Goal: Communication & Community: Answer question/provide support

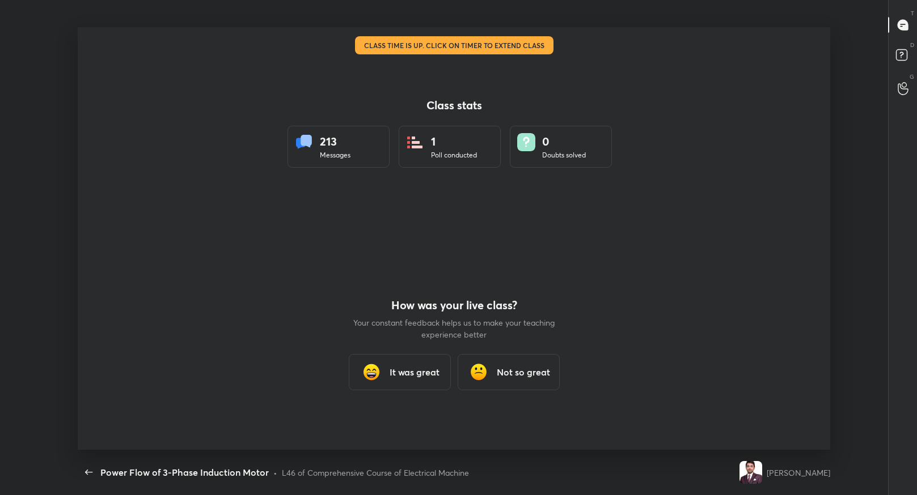
scroll to position [4, 1]
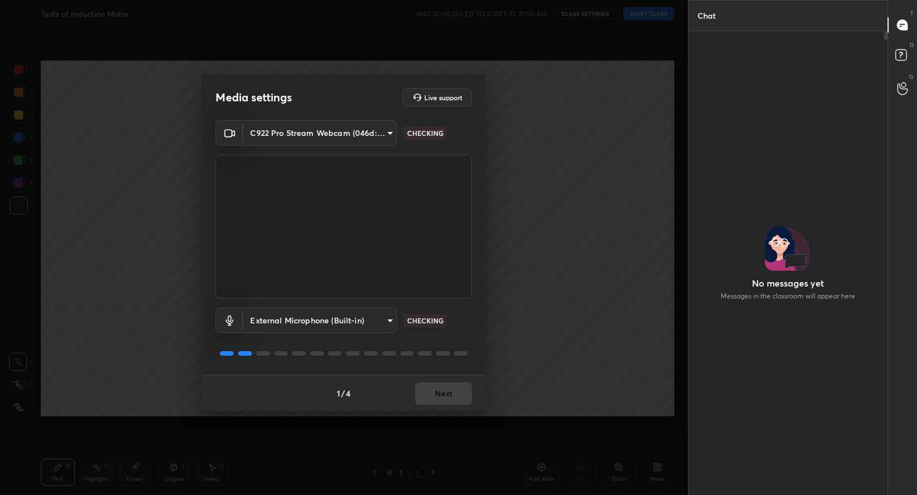
scroll to position [340, 196]
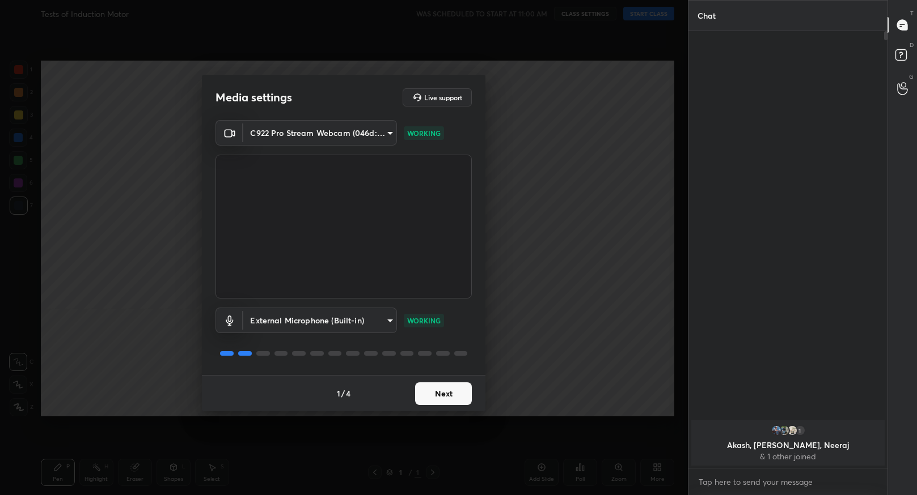
click at [445, 399] on button "Next" at bounding box center [443, 394] width 57 height 23
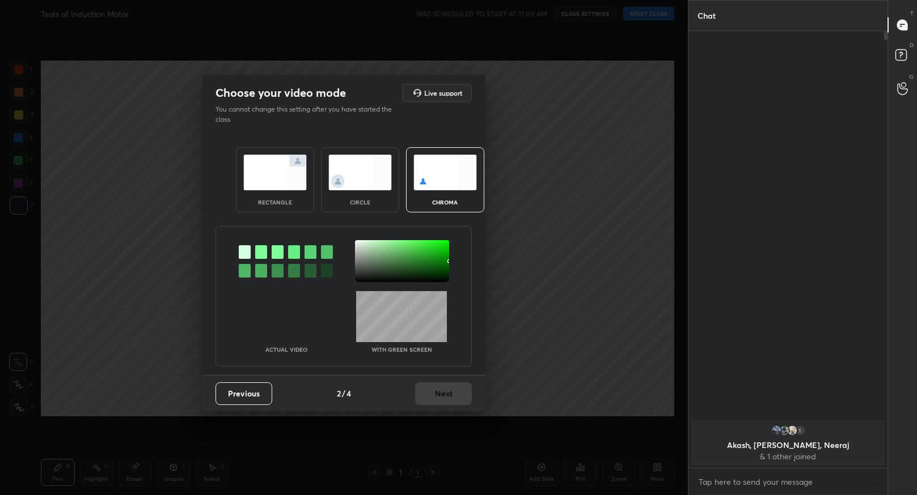
click at [285, 158] on img at bounding box center [274, 173] width 63 height 36
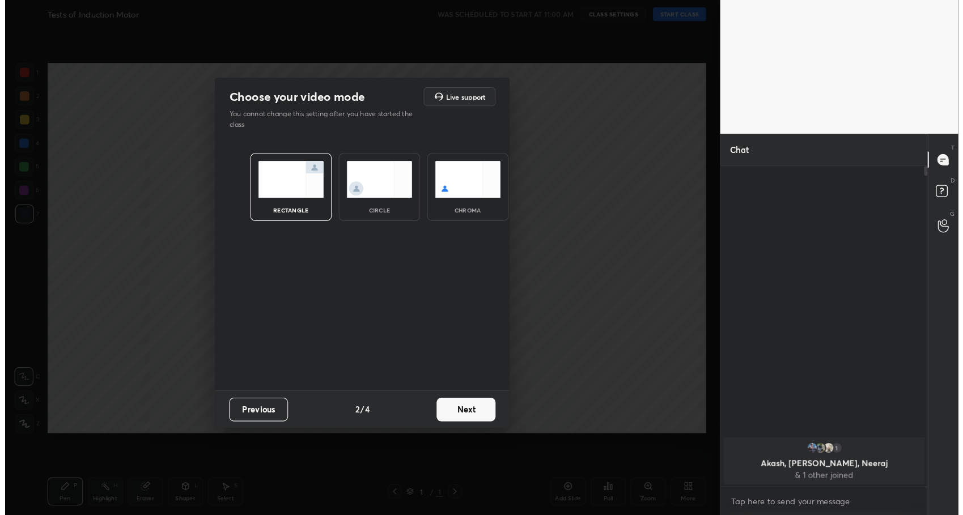
scroll to position [211, 196]
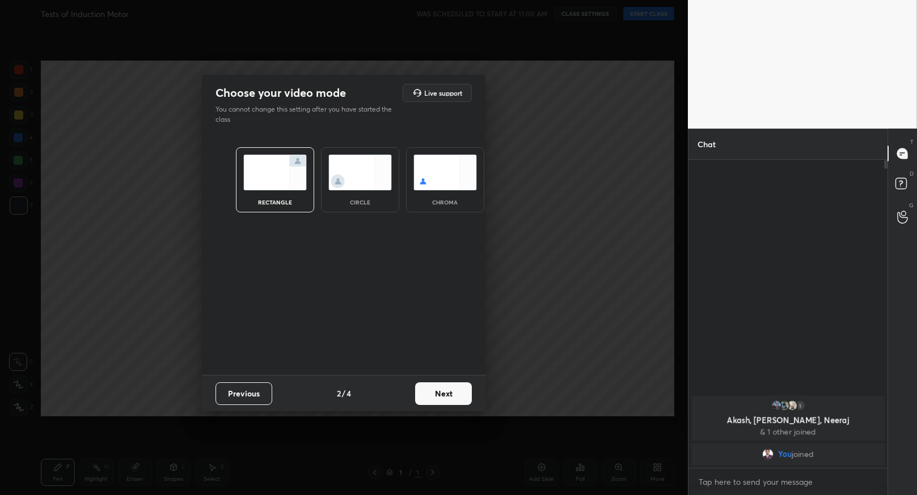
click at [452, 395] on button "Next" at bounding box center [443, 394] width 57 height 23
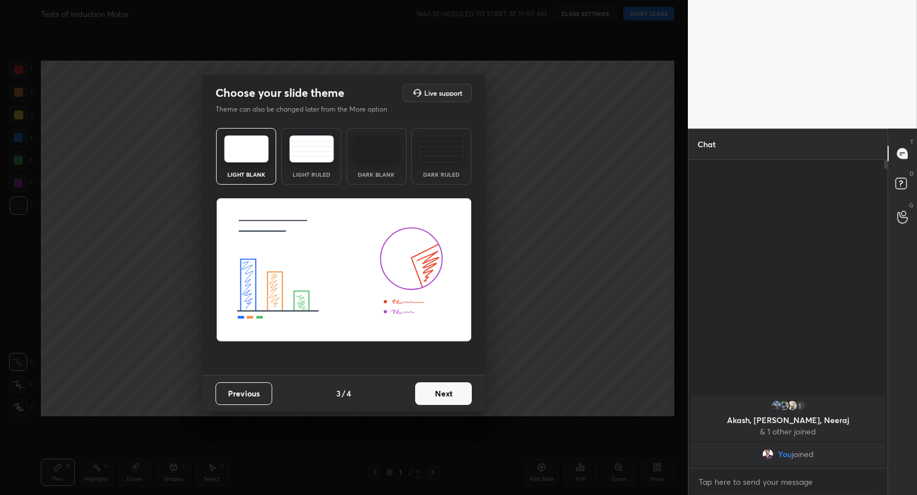
click at [444, 401] on button "Next" at bounding box center [443, 394] width 57 height 23
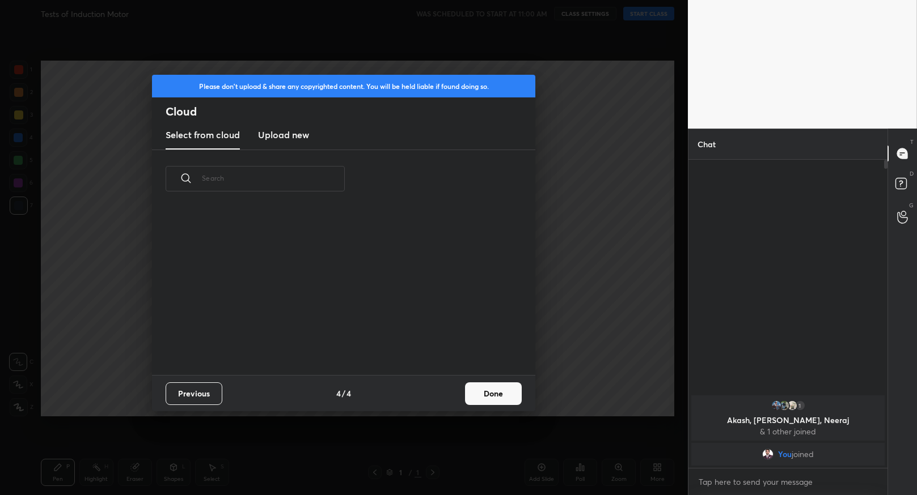
click at [491, 395] on button "Done" at bounding box center [493, 394] width 57 height 23
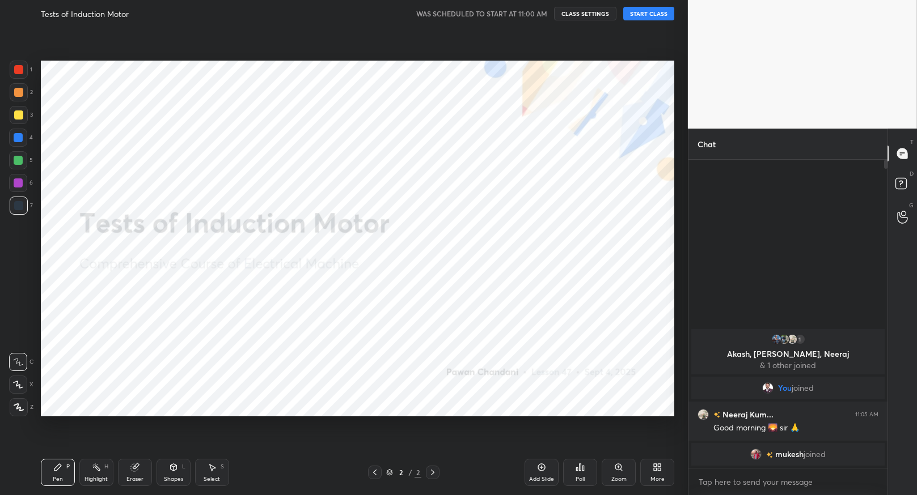
click at [637, 13] on button "START CLASS" at bounding box center [648, 14] width 51 height 14
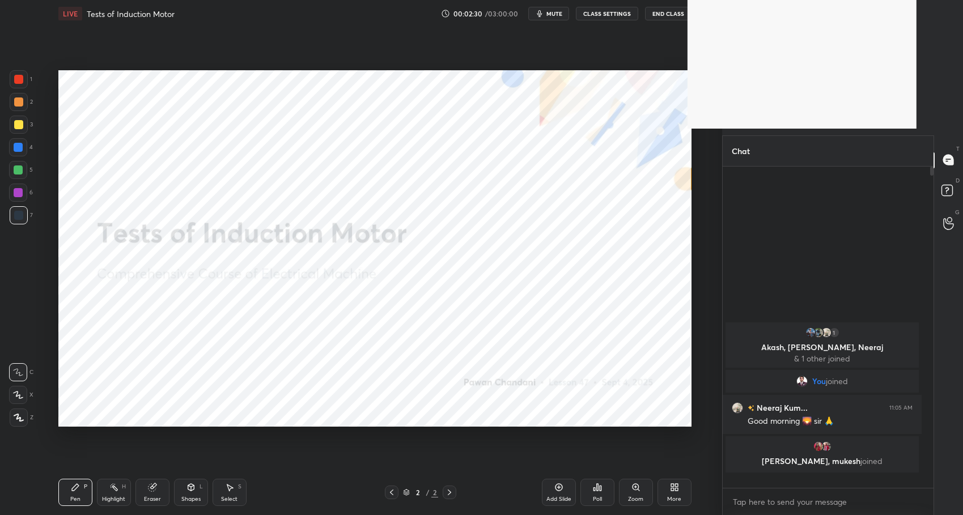
scroll to position [224, 207]
type textarea "x"
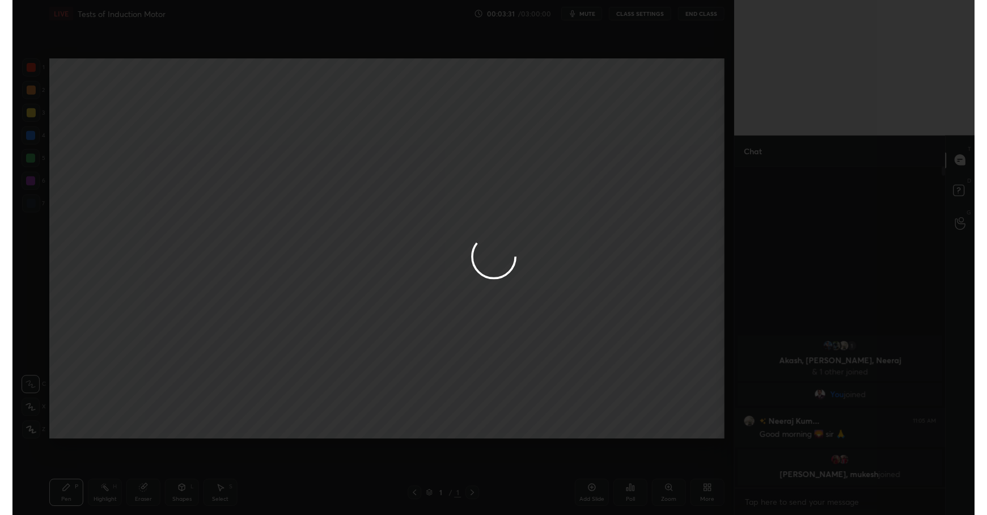
scroll to position [56247, 56012]
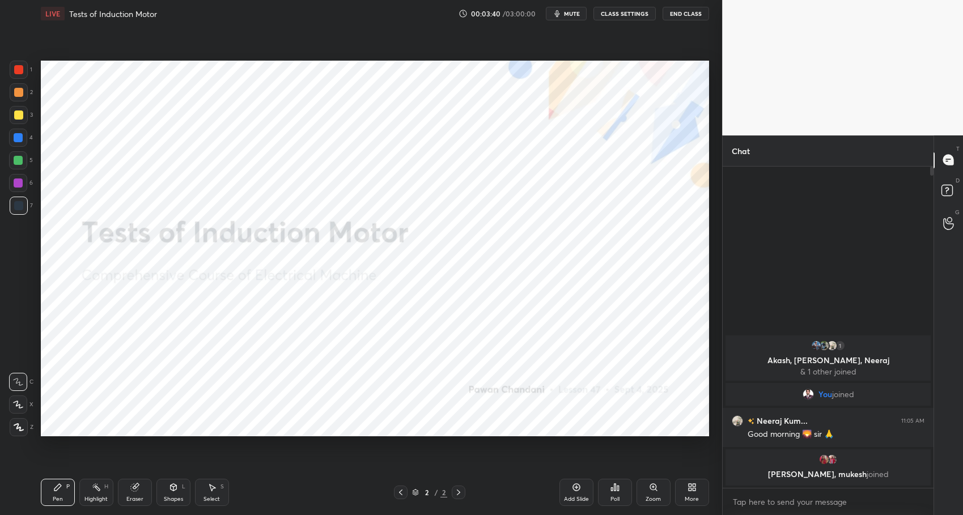
click at [206, 497] on div "Select" at bounding box center [212, 500] width 16 height 6
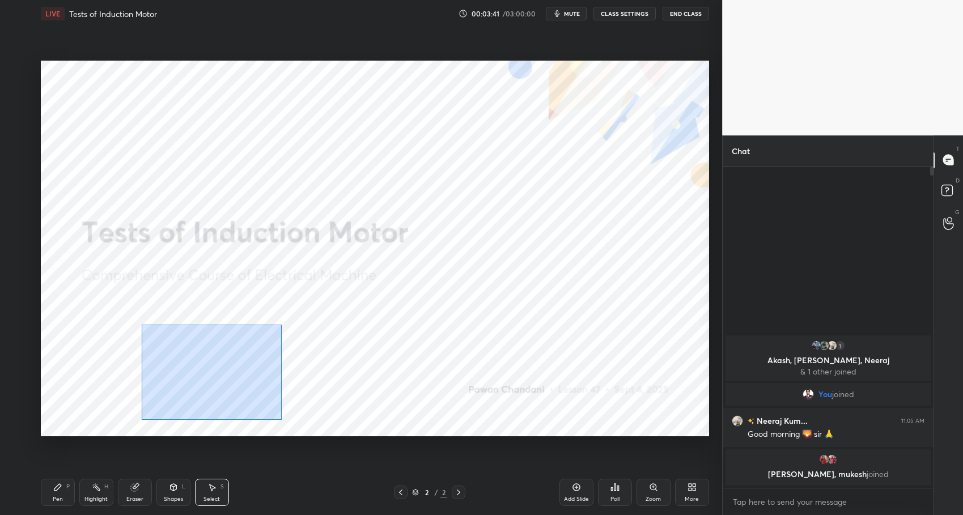
drag, startPoint x: 142, startPoint y: 324, endPoint x: 288, endPoint y: 422, distance: 176.1
click at [286, 422] on div "0 ° Undo Copy Duplicate Duplicate to new slide Delete" at bounding box center [375, 249] width 668 height 376
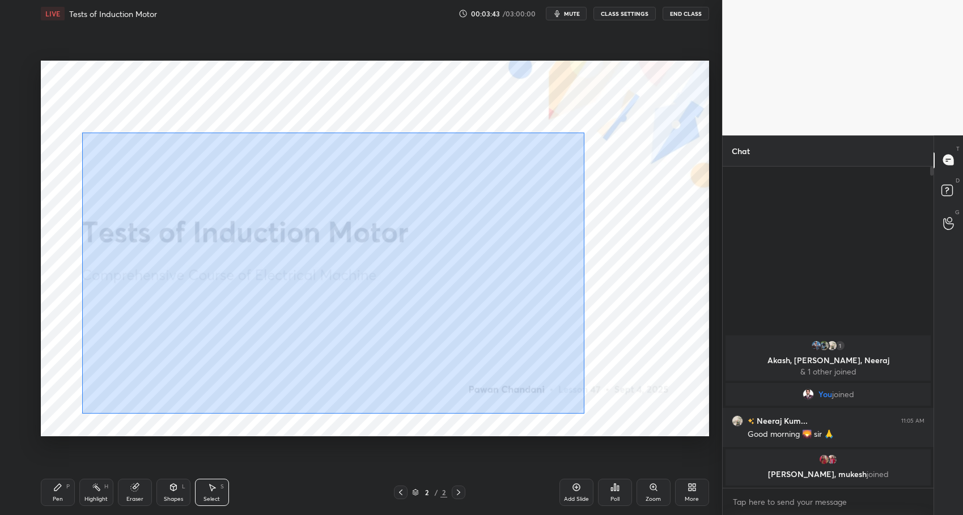
drag, startPoint x: 123, startPoint y: 146, endPoint x: 578, endPoint y: 404, distance: 523.2
click at [583, 410] on div "0 ° Undo Copy Duplicate Duplicate to new slide Delete" at bounding box center [375, 249] width 668 height 376
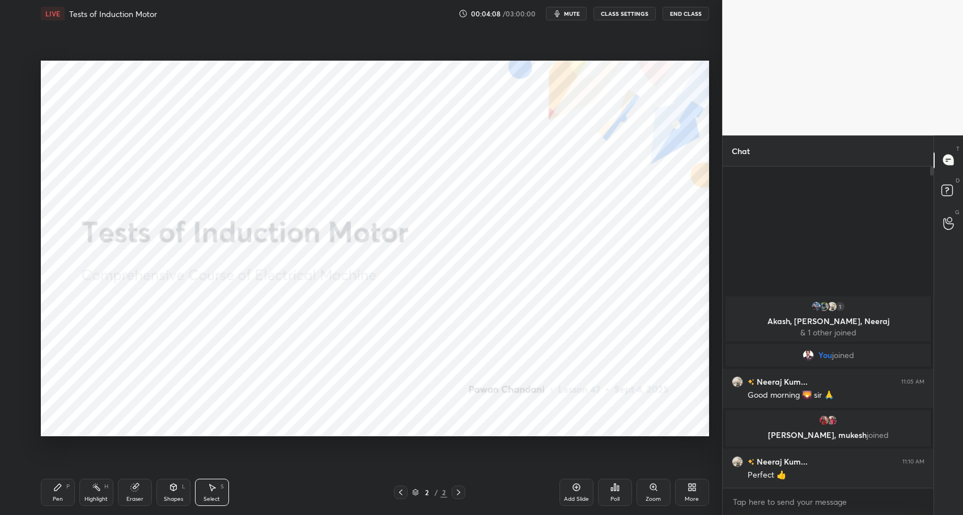
click at [91, 494] on div "Highlight H" at bounding box center [96, 492] width 34 height 27
click at [62, 484] on icon at bounding box center [57, 487] width 9 height 9
click at [276, 505] on div "Pen P Highlight H Eraser Shapes L Select S" at bounding box center [171, 492] width 260 height 27
click at [98, 491] on icon at bounding box center [96, 487] width 9 height 9
click at [66, 488] on div "P" at bounding box center [67, 487] width 3 height 6
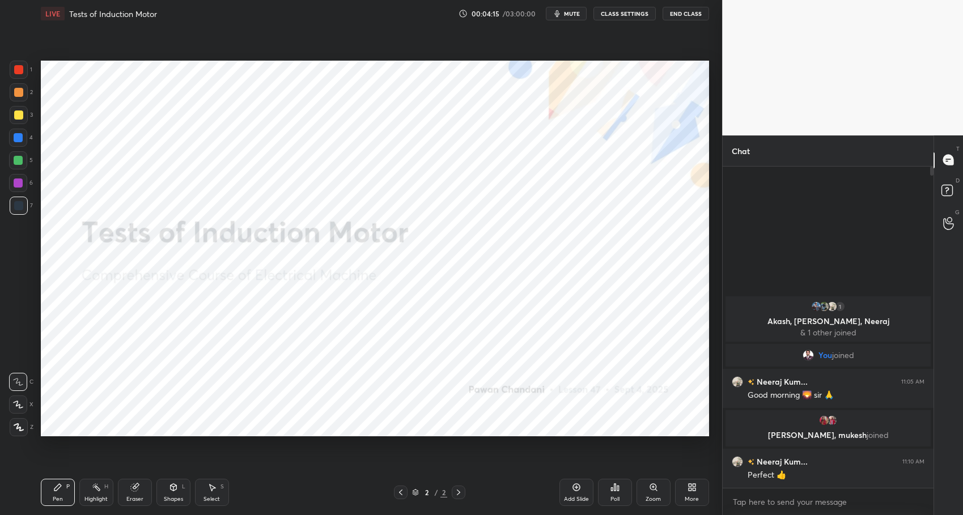
click at [272, 507] on div "Pen P Highlight H Eraser Shapes L Select S 2 / 2 Add Slide Poll Zoom More" at bounding box center [375, 492] width 668 height 45
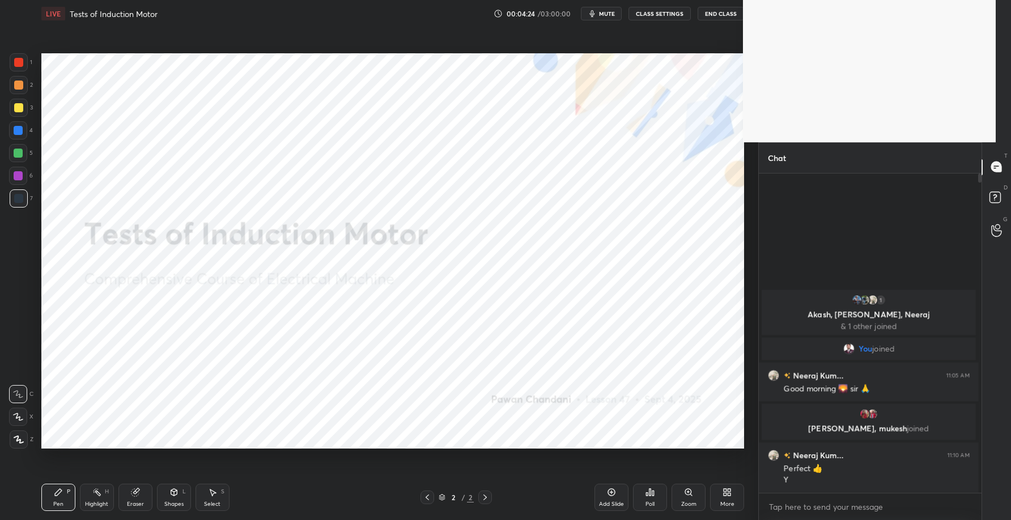
scroll to position [0, 0]
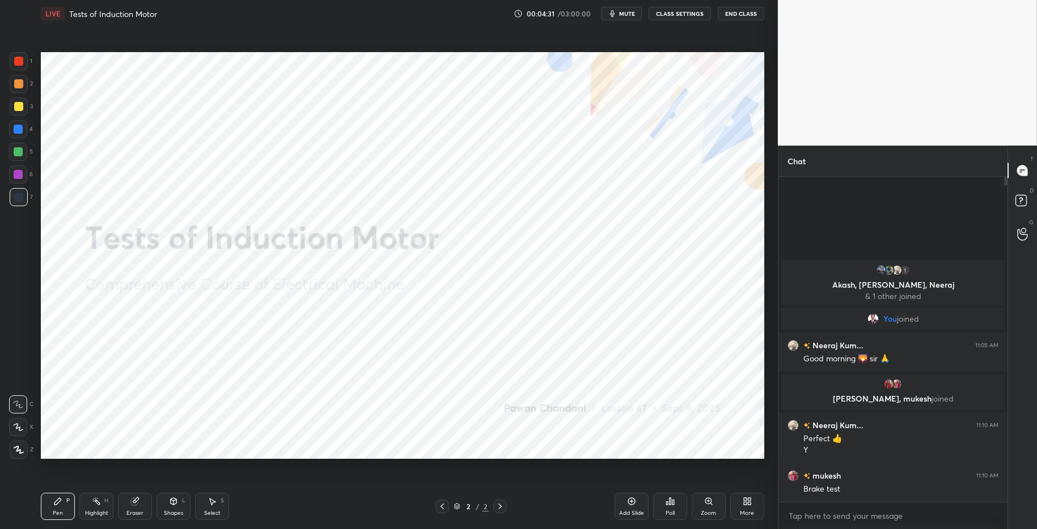
click at [84, 506] on div "Highlight H" at bounding box center [96, 506] width 34 height 27
click at [65, 505] on div "Pen P" at bounding box center [58, 506] width 34 height 27
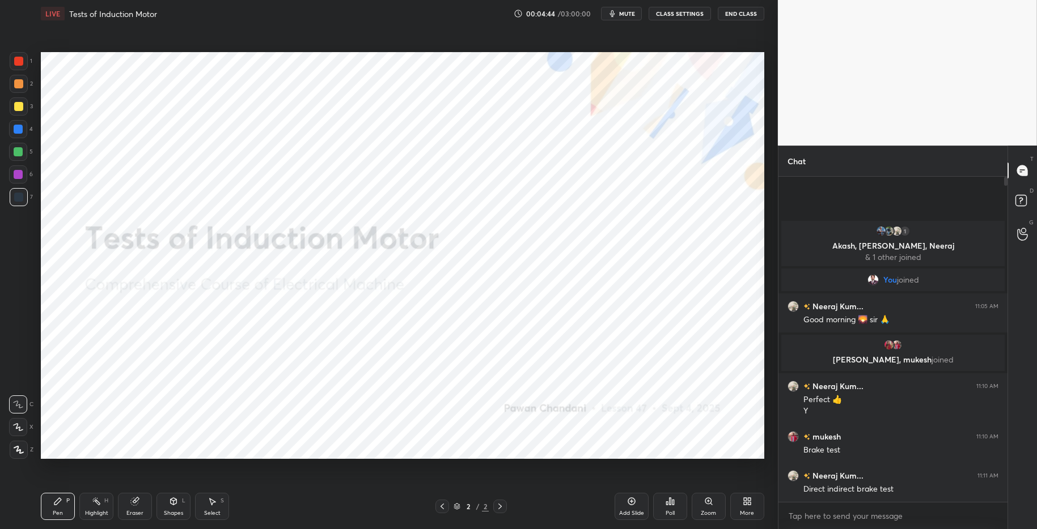
drag, startPoint x: 98, startPoint y: 508, endPoint x: 66, endPoint y: 499, distance: 32.9
click at [98, 508] on div "Highlight H" at bounding box center [96, 506] width 34 height 27
drag, startPoint x: 61, startPoint y: 503, endPoint x: 140, endPoint y: 501, distance: 79.4
click at [61, 503] on icon at bounding box center [57, 501] width 9 height 9
click at [304, 515] on div "Pen P Highlight H Eraser Shapes L Select S 2 / 2 Add Slide Poll Zoom More" at bounding box center [402, 506] width 723 height 45
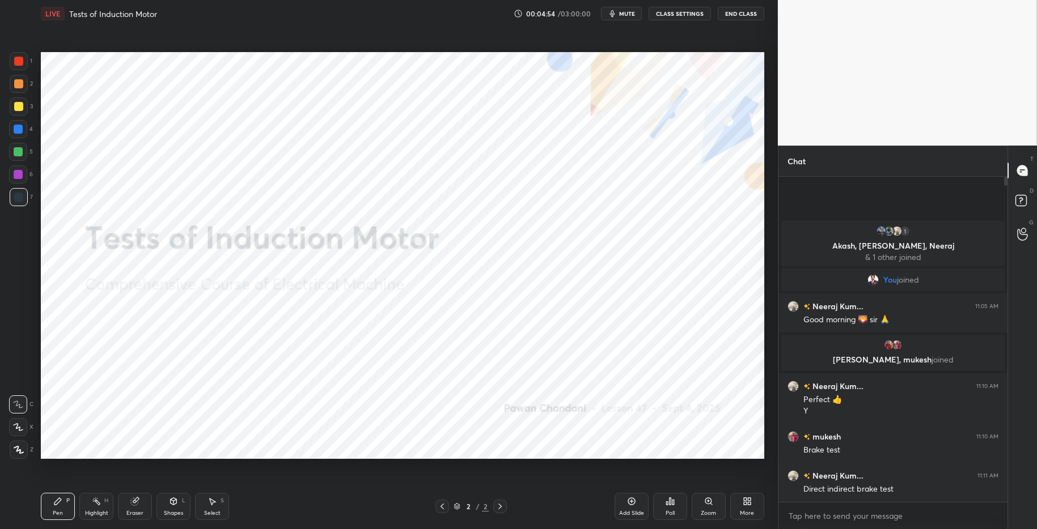
drag, startPoint x: 95, startPoint y: 507, endPoint x: 70, endPoint y: 502, distance: 26.1
click at [94, 507] on div "Highlight H" at bounding box center [96, 506] width 34 height 27
drag, startPoint x: 62, startPoint y: 502, endPoint x: 167, endPoint y: 498, distance: 105.5
click at [63, 502] on div "Pen P" at bounding box center [58, 506] width 34 height 27
click at [302, 515] on div "Pen P Highlight H Eraser Shapes L Select S 2 / 2 Add Slide Poll Zoom More" at bounding box center [402, 506] width 723 height 45
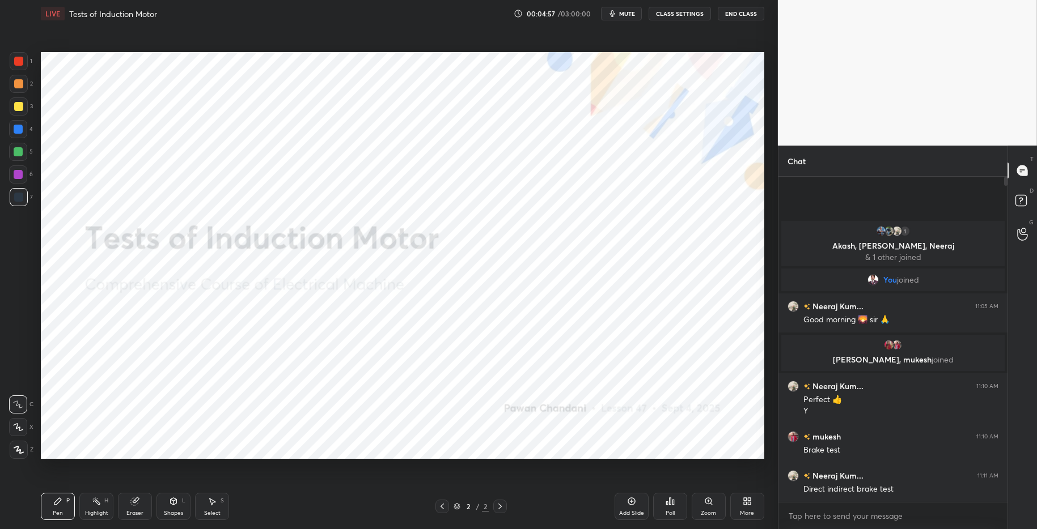
click at [591, 501] on div "2 / 2" at bounding box center [471, 507] width 287 height 14
click at [628, 499] on icon at bounding box center [631, 501] width 7 height 7
drag, startPoint x: 94, startPoint y: 506, endPoint x: 62, endPoint y: 501, distance: 32.7
click at [92, 506] on div "Highlight H" at bounding box center [96, 506] width 34 height 27
drag, startPoint x: 57, startPoint y: 502, endPoint x: 64, endPoint y: 500, distance: 7.0
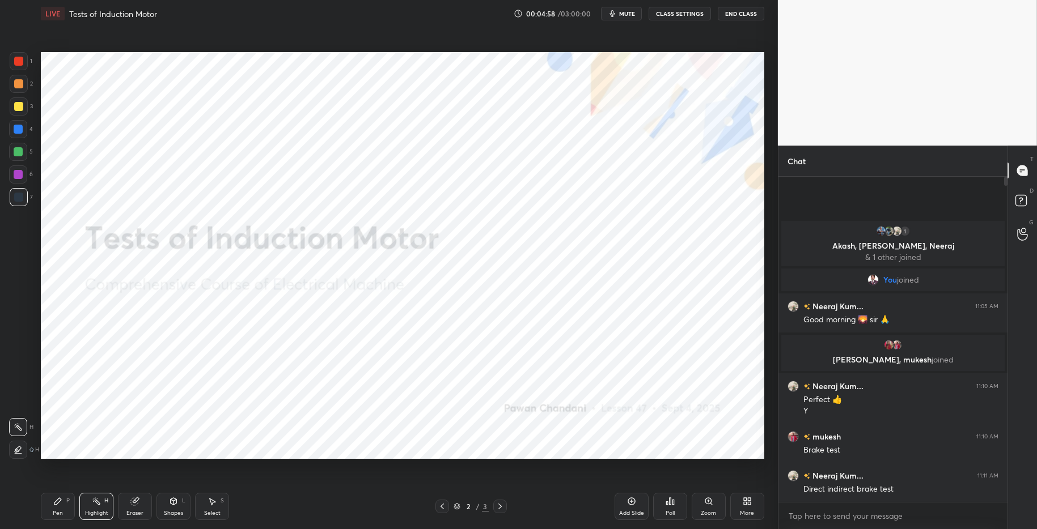
click at [59, 501] on icon at bounding box center [57, 501] width 7 height 7
click at [271, 515] on div "Pen P Highlight H Eraser Shapes L Select S" at bounding box center [184, 506] width 287 height 27
click at [20, 60] on div at bounding box center [18, 61] width 9 height 9
drag, startPoint x: 20, startPoint y: 426, endPoint x: 36, endPoint y: 422, distance: 16.2
click at [19, 426] on icon at bounding box center [18, 427] width 10 height 8
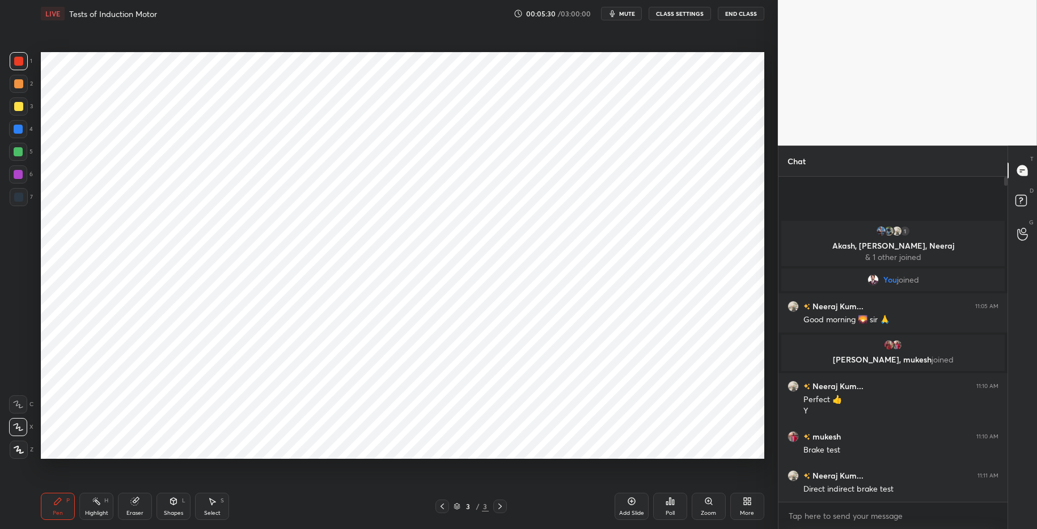
click at [91, 508] on div "Highlight H" at bounding box center [96, 506] width 34 height 27
drag, startPoint x: 62, startPoint y: 500, endPoint x: 154, endPoint y: 498, distance: 91.9
click at [66, 499] on div "Pen P" at bounding box center [58, 506] width 34 height 27
click at [278, 515] on div "Pen P Highlight H Eraser Shapes L Select S" at bounding box center [184, 506] width 287 height 27
click at [18, 78] on div at bounding box center [19, 84] width 18 height 18
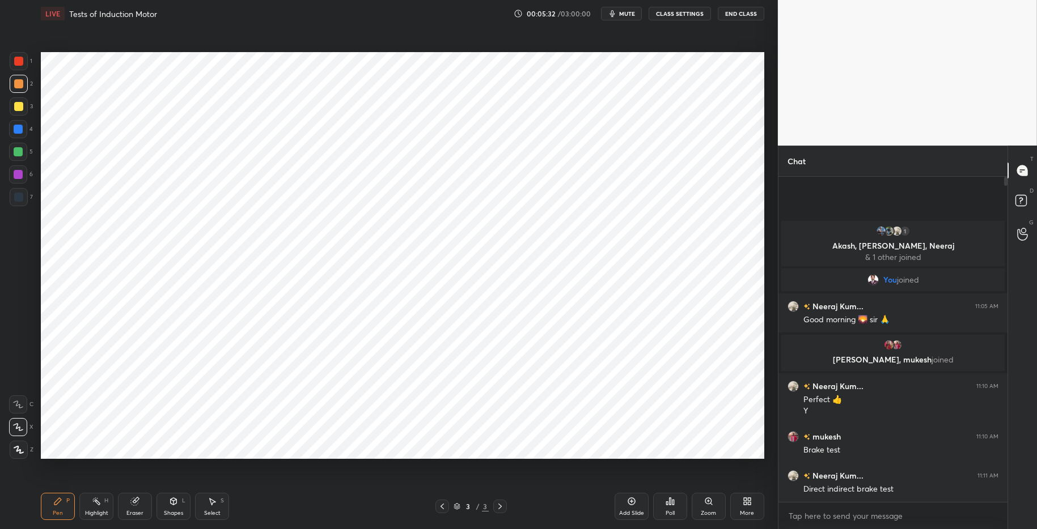
click at [21, 62] on div at bounding box center [18, 61] width 9 height 9
click at [98, 507] on div "Highlight H" at bounding box center [96, 506] width 34 height 27
click at [63, 502] on div "Pen P" at bounding box center [58, 506] width 34 height 27
click at [279, 515] on div "Pen P Highlight H Eraser Shapes L Select S 3 / 3 Add Slide Poll Zoom More" at bounding box center [402, 506] width 723 height 45
click at [209, 511] on div "Select" at bounding box center [212, 514] width 16 height 6
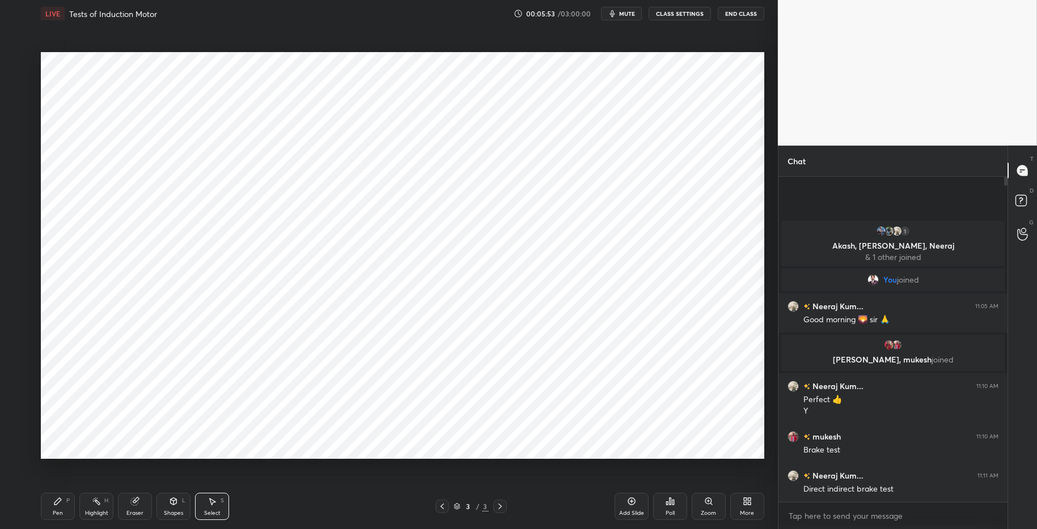
drag, startPoint x: 161, startPoint y: 62, endPoint x: 251, endPoint y: 125, distance: 109.8
click at [251, 125] on div "0 ° Undo Copy Duplicate Duplicate to new slide Delete" at bounding box center [402, 255] width 723 height 407
click at [173, 80] on div "0 ° Undo Copy Duplicate Duplicate to new slide Delete" at bounding box center [402, 255] width 723 height 407
click at [175, 80] on div "0 ° Undo Copy Duplicate Duplicate to new slide Delete" at bounding box center [402, 255] width 723 height 407
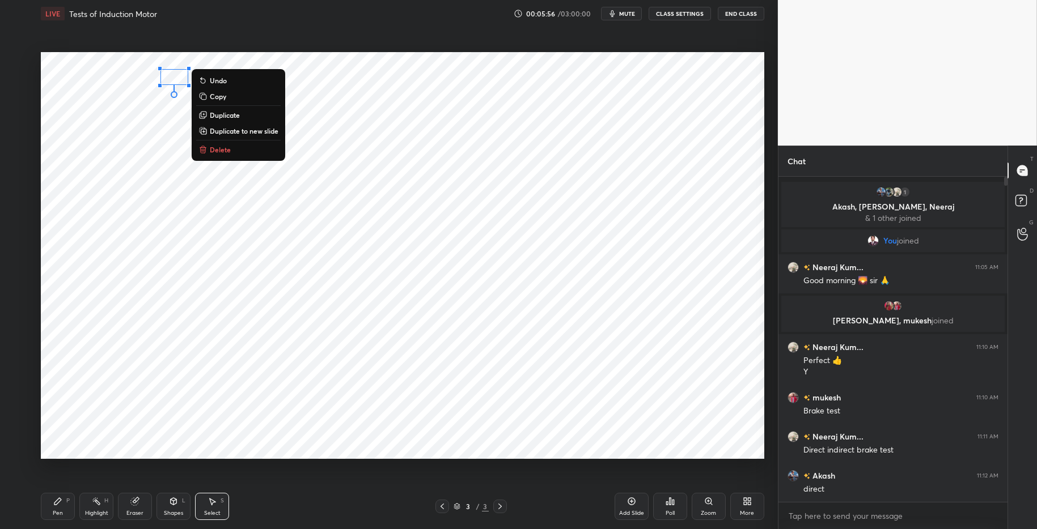
click at [142, 124] on div "0 ° Undo Copy Duplicate Duplicate to new slide Delete" at bounding box center [402, 255] width 723 height 407
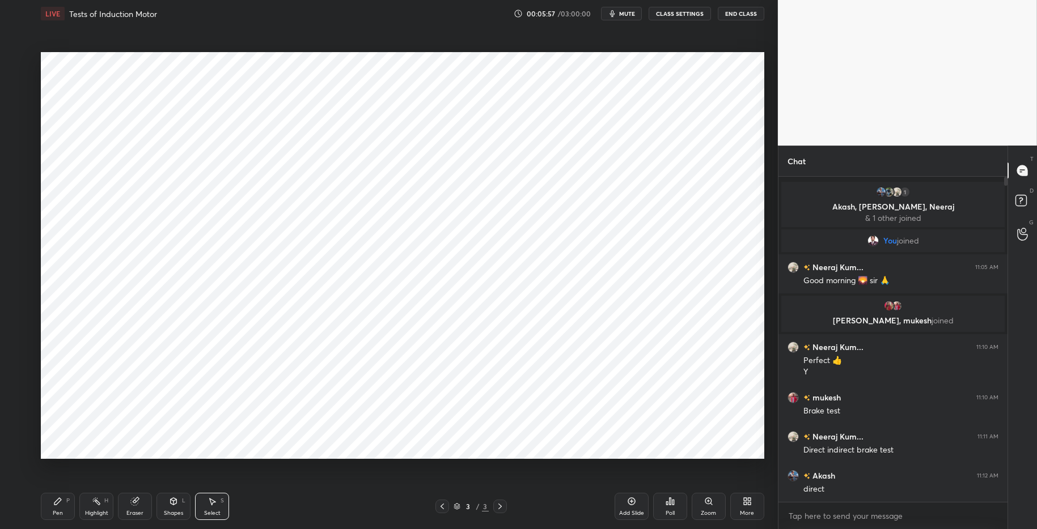
click at [92, 506] on div "Highlight H" at bounding box center [96, 506] width 34 height 27
click at [57, 502] on icon at bounding box center [57, 501] width 7 height 7
drag, startPoint x: 291, startPoint y: 520, endPoint x: 279, endPoint y: 477, distance: 44.7
click at [290, 515] on div "Pen P Highlight H Eraser Shapes L Select S" at bounding box center [184, 506] width 287 height 27
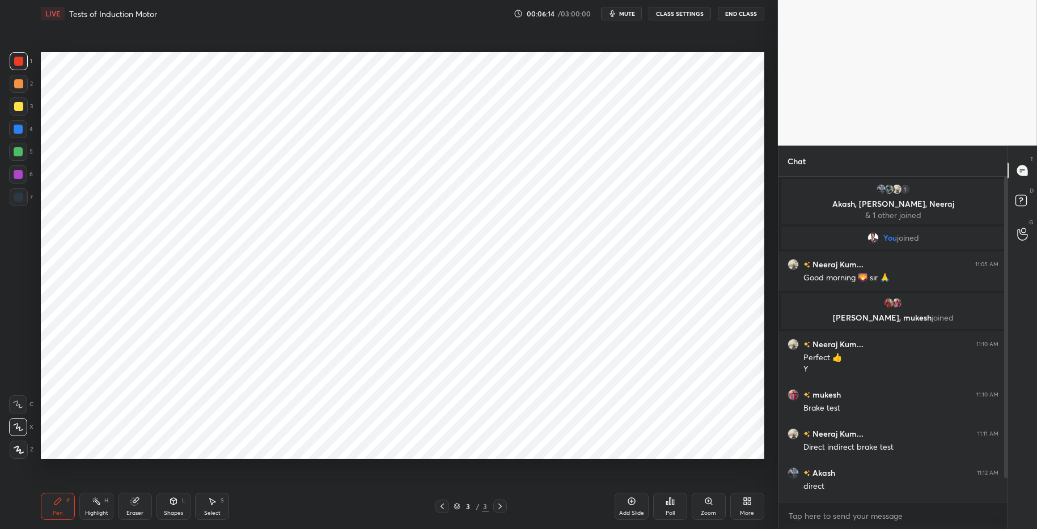
click at [177, 508] on div "Shapes L" at bounding box center [173, 506] width 34 height 27
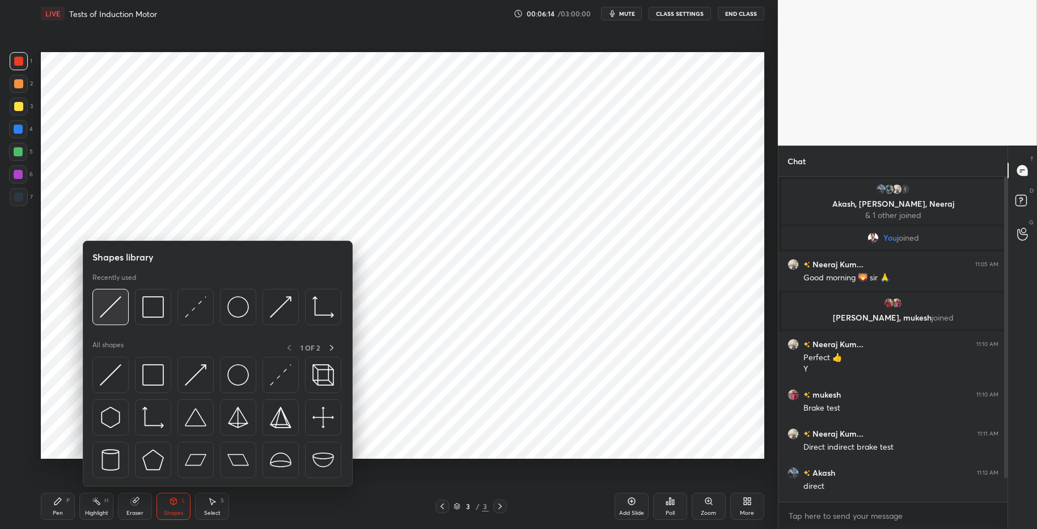
click at [111, 318] on div at bounding box center [110, 307] width 36 height 36
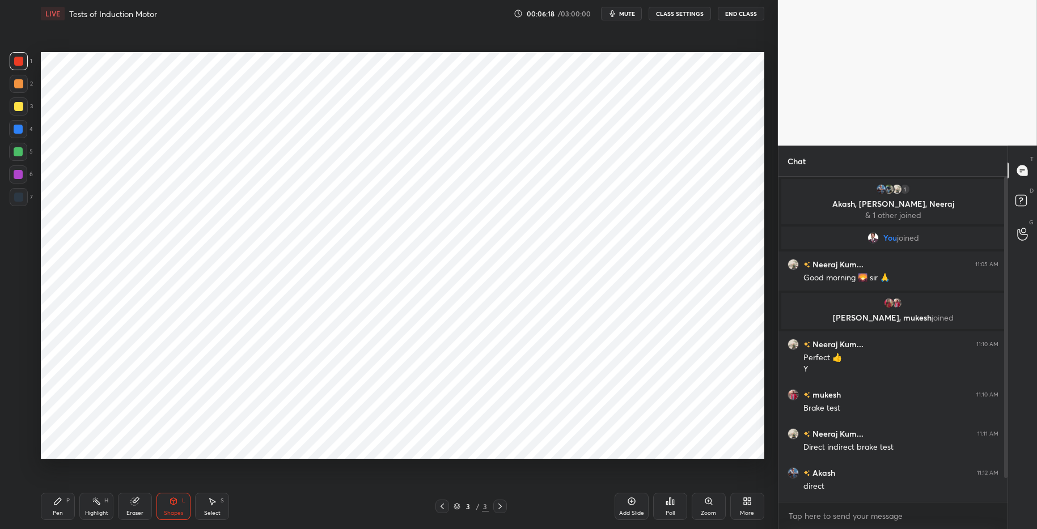
drag, startPoint x: 79, startPoint y: 507, endPoint x: 60, endPoint y: 504, distance: 19.0
click at [79, 507] on div "Highlight H" at bounding box center [96, 506] width 34 height 27
click at [57, 504] on icon at bounding box center [57, 501] width 7 height 7
click at [279, 511] on div "Pen P Highlight H Eraser Shapes L Select S" at bounding box center [184, 506] width 287 height 27
click at [18, 131] on div at bounding box center [18, 129] width 9 height 9
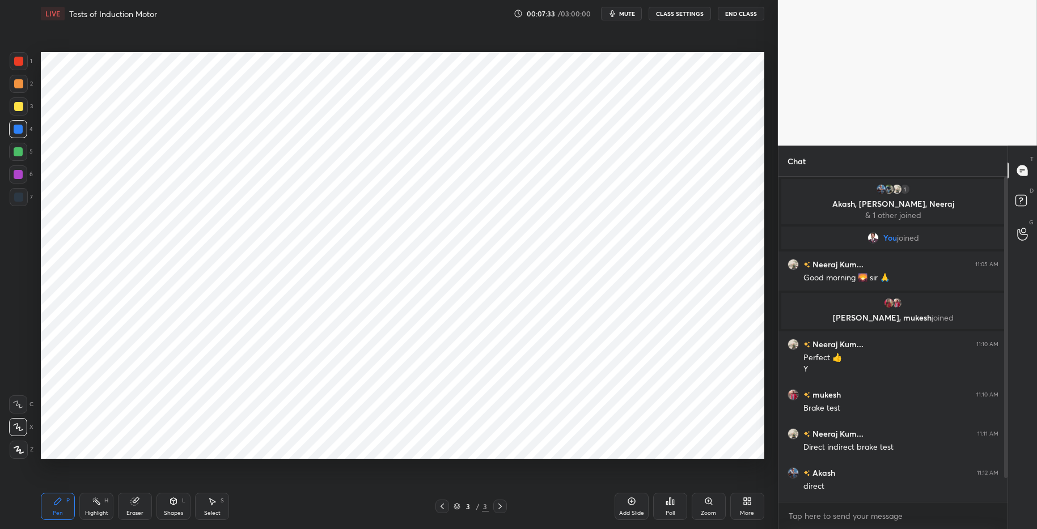
click at [96, 511] on div "Highlight" at bounding box center [96, 514] width 23 height 6
click at [56, 503] on icon at bounding box center [57, 501] width 7 height 7
click at [213, 506] on div "Select S" at bounding box center [212, 506] width 34 height 27
click at [138, 513] on div "Eraser" at bounding box center [134, 514] width 17 height 6
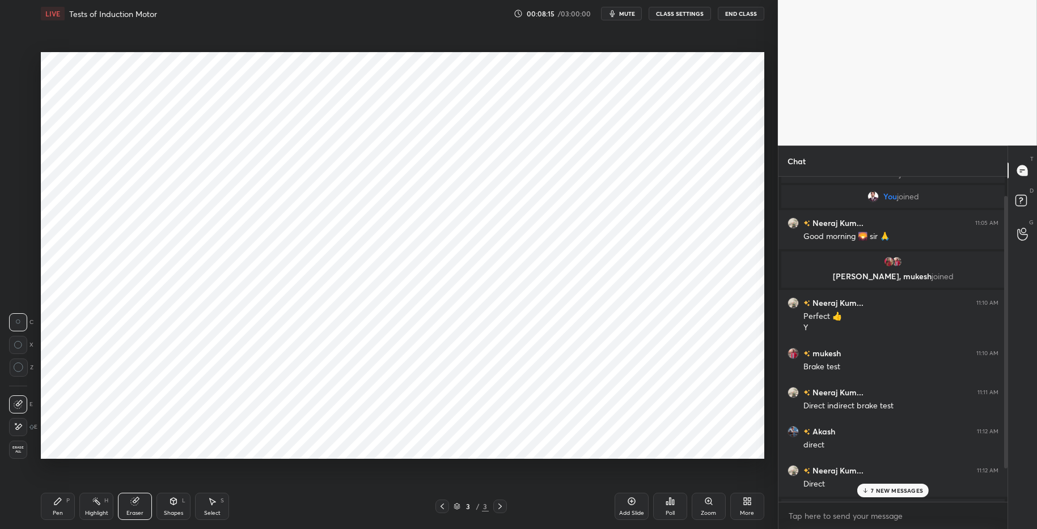
scroll to position [63, 0]
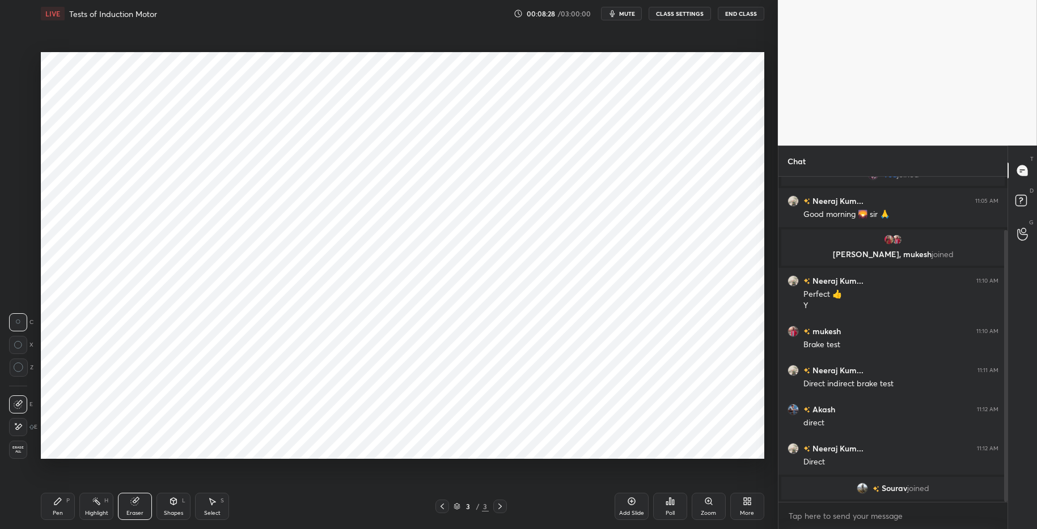
drag, startPoint x: 99, startPoint y: 505, endPoint x: 70, endPoint y: 501, distance: 28.7
click at [98, 505] on rect at bounding box center [98, 503] width 6 height 6
click at [67, 500] on div "P" at bounding box center [67, 501] width 3 height 6
click at [271, 515] on div "Pen P Highlight H Eraser Shapes L Select S" at bounding box center [184, 506] width 287 height 27
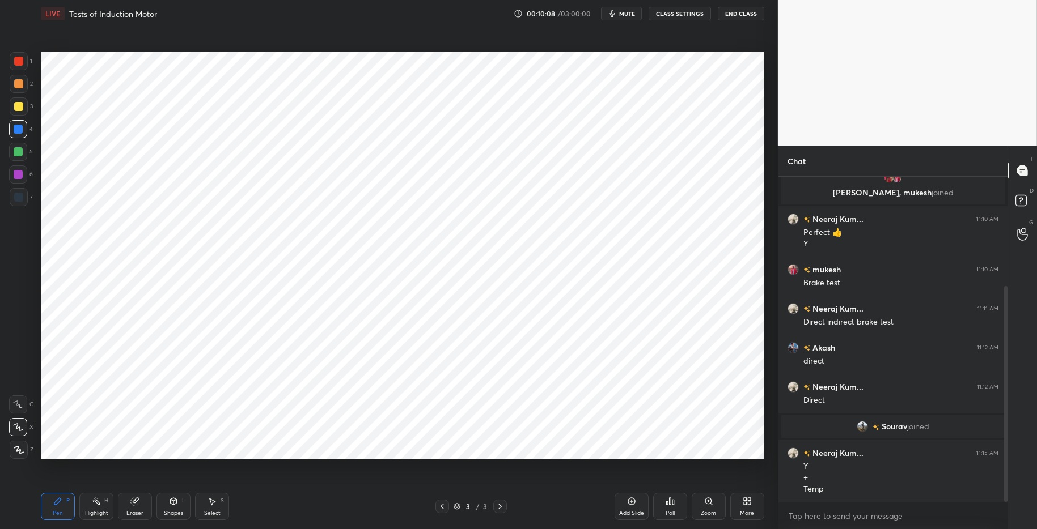
scroll to position [164, 0]
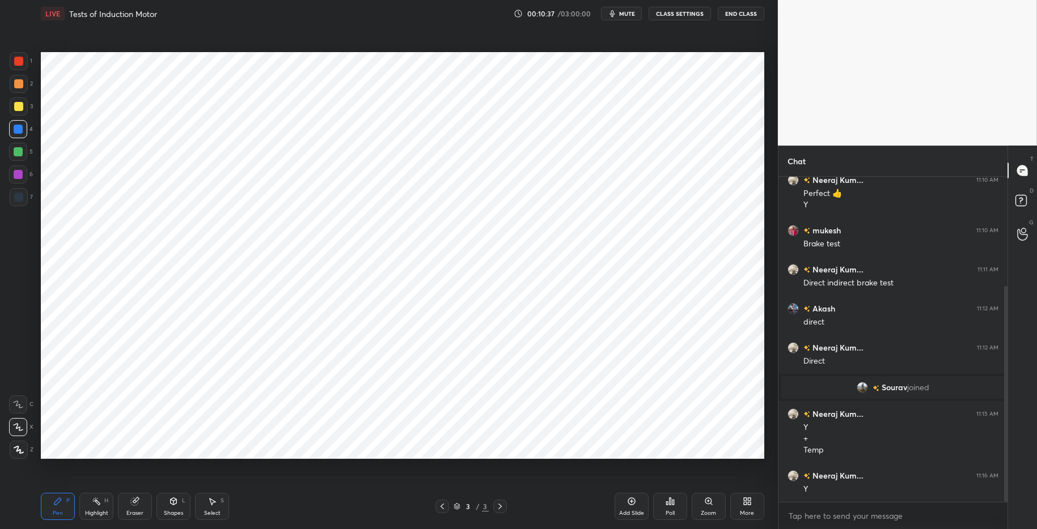
drag, startPoint x: 92, startPoint y: 505, endPoint x: 54, endPoint y: 499, distance: 39.0
click at [92, 505] on icon at bounding box center [96, 501] width 9 height 9
click at [52, 502] on div "Pen P" at bounding box center [58, 506] width 34 height 27
click at [272, 515] on div "Pen P Highlight H Eraser Shapes L Select S" at bounding box center [184, 506] width 287 height 27
click at [18, 150] on div at bounding box center [18, 151] width 9 height 9
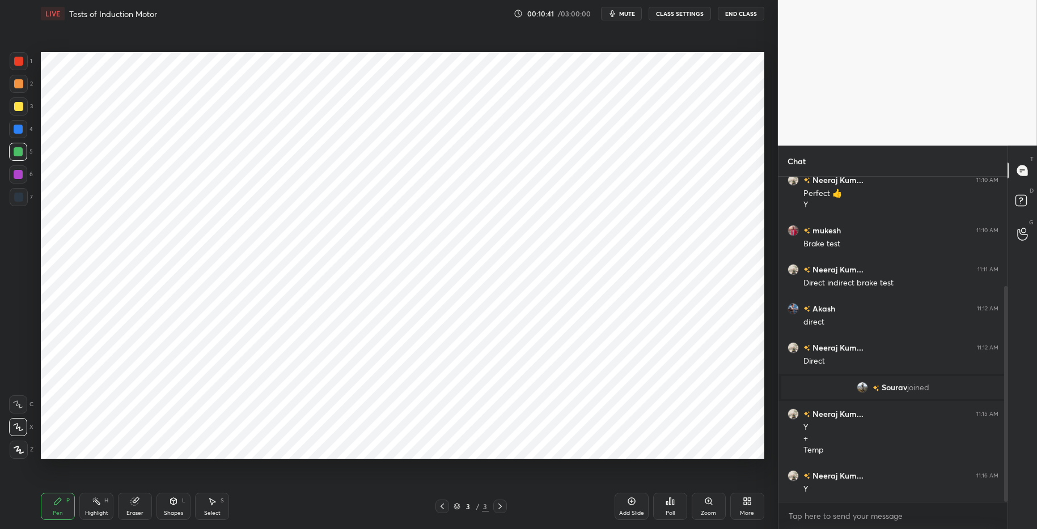
click at [19, 128] on div at bounding box center [18, 129] width 9 height 9
click at [59, 502] on icon at bounding box center [57, 501] width 7 height 7
drag, startPoint x: 322, startPoint y: 514, endPoint x: 324, endPoint y: 463, distance: 51.1
click at [324, 512] on div "Pen P Highlight H Eraser Shapes L Select S" at bounding box center [184, 506] width 287 height 27
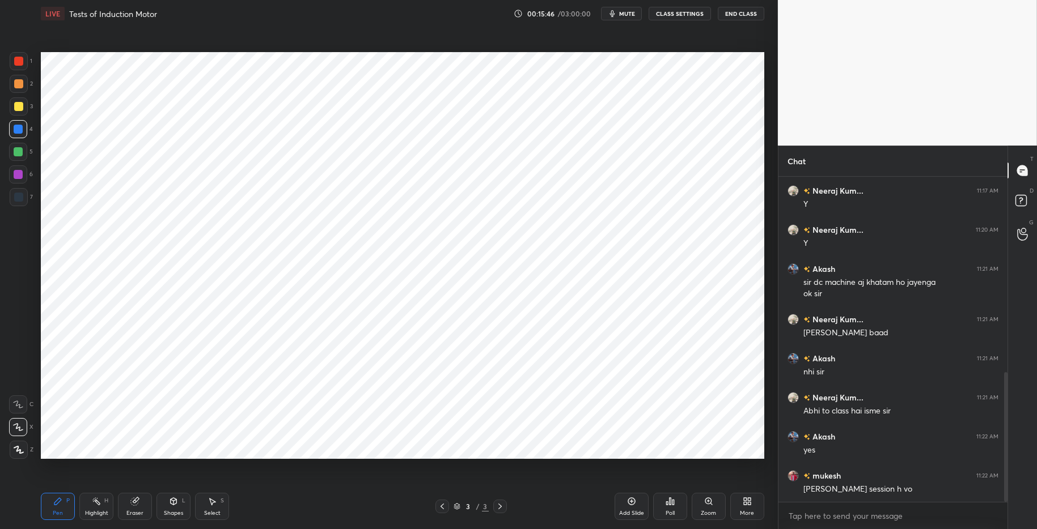
scroll to position [528, 0]
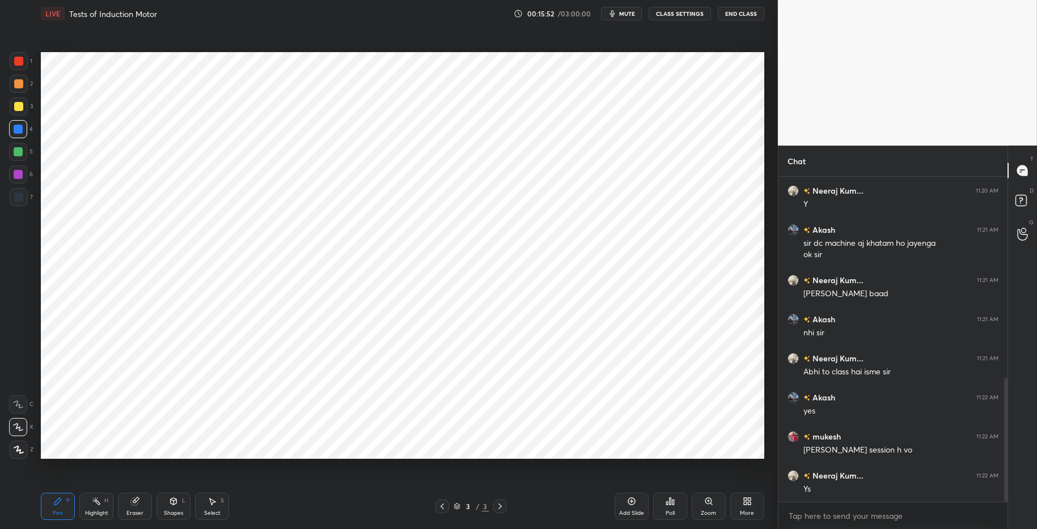
click at [92, 507] on div "Highlight H" at bounding box center [96, 506] width 34 height 27
click at [60, 497] on icon at bounding box center [57, 501] width 9 height 9
click at [257, 506] on div "Pen P Highlight H Eraser Shapes L Select S" at bounding box center [184, 506] width 287 height 27
click at [208, 507] on div "Select S" at bounding box center [212, 506] width 34 height 27
click at [92, 500] on icon at bounding box center [96, 501] width 9 height 9
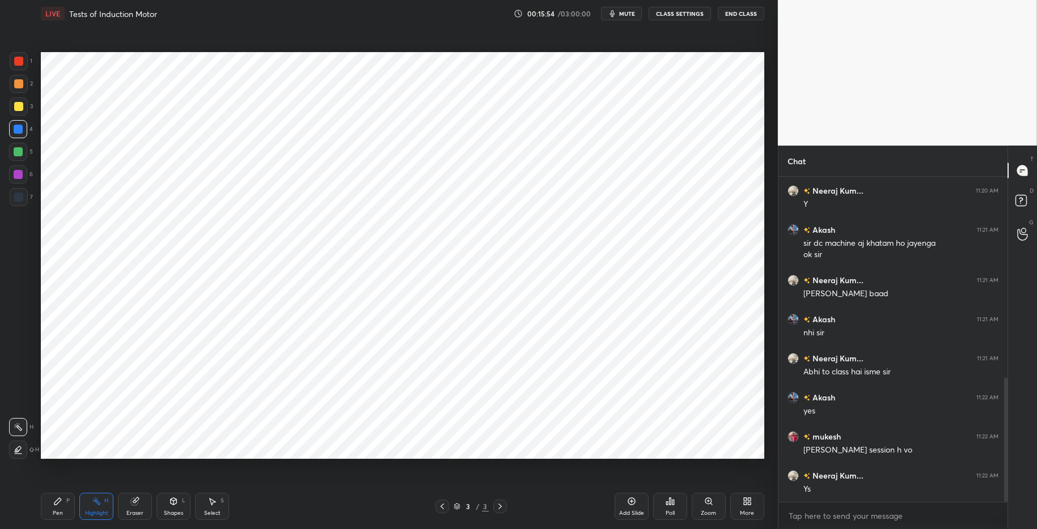
click at [66, 495] on div "Pen P" at bounding box center [58, 506] width 34 height 27
click at [281, 515] on div "Pen P Highlight H Eraser Shapes L Select S 3 / 3 Add Slide Poll Zoom More" at bounding box center [402, 506] width 723 height 45
click at [98, 507] on div "Highlight H" at bounding box center [96, 506] width 34 height 27
drag, startPoint x: 53, startPoint y: 498, endPoint x: 77, endPoint y: 495, distance: 24.1
click at [55, 497] on icon at bounding box center [57, 501] width 9 height 9
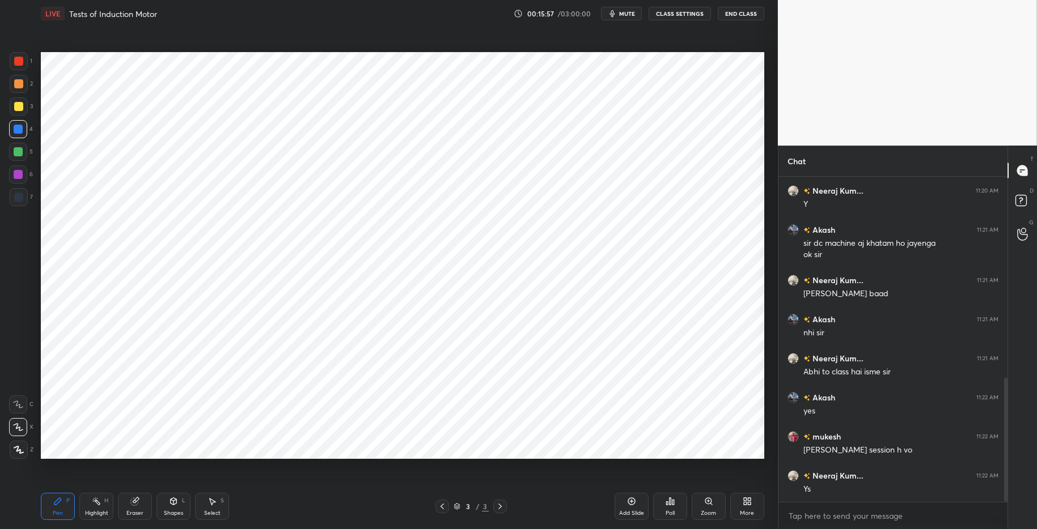
drag, startPoint x: 332, startPoint y: 520, endPoint x: 342, endPoint y: 518, distance: 11.0
click at [337, 515] on div "Pen P Highlight H Eraser Shapes L Select S 3 / 3 Add Slide Poll Zoom More" at bounding box center [402, 506] width 723 height 45
click at [91, 508] on div "Highlight H" at bounding box center [96, 506] width 34 height 27
drag, startPoint x: 66, startPoint y: 500, endPoint x: 124, endPoint y: 497, distance: 57.9
click at [69, 499] on div "P" at bounding box center [67, 501] width 3 height 6
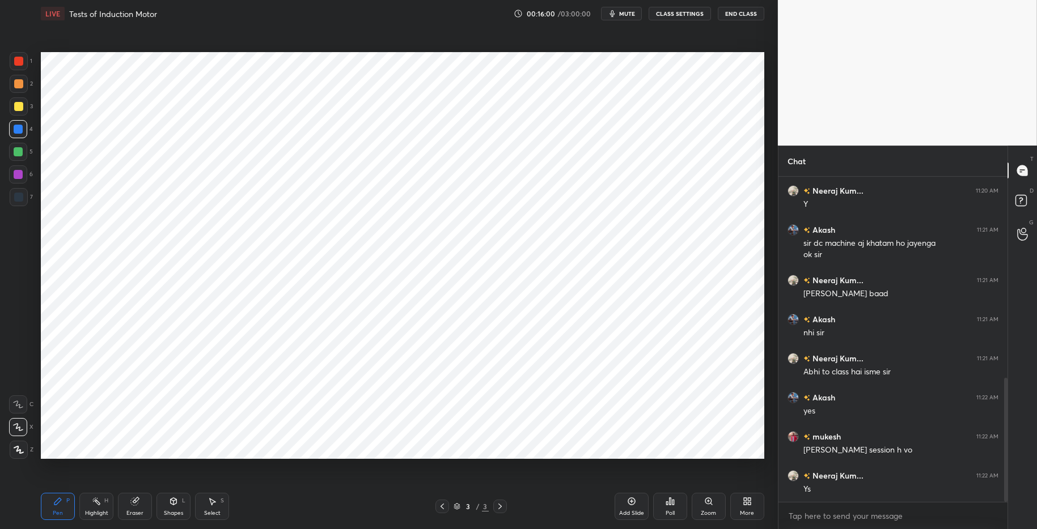
click at [298, 515] on div "Pen P Highlight H Eraser Shapes L Select S 3 / 3 Add Slide Poll Zoom More" at bounding box center [402, 506] width 723 height 45
click at [84, 507] on div "Highlight H" at bounding box center [96, 506] width 34 height 27
click at [58, 499] on icon at bounding box center [57, 501] width 9 height 9
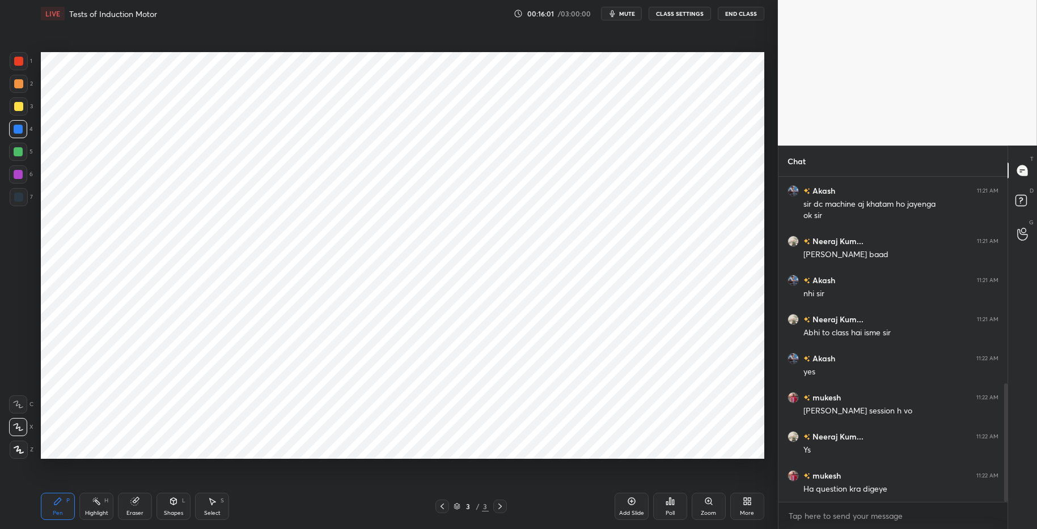
click at [300, 515] on div "Pen P Highlight H Eraser Shapes L Select S" at bounding box center [184, 506] width 287 height 27
click at [18, 152] on div at bounding box center [18, 151] width 9 height 9
click at [20, 130] on div at bounding box center [18, 129] width 9 height 9
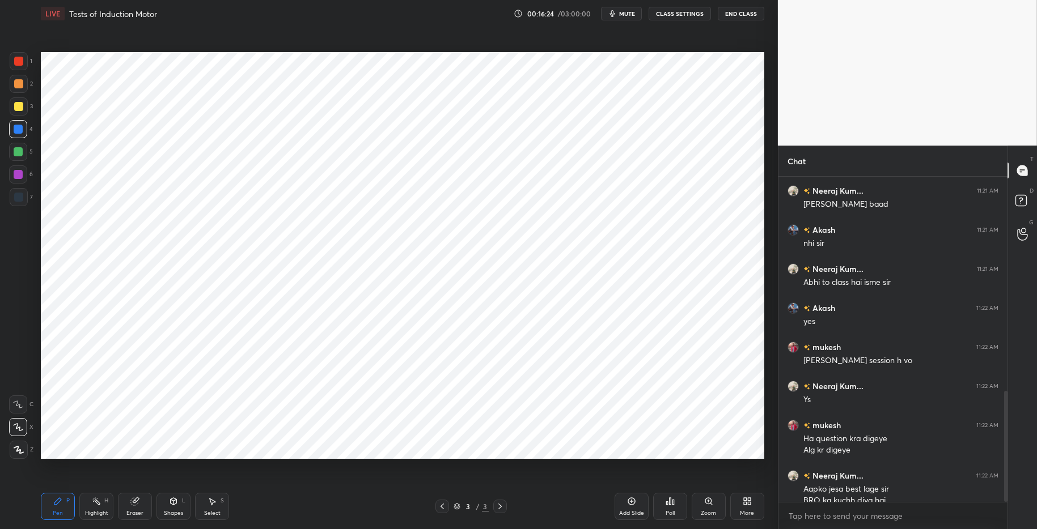
scroll to position [629, 0]
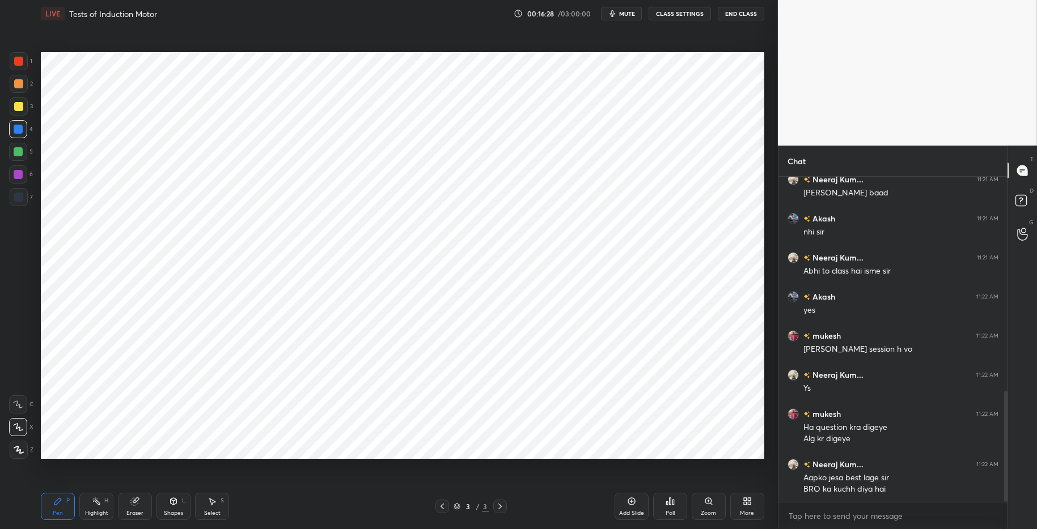
drag, startPoint x: 213, startPoint y: 511, endPoint x: 211, endPoint y: 497, distance: 13.7
click at [214, 511] on div "Select" at bounding box center [212, 514] width 16 height 6
click at [61, 503] on icon at bounding box center [57, 501] width 9 height 9
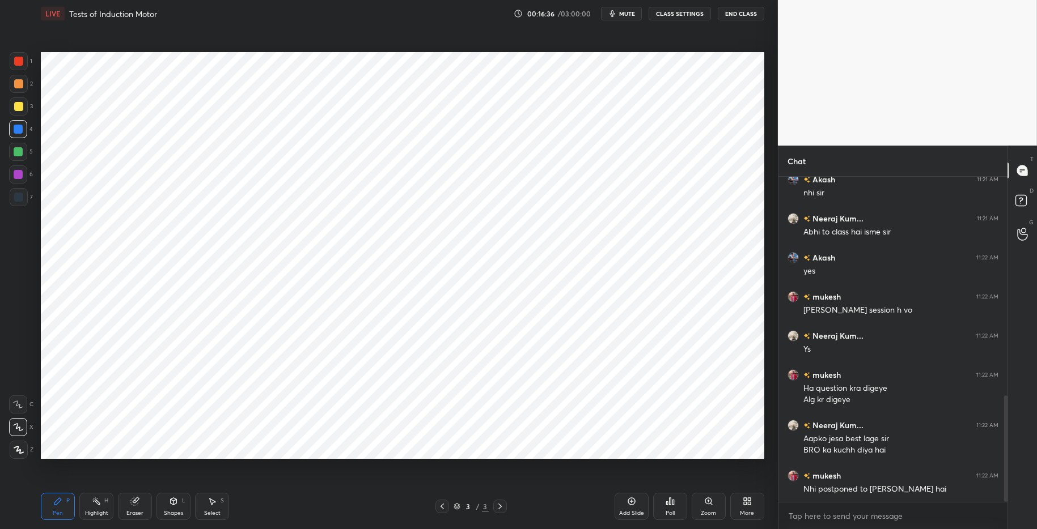
drag, startPoint x: 90, startPoint y: 503, endPoint x: 62, endPoint y: 498, distance: 28.8
click at [90, 503] on div "Highlight H" at bounding box center [96, 506] width 34 height 27
click at [62, 498] on div "Pen P" at bounding box center [58, 506] width 34 height 27
drag, startPoint x: 287, startPoint y: 524, endPoint x: 282, endPoint y: 519, distance: 6.8
click at [288, 515] on div "Pen P Highlight H Eraser Shapes L Select S 3 / 3 Add Slide Poll Zoom More" at bounding box center [402, 506] width 723 height 45
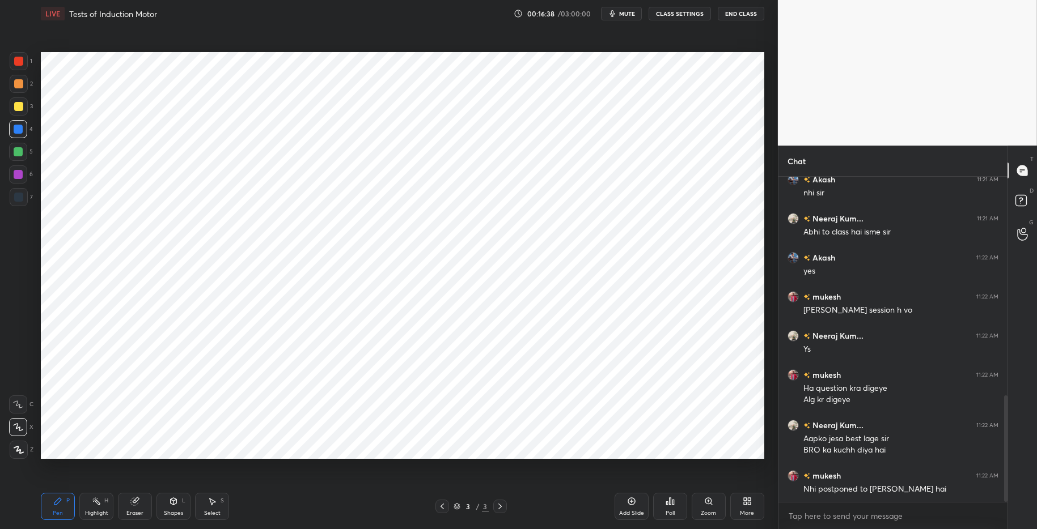
click at [95, 507] on div "Highlight H" at bounding box center [96, 506] width 34 height 27
click at [67, 500] on div "Pen P" at bounding box center [58, 506] width 34 height 27
click at [324, 515] on div "Pen P Highlight H Eraser Shapes L Select S" at bounding box center [184, 506] width 287 height 27
click at [633, 501] on icon at bounding box center [631, 501] width 9 height 9
drag, startPoint x: 97, startPoint y: 508, endPoint x: 70, endPoint y: 502, distance: 27.4
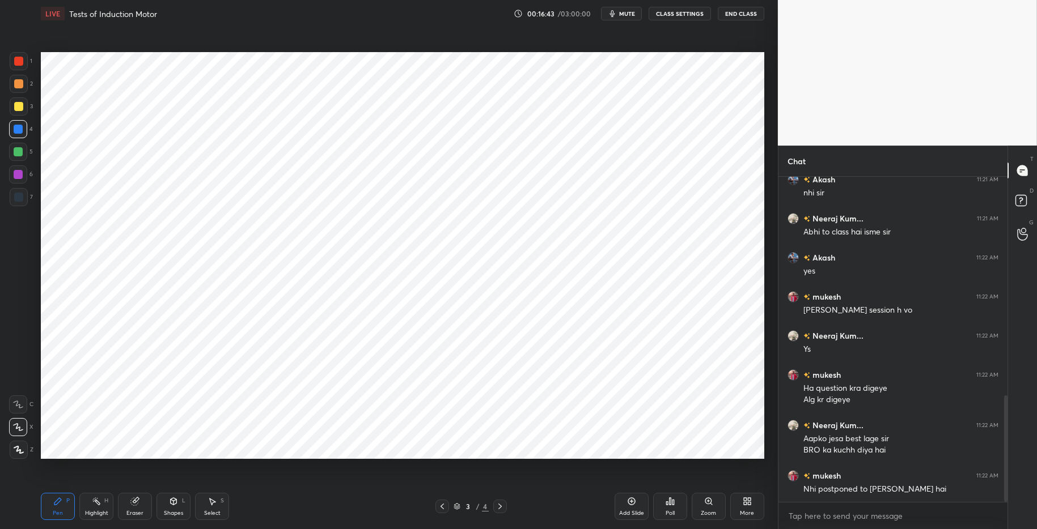
click at [96, 507] on div "Highlight H" at bounding box center [96, 506] width 34 height 27
drag, startPoint x: 66, startPoint y: 501, endPoint x: 74, endPoint y: 501, distance: 8.5
click at [66, 501] on div "P" at bounding box center [67, 501] width 3 height 6
drag, startPoint x: 295, startPoint y: 526, endPoint x: 243, endPoint y: 464, distance: 80.9
click at [295, 515] on div "Pen P Highlight H Eraser Shapes L Select S 3 / 4 Add Slide Poll Zoom More" at bounding box center [402, 506] width 723 height 45
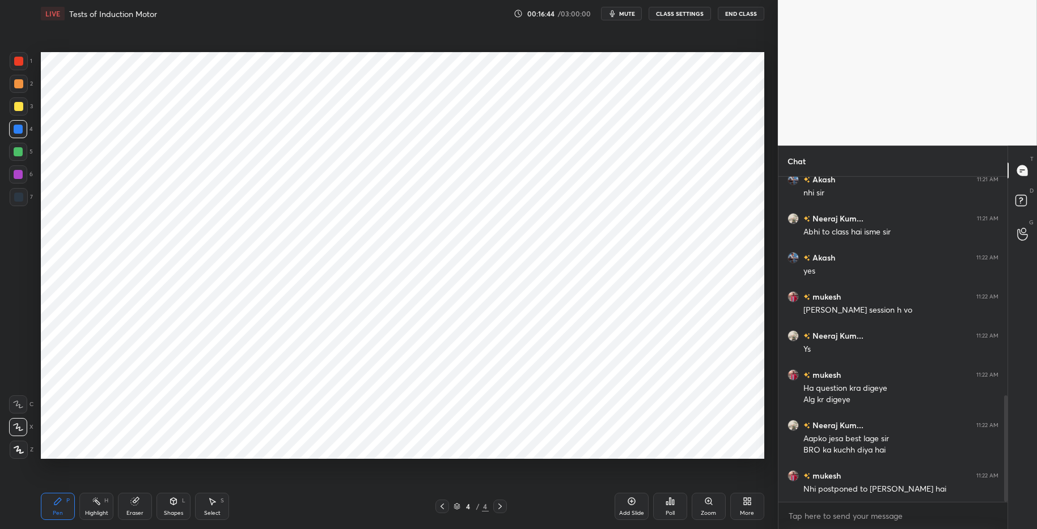
click at [22, 62] on div at bounding box center [18, 61] width 9 height 9
click at [22, 151] on div at bounding box center [18, 151] width 9 height 9
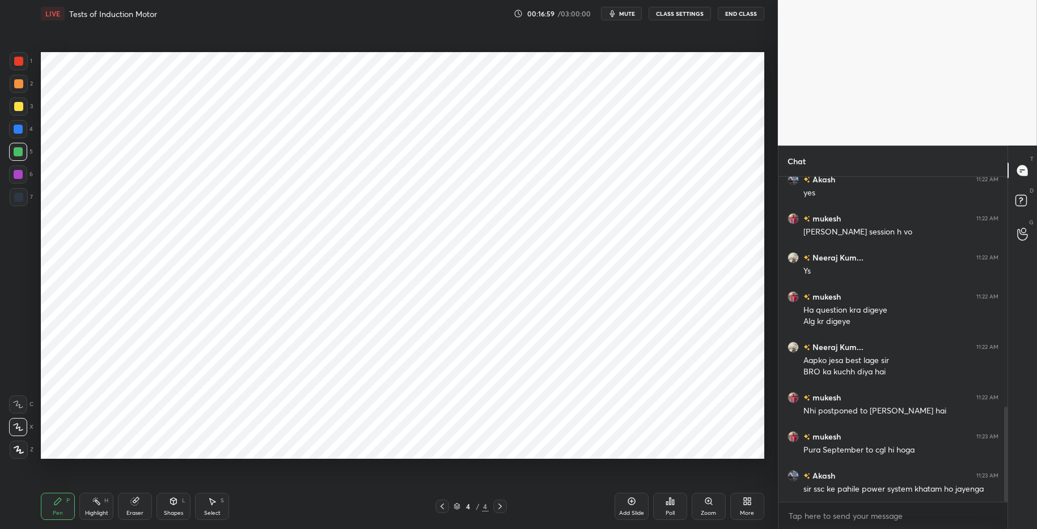
scroll to position [785, 0]
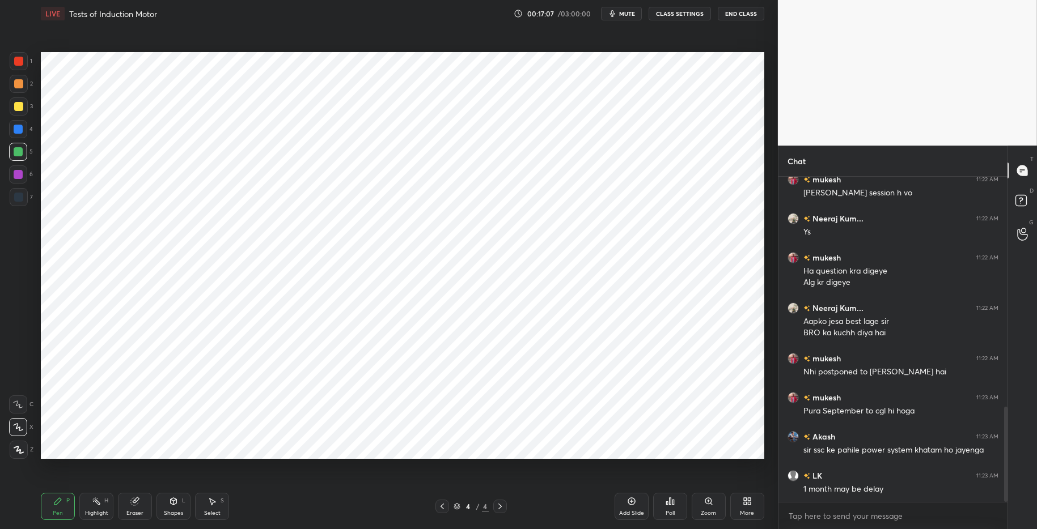
click at [19, 130] on div at bounding box center [18, 129] width 9 height 9
click at [92, 511] on div "Highlight" at bounding box center [96, 514] width 23 height 6
drag, startPoint x: 59, startPoint y: 502, endPoint x: 96, endPoint y: 503, distance: 36.9
click at [59, 502] on icon at bounding box center [57, 501] width 7 height 7
drag, startPoint x: 295, startPoint y: 522, endPoint x: 280, endPoint y: 482, distance: 43.1
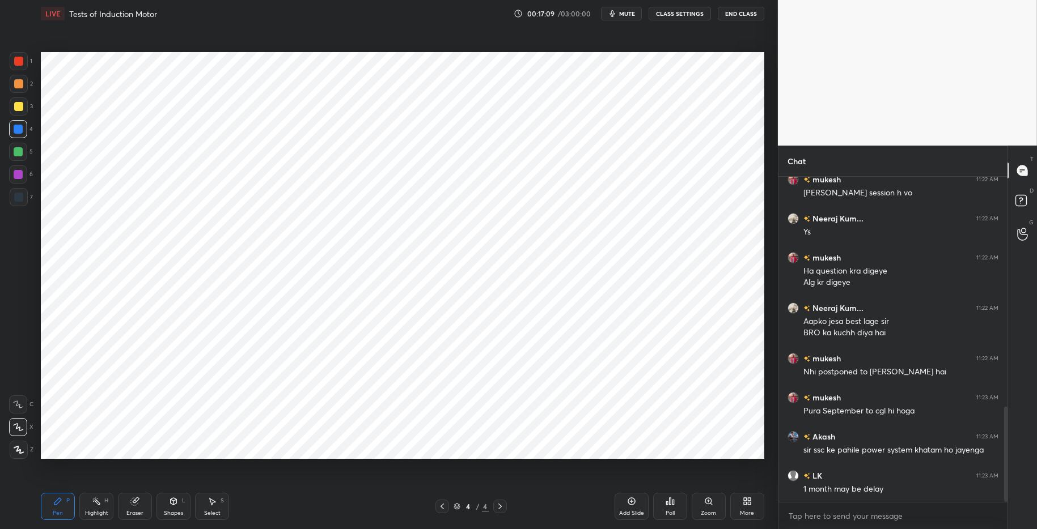
click at [294, 515] on div "Pen P Highlight H Eraser Shapes L Select S 4 / 4 Add Slide Poll Zoom More" at bounding box center [402, 506] width 723 height 45
click at [20, 154] on div at bounding box center [18, 151] width 9 height 9
click at [15, 129] on div at bounding box center [18, 129] width 9 height 9
drag, startPoint x: 17, startPoint y: 149, endPoint x: 18, endPoint y: 142, distance: 6.8
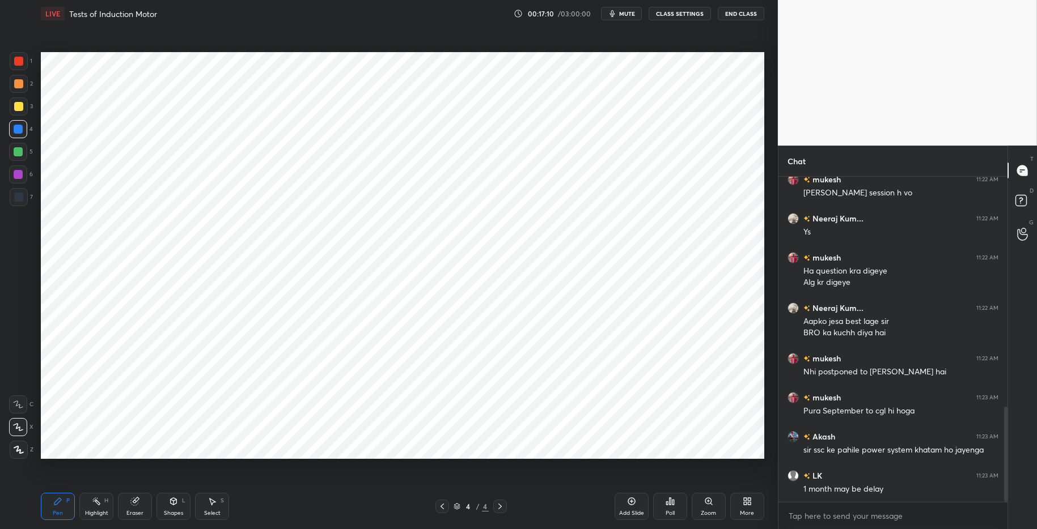
click at [17, 149] on div at bounding box center [18, 151] width 9 height 9
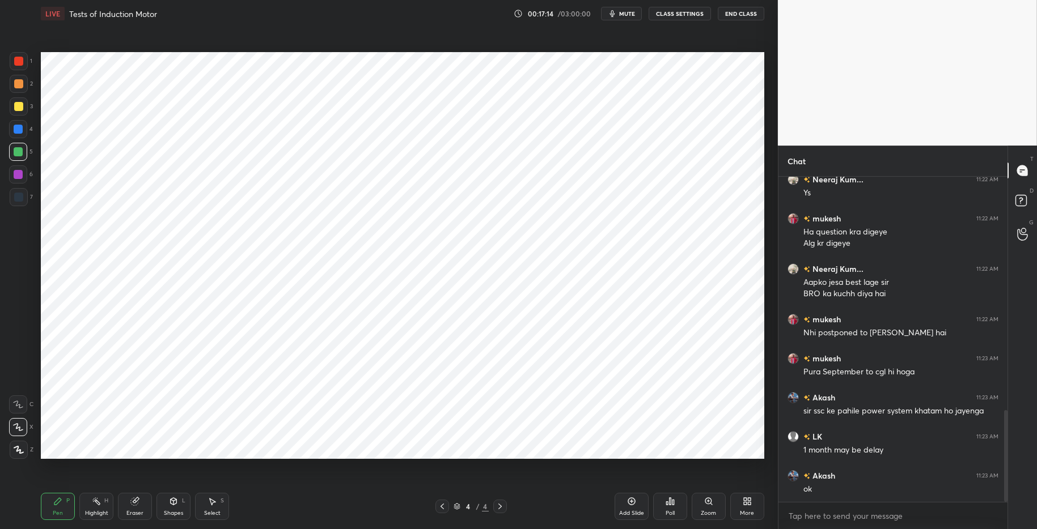
click at [20, 129] on div at bounding box center [18, 129] width 9 height 9
click at [15, 146] on div at bounding box center [18, 152] width 18 height 18
click at [15, 126] on div at bounding box center [18, 129] width 9 height 9
click at [23, 152] on div at bounding box center [18, 152] width 18 height 18
click at [20, 128] on div at bounding box center [18, 129] width 9 height 9
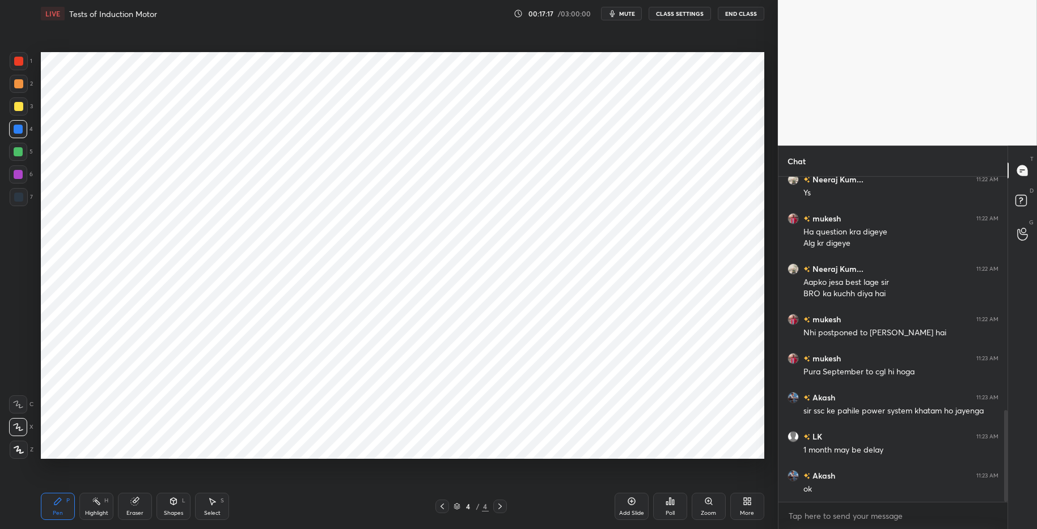
click at [21, 154] on div at bounding box center [18, 151] width 9 height 9
drag, startPoint x: 18, startPoint y: 127, endPoint x: 1, endPoint y: 126, distance: 16.4
click at [18, 127] on div at bounding box center [18, 129] width 9 height 9
click at [104, 504] on div "H" at bounding box center [106, 501] width 4 height 6
click at [63, 501] on div "Pen P" at bounding box center [58, 506] width 34 height 27
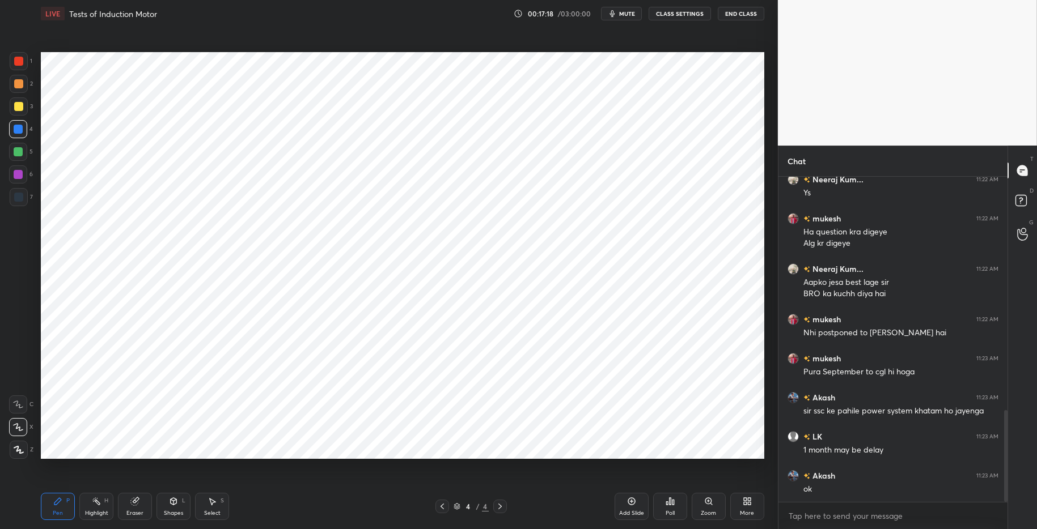
click at [287, 515] on div "Pen P Highlight H Eraser Shapes L Select S 4 / 4 Add Slide Poll Zoom More" at bounding box center [402, 506] width 723 height 45
drag, startPoint x: 95, startPoint y: 509, endPoint x: 78, endPoint y: 502, distance: 19.1
click at [95, 509] on div "Highlight H" at bounding box center [96, 506] width 34 height 27
drag, startPoint x: 58, startPoint y: 503, endPoint x: 70, endPoint y: 502, distance: 12.5
click at [58, 503] on icon at bounding box center [57, 501] width 9 height 9
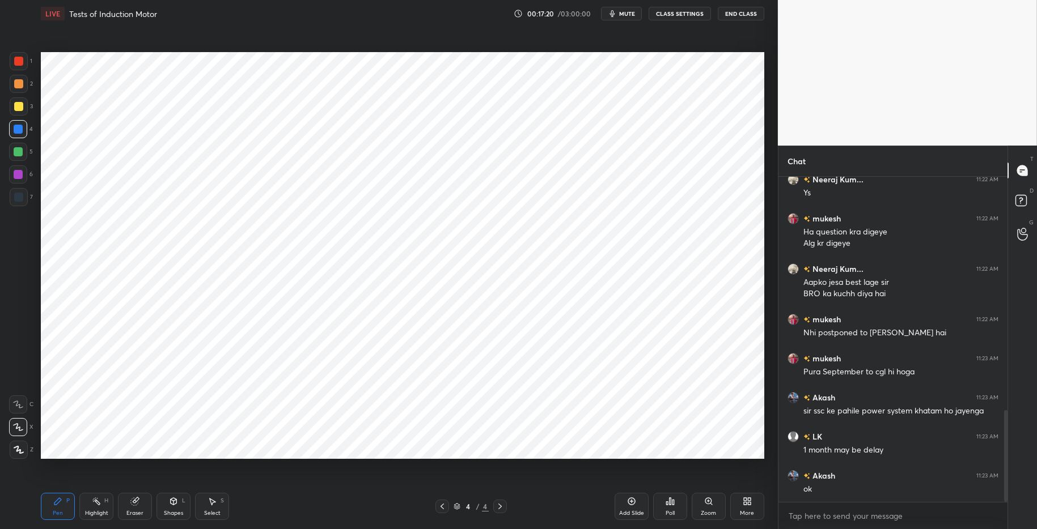
click at [100, 507] on div "Highlight H" at bounding box center [96, 506] width 34 height 27
click at [66, 498] on div "Pen P" at bounding box center [58, 506] width 34 height 27
click at [97, 508] on div "Highlight H" at bounding box center [96, 506] width 34 height 27
click at [62, 500] on div "Pen P" at bounding box center [58, 506] width 34 height 27
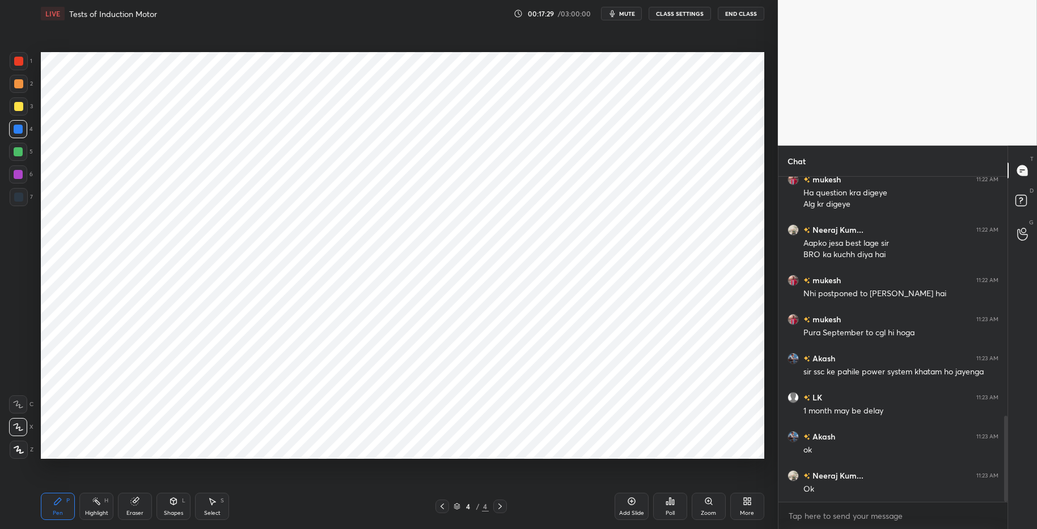
scroll to position [902, 0]
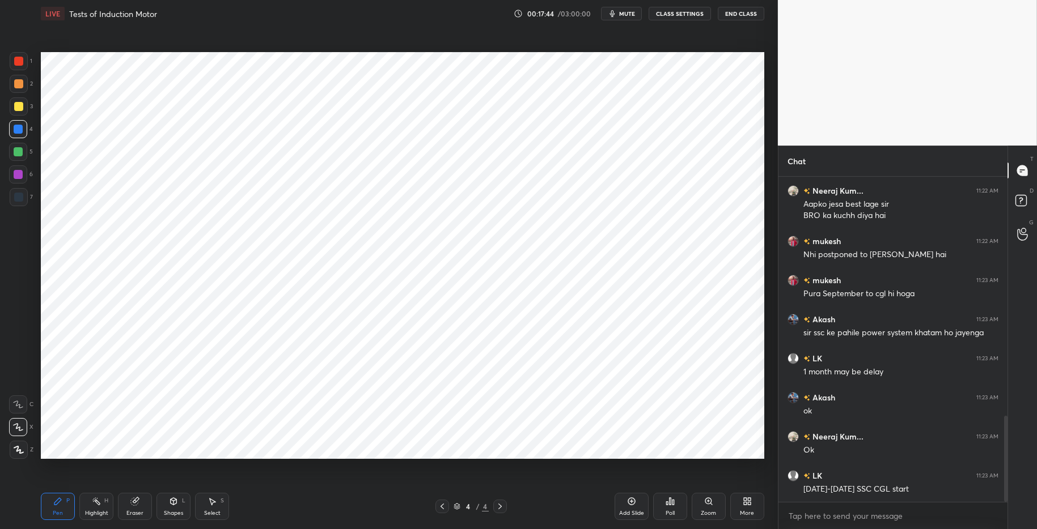
click at [629, 16] on span "mute" at bounding box center [627, 14] width 16 height 8
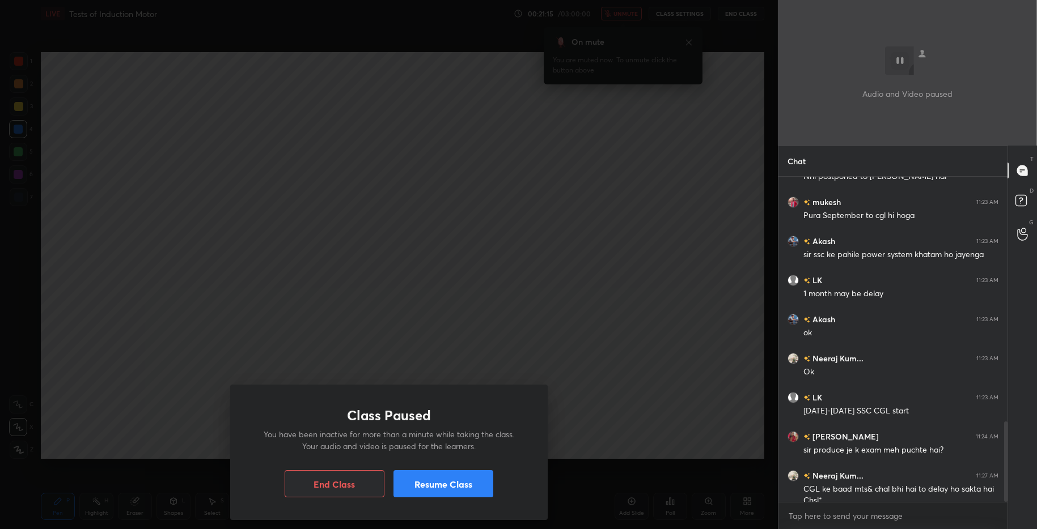
scroll to position [992, 0]
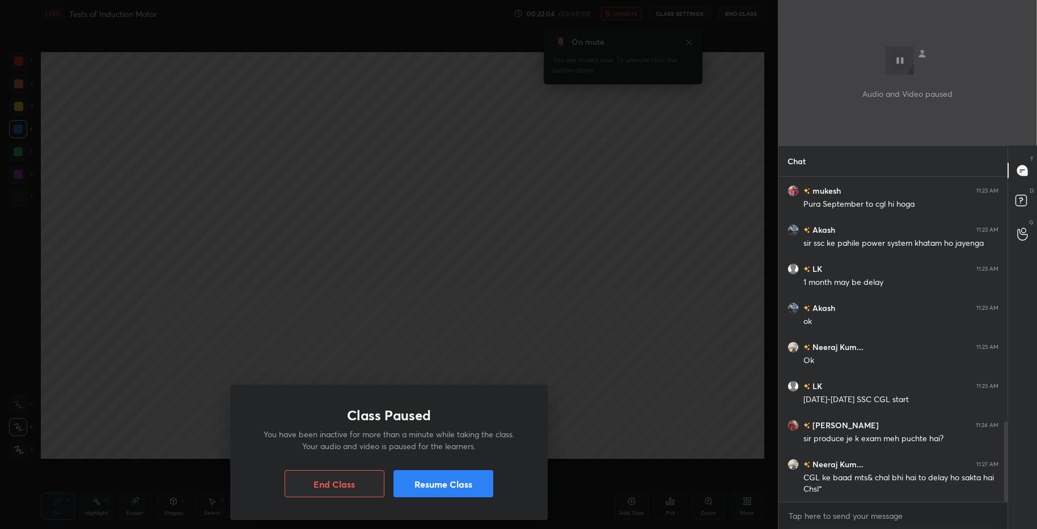
click at [465, 480] on button "Resume Class" at bounding box center [443, 484] width 100 height 27
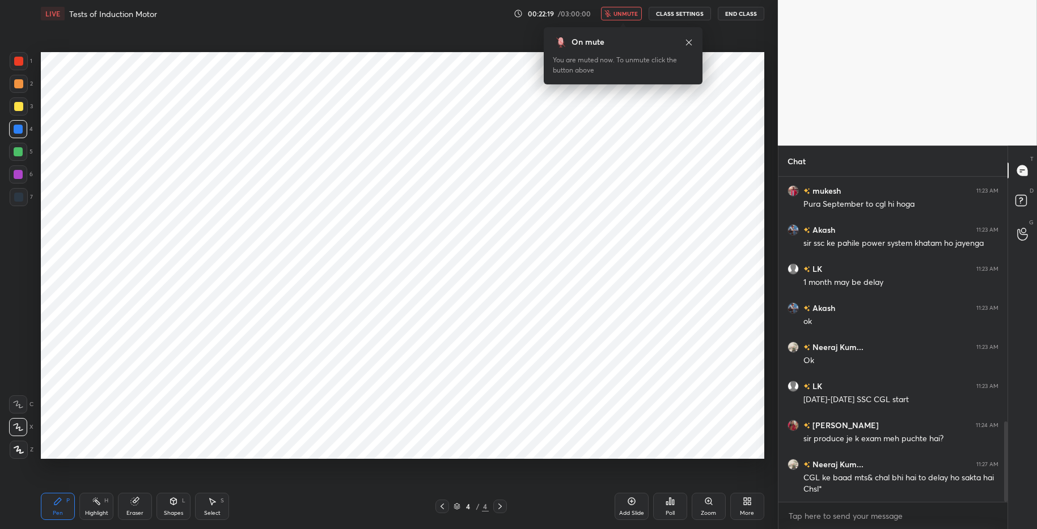
click at [624, 15] on span "unmute" at bounding box center [625, 14] width 24 height 8
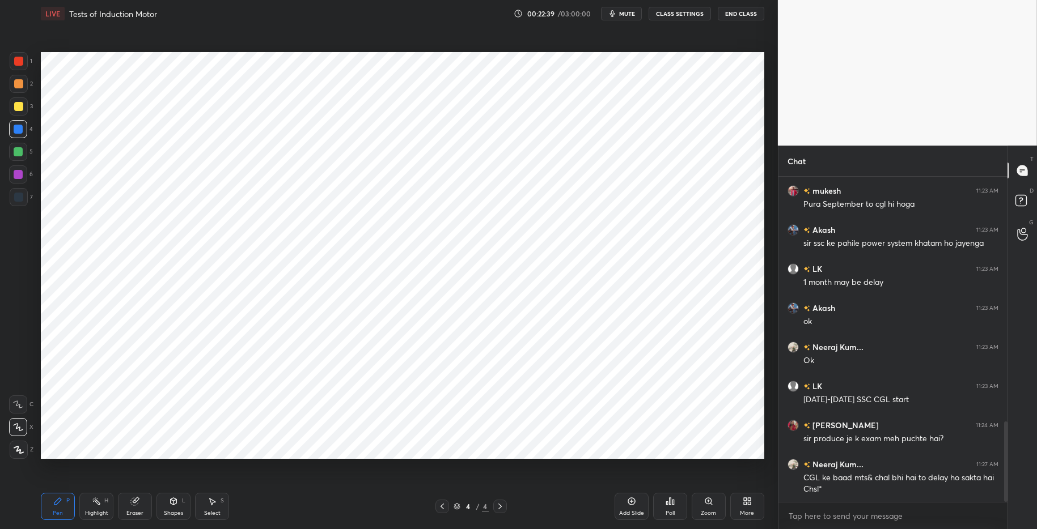
drag, startPoint x: 96, startPoint y: 505, endPoint x: 74, endPoint y: 503, distance: 22.2
click at [95, 506] on icon at bounding box center [96, 501] width 9 height 9
click at [58, 499] on icon at bounding box center [57, 501] width 7 height 7
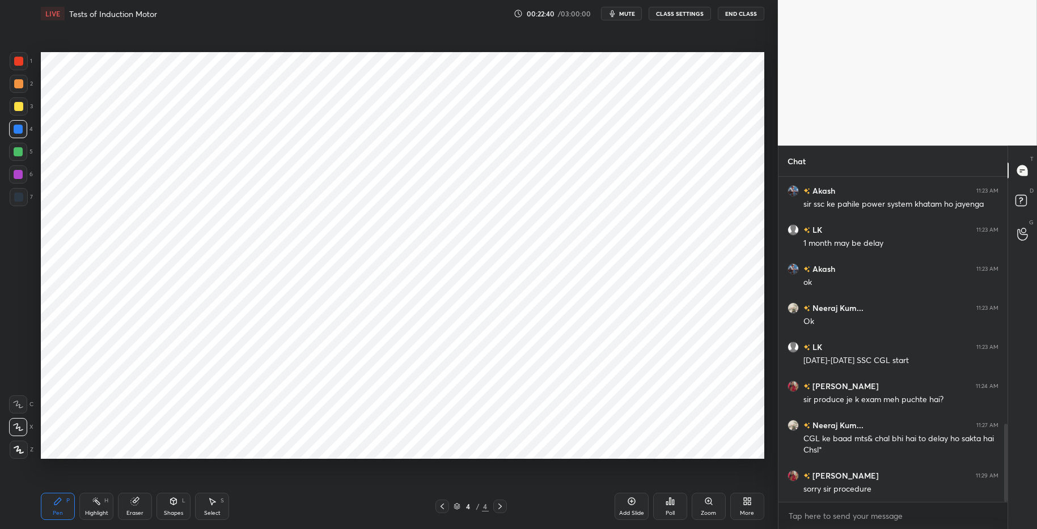
click at [20, 150] on div at bounding box center [18, 151] width 9 height 9
drag, startPoint x: 94, startPoint y: 511, endPoint x: 65, endPoint y: 501, distance: 30.5
click at [93, 511] on div "Highlight" at bounding box center [96, 514] width 23 height 6
click at [62, 503] on div "Pen P" at bounding box center [58, 506] width 34 height 27
drag, startPoint x: 96, startPoint y: 507, endPoint x: 69, endPoint y: 501, distance: 28.0
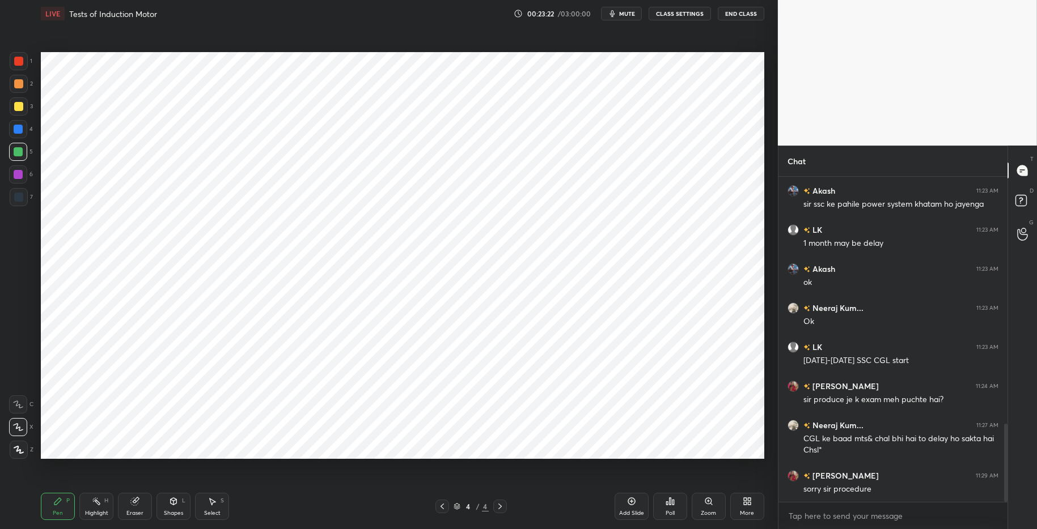
click at [95, 507] on div "Highlight H" at bounding box center [96, 506] width 34 height 27
drag, startPoint x: 63, startPoint y: 501, endPoint x: 154, endPoint y: 496, distance: 91.4
click at [63, 501] on div "Pen P" at bounding box center [58, 506] width 34 height 27
click at [290, 515] on div "Pen P Highlight H Eraser Shapes L Select S" at bounding box center [184, 506] width 287 height 27
drag, startPoint x: 23, startPoint y: 172, endPoint x: 18, endPoint y: 159, distance: 14.5
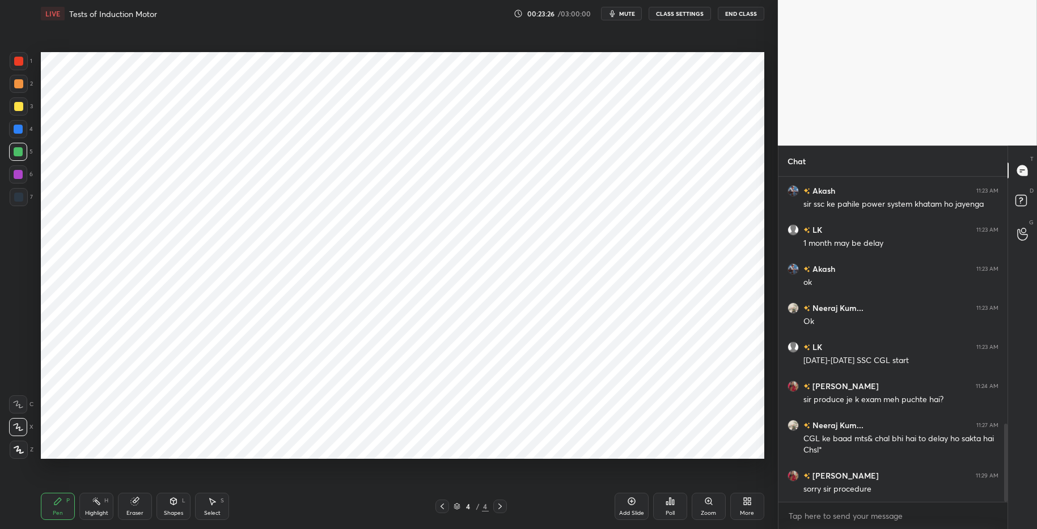
click at [23, 172] on div at bounding box center [18, 175] width 18 height 18
click at [18, 149] on div at bounding box center [18, 151] width 9 height 9
drag, startPoint x: 91, startPoint y: 506, endPoint x: 87, endPoint y: 501, distance: 6.0
click at [91, 504] on div "Highlight H" at bounding box center [96, 506] width 34 height 27
click at [60, 502] on icon at bounding box center [57, 501] width 9 height 9
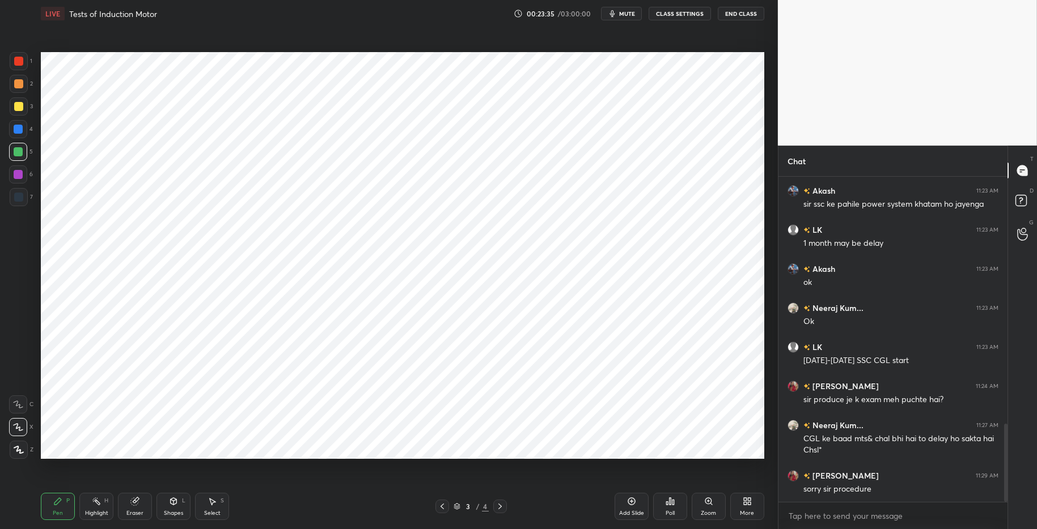
drag, startPoint x: 217, startPoint y: 508, endPoint x: 213, endPoint y: 497, distance: 11.8
click at [216, 507] on div "Select S" at bounding box center [212, 506] width 34 height 27
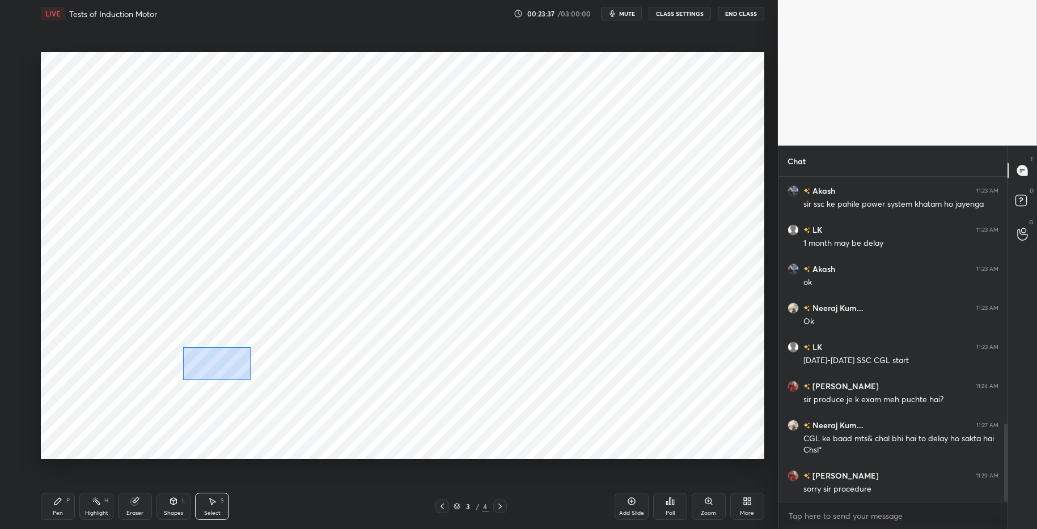
drag, startPoint x: 209, startPoint y: 359, endPoint x: 217, endPoint y: 362, distance: 8.6
click at [249, 379] on div "0 ° Undo Copy Duplicate Duplicate to new slide Delete" at bounding box center [402, 255] width 723 height 407
click at [217, 367] on div "0 ° Undo Copy Duplicate Duplicate to new slide Delete" at bounding box center [402, 255] width 723 height 407
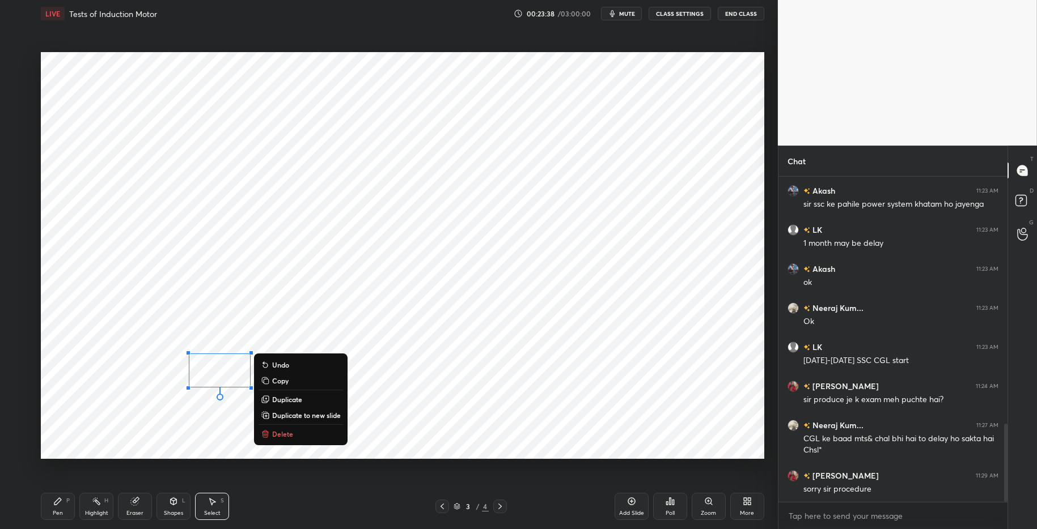
drag, startPoint x: 196, startPoint y: 420, endPoint x: 238, endPoint y: 384, distance: 55.9
click at [196, 418] on div "0 ° Undo Copy Duplicate Duplicate to new slide Delete" at bounding box center [402, 255] width 723 height 407
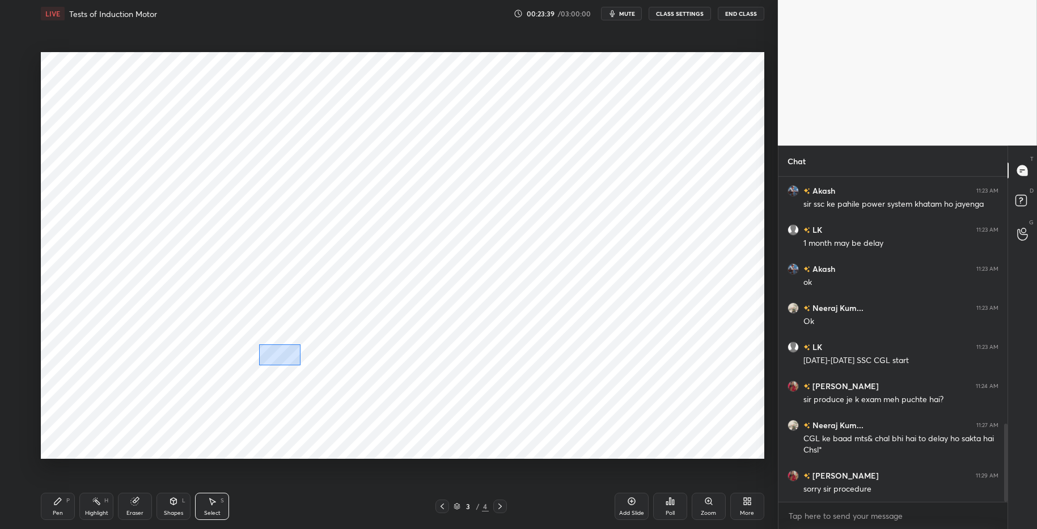
drag, startPoint x: 261, startPoint y: 344, endPoint x: 359, endPoint y: 389, distance: 108.6
click at [361, 391] on div "0 ° Undo Copy Duplicate Duplicate to new slide Delete" at bounding box center [402, 255] width 723 height 407
drag, startPoint x: 287, startPoint y: 366, endPoint x: 239, endPoint y: 393, distance: 55.6
click at [287, 370] on div "0 ° Undo Copy Duplicate Duplicate to new slide Delete" at bounding box center [402, 255] width 723 height 407
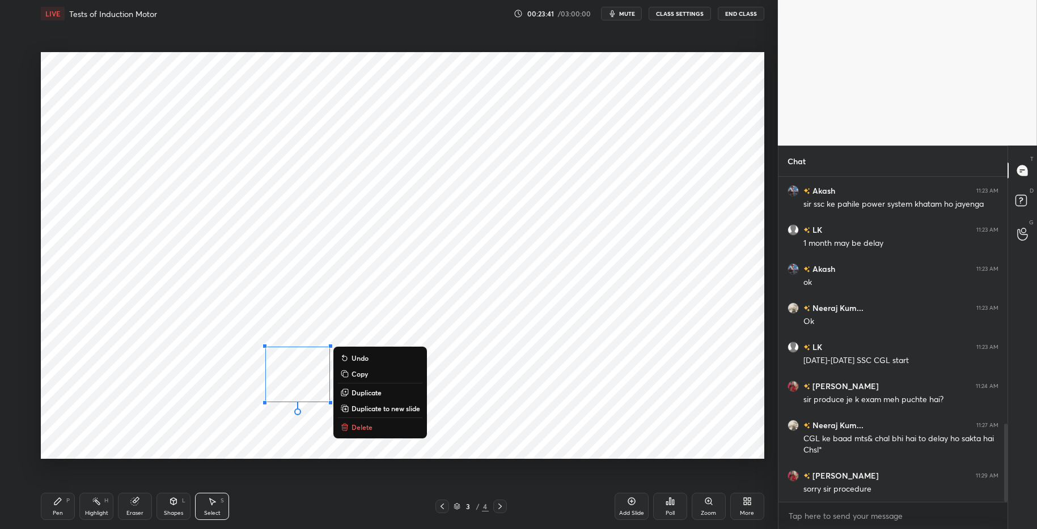
click at [211, 423] on div "0 ° Undo Copy Duplicate Duplicate to new slide Delete" at bounding box center [402, 255] width 723 height 407
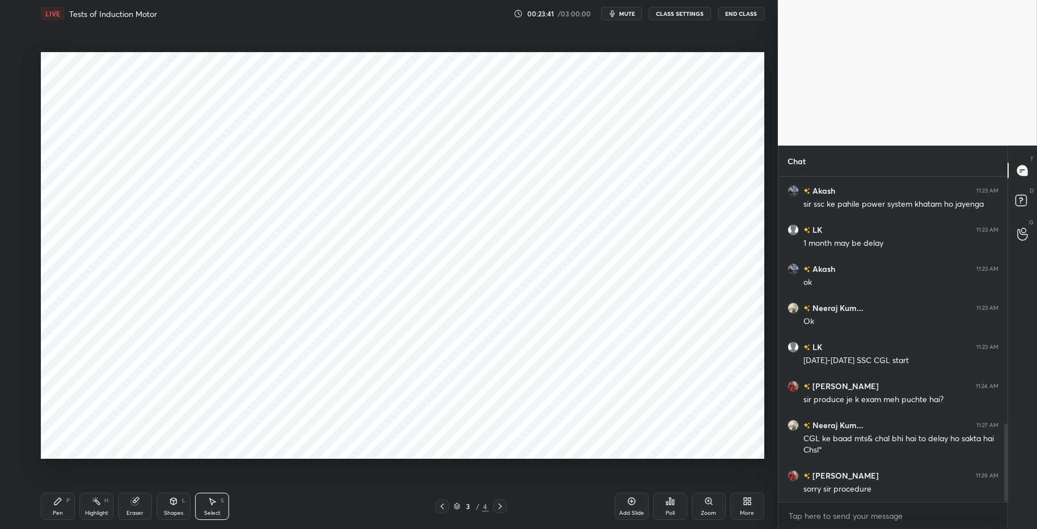
click at [96, 511] on div "Highlight" at bounding box center [96, 514] width 23 height 6
click at [62, 502] on div "Pen P" at bounding box center [58, 506] width 34 height 27
click at [351, 505] on div "3 / 4" at bounding box center [471, 507] width 287 height 14
click at [89, 506] on div "Highlight H" at bounding box center [96, 506] width 34 height 27
click at [63, 502] on div "Pen P" at bounding box center [58, 506] width 34 height 27
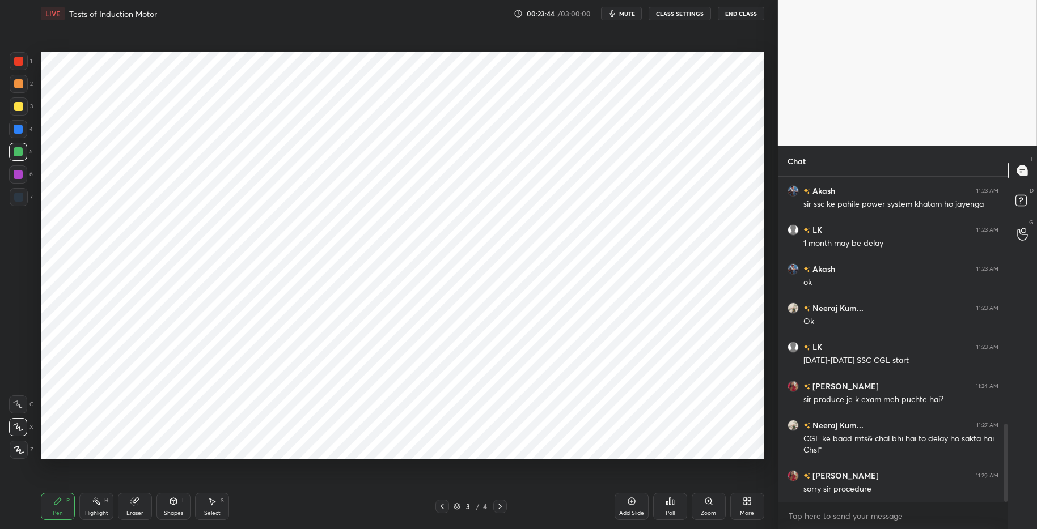
click at [320, 511] on div "Pen P Highlight H Eraser Shapes L Select S" at bounding box center [184, 506] width 287 height 27
drag, startPoint x: 103, startPoint y: 507, endPoint x: 74, endPoint y: 499, distance: 30.1
click at [103, 507] on div "Highlight H" at bounding box center [96, 506] width 34 height 27
click at [60, 499] on icon at bounding box center [57, 501] width 7 height 7
click at [308, 515] on div "Pen P Highlight H Eraser Shapes L Select S" at bounding box center [184, 506] width 287 height 27
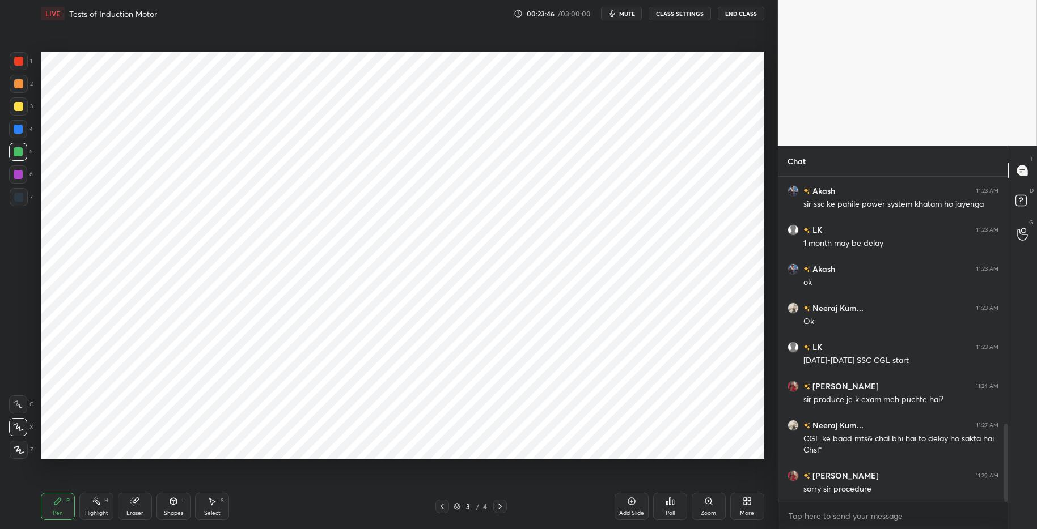
click at [94, 505] on icon at bounding box center [96, 501] width 9 height 9
click at [57, 496] on div "Pen P" at bounding box center [58, 506] width 34 height 27
click at [281, 509] on div "Pen P Highlight H Eraser Shapes L Select S" at bounding box center [184, 506] width 287 height 27
click at [96, 509] on div "Highlight H" at bounding box center [96, 506] width 34 height 27
click at [60, 503] on icon at bounding box center [57, 501] width 9 height 9
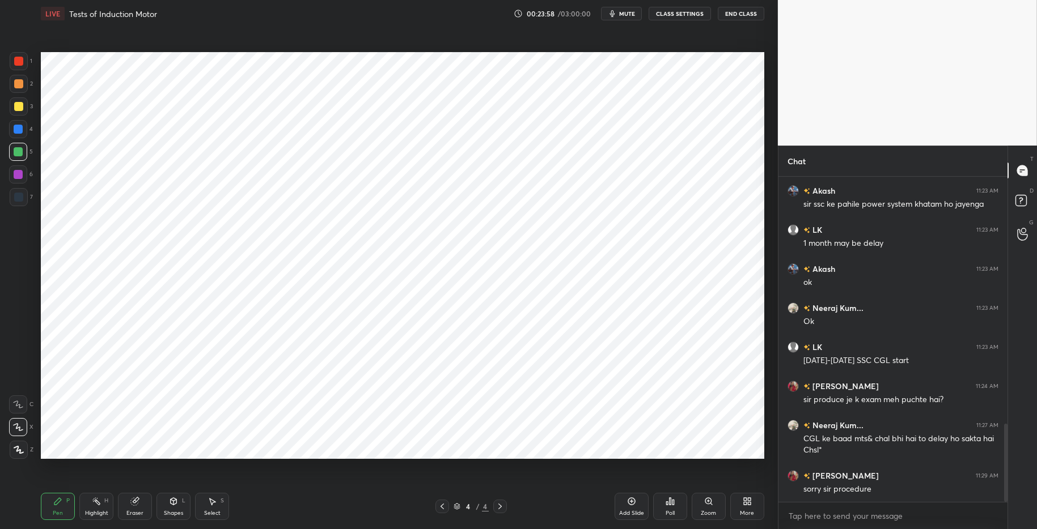
click at [92, 511] on div "Highlight" at bounding box center [96, 514] width 23 height 6
drag, startPoint x: 56, startPoint y: 505, endPoint x: 82, endPoint y: 505, distance: 26.1
click at [59, 505] on icon at bounding box center [57, 501] width 9 height 9
drag, startPoint x: 306, startPoint y: 519, endPoint x: 247, endPoint y: 469, distance: 77.7
click at [303, 515] on div "Pen P Highlight H Eraser Shapes L Select S" at bounding box center [184, 506] width 287 height 27
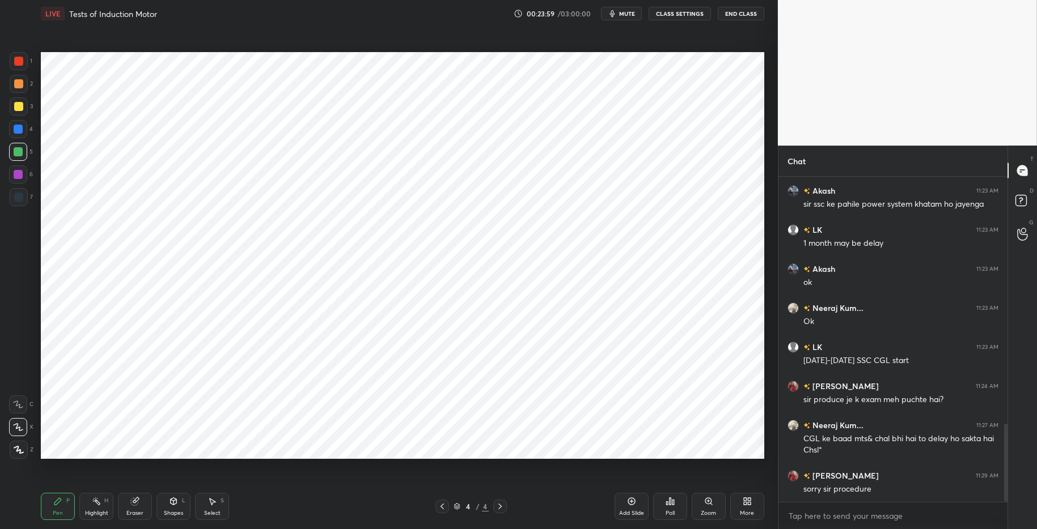
click at [16, 150] on div at bounding box center [18, 151] width 9 height 9
click at [20, 128] on div at bounding box center [18, 129] width 9 height 9
click at [128, 507] on div "Eraser" at bounding box center [135, 506] width 34 height 27
drag, startPoint x: 58, startPoint y: 512, endPoint x: 168, endPoint y: 504, distance: 110.3
click at [58, 512] on div "Pen" at bounding box center [58, 514] width 10 height 6
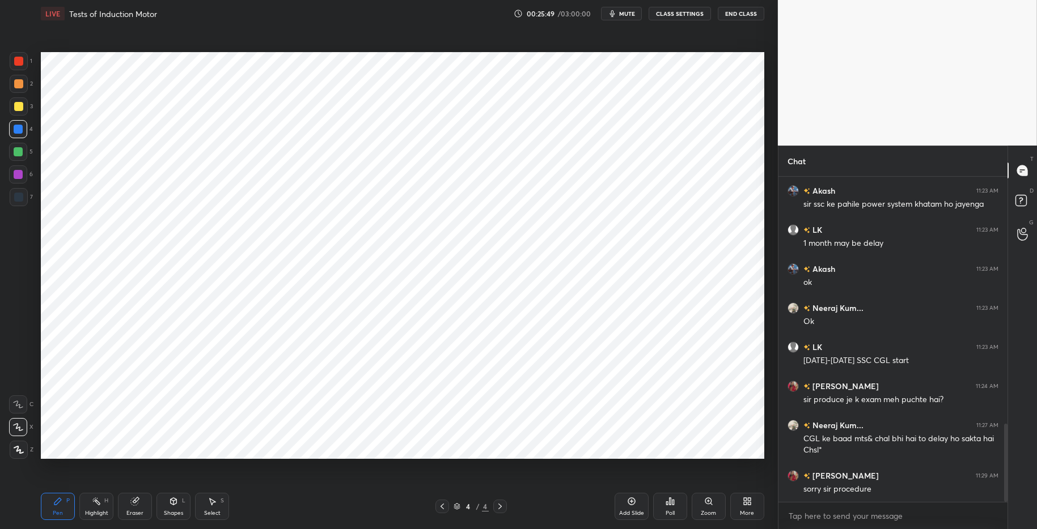
click at [95, 511] on div "Highlight" at bounding box center [96, 514] width 23 height 6
drag, startPoint x: 65, startPoint y: 503, endPoint x: 87, endPoint y: 502, distance: 22.7
click at [66, 503] on div "Pen P" at bounding box center [58, 506] width 34 height 27
click at [296, 514] on div "Pen P Highlight H Eraser Shapes L Select S" at bounding box center [184, 506] width 287 height 27
click at [102, 511] on div "Highlight" at bounding box center [96, 514] width 23 height 6
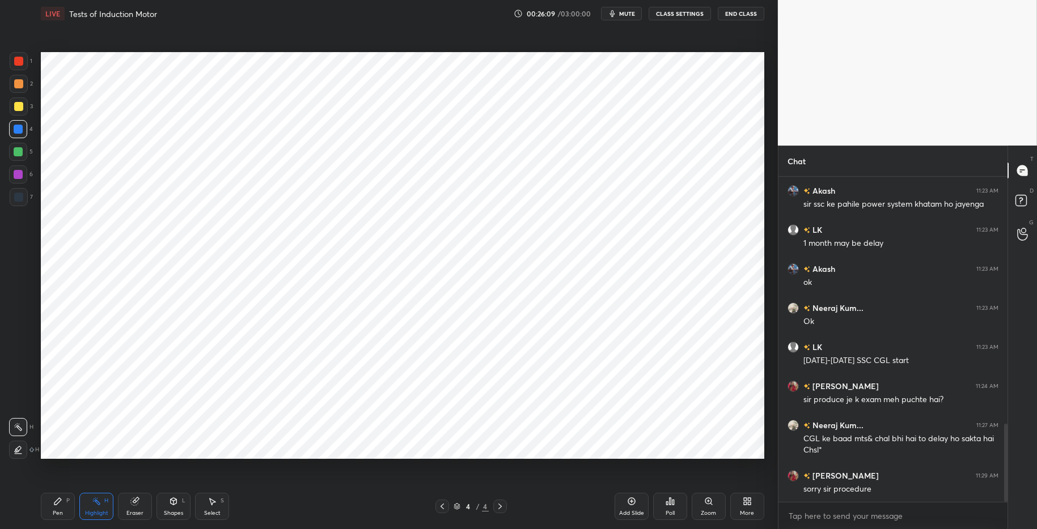
click at [63, 502] on div "Pen P" at bounding box center [58, 506] width 34 height 27
drag, startPoint x: 305, startPoint y: 523, endPoint x: 291, endPoint y: 477, distance: 48.1
click at [304, 515] on div "Pen P Highlight H Eraser Shapes L Select S 4 / 4 Add Slide Poll Zoom More" at bounding box center [402, 506] width 723 height 45
click at [98, 511] on div "Highlight" at bounding box center [96, 514] width 23 height 6
drag, startPoint x: 62, startPoint y: 503, endPoint x: 89, endPoint y: 501, distance: 26.7
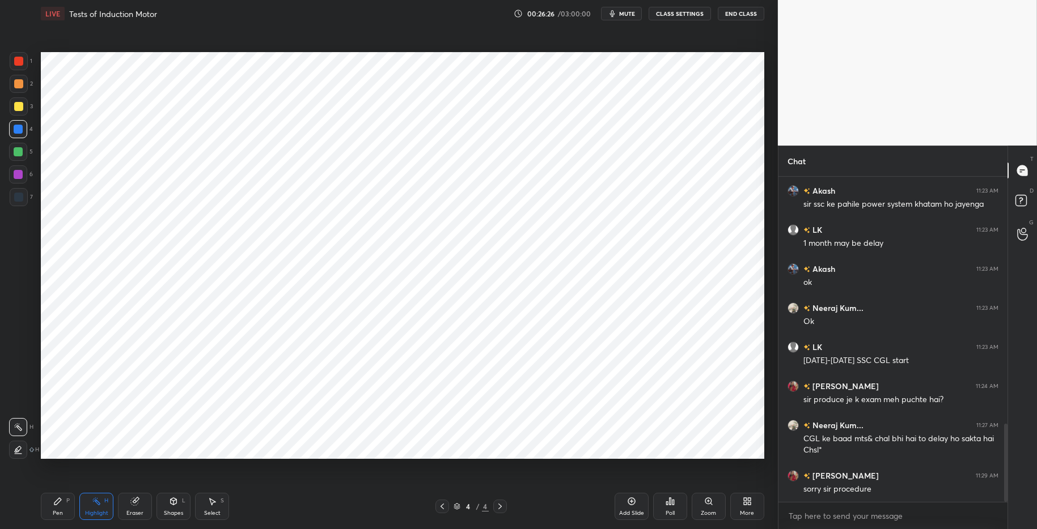
click at [62, 503] on div "Pen P" at bounding box center [58, 506] width 34 height 27
click at [289, 515] on div "Pen P Highlight H Eraser Shapes L Select S" at bounding box center [184, 506] width 287 height 27
click at [96, 511] on div "Highlight" at bounding box center [96, 514] width 23 height 6
drag, startPoint x: 62, startPoint y: 506, endPoint x: 99, endPoint y: 501, distance: 37.2
click at [62, 506] on div "Pen P" at bounding box center [58, 506] width 34 height 27
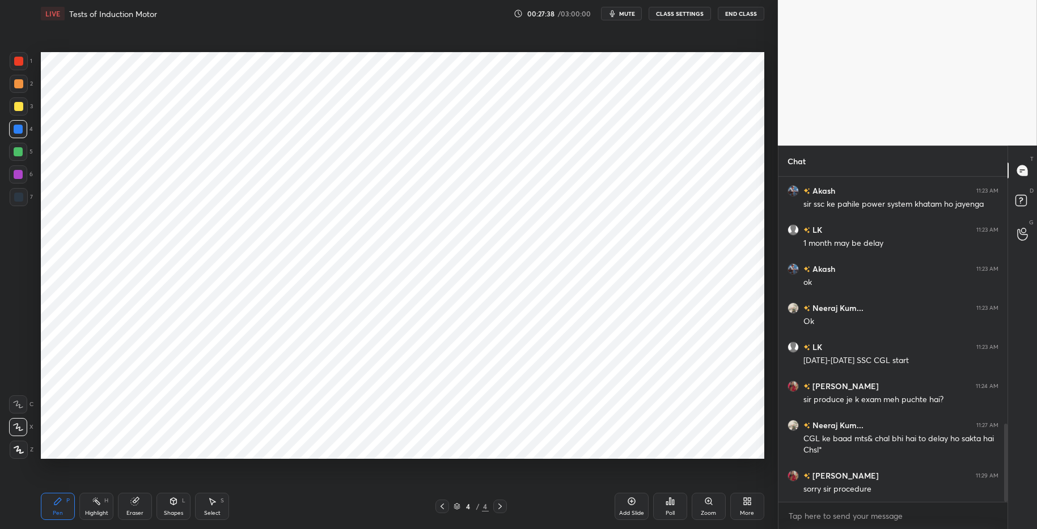
click at [97, 506] on div "Highlight H" at bounding box center [96, 506] width 34 height 27
click at [66, 502] on div "P" at bounding box center [67, 501] width 3 height 6
drag, startPoint x: 306, startPoint y: 520, endPoint x: 266, endPoint y: 485, distance: 52.6
click at [306, 515] on div "Pen P Highlight H Eraser Shapes L Select S" at bounding box center [184, 506] width 287 height 27
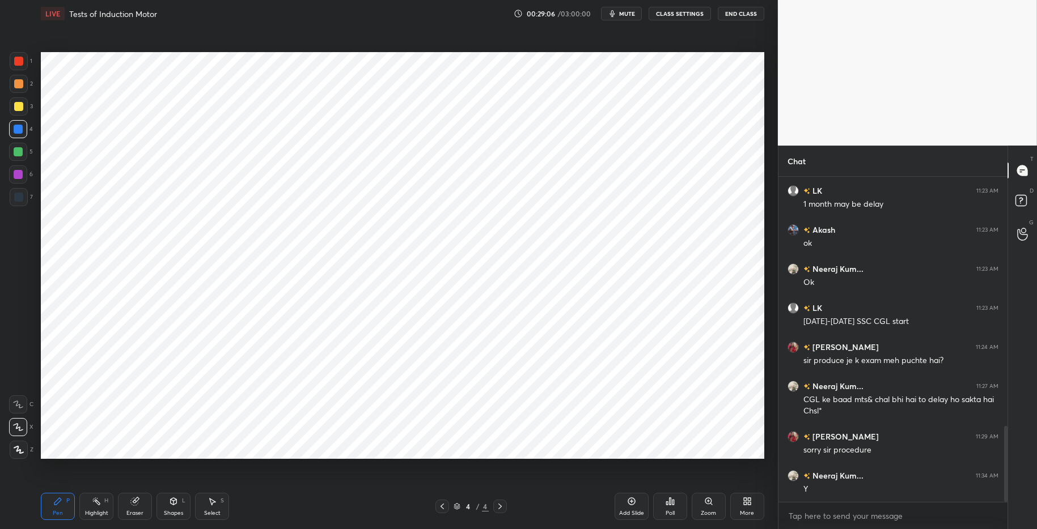
click at [96, 509] on div "Highlight H" at bounding box center [96, 506] width 34 height 27
drag, startPoint x: 65, startPoint y: 503, endPoint x: 70, endPoint y: 502, distance: 5.8
click at [66, 502] on div "Pen P" at bounding box center [58, 506] width 34 height 27
drag, startPoint x: 282, startPoint y: 520, endPoint x: 279, endPoint y: 515, distance: 6.6
click at [282, 515] on div "Pen P Highlight H Eraser Shapes L Select S 4 / 4 Add Slide Poll Zoom More" at bounding box center [402, 506] width 723 height 45
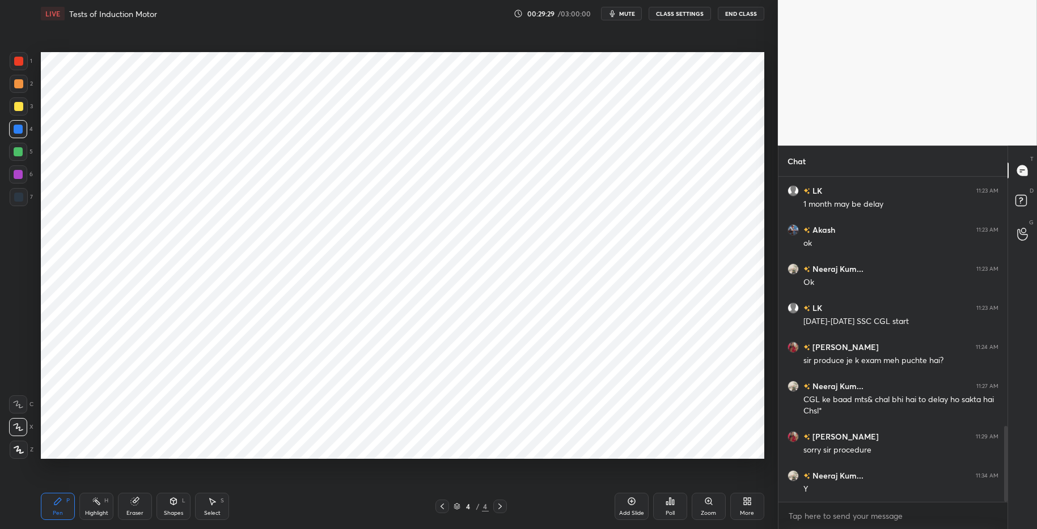
click at [91, 511] on div "Highlight" at bounding box center [96, 514] width 23 height 6
drag, startPoint x: 63, startPoint y: 504, endPoint x: 115, endPoint y: 503, distance: 52.2
click at [63, 503] on div "Pen P" at bounding box center [58, 506] width 34 height 27
click at [354, 515] on div "Pen P Highlight H Eraser Shapes L Select S 4 / 4 Add Slide Poll Zoom More" at bounding box center [402, 506] width 723 height 45
drag, startPoint x: 96, startPoint y: 507, endPoint x: 69, endPoint y: 502, distance: 27.7
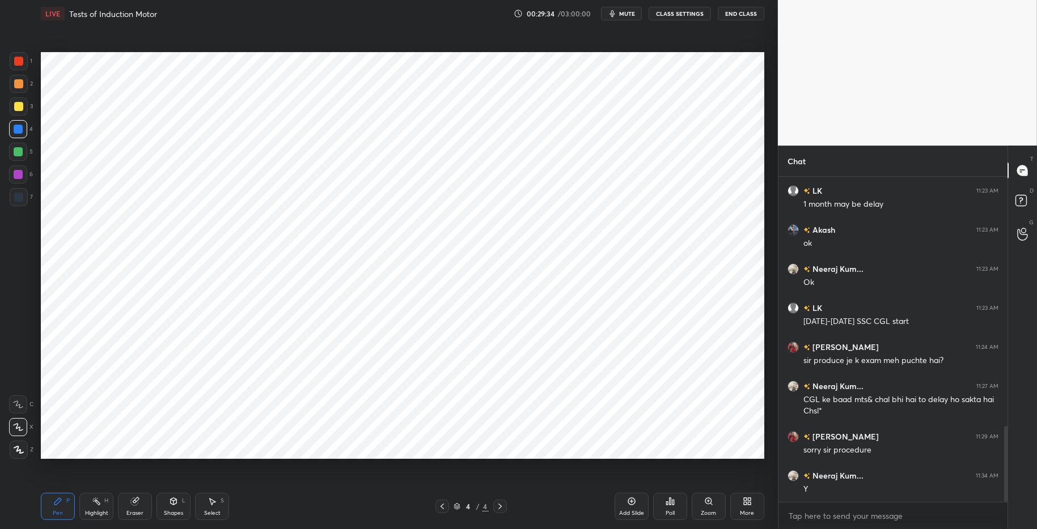
click at [95, 506] on div "Highlight H" at bounding box center [96, 506] width 34 height 27
drag, startPoint x: 60, startPoint y: 501, endPoint x: 154, endPoint y: 499, distance: 94.7
click at [61, 501] on icon at bounding box center [57, 501] width 9 height 9
drag, startPoint x: 285, startPoint y: 522, endPoint x: 281, endPoint y: 516, distance: 7.7
click at [285, 515] on div "Pen P Highlight H Eraser Shapes L Select S 4 / 4 Add Slide Poll Zoom More" at bounding box center [402, 506] width 723 height 45
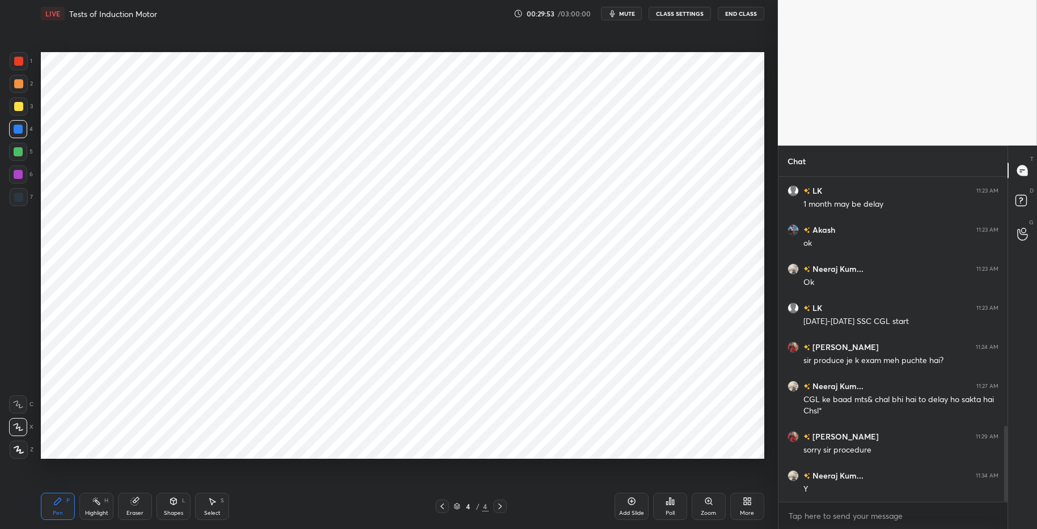
click at [94, 507] on div "Highlight H" at bounding box center [96, 506] width 34 height 27
drag, startPoint x: 65, startPoint y: 502, endPoint x: 115, endPoint y: 499, distance: 49.4
click at [67, 501] on div "Pen P" at bounding box center [58, 506] width 34 height 27
drag, startPoint x: 281, startPoint y: 519, endPoint x: 290, endPoint y: 497, distance: 24.1
click at [281, 515] on div "Pen P Highlight H Eraser Shapes L Select S" at bounding box center [184, 506] width 287 height 27
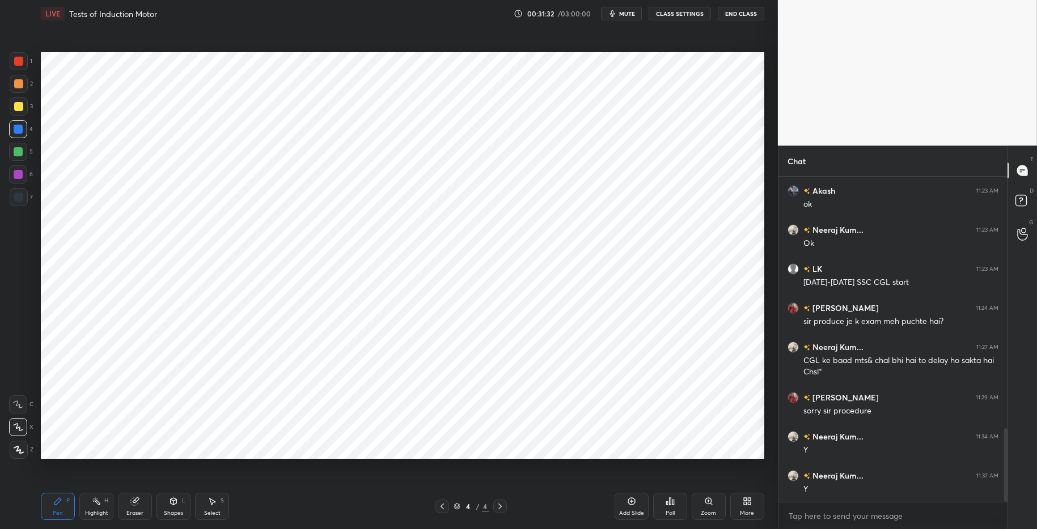
scroll to position [1121, 0]
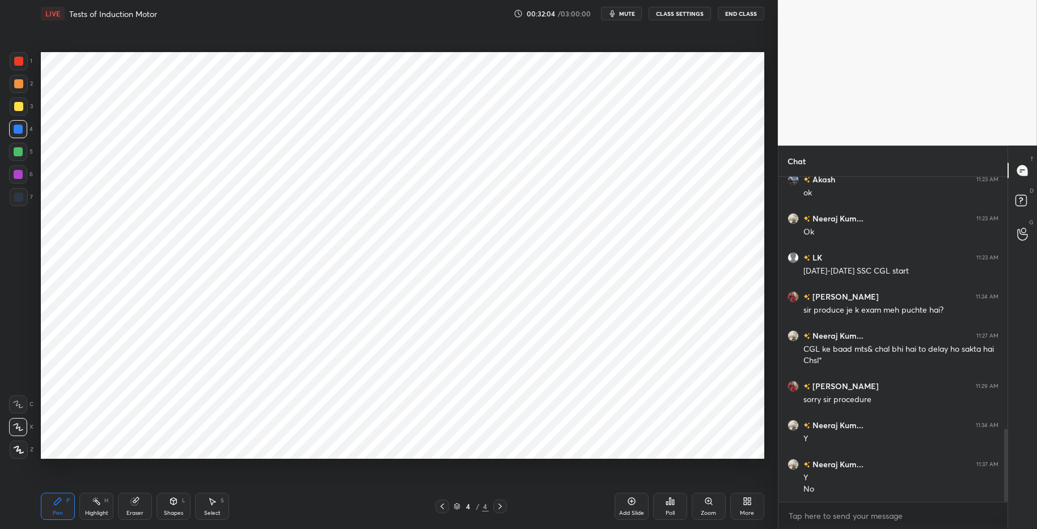
click at [95, 508] on div "Highlight H" at bounding box center [96, 506] width 34 height 27
drag, startPoint x: 61, startPoint y: 505, endPoint x: 113, endPoint y: 498, distance: 52.5
click at [61, 504] on icon at bounding box center [57, 501] width 9 height 9
click at [321, 508] on div "Pen P Highlight H Eraser Shapes L Select S" at bounding box center [184, 506] width 287 height 27
click at [632, 501] on icon at bounding box center [631, 501] width 3 height 3
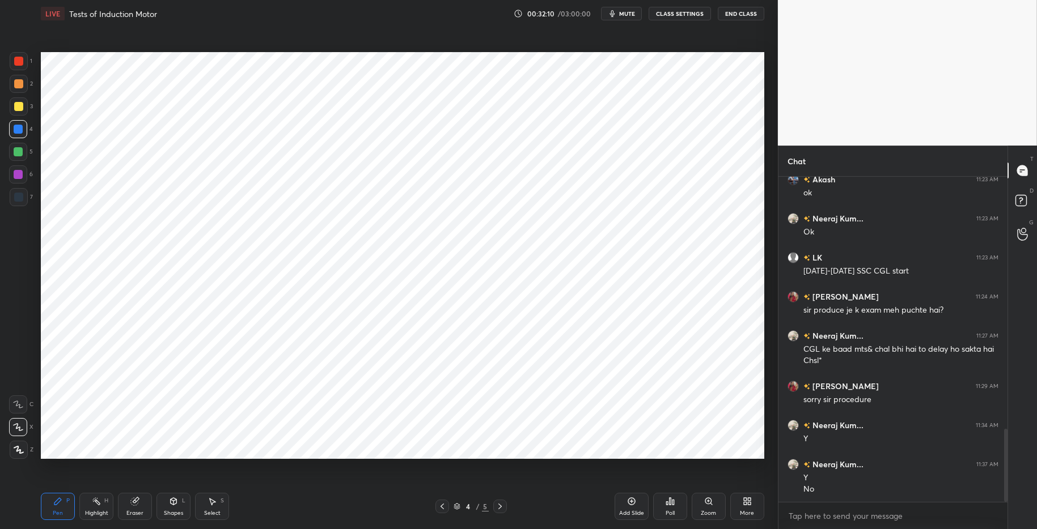
click at [21, 60] on div at bounding box center [18, 61] width 9 height 9
drag, startPoint x: 101, startPoint y: 506, endPoint x: 69, endPoint y: 501, distance: 32.6
click at [98, 506] on div "Highlight H" at bounding box center [96, 506] width 34 height 27
click at [63, 502] on div "Pen P" at bounding box center [58, 506] width 34 height 27
click at [23, 150] on div at bounding box center [18, 152] width 18 height 18
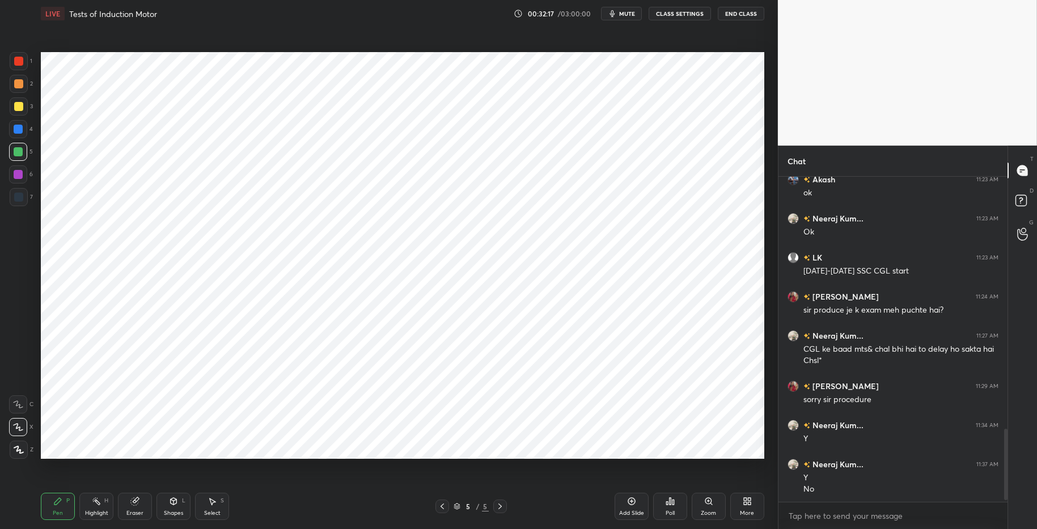
scroll to position [1160, 0]
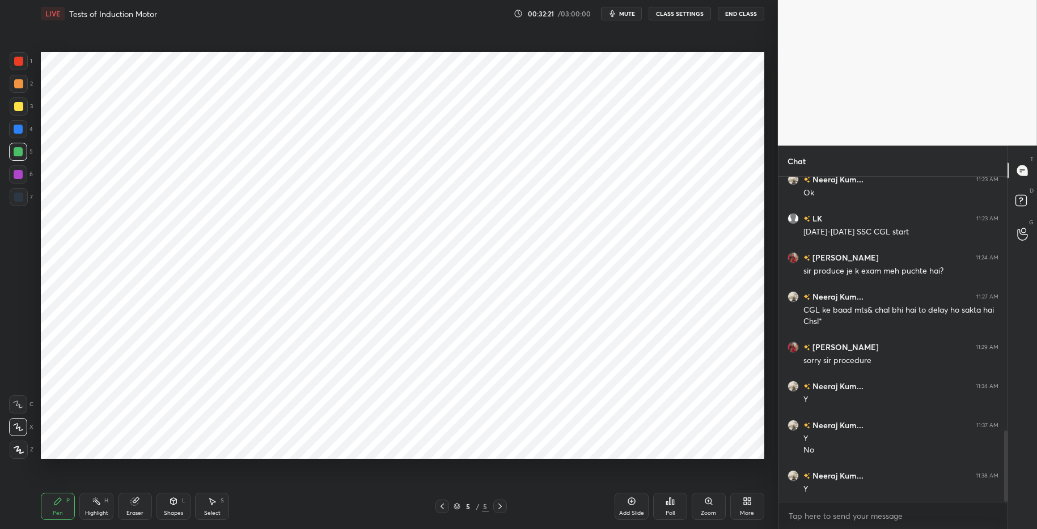
drag, startPoint x: 168, startPoint y: 506, endPoint x: 166, endPoint y: 490, distance: 16.1
click at [168, 506] on div "Shapes L" at bounding box center [173, 506] width 34 height 27
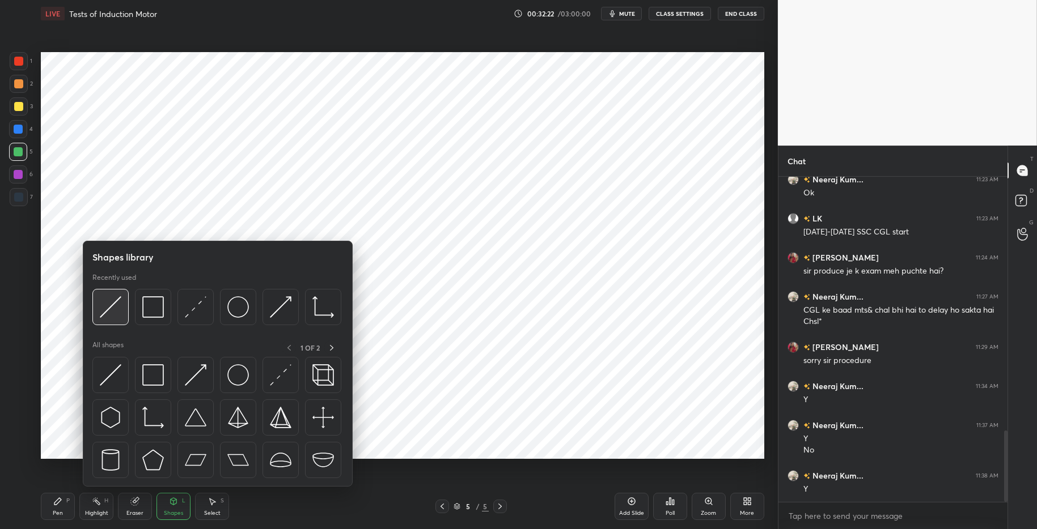
click at [108, 302] on img at bounding box center [111, 307] width 22 height 22
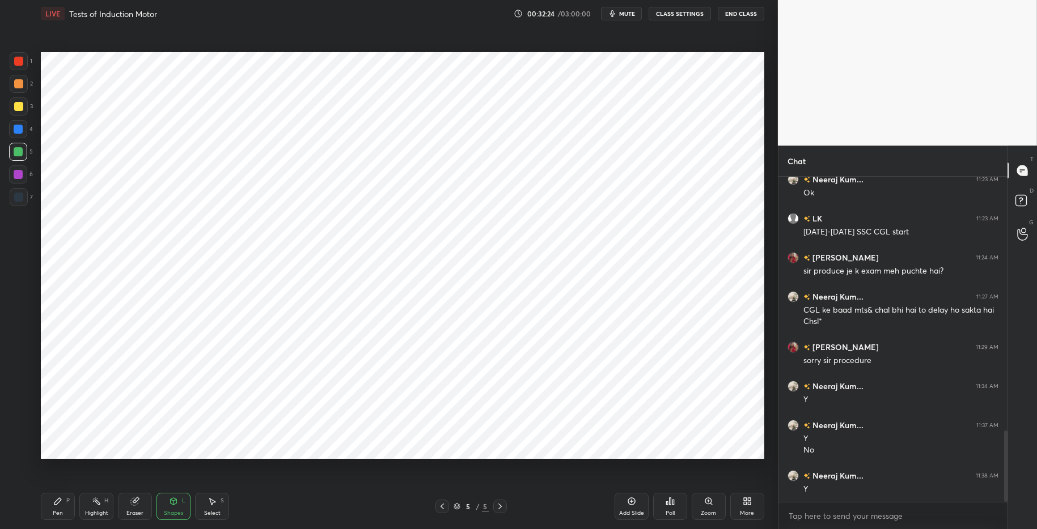
click at [96, 508] on div "Highlight H" at bounding box center [96, 506] width 34 height 27
click at [61, 503] on icon at bounding box center [57, 501] width 9 height 9
click at [288, 515] on div "Pen P Highlight H Eraser Shapes L Select S" at bounding box center [184, 506] width 287 height 27
click at [22, 129] on div at bounding box center [18, 129] width 9 height 9
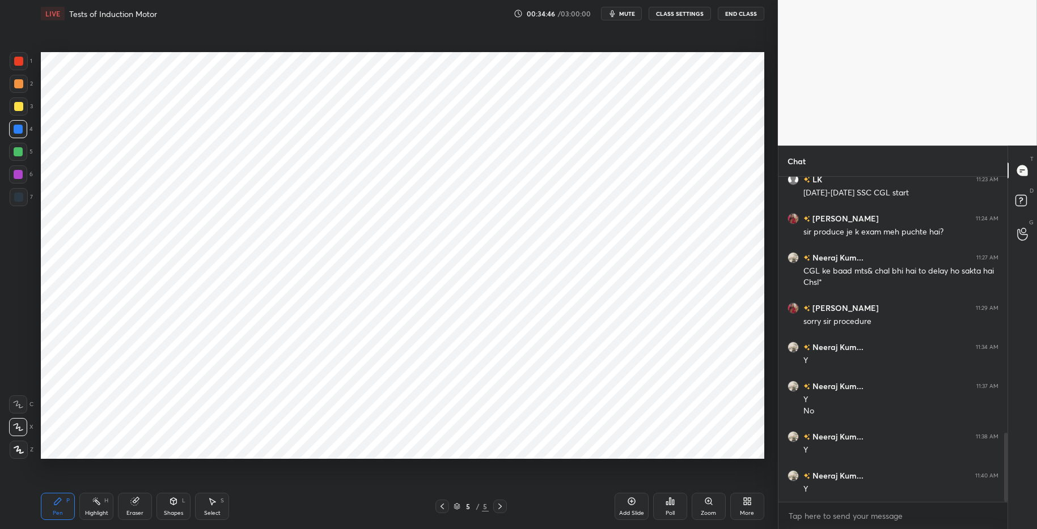
click at [20, 66] on div at bounding box center [19, 61] width 18 height 18
click at [23, 156] on div at bounding box center [18, 152] width 18 height 18
click at [26, 134] on div at bounding box center [18, 129] width 18 height 18
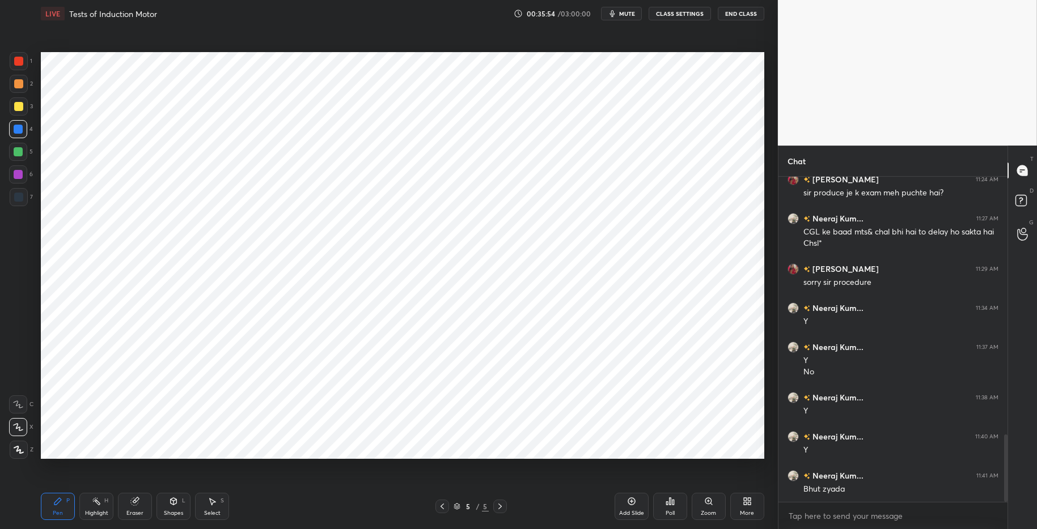
click at [92, 511] on div "Highlight" at bounding box center [96, 514] width 23 height 6
click at [67, 502] on div "P" at bounding box center [67, 501] width 3 height 6
drag, startPoint x: 302, startPoint y: 523, endPoint x: 297, endPoint y: 518, distance: 7.2
click at [301, 515] on div "Pen P Highlight H Eraser Shapes L Select S 5 / 5 Add Slide Poll Zoom More" at bounding box center [402, 506] width 723 height 45
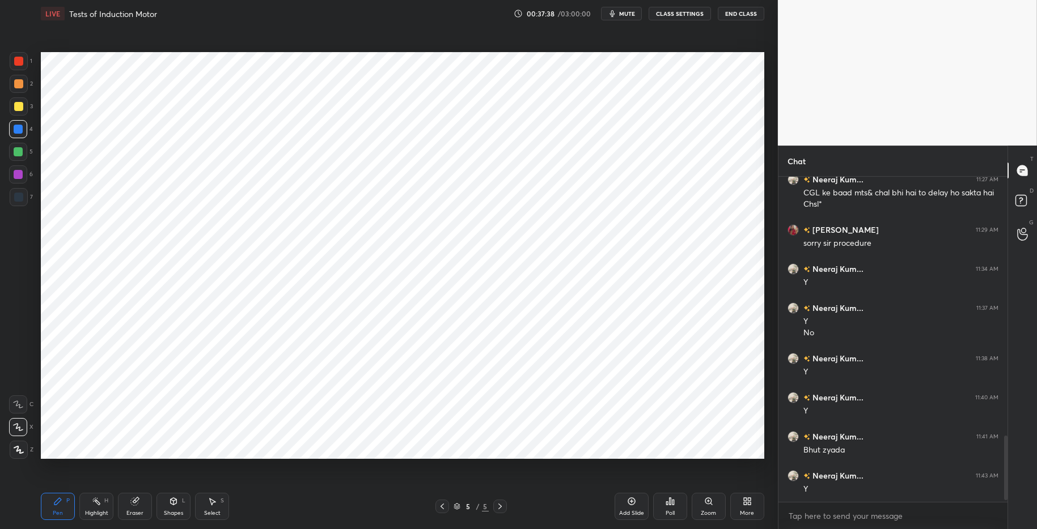
scroll to position [1316, 0]
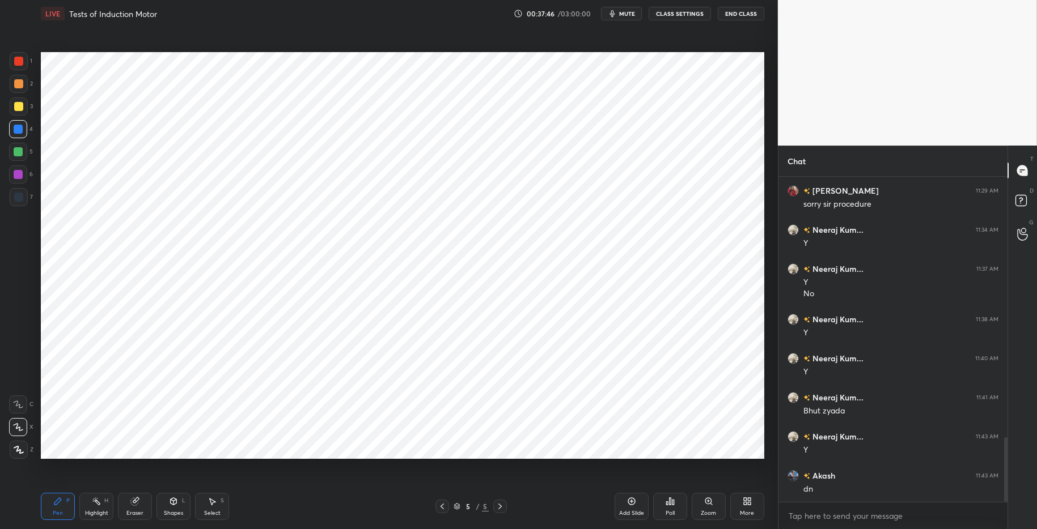
click at [95, 511] on div "Highlight" at bounding box center [96, 514] width 23 height 6
click at [62, 498] on icon at bounding box center [57, 501] width 9 height 9
click at [304, 512] on div "Pen P Highlight H Eraser Shapes L Select S" at bounding box center [184, 506] width 287 height 27
drag, startPoint x: 579, startPoint y: 505, endPoint x: 621, endPoint y: 504, distance: 42.0
click at [580, 505] on div "5 / 5" at bounding box center [471, 507] width 287 height 14
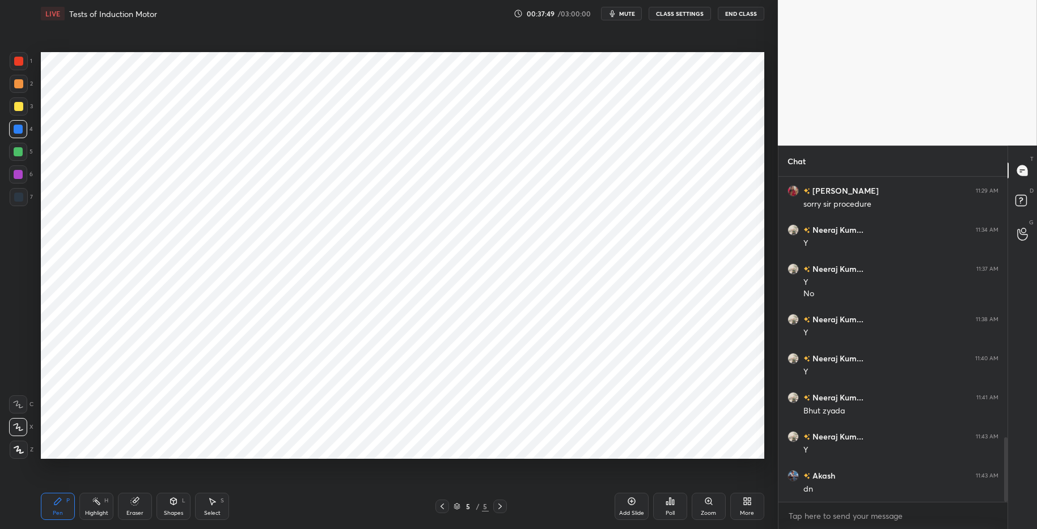
click at [632, 498] on icon at bounding box center [631, 501] width 9 height 9
click at [92, 508] on div "Highlight H" at bounding box center [96, 506] width 34 height 27
click at [58, 499] on icon at bounding box center [57, 501] width 9 height 9
click at [271, 515] on div "Pen P Highlight H Eraser Shapes L Select S 5 / 6 Add Slide Poll Zoom More" at bounding box center [402, 506] width 723 height 45
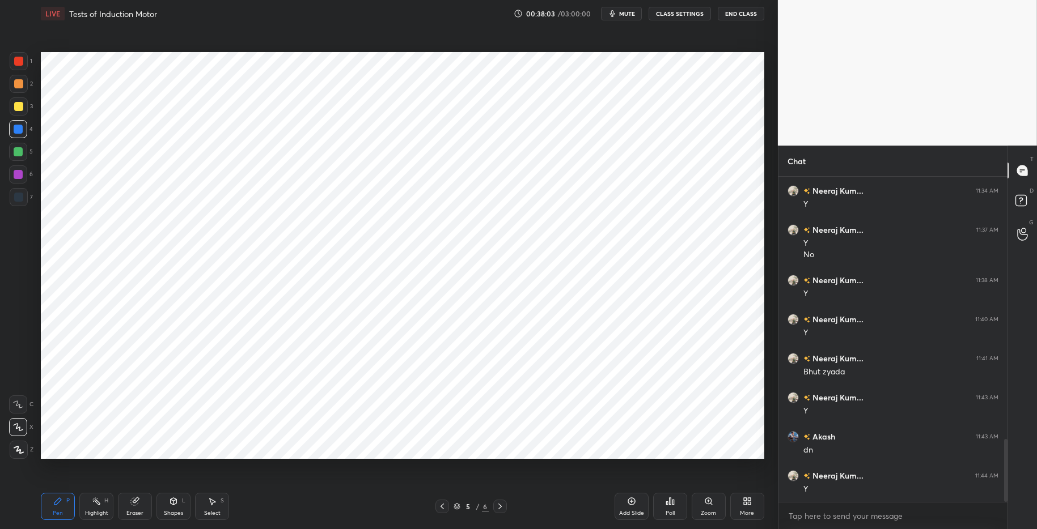
click at [95, 511] on div "Highlight" at bounding box center [96, 514] width 23 height 6
click at [57, 503] on icon at bounding box center [57, 501] width 7 height 7
drag, startPoint x: 279, startPoint y: 520, endPoint x: 264, endPoint y: 504, distance: 22.1
click at [277, 515] on div "Pen P Highlight H Eraser Shapes L Select S" at bounding box center [184, 506] width 287 height 27
click at [22, 197] on div at bounding box center [18, 197] width 9 height 9
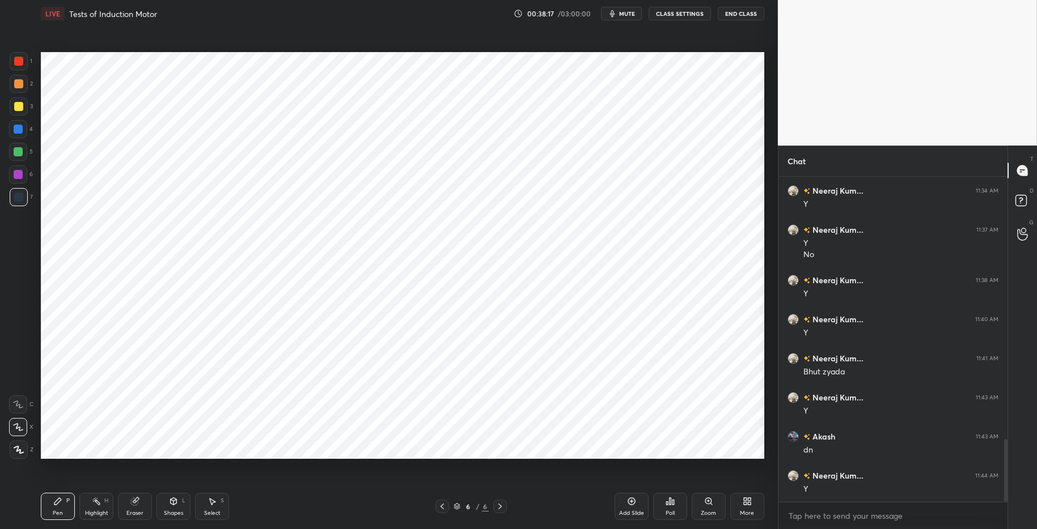
click at [170, 511] on div "Shapes" at bounding box center [173, 514] width 19 height 6
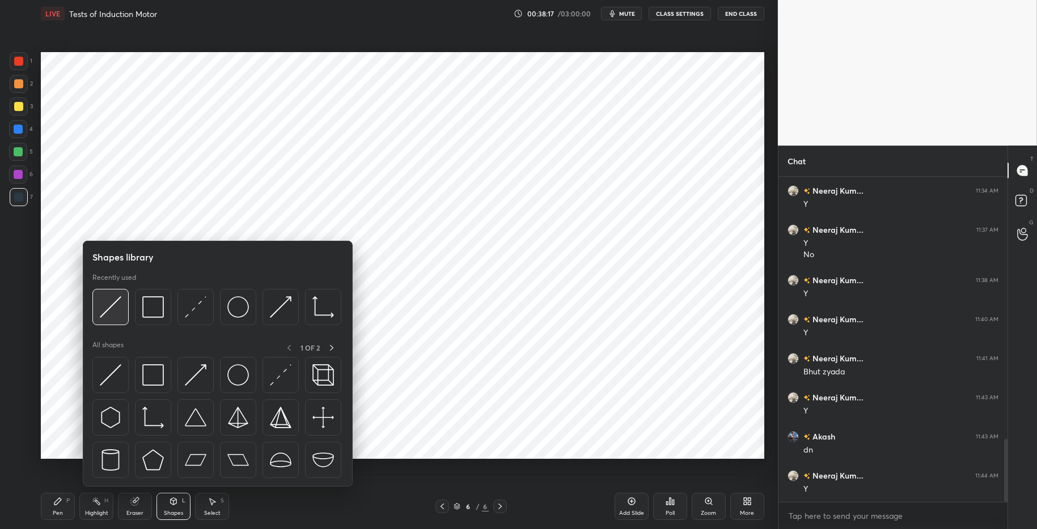
click at [116, 308] on img at bounding box center [111, 307] width 22 height 22
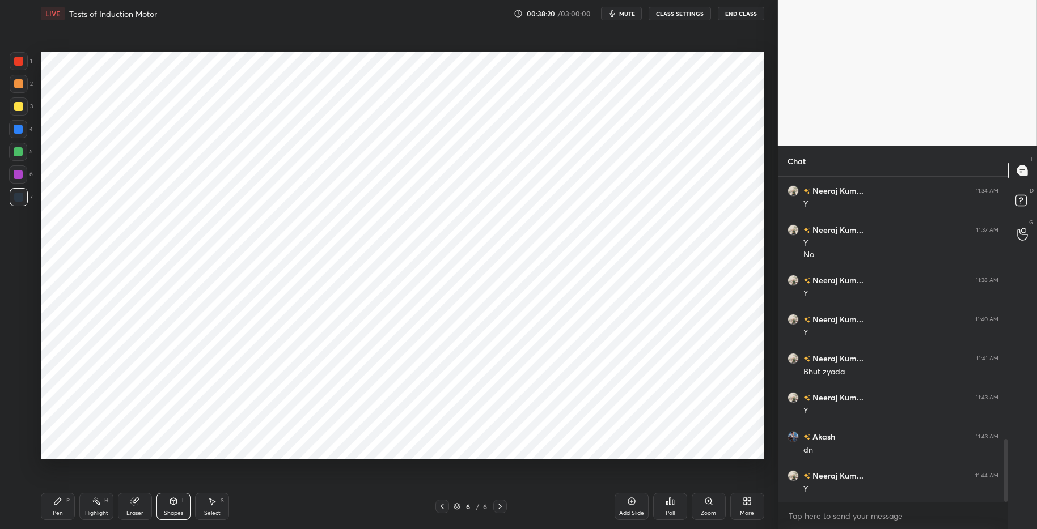
click at [93, 508] on div "Highlight H" at bounding box center [96, 506] width 34 height 27
drag, startPoint x: 66, startPoint y: 504, endPoint x: 147, endPoint y: 503, distance: 81.1
click at [69, 503] on div "P" at bounding box center [67, 501] width 3 height 6
click at [269, 515] on div "Pen P Highlight H Eraser Shapes L Select S" at bounding box center [184, 506] width 287 height 27
click at [20, 151] on div at bounding box center [18, 151] width 9 height 9
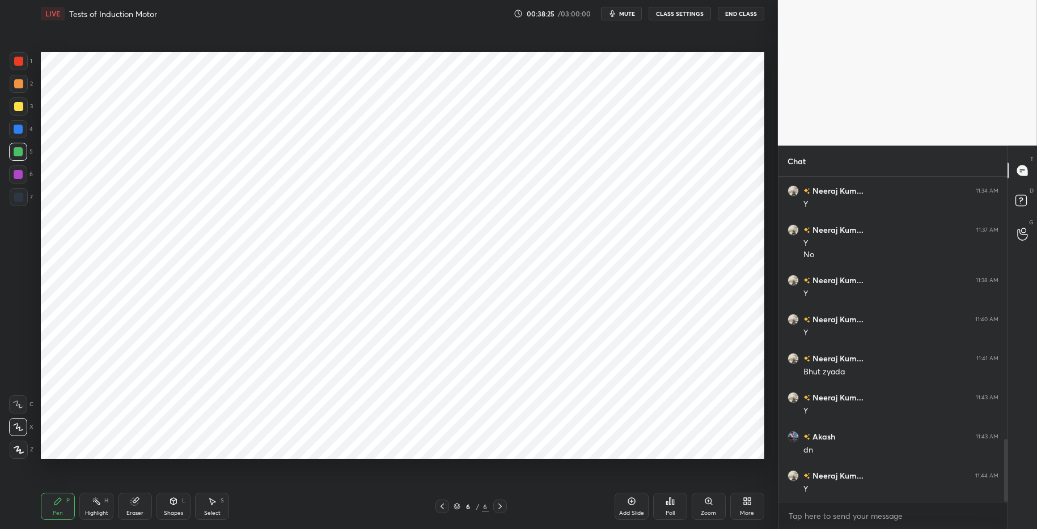
click at [19, 60] on div at bounding box center [18, 61] width 9 height 9
drag, startPoint x: 91, startPoint y: 507, endPoint x: 74, endPoint y: 505, distance: 17.7
click at [89, 508] on div "Highlight H" at bounding box center [96, 506] width 34 height 27
click at [57, 502] on icon at bounding box center [57, 501] width 7 height 7
drag, startPoint x: 303, startPoint y: 521, endPoint x: 285, endPoint y: 472, distance: 52.6
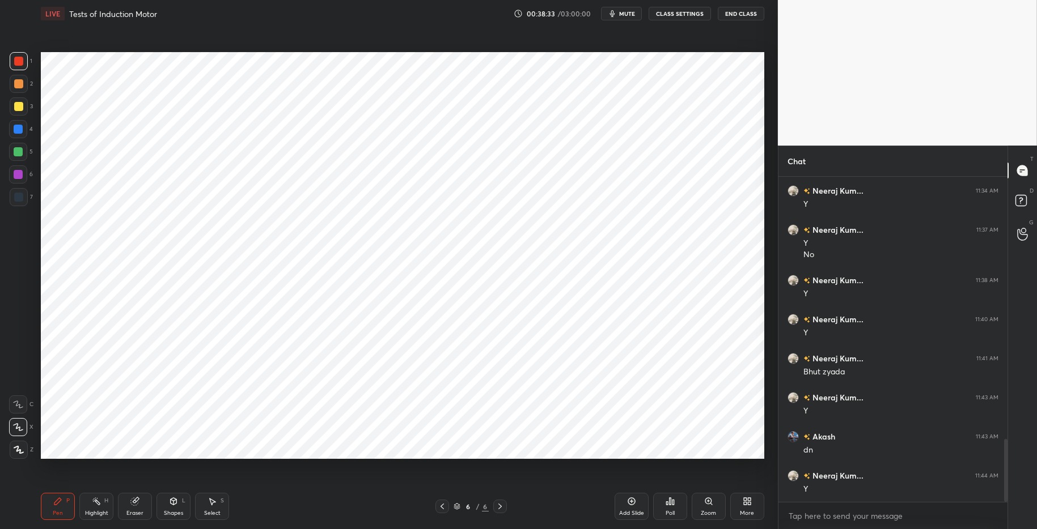
click at [303, 515] on div "Pen P Highlight H Eraser Shapes L Select S 6 / 6 Add Slide Poll Zoom More" at bounding box center [402, 506] width 723 height 45
click at [174, 505] on icon at bounding box center [174, 501] width 6 height 7
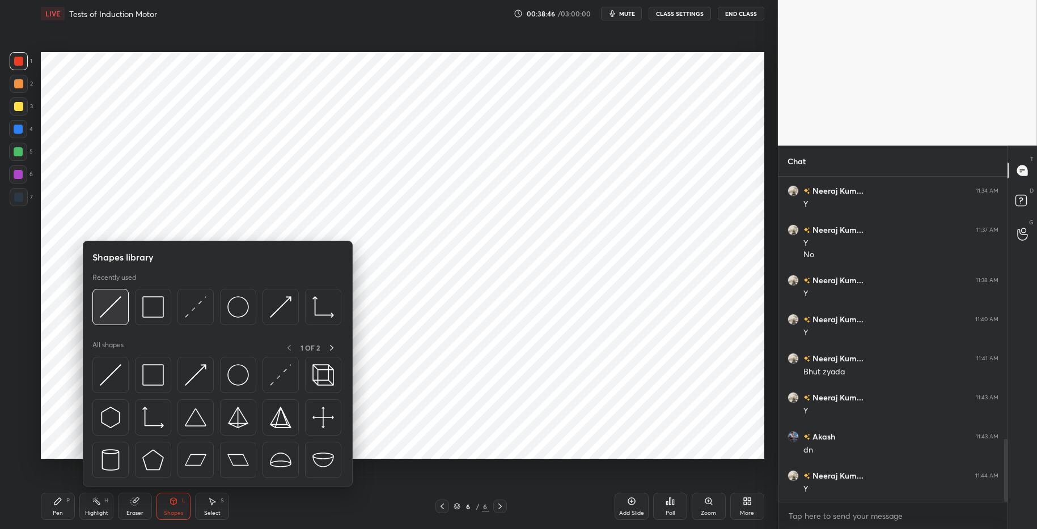
click at [115, 304] on img at bounding box center [111, 307] width 22 height 22
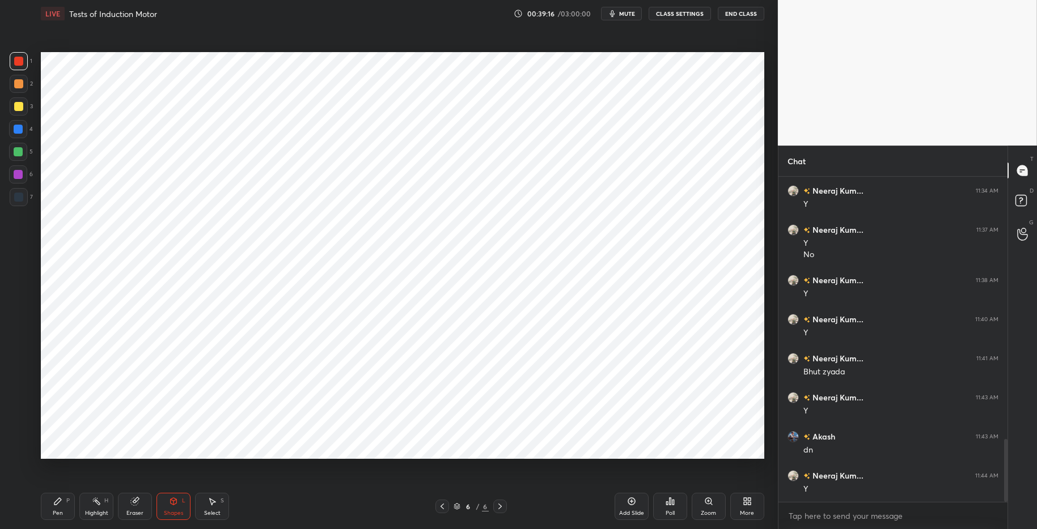
drag, startPoint x: 91, startPoint y: 505, endPoint x: 83, endPoint y: 504, distance: 7.5
click at [91, 505] on div "Highlight H" at bounding box center [96, 506] width 34 height 27
click at [62, 500] on icon at bounding box center [57, 501] width 9 height 9
click at [276, 514] on div "Pen P Highlight H Eraser Shapes L Select S" at bounding box center [184, 506] width 287 height 27
click at [25, 130] on div at bounding box center [18, 129] width 18 height 18
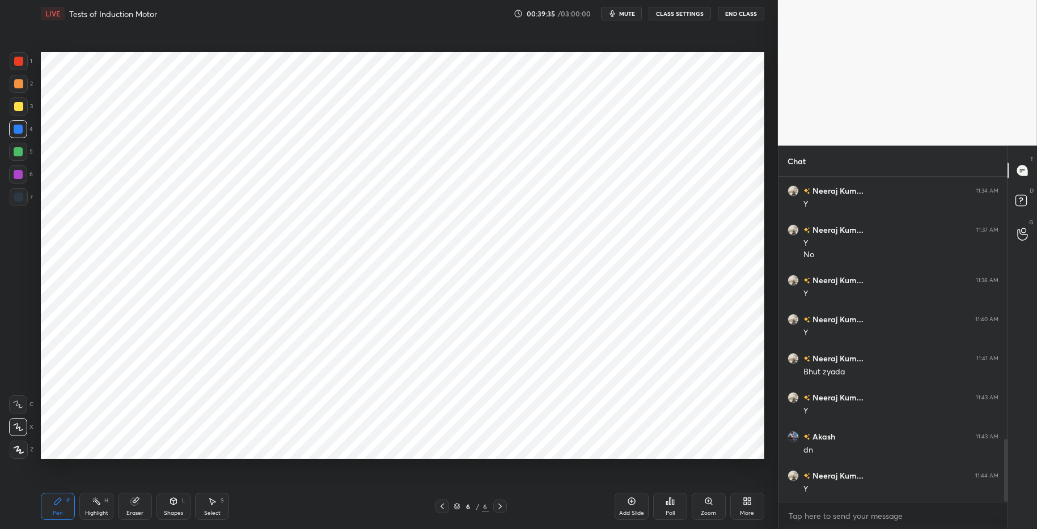
click at [96, 507] on div "Highlight H" at bounding box center [96, 506] width 34 height 27
click at [70, 501] on div "Pen P" at bounding box center [58, 506] width 34 height 27
drag, startPoint x: 101, startPoint y: 511, endPoint x: 67, endPoint y: 505, distance: 34.0
click at [101, 511] on div "Highlight" at bounding box center [96, 514] width 23 height 6
click at [63, 504] on div "Pen P" at bounding box center [58, 506] width 34 height 27
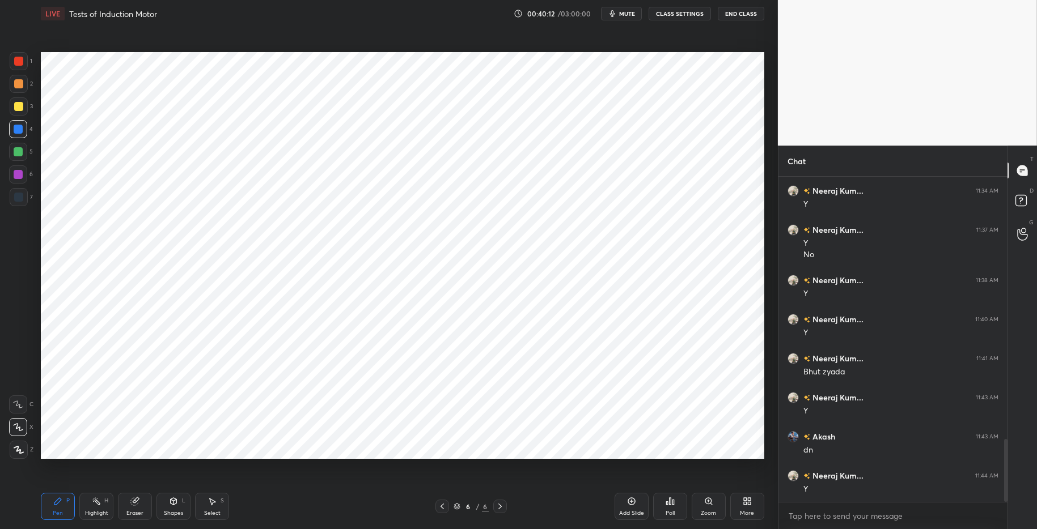
drag, startPoint x: 264, startPoint y: 519, endPoint x: 240, endPoint y: 459, distance: 64.6
click at [262, 515] on div "Pen P Highlight H Eraser Shapes L Select S" at bounding box center [184, 506] width 287 height 27
click at [135, 511] on div "Eraser" at bounding box center [134, 514] width 17 height 6
drag, startPoint x: 54, startPoint y: 509, endPoint x: 85, endPoint y: 506, distance: 30.8
click at [56, 509] on div "Pen P" at bounding box center [58, 506] width 34 height 27
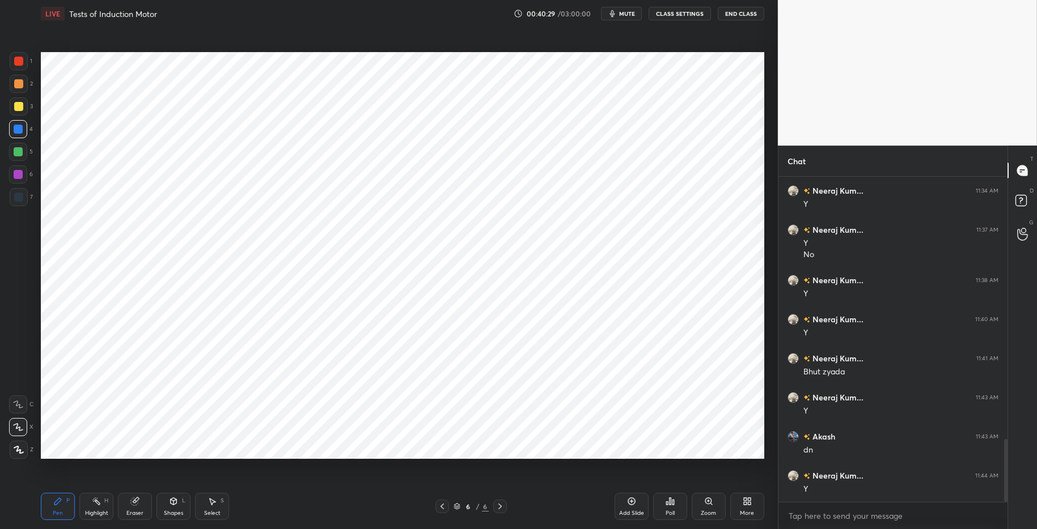
click at [295, 515] on div "Pen P Highlight H Eraser Shapes L Select S 6 / 6 Add Slide Poll Zoom More" at bounding box center [402, 506] width 723 height 45
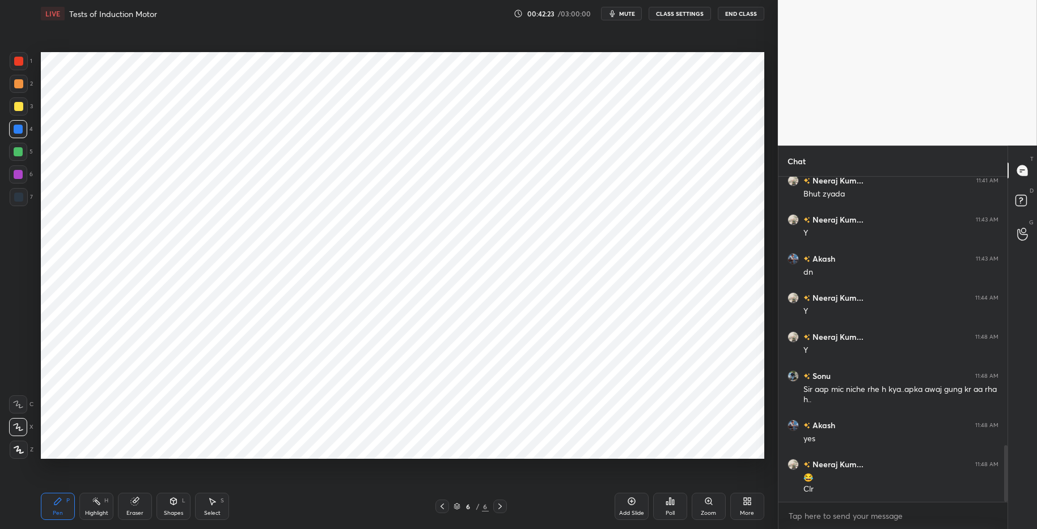
scroll to position [1573, 0]
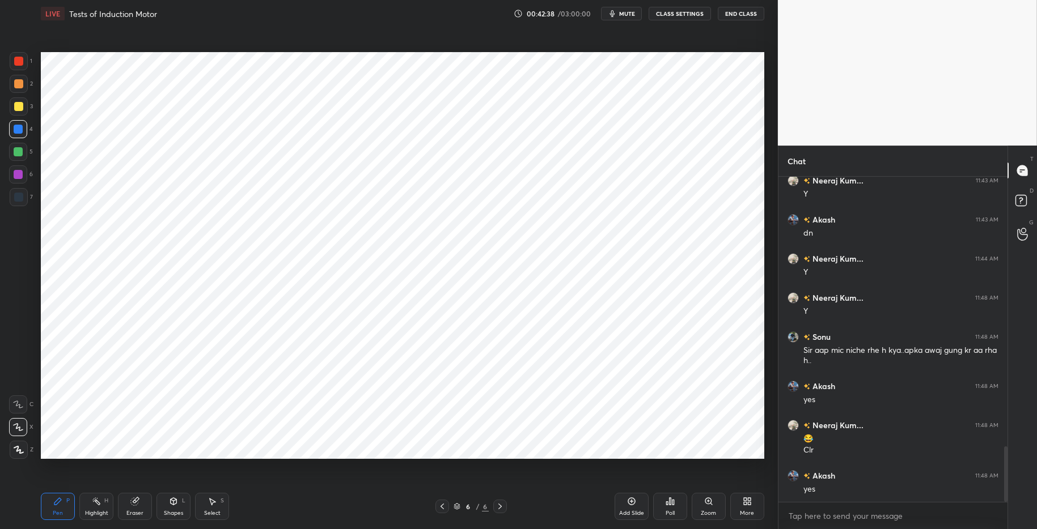
click at [89, 506] on div "Highlight H" at bounding box center [96, 506] width 34 height 27
click at [52, 506] on div "Pen P" at bounding box center [58, 506] width 34 height 27
click at [92, 508] on div "Highlight H" at bounding box center [96, 506] width 34 height 27
drag, startPoint x: 15, startPoint y: 154, endPoint x: 40, endPoint y: 162, distance: 25.8
click at [15, 155] on div at bounding box center [18, 151] width 9 height 9
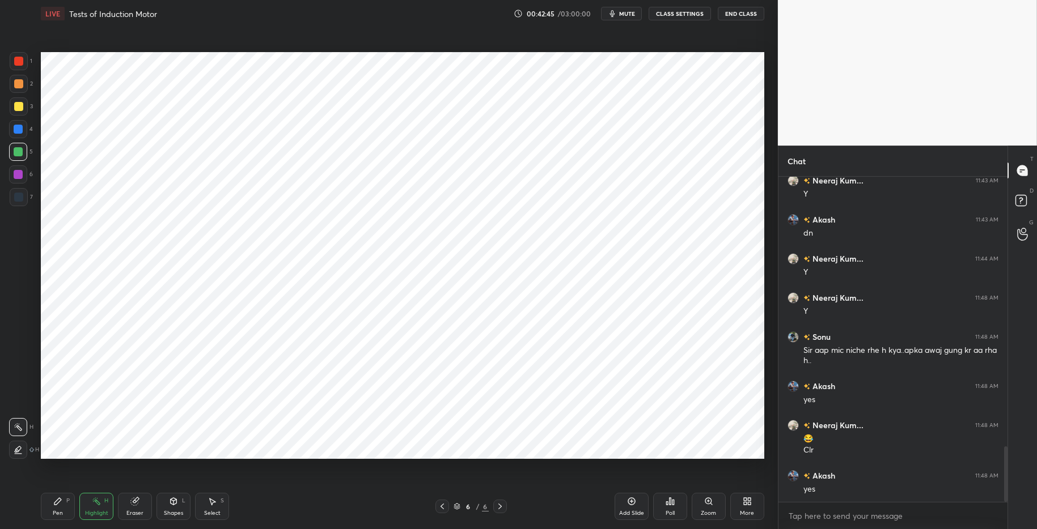
drag, startPoint x: 46, startPoint y: 507, endPoint x: 230, endPoint y: 496, distance: 184.0
click at [49, 506] on div "Pen P" at bounding box center [58, 506] width 34 height 27
click at [328, 507] on div "6 / 6" at bounding box center [471, 507] width 287 height 14
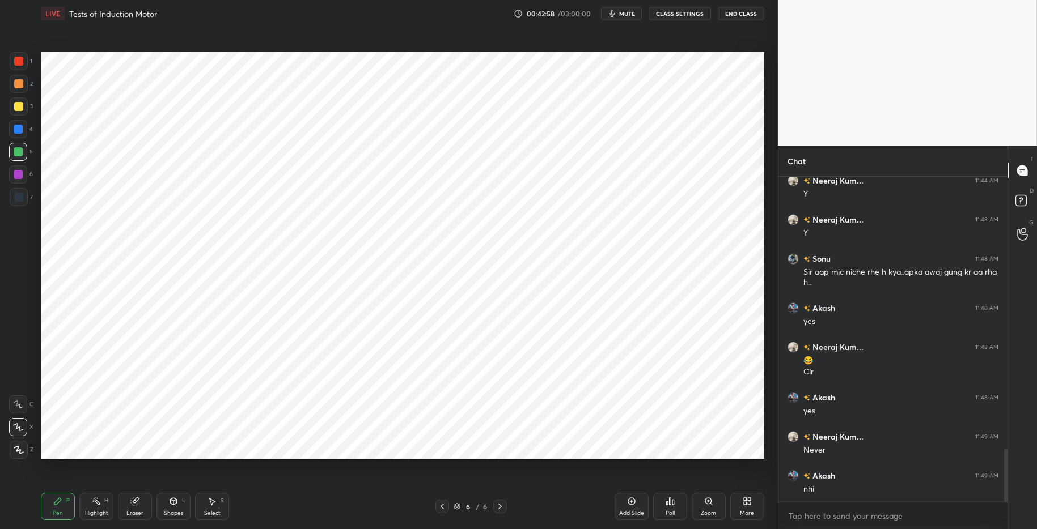
scroll to position [1690, 0]
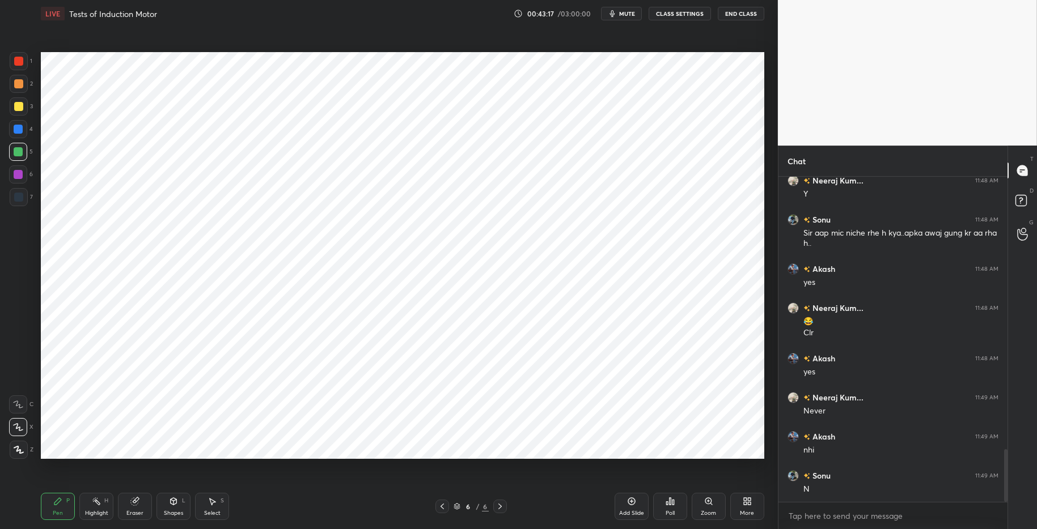
click at [212, 511] on div "Select" at bounding box center [212, 514] width 16 height 6
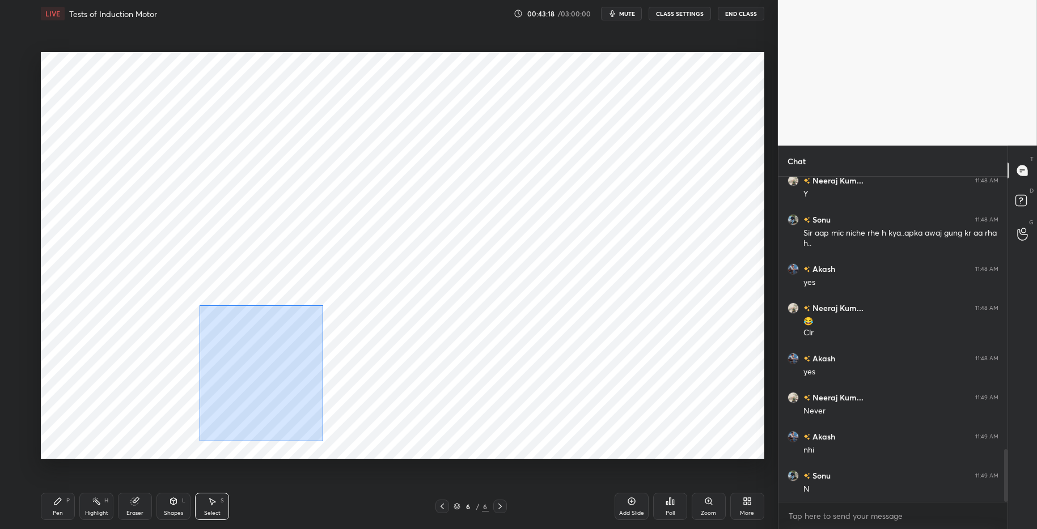
drag, startPoint x: 199, startPoint y: 306, endPoint x: 320, endPoint y: 438, distance: 179.3
click at [321, 440] on div "0 ° Undo Copy Duplicate Duplicate to new slide Delete" at bounding box center [402, 255] width 723 height 407
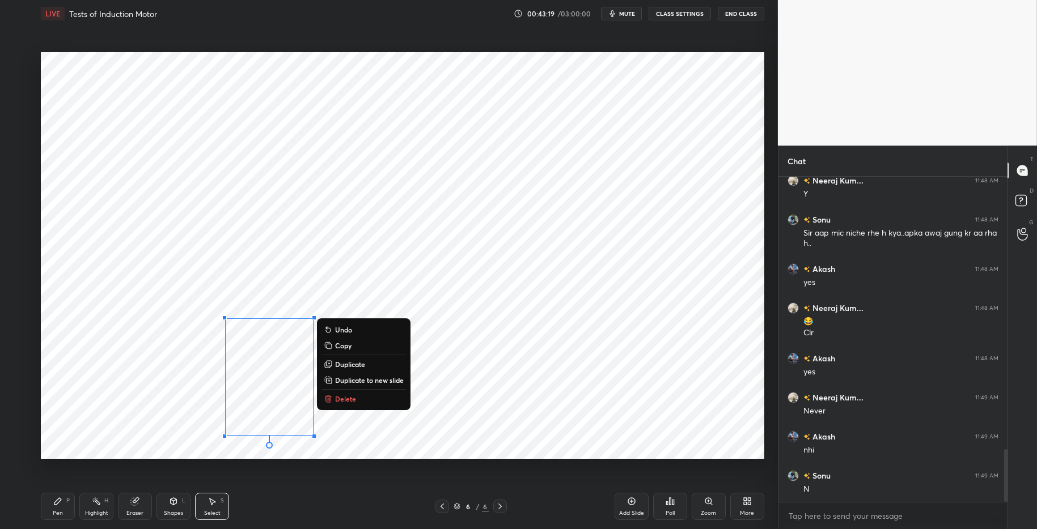
drag, startPoint x: 345, startPoint y: 394, endPoint x: 352, endPoint y: 393, distance: 7.4
click at [345, 394] on button "Delete" at bounding box center [363, 399] width 84 height 14
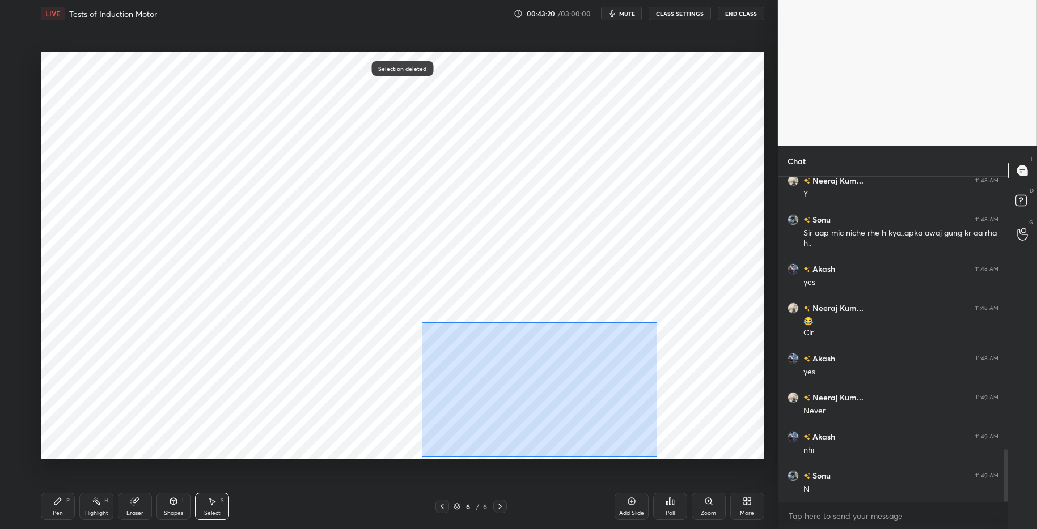
drag, startPoint x: 471, startPoint y: 344, endPoint x: 656, endPoint y: 452, distance: 214.2
click at [658, 459] on div "0 ° Undo Copy Duplicate Duplicate to new slide Delete Selection deleted Setting…" at bounding box center [402, 255] width 732 height 457
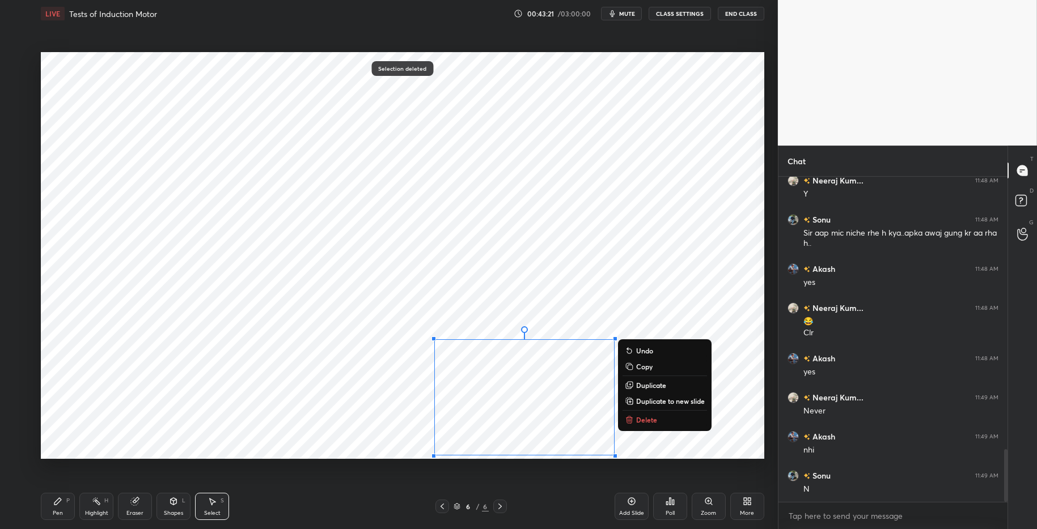
click at [635, 423] on button "Delete" at bounding box center [664, 420] width 84 height 14
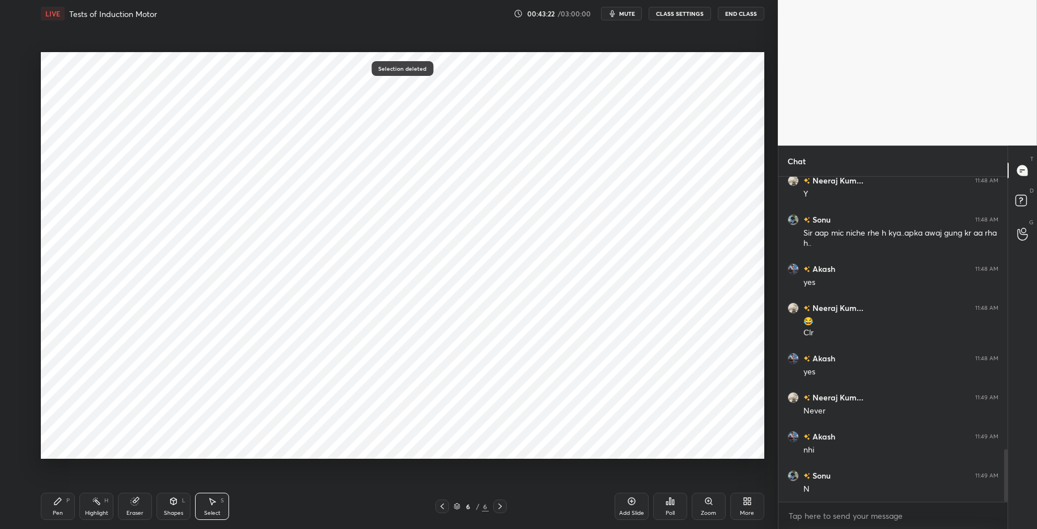
click at [95, 509] on div "Highlight H" at bounding box center [96, 506] width 34 height 27
click at [58, 502] on icon at bounding box center [57, 501] width 7 height 7
click at [329, 515] on div "Pen P Highlight H Eraser Shapes L Select S 6 / 6 Add Slide Poll Zoom More" at bounding box center [402, 506] width 723 height 45
drag, startPoint x: 22, startPoint y: 152, endPoint x: 22, endPoint y: 132, distance: 19.8
click at [22, 151] on div at bounding box center [18, 151] width 9 height 9
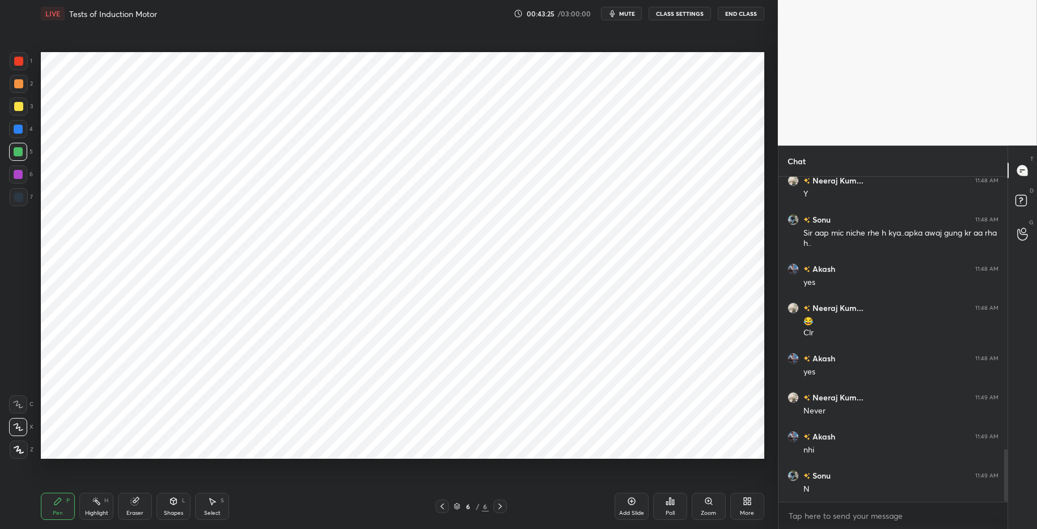
click at [22, 129] on div at bounding box center [18, 129] width 9 height 9
click at [91, 511] on div "Highlight" at bounding box center [96, 514] width 23 height 6
click at [55, 499] on icon at bounding box center [57, 501] width 9 height 9
click at [210, 507] on div "Select S" at bounding box center [212, 506] width 34 height 27
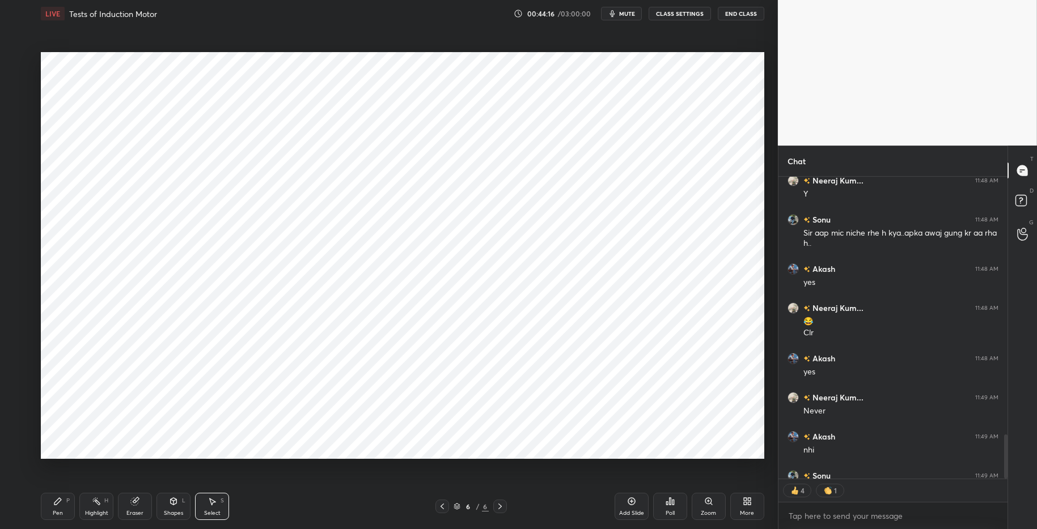
scroll to position [1752, 0]
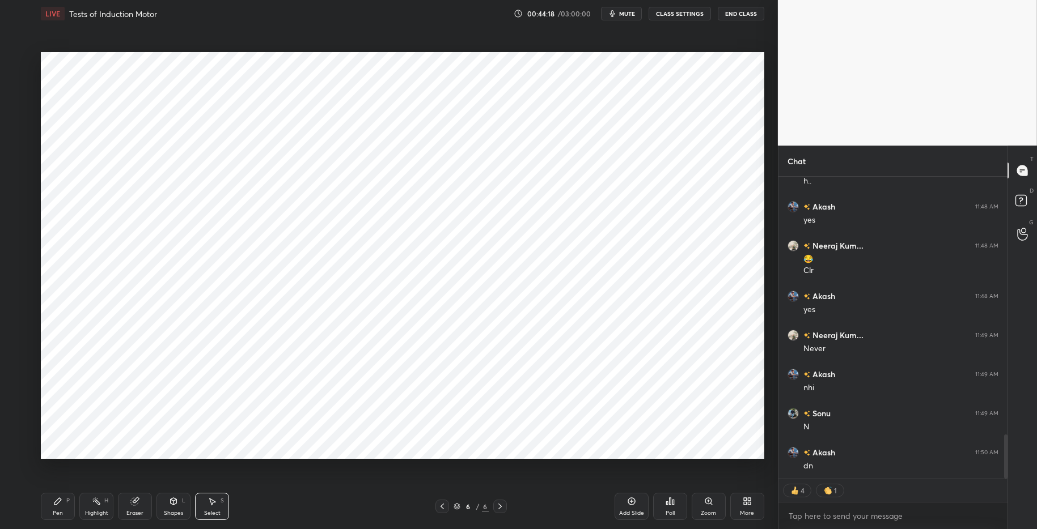
click at [177, 505] on icon at bounding box center [173, 501] width 9 height 9
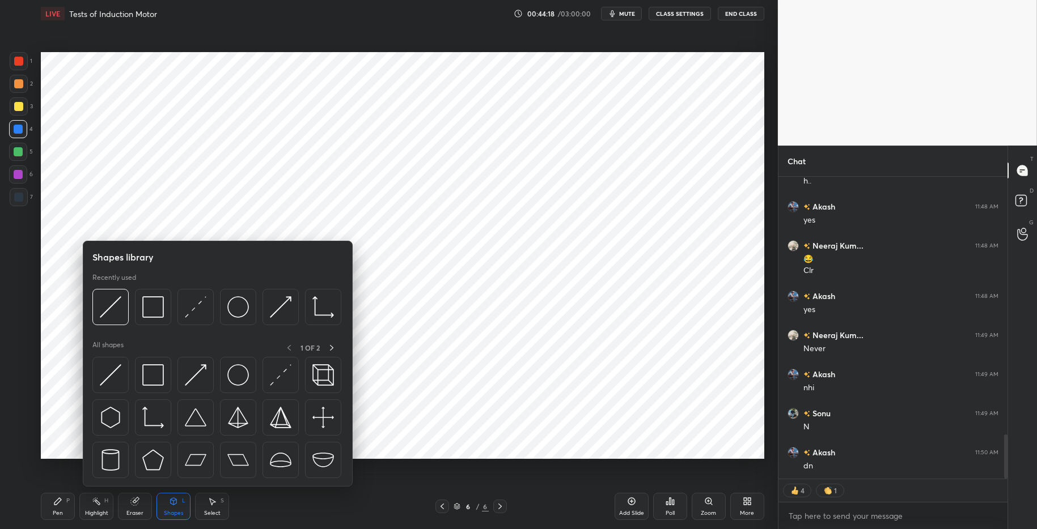
click at [214, 511] on div "Select" at bounding box center [212, 514] width 16 height 6
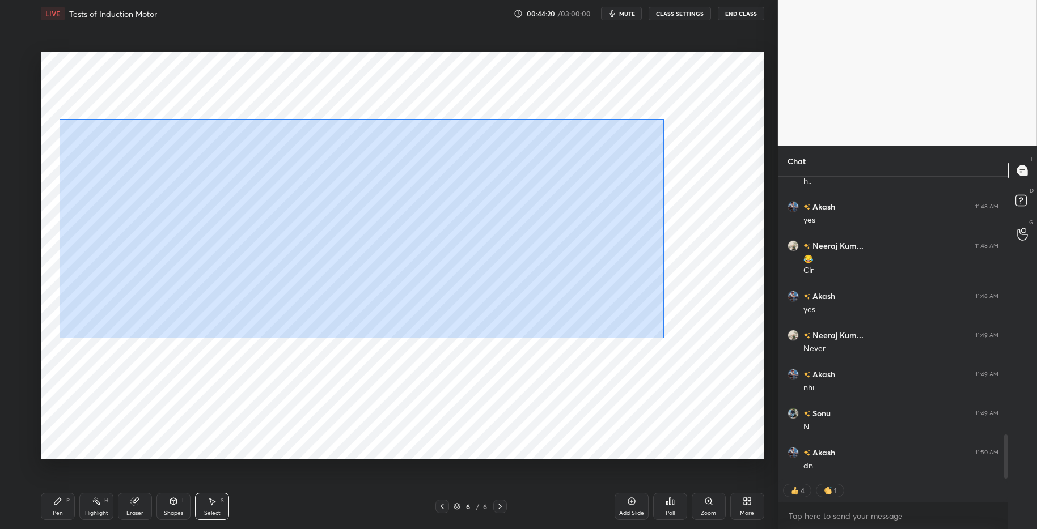
drag, startPoint x: 91, startPoint y: 129, endPoint x: 516, endPoint y: 279, distance: 450.9
click at [666, 338] on div "0 ° Undo Copy Duplicate Duplicate to new slide Delete" at bounding box center [402, 255] width 723 height 407
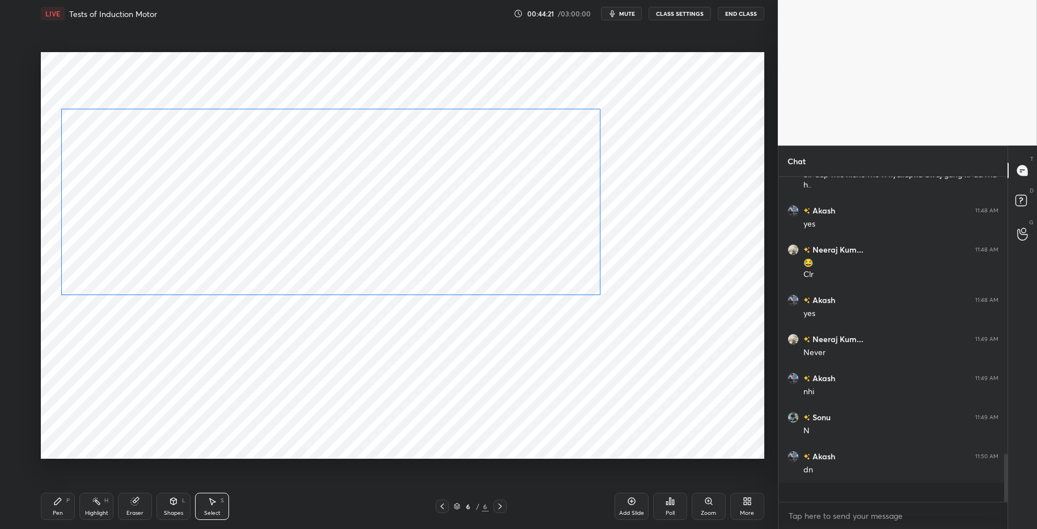
scroll to position [1735, 0]
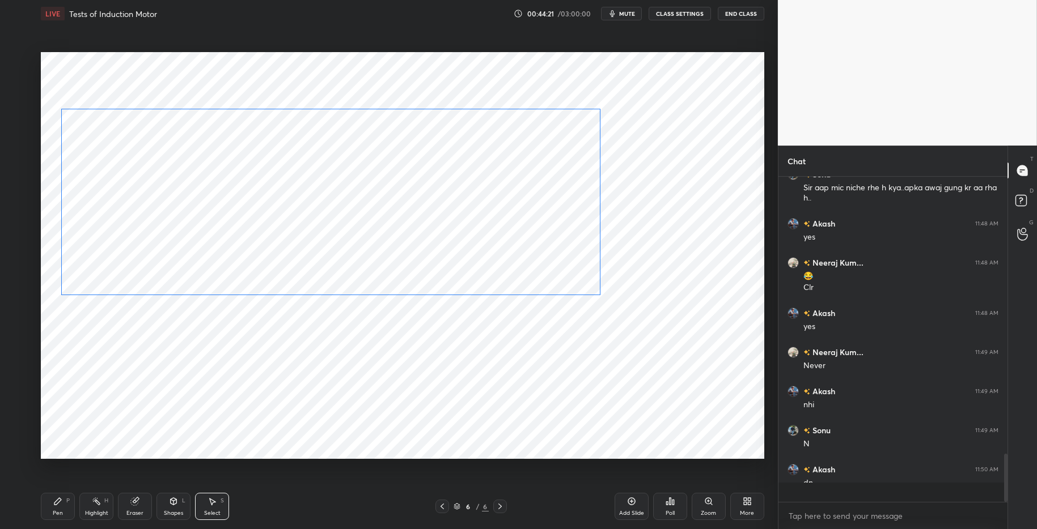
drag, startPoint x: 439, startPoint y: 258, endPoint x: 433, endPoint y: 257, distance: 6.3
click at [440, 254] on div "0 ° Undo Copy Duplicate Duplicate to new slide Delete" at bounding box center [402, 255] width 723 height 407
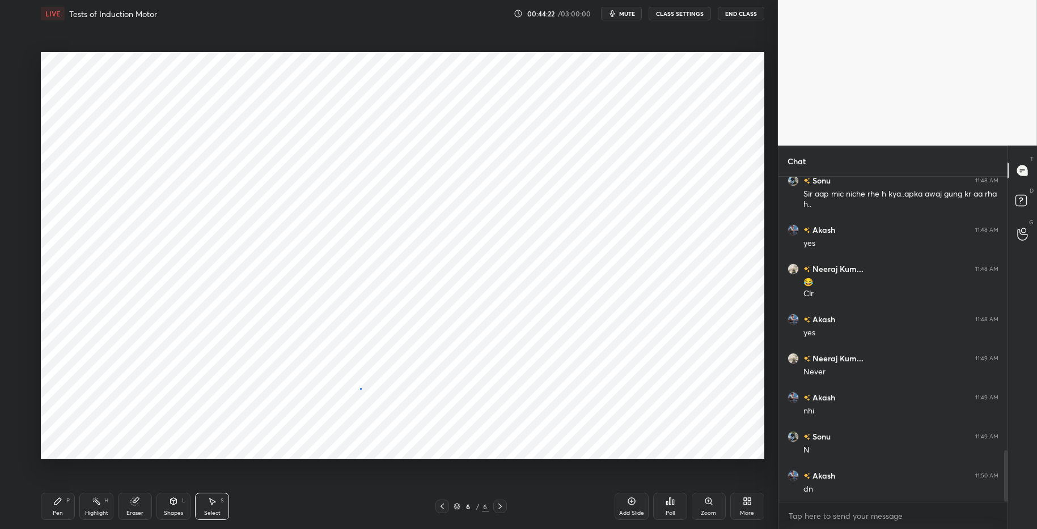
drag, startPoint x: 361, startPoint y: 389, endPoint x: 343, endPoint y: 332, distance: 59.9
click at [361, 389] on div "0 ° Undo Copy Duplicate Duplicate to new slide Delete" at bounding box center [402, 255] width 723 height 407
click at [175, 509] on div "Shapes L" at bounding box center [173, 506] width 34 height 27
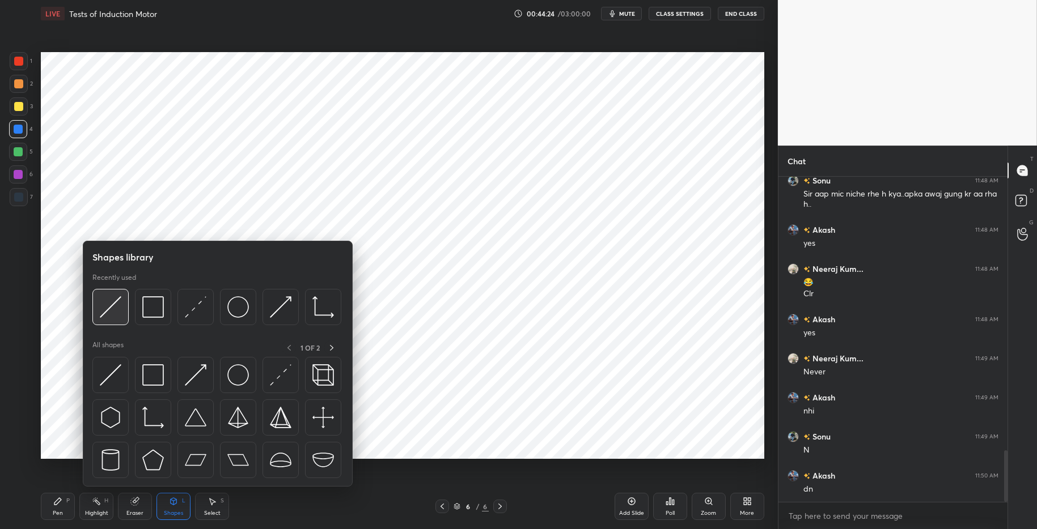
click at [117, 308] on img at bounding box center [111, 307] width 22 height 22
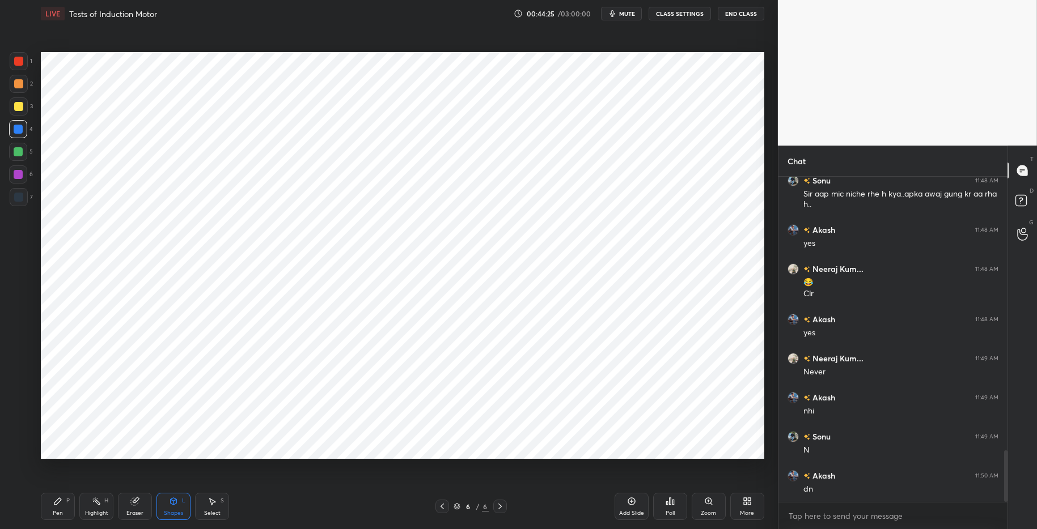
click at [23, 201] on div at bounding box center [19, 197] width 18 height 18
click at [21, 133] on div at bounding box center [18, 129] width 9 height 9
drag, startPoint x: 172, startPoint y: 506, endPoint x: 166, endPoint y: 489, distance: 18.8
click at [173, 506] on div "Shapes L" at bounding box center [173, 506] width 34 height 27
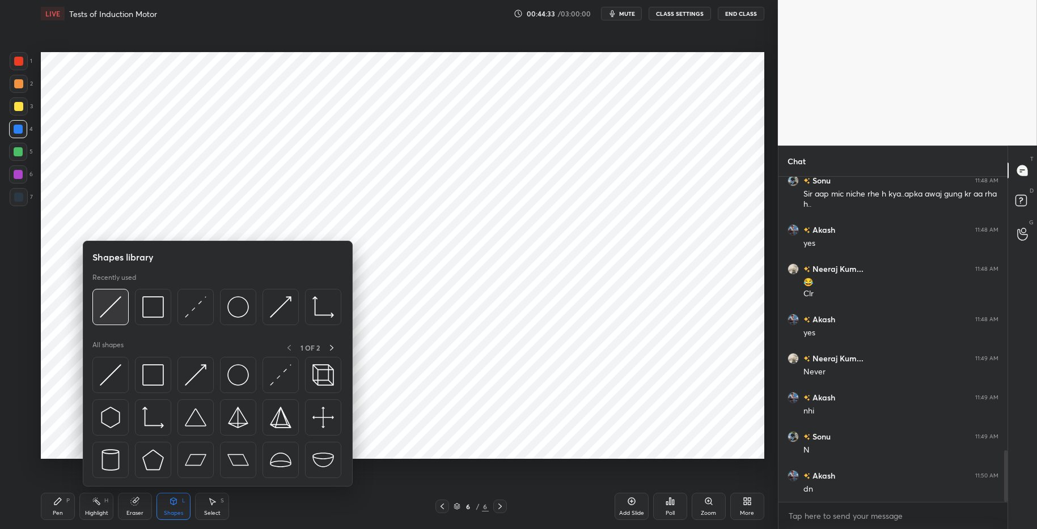
click at [115, 306] on img at bounding box center [111, 307] width 22 height 22
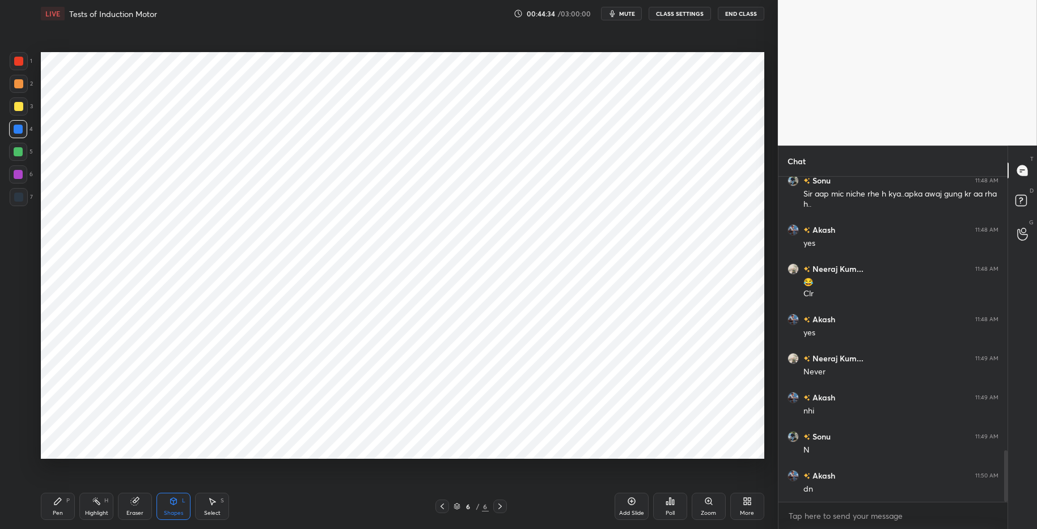
click at [15, 200] on div at bounding box center [18, 197] width 9 height 9
drag, startPoint x: 139, startPoint y: 511, endPoint x: 146, endPoint y: 461, distance: 50.3
click at [139, 511] on div "Eraser" at bounding box center [134, 514] width 17 height 6
drag, startPoint x: 174, startPoint y: 513, endPoint x: 168, endPoint y: 506, distance: 9.2
click at [174, 513] on div "Shapes" at bounding box center [173, 514] width 19 height 6
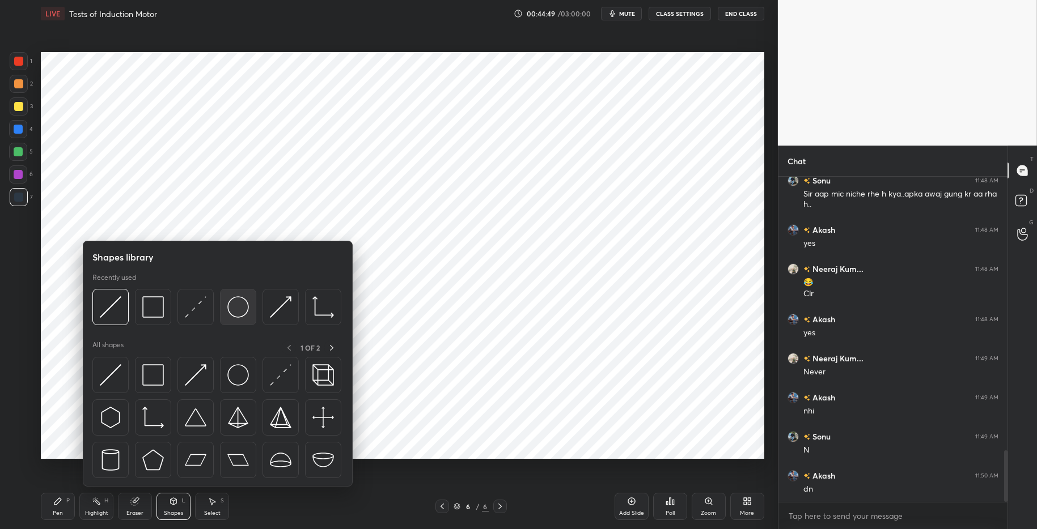
click at [240, 307] on img at bounding box center [238, 307] width 22 height 22
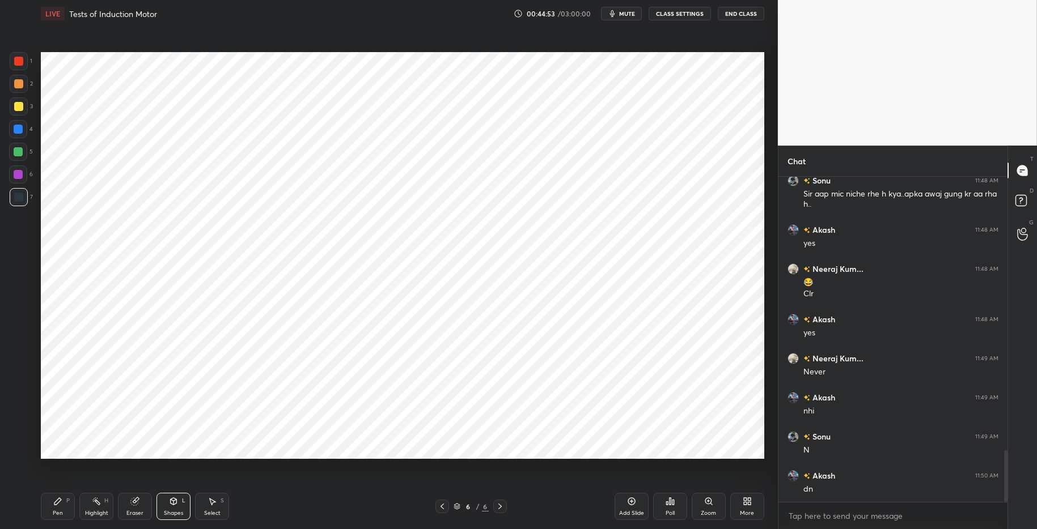
drag, startPoint x: 50, startPoint y: 505, endPoint x: 61, endPoint y: 503, distance: 10.9
click at [50, 505] on div "Pen P" at bounding box center [58, 506] width 34 height 27
click at [273, 515] on div "Pen P Highlight H Eraser Shapes L Select S" at bounding box center [184, 506] width 287 height 27
click at [138, 511] on div "Eraser" at bounding box center [134, 514] width 17 height 6
click at [176, 513] on div "Shapes" at bounding box center [173, 514] width 19 height 6
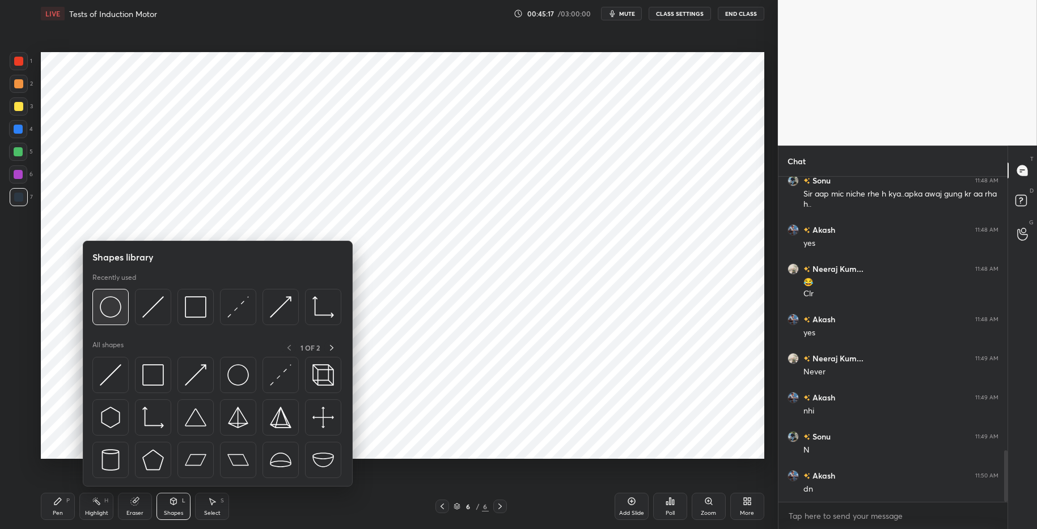
click at [117, 305] on img at bounding box center [111, 307] width 22 height 22
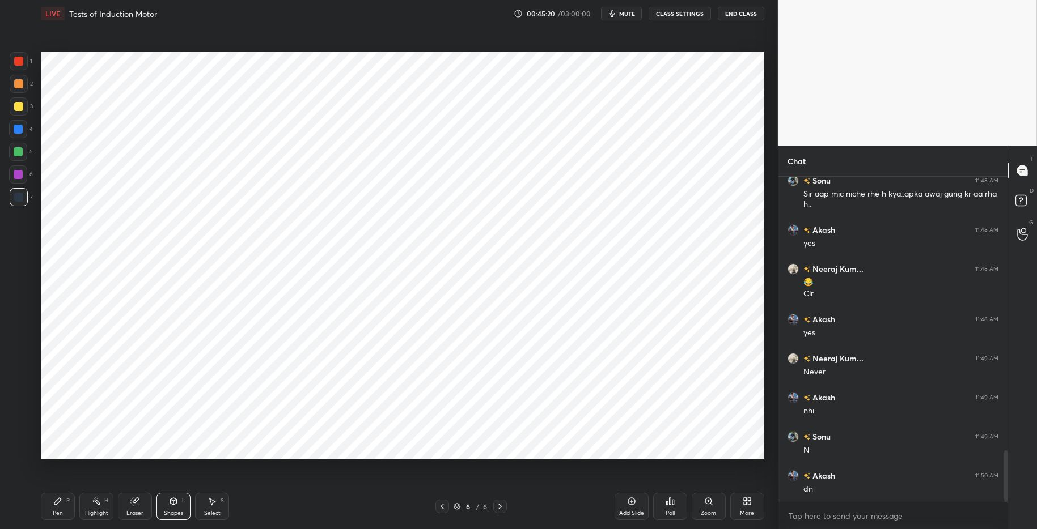
drag, startPoint x: 56, startPoint y: 507, endPoint x: 71, endPoint y: 505, distance: 15.5
click at [56, 507] on div "Pen P" at bounding box center [58, 506] width 34 height 27
click at [134, 506] on div "Eraser" at bounding box center [135, 506] width 34 height 27
click at [181, 511] on div "Shapes" at bounding box center [173, 514] width 19 height 6
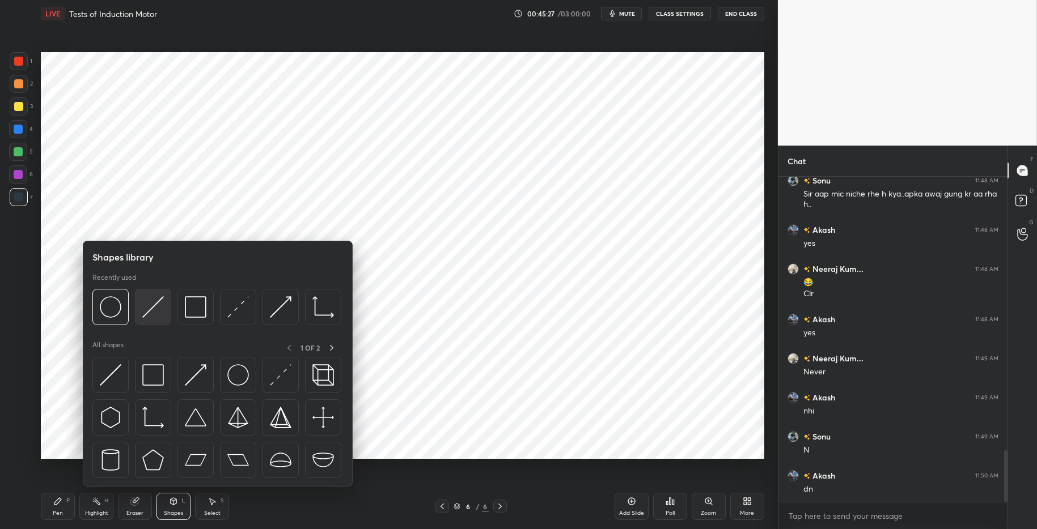
click at [154, 310] on img at bounding box center [153, 307] width 22 height 22
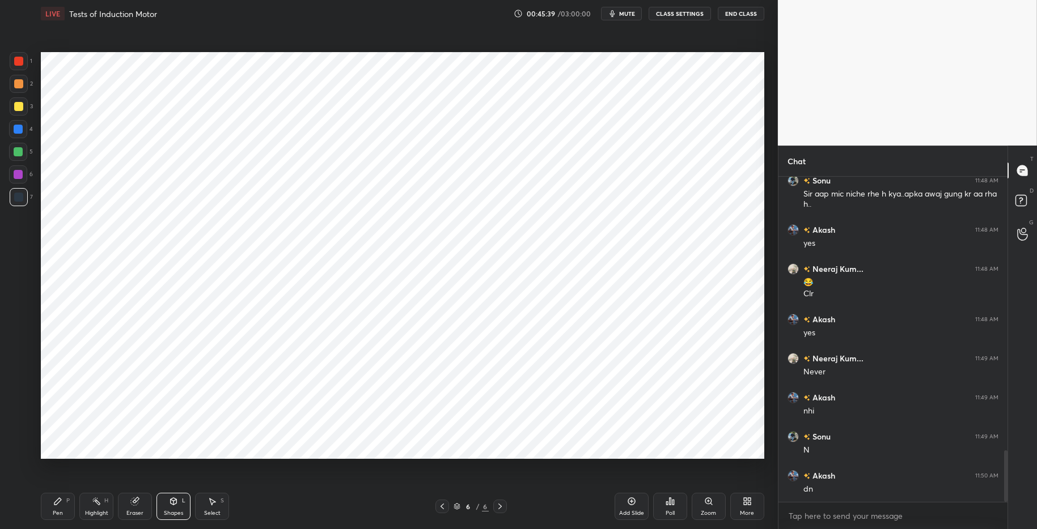
click at [137, 511] on div "Eraser" at bounding box center [134, 514] width 17 height 6
click at [50, 510] on div "Pen P" at bounding box center [58, 506] width 34 height 27
click at [137, 513] on div "Eraser" at bounding box center [134, 514] width 17 height 6
click at [177, 511] on div "Shapes" at bounding box center [173, 514] width 19 height 6
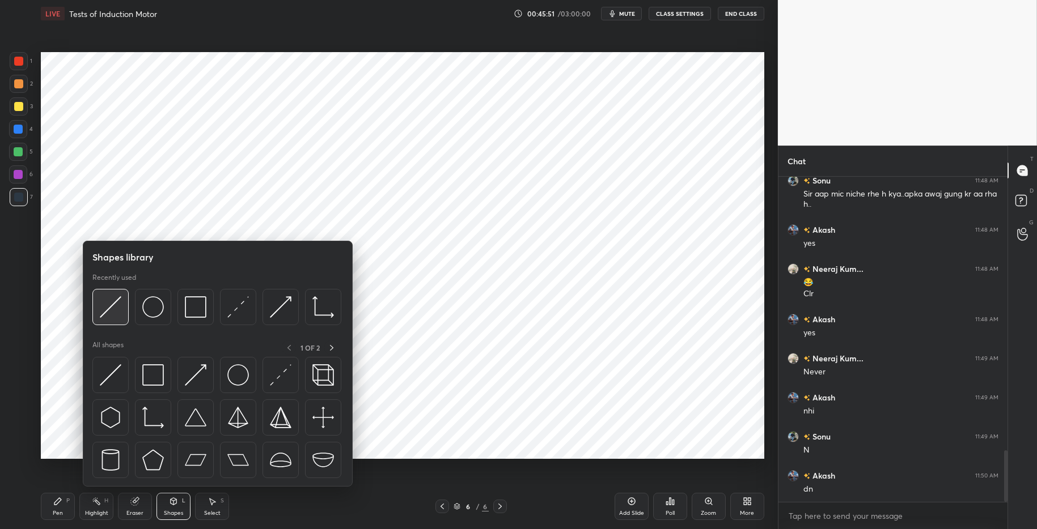
click at [109, 303] on img at bounding box center [111, 307] width 22 height 22
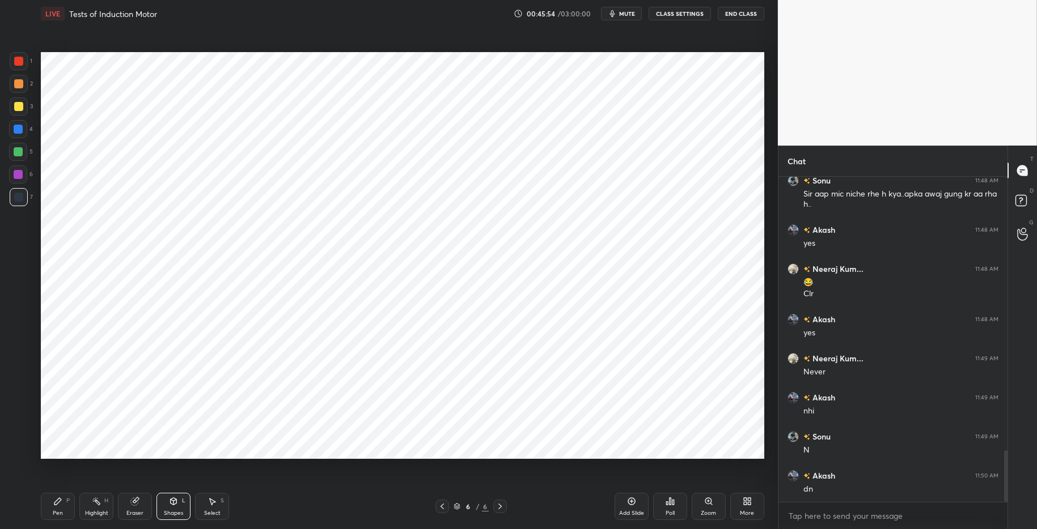
click at [56, 511] on div "Pen" at bounding box center [58, 514] width 10 height 6
click at [283, 515] on div "Pen P Highlight H Eraser Shapes L Select S 6 / 6 Add Slide Poll Zoom More" at bounding box center [402, 506] width 723 height 45
click at [167, 505] on div "Shapes L" at bounding box center [173, 506] width 34 height 27
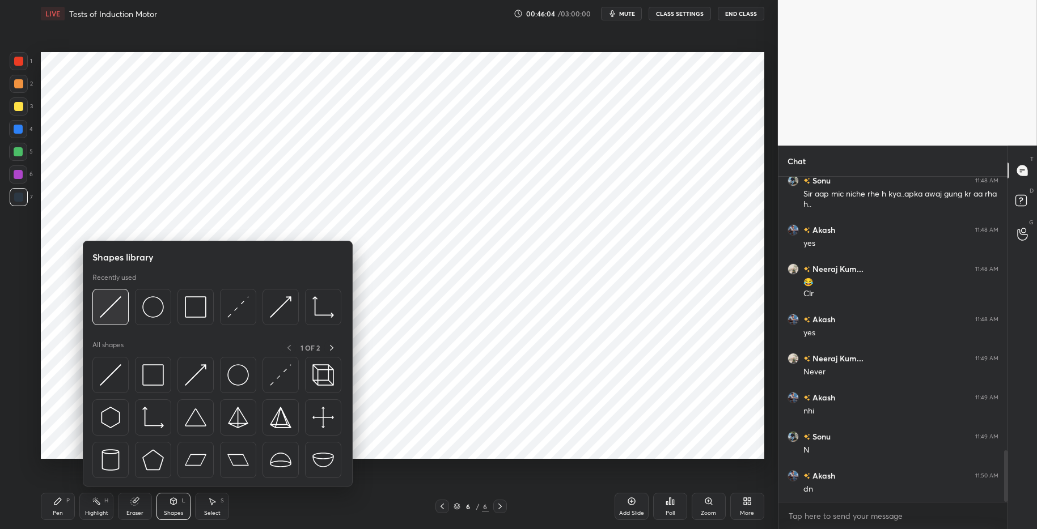
click at [115, 311] on img at bounding box center [111, 307] width 22 height 22
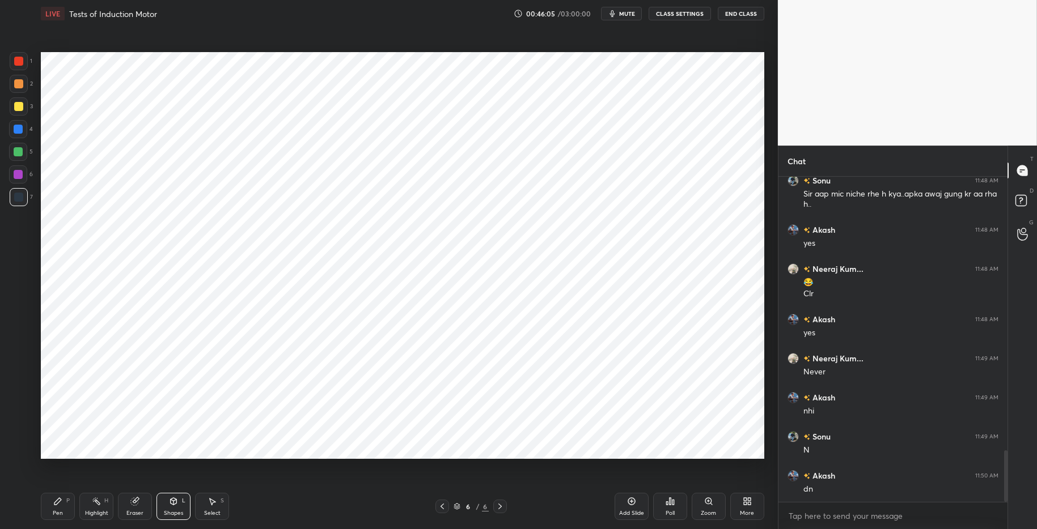
drag, startPoint x: 165, startPoint y: 507, endPoint x: 176, endPoint y: 494, distance: 16.9
click at [165, 507] on div "Shapes L" at bounding box center [173, 506] width 34 height 27
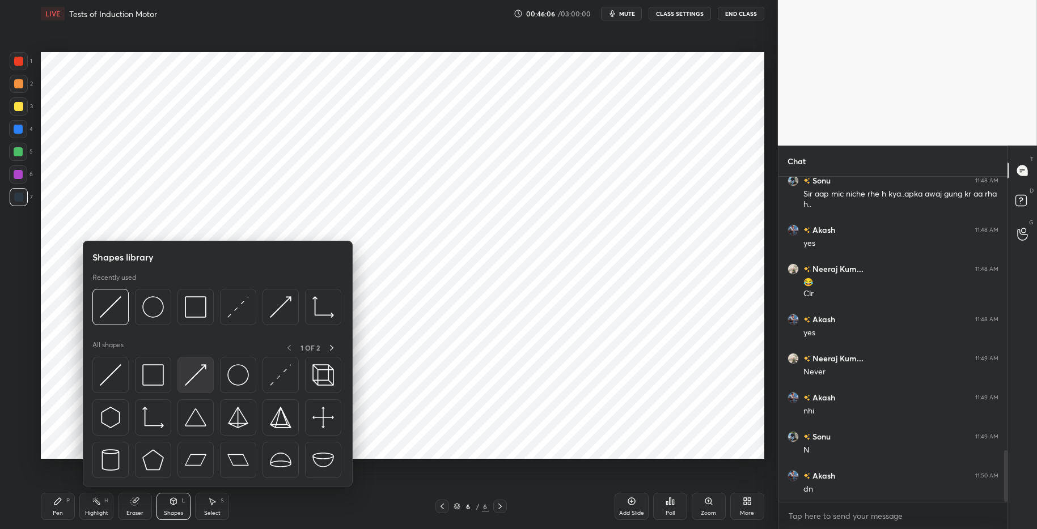
click at [199, 368] on img at bounding box center [196, 376] width 22 height 22
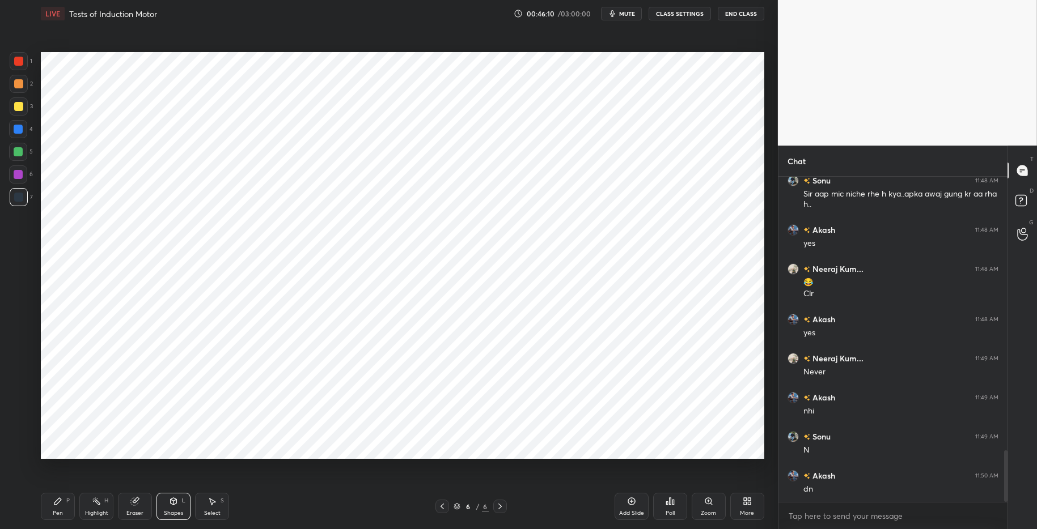
click at [61, 505] on icon at bounding box center [57, 501] width 9 height 9
drag, startPoint x: 292, startPoint y: 527, endPoint x: 266, endPoint y: 476, distance: 57.8
click at [292, 515] on div "Pen P Highlight H Eraser Shapes L Select S 6 / 6 Add Slide Poll Zoom More" at bounding box center [402, 506] width 723 height 45
drag, startPoint x: 169, startPoint y: 509, endPoint x: 169, endPoint y: 501, distance: 8.5
click at [169, 511] on div "Shapes" at bounding box center [173, 514] width 19 height 6
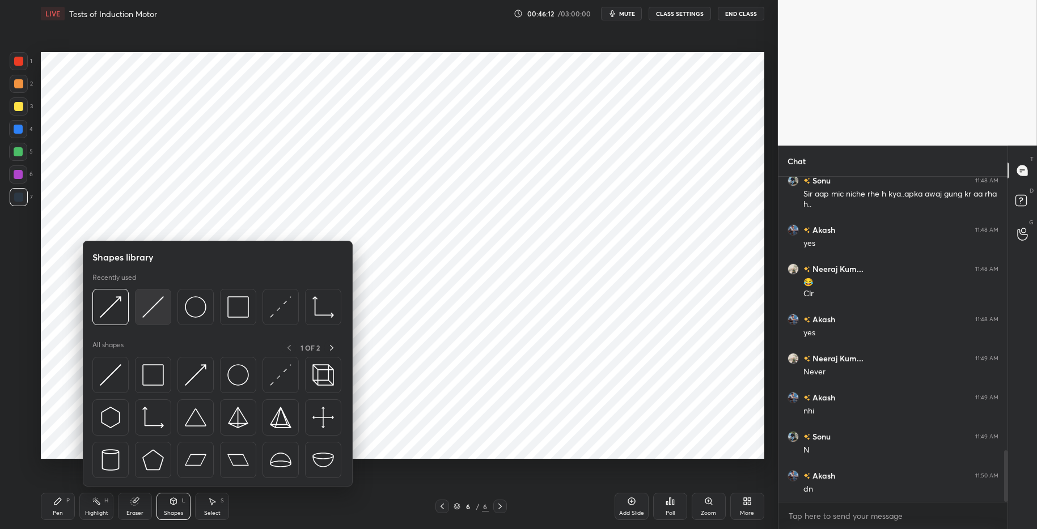
click at [155, 321] on div at bounding box center [153, 307] width 36 height 36
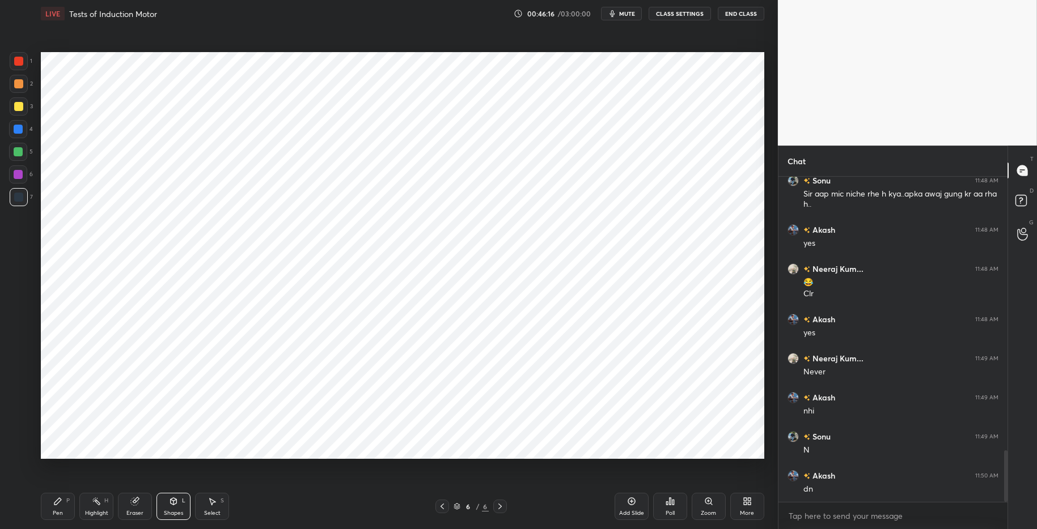
click at [60, 506] on icon at bounding box center [57, 501] width 9 height 9
click at [300, 515] on div "Pen P Highlight H Eraser Shapes L Select S" at bounding box center [184, 506] width 287 height 27
click at [20, 450] on icon at bounding box center [18, 450] width 9 height 7
drag, startPoint x: 173, startPoint y: 507, endPoint x: 173, endPoint y: 496, distance: 11.3
click at [173, 507] on div "Shapes L" at bounding box center [173, 506] width 34 height 27
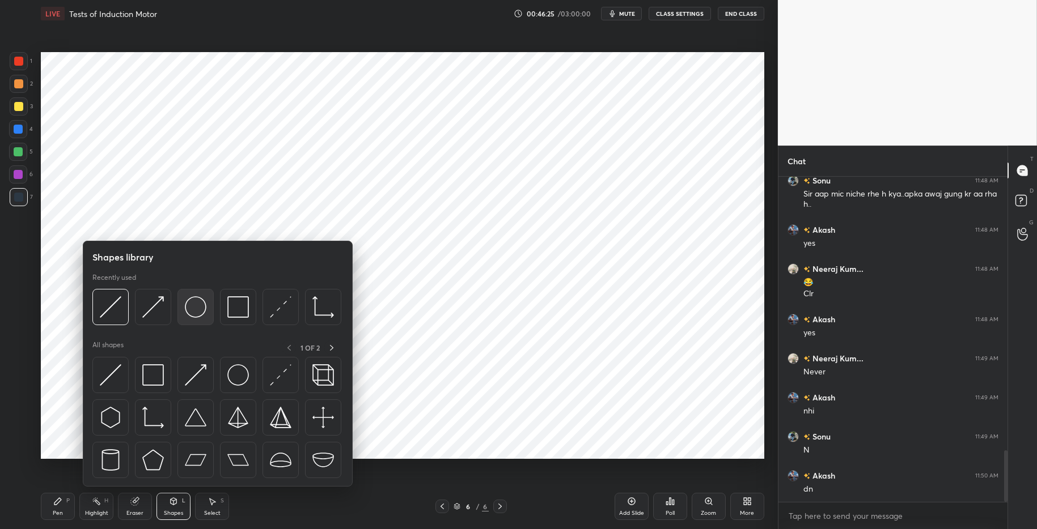
click at [198, 306] on img at bounding box center [196, 307] width 22 height 22
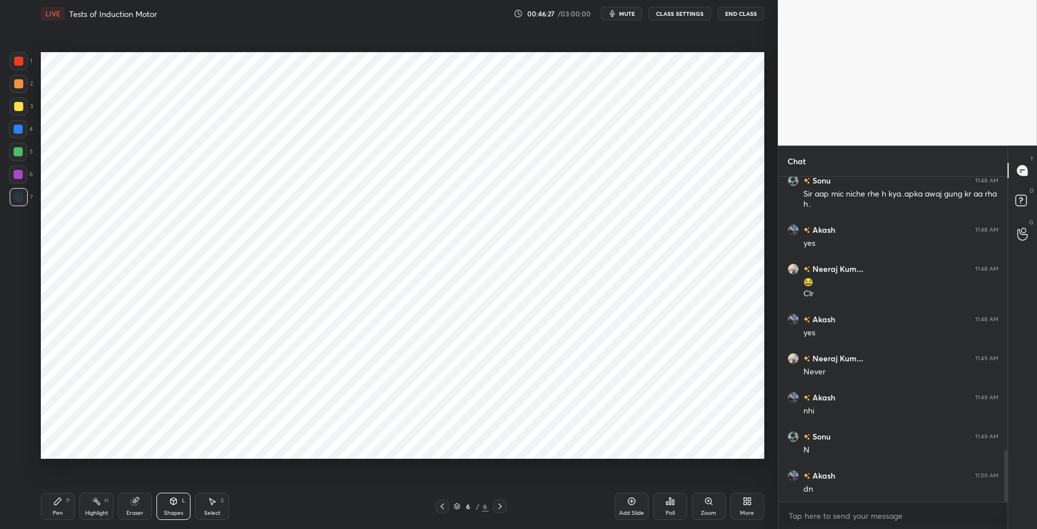
click at [135, 509] on div "Eraser" at bounding box center [135, 506] width 34 height 27
click at [180, 515] on div "Shapes" at bounding box center [173, 514] width 19 height 6
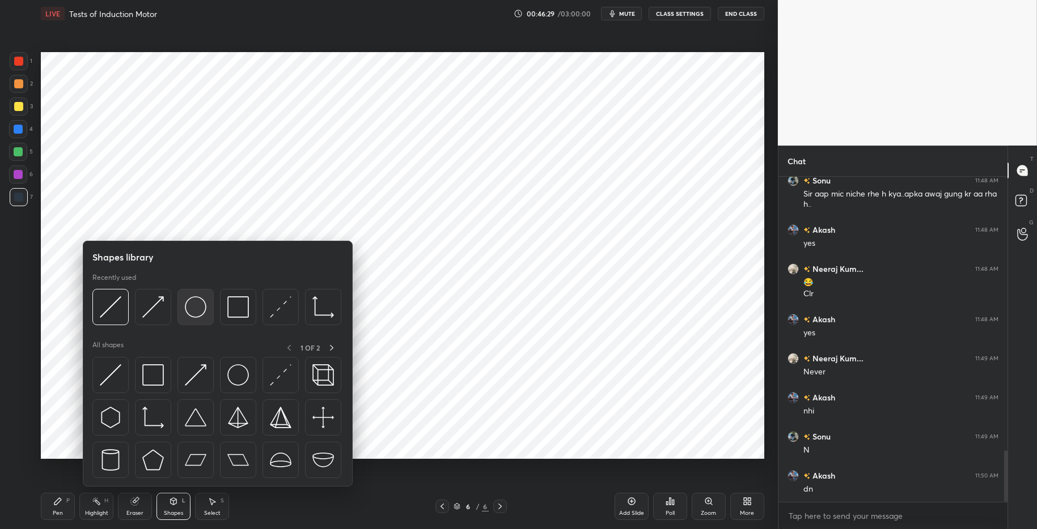
click at [196, 310] on img at bounding box center [196, 307] width 22 height 22
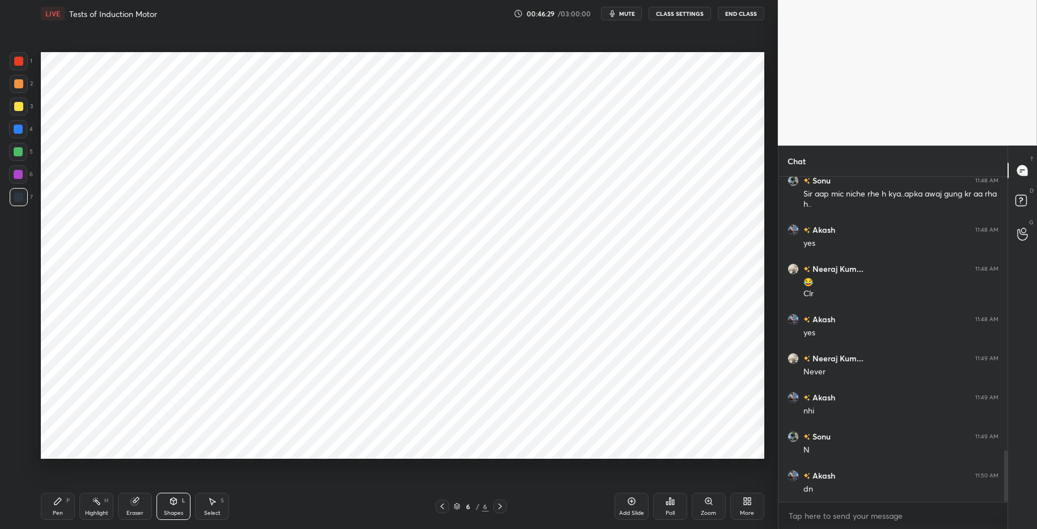
click at [60, 505] on icon at bounding box center [57, 501] width 9 height 9
click at [18, 426] on icon at bounding box center [18, 427] width 10 height 8
click at [175, 511] on div "Shapes" at bounding box center [173, 514] width 19 height 6
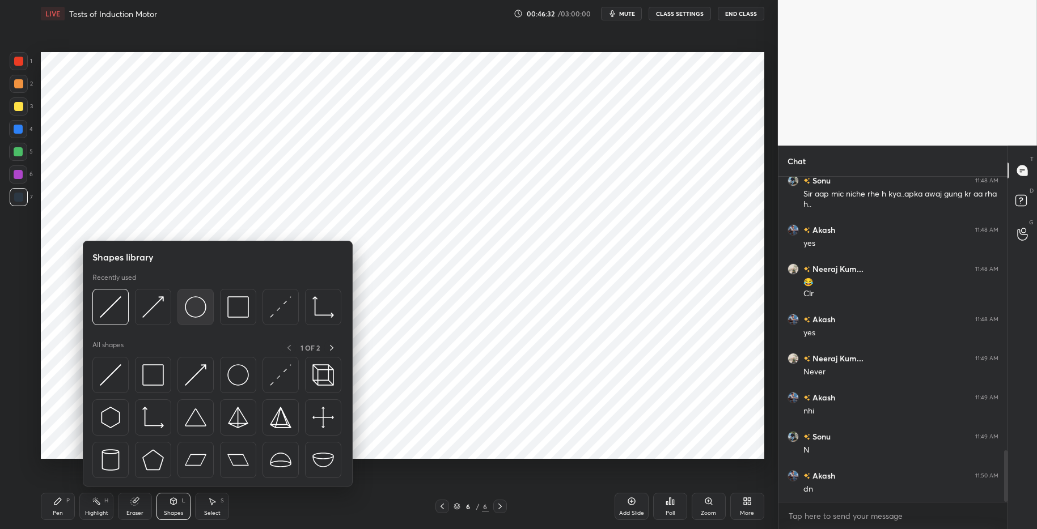
click at [205, 301] on img at bounding box center [196, 307] width 22 height 22
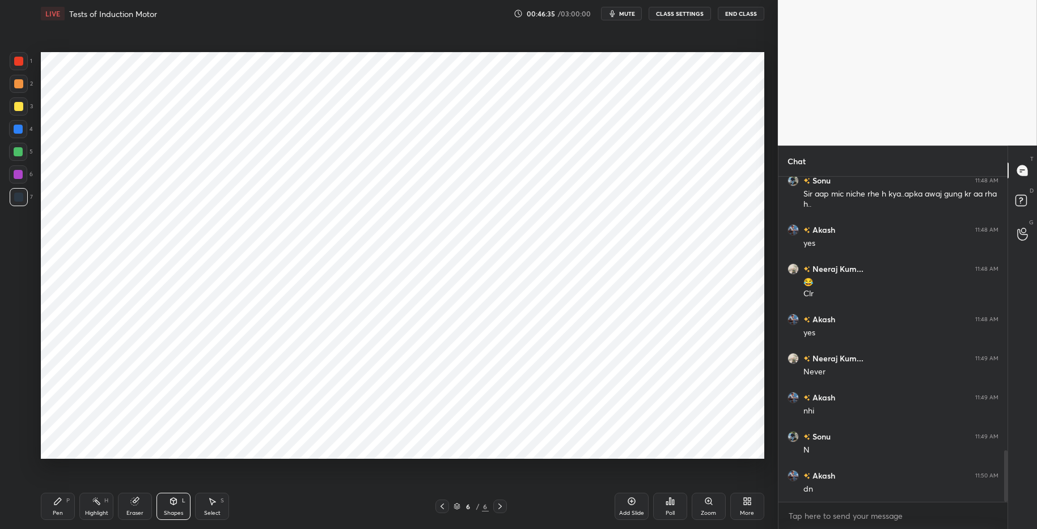
click at [134, 506] on icon at bounding box center [134, 501] width 9 height 9
drag, startPoint x: 60, startPoint y: 506, endPoint x: 102, endPoint y: 509, distance: 42.0
click at [60, 506] on div "Pen P" at bounding box center [58, 506] width 34 height 27
click at [286, 515] on div "Pen P Highlight H Eraser Shapes L Select S 6 / 6 Add Slide Poll Zoom More" at bounding box center [402, 506] width 723 height 45
click at [51, 504] on div "Pen P" at bounding box center [58, 506] width 34 height 27
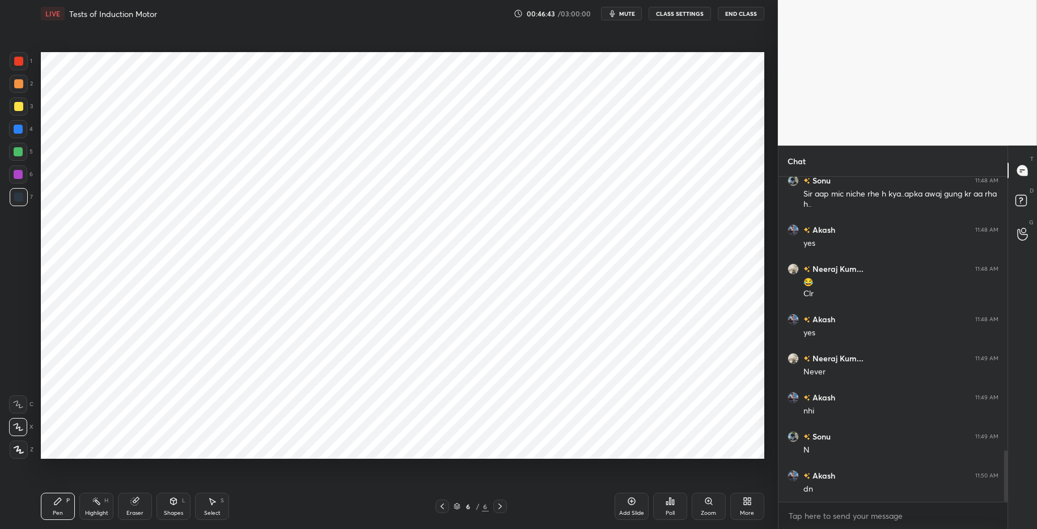
click at [312, 515] on div "Pen P Highlight H Eraser Shapes L Select S 6 / 6 Add Slide Poll Zoom More" at bounding box center [402, 506] width 723 height 45
drag, startPoint x: 23, startPoint y: 131, endPoint x: 27, endPoint y: 135, distance: 6.4
click at [24, 132] on div at bounding box center [18, 129] width 18 height 18
click at [17, 85] on div at bounding box center [18, 83] width 9 height 9
click at [171, 511] on div "Shapes" at bounding box center [173, 514] width 19 height 6
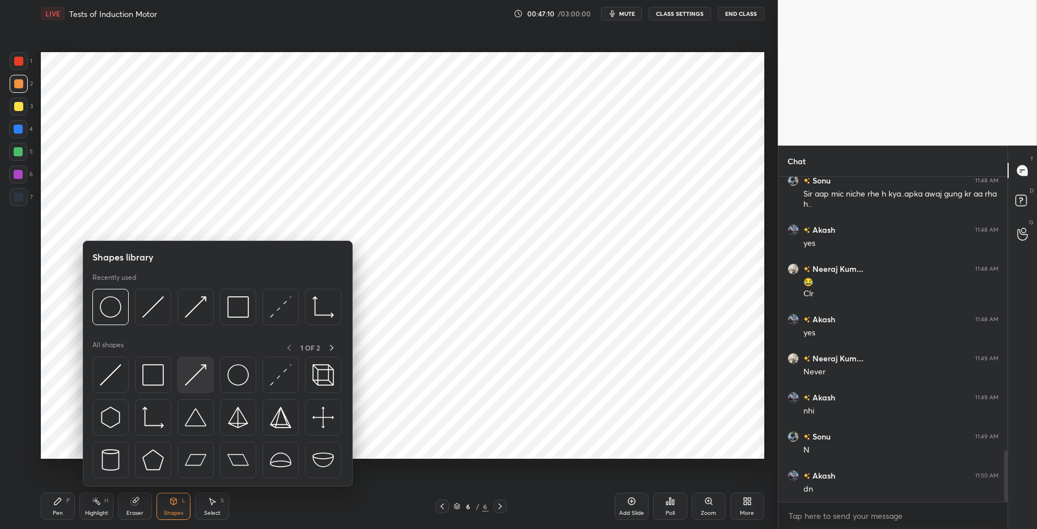
click at [197, 371] on img at bounding box center [196, 376] width 22 height 22
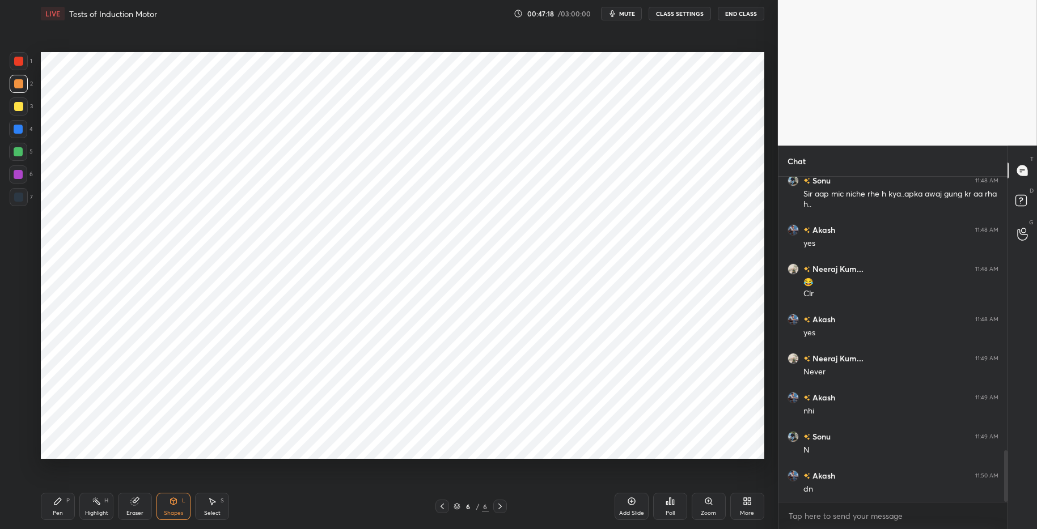
click at [53, 511] on div "Pen" at bounding box center [58, 514] width 10 height 6
drag, startPoint x: 283, startPoint y: 518, endPoint x: 216, endPoint y: 478, distance: 77.8
click at [281, 515] on div "Pen P Highlight H Eraser Shapes L Select S" at bounding box center [184, 506] width 287 height 27
click at [58, 502] on icon at bounding box center [57, 501] width 7 height 7
drag, startPoint x: 300, startPoint y: 526, endPoint x: 272, endPoint y: 482, distance: 52.0
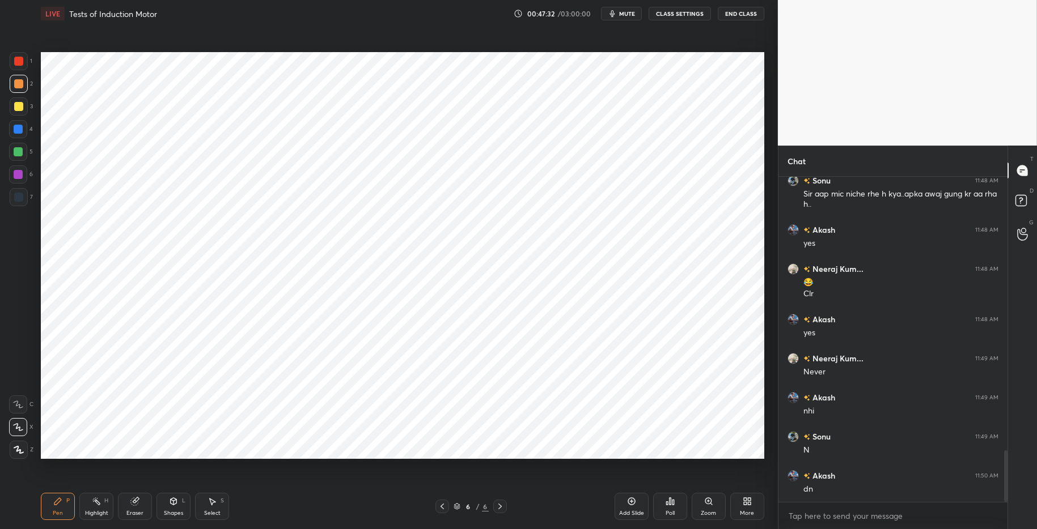
click at [300, 515] on div "Pen P Highlight H Eraser Shapes L Select S 6 / 6 Add Slide Poll Zoom More" at bounding box center [402, 506] width 723 height 45
drag, startPoint x: 19, startPoint y: 201, endPoint x: 31, endPoint y: 201, distance: 11.9
click at [19, 201] on div at bounding box center [18, 197] width 9 height 9
click at [20, 151] on div at bounding box center [18, 151] width 9 height 9
click at [22, 62] on div at bounding box center [18, 61] width 9 height 9
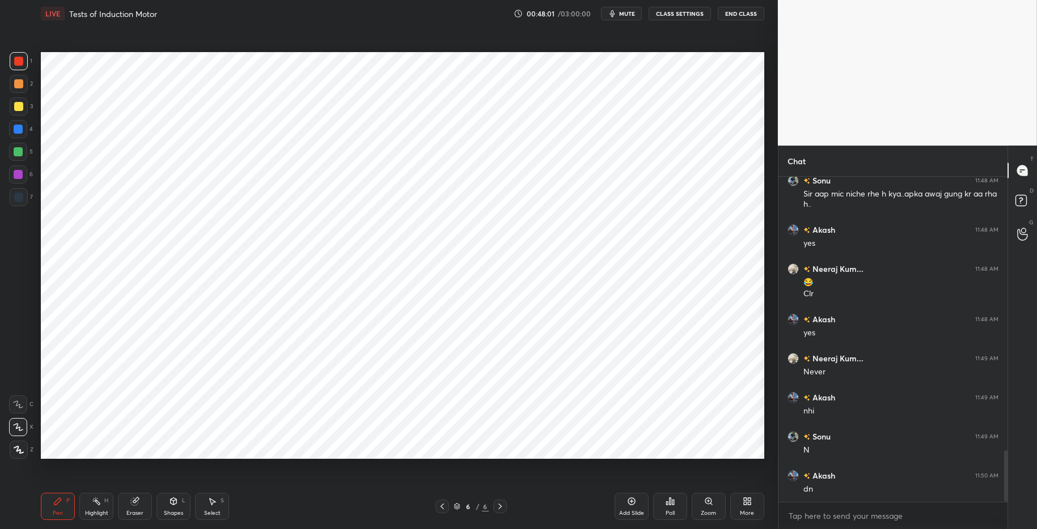
click at [52, 503] on div "Pen P" at bounding box center [58, 506] width 34 height 27
drag, startPoint x: 205, startPoint y: 511, endPoint x: 204, endPoint y: 498, distance: 13.1
click at [206, 512] on div "Select" at bounding box center [212, 514] width 16 height 6
drag, startPoint x: 265, startPoint y: 221, endPoint x: 279, endPoint y: 227, distance: 15.5
click at [282, 229] on div "0 ° Undo Copy Duplicate Duplicate to new slide Delete" at bounding box center [402, 255] width 723 height 407
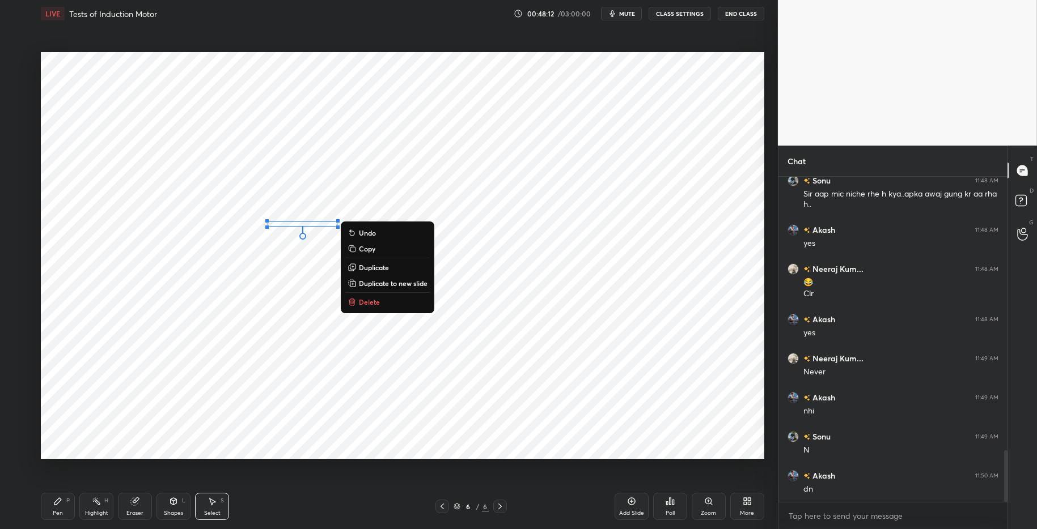
drag, startPoint x: 354, startPoint y: 265, endPoint x: 333, endPoint y: 248, distance: 27.0
click at [354, 265] on icon at bounding box center [352, 266] width 5 height 5
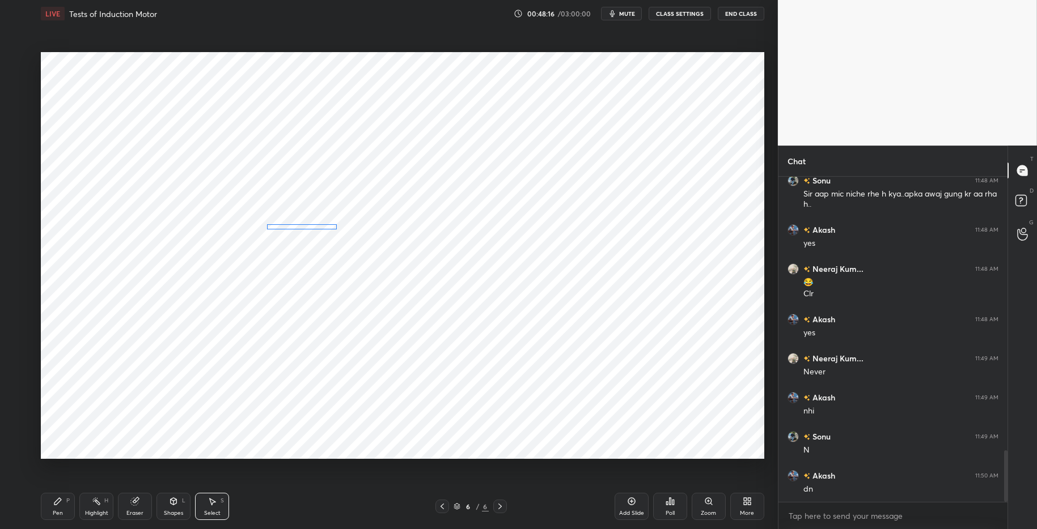
drag, startPoint x: 323, startPoint y: 239, endPoint x: 310, endPoint y: 230, distance: 16.4
click at [307, 225] on div "0 ° Undo Copy Duplicate Duplicate to new slide Delete" at bounding box center [402, 255] width 723 height 407
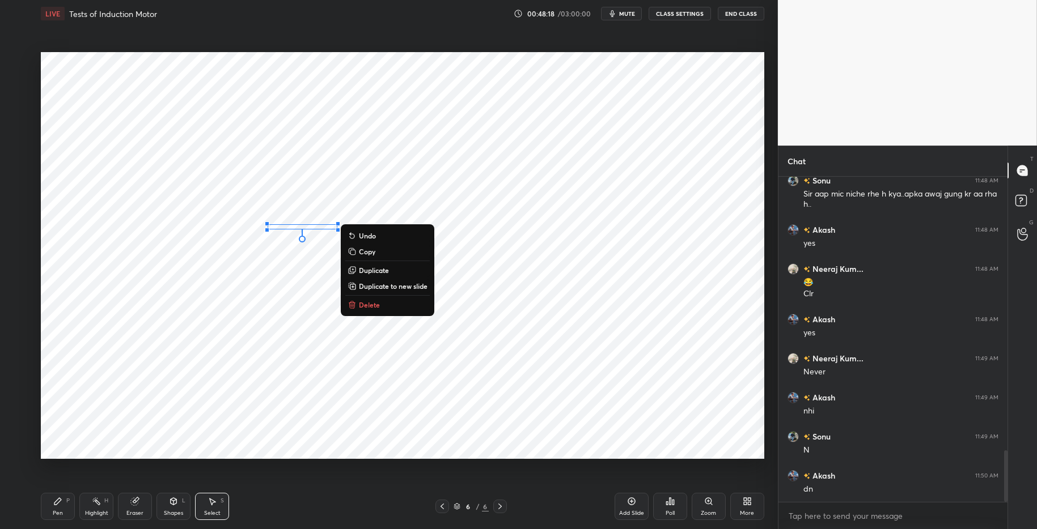
drag, startPoint x: 97, startPoint y: 507, endPoint x: 59, endPoint y: 499, distance: 38.7
click at [97, 507] on div "Highlight H" at bounding box center [96, 506] width 34 height 27
click at [59, 501] on icon at bounding box center [57, 501] width 7 height 7
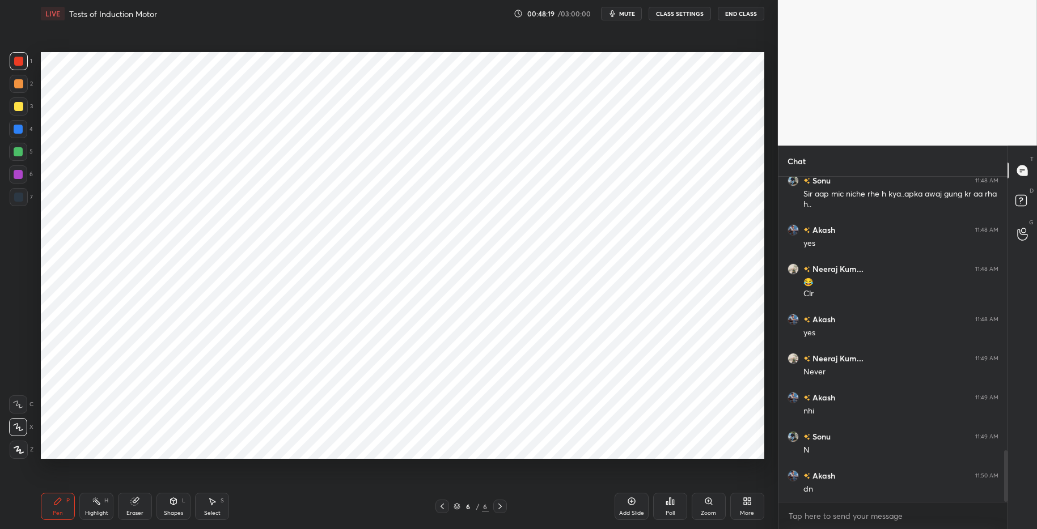
click at [14, 149] on div at bounding box center [18, 152] width 18 height 18
drag, startPoint x: 65, startPoint y: 506, endPoint x: 82, endPoint y: 506, distance: 16.4
click at [67, 506] on div "Pen P" at bounding box center [58, 506] width 34 height 27
click at [98, 512] on div "Highlight" at bounding box center [96, 514] width 23 height 6
click at [18, 450] on icon at bounding box center [18, 450] width 9 height 9
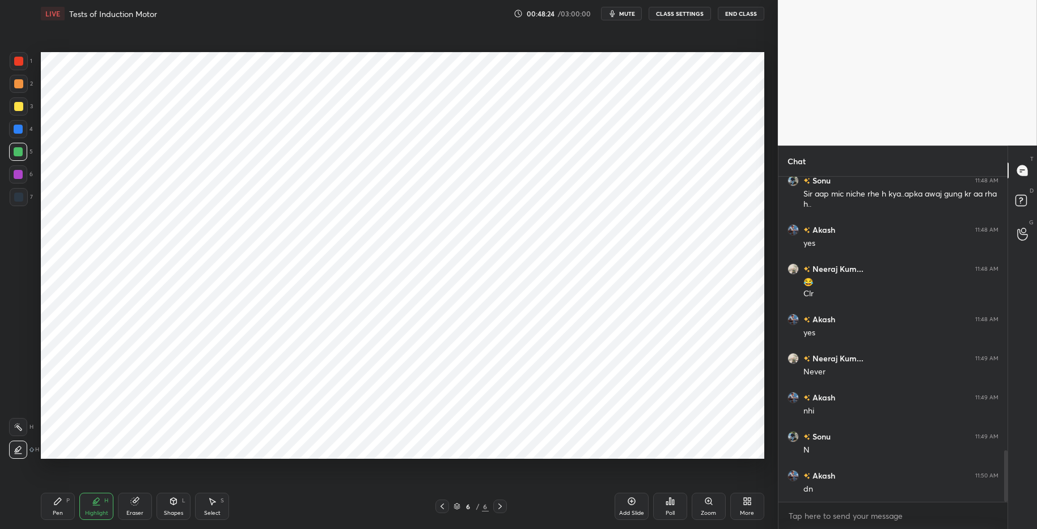
click at [83, 506] on div "Highlight H" at bounding box center [96, 506] width 34 height 27
drag, startPoint x: 48, startPoint y: 498, endPoint x: 62, endPoint y: 494, distance: 14.7
click at [49, 497] on div "Pen P" at bounding box center [58, 506] width 34 height 27
drag, startPoint x: 269, startPoint y: 523, endPoint x: 263, endPoint y: 519, distance: 7.1
click at [269, 515] on div "Pen P Highlight H Eraser Shapes L Select S 6 / 6 Add Slide Poll Zoom More" at bounding box center [402, 506] width 723 height 45
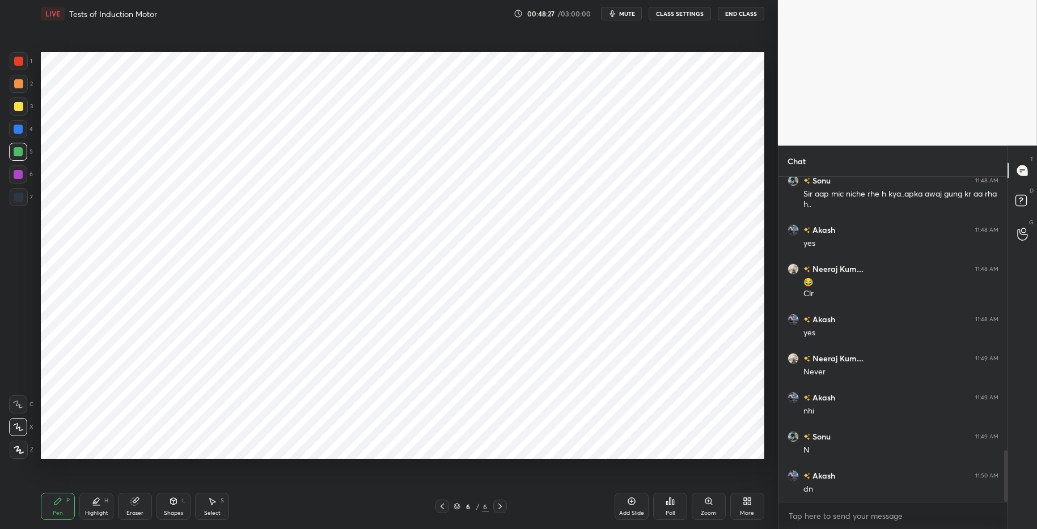
click at [168, 511] on div "Shapes" at bounding box center [173, 514] width 19 height 6
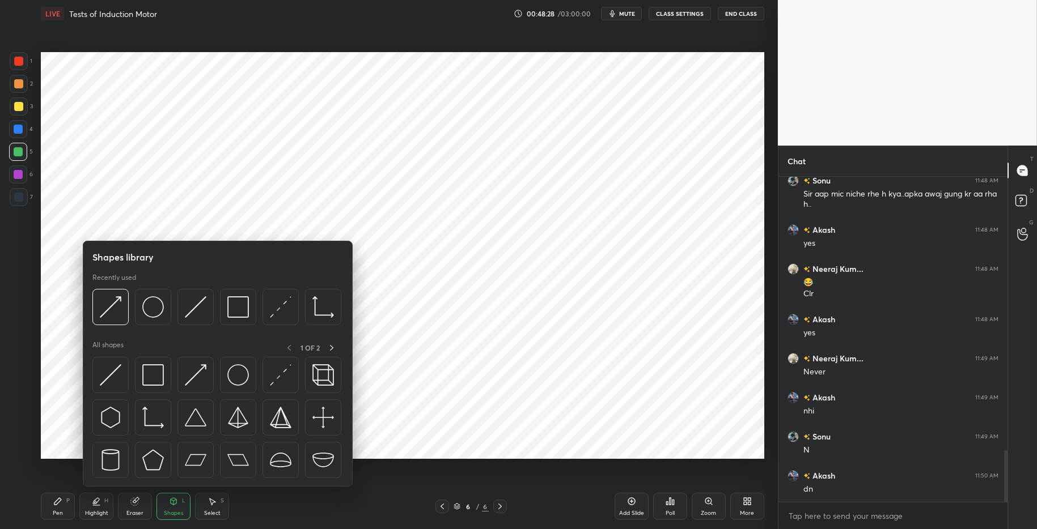
click at [214, 515] on div "Select" at bounding box center [212, 514] width 16 height 6
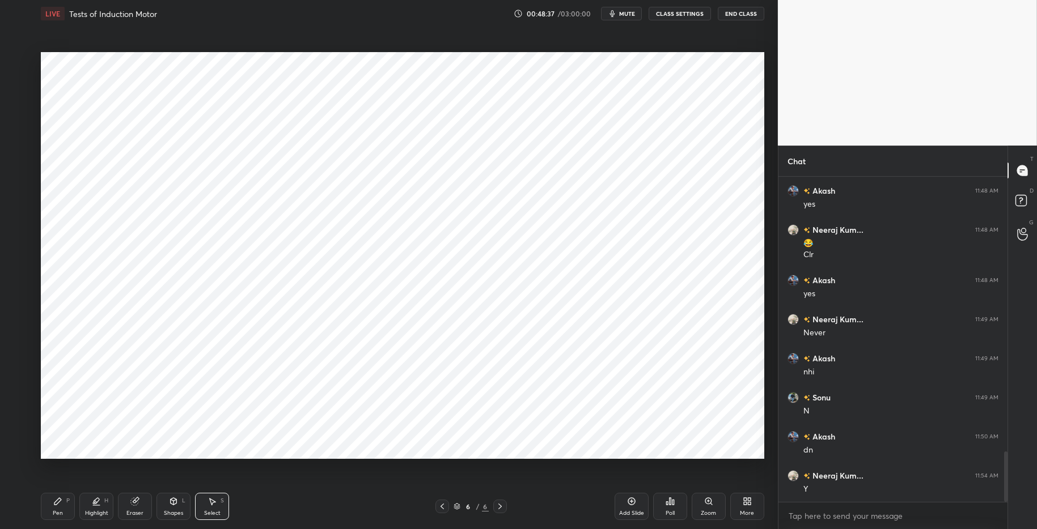
scroll to position [1779, 0]
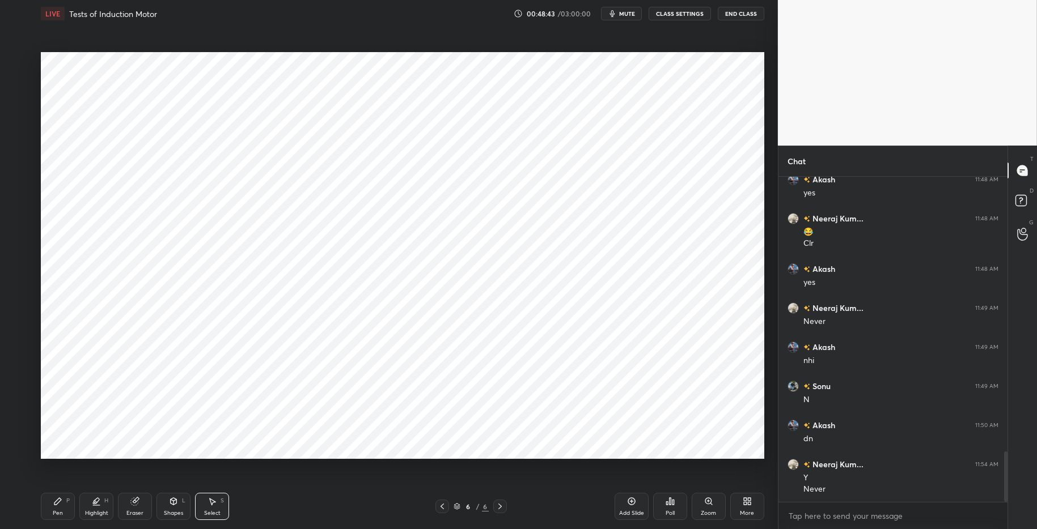
click at [94, 509] on div "Highlight H" at bounding box center [96, 506] width 34 height 27
click at [60, 502] on icon at bounding box center [57, 501] width 9 height 9
click at [635, 500] on icon at bounding box center [631, 501] width 9 height 9
drag, startPoint x: 97, startPoint y: 509, endPoint x: 55, endPoint y: 500, distance: 42.8
click at [94, 509] on div "Highlight H" at bounding box center [96, 506] width 34 height 27
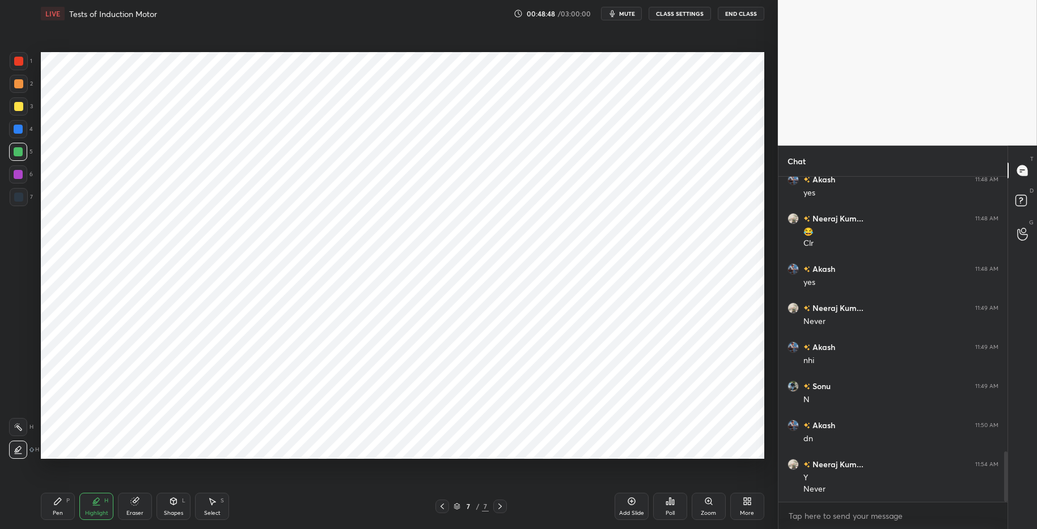
click at [55, 499] on div "Pen P" at bounding box center [58, 506] width 34 height 27
click at [209, 511] on div "Select" at bounding box center [212, 514] width 16 height 6
drag, startPoint x: 179, startPoint y: 506, endPoint x: 207, endPoint y: 510, distance: 28.6
click at [179, 506] on div "Shapes L" at bounding box center [173, 506] width 34 height 27
click at [213, 514] on div "Select" at bounding box center [212, 514] width 16 height 6
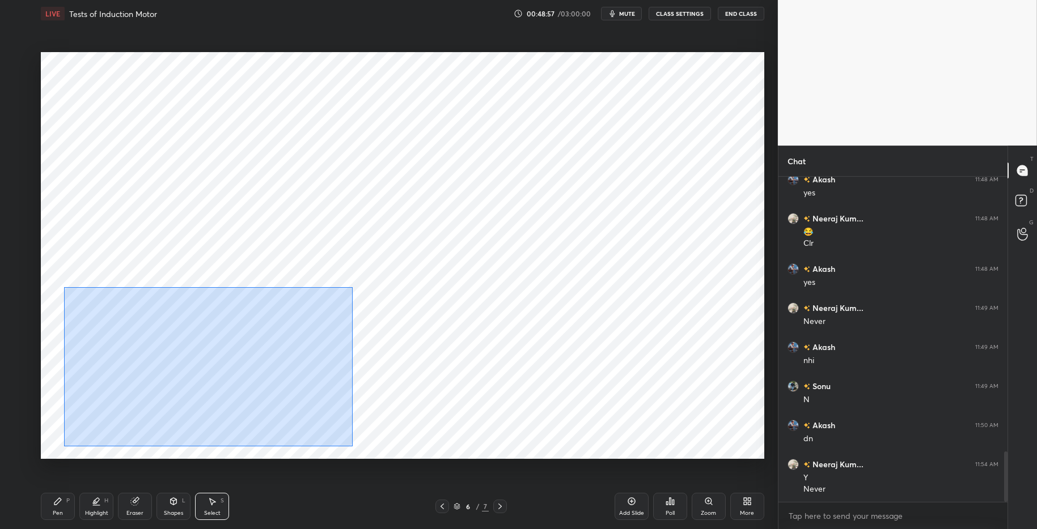
drag, startPoint x: 91, startPoint y: 299, endPoint x: 351, endPoint y: 443, distance: 297.6
click at [353, 447] on div "0 ° Undo Copy Duplicate Duplicate to new slide Delete" at bounding box center [402, 255] width 723 height 407
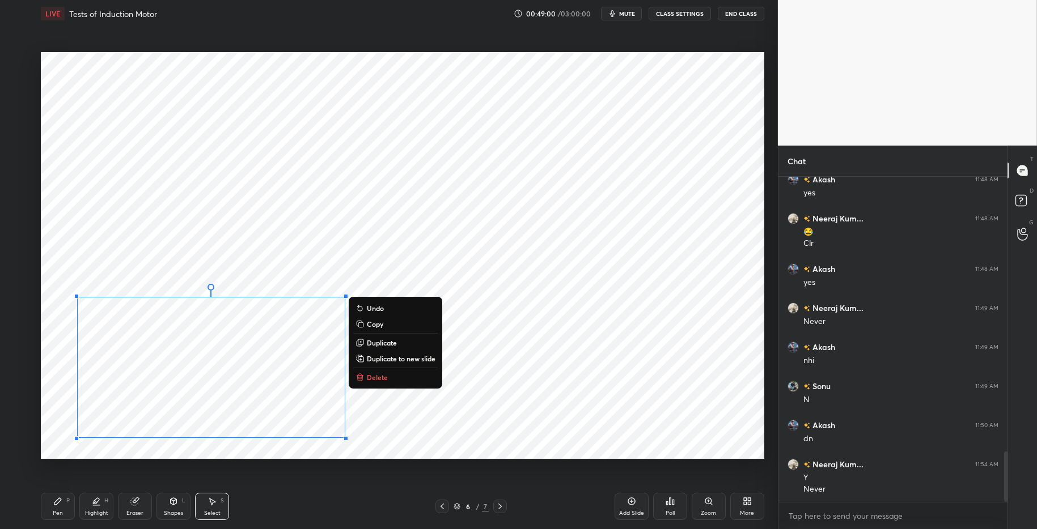
click at [360, 324] on g at bounding box center [360, 324] width 7 height 6
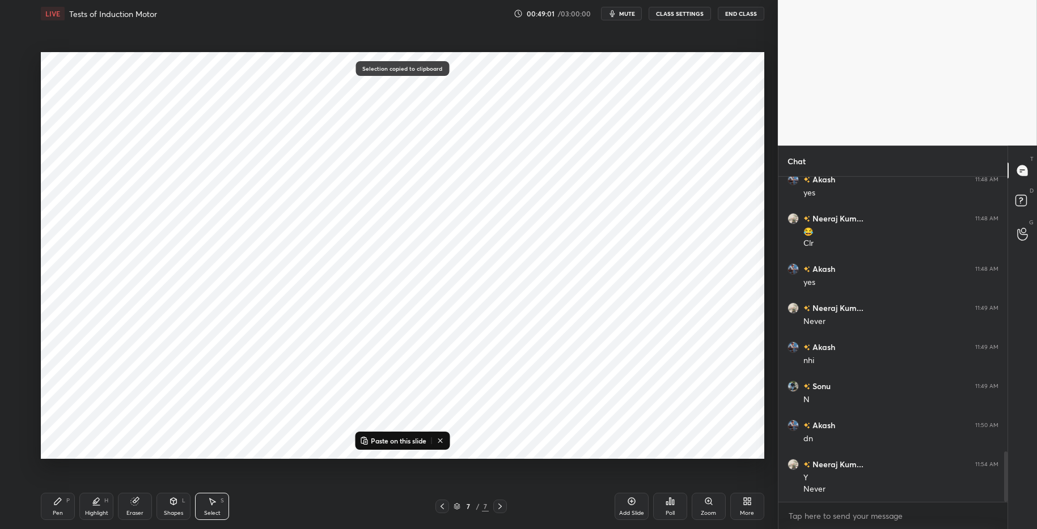
drag, startPoint x: 383, startPoint y: 440, endPoint x: 378, endPoint y: 437, distance: 5.8
click at [383, 440] on p "Paste on this slide" at bounding box center [399, 441] width 56 height 9
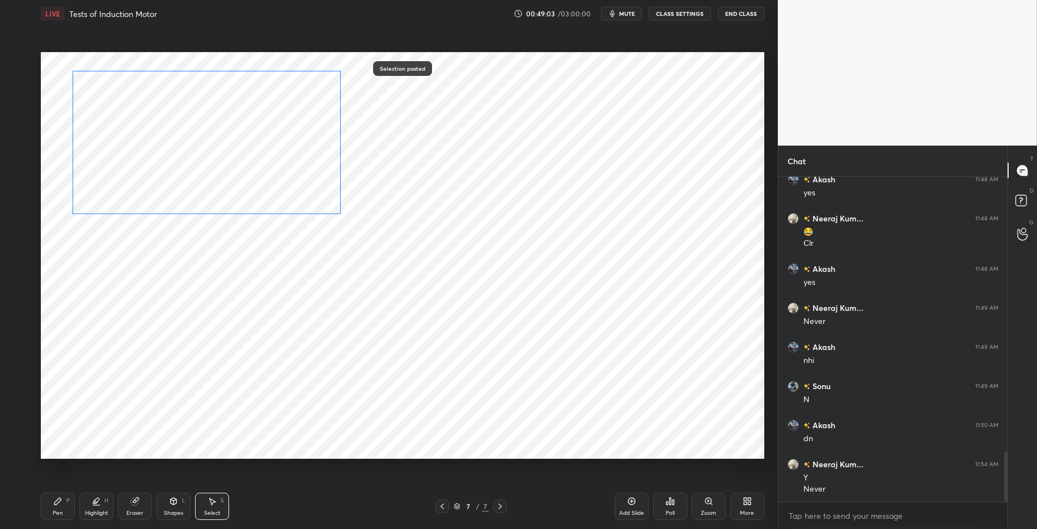
drag, startPoint x: 224, startPoint y: 299, endPoint x: 226, endPoint y: 125, distance: 174.6
click at [228, 125] on div "0 ° Undo Copy Paste here Duplicate Duplicate to new slide Delete" at bounding box center [402, 255] width 723 height 407
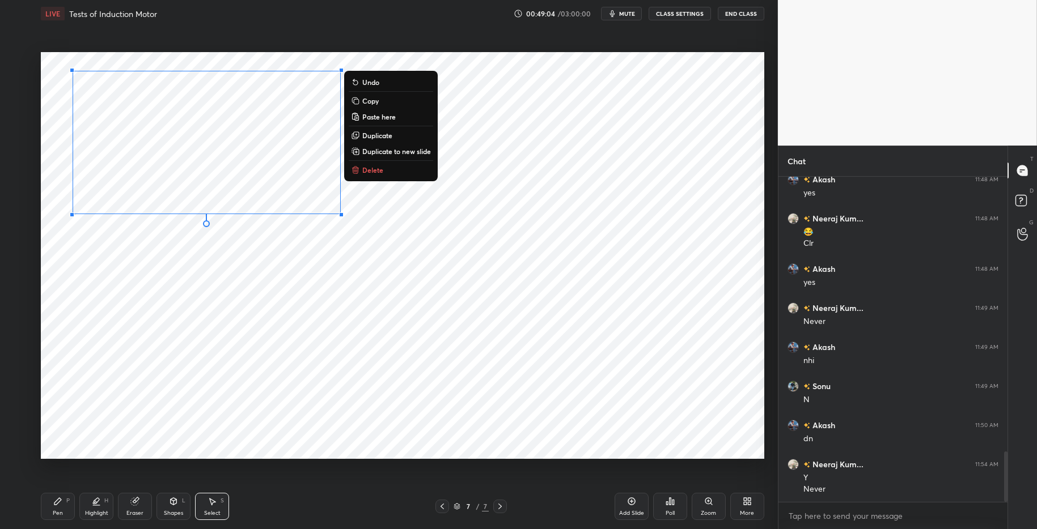
click at [194, 305] on div "0 ° Undo Copy Paste here Duplicate Duplicate to new slide Delete" at bounding box center [402, 255] width 723 height 407
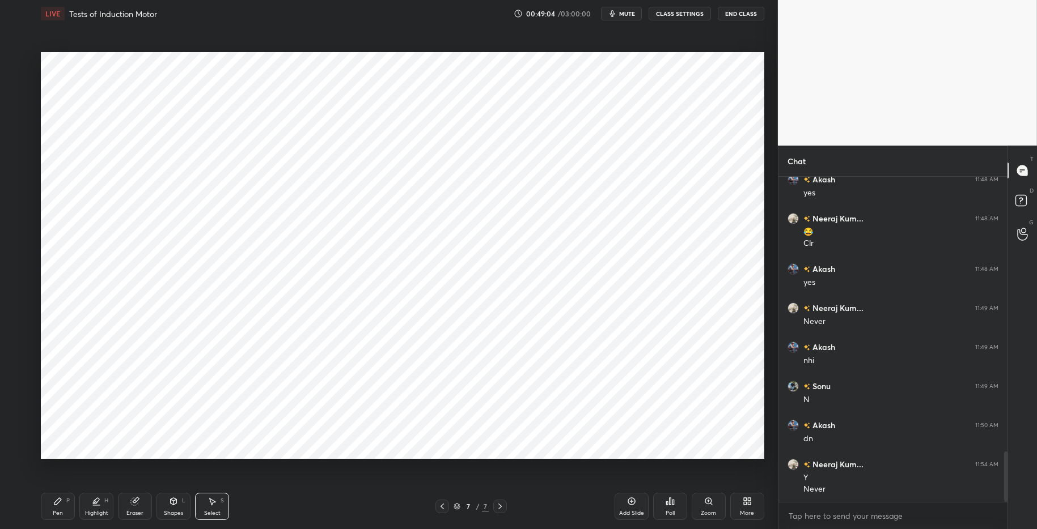
drag, startPoint x: 188, startPoint y: 512, endPoint x: 183, endPoint y: 489, distance: 23.2
click at [188, 512] on div "Shapes L" at bounding box center [173, 506] width 34 height 27
click at [210, 512] on div "Select" at bounding box center [212, 514] width 16 height 6
drag, startPoint x: 241, startPoint y: 84, endPoint x: 250, endPoint y: 98, distance: 16.5
click at [259, 105] on div "0 ° Undo Copy Paste here Duplicate Duplicate to new slide Delete" at bounding box center [402, 255] width 723 height 407
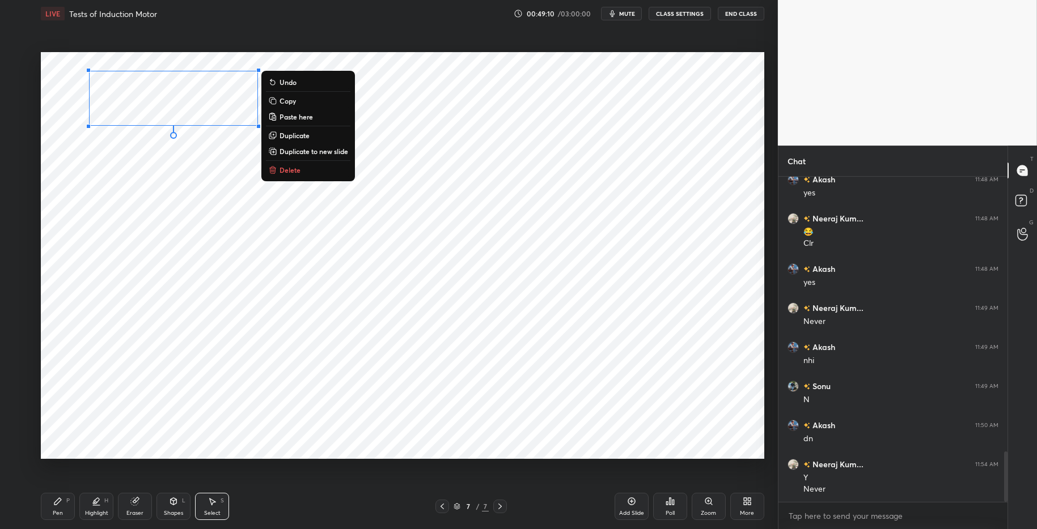
click at [111, 60] on div "0 ° Undo Copy Paste here Duplicate Duplicate to new slide Delete" at bounding box center [402, 255] width 723 height 407
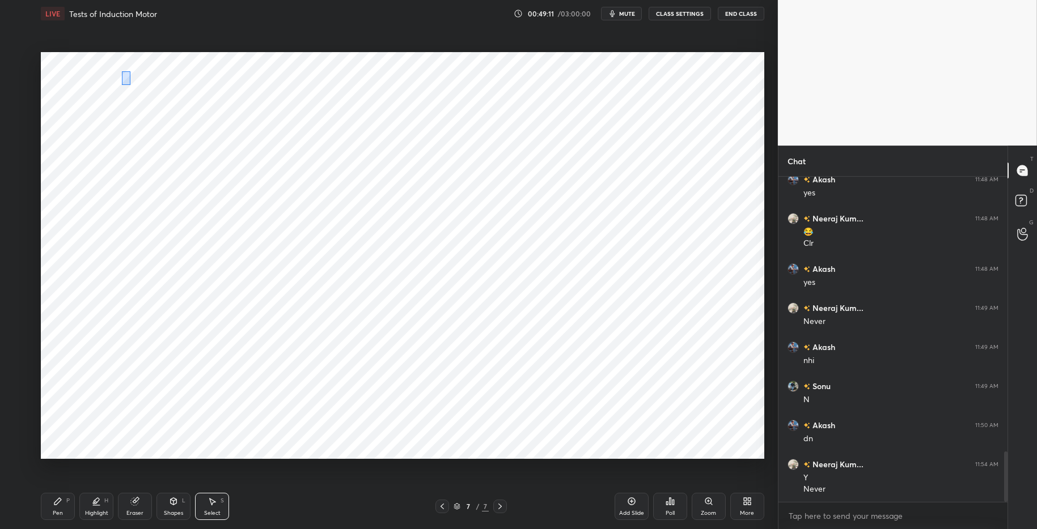
drag, startPoint x: 126, startPoint y: 78, endPoint x: 133, endPoint y: 87, distance: 10.5
click at [133, 87] on div "0 ° Undo Copy Paste here Duplicate Duplicate to new slide Delete" at bounding box center [402, 255] width 723 height 407
drag, startPoint x: 257, startPoint y: 92, endPoint x: 253, endPoint y: 72, distance: 20.8
click at [256, 71] on div at bounding box center [257, 73] width 5 height 5
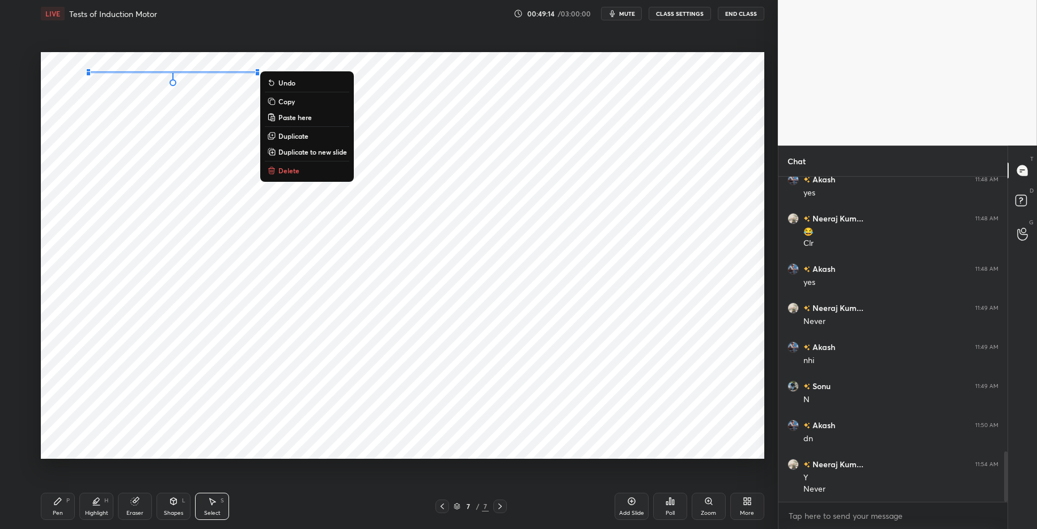
click at [198, 98] on div "0 ° Undo Copy Paste here Duplicate Duplicate to new slide Delete" at bounding box center [402, 255] width 723 height 407
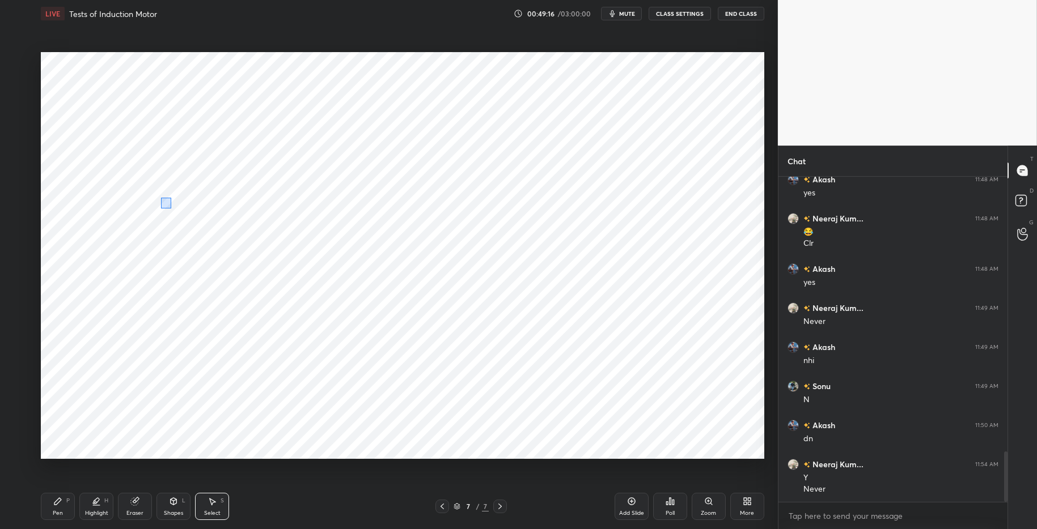
drag, startPoint x: 161, startPoint y: 197, endPoint x: 170, endPoint y: 207, distance: 13.7
click at [172, 209] on div "0 ° Undo Copy Paste here Duplicate Duplicate to new slide Delete" at bounding box center [402, 255] width 723 height 407
drag, startPoint x: 168, startPoint y: 211, endPoint x: 176, endPoint y: 211, distance: 8.5
click at [177, 211] on div "0 °" at bounding box center [177, 141] width 2 height 139
drag, startPoint x: 152, startPoint y: 250, endPoint x: 155, endPoint y: 244, distance: 7.1
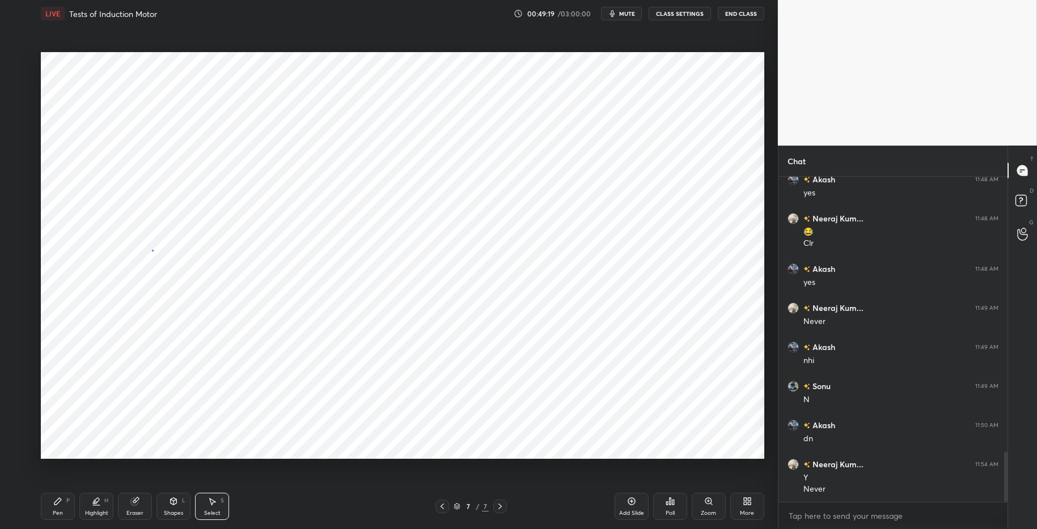
click at [154, 248] on div "0 ° Undo Copy Paste here Duplicate Duplicate to new slide Delete" at bounding box center [402, 255] width 723 height 407
drag, startPoint x: 186, startPoint y: 149, endPoint x: 200, endPoint y: 154, distance: 14.7
click at [186, 149] on div "0 ° Undo Copy Paste here Duplicate Duplicate to new slide Delete" at bounding box center [402, 255] width 723 height 407
click at [208, 167] on div "0 ° Undo Copy Paste here Duplicate Duplicate to new slide Delete" at bounding box center [402, 255] width 723 height 407
click at [221, 503] on div "S" at bounding box center [222, 501] width 3 height 6
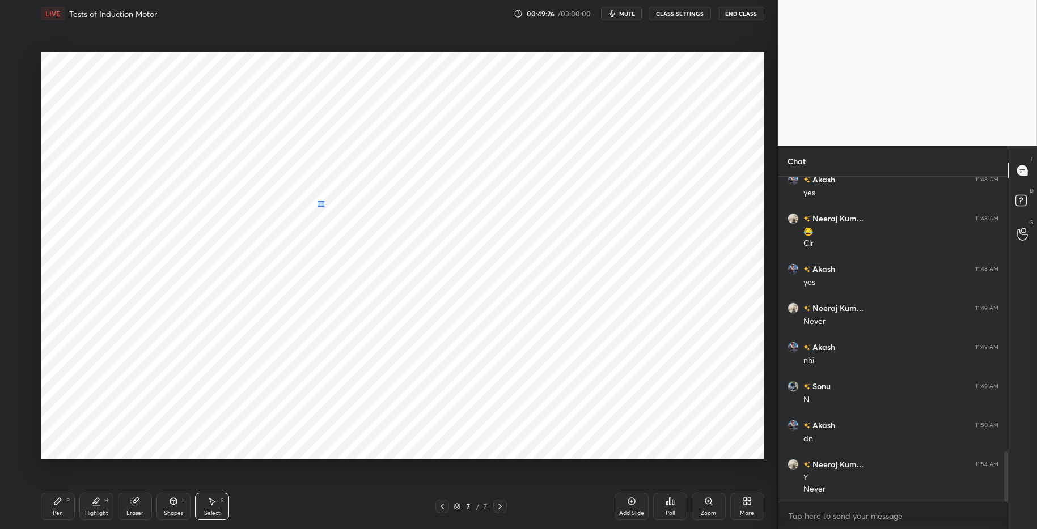
drag, startPoint x: 317, startPoint y: 201, endPoint x: 326, endPoint y: 210, distance: 12.0
click at [327, 210] on div "0 ° Undo Copy Paste here Duplicate Duplicate to new slide Delete" at bounding box center [402, 255] width 723 height 407
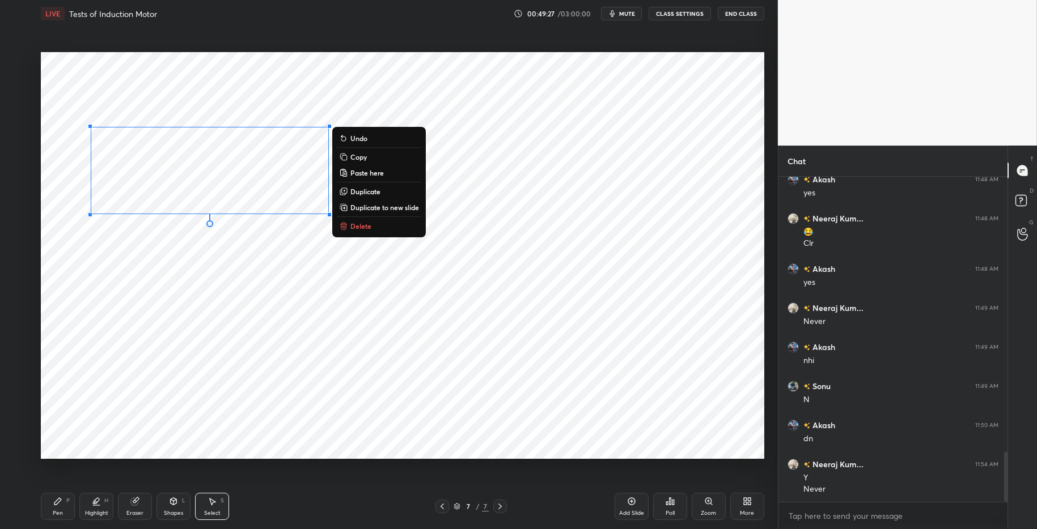
click at [325, 235] on div "0 ° Undo Copy Paste here Duplicate Duplicate to new slide Delete" at bounding box center [402, 255] width 723 height 407
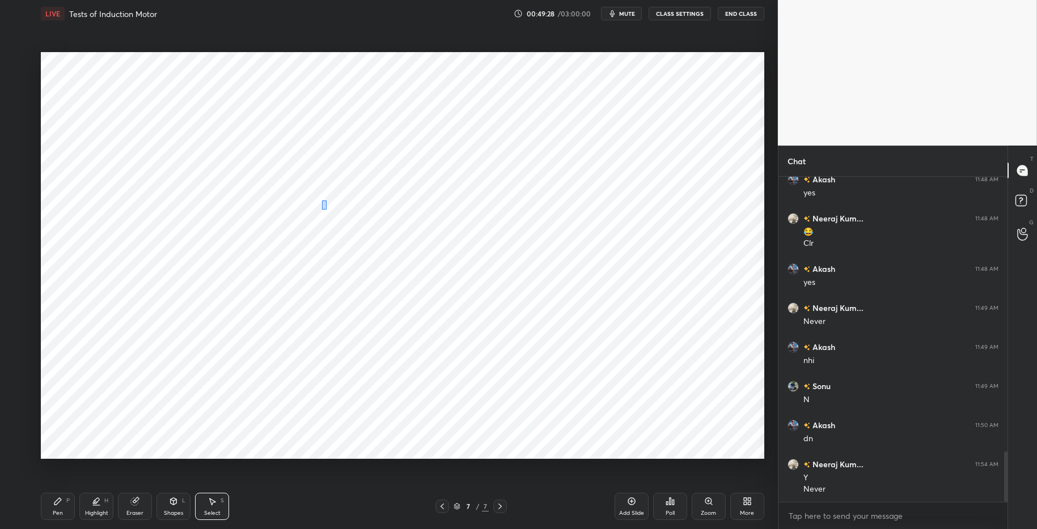
drag, startPoint x: 323, startPoint y: 200, endPoint x: 327, endPoint y: 209, distance: 10.1
click at [326, 210] on div "0 ° Undo Copy Paste here Duplicate Duplicate to new slide Delete" at bounding box center [402, 255] width 723 height 407
drag, startPoint x: 345, startPoint y: 98, endPoint x: 335, endPoint y: 120, distance: 23.6
click at [345, 98] on div "0 ° Undo Copy Paste here Duplicate Duplicate to new slide Delete" at bounding box center [402, 255] width 723 height 407
drag, startPoint x: 326, startPoint y: 135, endPoint x: 332, endPoint y: 144, distance: 10.7
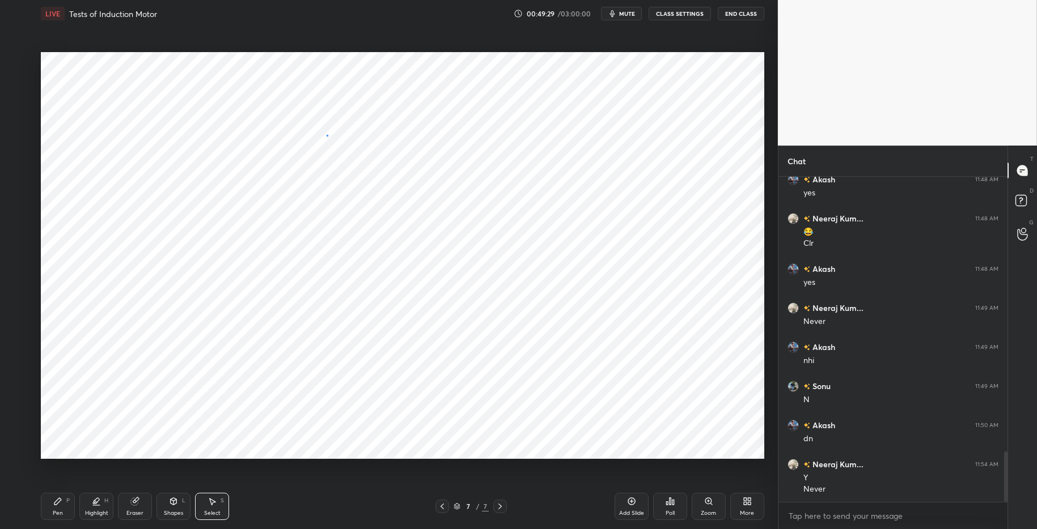
click at [332, 146] on div "0 ° Undo Copy Paste here Duplicate Duplicate to new slide Delete" at bounding box center [402, 255] width 723 height 407
click at [329, 210] on div "0 °" at bounding box center [329, 168] width 2 height 83
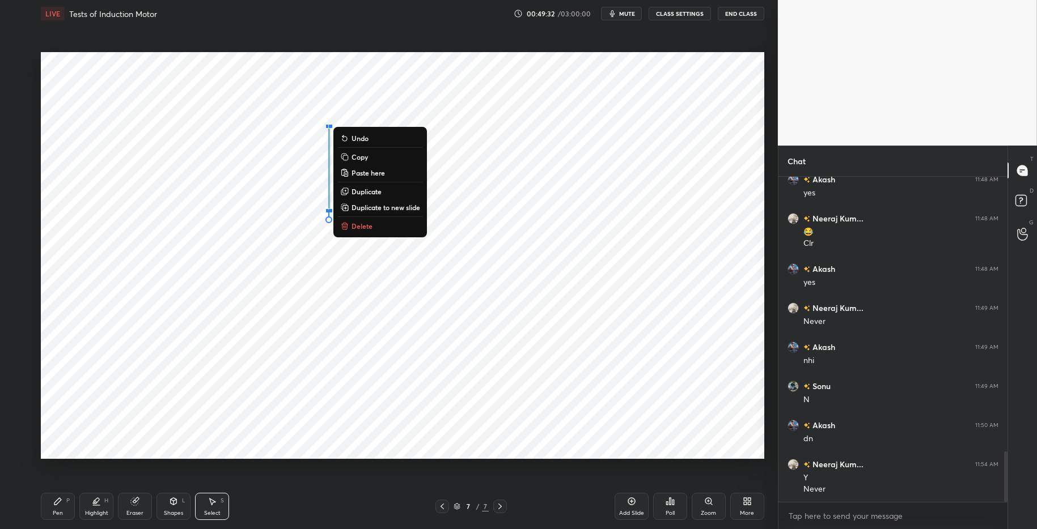
click at [319, 257] on div "0 ° Undo Copy Paste here Duplicate Duplicate to new slide Delete" at bounding box center [402, 255] width 723 height 407
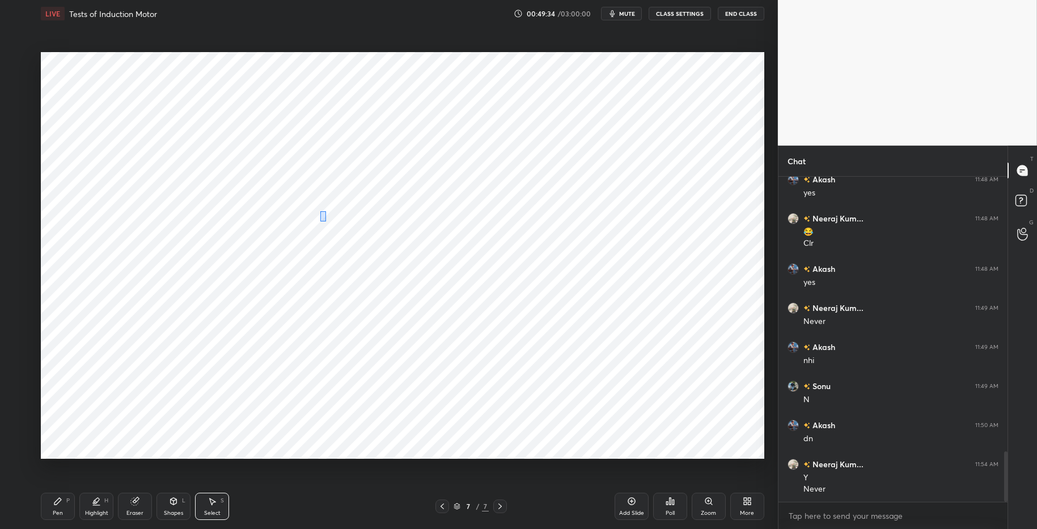
drag, startPoint x: 320, startPoint y: 211, endPoint x: 323, endPoint y: 219, distance: 8.6
click at [325, 221] on div "0 ° Undo Copy Paste here Duplicate Duplicate to new slide Delete" at bounding box center [402, 255] width 723 height 407
drag, startPoint x: 327, startPoint y: 216, endPoint x: 329, endPoint y: 210, distance: 6.5
click at [329, 210] on div at bounding box center [331, 212] width 5 height 5
drag, startPoint x: 298, startPoint y: 255, endPoint x: 275, endPoint y: 236, distance: 30.2
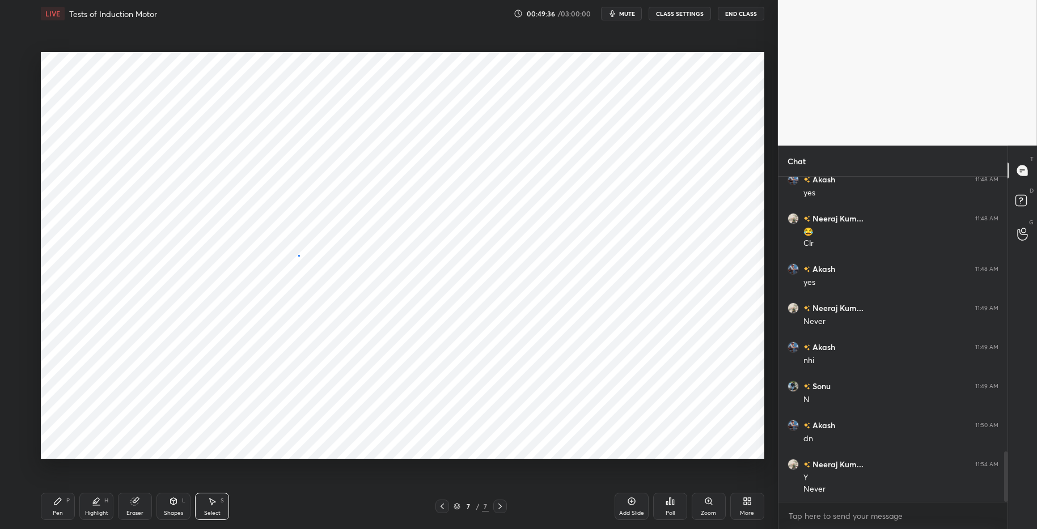
click at [298, 254] on div "0 ° Undo Copy Paste here Duplicate Duplicate to new slide Delete" at bounding box center [402, 255] width 723 height 407
drag, startPoint x: 82, startPoint y: 186, endPoint x: 95, endPoint y: 203, distance: 21.8
click at [97, 204] on div "0 ° Undo Copy Paste here Duplicate Duplicate to new slide Delete" at bounding box center [402, 255] width 723 height 407
drag, startPoint x: 88, startPoint y: 207, endPoint x: 77, endPoint y: 223, distance: 20.3
click at [94, 207] on div "0 °" at bounding box center [95, 182] width 2 height 52
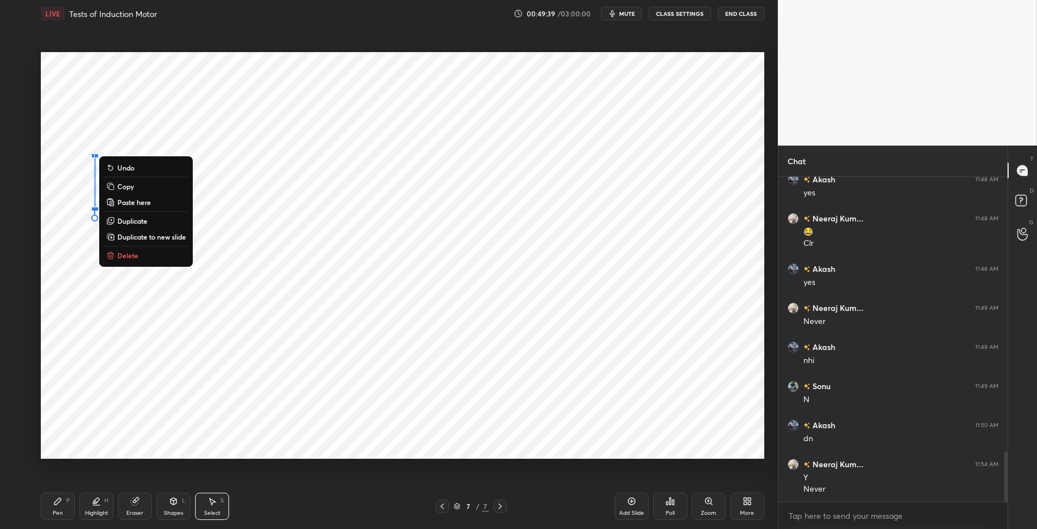
drag, startPoint x: 59, startPoint y: 238, endPoint x: 56, endPoint y: 232, distance: 6.6
click at [60, 238] on div "0 ° Undo Copy Paste here Duplicate Duplicate to new slide Delete" at bounding box center [402, 255] width 723 height 407
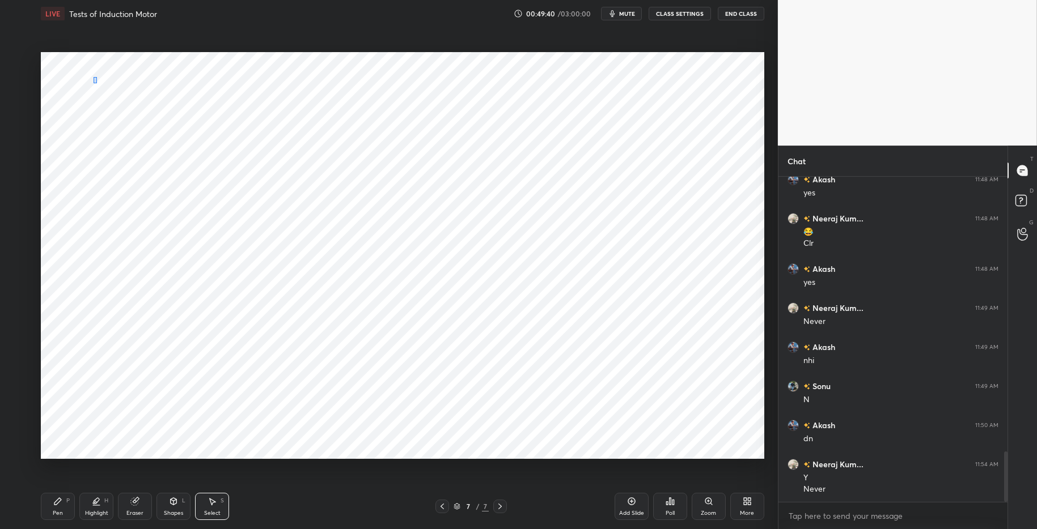
drag, startPoint x: 96, startPoint y: 83, endPoint x: 101, endPoint y: 96, distance: 13.8
click at [101, 97] on div "0 ° Undo Copy Paste here Duplicate Duplicate to new slide Delete" at bounding box center [402, 255] width 723 height 407
click at [100, 133] on div "0 °" at bounding box center [100, 105] width 2 height 57
click at [56, 171] on div "0 ° Undo Copy Paste here Duplicate Duplicate to new slide Delete" at bounding box center [402, 255] width 723 height 407
drag, startPoint x: 84, startPoint y: 191, endPoint x: 99, endPoint y: 197, distance: 15.3
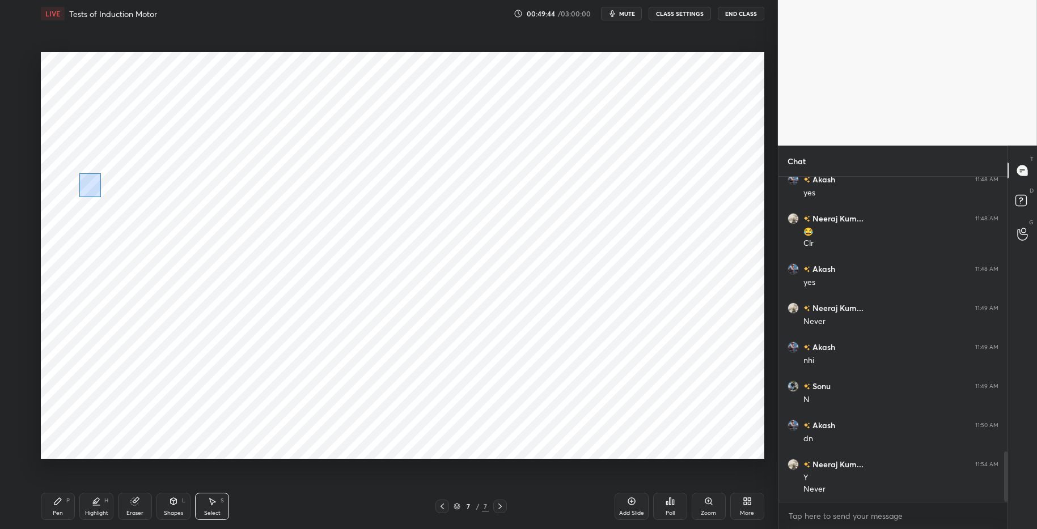
click at [100, 197] on div "0 ° Undo Copy Paste here Duplicate Duplicate to new slide Delete" at bounding box center [402, 255] width 723 height 407
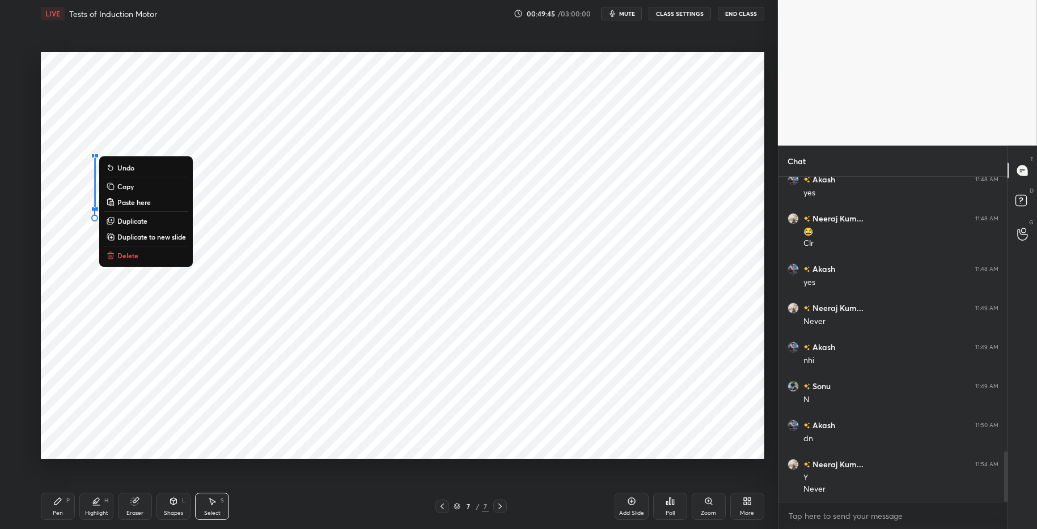
click at [113, 257] on icon at bounding box center [110, 255] width 9 height 9
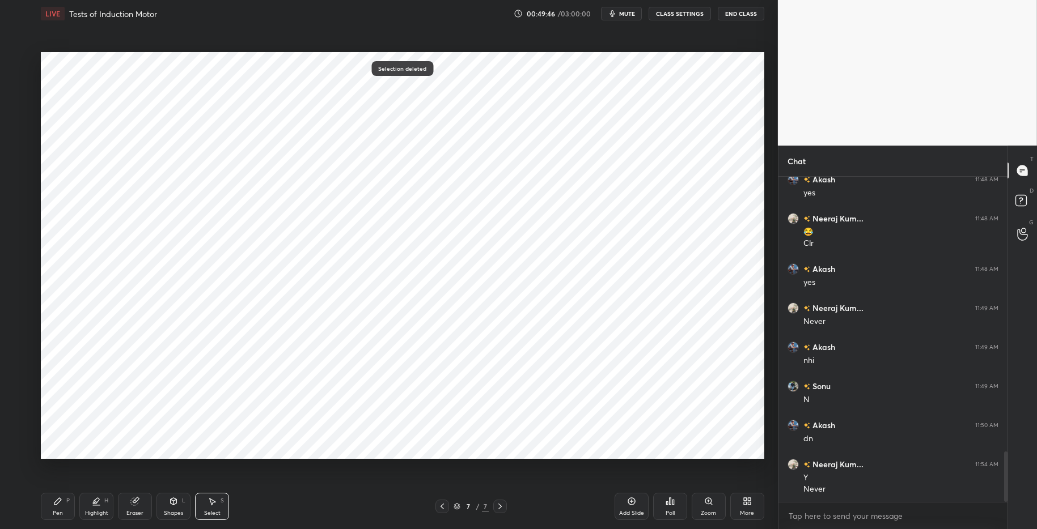
drag, startPoint x: 173, startPoint y: 506, endPoint x: 165, endPoint y: 488, distance: 19.8
click at [173, 506] on icon at bounding box center [173, 501] width 9 height 9
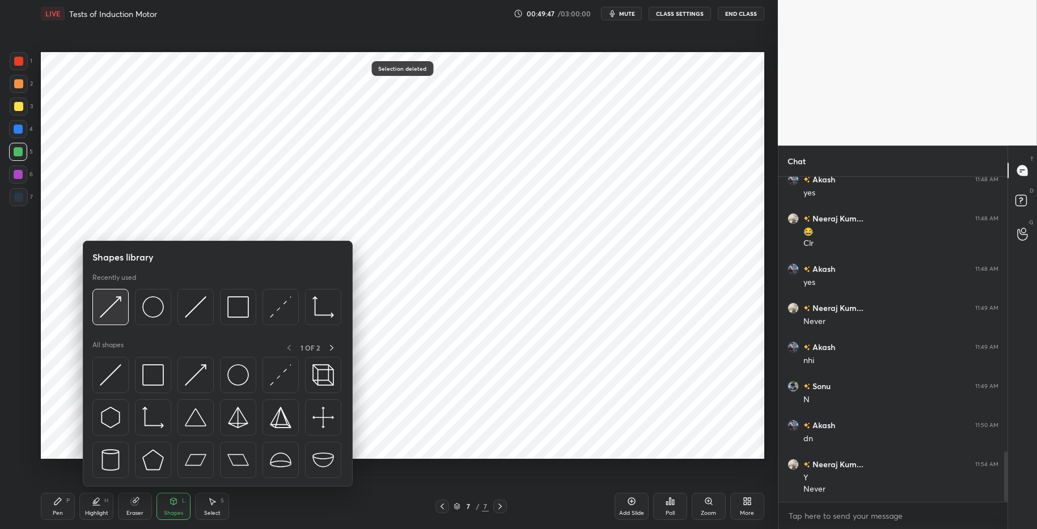
click at [116, 299] on img at bounding box center [111, 307] width 22 height 22
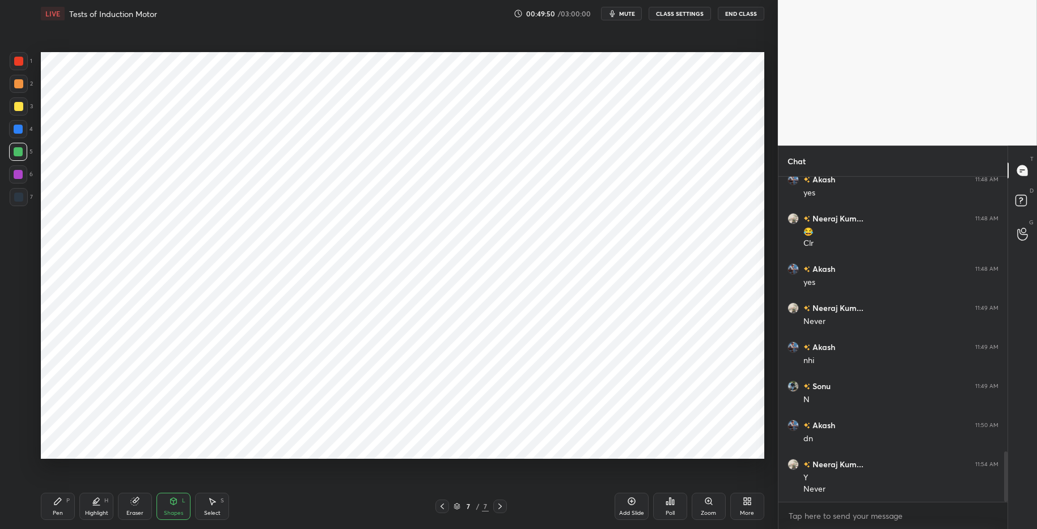
click at [24, 81] on div at bounding box center [19, 84] width 18 height 18
drag, startPoint x: 53, startPoint y: 505, endPoint x: 143, endPoint y: 507, distance: 89.6
click at [55, 505] on icon at bounding box center [57, 501] width 9 height 9
drag, startPoint x: 141, startPoint y: 508, endPoint x: 142, endPoint y: 501, distance: 6.8
click at [141, 508] on div "Eraser" at bounding box center [135, 506] width 34 height 27
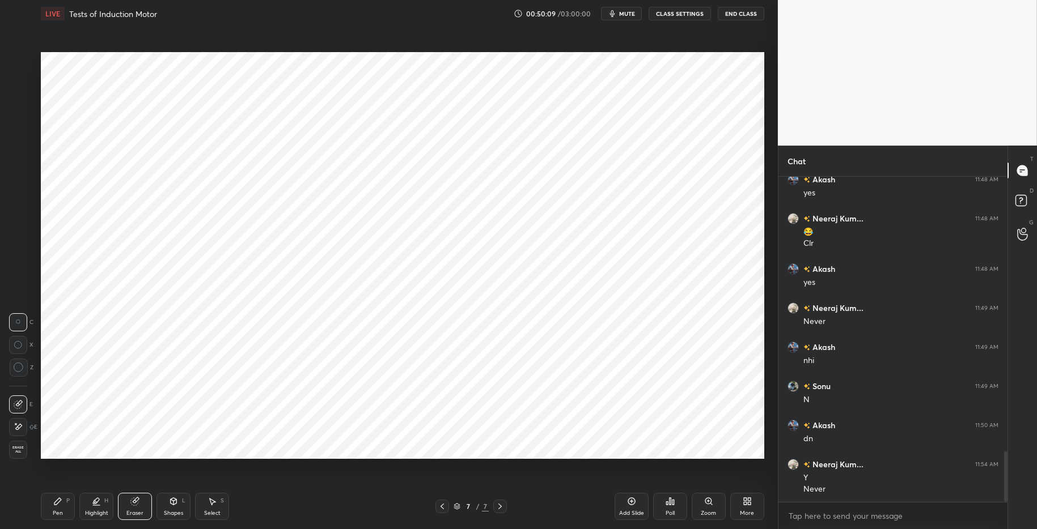
drag, startPoint x: 207, startPoint y: 507, endPoint x: 207, endPoint y: 498, distance: 8.5
click at [207, 507] on div "Select S" at bounding box center [212, 506] width 34 height 27
click at [280, 141] on div "0 ° Undo Copy Paste here Duplicate Duplicate to new slide Delete" at bounding box center [402, 255] width 723 height 407
drag, startPoint x: 276, startPoint y: 130, endPoint x: 276, endPoint y: 136, distance: 5.7
click at [275, 127] on div at bounding box center [276, 129] width 5 height 5
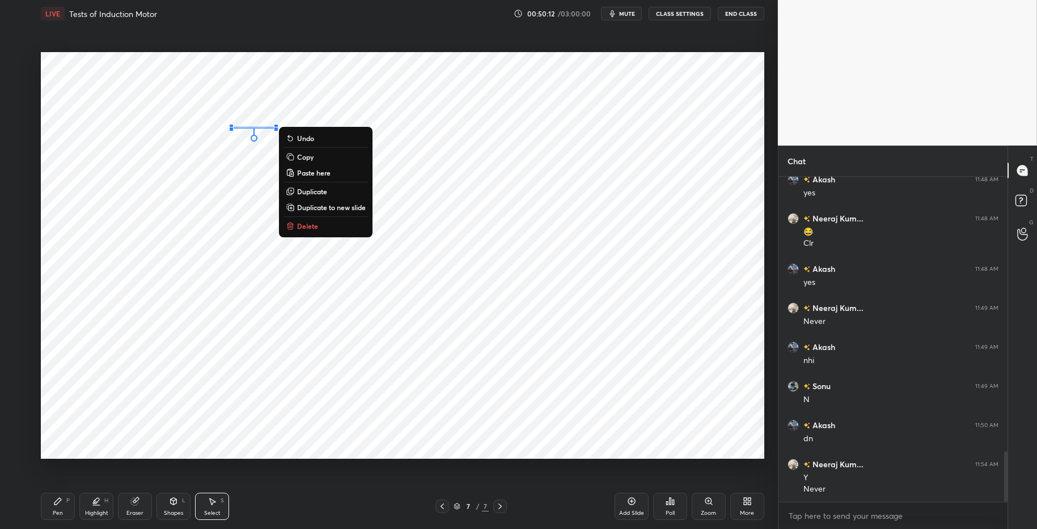
click at [247, 181] on div "0 ° Undo Copy Paste here Duplicate Duplicate to new slide Delete" at bounding box center [402, 255] width 723 height 407
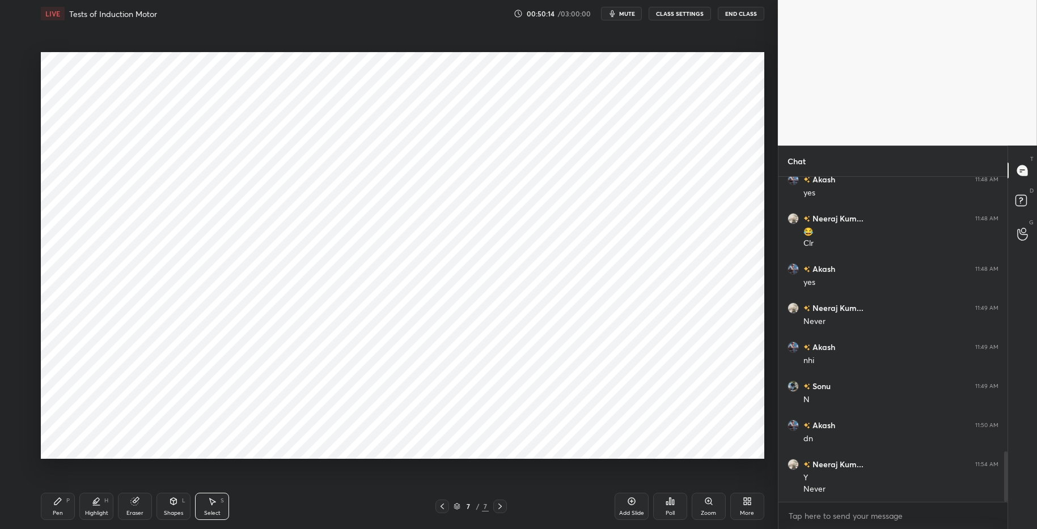
click at [139, 511] on div "Eraser" at bounding box center [134, 514] width 17 height 6
click at [52, 505] on div "Pen P" at bounding box center [58, 506] width 34 height 27
drag, startPoint x: 274, startPoint y: 523, endPoint x: 241, endPoint y: 462, distance: 69.2
click at [274, 515] on div "Pen P Highlight H Eraser Shapes L Select S 7 / 7 Add Slide Poll Zoom More" at bounding box center [402, 506] width 723 height 45
click at [17, 198] on div at bounding box center [18, 197] width 9 height 9
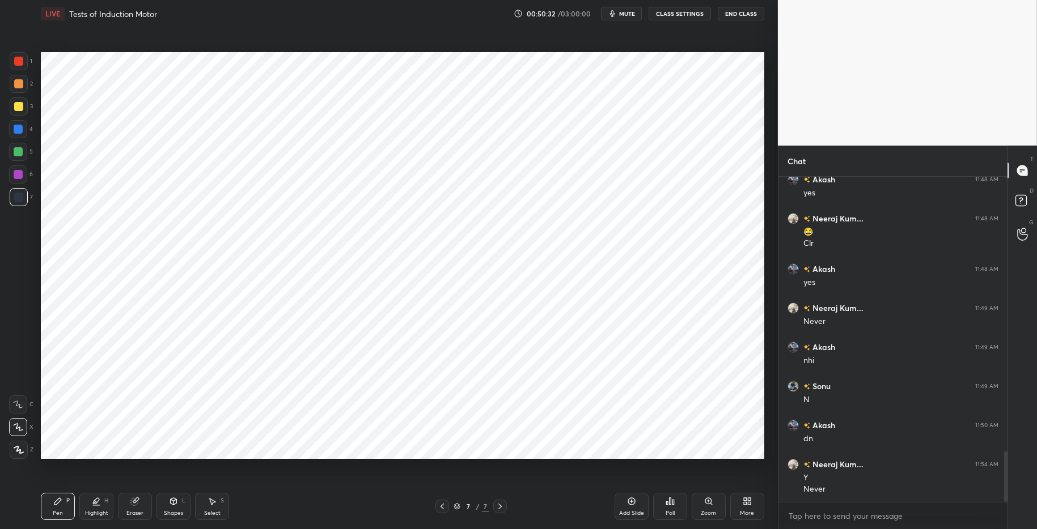
click at [94, 506] on div "Highlight H" at bounding box center [96, 506] width 34 height 27
click at [61, 499] on icon at bounding box center [57, 501] width 9 height 9
drag, startPoint x: 218, startPoint y: 510, endPoint x: 200, endPoint y: 489, distance: 27.7
click at [218, 511] on div "Select" at bounding box center [212, 514] width 16 height 6
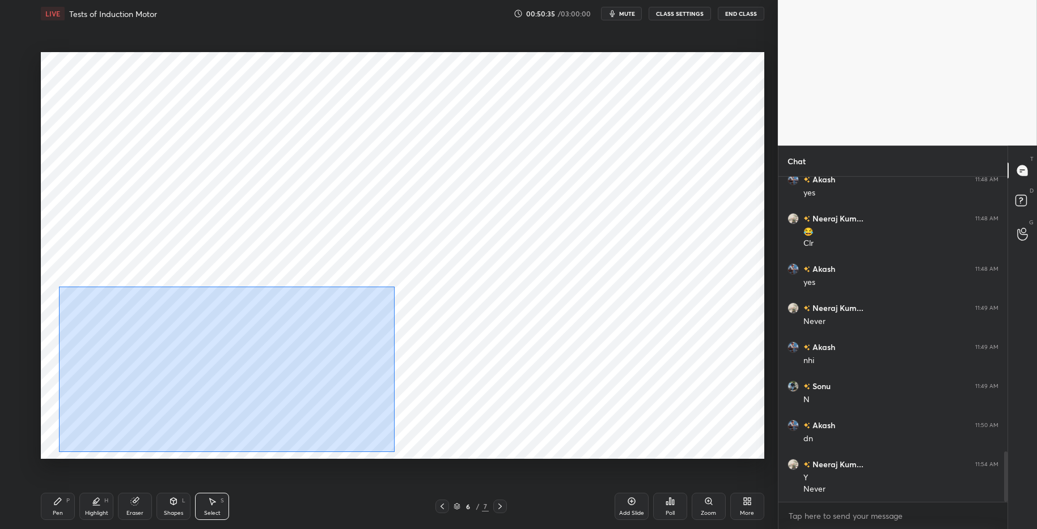
drag, startPoint x: 58, startPoint y: 286, endPoint x: 362, endPoint y: 446, distance: 343.1
click at [395, 452] on div "0 ° Undo Copy Paste here Duplicate Duplicate to new slide Delete" at bounding box center [402, 255] width 723 height 407
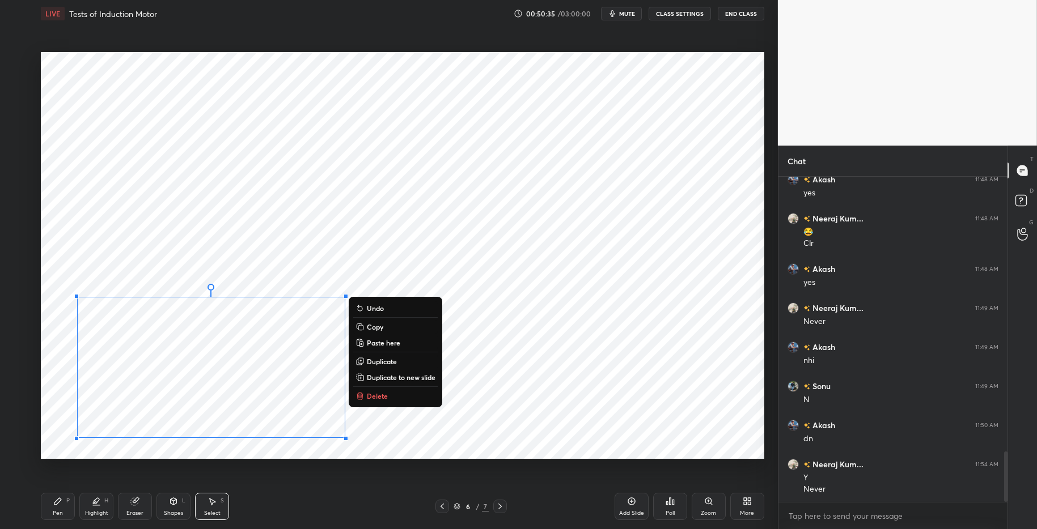
drag, startPoint x: 367, startPoint y: 400, endPoint x: 234, endPoint y: 429, distance: 135.9
click at [367, 400] on p "Delete" at bounding box center [377, 396] width 21 height 9
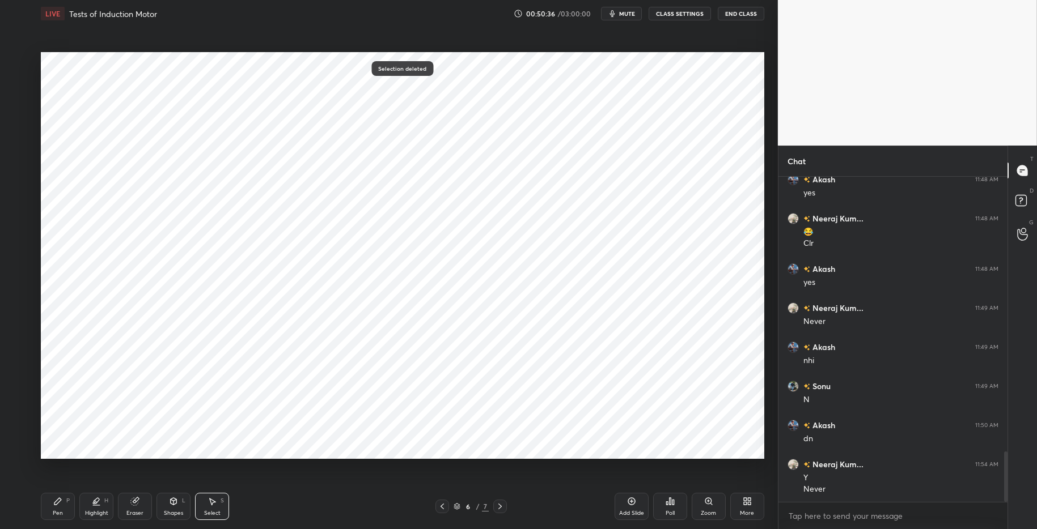
drag, startPoint x: 96, startPoint y: 512, endPoint x: 54, endPoint y: 506, distance: 43.1
click at [96, 512] on div "Highlight" at bounding box center [96, 514] width 23 height 6
click at [52, 505] on div "Pen P" at bounding box center [58, 506] width 34 height 27
click at [303, 515] on div "Pen P Highlight H Eraser Shapes L Select S 6 / 7 Add Slide Poll Zoom More" at bounding box center [402, 506] width 723 height 45
click at [19, 128] on div at bounding box center [18, 129] width 9 height 9
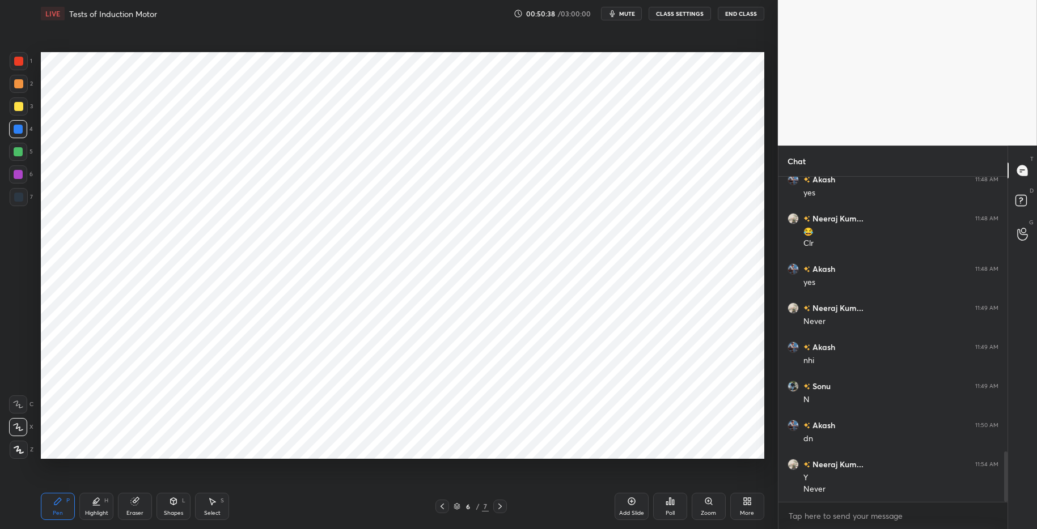
click at [92, 505] on icon at bounding box center [96, 501] width 9 height 9
drag, startPoint x: 58, startPoint y: 502, endPoint x: 132, endPoint y: 503, distance: 73.1
click at [59, 501] on icon at bounding box center [57, 501] width 7 height 7
click at [269, 515] on div "Pen P Highlight H Eraser Shapes L Select S 6 / 7 Add Slide Poll Zoom More" at bounding box center [402, 506] width 723 height 45
drag, startPoint x: 96, startPoint y: 510, endPoint x: 68, endPoint y: 501, distance: 29.2
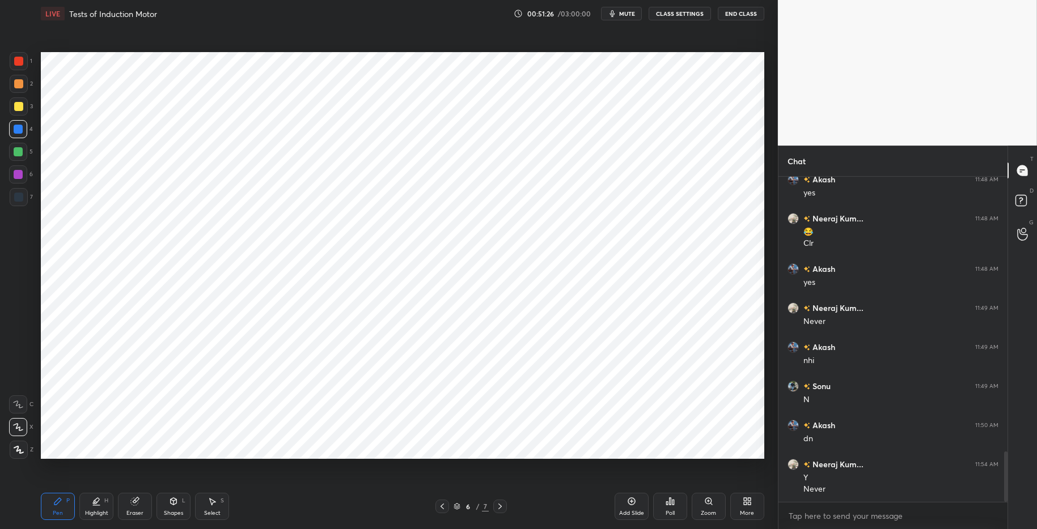
click at [96, 511] on div "Highlight" at bounding box center [96, 514] width 23 height 6
drag, startPoint x: 60, startPoint y: 499, endPoint x: 142, endPoint y: 504, distance: 82.9
click at [63, 498] on div "Pen P" at bounding box center [58, 506] width 34 height 27
drag, startPoint x: 317, startPoint y: 518, endPoint x: 317, endPoint y: 510, distance: 7.4
click at [320, 515] on div "Pen P Highlight H Eraser Shapes L Select S" at bounding box center [184, 506] width 287 height 27
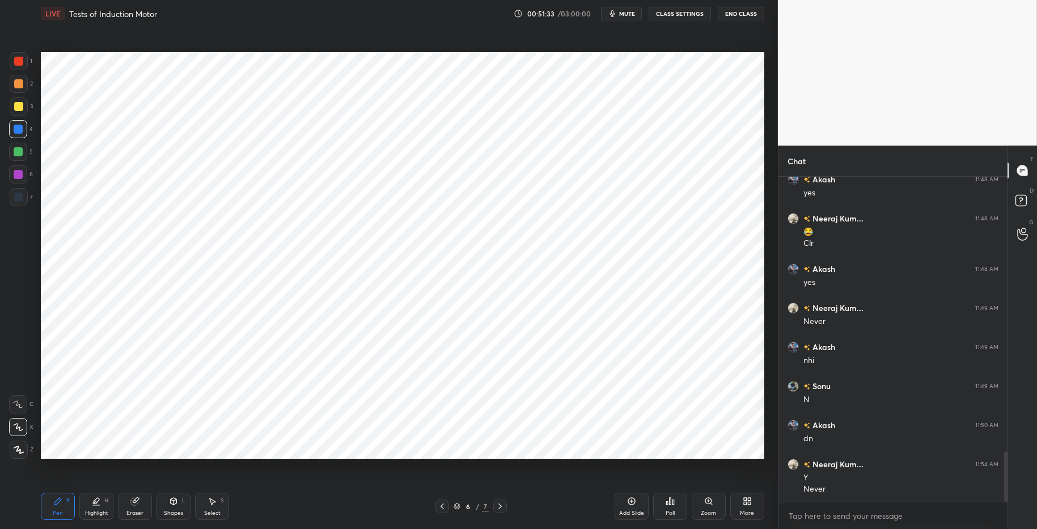
drag, startPoint x: 17, startPoint y: 150, endPoint x: 16, endPoint y: 165, distance: 15.3
click at [17, 150] on div at bounding box center [18, 151] width 9 height 9
click at [19, 81] on div at bounding box center [18, 83] width 9 height 9
drag, startPoint x: 95, startPoint y: 509, endPoint x: 84, endPoint y: 507, distance: 10.9
click at [93, 511] on div "Highlight" at bounding box center [96, 514] width 23 height 6
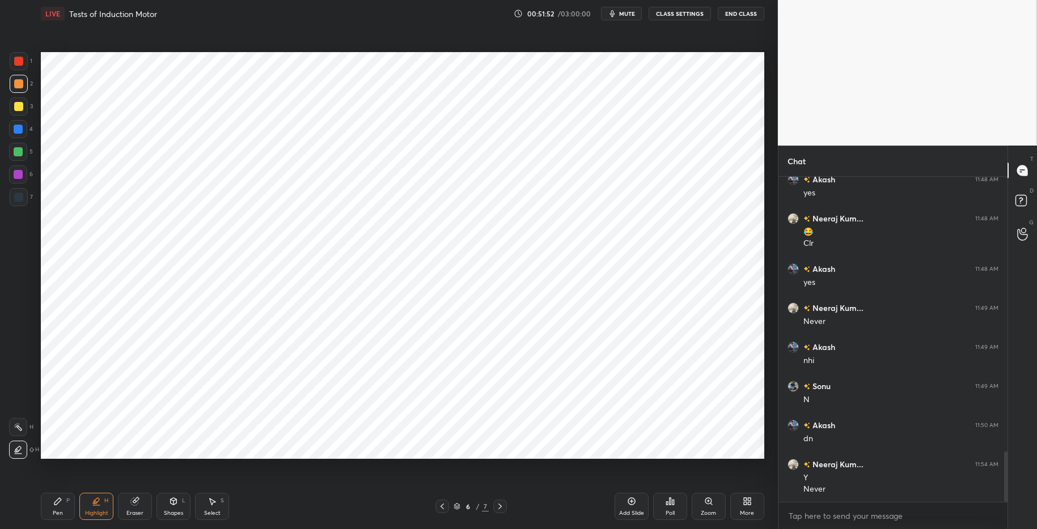
click at [56, 502] on icon at bounding box center [57, 501] width 7 height 7
drag, startPoint x: 299, startPoint y: 520, endPoint x: 331, endPoint y: 473, distance: 56.3
click at [300, 515] on div "Pen P Highlight H Eraser Shapes L Select S 6 / 7 Add Slide Poll Zoom More" at bounding box center [402, 506] width 723 height 45
click at [15, 137] on div "1 2 3 4 5 6 7" at bounding box center [21, 131] width 24 height 159
click at [15, 158] on div at bounding box center [18, 152] width 18 height 18
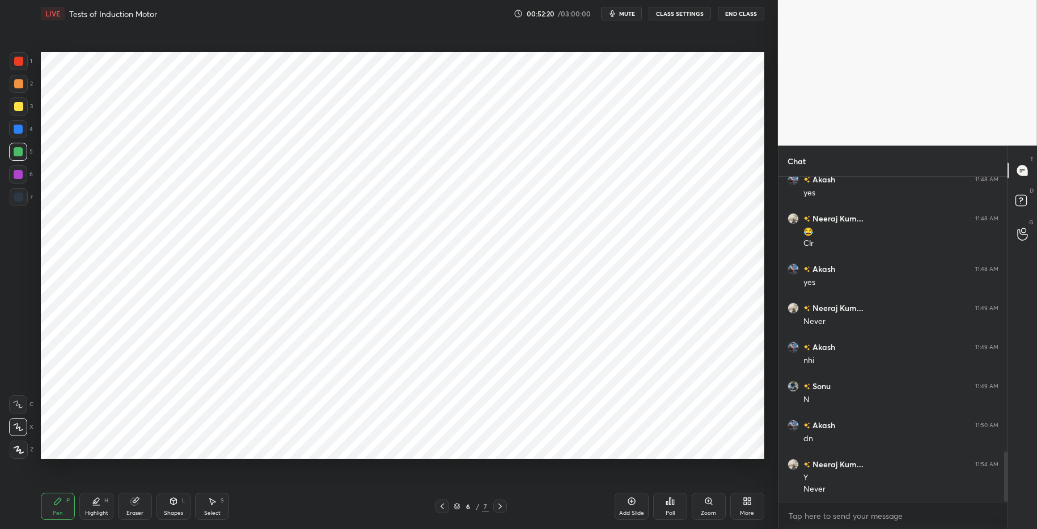
click at [18, 130] on div at bounding box center [18, 129] width 9 height 9
click at [92, 511] on div "Highlight" at bounding box center [96, 514] width 23 height 6
click at [59, 503] on icon at bounding box center [57, 501] width 9 height 9
drag, startPoint x: 20, startPoint y: 58, endPoint x: 22, endPoint y: 66, distance: 7.6
click at [20, 58] on div at bounding box center [18, 61] width 9 height 9
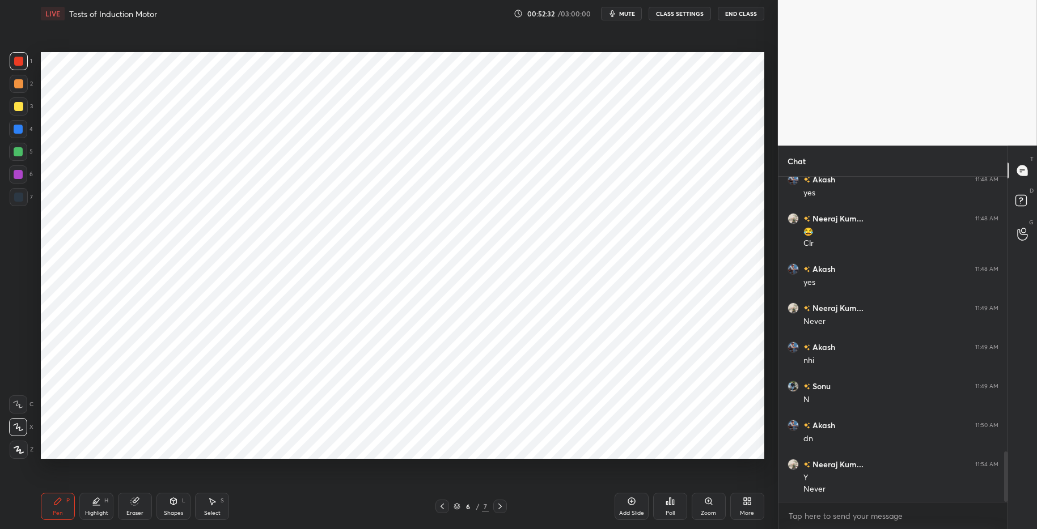
drag, startPoint x: 96, startPoint y: 512, endPoint x: 63, endPoint y: 503, distance: 34.3
click at [96, 512] on div "Highlight" at bounding box center [96, 514] width 23 height 6
click at [62, 504] on icon at bounding box center [57, 501] width 9 height 9
click at [252, 514] on div "Pen P Highlight H Eraser Shapes L Select S" at bounding box center [184, 506] width 287 height 27
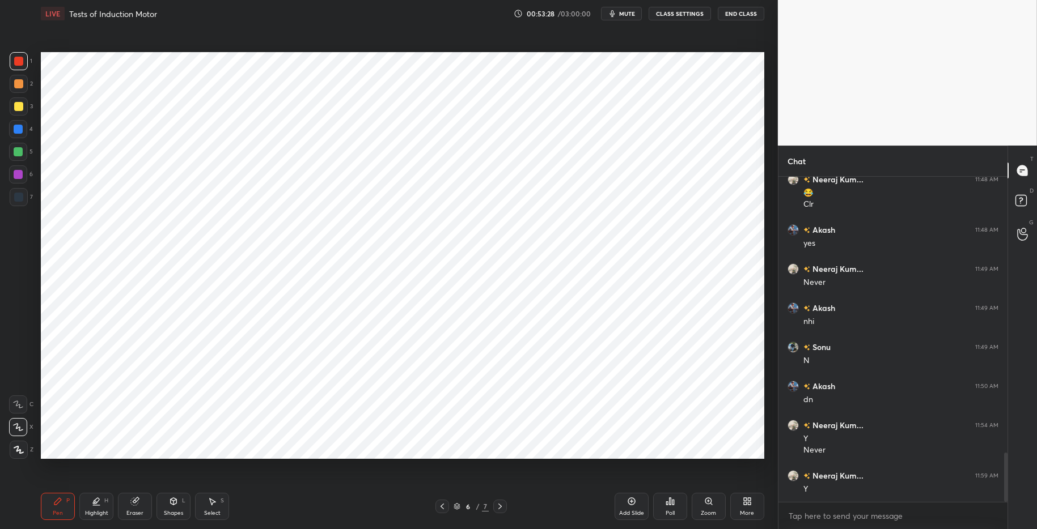
click at [96, 511] on div "Highlight" at bounding box center [96, 514] width 23 height 6
drag, startPoint x: 66, startPoint y: 501, endPoint x: 129, endPoint y: 510, distance: 63.6
click at [66, 501] on div "P" at bounding box center [67, 501] width 3 height 6
click at [283, 515] on div "Pen P Highlight H Eraser Shapes L Select S 6 / 7 Add Slide Poll Zoom More" at bounding box center [402, 506] width 723 height 45
drag, startPoint x: 20, startPoint y: 126, endPoint x: 15, endPoint y: 141, distance: 16.1
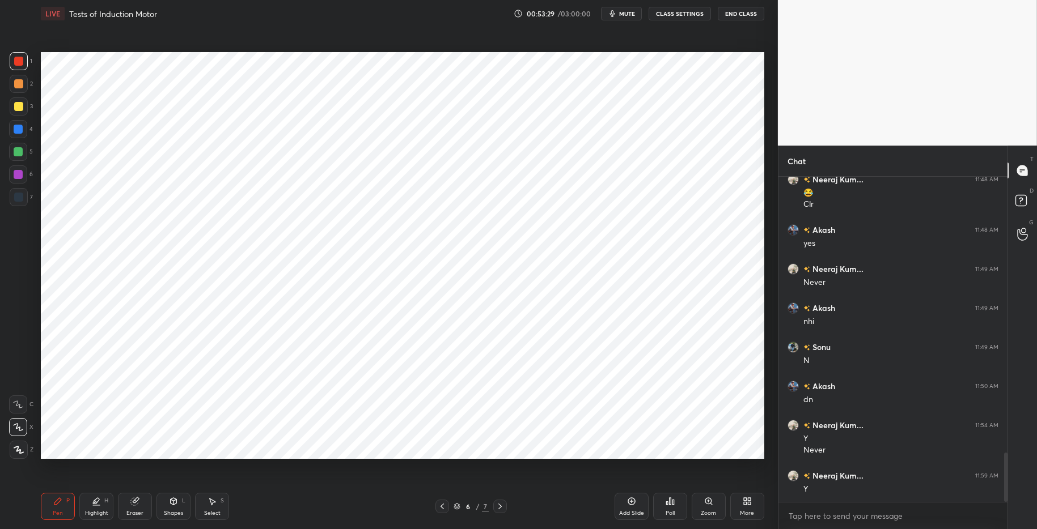
click at [20, 126] on div at bounding box center [18, 129] width 9 height 9
drag, startPoint x: 132, startPoint y: 511, endPoint x: 126, endPoint y: 468, distance: 44.1
click at [132, 511] on div "Eraser" at bounding box center [134, 514] width 17 height 6
drag, startPoint x: 61, startPoint y: 510, endPoint x: 143, endPoint y: 500, distance: 82.3
click at [63, 509] on div "Pen P" at bounding box center [58, 506] width 34 height 27
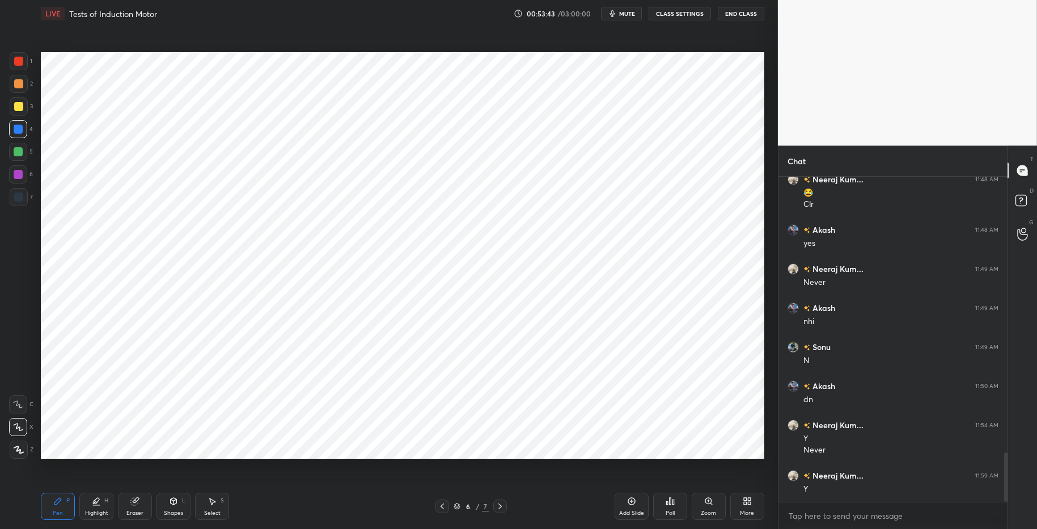
click at [270, 515] on div "Pen P Highlight H Eraser Shapes L Select S 6 / 7 Add Slide Poll Zoom More" at bounding box center [402, 506] width 723 height 45
drag, startPoint x: 130, startPoint y: 511, endPoint x: 94, endPoint y: 468, distance: 56.0
click at [130, 511] on div "Eraser" at bounding box center [134, 514] width 17 height 6
drag, startPoint x: 91, startPoint y: 506, endPoint x: 50, endPoint y: 503, distance: 41.5
click at [92, 507] on div "Highlight H" at bounding box center [96, 506] width 34 height 27
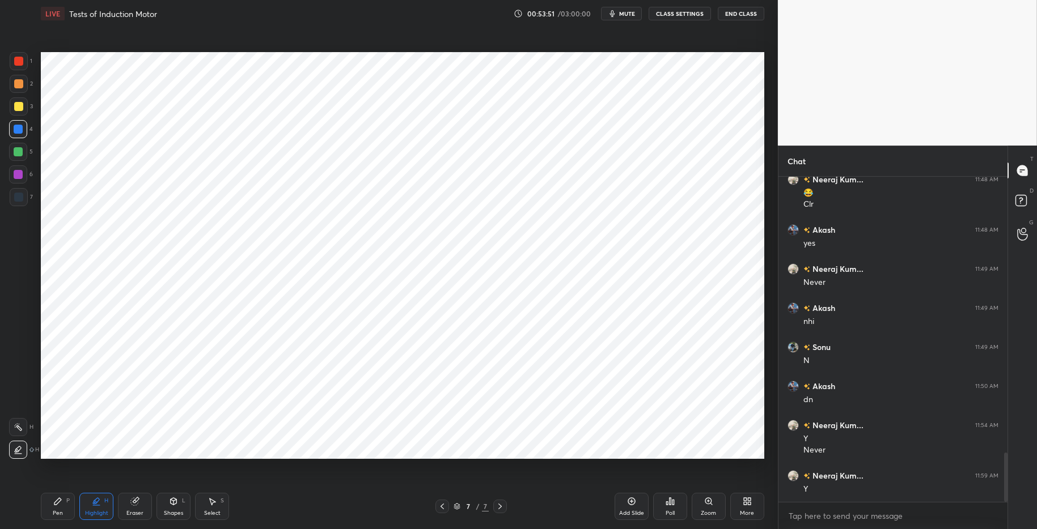
drag, startPoint x: 51, startPoint y: 502, endPoint x: 70, endPoint y: 502, distance: 18.7
click at [53, 502] on div "Pen P" at bounding box center [58, 506] width 34 height 27
click at [101, 511] on div "Highlight" at bounding box center [96, 514] width 23 height 6
click at [70, 502] on div "Pen P" at bounding box center [58, 506] width 34 height 27
click at [20, 62] on div at bounding box center [18, 61] width 9 height 9
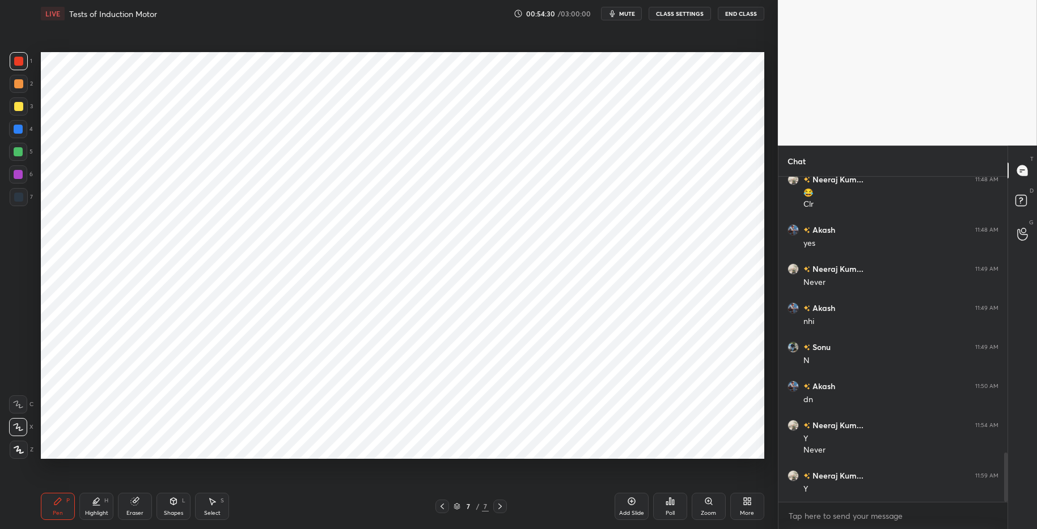
click at [219, 505] on div "Select S" at bounding box center [212, 506] width 34 height 27
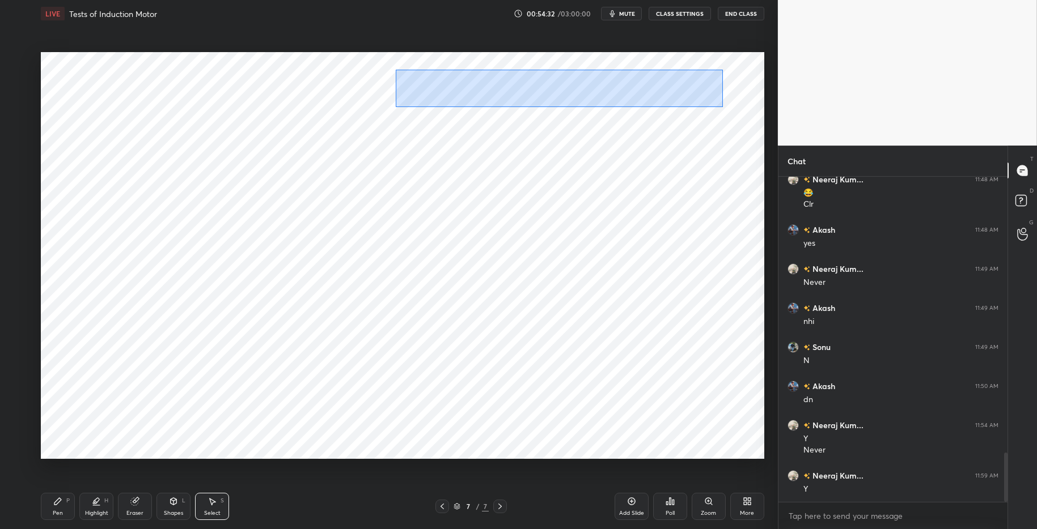
drag, startPoint x: 473, startPoint y: 83, endPoint x: 713, endPoint y: 99, distance: 240.9
click at [730, 108] on div "0 ° Undo Copy Paste here Duplicate Duplicate to new slide Delete" at bounding box center [402, 255] width 723 height 407
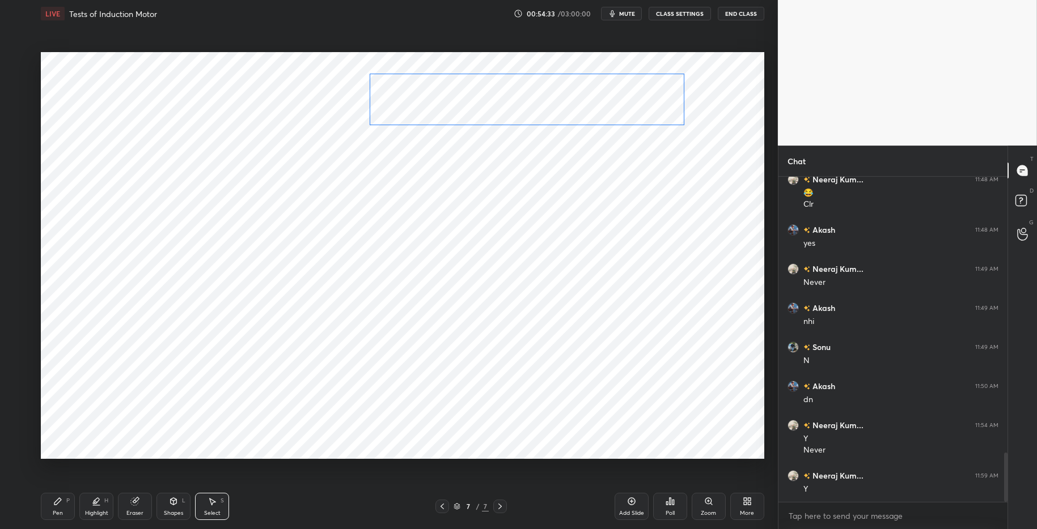
drag, startPoint x: 657, startPoint y: 91, endPoint x: 605, endPoint y: 113, distance: 56.6
click at [628, 90] on div "0 ° Undo Copy Paste here Duplicate Duplicate to new slide Delete" at bounding box center [402, 255] width 723 height 407
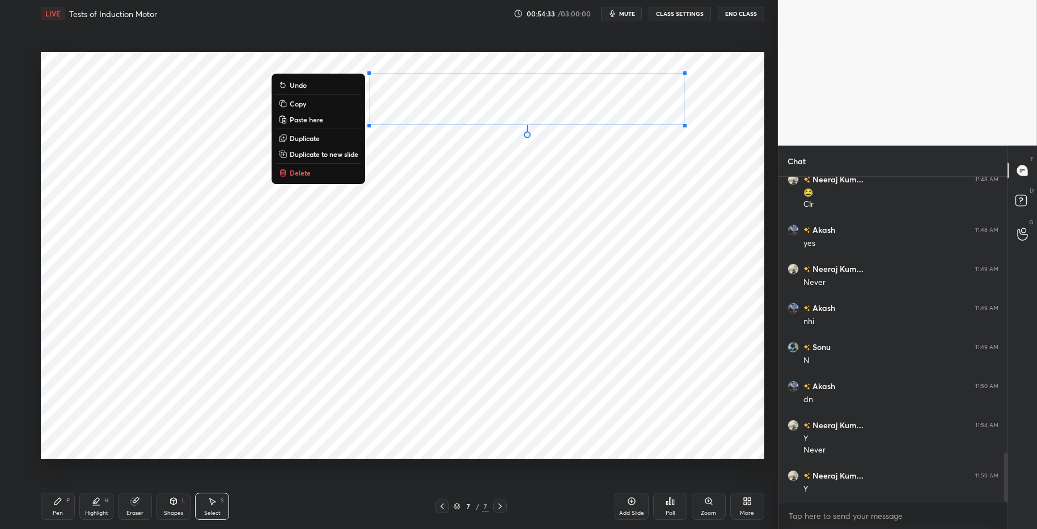
click at [566, 199] on div "0 ° Undo Copy Paste here Duplicate Duplicate to new slide Delete" at bounding box center [402, 255] width 723 height 407
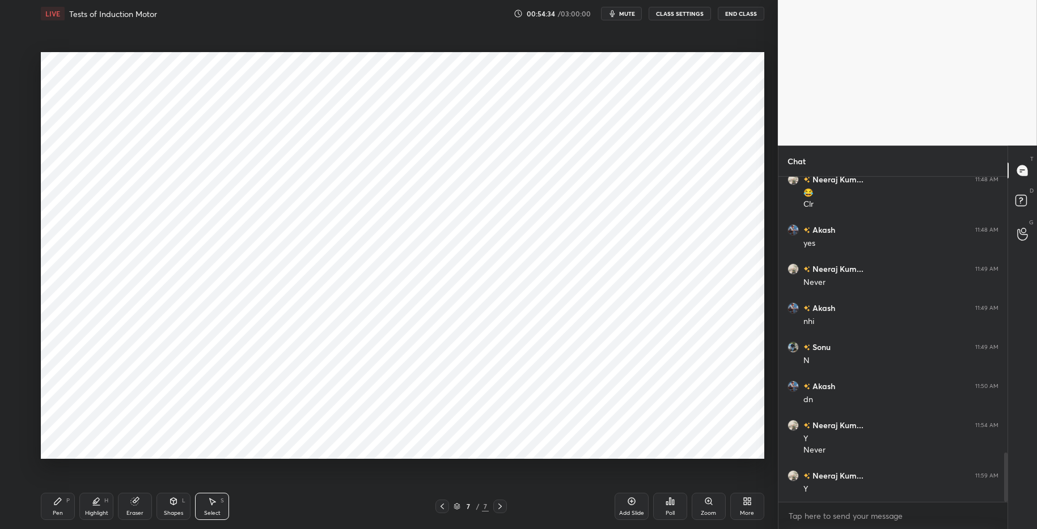
click at [96, 502] on icon at bounding box center [96, 501] width 9 height 9
drag, startPoint x: 58, startPoint y: 500, endPoint x: 171, endPoint y: 500, distance: 112.2
click at [60, 501] on icon at bounding box center [57, 501] width 7 height 7
click at [317, 515] on div "Pen P Highlight H Eraser Shapes L Select S" at bounding box center [184, 506] width 287 height 27
drag, startPoint x: 96, startPoint y: 508, endPoint x: 84, endPoint y: 506, distance: 12.7
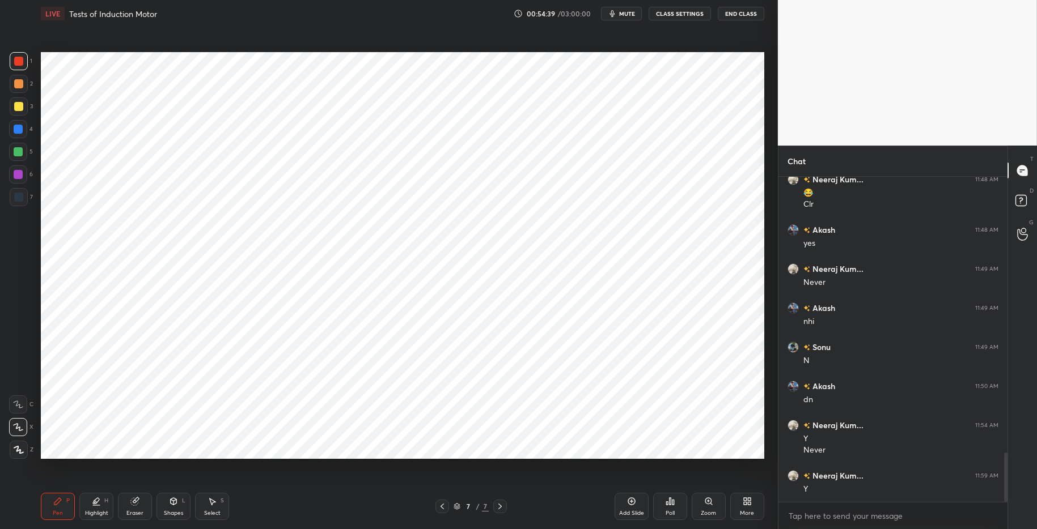
click at [96, 508] on div "Highlight H" at bounding box center [96, 506] width 34 height 27
drag, startPoint x: 61, startPoint y: 503, endPoint x: 187, endPoint y: 505, distance: 125.9
click at [62, 501] on div "Pen P" at bounding box center [58, 506] width 34 height 27
drag, startPoint x: 291, startPoint y: 526, endPoint x: 273, endPoint y: 493, distance: 38.0
click at [291, 515] on div "Pen P Highlight H Eraser Shapes L Select S 7 / 7 Add Slide Poll Zoom More" at bounding box center [402, 506] width 723 height 45
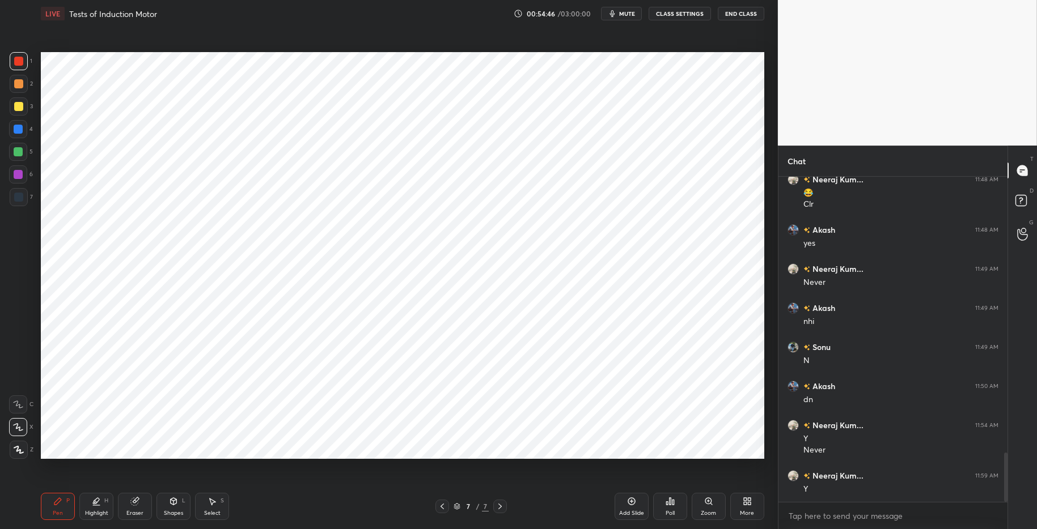
click at [19, 155] on div at bounding box center [18, 151] width 9 height 9
click at [16, 58] on div at bounding box center [18, 61] width 9 height 9
click at [171, 511] on div "Shapes" at bounding box center [173, 514] width 19 height 6
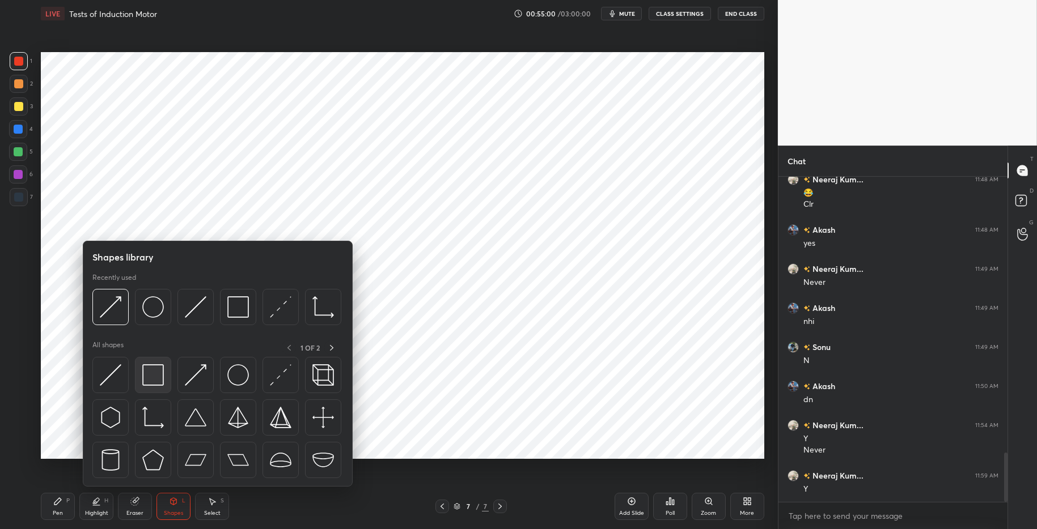
click at [156, 367] on img at bounding box center [153, 376] width 22 height 22
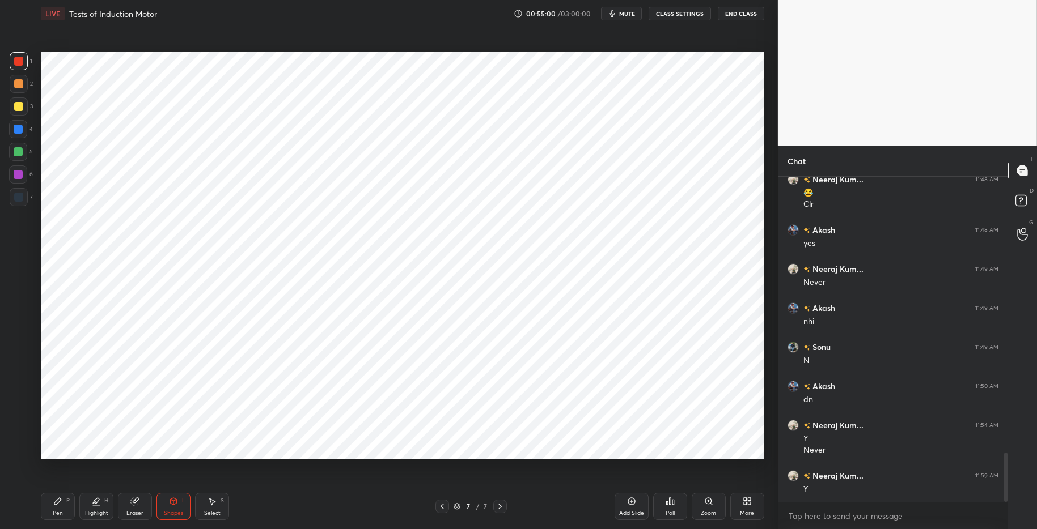
click at [28, 152] on div "5" at bounding box center [21, 152] width 24 height 18
drag, startPoint x: 19, startPoint y: 83, endPoint x: 26, endPoint y: 87, distance: 8.2
click at [20, 82] on div at bounding box center [18, 83] width 9 height 9
click at [86, 507] on div "Highlight H" at bounding box center [96, 506] width 34 height 27
drag, startPoint x: 50, startPoint y: 501, endPoint x: 92, endPoint y: 498, distance: 42.0
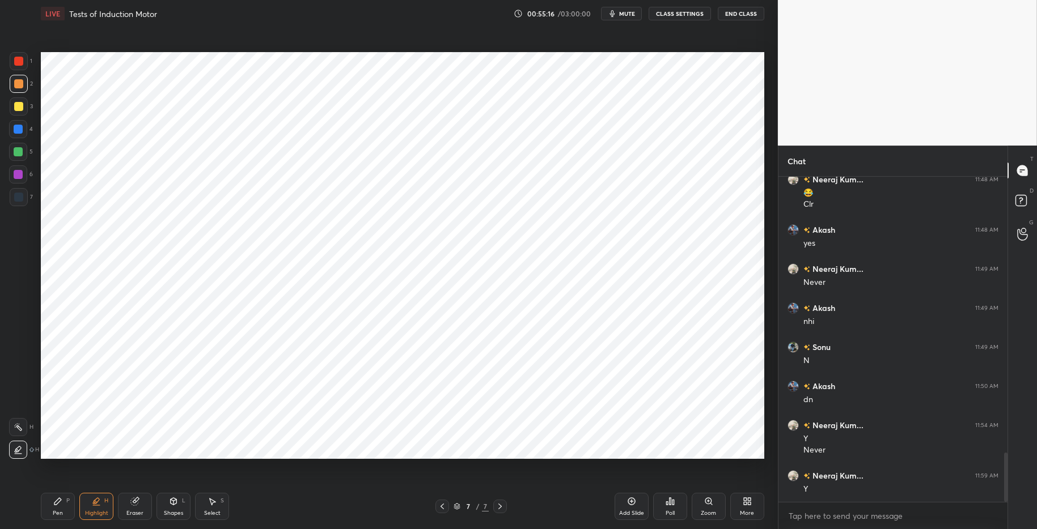
click at [50, 501] on div "Pen P" at bounding box center [58, 506] width 34 height 27
click at [311, 515] on div "Pen P Highlight H Eraser Shapes L Select S 7 / 7 Add Slide Poll Zoom More" at bounding box center [402, 506] width 723 height 45
click at [19, 60] on div at bounding box center [18, 61] width 9 height 9
drag, startPoint x: 20, startPoint y: 128, endPoint x: 19, endPoint y: 143, distance: 15.9
click at [20, 128] on div at bounding box center [18, 129] width 9 height 9
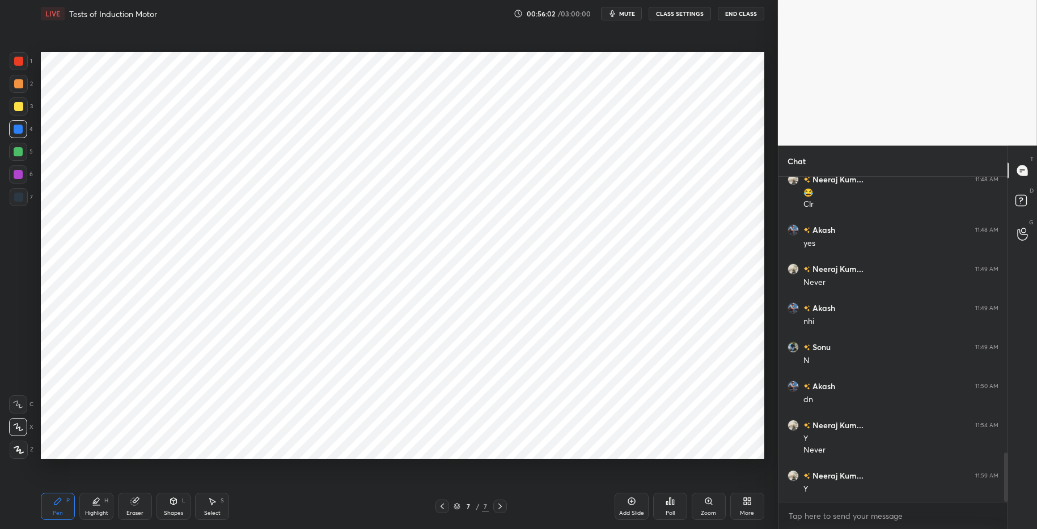
drag, startPoint x: 63, startPoint y: 509, endPoint x: 139, endPoint y: 503, distance: 75.6
click at [66, 508] on div "Pen P" at bounding box center [58, 506] width 34 height 27
click at [168, 508] on div "Shapes L" at bounding box center [173, 506] width 34 height 27
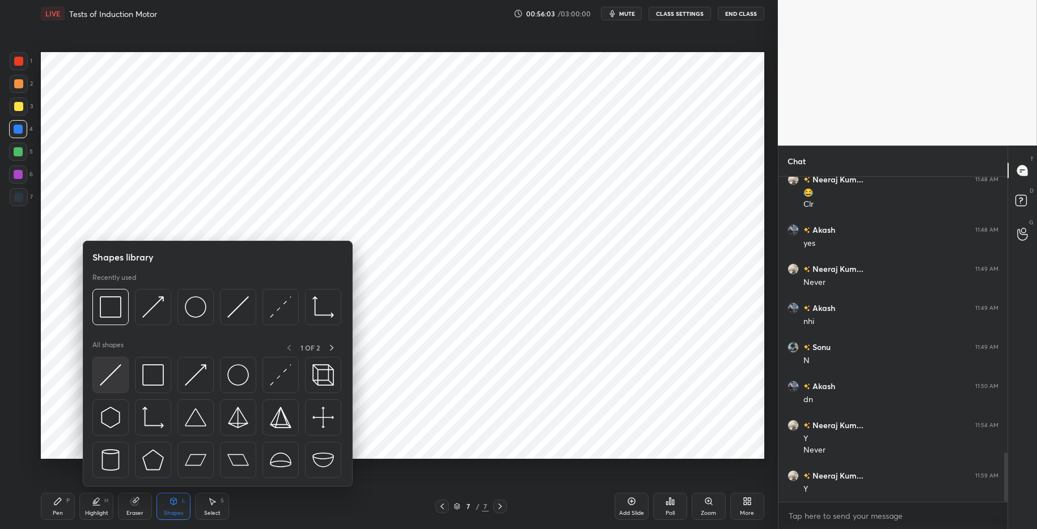
click at [115, 379] on img at bounding box center [111, 376] width 22 height 22
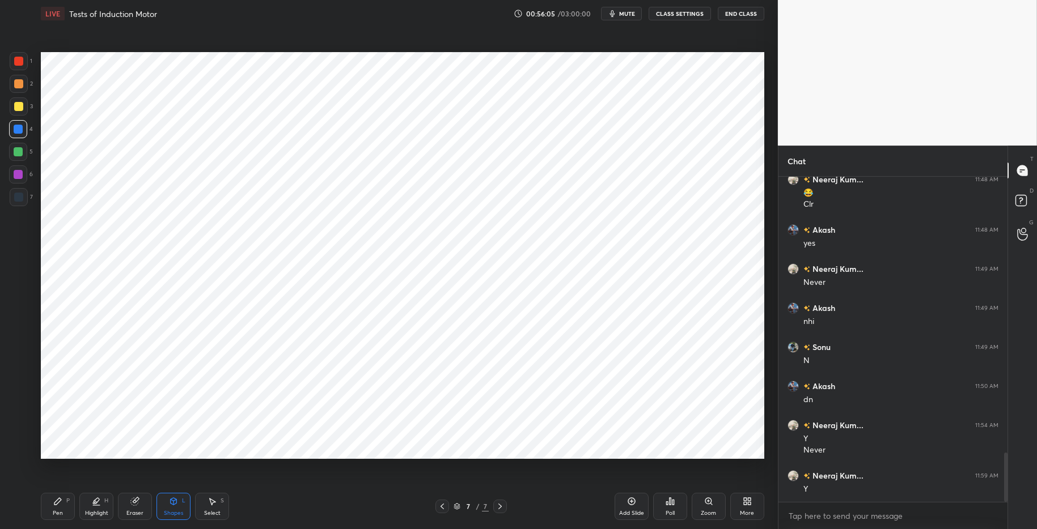
click at [73, 506] on div "Pen P" at bounding box center [58, 506] width 34 height 27
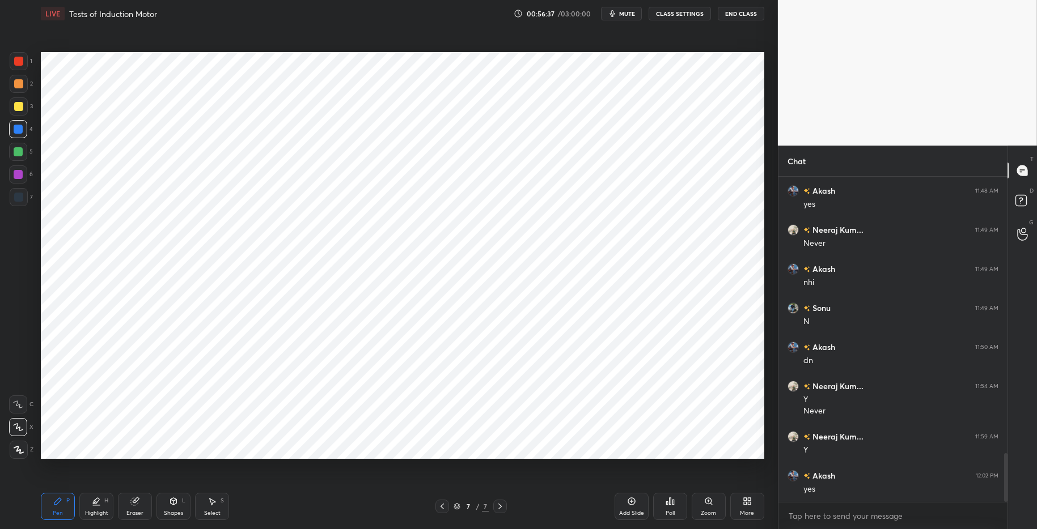
scroll to position [1897, 0]
click at [92, 505] on icon at bounding box center [96, 501] width 9 height 9
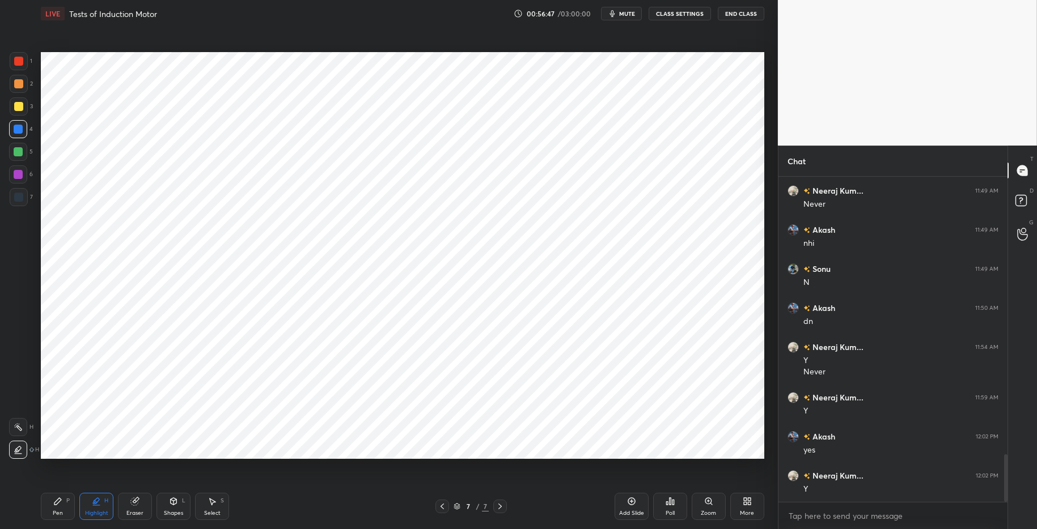
click at [62, 500] on div "Pen P" at bounding box center [58, 506] width 34 height 27
click at [300, 515] on div "Pen P Highlight H Eraser Shapes L Select S 7 / 7 Add Slide Poll Zoom More" at bounding box center [402, 506] width 723 height 45
drag, startPoint x: 24, startPoint y: 129, endPoint x: 19, endPoint y: 145, distance: 16.5
click at [24, 129] on div at bounding box center [18, 129] width 18 height 18
click at [21, 153] on div at bounding box center [18, 151] width 9 height 9
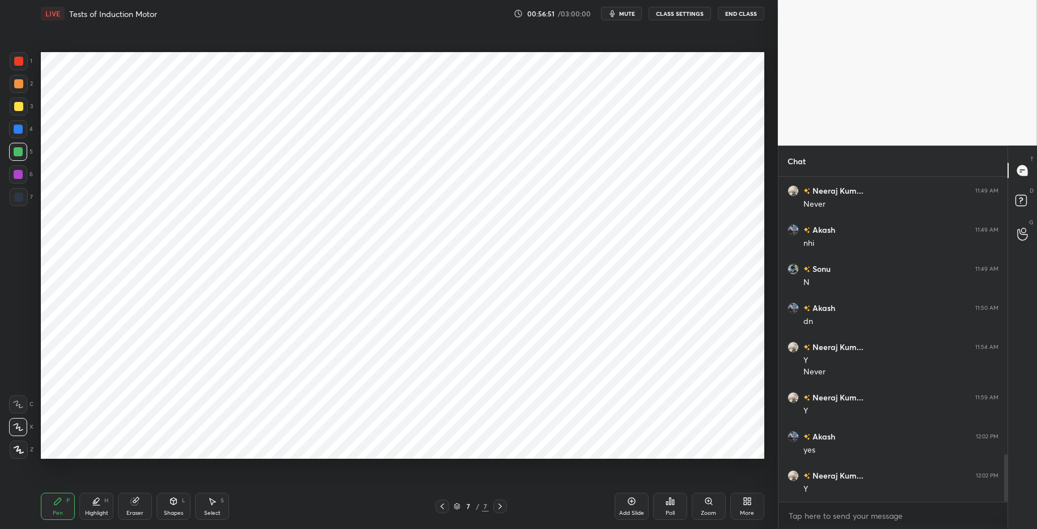
click at [24, 131] on div at bounding box center [18, 129] width 18 height 18
click at [96, 507] on div "Highlight H" at bounding box center [96, 506] width 34 height 27
drag, startPoint x: 66, startPoint y: 501, endPoint x: 166, endPoint y: 499, distance: 99.8
click at [68, 500] on div "P" at bounding box center [67, 501] width 3 height 6
click at [314, 515] on div "Pen P Highlight H Eraser Shapes L Select S 7 / 7 Add Slide Poll Zoom More" at bounding box center [402, 506] width 723 height 45
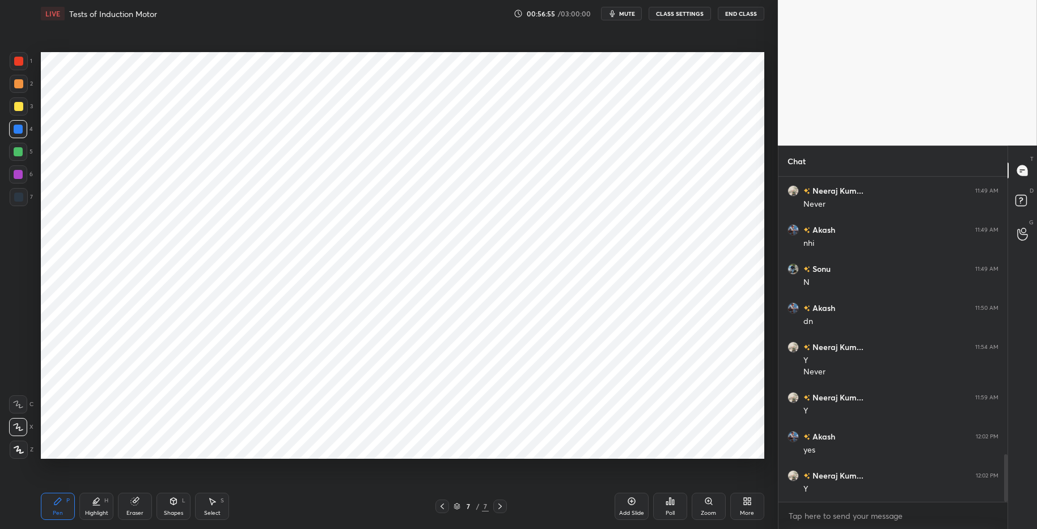
drag, startPoint x: 18, startPoint y: 150, endPoint x: 18, endPoint y: 131, distance: 18.7
click at [18, 149] on div at bounding box center [18, 151] width 9 height 9
click at [17, 126] on div at bounding box center [18, 129] width 9 height 9
click at [22, 59] on div at bounding box center [18, 61] width 9 height 9
click at [104, 507] on div "Highlight H" at bounding box center [96, 506] width 34 height 27
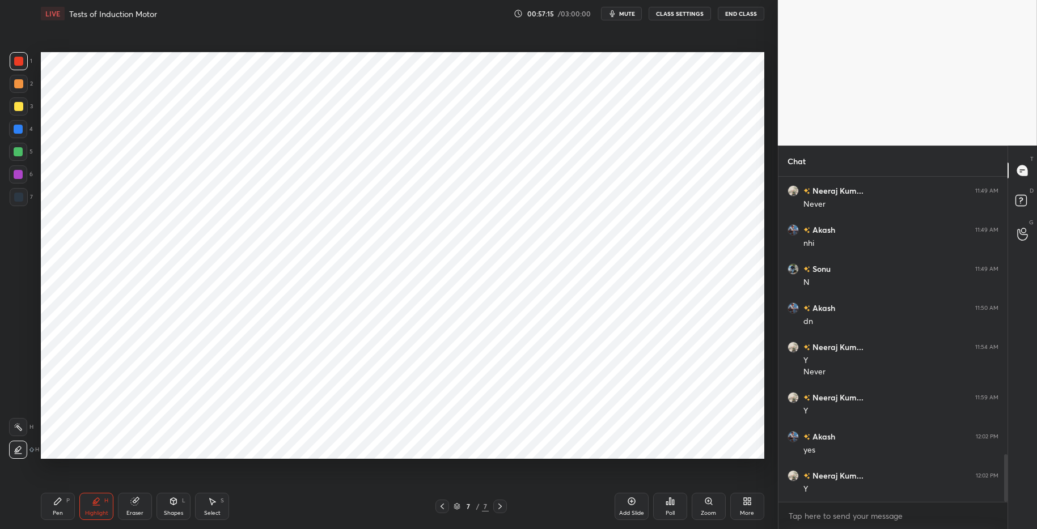
drag, startPoint x: 71, startPoint y: 503, endPoint x: 156, endPoint y: 506, distance: 85.6
click at [72, 503] on div "Pen P" at bounding box center [58, 506] width 34 height 27
click at [282, 515] on div "Pen P Highlight H Eraser Shapes L Select S 7 / 7 Add Slide Poll Zoom More" at bounding box center [402, 506] width 723 height 45
click at [91, 511] on div "Highlight" at bounding box center [96, 514] width 23 height 6
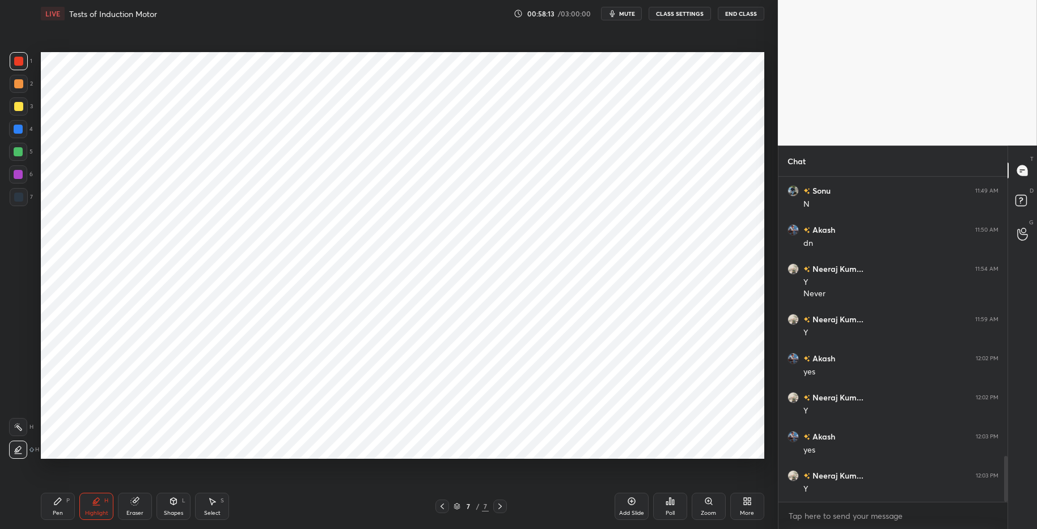
click at [60, 501] on icon at bounding box center [57, 501] width 7 height 7
drag, startPoint x: 305, startPoint y: 520, endPoint x: 295, endPoint y: 511, distance: 13.3
click at [305, 515] on div "Pen P Highlight H Eraser Shapes L Select S" at bounding box center [184, 506] width 287 height 27
drag, startPoint x: 135, startPoint y: 505, endPoint x: 209, endPoint y: 466, distance: 83.4
click at [137, 506] on icon at bounding box center [134, 501] width 9 height 9
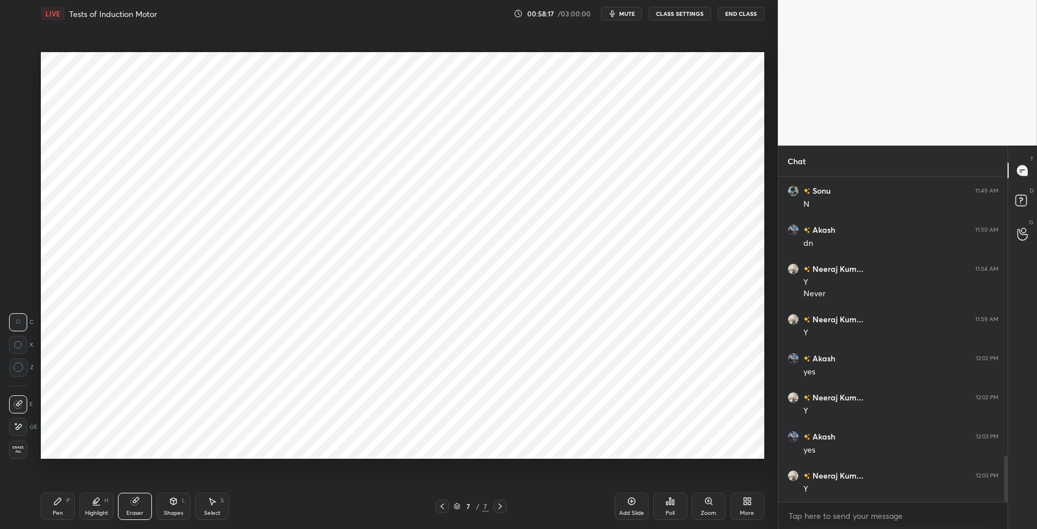
click at [78, 488] on div "Pen P Highlight H Eraser Shapes L Select S 7 / 7 Add Slide Poll Zoom More" at bounding box center [402, 506] width 723 height 45
drag, startPoint x: 71, startPoint y: 503, endPoint x: 93, endPoint y: 501, distance: 22.2
click at [74, 502] on div "Pen P" at bounding box center [58, 506] width 34 height 27
drag, startPoint x: 300, startPoint y: 518, endPoint x: 316, endPoint y: 500, distance: 24.1
click at [301, 515] on div "Pen P Highlight H Eraser Shapes L Select S" at bounding box center [184, 506] width 287 height 27
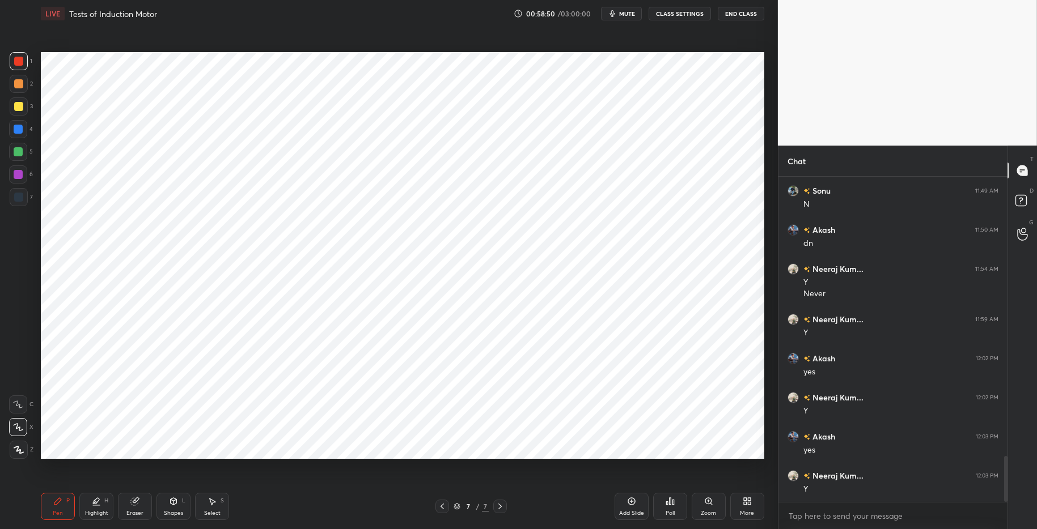
click at [175, 511] on div "Shapes" at bounding box center [173, 514] width 19 height 6
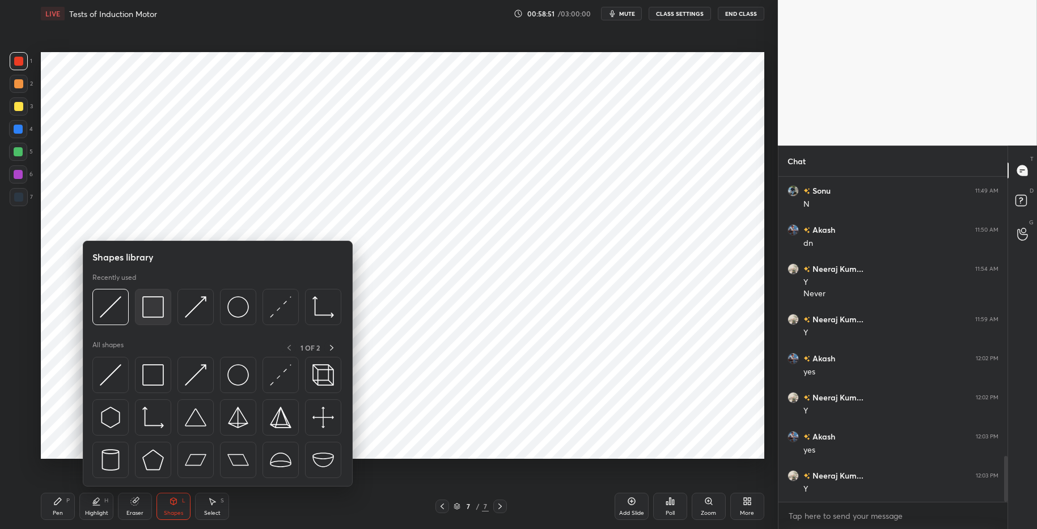
click at [156, 310] on img at bounding box center [153, 307] width 22 height 22
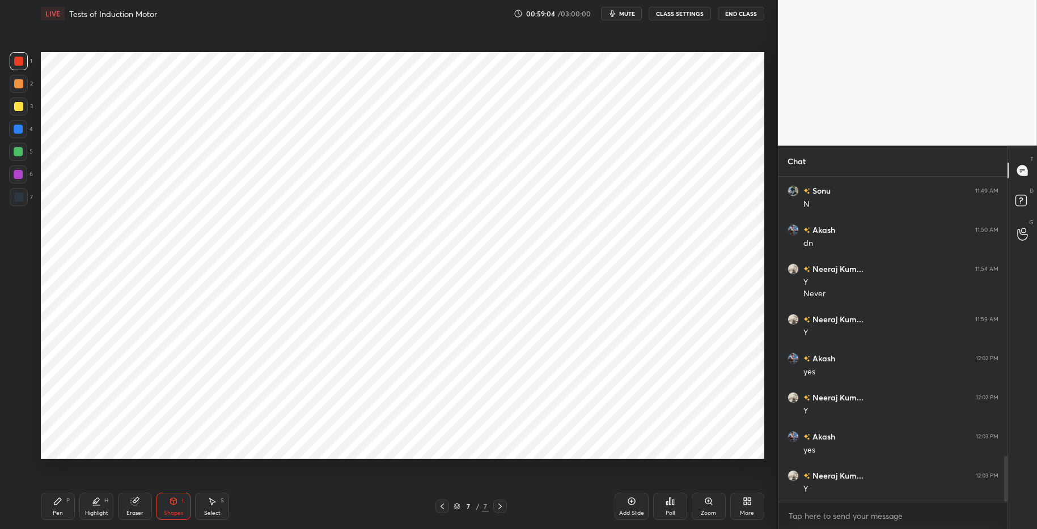
click at [94, 508] on div "Highlight H" at bounding box center [96, 506] width 34 height 27
drag, startPoint x: 60, startPoint y: 502, endPoint x: 92, endPoint y: 501, distance: 32.4
click at [61, 502] on icon at bounding box center [57, 501] width 9 height 9
click at [289, 515] on div "Pen P Highlight H Eraser Shapes L Select S 7 / 7 Add Slide Poll Zoom More" at bounding box center [402, 506] width 723 height 45
click at [19, 128] on div at bounding box center [18, 129] width 9 height 9
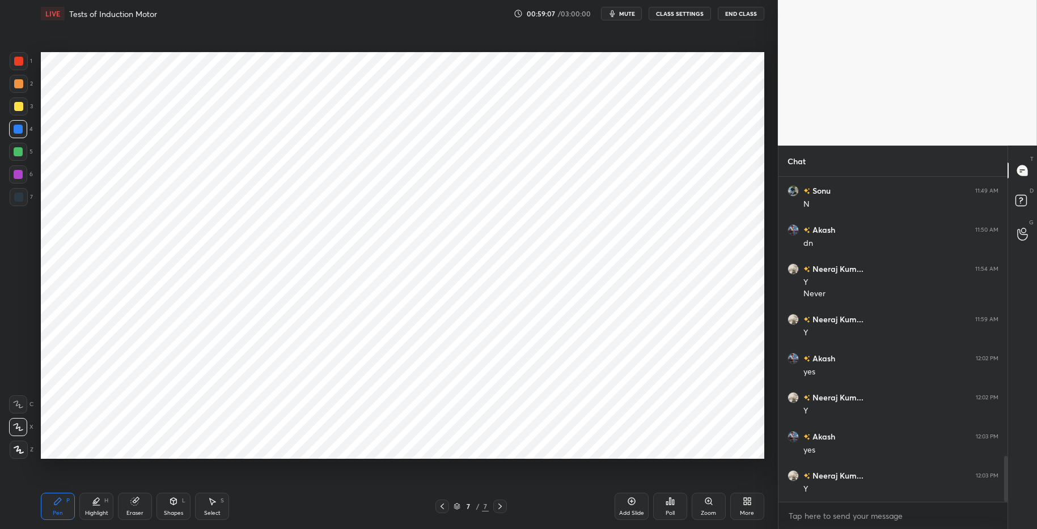
click at [20, 176] on div at bounding box center [18, 174] width 9 height 9
click at [20, 128] on div at bounding box center [18, 129] width 9 height 9
drag, startPoint x: 14, startPoint y: 149, endPoint x: 32, endPoint y: 153, distance: 18.7
click at [14, 149] on div at bounding box center [18, 151] width 9 height 9
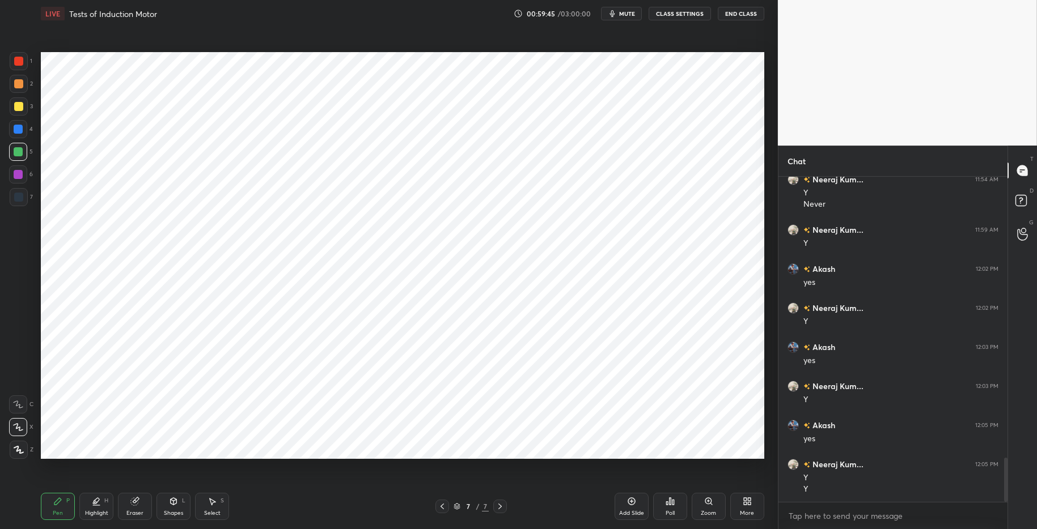
scroll to position [2104, 0]
drag, startPoint x: 219, startPoint y: 506, endPoint x: 216, endPoint y: 498, distance: 8.1
click at [221, 505] on div "Select S" at bounding box center [212, 506] width 34 height 27
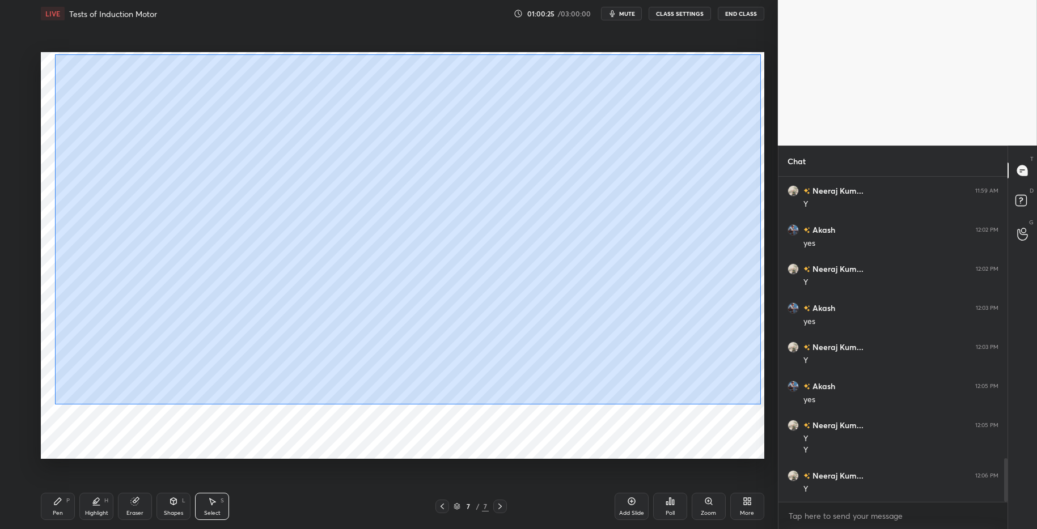
drag, startPoint x: 54, startPoint y: 54, endPoint x: 751, endPoint y: 396, distance: 776.1
click at [761, 404] on div "0 ° Undo Copy Paste here Duplicate Duplicate to new slide Delete" at bounding box center [402, 255] width 723 height 407
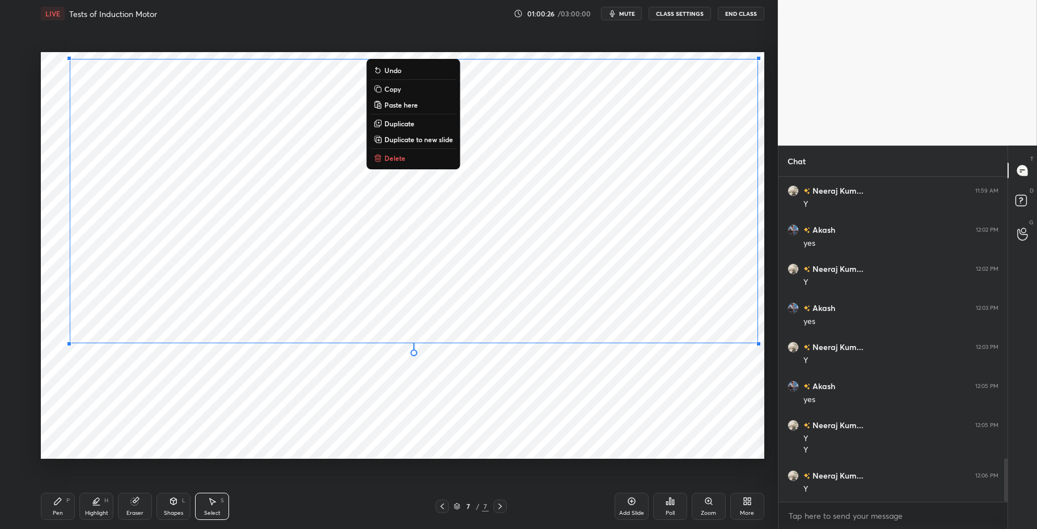
click at [664, 328] on div "0 ° Undo Copy Paste here Duplicate Duplicate to new slide Delete" at bounding box center [402, 255] width 723 height 407
drag, startPoint x: 663, startPoint y: 318, endPoint x: 655, endPoint y: 327, distance: 11.6
click at [658, 327] on div "0 ° Undo Copy Paste here Duplicate Duplicate to new slide Delete" at bounding box center [402, 255] width 723 height 407
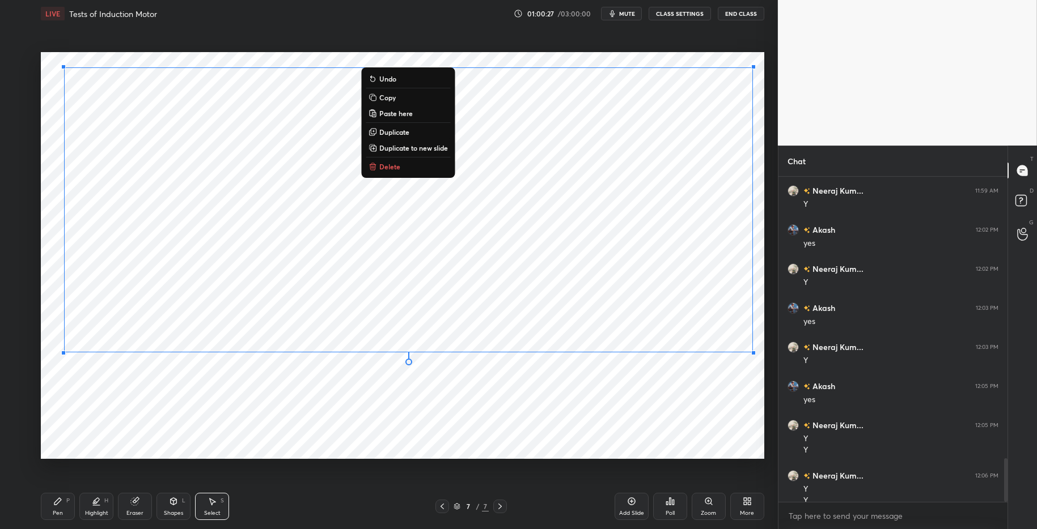
scroll to position [2115, 0]
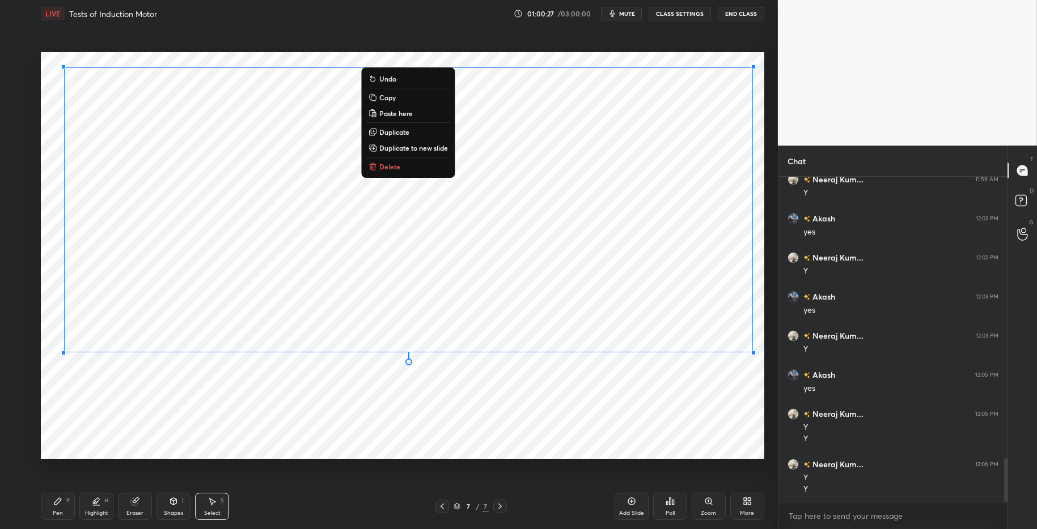
click at [637, 405] on div "0 ° Undo Copy Paste here Duplicate Duplicate to new slide Delete" at bounding box center [402, 255] width 723 height 407
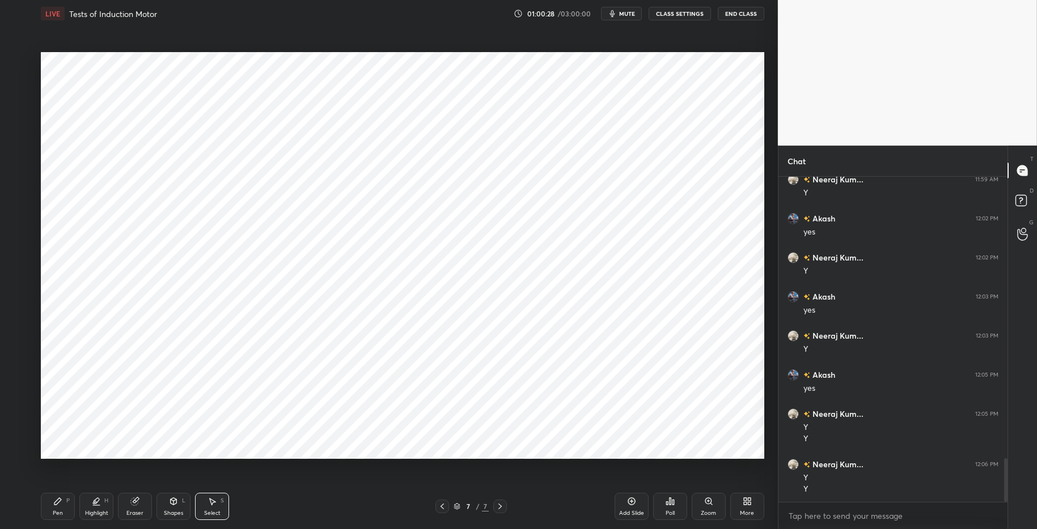
click at [94, 505] on icon at bounding box center [96, 501] width 9 height 9
click at [64, 502] on div "Pen P" at bounding box center [58, 506] width 34 height 27
click at [314, 515] on div "Pen P Highlight H Eraser Shapes L Select S" at bounding box center [184, 506] width 287 height 27
click at [639, 496] on div "Add Slide" at bounding box center [632, 506] width 34 height 27
click at [93, 509] on div "Highlight H" at bounding box center [96, 506] width 34 height 27
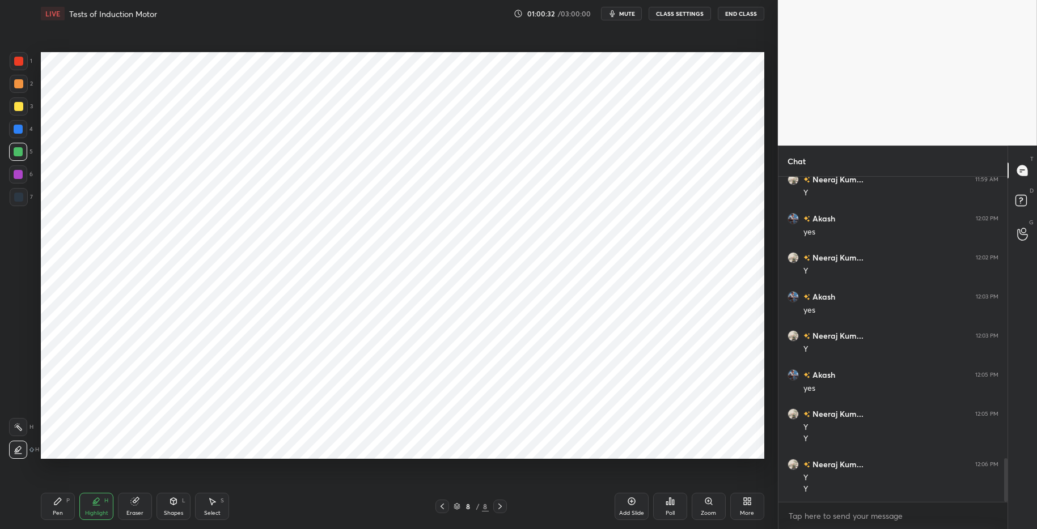
drag, startPoint x: 60, startPoint y: 502, endPoint x: 95, endPoint y: 503, distance: 35.2
click at [62, 503] on icon at bounding box center [57, 501] width 9 height 9
click at [320, 515] on div "Pen P Highlight H Eraser Shapes L Select S 8 / 8 Add Slide Poll Zoom More" at bounding box center [402, 506] width 723 height 45
click at [22, 60] on div at bounding box center [18, 61] width 9 height 9
click at [178, 507] on div "Shapes L" at bounding box center [173, 506] width 34 height 27
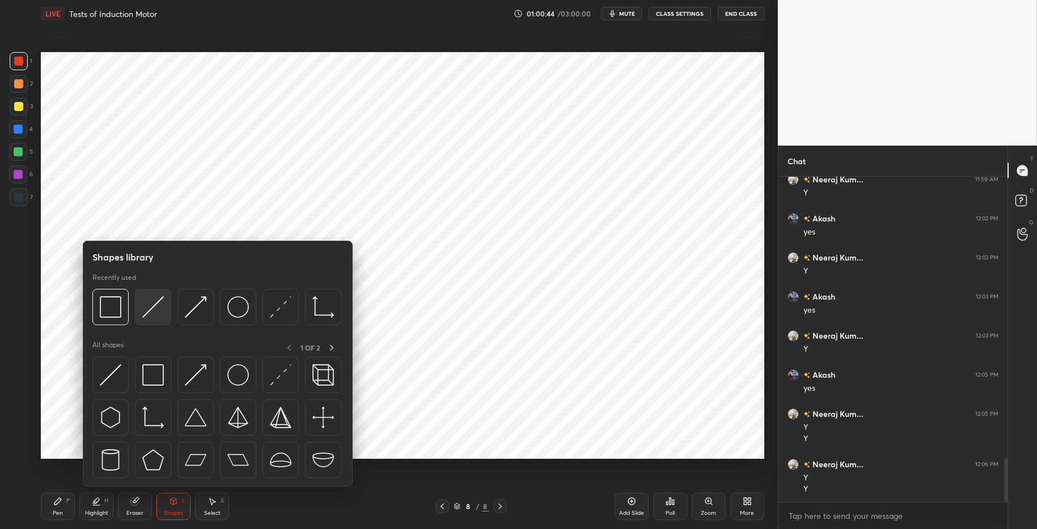
click at [152, 302] on img at bounding box center [153, 307] width 22 height 22
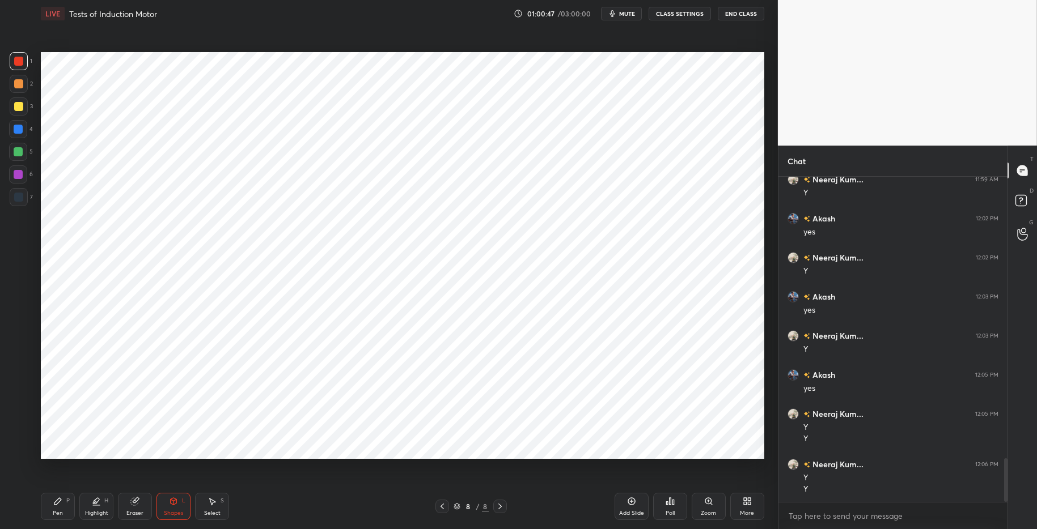
drag, startPoint x: 91, startPoint y: 507, endPoint x: 63, endPoint y: 501, distance: 28.0
click at [91, 507] on div "Highlight H" at bounding box center [96, 506] width 34 height 27
click at [63, 501] on div "Pen P" at bounding box center [58, 506] width 34 height 27
click at [283, 515] on div "Pen P Highlight H Eraser Shapes L Select S" at bounding box center [184, 506] width 287 height 27
click at [20, 129] on div at bounding box center [18, 129] width 9 height 9
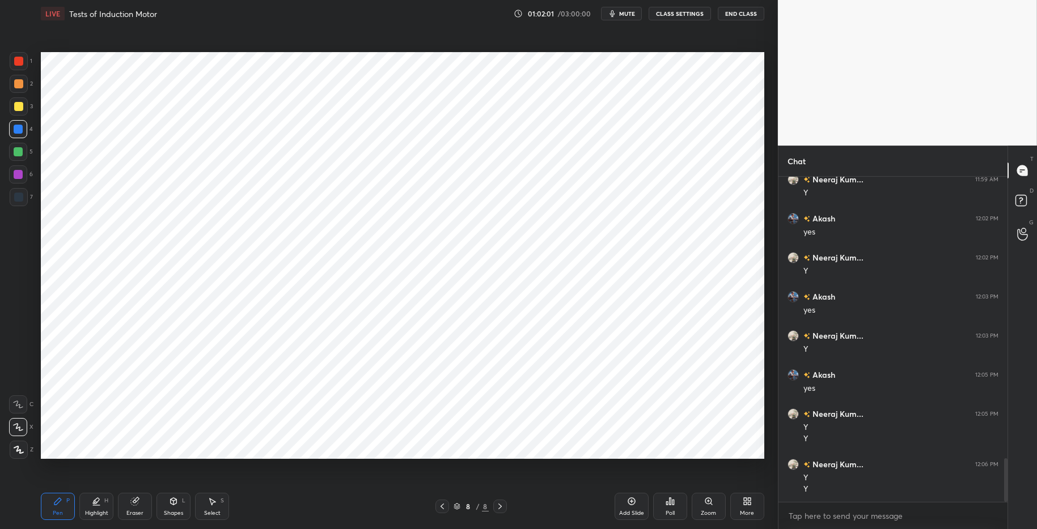
click at [18, 148] on div at bounding box center [18, 152] width 18 height 18
click at [87, 505] on div "Highlight H" at bounding box center [96, 506] width 34 height 27
click at [49, 501] on div "Pen P" at bounding box center [58, 506] width 34 height 27
click at [70, 502] on div "Pen P" at bounding box center [58, 506] width 34 height 27
drag, startPoint x: 279, startPoint y: 515, endPoint x: 275, endPoint y: 511, distance: 6.4
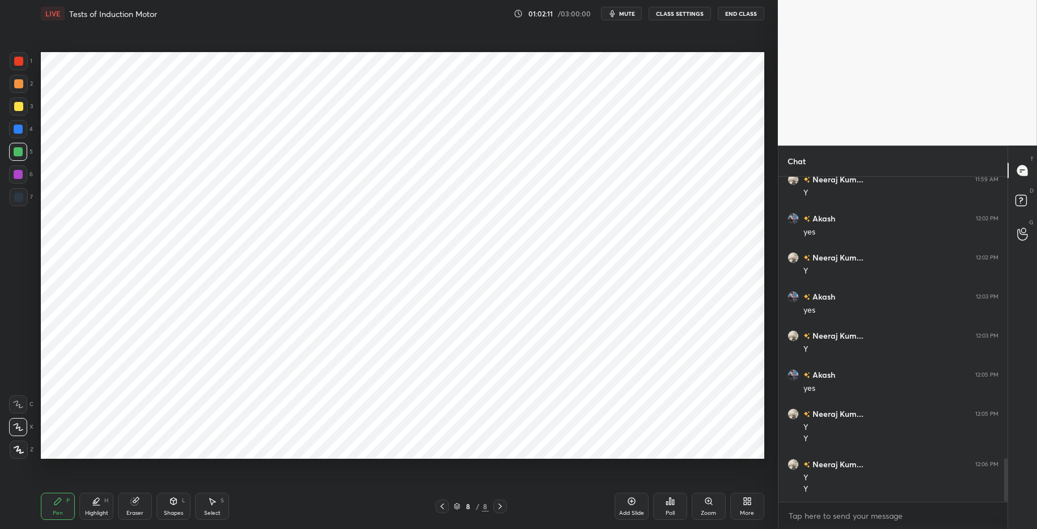
click at [278, 514] on div "Pen P Highlight H Eraser Shapes L Select S" at bounding box center [184, 506] width 287 height 27
click at [18, 128] on div at bounding box center [18, 129] width 9 height 9
click at [175, 502] on icon at bounding box center [174, 501] width 6 height 7
click at [132, 514] on div "Eraser" at bounding box center [134, 514] width 17 height 6
click at [66, 505] on div "Pen P" at bounding box center [58, 506] width 34 height 27
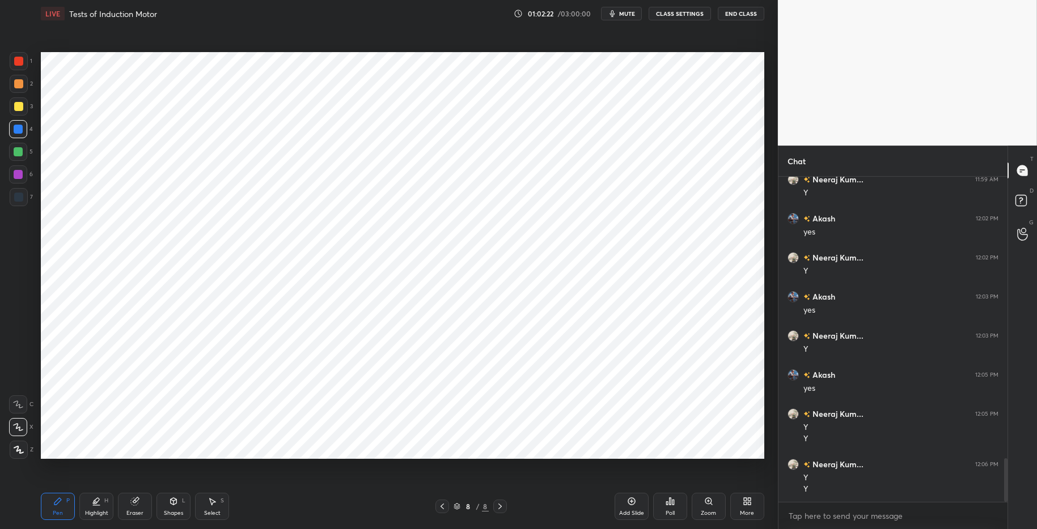
click at [278, 510] on div "Pen P Highlight H Eraser Shapes L Select S" at bounding box center [184, 506] width 287 height 27
click at [126, 508] on div "Eraser" at bounding box center [135, 506] width 34 height 27
click at [177, 511] on div "Shapes" at bounding box center [173, 514] width 19 height 6
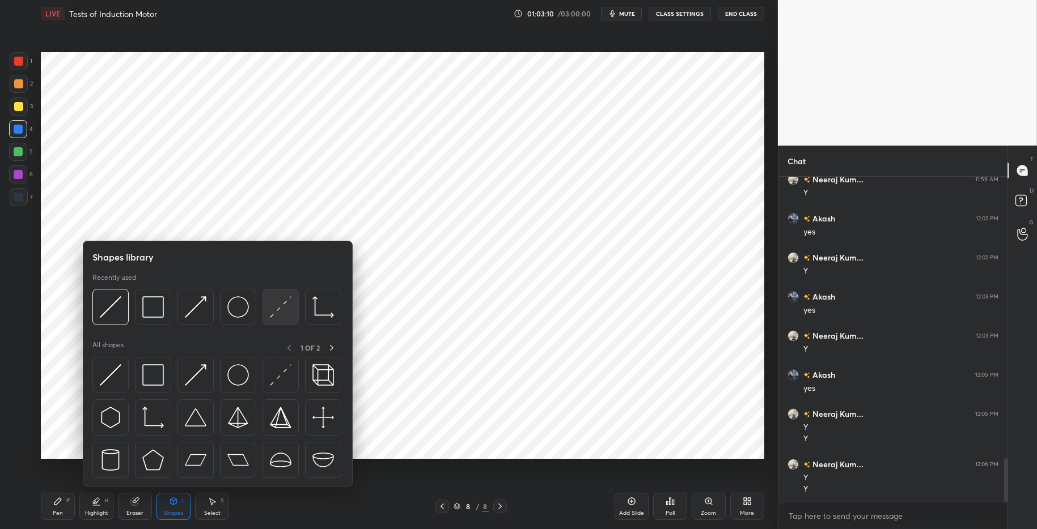
click at [272, 316] on img at bounding box center [281, 307] width 22 height 22
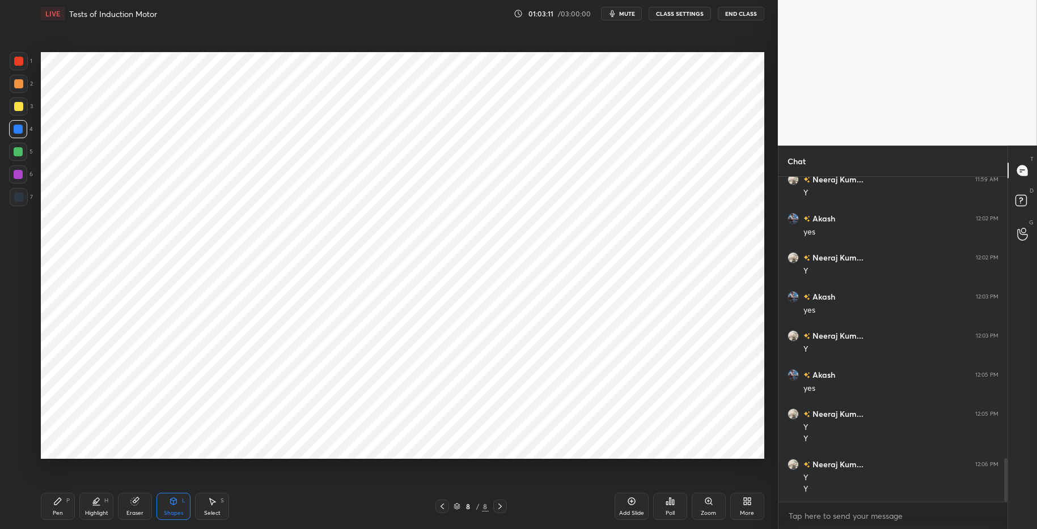
click at [21, 155] on div at bounding box center [18, 151] width 9 height 9
click at [18, 82] on div at bounding box center [18, 83] width 9 height 9
click at [100, 511] on div "Highlight" at bounding box center [96, 514] width 23 height 6
click at [60, 506] on div "Pen P" at bounding box center [58, 506] width 34 height 27
drag, startPoint x: 304, startPoint y: 516, endPoint x: 233, endPoint y: 460, distance: 90.4
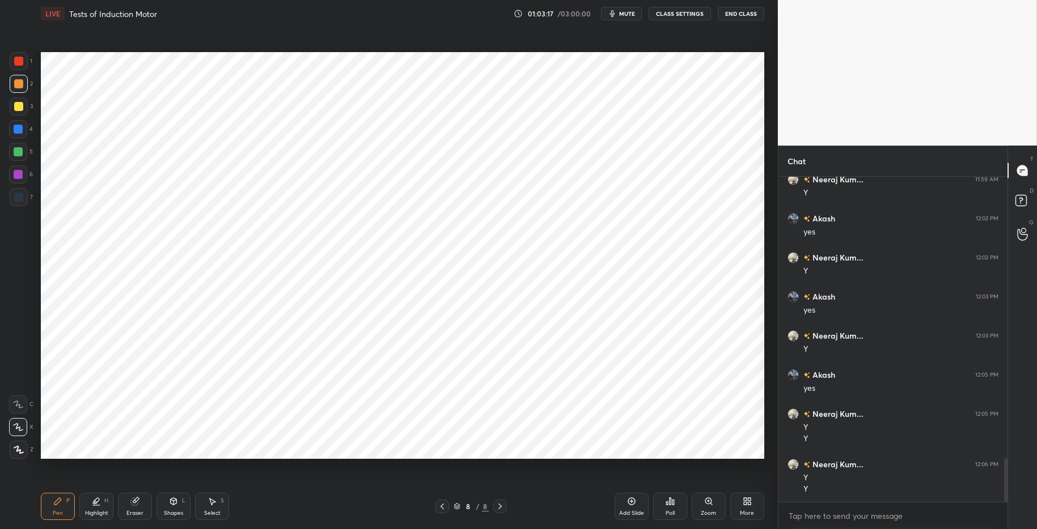
click at [304, 515] on div "Pen P Highlight H Eraser Shapes L Select S" at bounding box center [184, 506] width 287 height 27
click at [16, 150] on div at bounding box center [18, 151] width 9 height 9
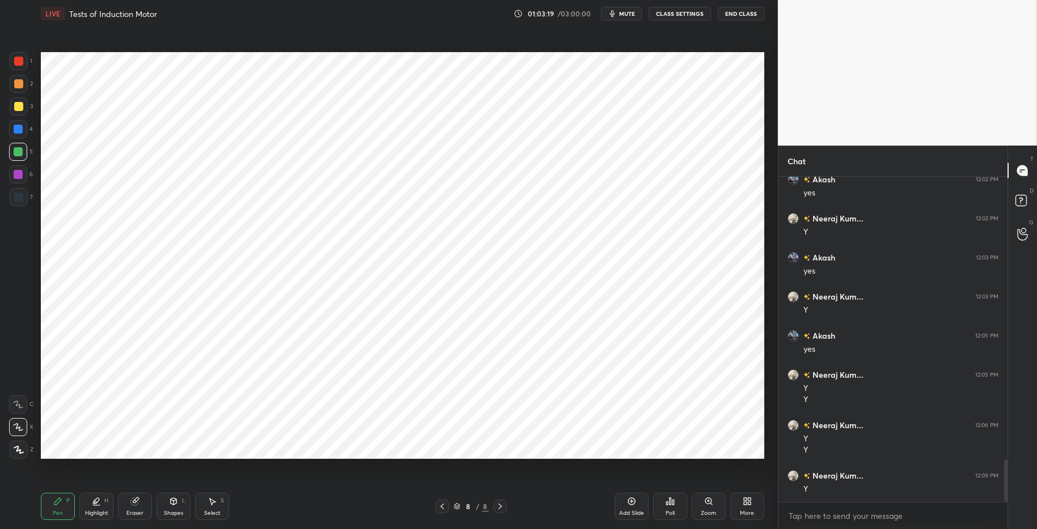
click at [185, 500] on div "Shapes L" at bounding box center [173, 506] width 34 height 27
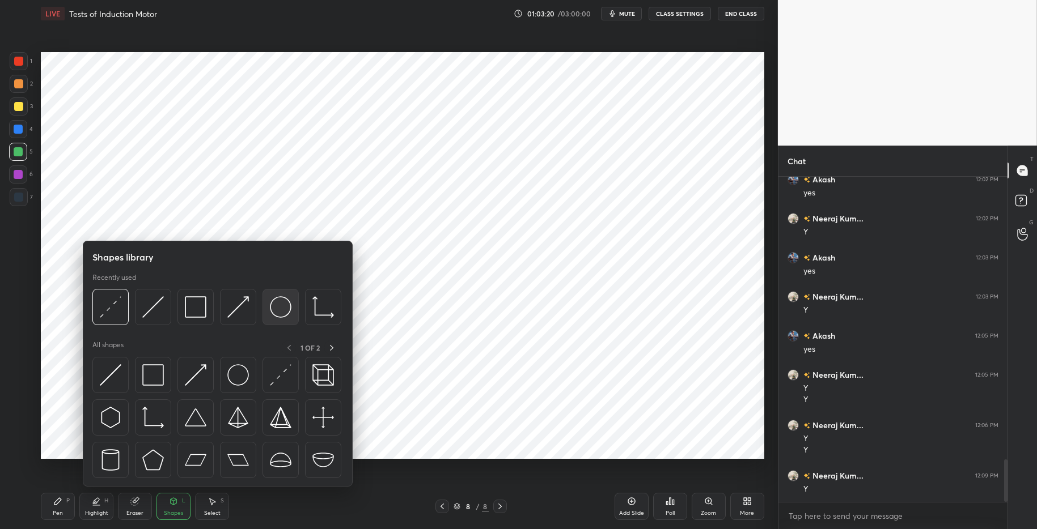
click at [296, 304] on div at bounding box center [280, 307] width 36 height 36
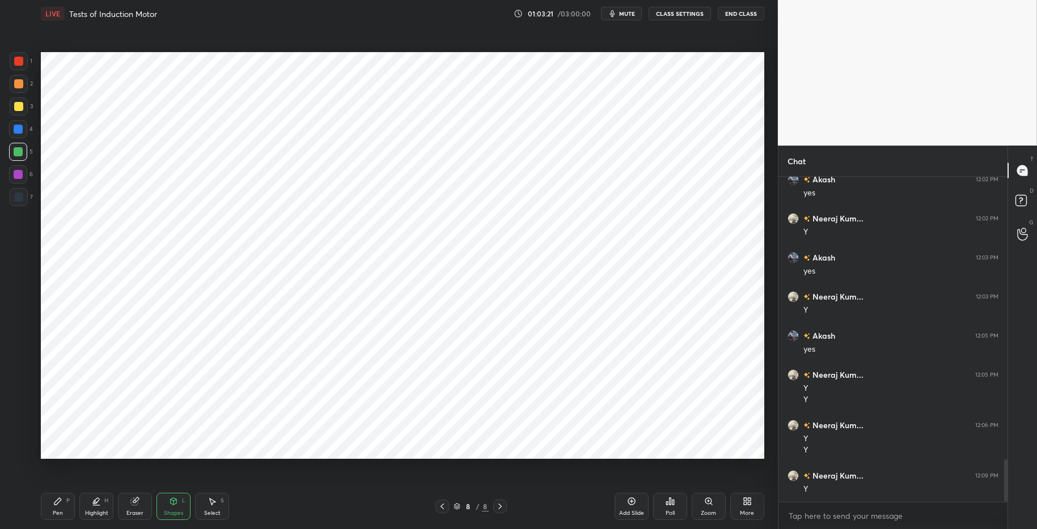
click at [18, 84] on div at bounding box center [18, 83] width 9 height 9
click at [23, 178] on div at bounding box center [18, 175] width 18 height 18
click at [95, 502] on icon at bounding box center [96, 501] width 9 height 9
drag, startPoint x: 54, startPoint y: 505, endPoint x: 147, endPoint y: 497, distance: 93.8
click at [57, 502] on icon at bounding box center [57, 501] width 9 height 9
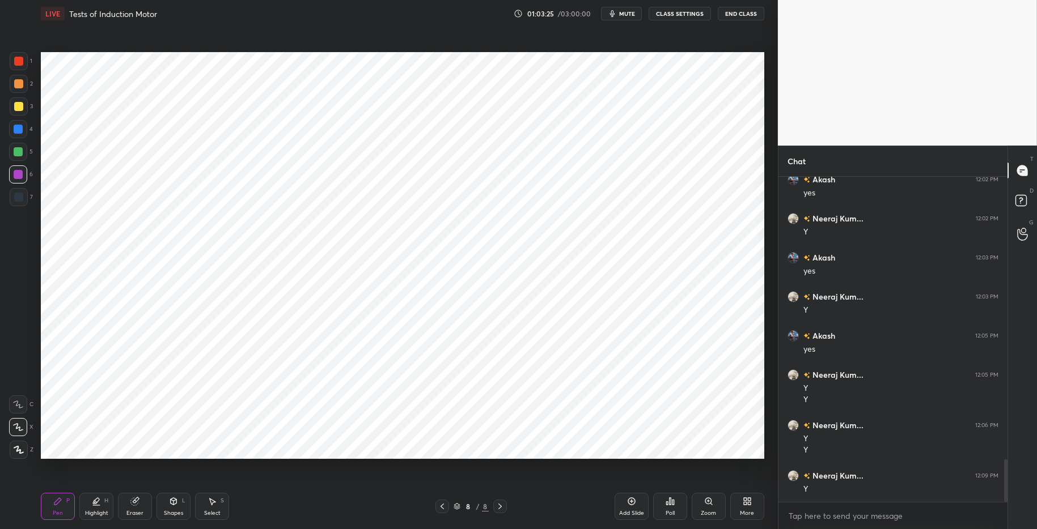
click at [340, 515] on div "Pen P Highlight H Eraser Shapes L Select S 8 / 8 Add Slide Poll Zoom More" at bounding box center [402, 506] width 723 height 45
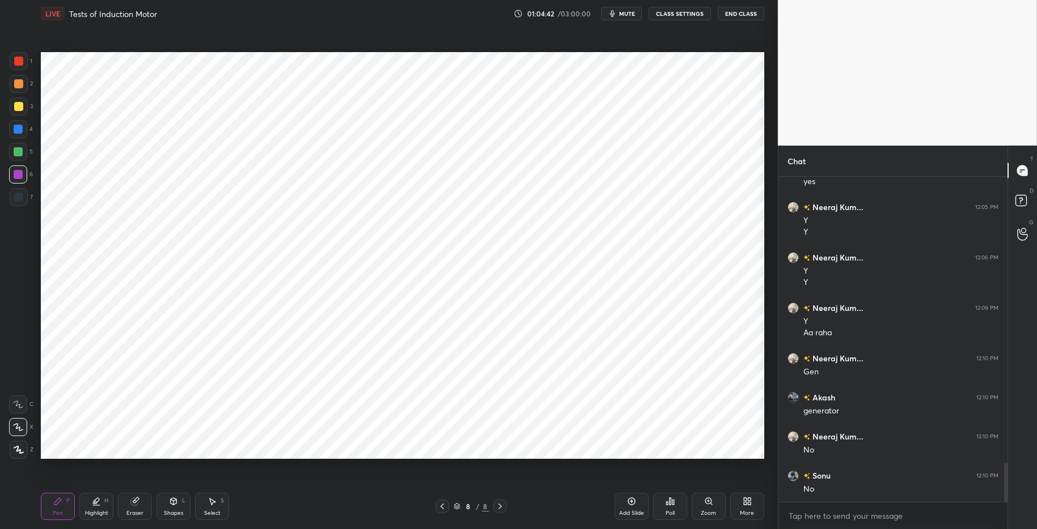
scroll to position [2361, 0]
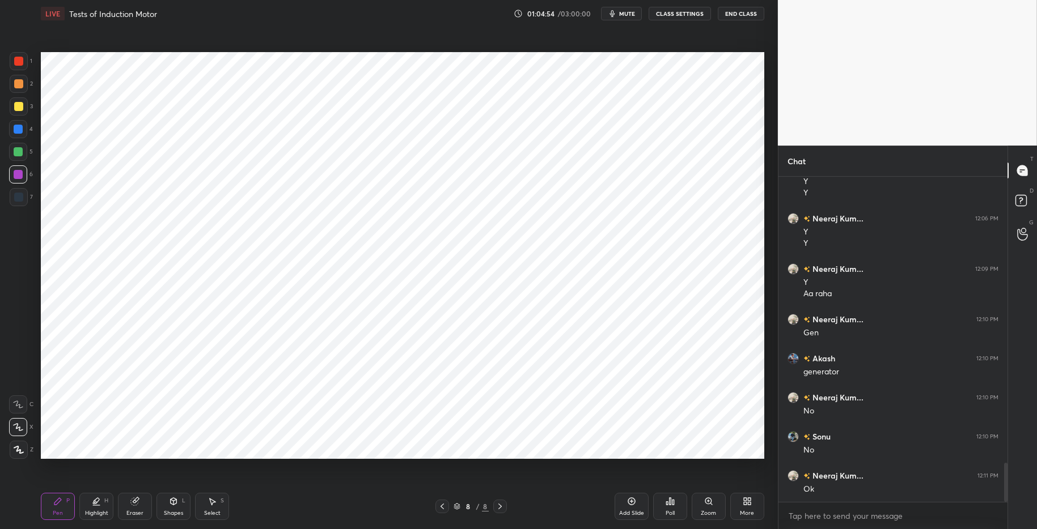
click at [209, 513] on div "Select" at bounding box center [212, 514] width 16 height 6
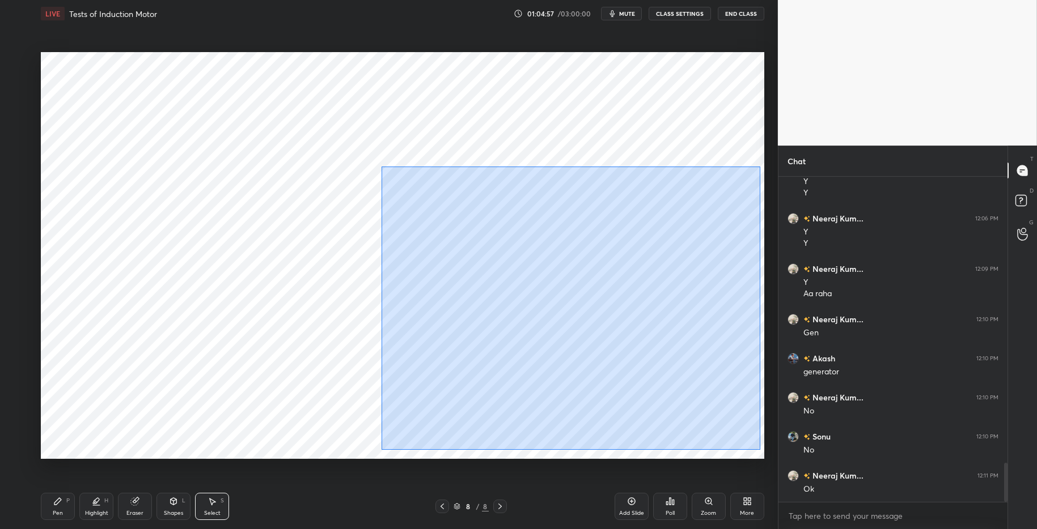
drag, startPoint x: 425, startPoint y: 200, endPoint x: 756, endPoint y: 443, distance: 411.3
click at [760, 450] on div "0 ° Undo Copy Paste here Duplicate Duplicate to new slide Delete" at bounding box center [402, 255] width 723 height 407
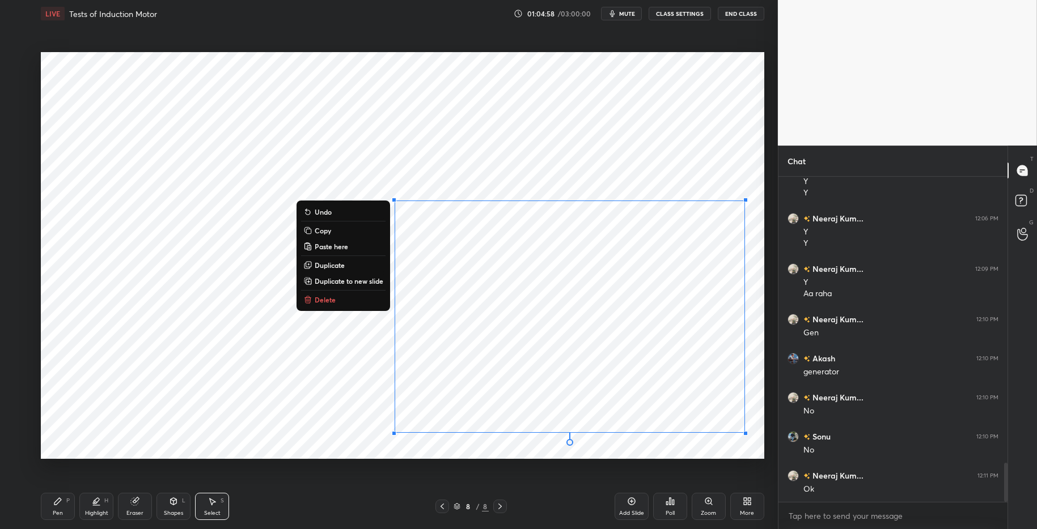
drag, startPoint x: 319, startPoint y: 300, endPoint x: 318, endPoint y: 308, distance: 8.0
click at [319, 300] on p "Delete" at bounding box center [325, 299] width 21 height 9
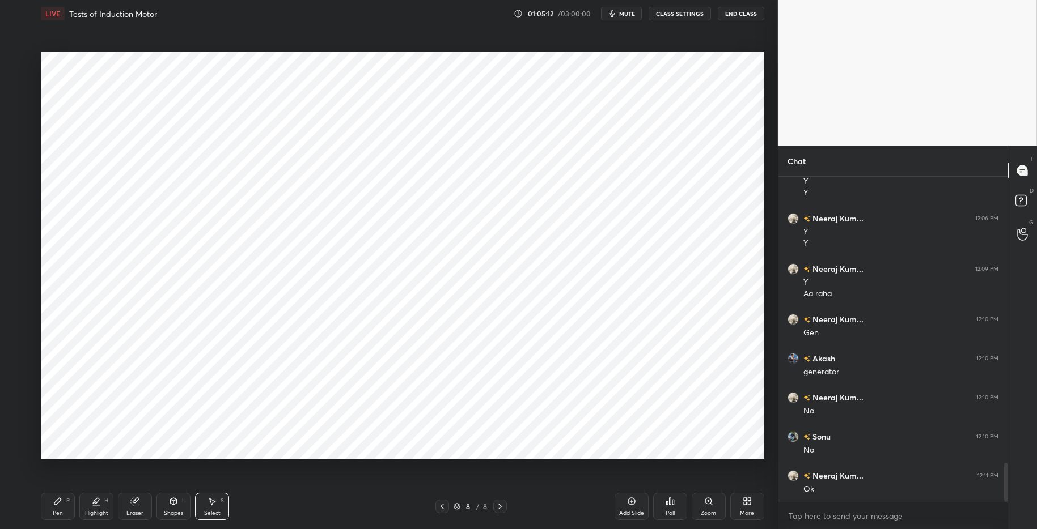
drag, startPoint x: 447, startPoint y: 509, endPoint x: 441, endPoint y: 505, distance: 7.3
click at [446, 509] on div at bounding box center [442, 507] width 14 height 14
click at [447, 511] on div at bounding box center [442, 507] width 14 height 14
click at [96, 514] on div "Highlight" at bounding box center [96, 514] width 23 height 6
click at [63, 499] on div "Pen P" at bounding box center [58, 506] width 34 height 27
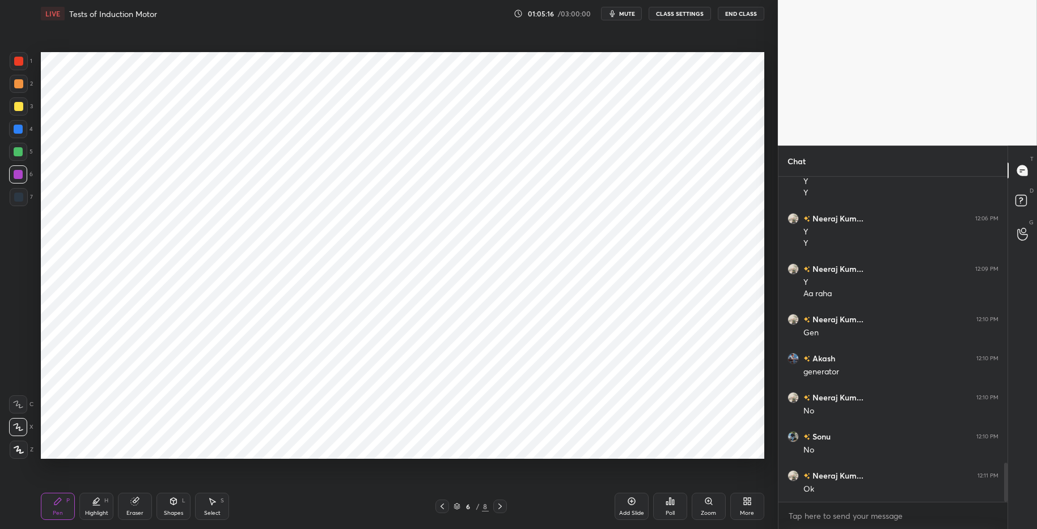
drag, startPoint x: 276, startPoint y: 526, endPoint x: 232, endPoint y: 494, distance: 54.0
click at [274, 515] on div "Pen P Highlight H Eraser Shapes L Select S 6 / 8 Add Slide Poll Zoom More" at bounding box center [402, 506] width 723 height 45
click at [19, 128] on div at bounding box center [18, 129] width 9 height 9
click at [97, 511] on div "Highlight" at bounding box center [96, 514] width 23 height 6
drag, startPoint x: 61, startPoint y: 501, endPoint x: 196, endPoint y: 505, distance: 135.0
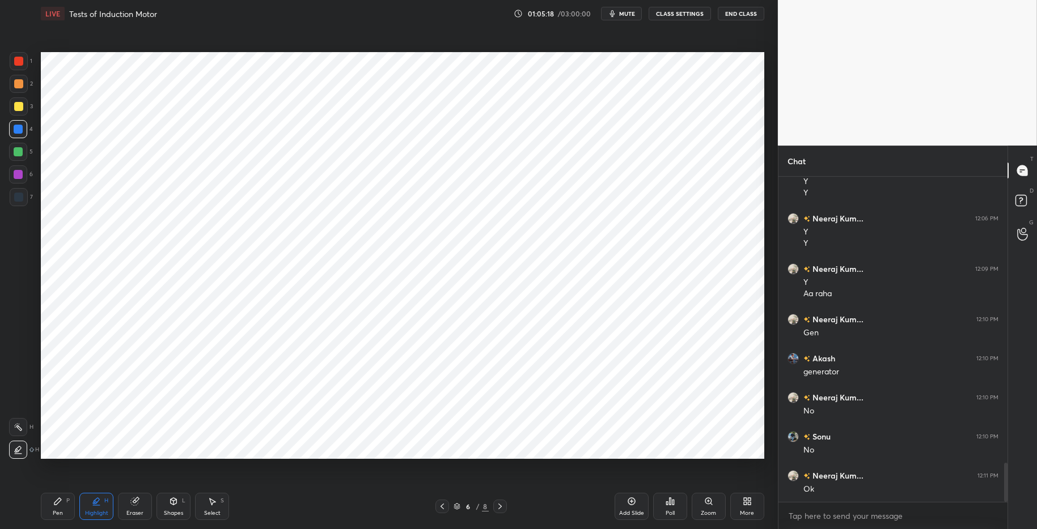
click at [62, 500] on div "Pen P" at bounding box center [58, 506] width 34 height 27
click at [17, 174] on div at bounding box center [18, 174] width 9 height 9
click at [221, 510] on div "Select S" at bounding box center [212, 506] width 34 height 27
click at [251, 409] on div "0 ° Undo Copy Paste here Duplicate Duplicate to new slide Delete" at bounding box center [402, 255] width 723 height 407
drag, startPoint x: 210, startPoint y: 383, endPoint x: 203, endPoint y: 396, distance: 15.5
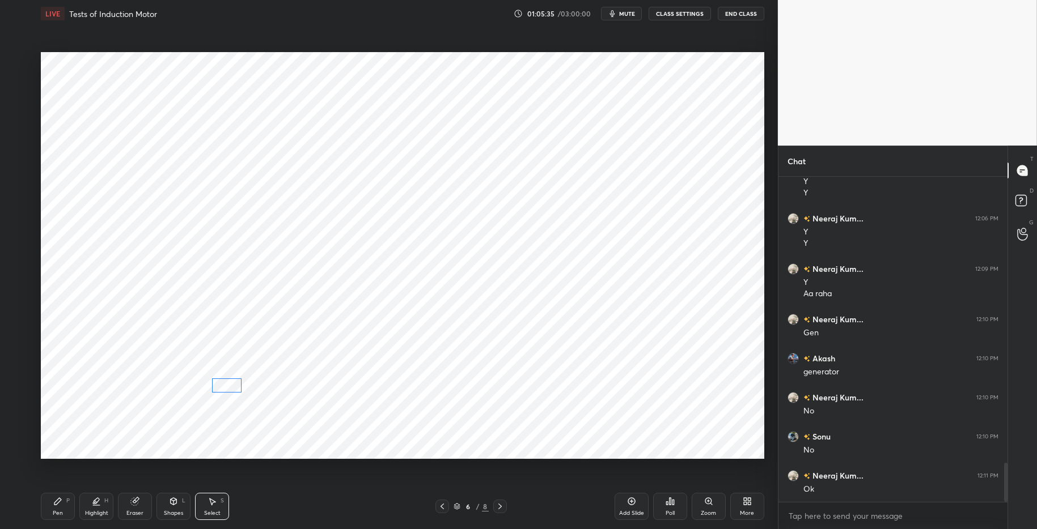
click at [230, 387] on div "0 ° Undo Copy Paste here Duplicate Duplicate to new slide Delete" at bounding box center [402, 255] width 723 height 407
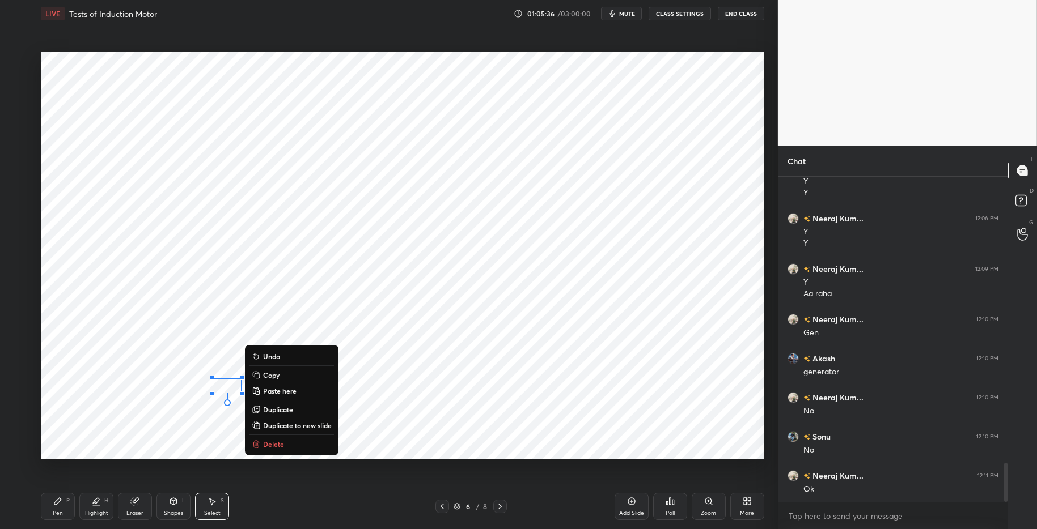
click at [53, 506] on div "Pen P" at bounding box center [58, 506] width 34 height 27
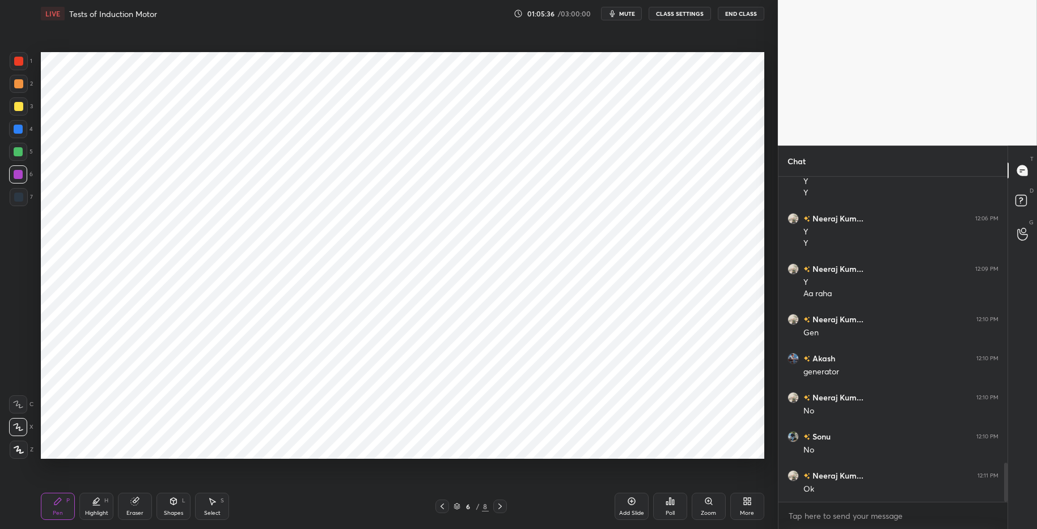
click at [293, 515] on div "Pen P Highlight H Eraser Shapes L Select S 6 / 8 Add Slide Poll Zoom More" at bounding box center [402, 506] width 723 height 45
drag, startPoint x: 210, startPoint y: 509, endPoint x: 215, endPoint y: 477, distance: 32.8
click at [210, 511] on div "Select" at bounding box center [212, 514] width 16 height 6
drag, startPoint x: 206, startPoint y: 376, endPoint x: 247, endPoint y: 392, distance: 44.0
click at [271, 406] on div "0 ° Undo Copy Paste here Duplicate Duplicate to new slide Delete" at bounding box center [402, 255] width 723 height 407
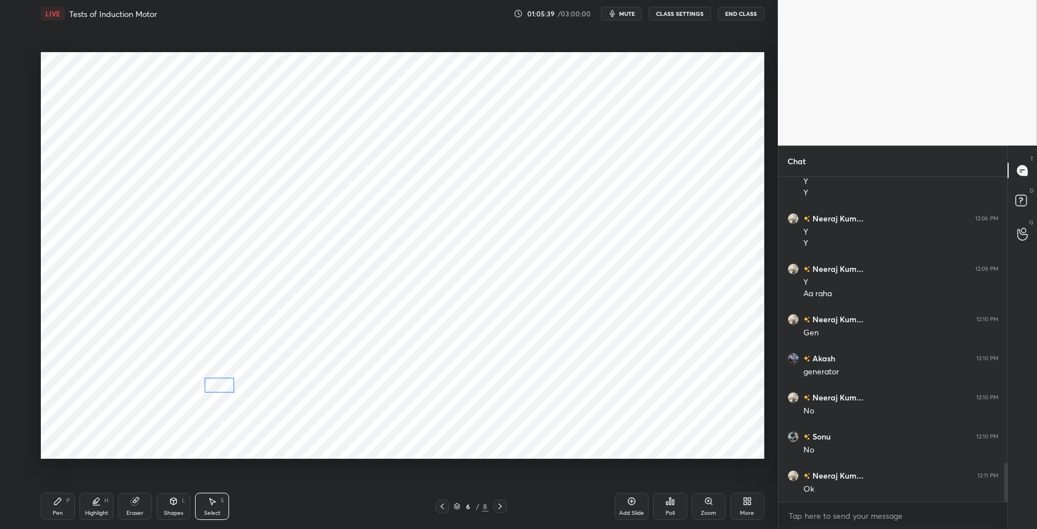
drag, startPoint x: 227, startPoint y: 385, endPoint x: 218, endPoint y: 384, distance: 8.6
click at [218, 384] on div "0 ° Undo Copy Paste here Duplicate Duplicate to new slide Delete" at bounding box center [402, 255] width 723 height 407
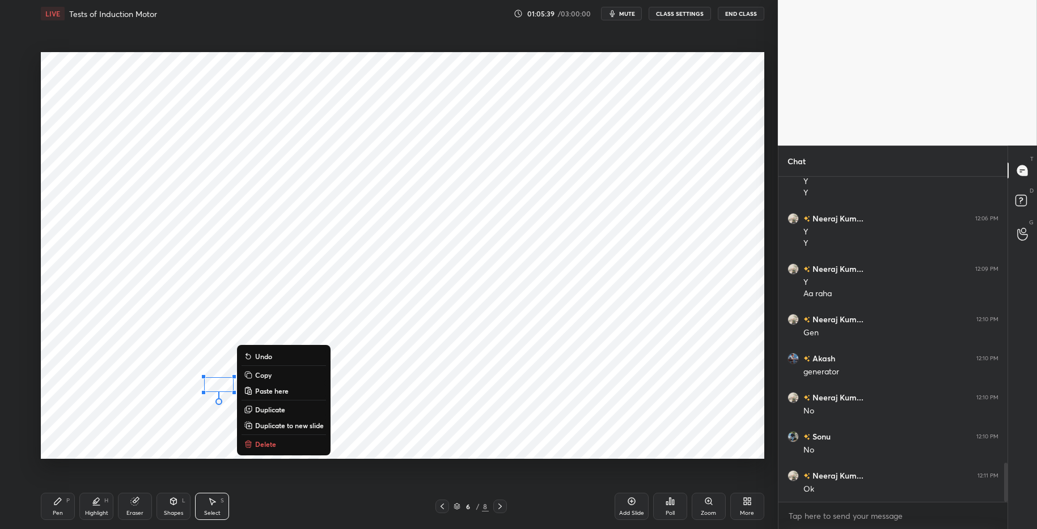
drag, startPoint x: 49, startPoint y: 512, endPoint x: 96, endPoint y: 506, distance: 46.8
click at [50, 512] on div "Pen P" at bounding box center [58, 506] width 34 height 27
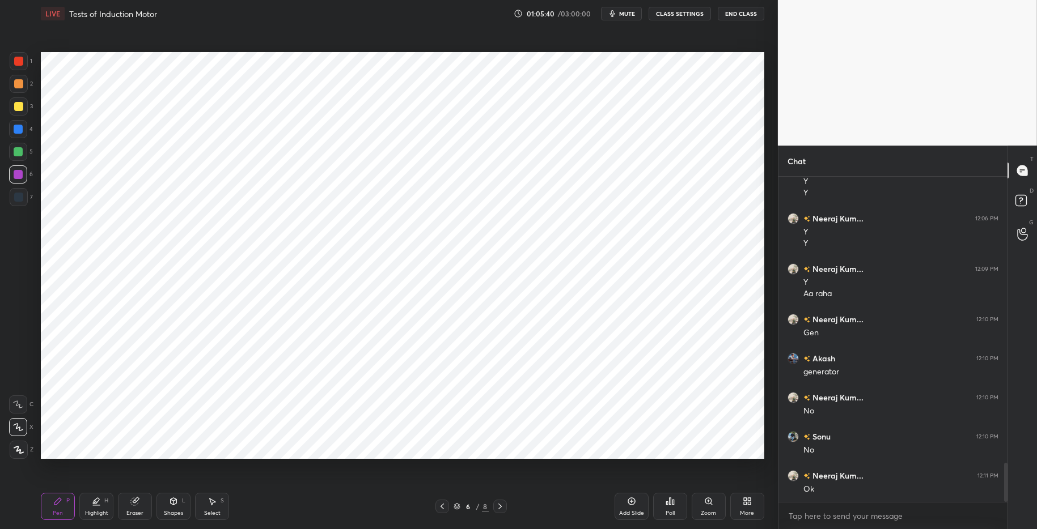
drag, startPoint x: 287, startPoint y: 527, endPoint x: 279, endPoint y: 514, distance: 14.8
click at [283, 515] on div "Pen P Highlight H Eraser Shapes L Select S 6 / 8 Add Slide Poll Zoom More" at bounding box center [402, 506] width 723 height 45
click at [20, 149] on div at bounding box center [18, 151] width 9 height 9
drag, startPoint x: 18, startPoint y: 125, endPoint x: 7, endPoint y: 126, distance: 11.4
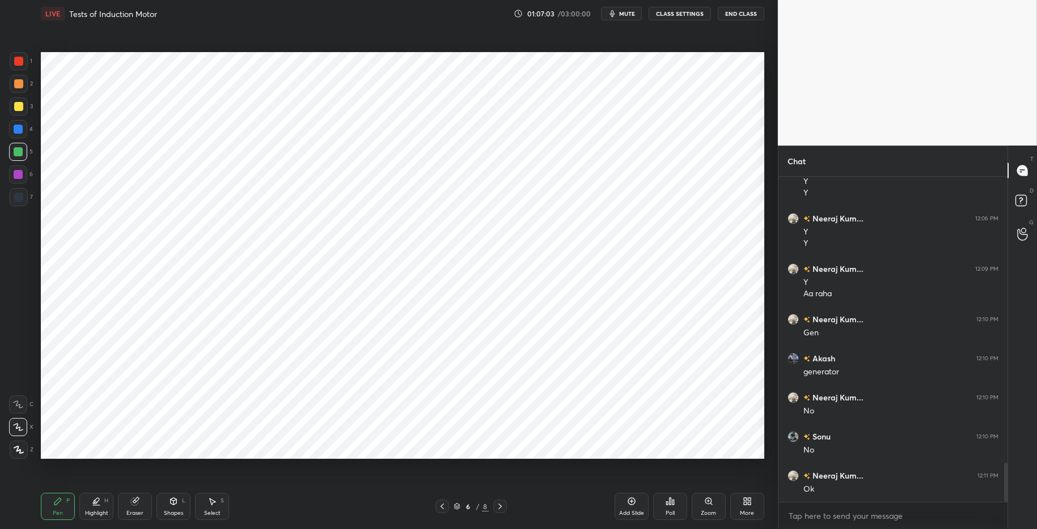
click at [18, 125] on div at bounding box center [18, 129] width 9 height 9
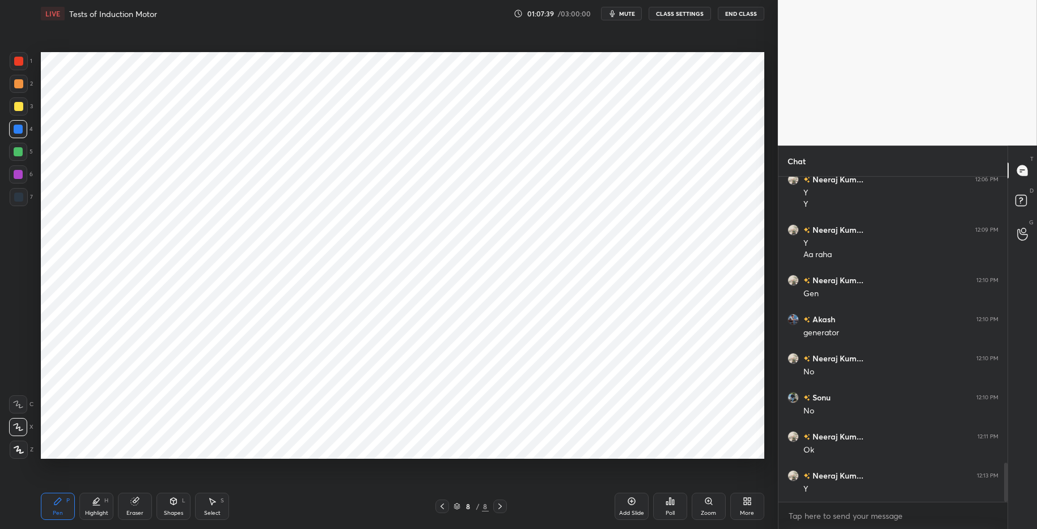
click at [21, 63] on div at bounding box center [18, 61] width 9 height 9
drag, startPoint x: 171, startPoint y: 509, endPoint x: 172, endPoint y: 491, distance: 17.6
click at [171, 511] on div "Shapes" at bounding box center [173, 514] width 19 height 6
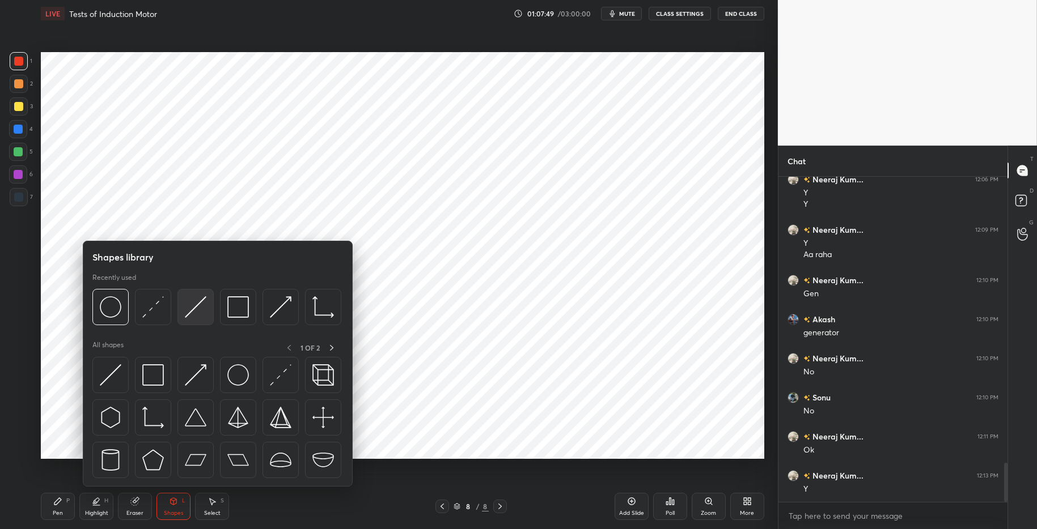
click at [190, 307] on img at bounding box center [196, 307] width 22 height 22
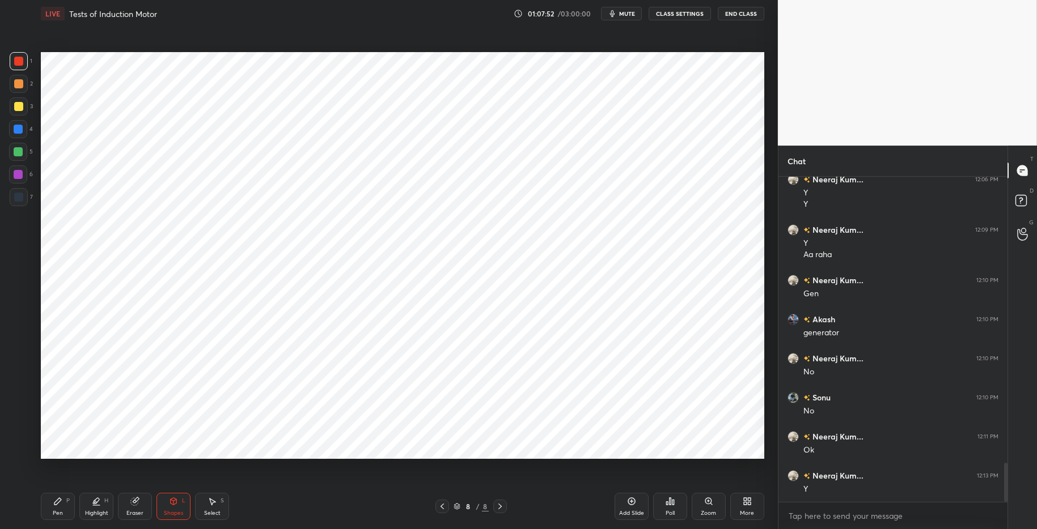
drag, startPoint x: 105, startPoint y: 509, endPoint x: 73, endPoint y: 505, distance: 33.1
click at [104, 509] on div "Highlight H" at bounding box center [96, 506] width 34 height 27
click at [68, 505] on div "Pen P" at bounding box center [58, 506] width 34 height 27
click at [299, 515] on div "Pen P Highlight H Eraser Shapes L Select S 8 / 8 Add Slide Poll Zoom More" at bounding box center [402, 506] width 723 height 45
drag, startPoint x: 19, startPoint y: 127, endPoint x: 33, endPoint y: 133, distance: 15.5
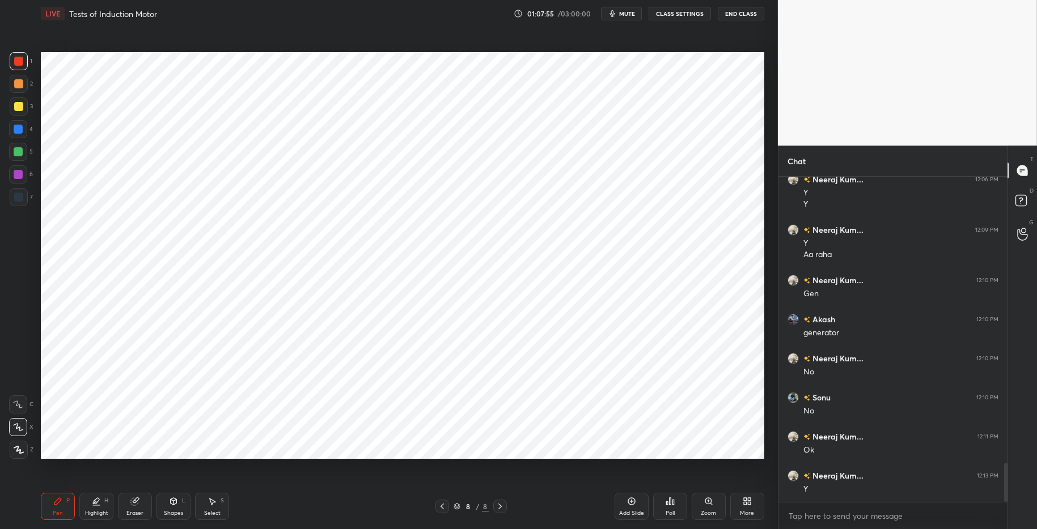
click at [20, 127] on div at bounding box center [18, 129] width 9 height 9
drag, startPoint x: 174, startPoint y: 509, endPoint x: 174, endPoint y: 495, distance: 13.0
click at [174, 509] on div "Shapes L" at bounding box center [173, 506] width 34 height 27
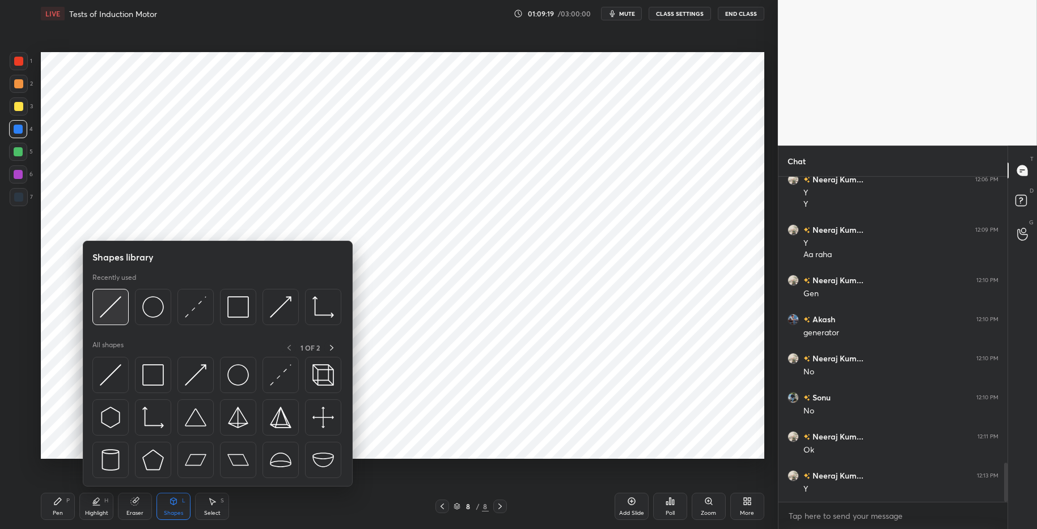
click at [111, 311] on img at bounding box center [111, 307] width 22 height 22
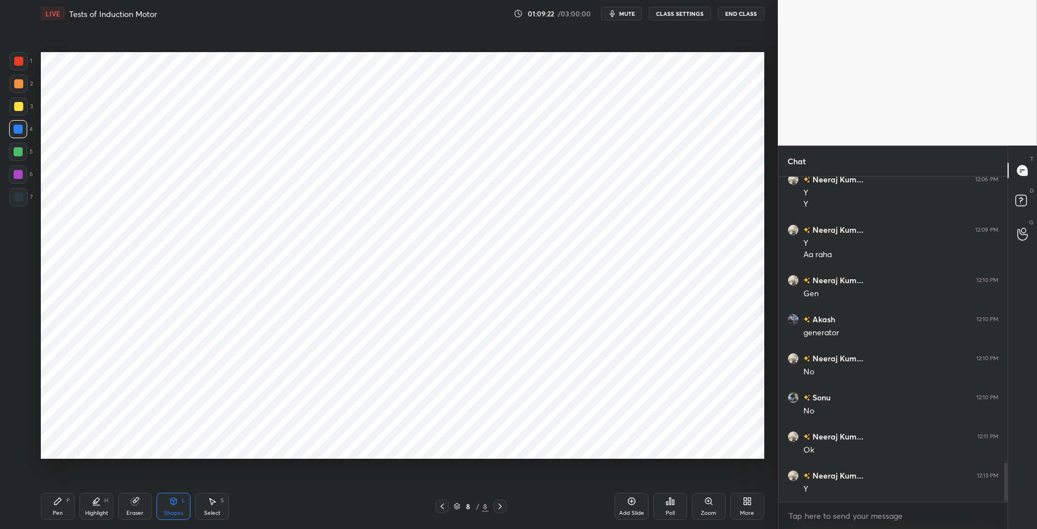
click at [99, 514] on div "Highlight" at bounding box center [96, 514] width 23 height 6
click at [60, 502] on icon at bounding box center [57, 501] width 9 height 9
click at [328, 515] on div "Pen P Highlight H Eraser Shapes L Select S 8 / 8 Add Slide Poll Zoom More" at bounding box center [402, 506] width 723 height 45
click at [213, 507] on div "Select S" at bounding box center [212, 506] width 34 height 27
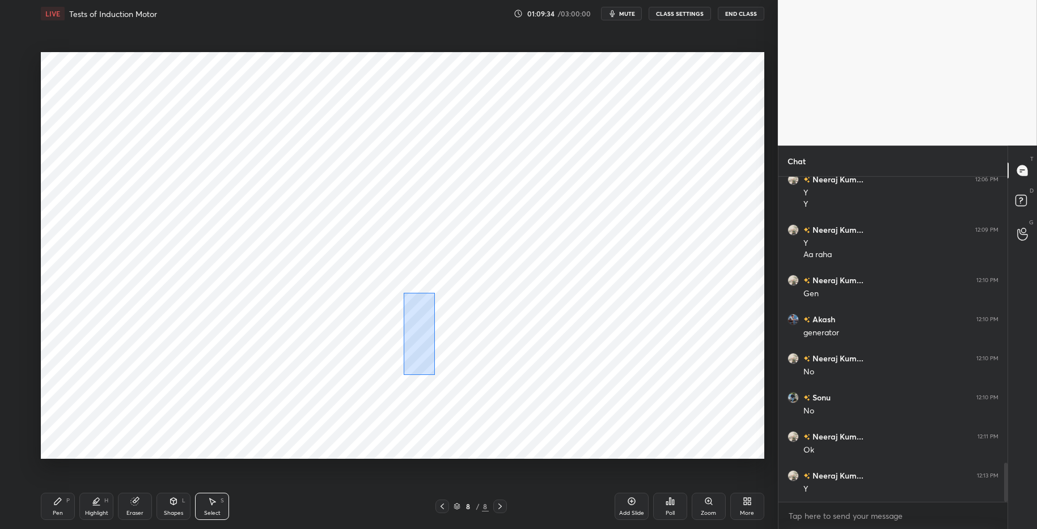
drag, startPoint x: 413, startPoint y: 314, endPoint x: 423, endPoint y: 356, distance: 43.3
click at [434, 372] on div "0 ° Undo Copy Paste here Duplicate Duplicate to new slide Delete" at bounding box center [402, 255] width 723 height 407
drag, startPoint x: 416, startPoint y: 344, endPoint x: 422, endPoint y: 349, distance: 8.1
click at [422, 349] on div "0 ° Undo Copy Paste here Duplicate Duplicate to new slide Delete" at bounding box center [402, 255] width 723 height 407
drag, startPoint x: 405, startPoint y: 385, endPoint x: 397, endPoint y: 334, distance: 51.7
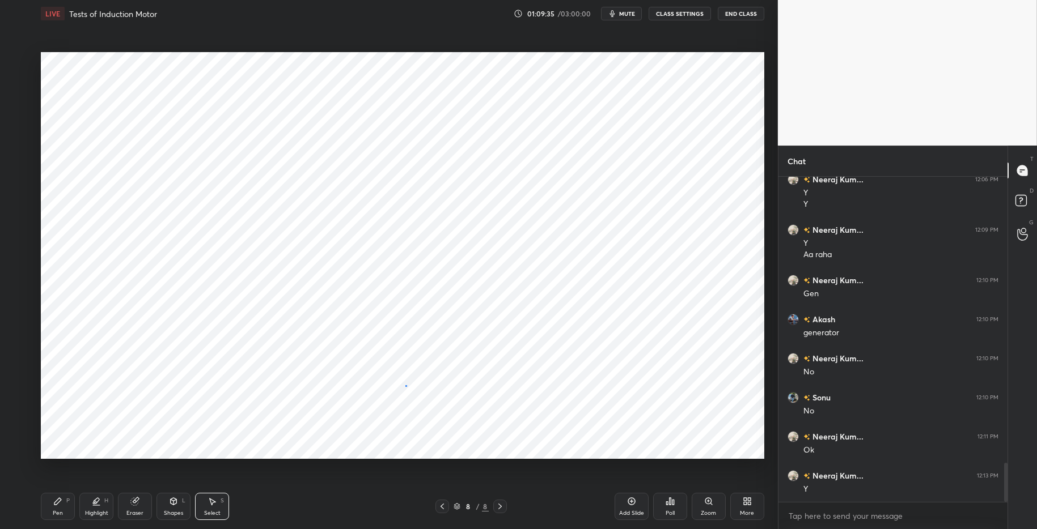
click at [404, 384] on div "0 ° Undo Copy Paste here Duplicate Duplicate to new slide Delete" at bounding box center [402, 255] width 723 height 407
drag, startPoint x: 416, startPoint y: 332, endPoint x: 430, endPoint y: 375, distance: 45.4
click at [431, 378] on div "0 ° Undo Copy Paste here Duplicate Duplicate to new slide Delete" at bounding box center [402, 255] width 723 height 407
drag, startPoint x: 421, startPoint y: 353, endPoint x: 413, endPoint y: 351, distance: 8.3
click at [418, 345] on div "0 ° Undo Copy Paste here Duplicate Duplicate to new slide Delete" at bounding box center [402, 255] width 723 height 407
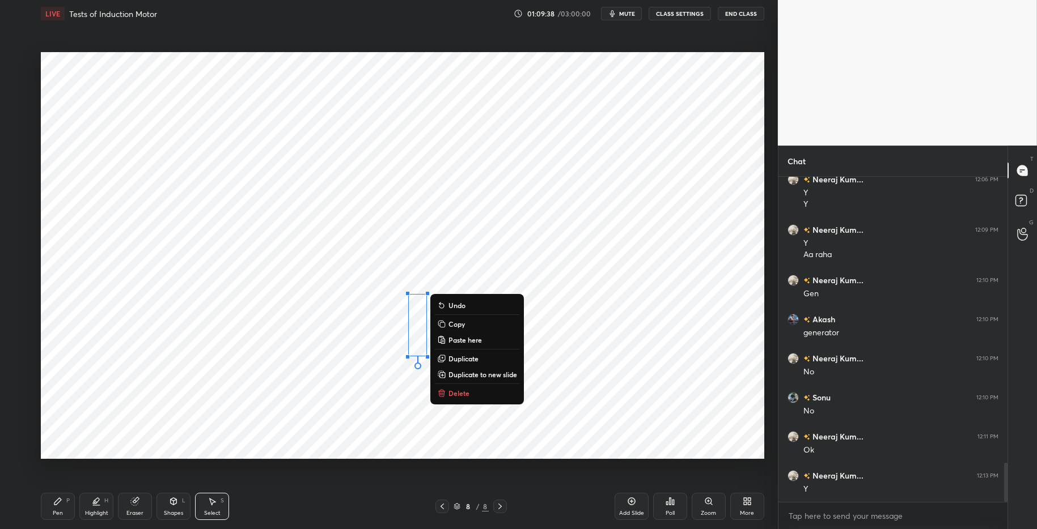
click at [404, 404] on div "0 ° Undo Copy Paste here Duplicate Duplicate to new slide Delete" at bounding box center [402, 255] width 723 height 407
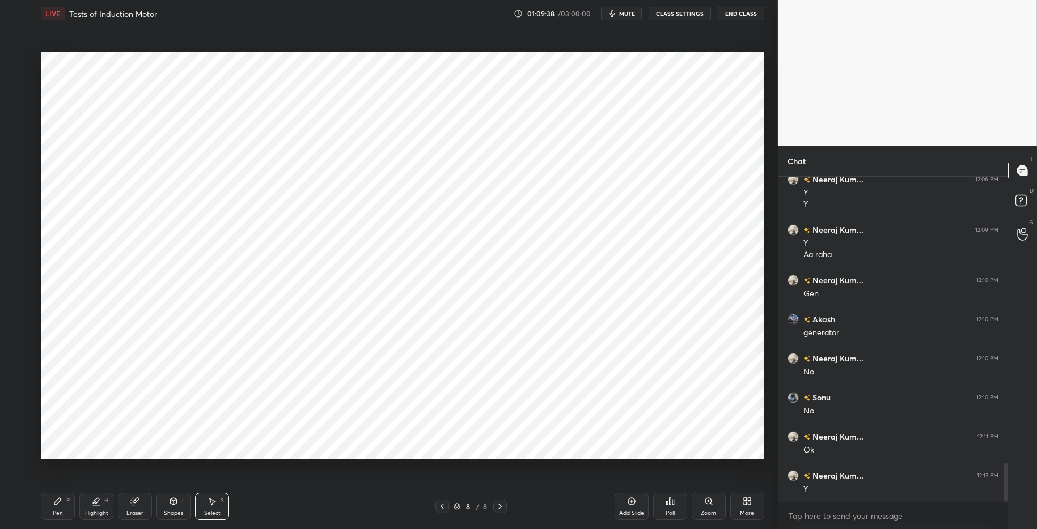
drag, startPoint x: 80, startPoint y: 509, endPoint x: 57, endPoint y: 502, distance: 24.2
click at [82, 508] on div "Highlight H" at bounding box center [96, 506] width 34 height 27
drag, startPoint x: 57, startPoint y: 502, endPoint x: 122, endPoint y: 501, distance: 65.2
click at [59, 502] on icon at bounding box center [57, 501] width 7 height 7
click at [336, 515] on div "Pen P Highlight H Eraser Shapes L Select S 8 / 8 Add Slide Poll Zoom More" at bounding box center [402, 506] width 723 height 45
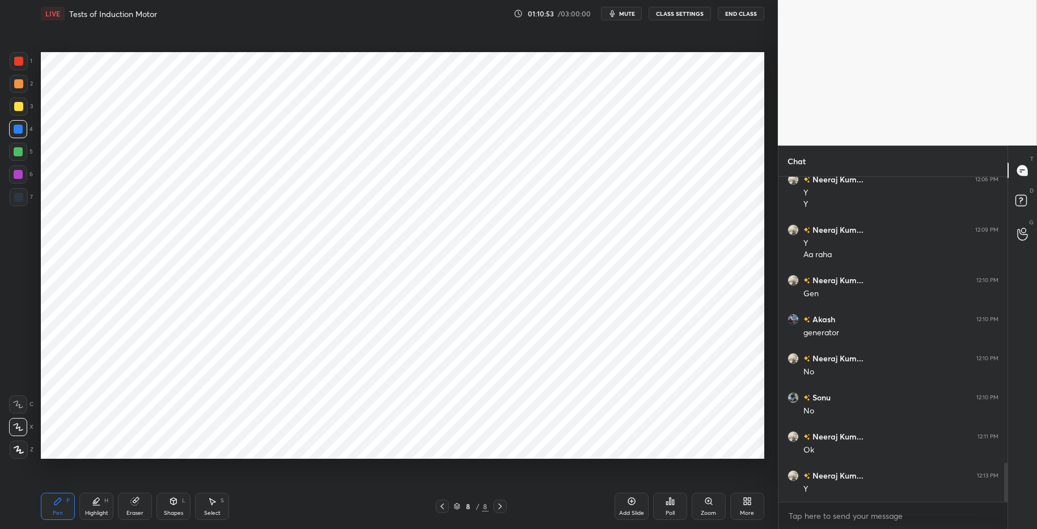
scroll to position [2439, 0]
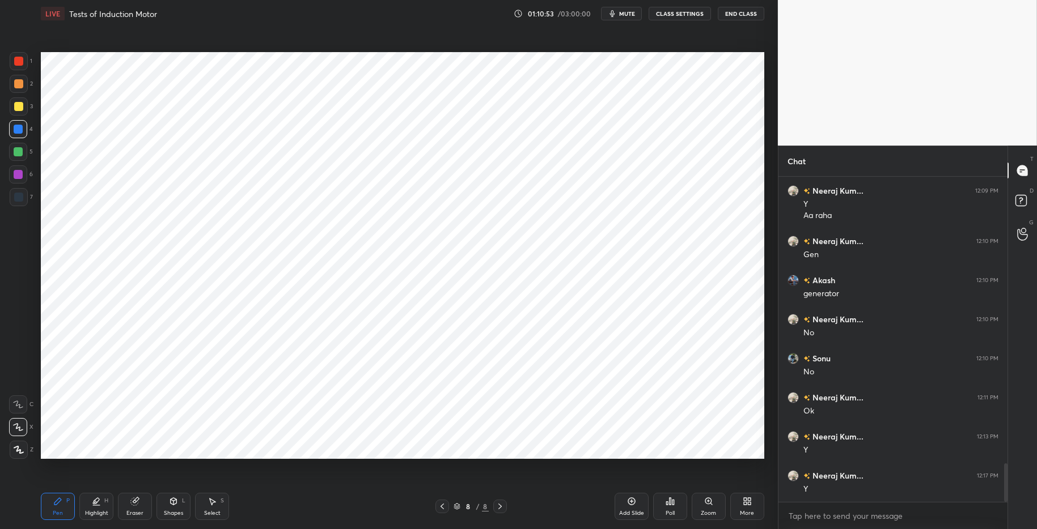
click at [588, 505] on div "8 / 8" at bounding box center [471, 507] width 287 height 14
click at [633, 501] on icon at bounding box center [631, 501] width 9 height 9
drag, startPoint x: 95, startPoint y: 506, endPoint x: 85, endPoint y: 503, distance: 10.6
click at [95, 506] on div "Highlight H" at bounding box center [96, 506] width 34 height 27
click at [58, 503] on icon at bounding box center [57, 501] width 9 height 9
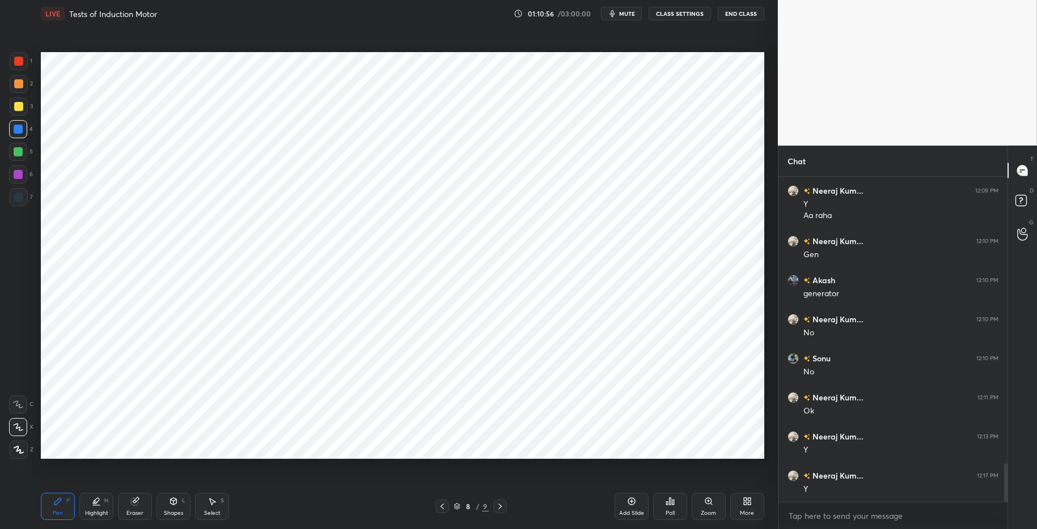
click at [337, 515] on div "Pen P Highlight H Eraser Shapes L Select S 8 / 9 Add Slide Poll Zoom More" at bounding box center [402, 506] width 723 height 45
click at [18, 60] on div at bounding box center [18, 61] width 9 height 9
click at [99, 512] on div "Highlight" at bounding box center [96, 514] width 23 height 6
drag, startPoint x: 58, startPoint y: 506, endPoint x: 70, endPoint y: 506, distance: 11.9
click at [60, 505] on icon at bounding box center [57, 501] width 9 height 9
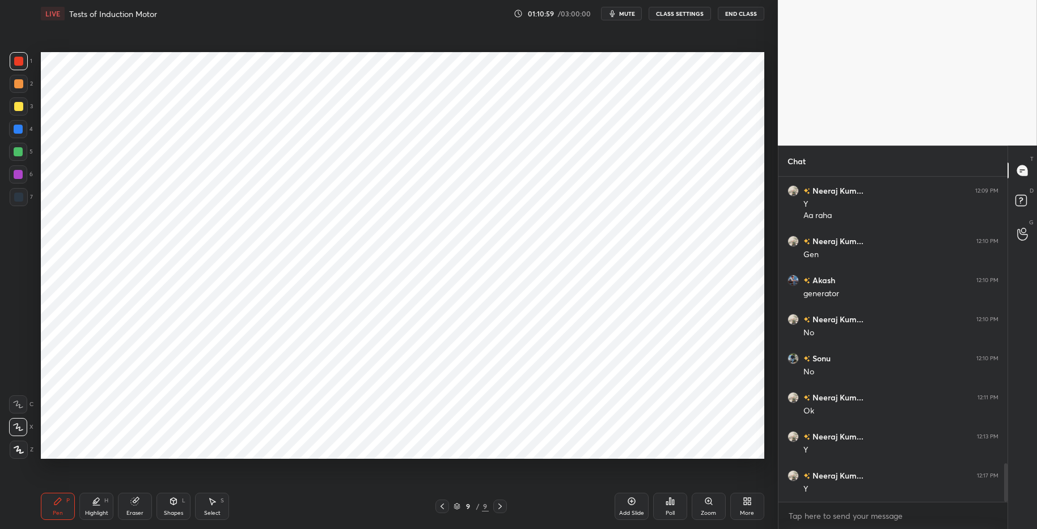
drag, startPoint x: 307, startPoint y: 524, endPoint x: 274, endPoint y: 484, distance: 52.8
click at [305, 515] on div "Pen P Highlight H Eraser Shapes L Select S 9 / 9 Add Slide Poll Zoom More" at bounding box center [402, 506] width 723 height 45
click at [22, 150] on div at bounding box center [18, 151] width 9 height 9
click at [21, 129] on div at bounding box center [18, 129] width 9 height 9
click at [312, 157] on div at bounding box center [402, 255] width 723 height 407
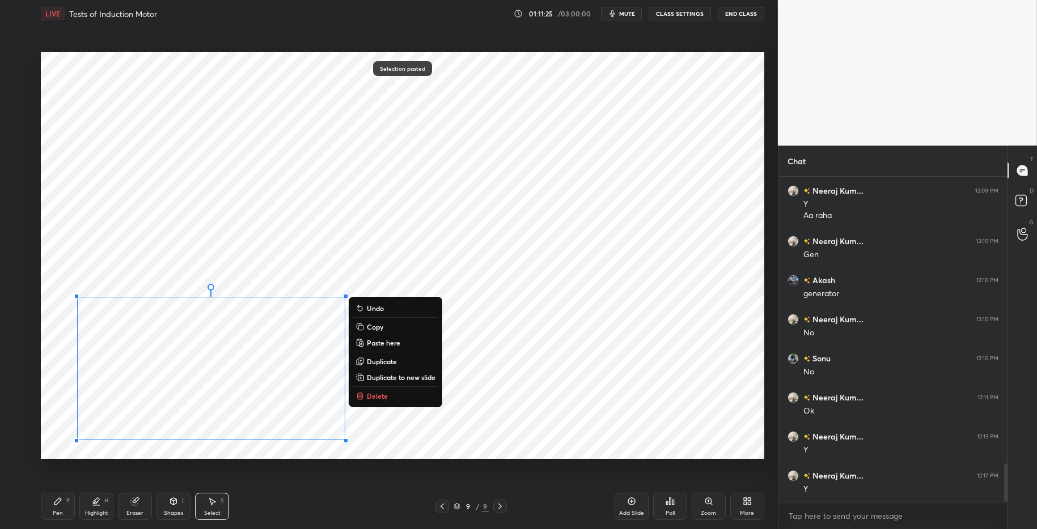
click at [320, 124] on div "0 ° Undo Copy Paste here Duplicate Duplicate to new slide Delete" at bounding box center [402, 255] width 723 height 407
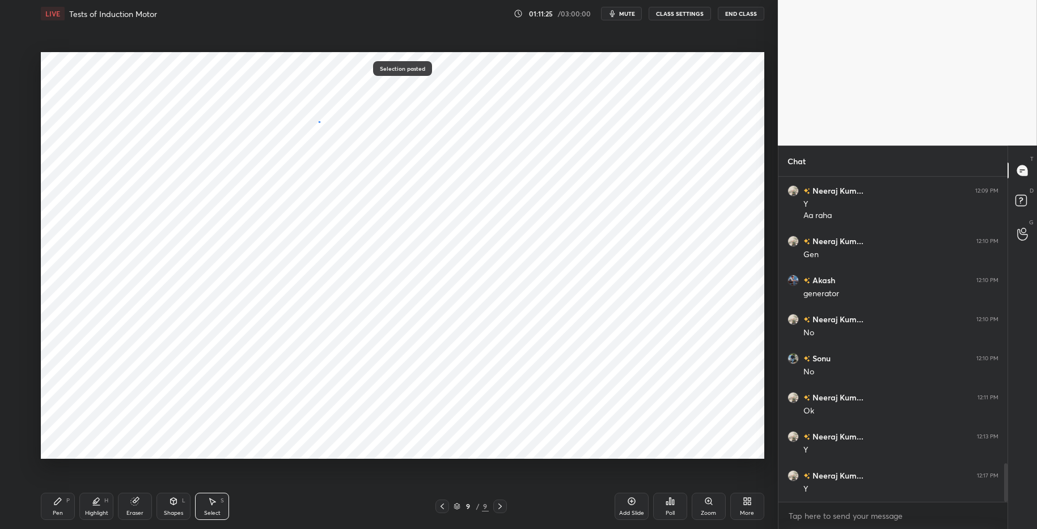
click at [319, 122] on div "0 ° Undo Copy Paste here Duplicate Duplicate to new slide Delete" at bounding box center [402, 255] width 723 height 407
click at [217, 511] on div "Select" at bounding box center [212, 514] width 16 height 6
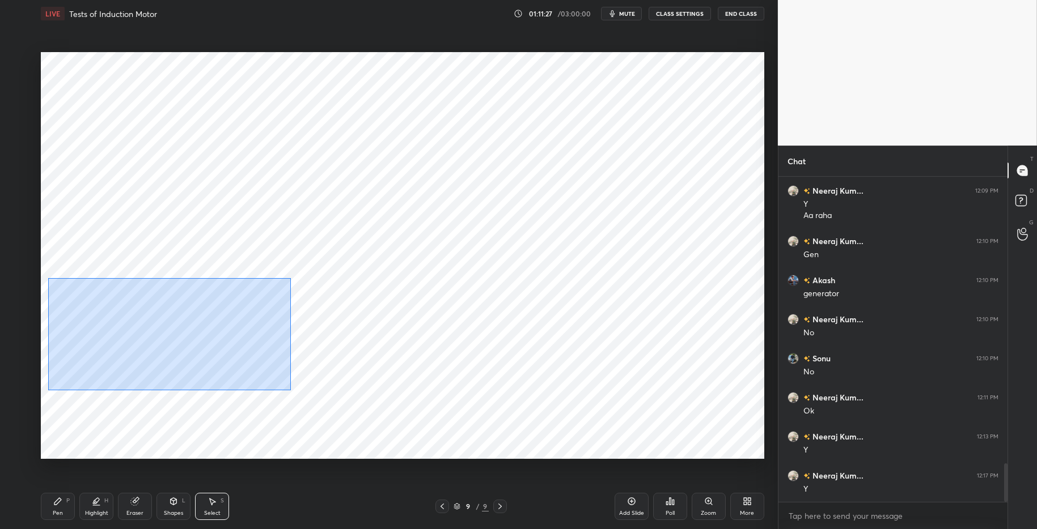
drag, startPoint x: 48, startPoint y: 278, endPoint x: 382, endPoint y: 439, distance: 371.2
click at [385, 445] on div "0 ° Undo Copy Paste here Duplicate Duplicate to new slide Delete" at bounding box center [402, 255] width 723 height 407
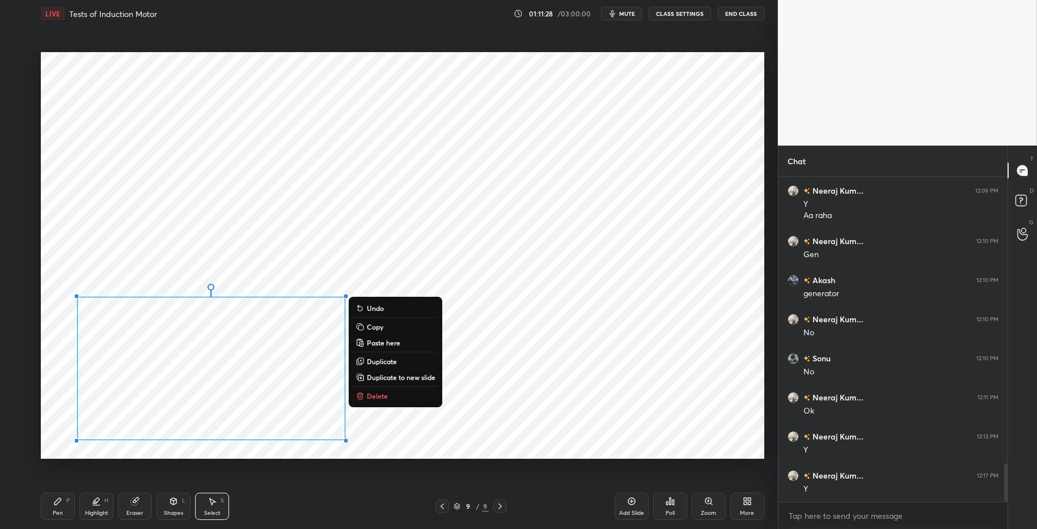
click at [370, 393] on p "Delete" at bounding box center [377, 396] width 21 height 9
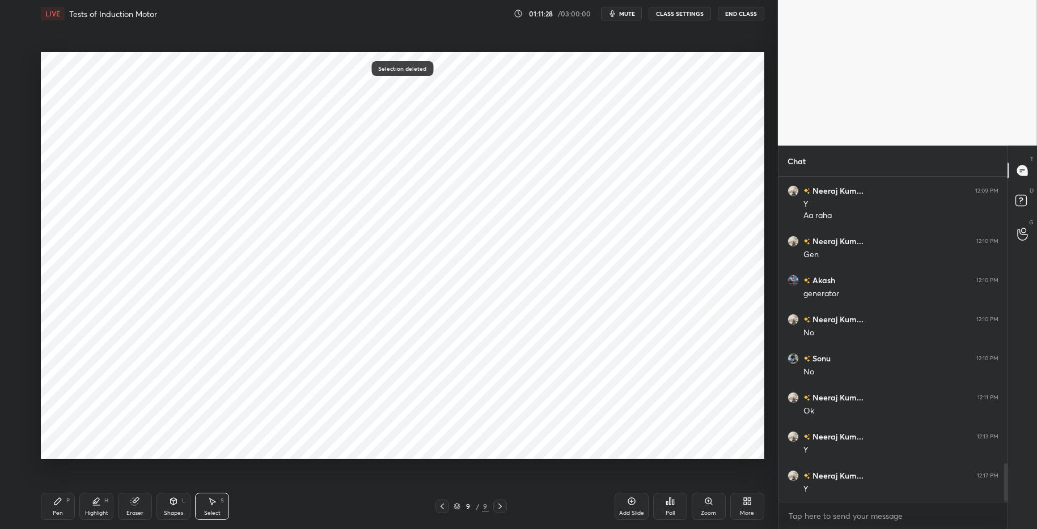
click at [99, 506] on div "Highlight H" at bounding box center [96, 506] width 34 height 27
drag, startPoint x: 61, startPoint y: 502, endPoint x: 66, endPoint y: 501, distance: 5.8
click at [62, 501] on div "Pen P" at bounding box center [58, 506] width 34 height 27
drag, startPoint x: 309, startPoint y: 515, endPoint x: 316, endPoint y: 474, distance: 40.9
click at [312, 514] on div "Pen P Highlight H Eraser Shapes L Select S" at bounding box center [184, 506] width 287 height 27
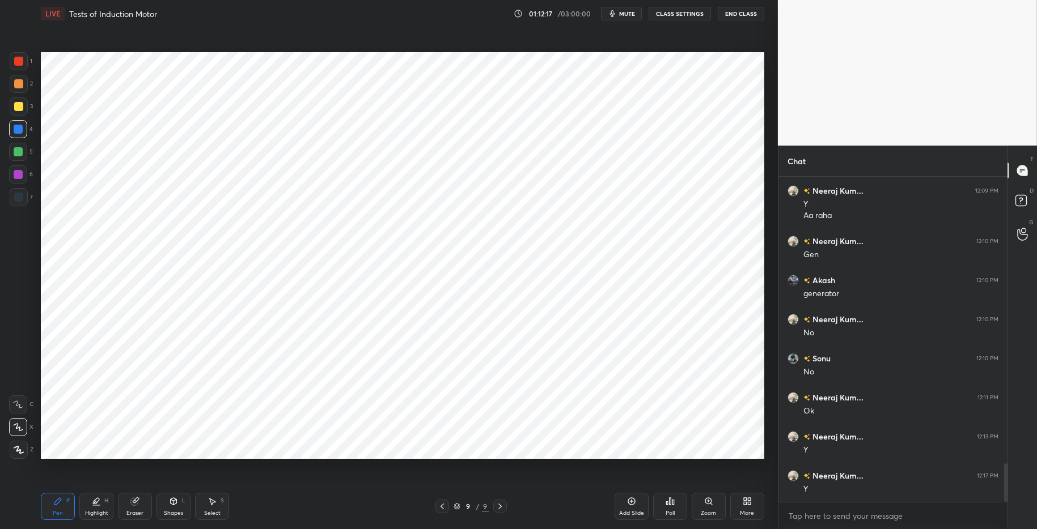
drag, startPoint x: 92, startPoint y: 507, endPoint x: 63, endPoint y: 505, distance: 29.6
click at [92, 507] on div "Highlight H" at bounding box center [96, 506] width 34 height 27
click at [61, 505] on icon at bounding box center [57, 501] width 9 height 9
drag, startPoint x: 319, startPoint y: 520, endPoint x: 317, endPoint y: 501, distance: 19.9
click at [318, 515] on div "Pen P Highlight H Eraser Shapes L Select S 9 / 9 Add Slide Poll Zoom More" at bounding box center [402, 506] width 723 height 45
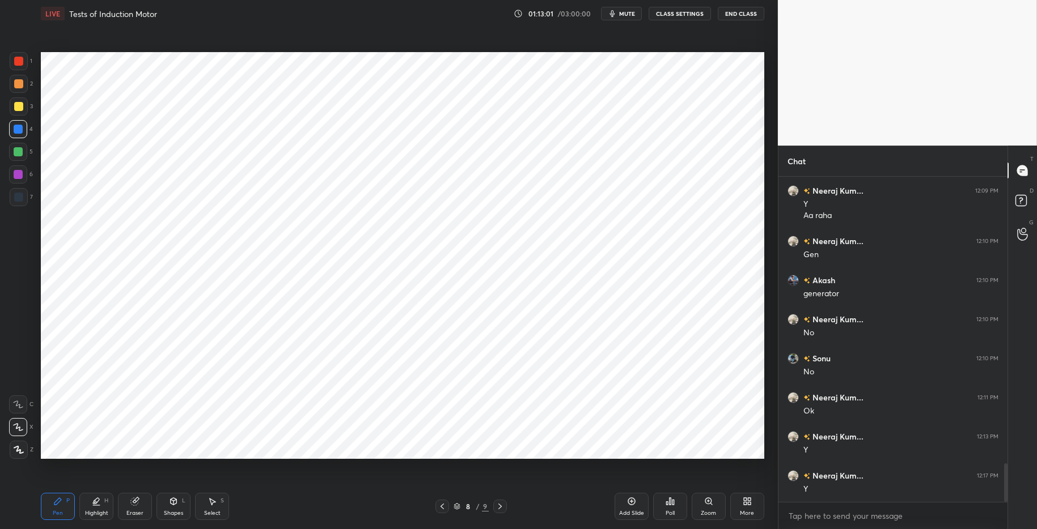
click at [60, 511] on div "Pen" at bounding box center [58, 514] width 10 height 6
click at [102, 511] on div "Highlight" at bounding box center [96, 514] width 23 height 6
drag, startPoint x: 23, startPoint y: 152, endPoint x: 16, endPoint y: 104, distance: 49.3
click at [23, 152] on div at bounding box center [18, 152] width 18 height 18
click at [21, 61] on div at bounding box center [18, 61] width 9 height 9
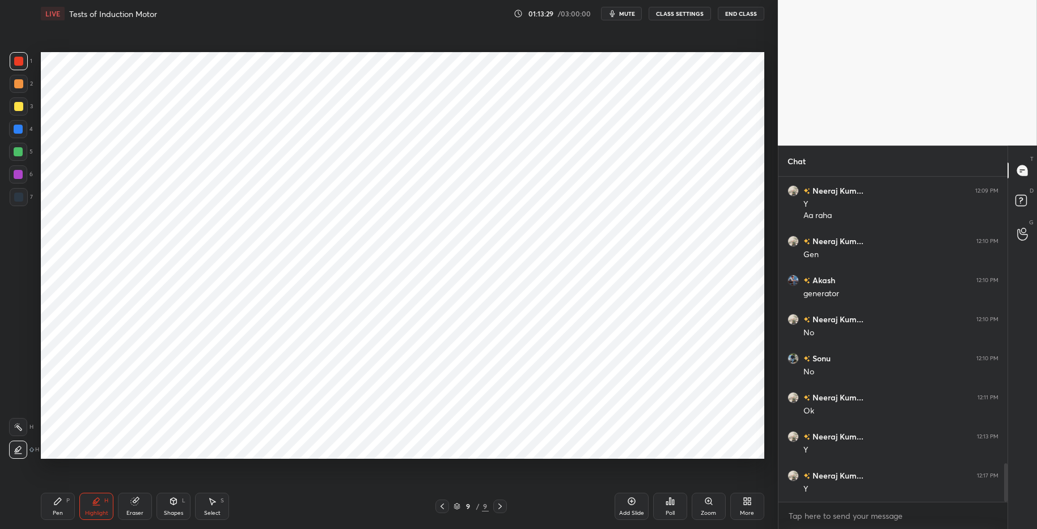
click at [61, 515] on div "Pen P" at bounding box center [58, 506] width 34 height 27
click at [92, 513] on div "Highlight" at bounding box center [96, 514] width 23 height 6
drag, startPoint x: 56, startPoint y: 505, endPoint x: 85, endPoint y: 505, distance: 29.5
click at [59, 505] on icon at bounding box center [57, 501] width 9 height 9
click at [273, 515] on div "Pen P Highlight H Eraser Shapes L Select S" at bounding box center [184, 506] width 287 height 27
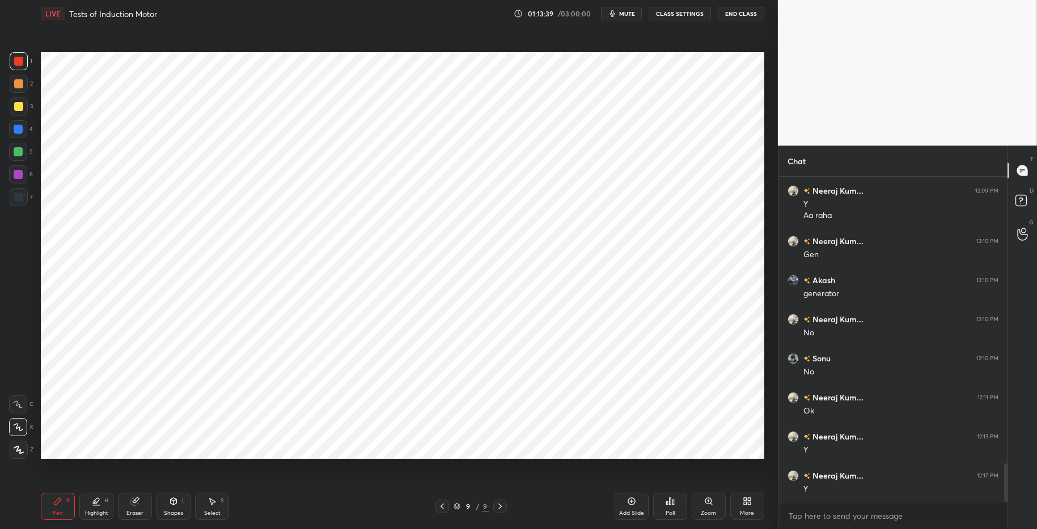
click at [17, 129] on div at bounding box center [18, 129] width 9 height 9
click at [18, 130] on div at bounding box center [18, 129] width 9 height 9
drag, startPoint x: 18, startPoint y: 156, endPoint x: 16, endPoint y: 138, distance: 18.8
click at [18, 154] on div at bounding box center [18, 152] width 18 height 18
drag, startPoint x: 17, startPoint y: 130, endPoint x: 24, endPoint y: 117, distance: 15.0
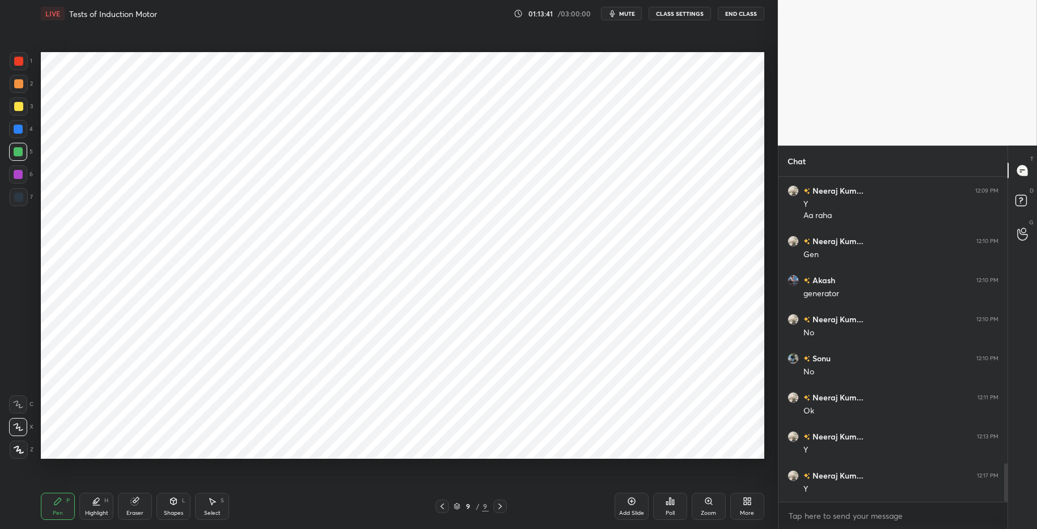
click at [17, 130] on div at bounding box center [18, 129] width 9 height 9
click at [23, 154] on div at bounding box center [18, 152] width 18 height 18
click at [21, 131] on div at bounding box center [18, 129] width 9 height 9
drag, startPoint x: 94, startPoint y: 509, endPoint x: 84, endPoint y: 505, distance: 9.9
click at [95, 509] on div "Highlight H" at bounding box center [96, 506] width 34 height 27
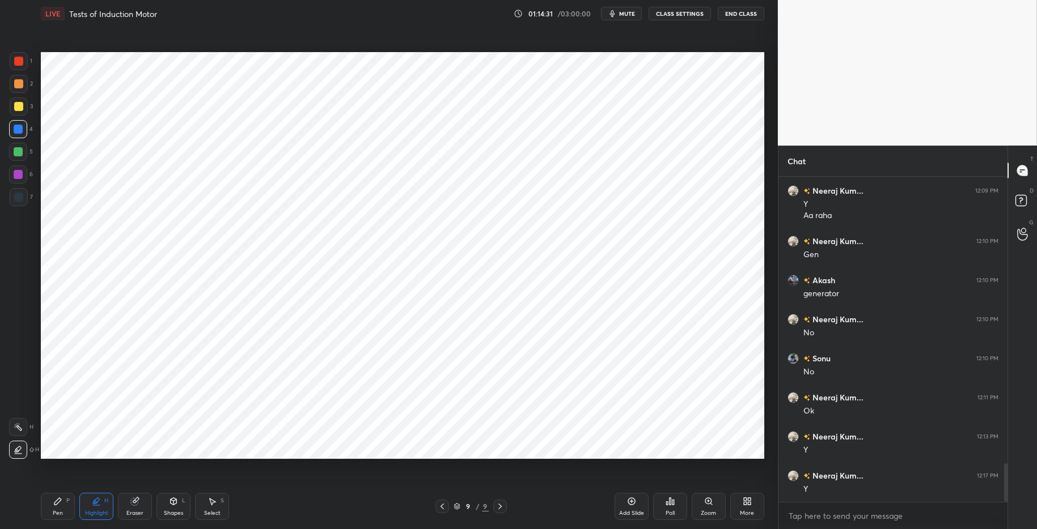
drag, startPoint x: 70, startPoint y: 503, endPoint x: 113, endPoint y: 501, distance: 43.1
click at [71, 502] on div "Pen P" at bounding box center [58, 506] width 34 height 27
click at [277, 512] on div "Pen P Highlight H Eraser Shapes L Select S" at bounding box center [184, 506] width 287 height 27
click at [96, 511] on div "Highlight" at bounding box center [96, 514] width 23 height 6
click at [60, 503] on icon at bounding box center [57, 501] width 9 height 9
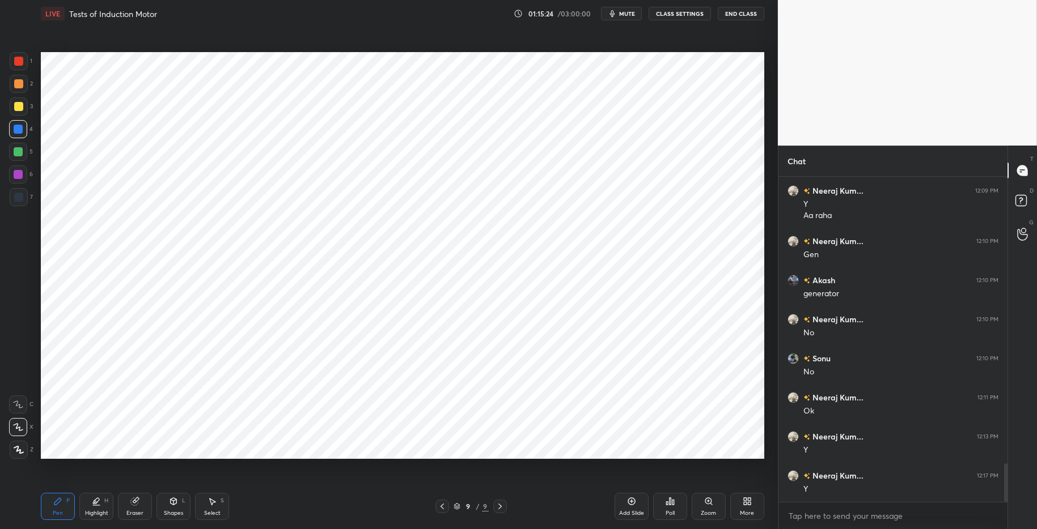
click at [405, 515] on div "Pen P Highlight H Eraser Shapes L Select S 9 / 9 Add Slide Poll Zoom More" at bounding box center [402, 506] width 723 height 45
drag, startPoint x: 95, startPoint y: 506, endPoint x: 67, endPoint y: 499, distance: 29.3
click at [95, 505] on div "Highlight H" at bounding box center [96, 506] width 34 height 27
click at [61, 502] on icon at bounding box center [57, 501] width 9 height 9
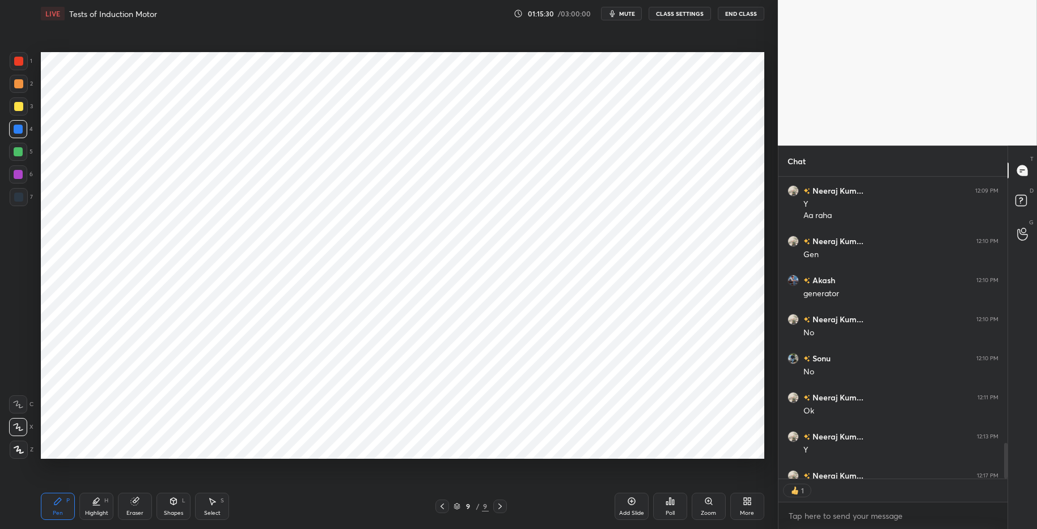
click at [331, 515] on div "Pen P Highlight H Eraser Shapes L Select S 9 / 9 Add Slide Poll Zoom More" at bounding box center [402, 506] width 723 height 45
click at [752, 506] on div "More" at bounding box center [747, 506] width 34 height 27
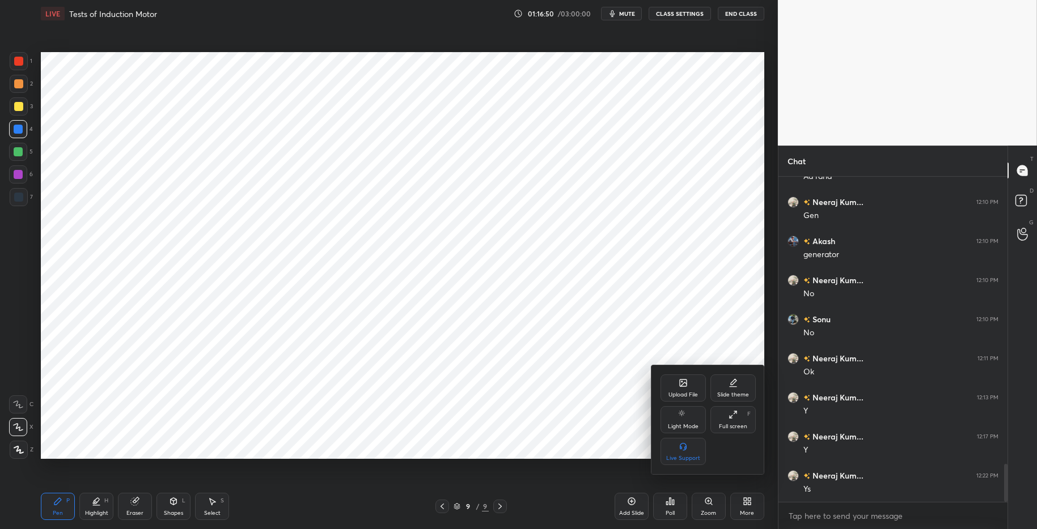
click at [674, 385] on div "Upload File" at bounding box center [682, 388] width 45 height 27
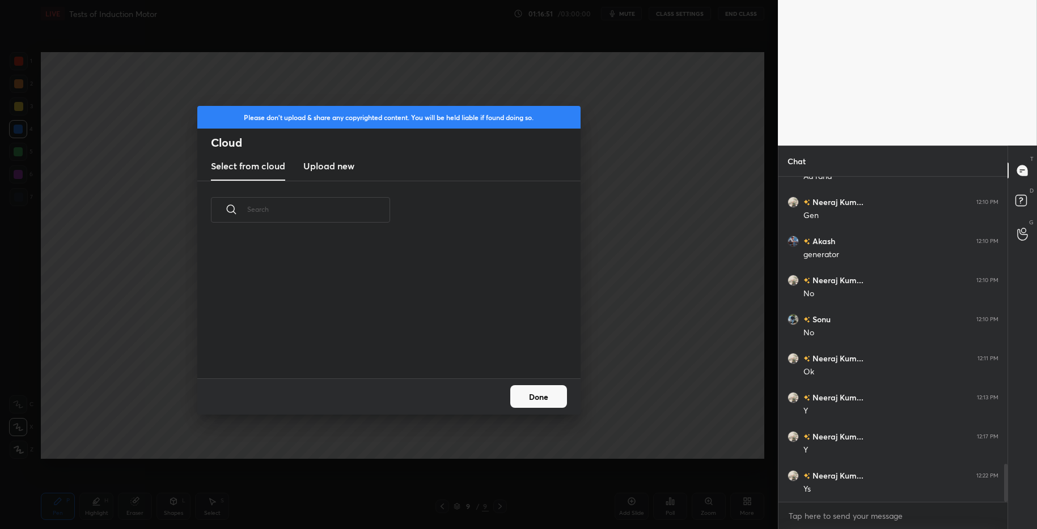
click at [332, 167] on h3 "Upload new" at bounding box center [328, 166] width 51 height 14
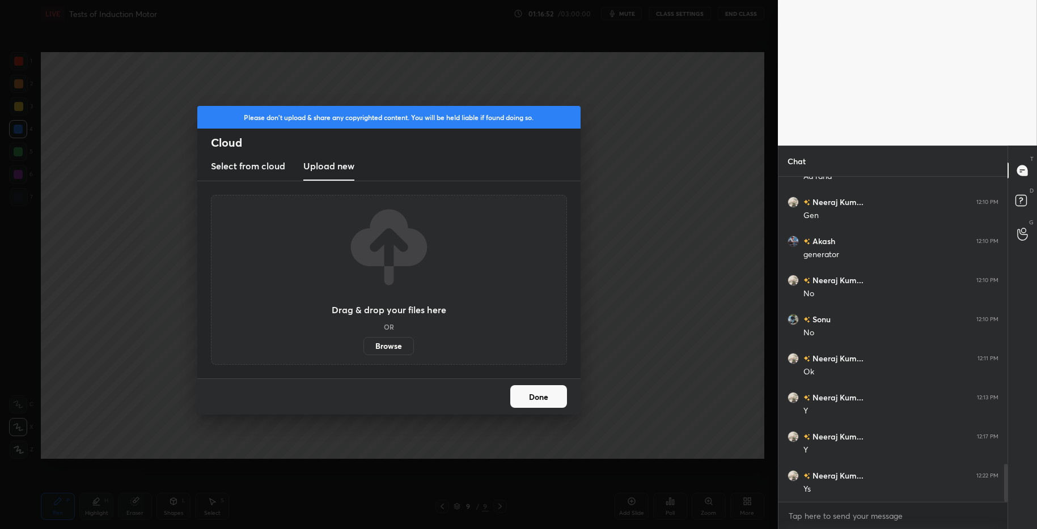
click at [400, 345] on label "Browse" at bounding box center [388, 346] width 50 height 18
click at [363, 345] on input "Browse" at bounding box center [363, 346] width 0 height 18
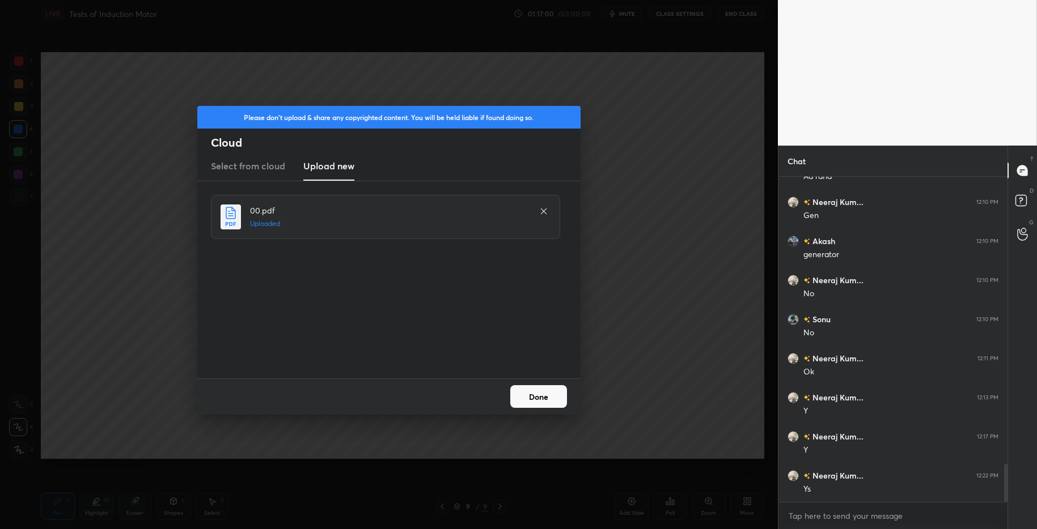
click at [541, 400] on button "Done" at bounding box center [538, 396] width 57 height 23
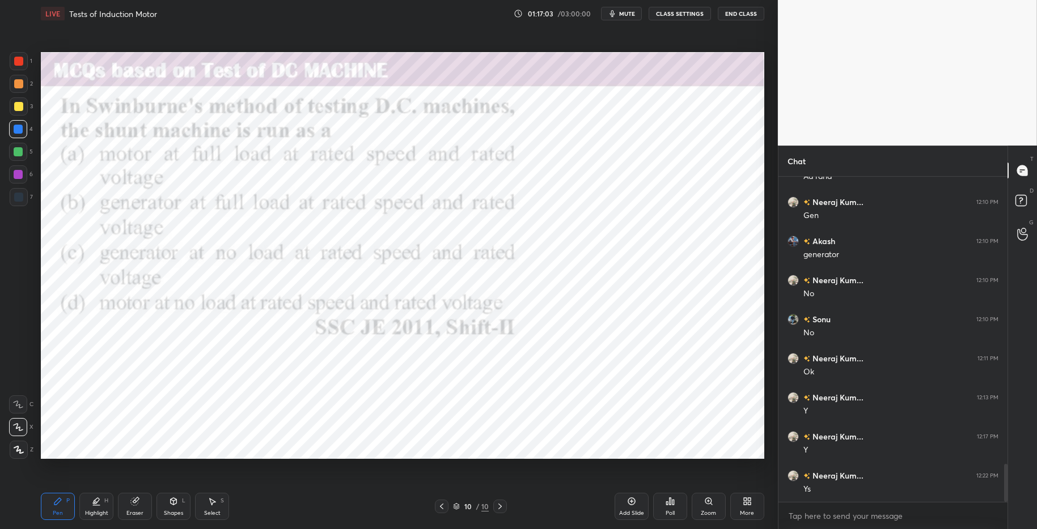
click at [671, 506] on div "Poll" at bounding box center [670, 506] width 34 height 27
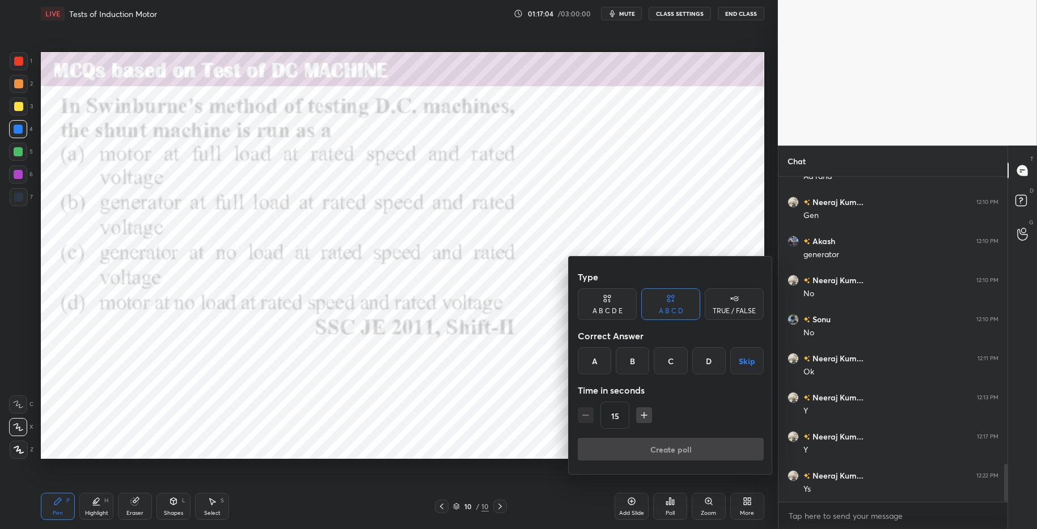
click at [713, 363] on div "D" at bounding box center [708, 361] width 33 height 27
click at [701, 460] on button "Create poll" at bounding box center [671, 449] width 186 height 23
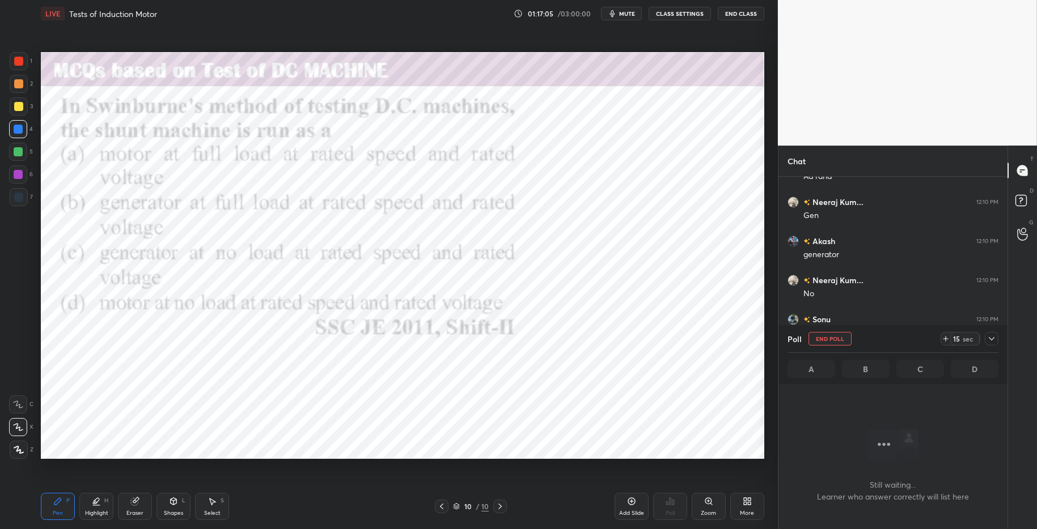
scroll to position [180, 226]
click at [946, 337] on icon at bounding box center [945, 338] width 9 height 9
click at [944, 338] on icon at bounding box center [945, 338] width 9 height 9
click at [944, 339] on icon at bounding box center [945, 338] width 9 height 9
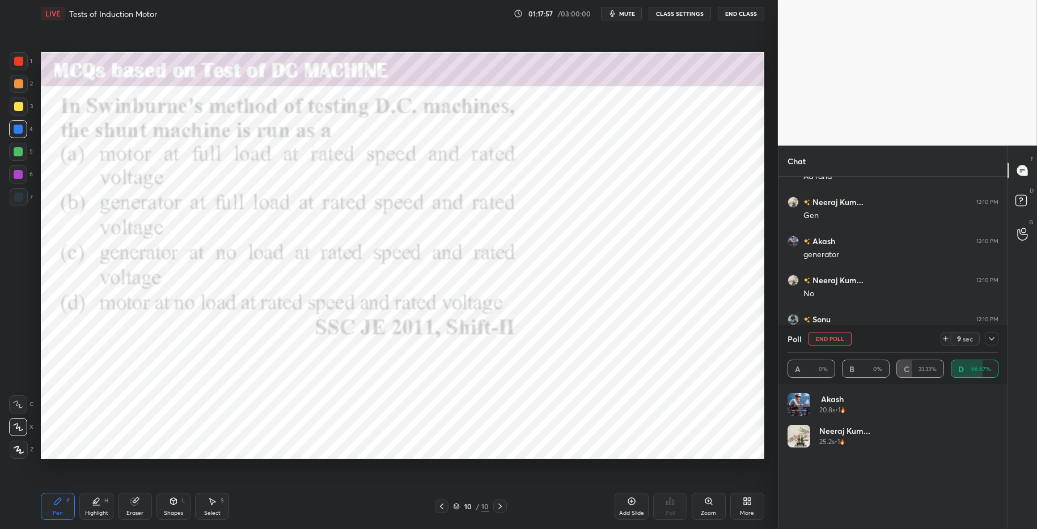
click at [963, 336] on icon at bounding box center [991, 338] width 9 height 9
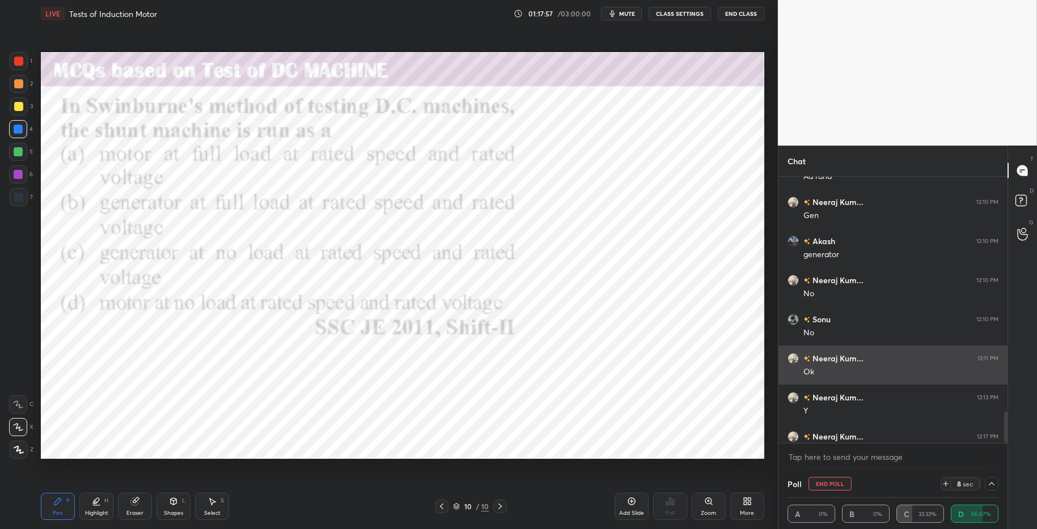
scroll to position [1, 4]
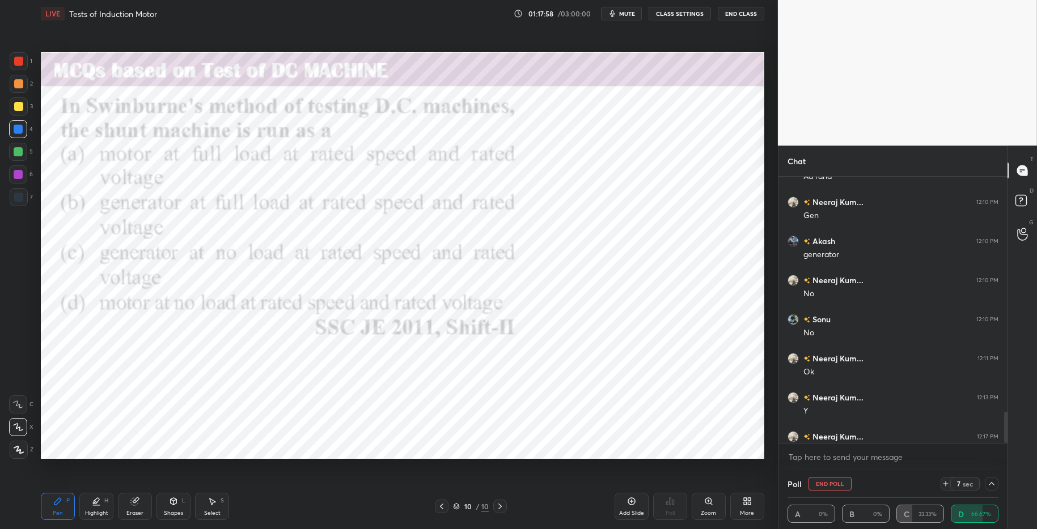
click at [96, 511] on div "Highlight" at bounding box center [96, 514] width 23 height 6
drag, startPoint x: 59, startPoint y: 499, endPoint x: 120, endPoint y: 497, distance: 61.3
click at [61, 499] on icon at bounding box center [57, 501] width 9 height 9
drag, startPoint x: 279, startPoint y: 503, endPoint x: 263, endPoint y: 473, distance: 34.2
click at [279, 503] on div "Pen P Highlight H Eraser Shapes L Select S" at bounding box center [184, 506] width 287 height 27
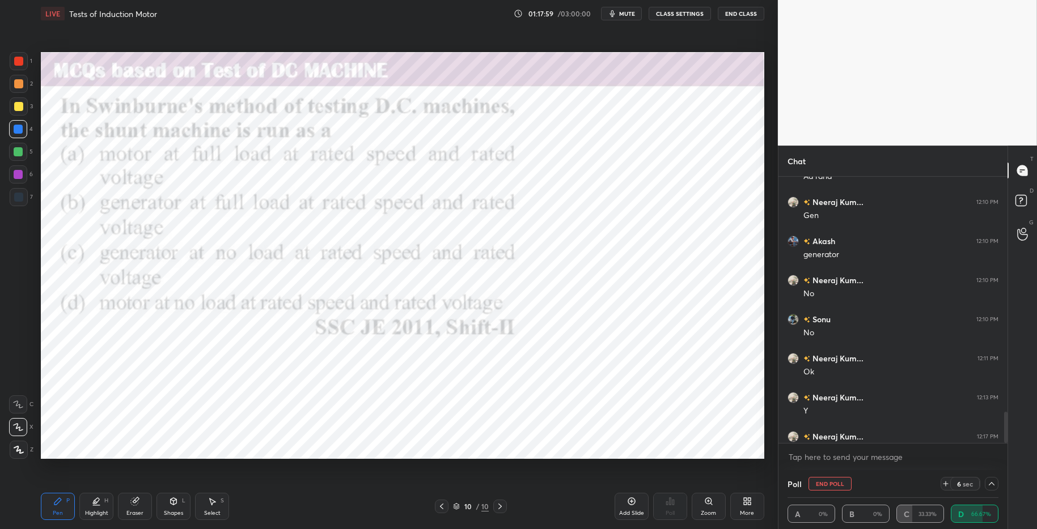
drag, startPoint x: 14, startPoint y: 62, endPoint x: 38, endPoint y: 74, distance: 27.1
click at [14, 62] on div at bounding box center [18, 61] width 9 height 9
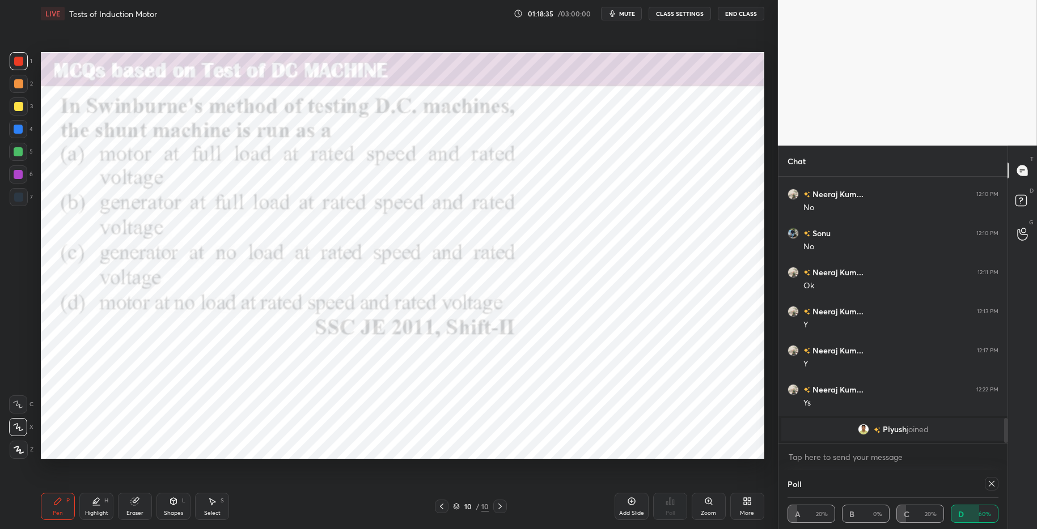
click at [963, 477] on div at bounding box center [992, 484] width 14 height 14
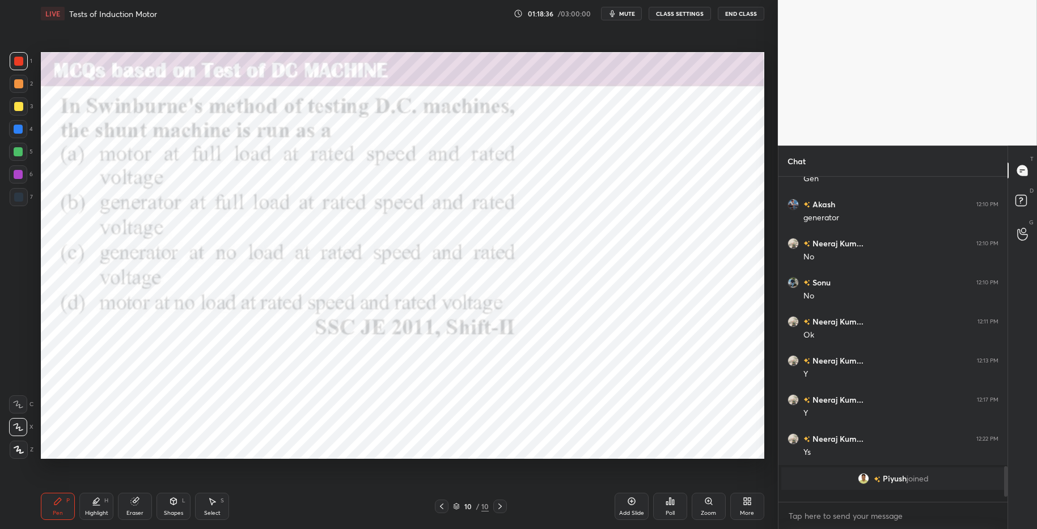
scroll to position [4, 4]
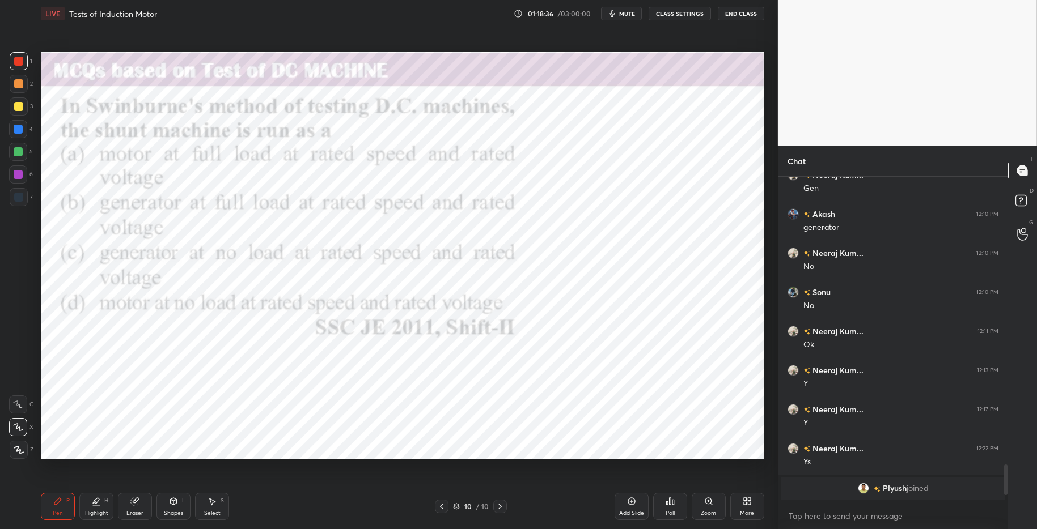
click at [554, 490] on div "Pen P Highlight H Eraser Shapes L Select S 10 / 10 Add Slide Poll Zoom More" at bounding box center [402, 506] width 723 height 45
click at [748, 503] on icon at bounding box center [747, 501] width 9 height 9
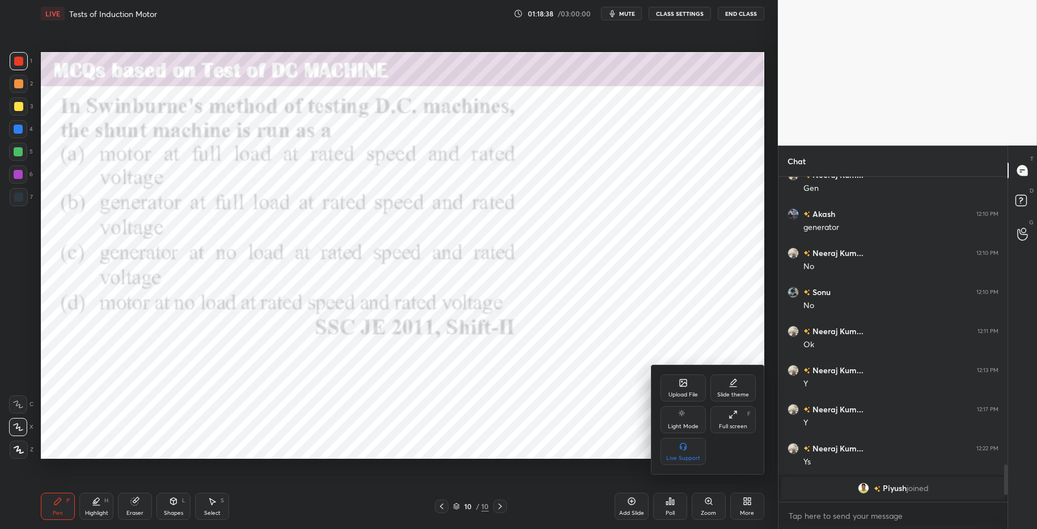
click at [675, 378] on div "Upload File" at bounding box center [682, 388] width 45 height 27
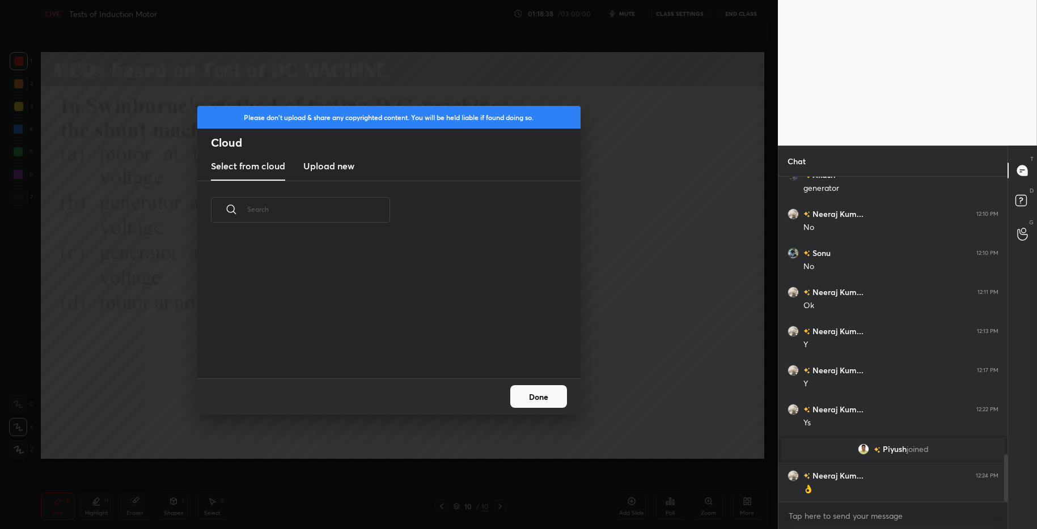
scroll to position [1908, 0]
drag, startPoint x: 327, startPoint y: 154, endPoint x: 324, endPoint y: 159, distance: 5.8
click at [326, 154] on new "Upload new" at bounding box center [328, 166] width 51 height 28
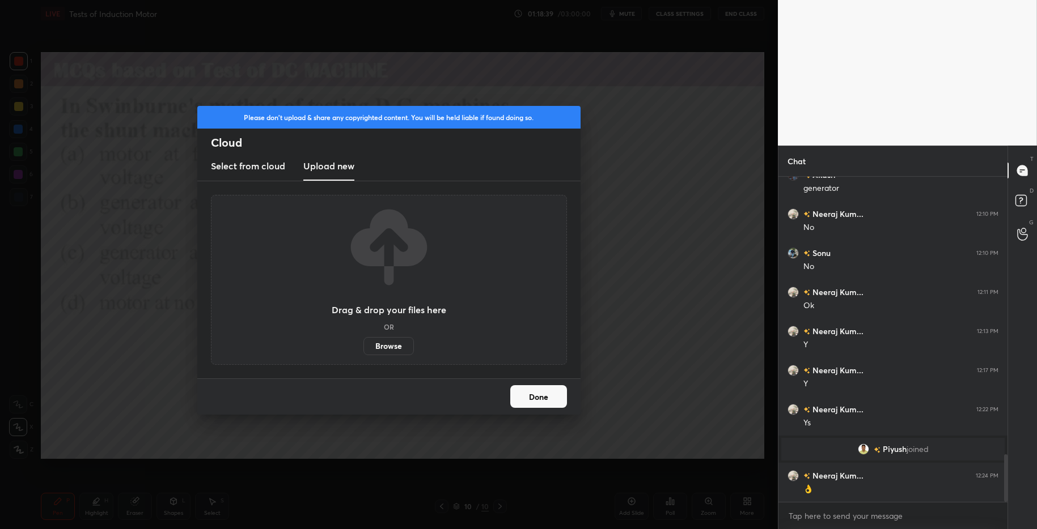
click at [384, 347] on label "Browse" at bounding box center [388, 346] width 50 height 18
click at [363, 347] on input "Browse" at bounding box center [363, 346] width 0 height 18
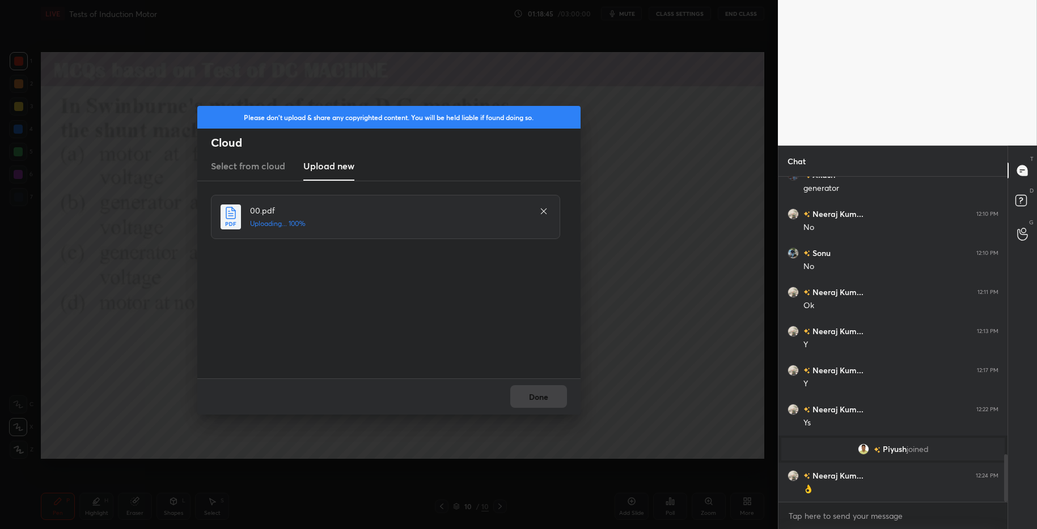
drag, startPoint x: 529, startPoint y: 397, endPoint x: 545, endPoint y: 400, distance: 16.7
click at [532, 399] on div "Done" at bounding box center [388, 397] width 383 height 36
drag, startPoint x: 535, startPoint y: 399, endPoint x: 556, endPoint y: 397, distance: 21.0
click at [537, 397] on button "Done" at bounding box center [538, 396] width 57 height 23
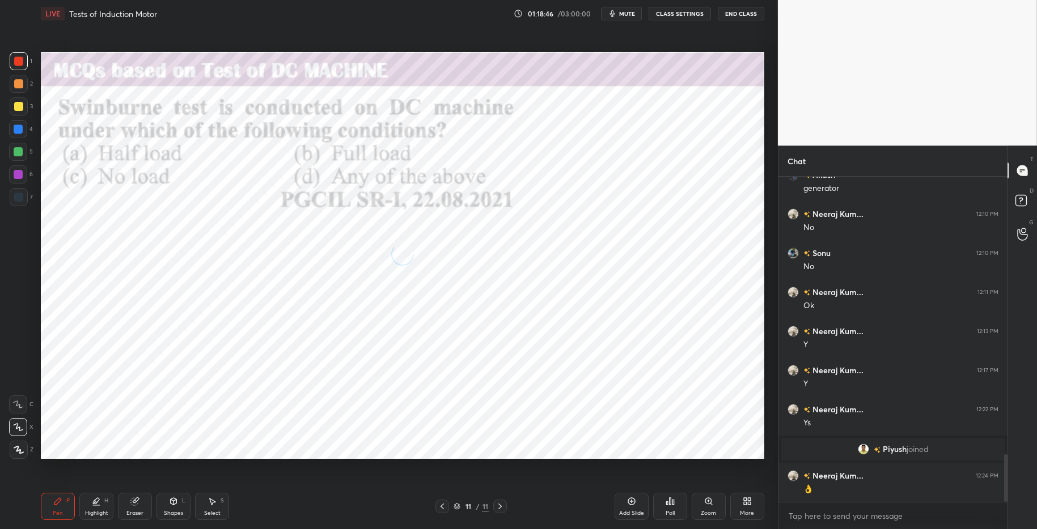
click at [672, 507] on div "Poll" at bounding box center [670, 506] width 34 height 27
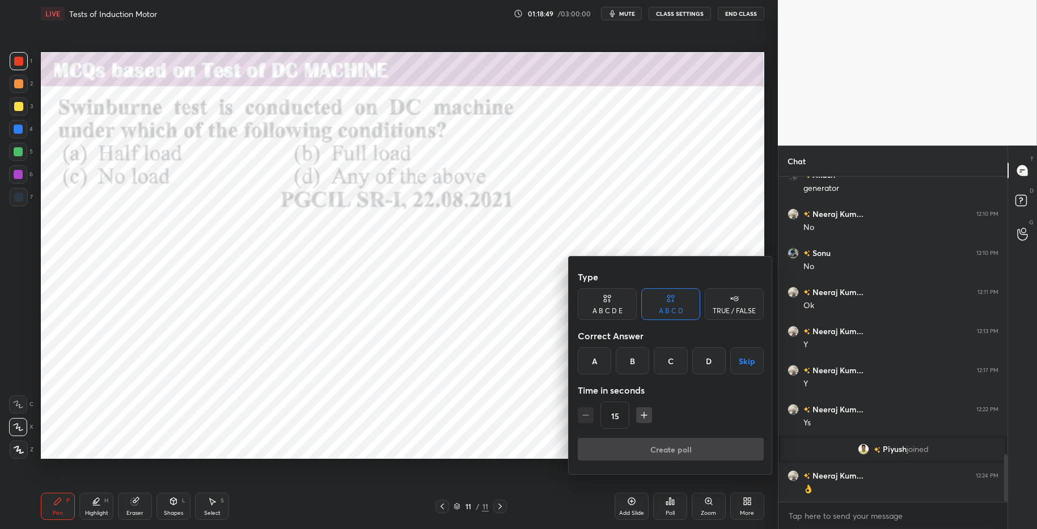
drag, startPoint x: 670, startPoint y: 363, endPoint x: 673, endPoint y: 387, distance: 24.5
click at [670, 363] on div "C" at bounding box center [670, 361] width 33 height 27
drag, startPoint x: 673, startPoint y: 445, endPoint x: 681, endPoint y: 447, distance: 8.7
click at [673, 445] on button "Create poll" at bounding box center [671, 449] width 186 height 23
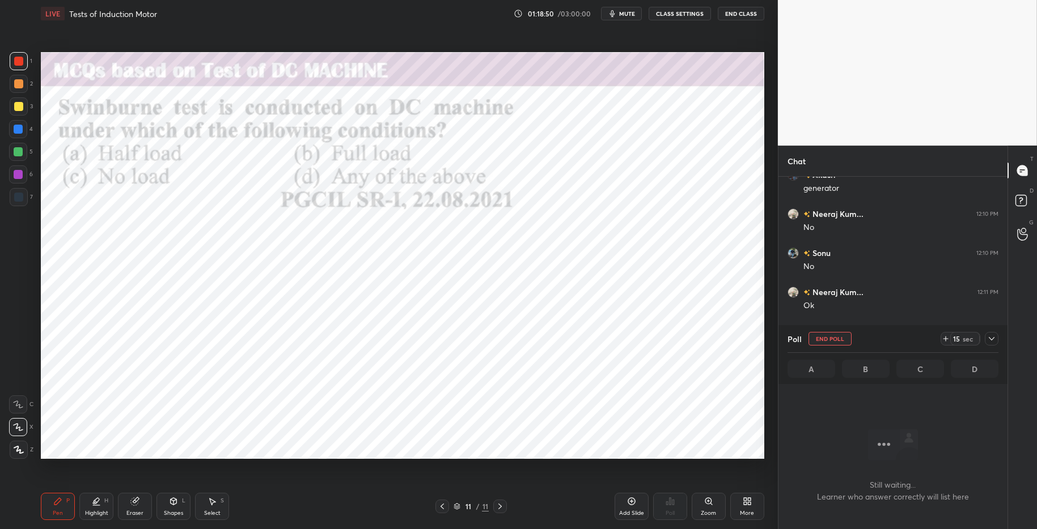
scroll to position [180, 226]
drag, startPoint x: 941, startPoint y: 341, endPoint x: 949, endPoint y: 341, distance: 7.9
click at [942, 341] on icon at bounding box center [945, 338] width 9 height 9
click at [947, 341] on icon at bounding box center [945, 338] width 9 height 9
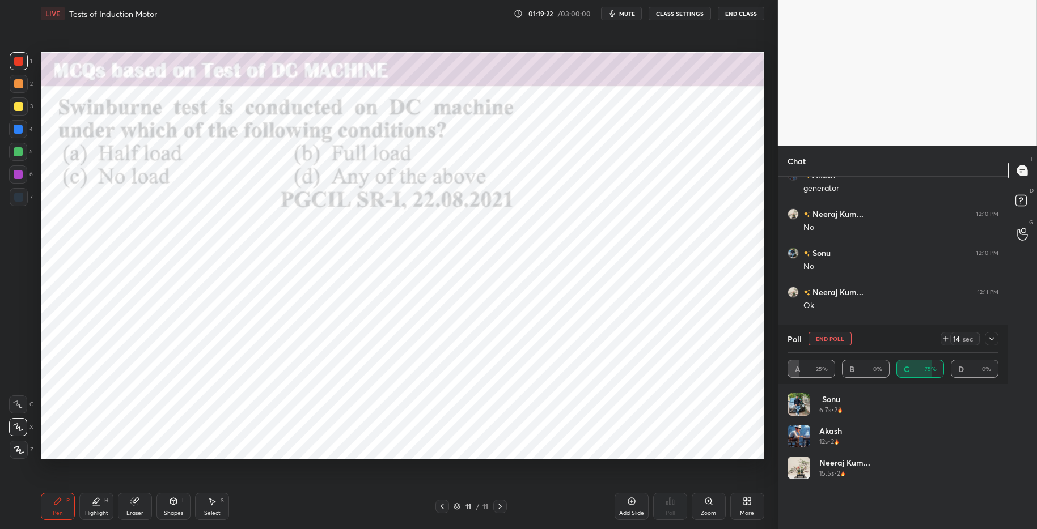
drag, startPoint x: 993, startPoint y: 338, endPoint x: 997, endPoint y: 343, distance: 6.0
click at [963, 340] on icon at bounding box center [991, 338] width 9 height 9
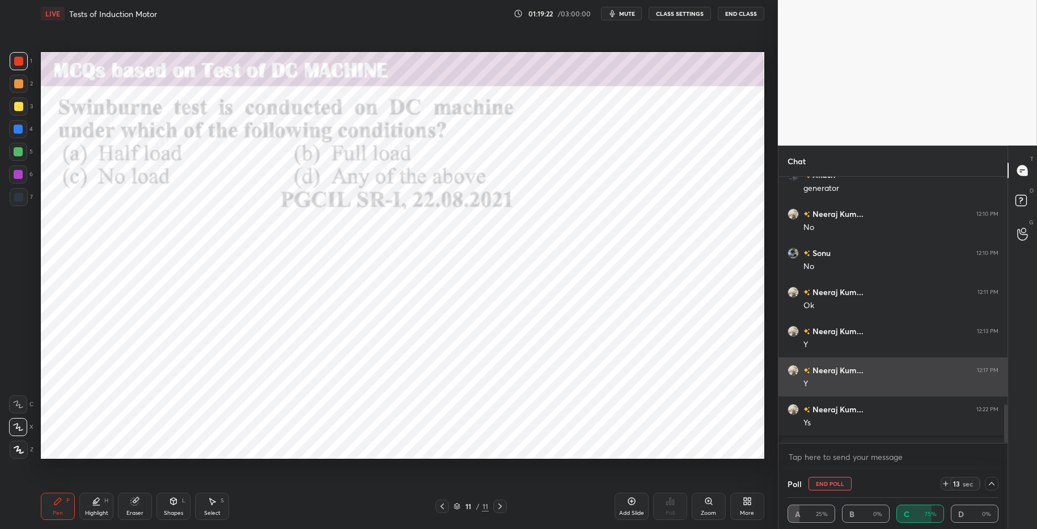
scroll to position [1, 4]
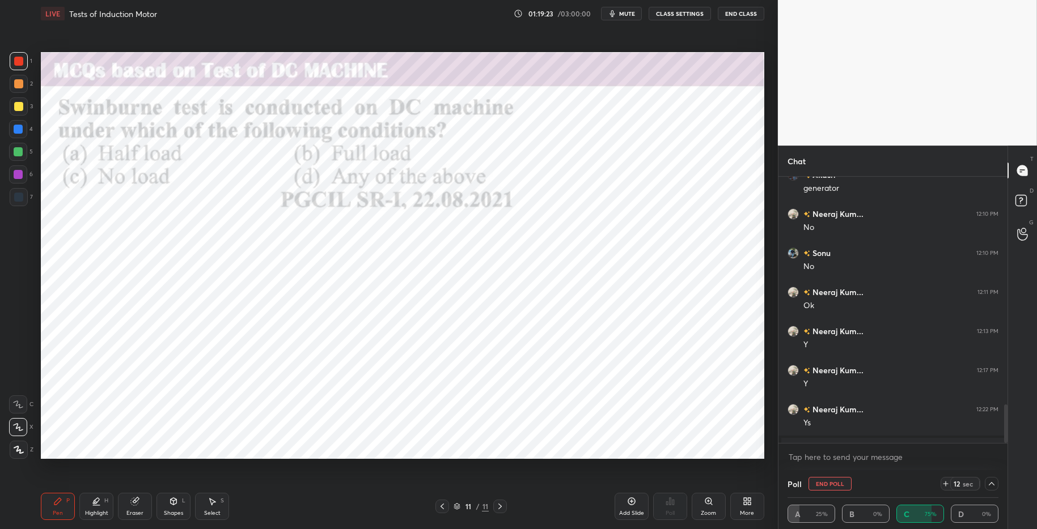
click at [99, 506] on icon at bounding box center [96, 501] width 9 height 9
click at [66, 502] on div "P" at bounding box center [67, 501] width 3 height 6
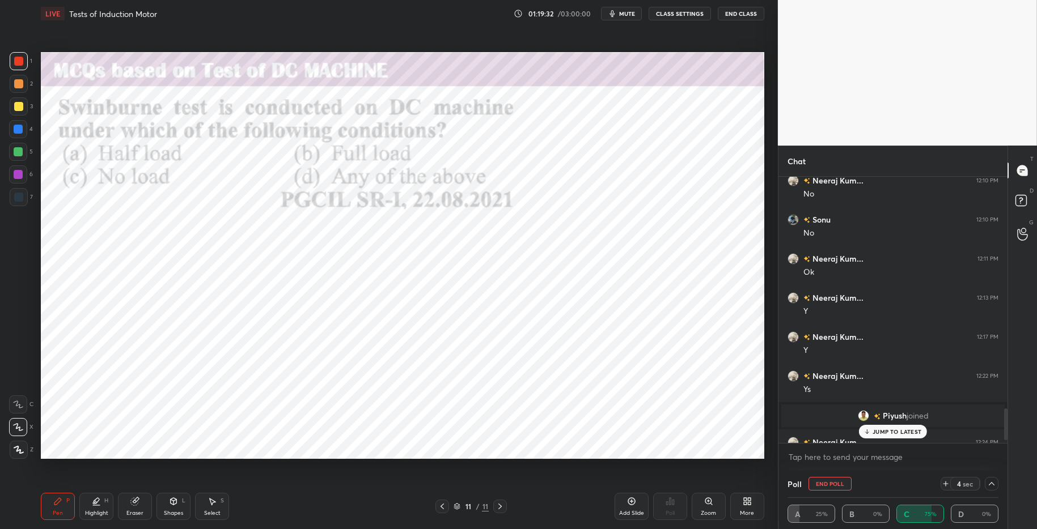
scroll to position [1967, 0]
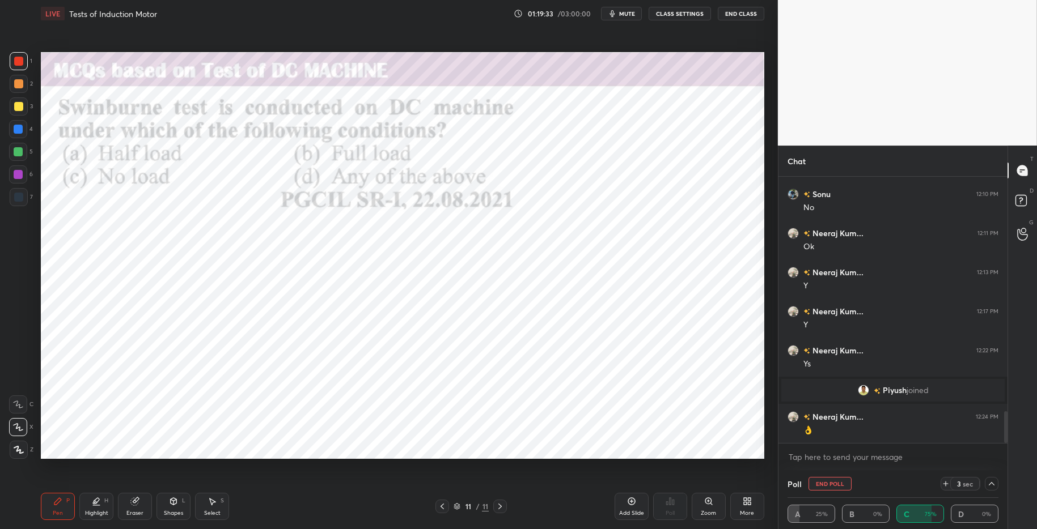
click at [963, 481] on icon at bounding box center [991, 484] width 9 height 9
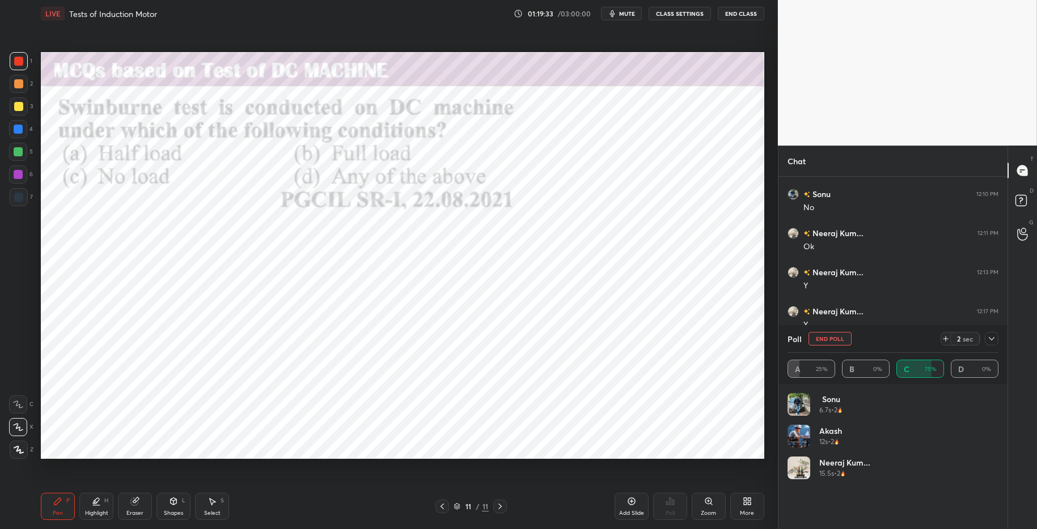
scroll to position [4, 4]
click at [963, 338] on icon at bounding box center [992, 338] width 6 height 3
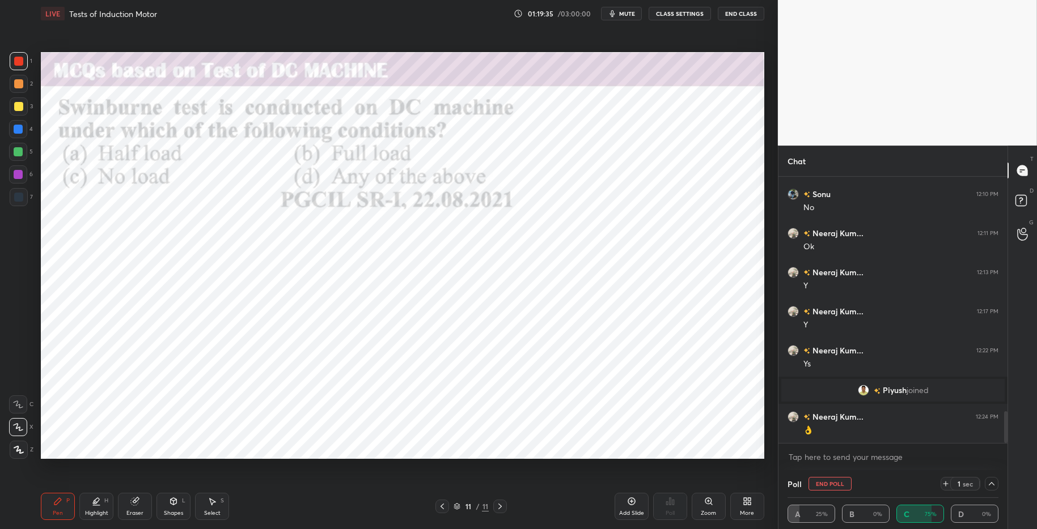
click at [98, 505] on icon at bounding box center [96, 501] width 9 height 9
click at [55, 493] on div "Pen P" at bounding box center [58, 506] width 34 height 27
click at [309, 509] on div "Pen P Highlight H Eraser Shapes L Select S" at bounding box center [184, 506] width 287 height 27
drag, startPoint x: 19, startPoint y: 107, endPoint x: 16, endPoint y: 112, distance: 6.3
click at [18, 107] on div at bounding box center [18, 106] width 9 height 9
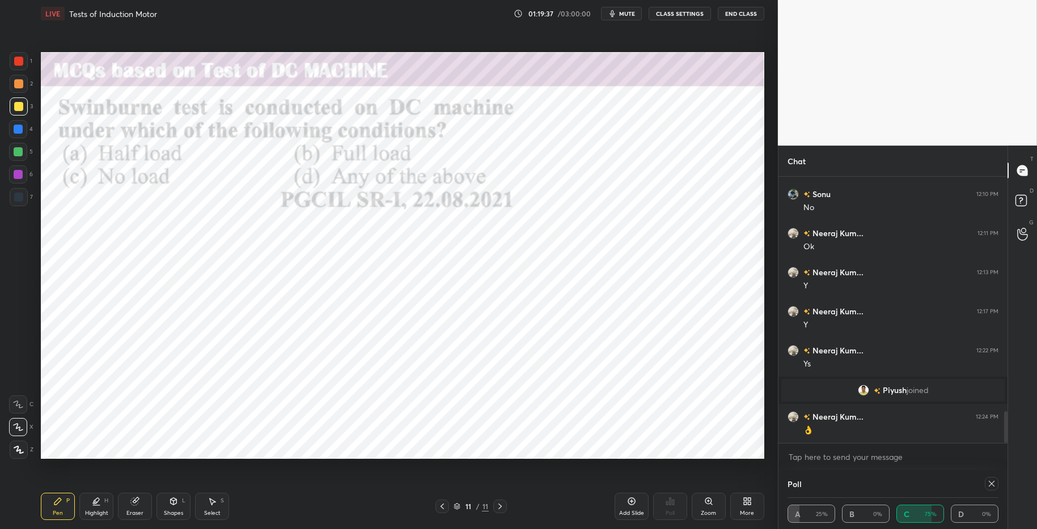
drag, startPoint x: 16, startPoint y: 151, endPoint x: 14, endPoint y: 126, distance: 25.1
click at [16, 151] on div at bounding box center [18, 151] width 9 height 9
click at [18, 129] on div at bounding box center [18, 129] width 9 height 9
click at [963, 485] on div at bounding box center [992, 484] width 14 height 14
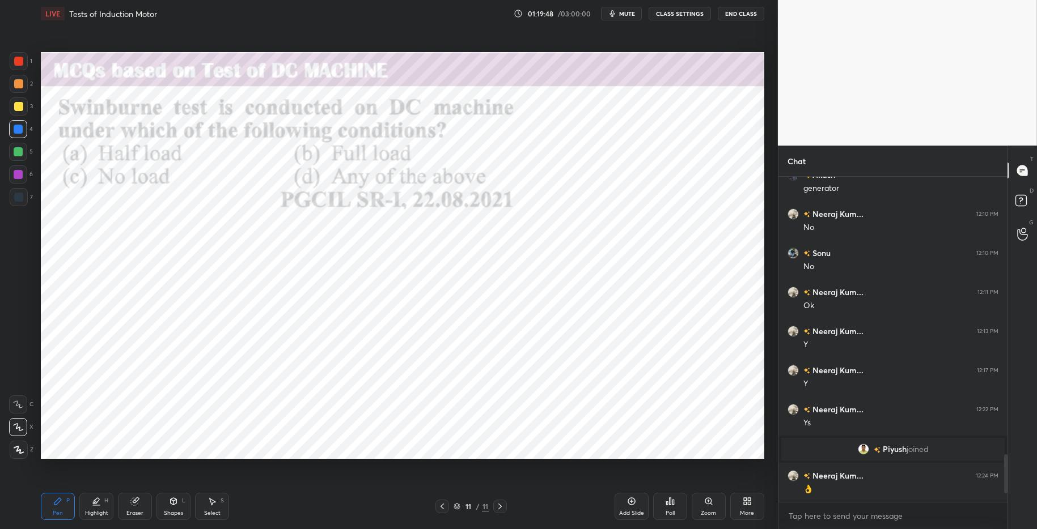
click at [748, 511] on div "More" at bounding box center [747, 514] width 14 height 6
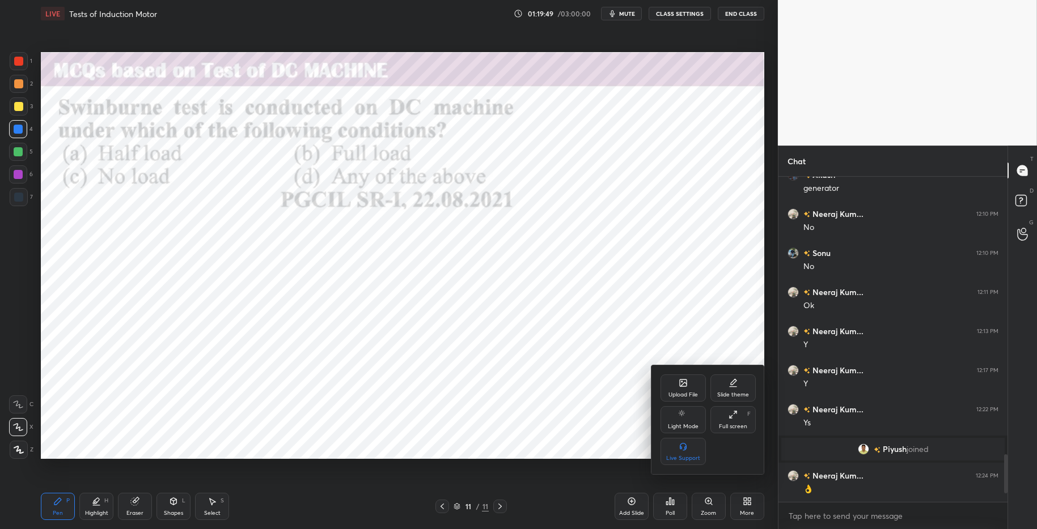
click at [685, 384] on icon at bounding box center [683, 385] width 6 height 4
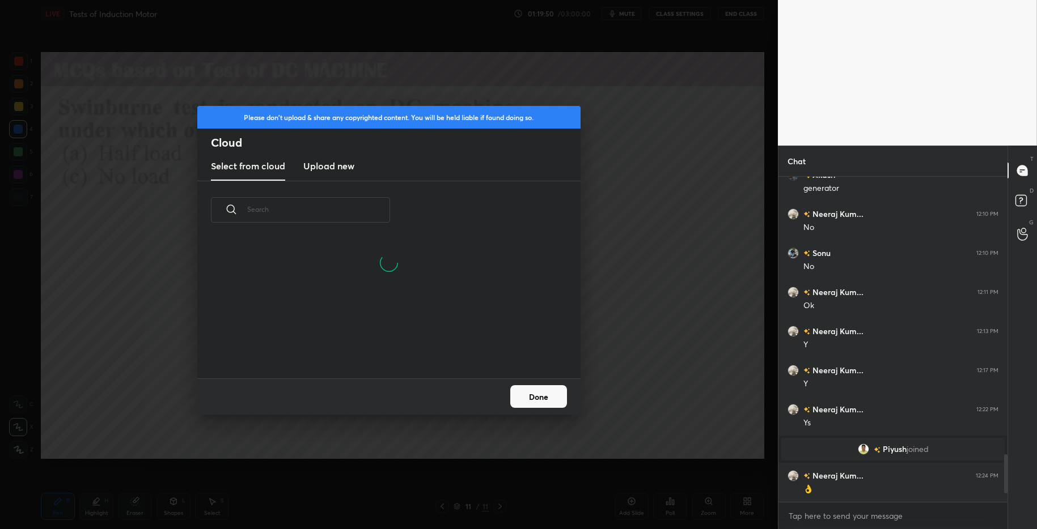
drag, startPoint x: 321, startPoint y: 156, endPoint x: 334, endPoint y: 172, distance: 21.0
click at [323, 156] on new "Upload new" at bounding box center [328, 166] width 51 height 28
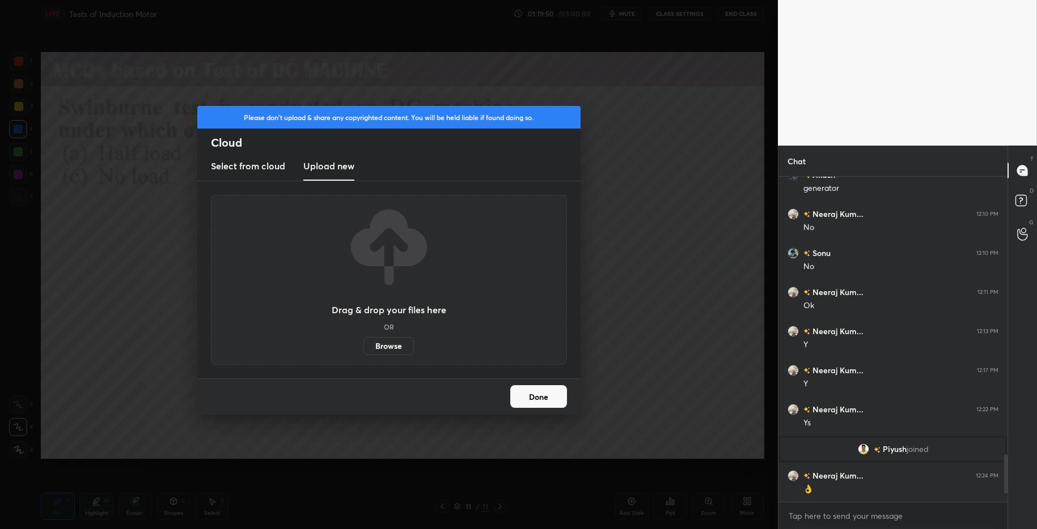
click at [393, 342] on label "Browse" at bounding box center [388, 346] width 50 height 18
click at [363, 342] on input "Browse" at bounding box center [363, 346] width 0 height 18
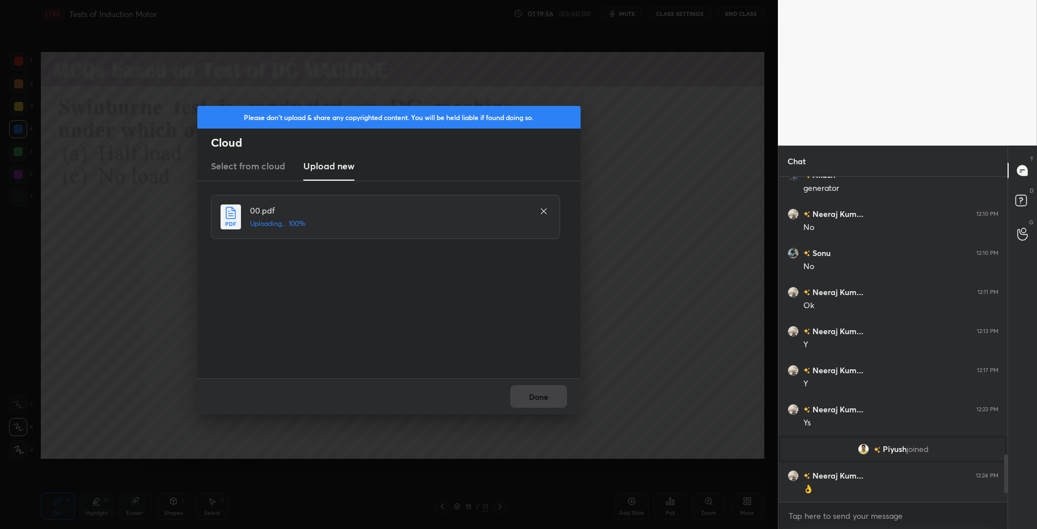
drag, startPoint x: 545, startPoint y: 392, endPoint x: 550, endPoint y: 389, distance: 6.3
click at [545, 392] on div "Done" at bounding box center [388, 397] width 383 height 36
click at [529, 400] on button "Done" at bounding box center [538, 396] width 57 height 23
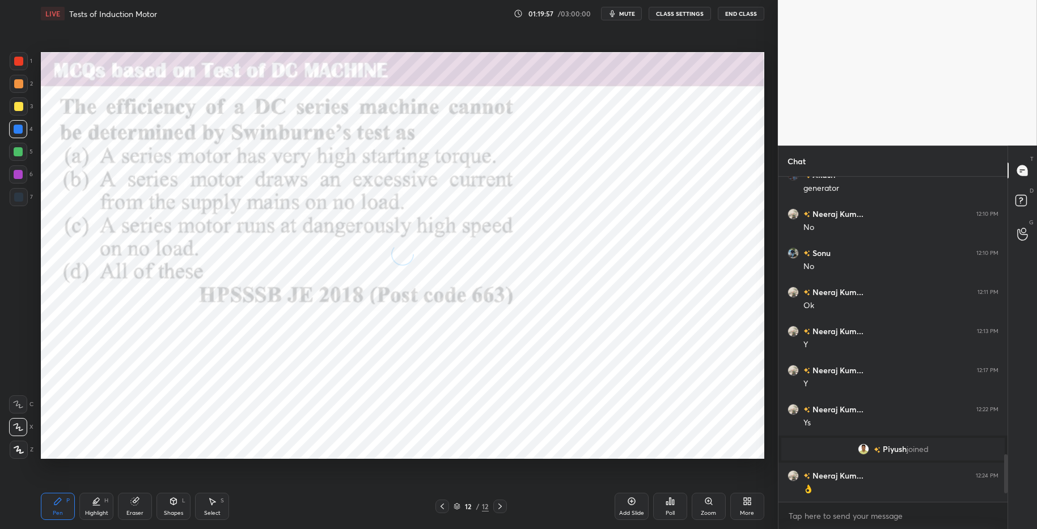
click at [671, 503] on icon at bounding box center [670, 501] width 9 height 9
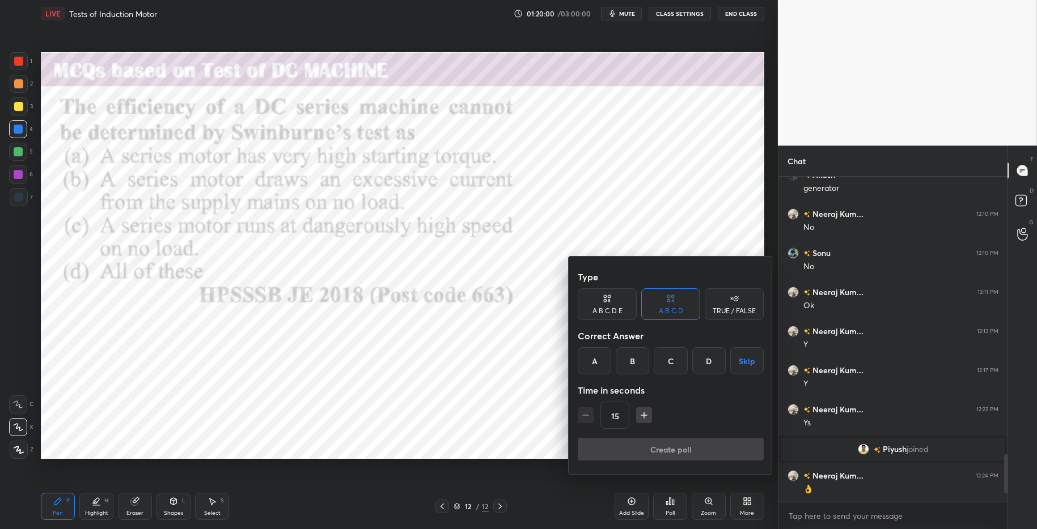
click at [676, 363] on div "C" at bounding box center [670, 361] width 33 height 27
click at [715, 455] on button "Create poll" at bounding box center [671, 449] width 186 height 23
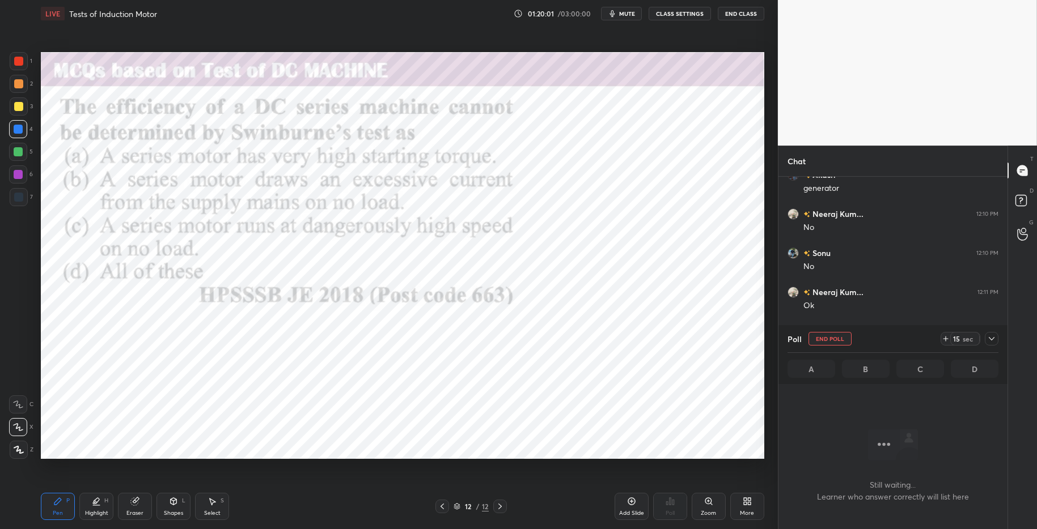
scroll to position [180, 226]
click at [944, 338] on icon at bounding box center [945, 338] width 9 height 9
click at [946, 341] on icon at bounding box center [945, 338] width 9 height 9
click at [945, 341] on icon at bounding box center [945, 338] width 9 height 9
click at [5, 176] on div "1 2 3 4 5 6 7 C X Z C X Z E E Erase all H H" at bounding box center [18, 255] width 36 height 407
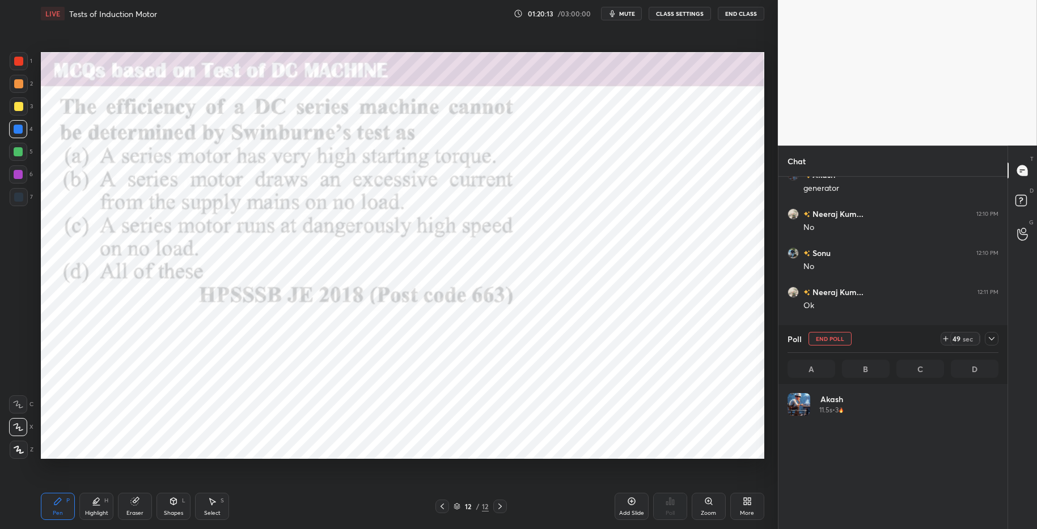
scroll to position [133, 208]
click at [94, 512] on div "Highlight" at bounding box center [96, 514] width 23 height 6
click at [64, 505] on div "Pen P" at bounding box center [58, 506] width 34 height 27
drag, startPoint x: 348, startPoint y: 521, endPoint x: 354, endPoint y: 519, distance: 6.6
click at [349, 515] on div "Pen P Highlight H Eraser Shapes L Select S 12 / 12 Add Slide Poll Zoom More" at bounding box center [402, 506] width 723 height 45
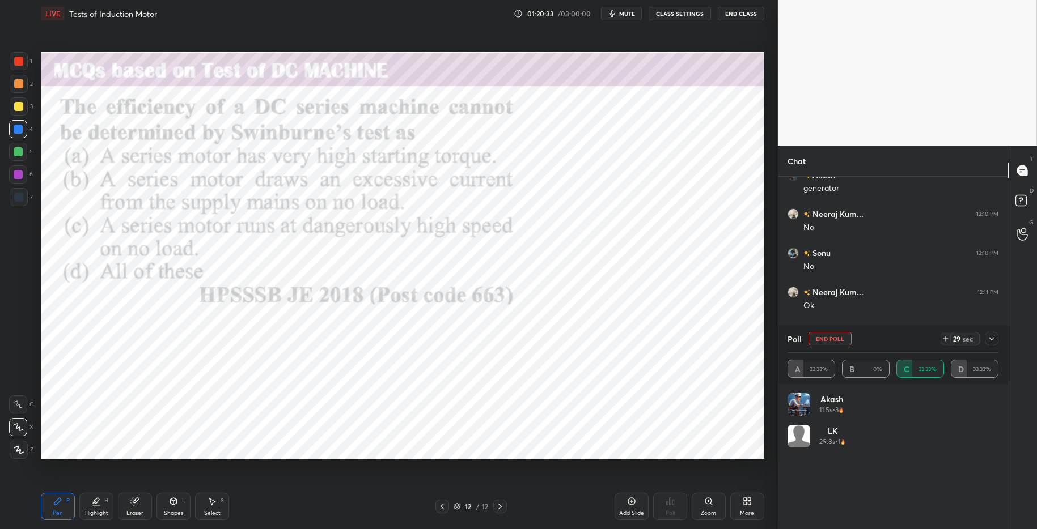
drag, startPoint x: 990, startPoint y: 340, endPoint x: 998, endPoint y: 347, distance: 10.8
click at [963, 341] on icon at bounding box center [991, 338] width 9 height 9
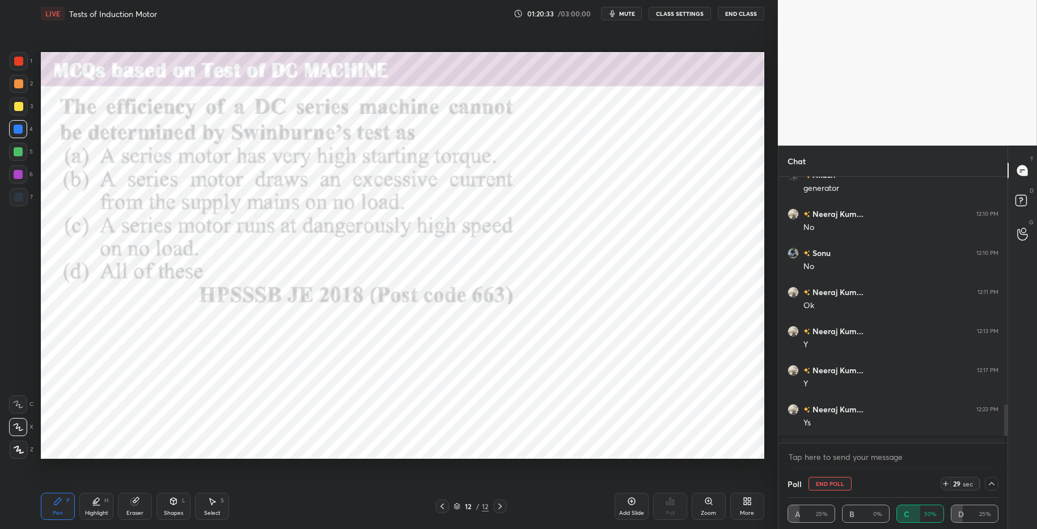
scroll to position [1, 4]
click at [963, 481] on icon at bounding box center [991, 484] width 9 height 9
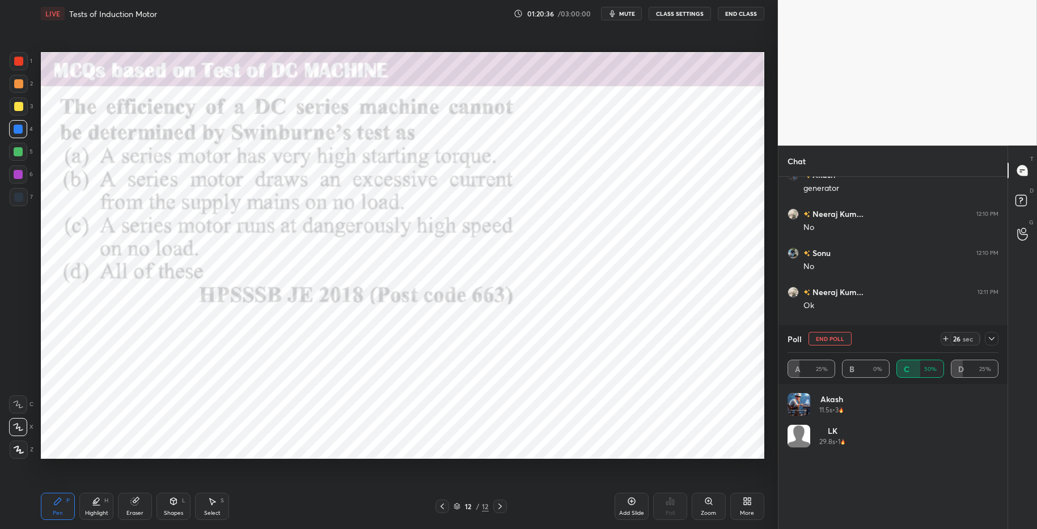
scroll to position [133, 208]
click at [963, 341] on icon at bounding box center [991, 338] width 9 height 9
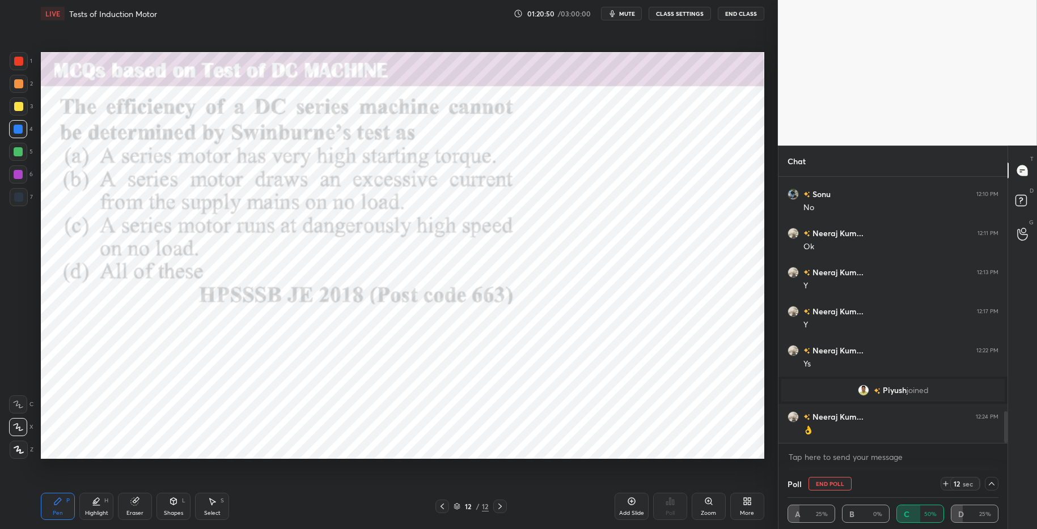
scroll to position [240, 226]
click at [963, 485] on icon at bounding box center [991, 484] width 9 height 9
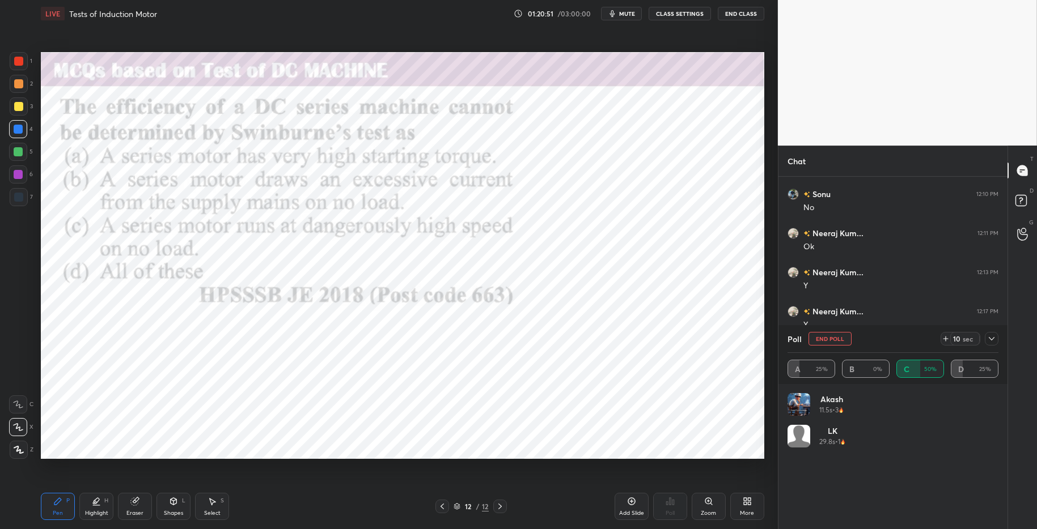
scroll to position [133, 208]
drag, startPoint x: 15, startPoint y: 59, endPoint x: 33, endPoint y: 64, distance: 18.3
click at [16, 60] on div at bounding box center [18, 61] width 9 height 9
drag, startPoint x: 992, startPoint y: 339, endPoint x: 996, endPoint y: 352, distance: 13.8
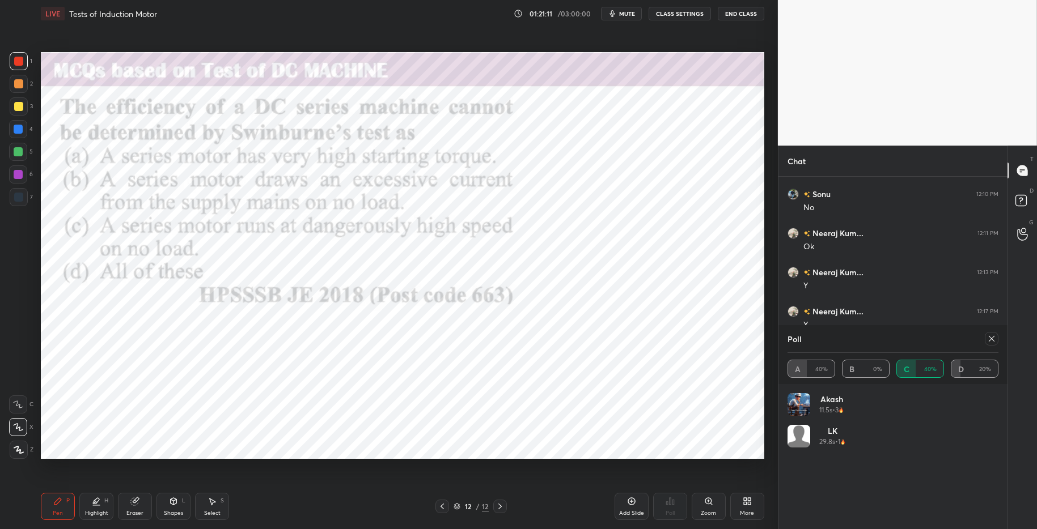
click at [963, 340] on icon at bounding box center [991, 338] width 9 height 9
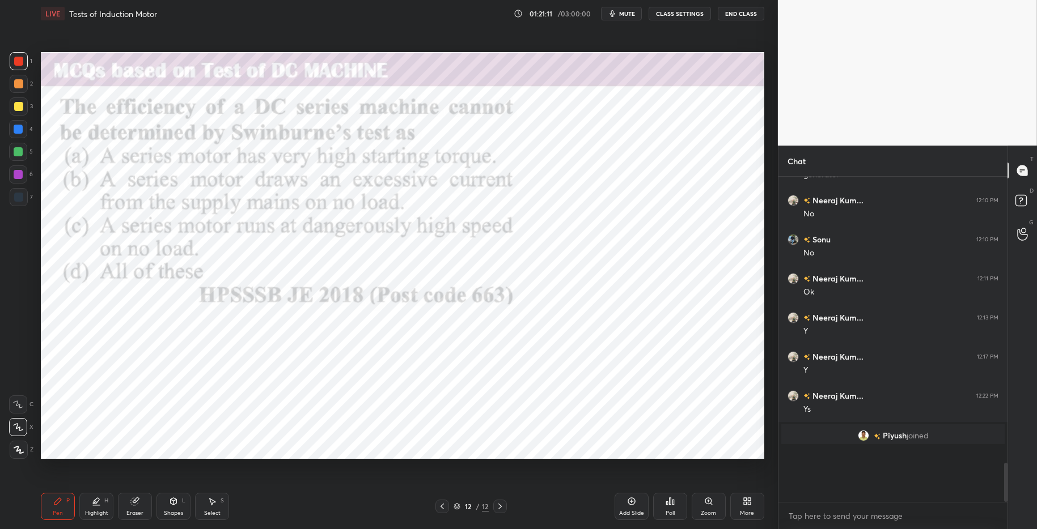
scroll to position [312, 226]
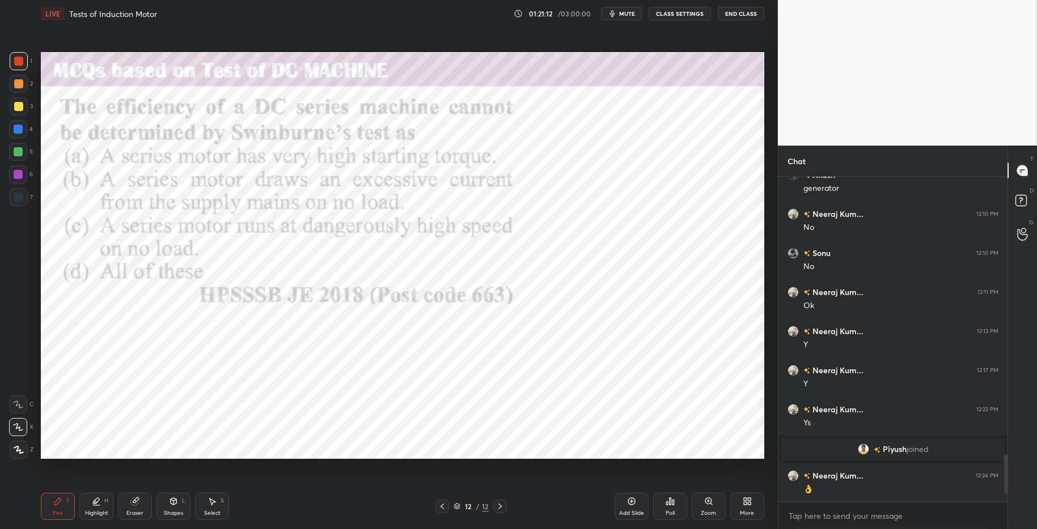
click at [754, 510] on div "More" at bounding box center [747, 506] width 34 height 27
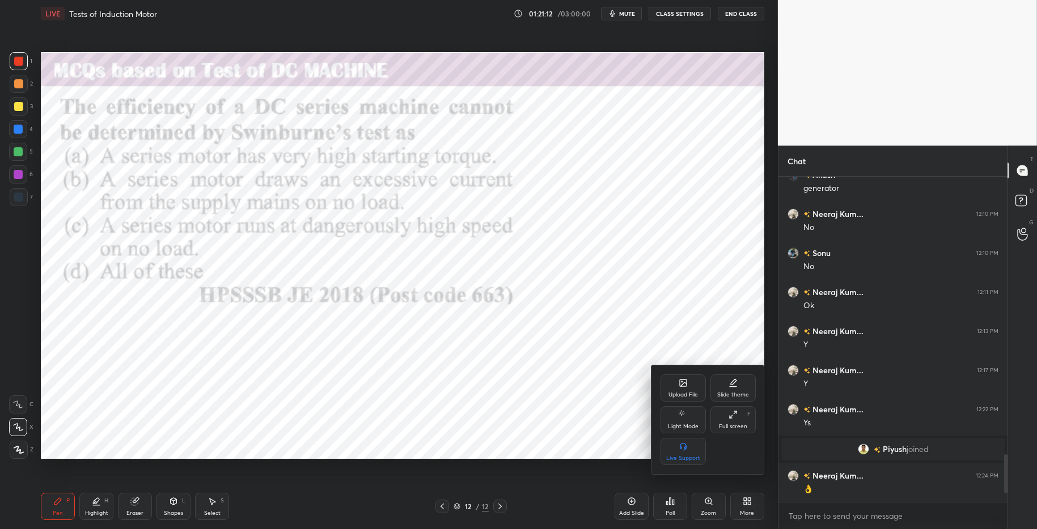
click at [688, 384] on div "Upload File" at bounding box center [682, 388] width 45 height 27
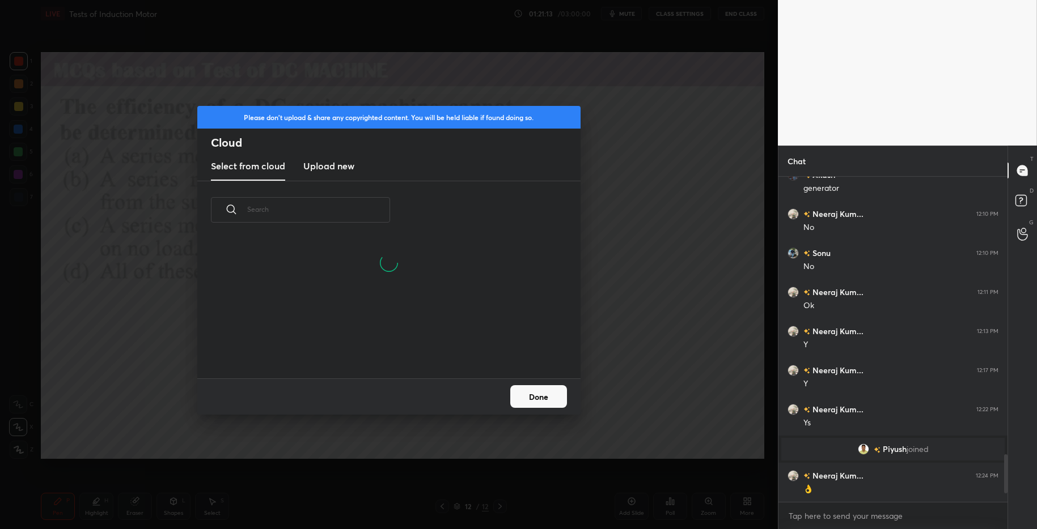
drag, startPoint x: 344, startPoint y: 169, endPoint x: 334, endPoint y: 173, distance: 10.9
click at [344, 169] on h3 "Upload new" at bounding box center [328, 166] width 51 height 14
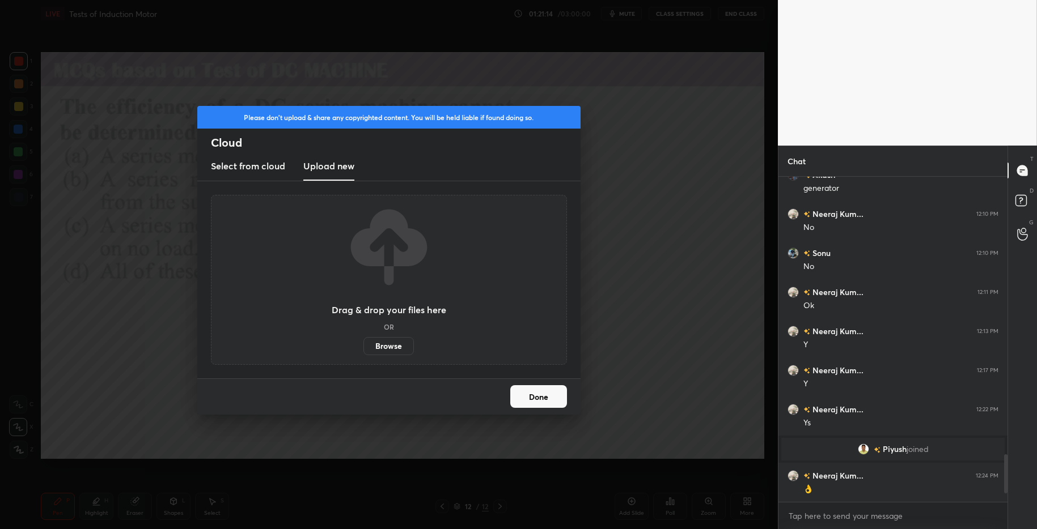
click at [393, 347] on label "Browse" at bounding box center [388, 346] width 50 height 18
click at [363, 347] on input "Browse" at bounding box center [363, 346] width 0 height 18
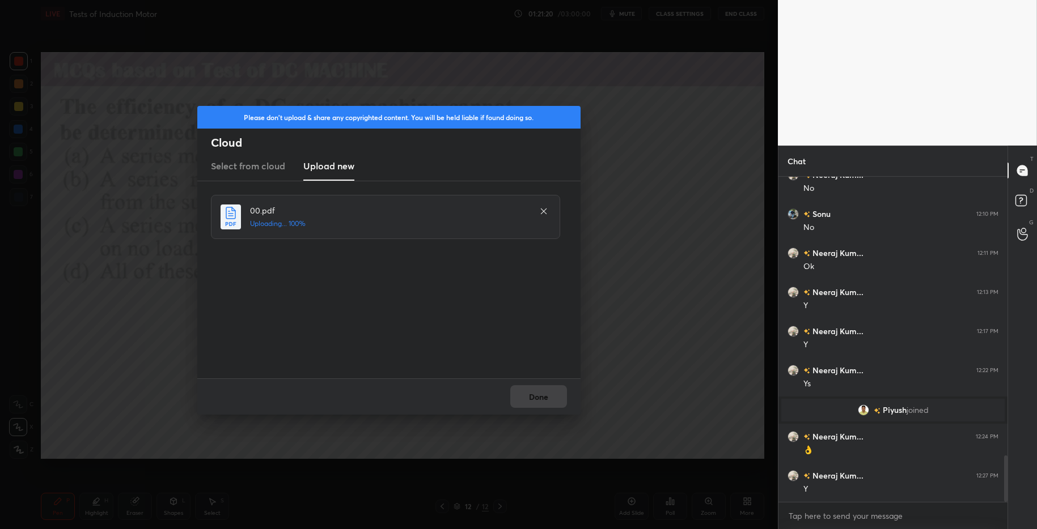
drag, startPoint x: 537, startPoint y: 388, endPoint x: 539, endPoint y: 399, distance: 10.3
click at [540, 391] on div "Done" at bounding box center [388, 397] width 383 height 36
drag, startPoint x: 539, startPoint y: 398, endPoint x: 550, endPoint y: 404, distance: 13.4
click at [540, 398] on button "Done" at bounding box center [538, 396] width 57 height 23
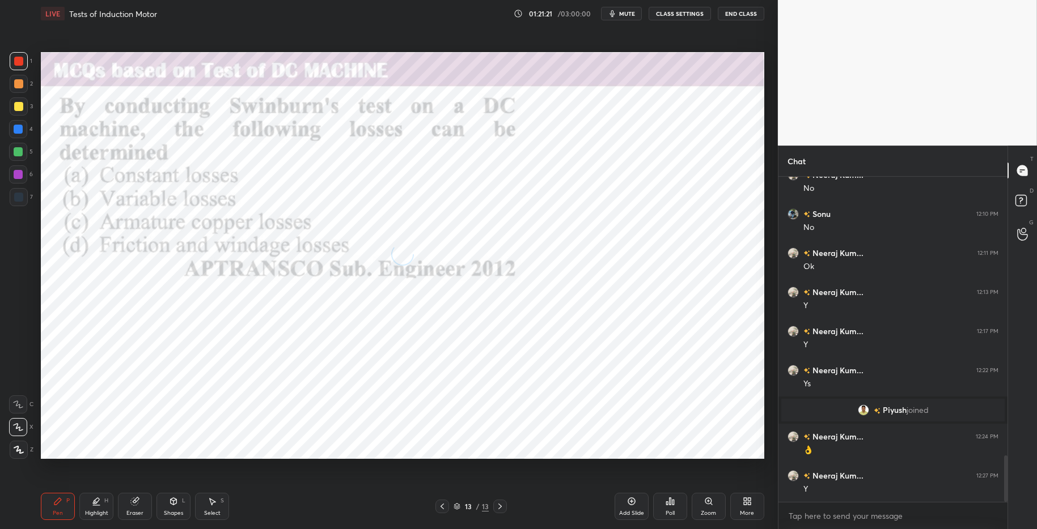
click at [671, 508] on div "Poll" at bounding box center [670, 506] width 34 height 27
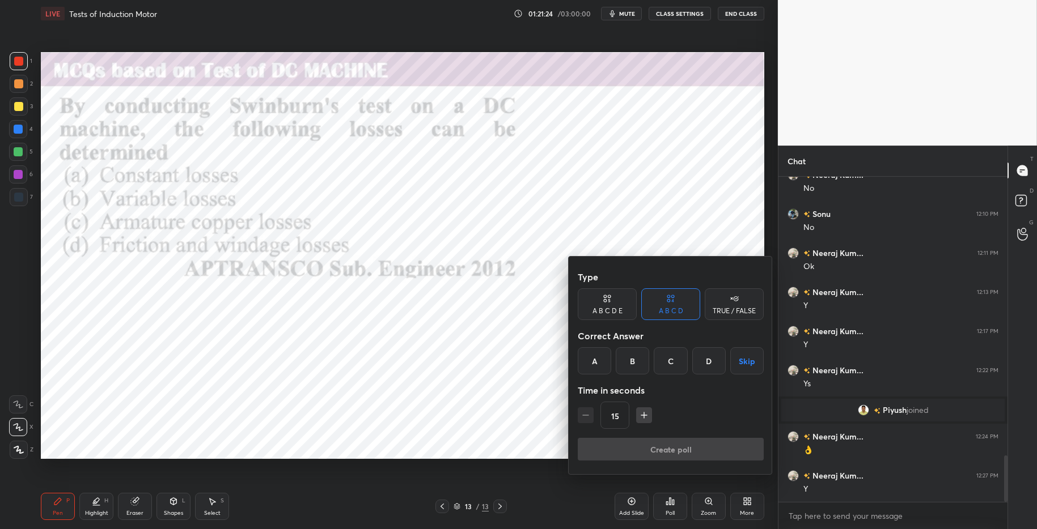
click at [601, 362] on div "A" at bounding box center [594, 361] width 33 height 27
drag, startPoint x: 669, startPoint y: 442, endPoint x: 675, endPoint y: 443, distance: 5.7
click at [672, 442] on button "Create poll" at bounding box center [671, 449] width 186 height 23
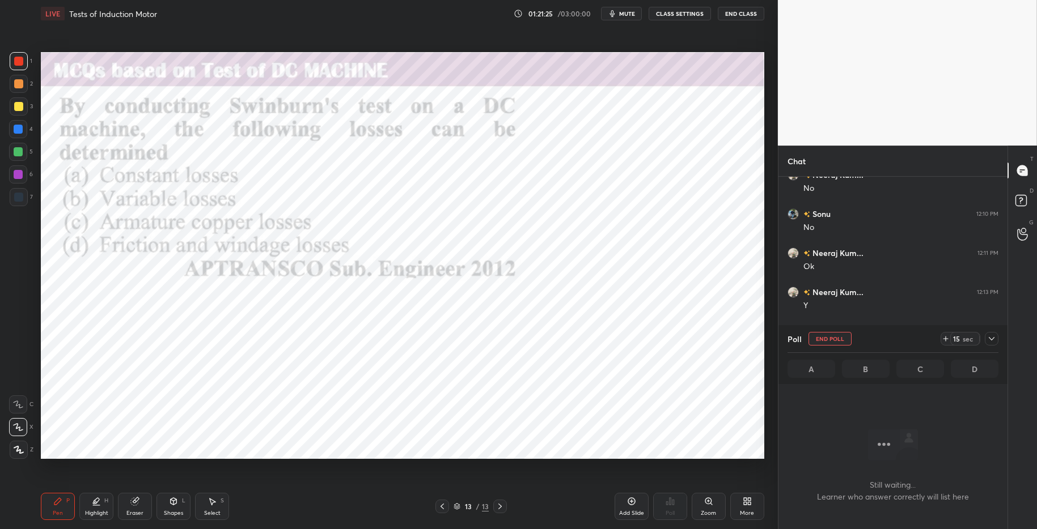
click at [944, 340] on icon at bounding box center [945, 338] width 9 height 9
click at [944, 339] on icon at bounding box center [945, 338] width 9 height 9
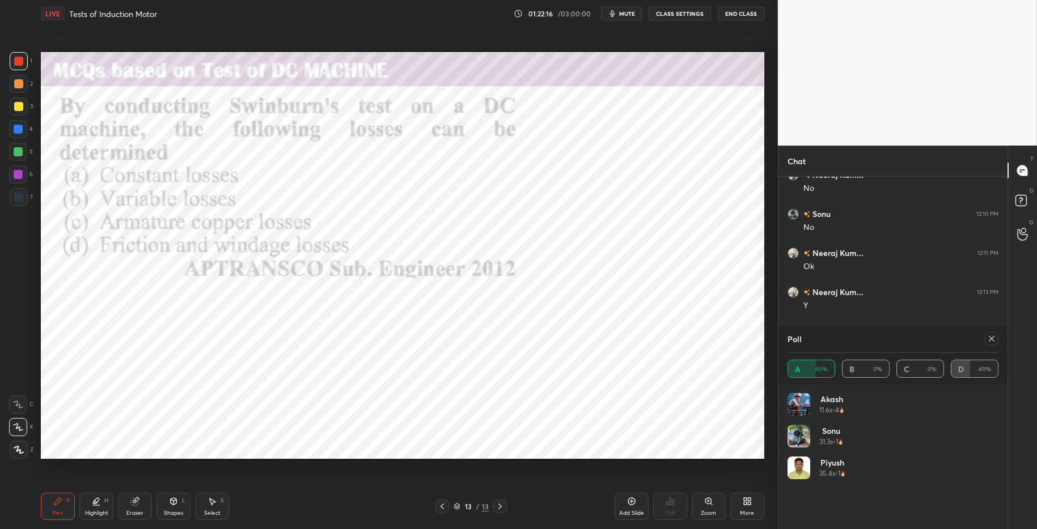
click at [963, 339] on icon at bounding box center [991, 338] width 9 height 9
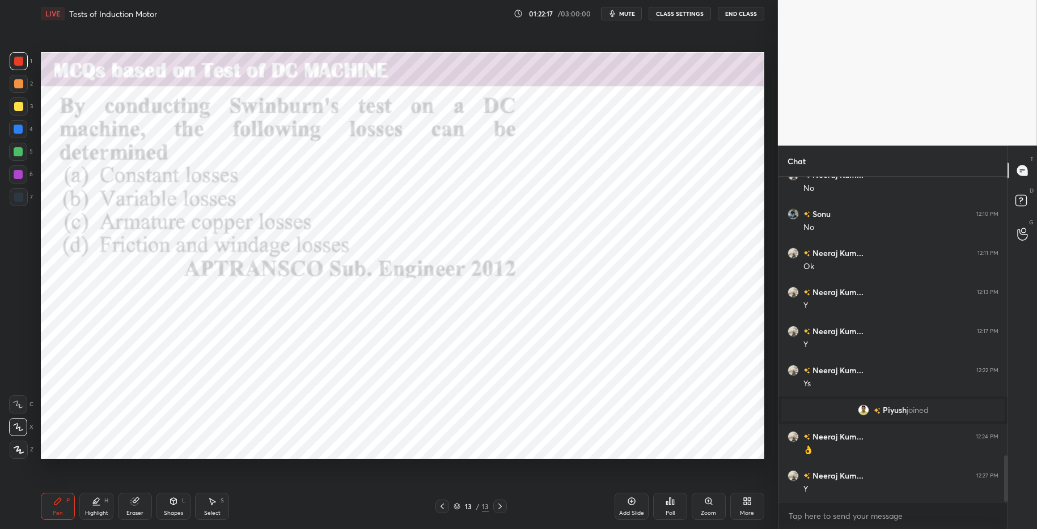
click at [14, 61] on div at bounding box center [18, 61] width 9 height 9
click at [749, 506] on icon at bounding box center [747, 501] width 9 height 9
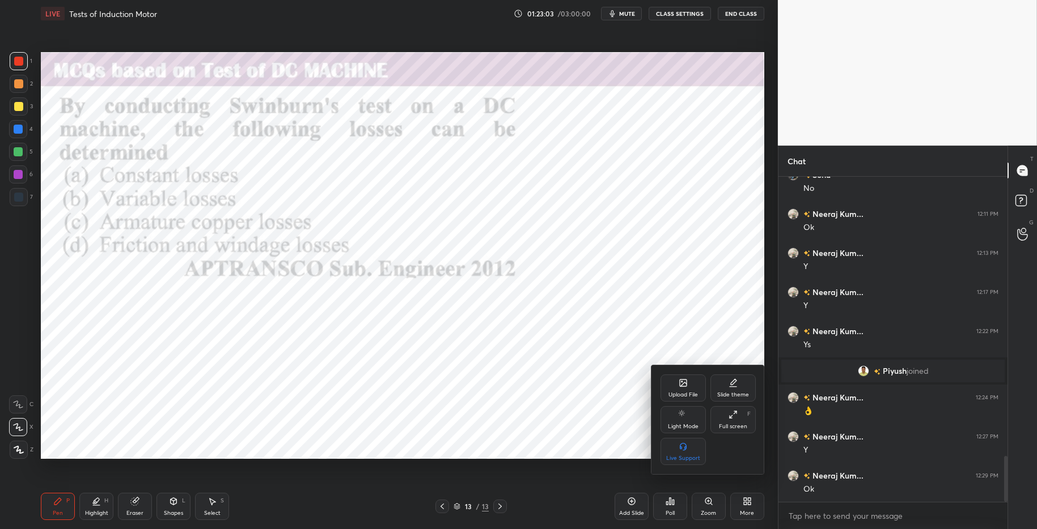
click at [684, 386] on icon at bounding box center [683, 383] width 7 height 7
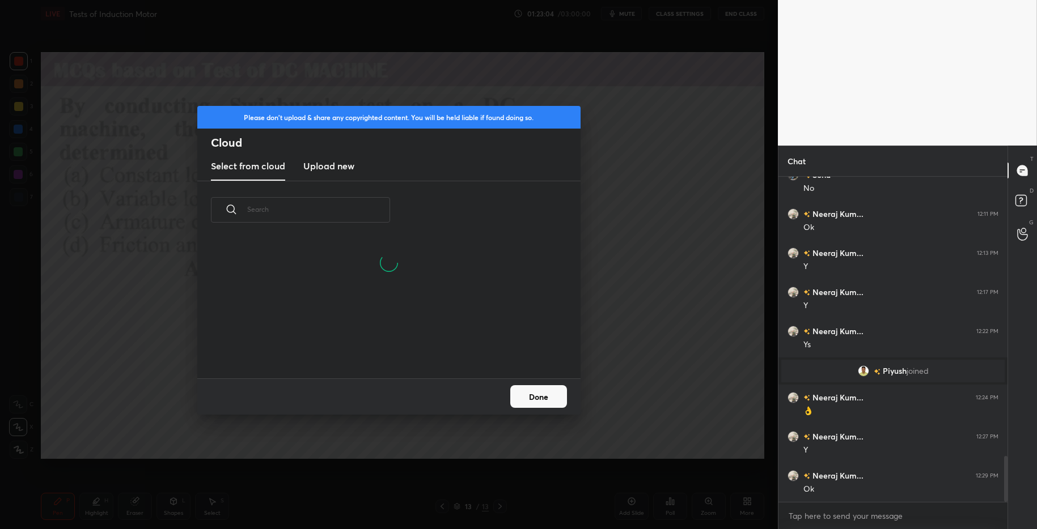
drag, startPoint x: 338, startPoint y: 171, endPoint x: 343, endPoint y: 178, distance: 8.2
click at [338, 171] on h3 "Upload new" at bounding box center [328, 166] width 51 height 14
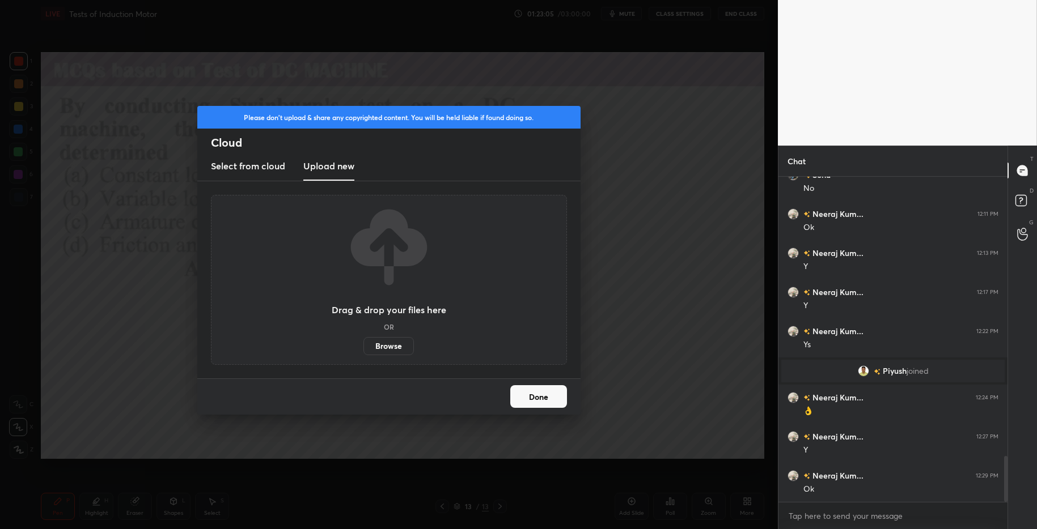
click at [387, 344] on label "Browse" at bounding box center [388, 346] width 50 height 18
click at [363, 344] on input "Browse" at bounding box center [363, 346] width 0 height 18
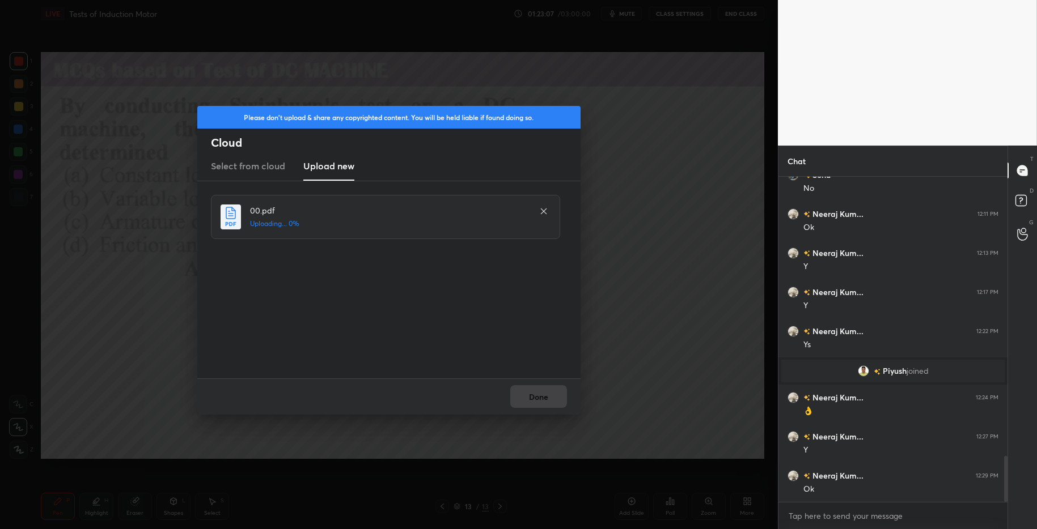
click at [710, 351] on div "Please don't upload & share any copyrighted content. You will be held liable if…" at bounding box center [389, 264] width 778 height 529
click at [537, 397] on button "Done" at bounding box center [538, 396] width 57 height 23
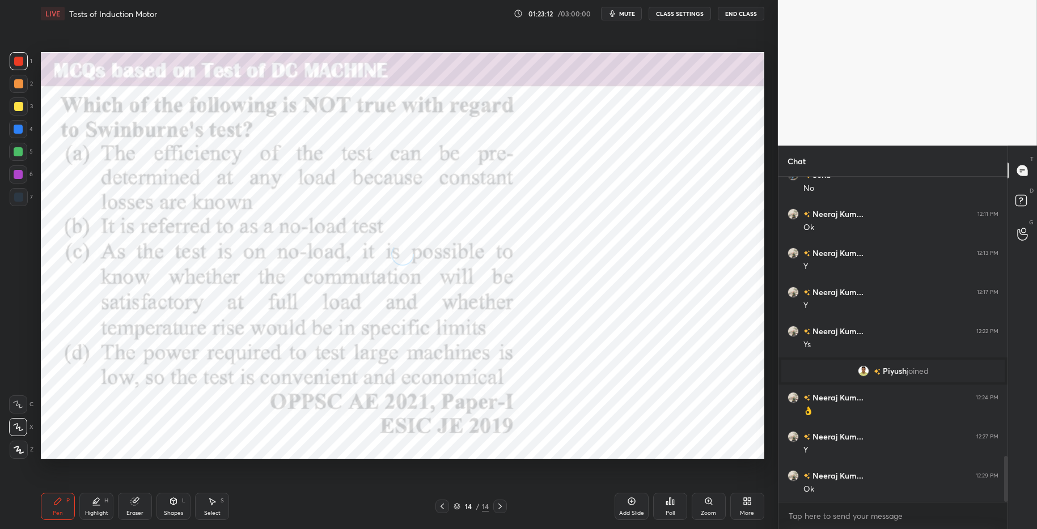
click at [670, 502] on icon at bounding box center [670, 501] width 2 height 7
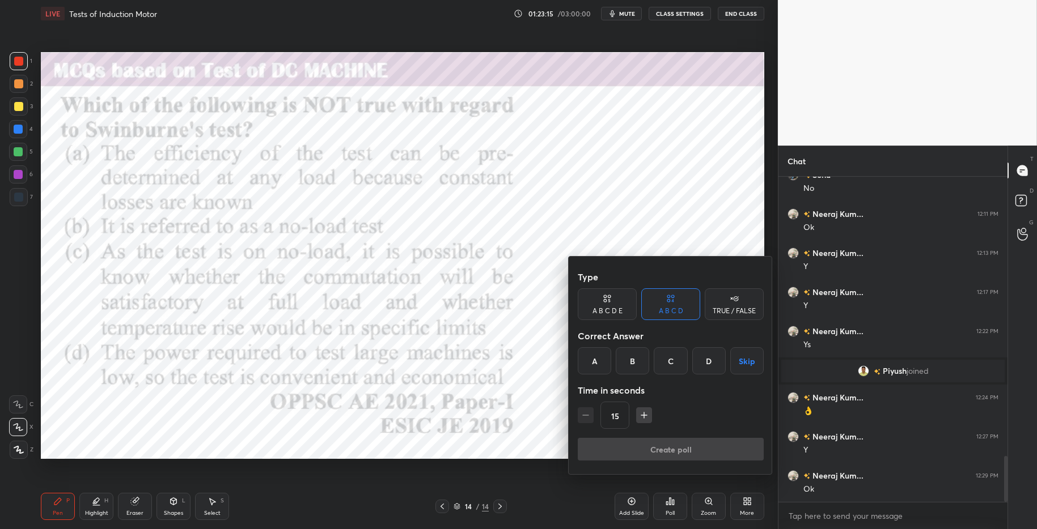
click at [671, 359] on div "C" at bounding box center [670, 361] width 33 height 27
drag, startPoint x: 658, startPoint y: 452, endPoint x: 663, endPoint y: 454, distance: 5.9
click at [658, 452] on button "Create poll" at bounding box center [671, 449] width 186 height 23
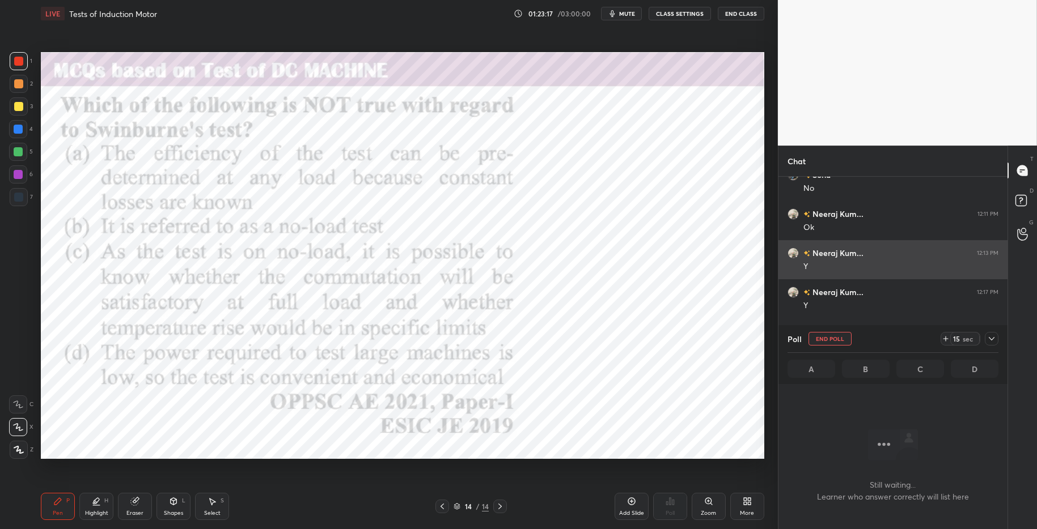
scroll to position [180, 226]
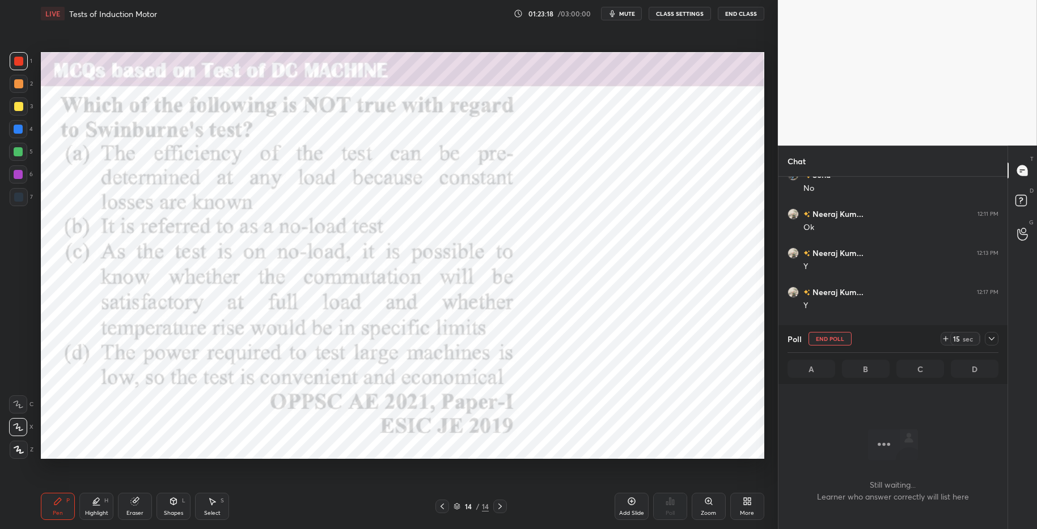
click at [945, 338] on icon at bounding box center [945, 338] width 9 height 9
click at [944, 339] on icon at bounding box center [945, 338] width 9 height 9
click at [944, 341] on icon at bounding box center [945, 338] width 9 height 9
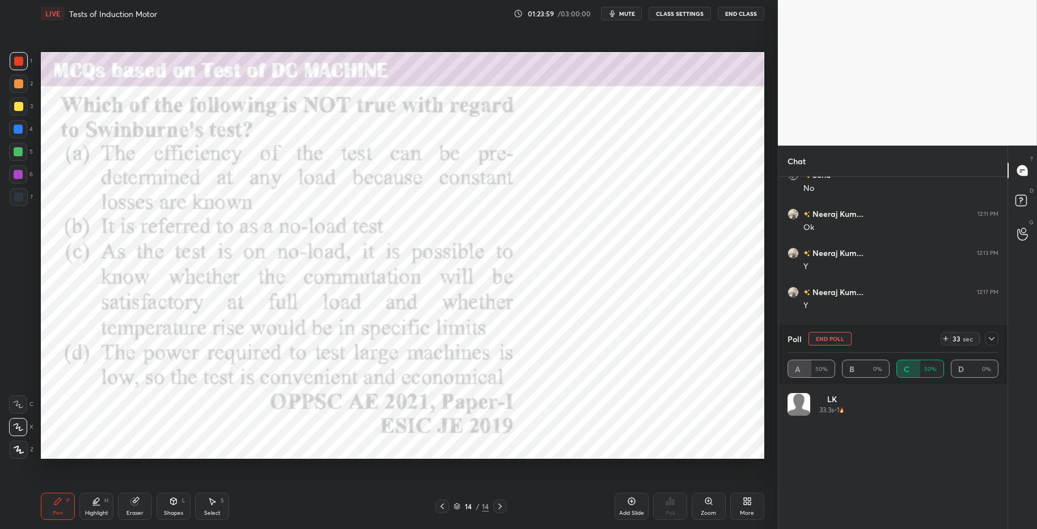
click at [92, 511] on div "Highlight" at bounding box center [96, 514] width 23 height 6
drag, startPoint x: 63, startPoint y: 502, endPoint x: 84, endPoint y: 501, distance: 20.4
click at [63, 502] on div "Pen P" at bounding box center [58, 506] width 34 height 27
click at [282, 507] on div "Pen P Highlight H Eraser Shapes L Select S" at bounding box center [184, 506] width 287 height 27
click at [15, 61] on div at bounding box center [18, 61] width 9 height 9
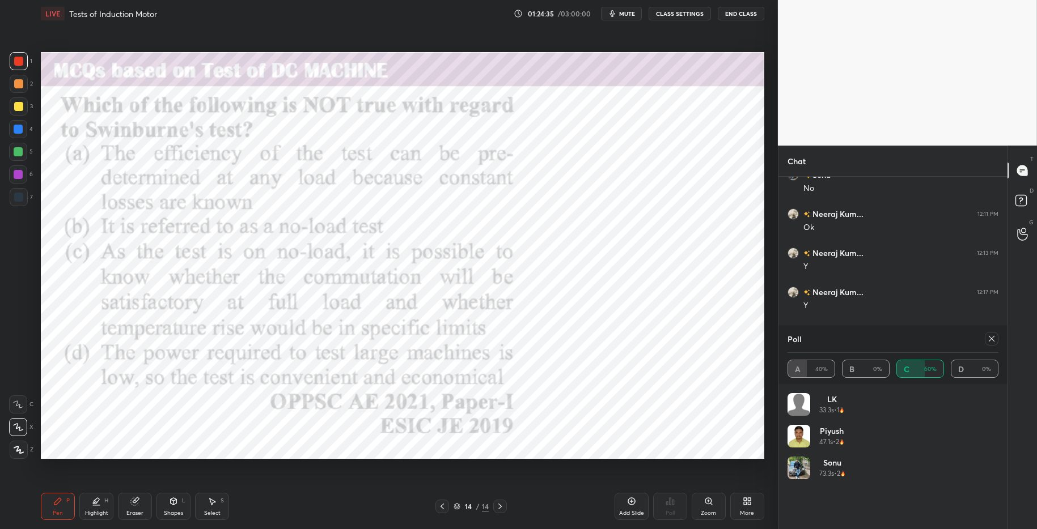
drag, startPoint x: 17, startPoint y: 151, endPoint x: 24, endPoint y: 152, distance: 7.0
click at [18, 153] on div at bounding box center [18, 151] width 9 height 9
click at [754, 510] on div "More" at bounding box center [747, 506] width 34 height 27
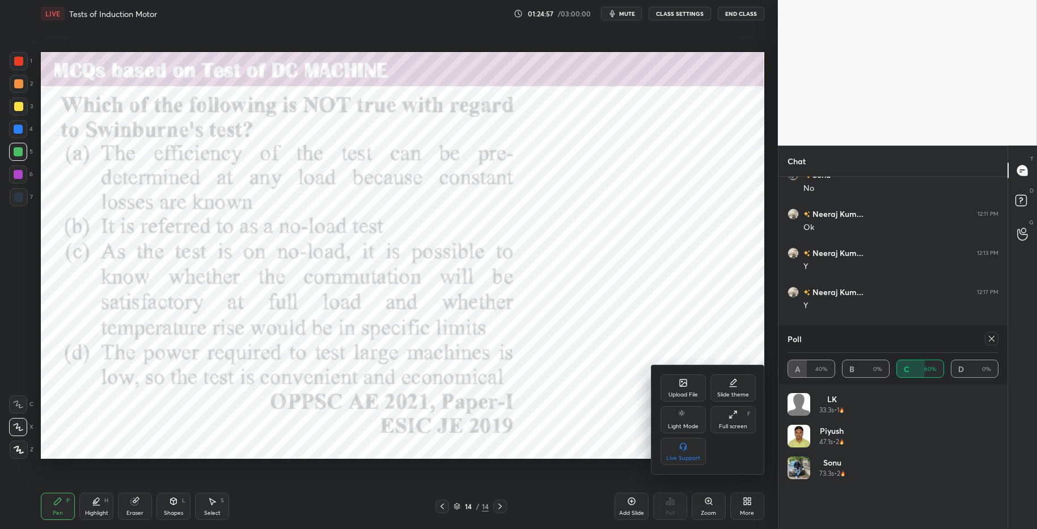
click at [687, 386] on icon at bounding box center [683, 383] width 9 height 9
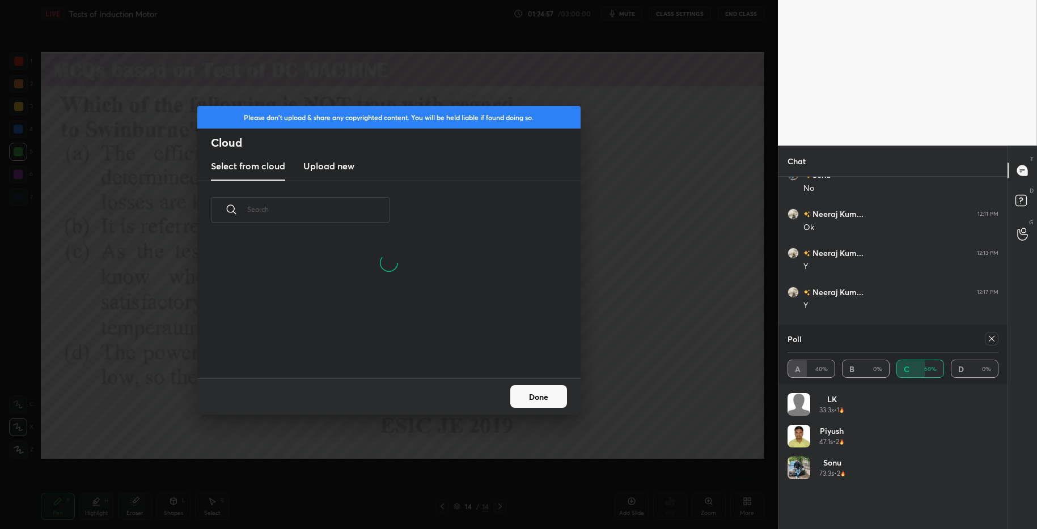
click at [331, 168] on h3 "Upload new" at bounding box center [328, 166] width 51 height 14
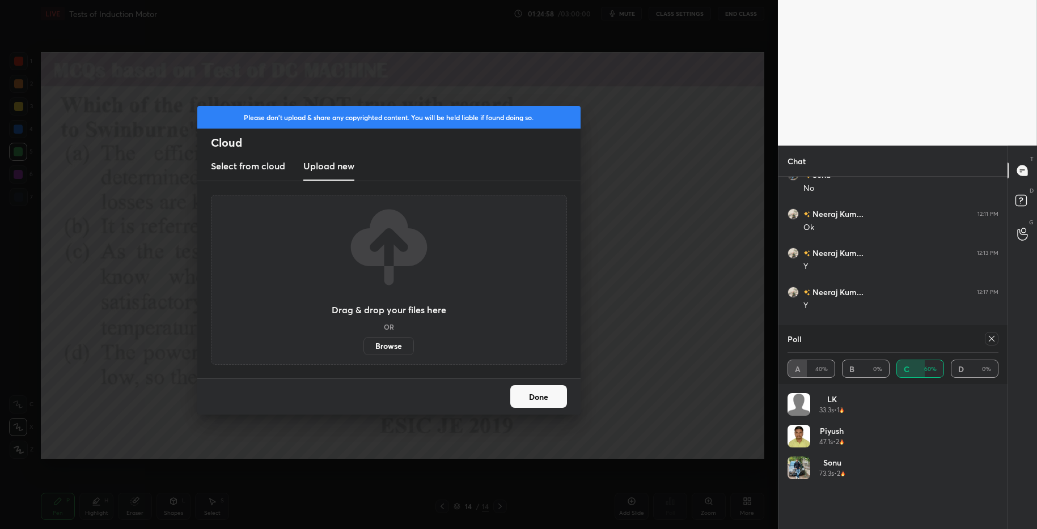
click at [390, 344] on label "Browse" at bounding box center [388, 346] width 50 height 18
click at [363, 344] on input "Browse" at bounding box center [363, 346] width 0 height 18
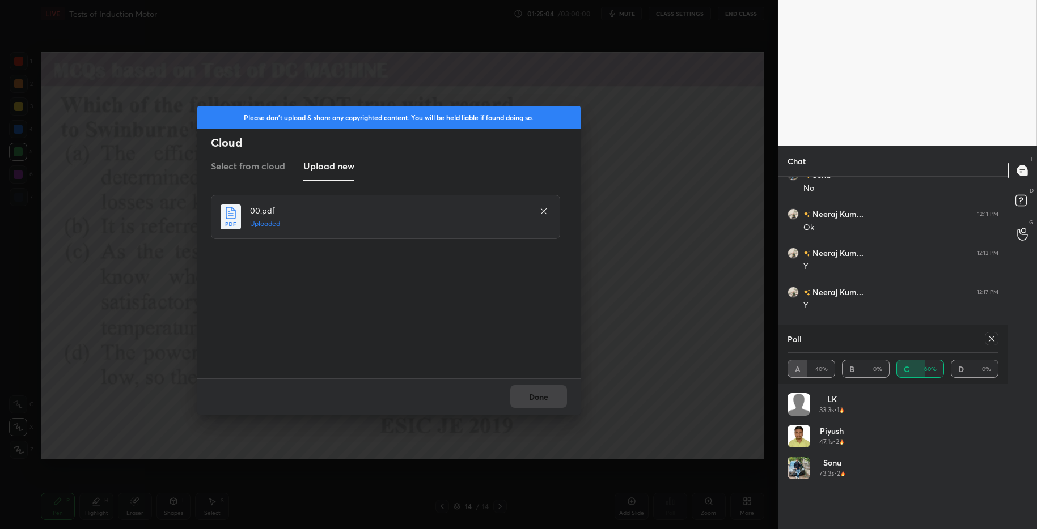
click at [550, 395] on div "Done" at bounding box center [388, 397] width 383 height 36
click at [545, 399] on button "Done" at bounding box center [538, 396] width 57 height 23
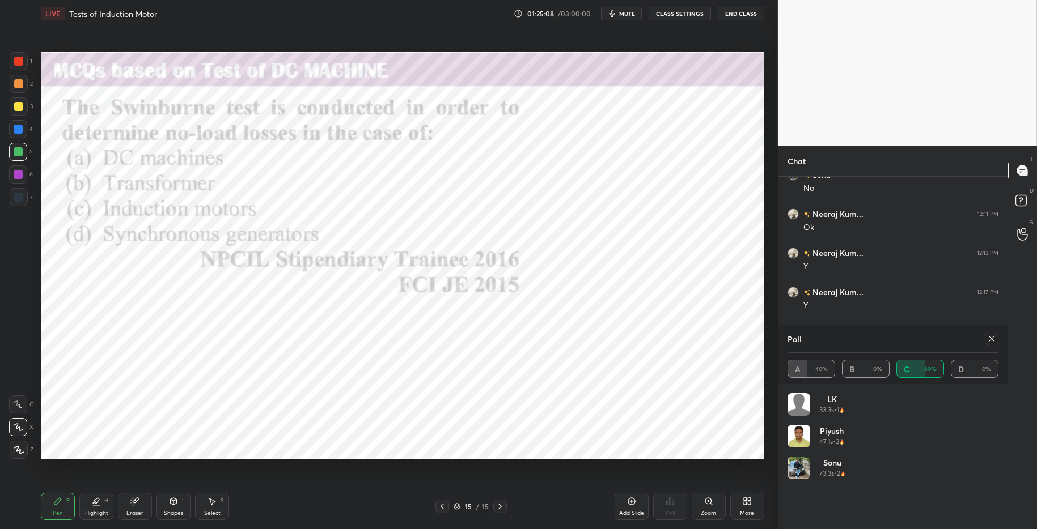
click at [963, 338] on icon at bounding box center [991, 338] width 9 height 9
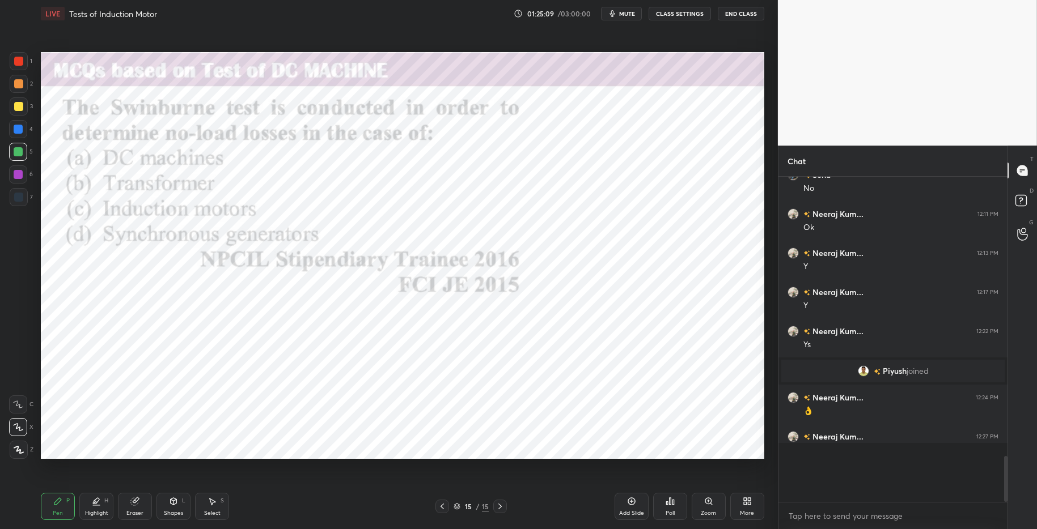
scroll to position [235, 226]
click at [673, 495] on div "Poll" at bounding box center [670, 506] width 34 height 27
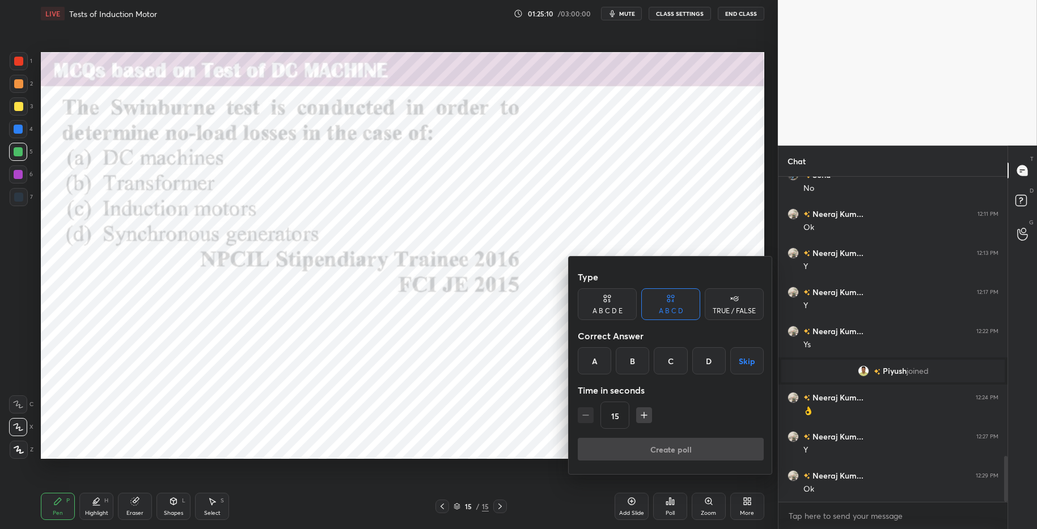
click at [593, 366] on div "A" at bounding box center [594, 361] width 33 height 27
click at [677, 439] on button "Create poll" at bounding box center [671, 449] width 186 height 23
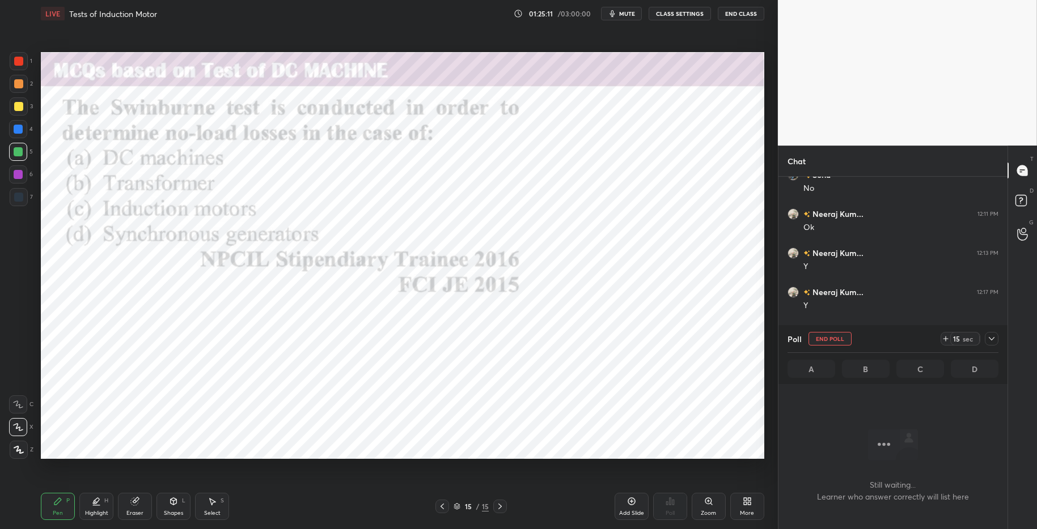
scroll to position [263, 226]
drag, startPoint x: 936, startPoint y: 333, endPoint x: 943, endPoint y: 342, distance: 11.3
click at [937, 334] on div "Poll End Poll 15 sec" at bounding box center [892, 338] width 211 height 27
click at [945, 341] on icon at bounding box center [945, 338] width 9 height 9
click at [947, 340] on icon at bounding box center [945, 338] width 9 height 9
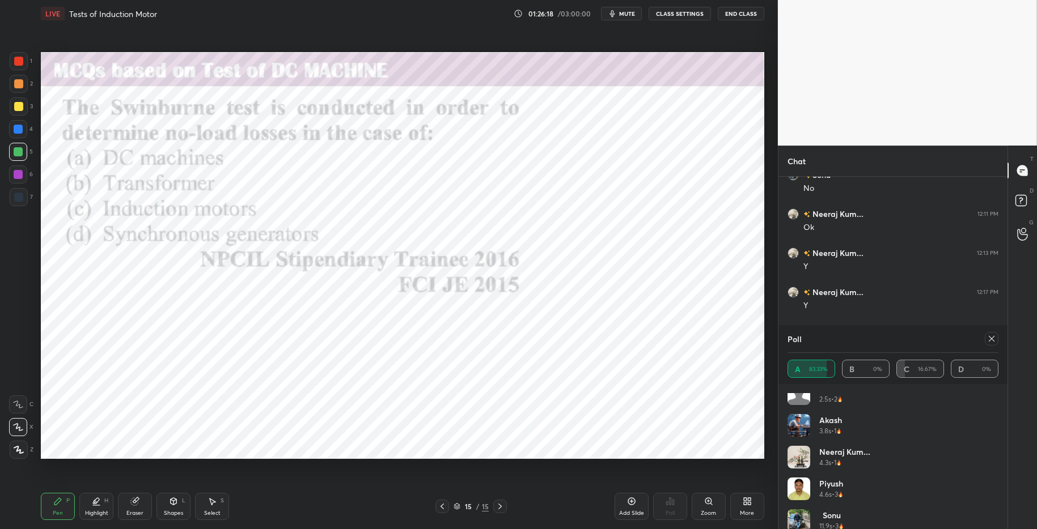
scroll to position [0, 0]
click at [963, 339] on icon at bounding box center [991, 338] width 9 height 9
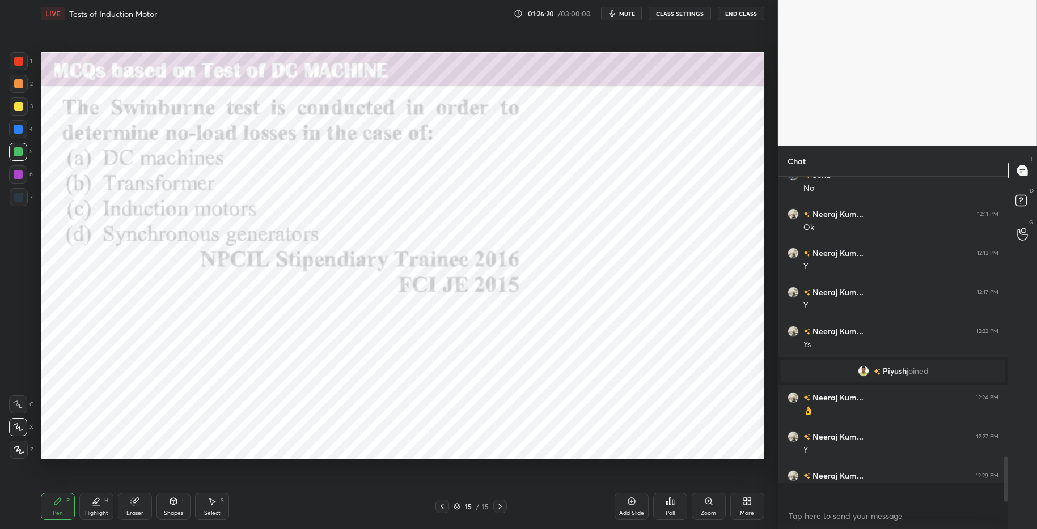
scroll to position [322, 226]
click at [108, 504] on div "Highlight H" at bounding box center [96, 506] width 34 height 27
drag, startPoint x: 53, startPoint y: 498, endPoint x: 230, endPoint y: 508, distance: 177.2
click at [55, 496] on div "Pen P" at bounding box center [58, 506] width 34 height 27
click at [287, 512] on div "Pen P Highlight H Eraser Shapes L Select S" at bounding box center [184, 506] width 287 height 27
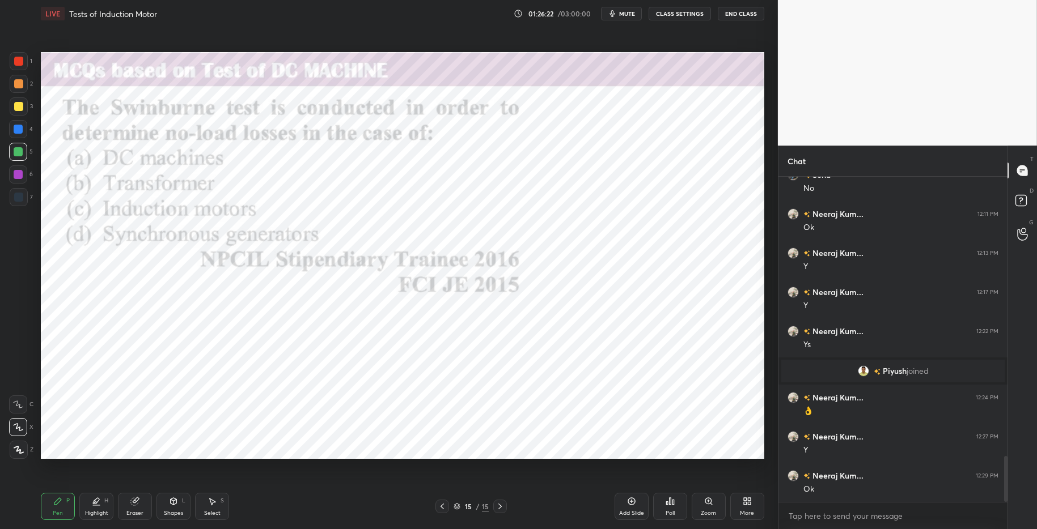
drag, startPoint x: 6, startPoint y: 60, endPoint x: 31, endPoint y: 73, distance: 27.9
click at [9, 61] on div "1 2 3 4 5 6 7 C X Z C X Z E E Erase all H H" at bounding box center [18, 255] width 36 height 407
click at [20, 63] on div at bounding box center [18, 61] width 9 height 9
click at [756, 512] on div "More" at bounding box center [747, 506] width 34 height 27
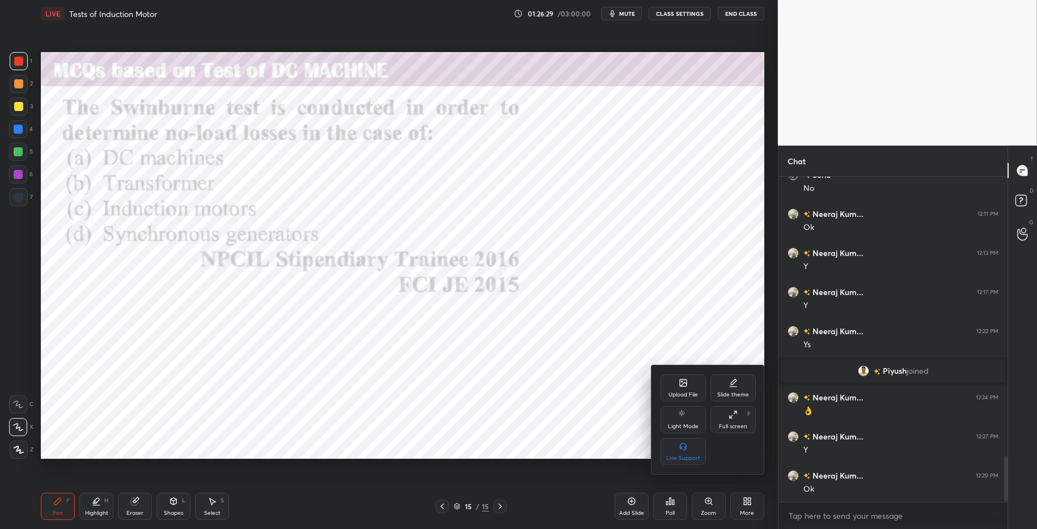
click at [676, 387] on div "Upload File" at bounding box center [682, 388] width 45 height 27
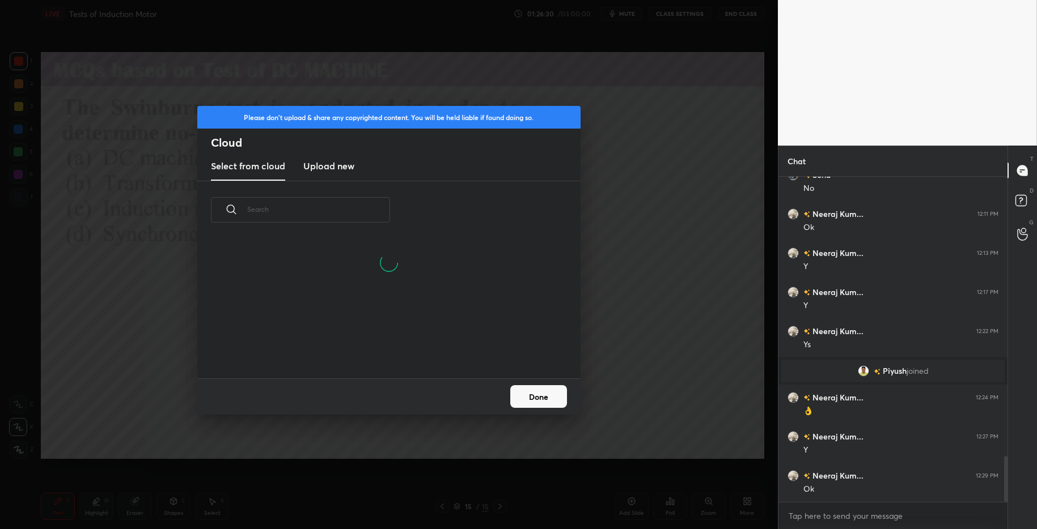
click at [332, 162] on h3 "Upload new" at bounding box center [328, 166] width 51 height 14
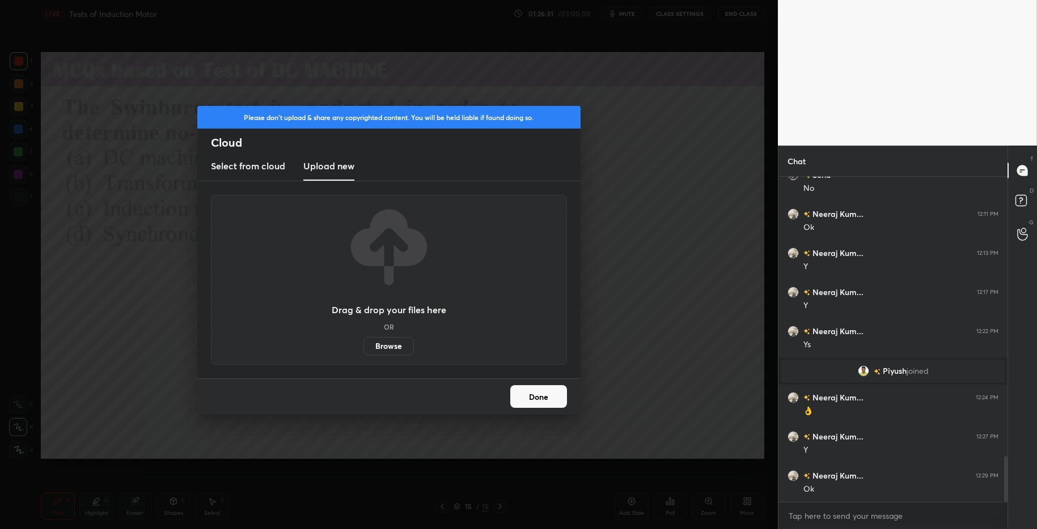
click at [391, 349] on label "Browse" at bounding box center [388, 346] width 50 height 18
click at [363, 349] on input "Browse" at bounding box center [363, 346] width 0 height 18
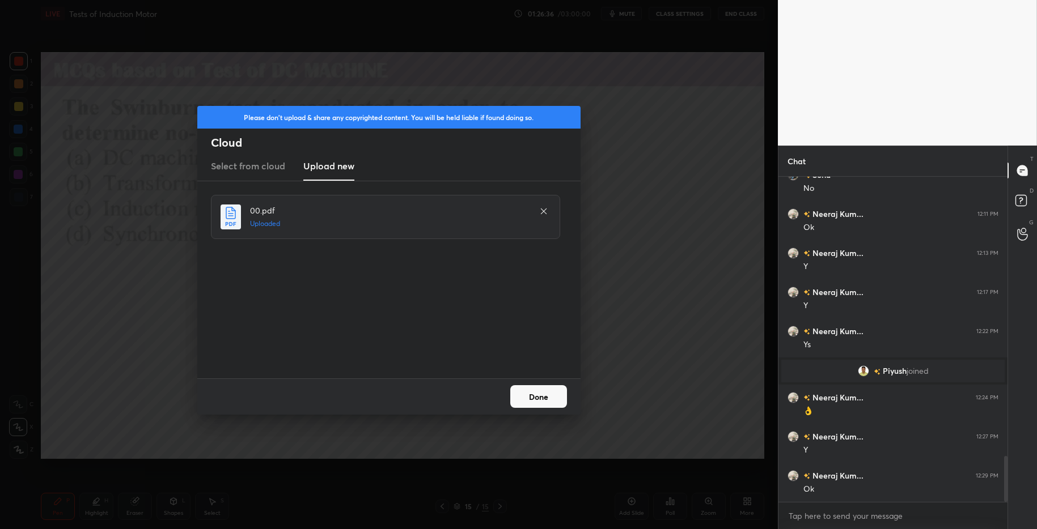
click at [539, 393] on button "Done" at bounding box center [538, 396] width 57 height 23
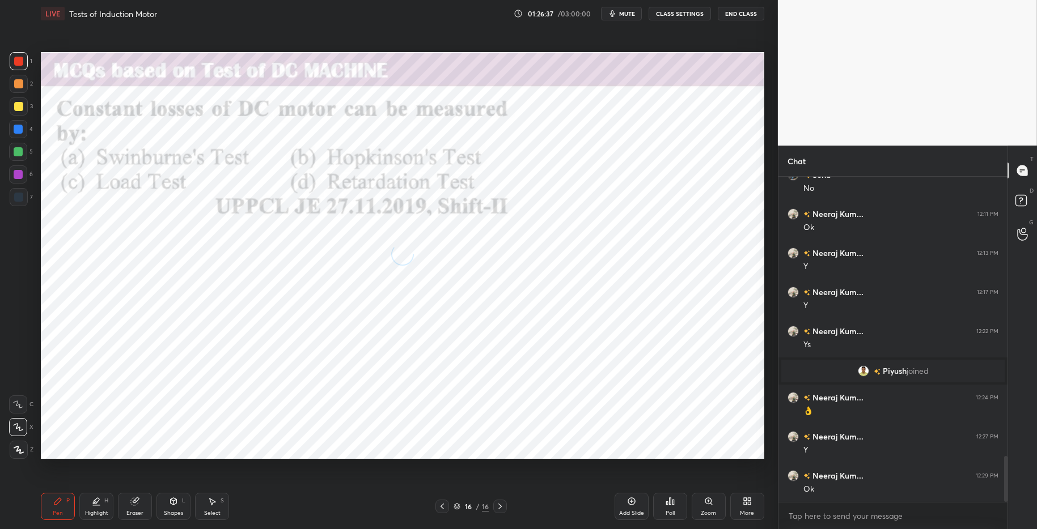
click at [671, 511] on div "Poll" at bounding box center [670, 514] width 9 height 6
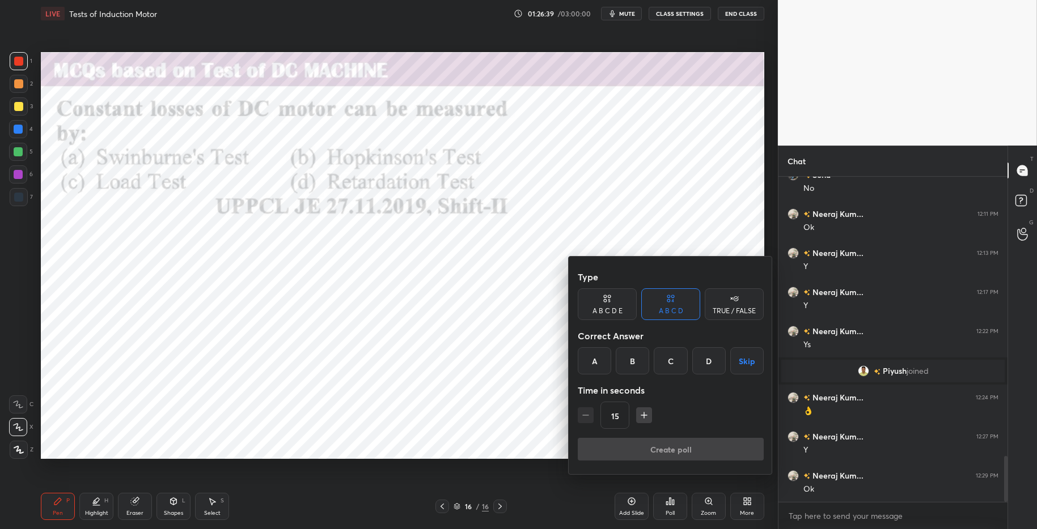
click at [598, 371] on div "A" at bounding box center [594, 361] width 33 height 27
click at [672, 442] on button "Create poll" at bounding box center [671, 449] width 186 height 23
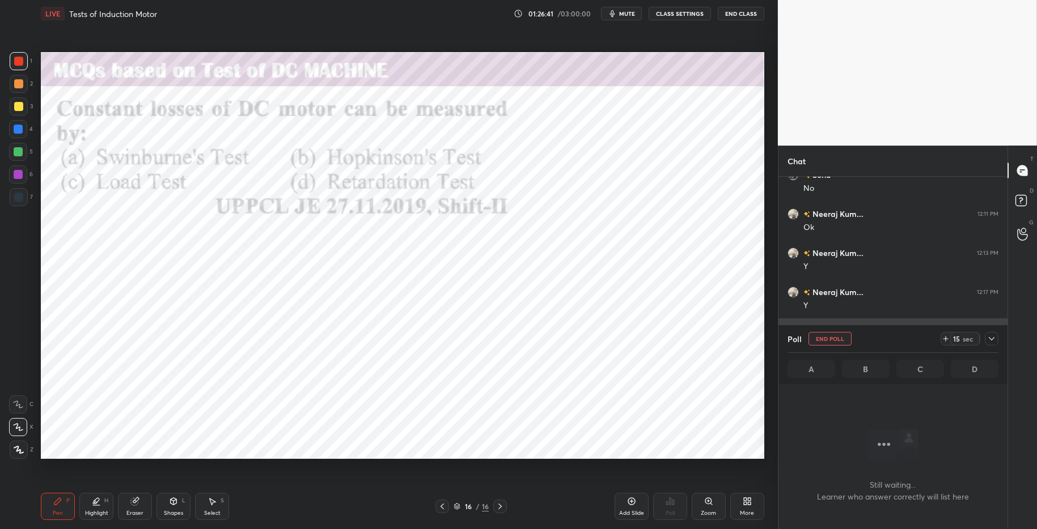
scroll to position [180, 226]
click at [946, 340] on icon at bounding box center [945, 338] width 9 height 9
drag, startPoint x: 946, startPoint y: 339, endPoint x: 922, endPoint y: 342, distance: 23.5
click at [946, 339] on icon at bounding box center [946, 339] width 0 height 5
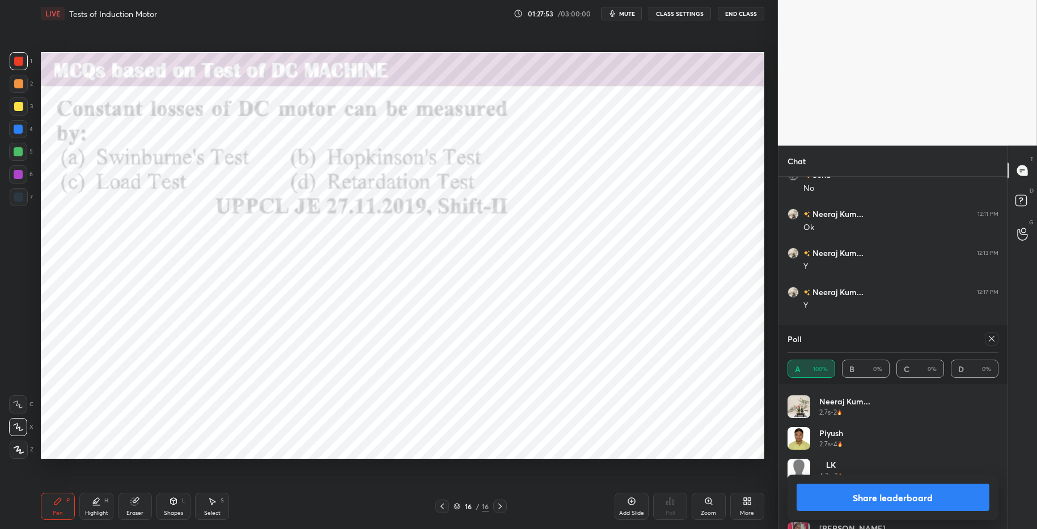
scroll to position [54, 0]
drag, startPoint x: 846, startPoint y: 496, endPoint x: 856, endPoint y: 499, distance: 10.0
click at [849, 497] on button "Share leaderboard" at bounding box center [892, 497] width 193 height 27
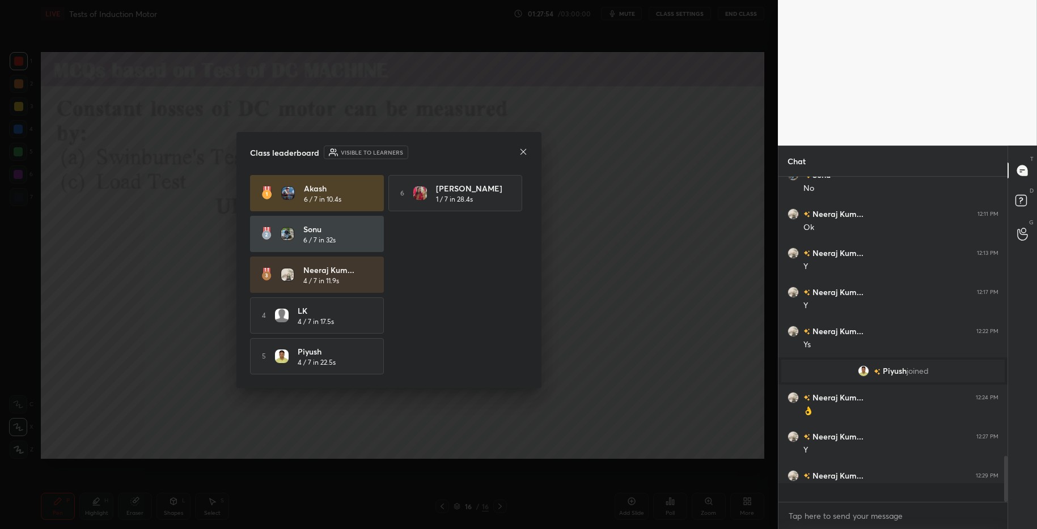
scroll to position [316, 226]
click at [522, 150] on icon at bounding box center [523, 151] width 9 height 9
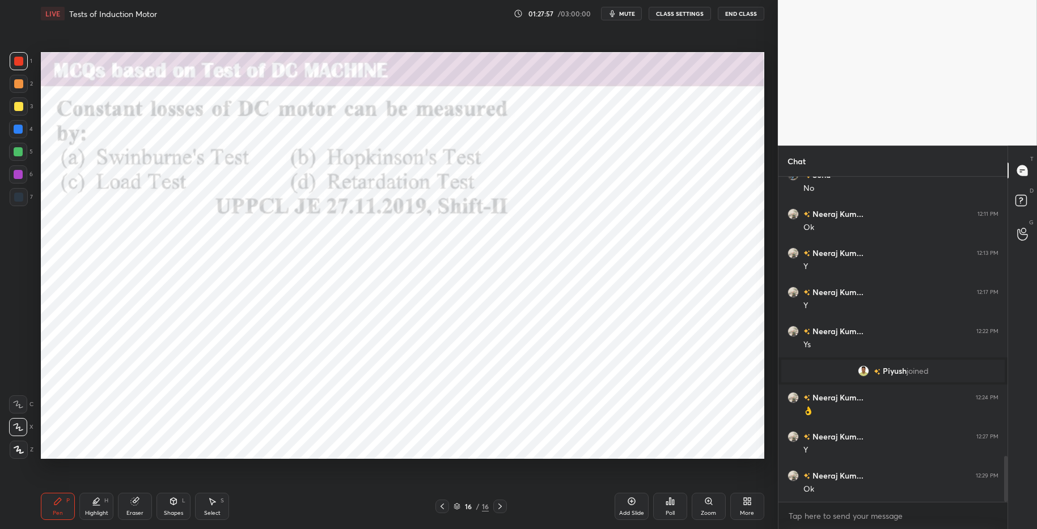
drag, startPoint x: 14, startPoint y: 53, endPoint x: 31, endPoint y: 89, distance: 39.3
click at [15, 55] on div at bounding box center [19, 61] width 18 height 18
click at [135, 507] on div "Pen P Highlight H Eraser Shapes L Select S" at bounding box center [184, 506] width 287 height 27
click at [142, 497] on div "Eraser" at bounding box center [135, 506] width 34 height 27
click at [71, 507] on div "Pen P" at bounding box center [58, 506] width 34 height 27
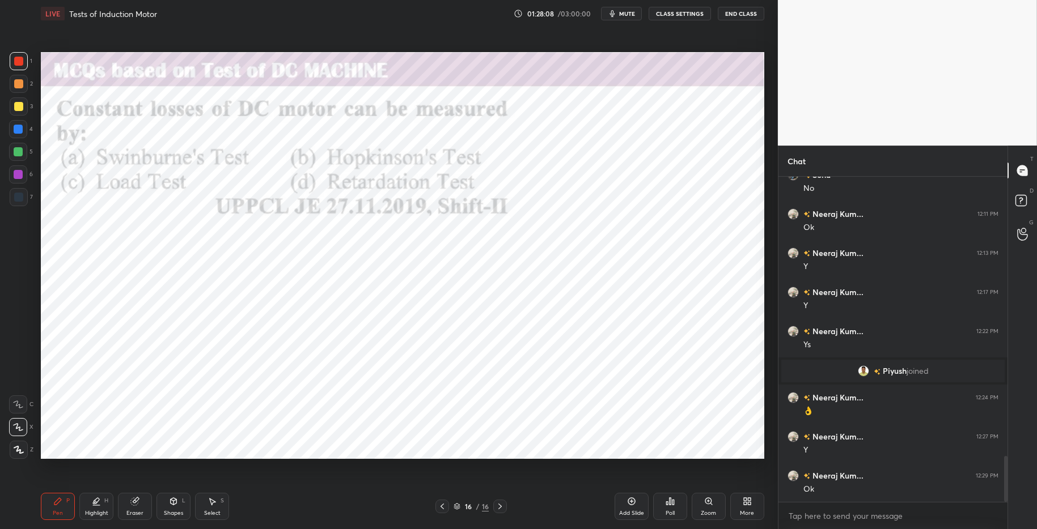
drag, startPoint x: 48, startPoint y: 501, endPoint x: 77, endPoint y: 499, distance: 29.0
click at [49, 501] on div "Pen P" at bounding box center [58, 506] width 34 height 27
drag, startPoint x: 266, startPoint y: 519, endPoint x: 254, endPoint y: 510, distance: 15.1
click at [266, 515] on div "Pen P Highlight H Eraser Shapes L Select S" at bounding box center [184, 506] width 287 height 27
click at [635, 504] on icon at bounding box center [631, 501] width 9 height 9
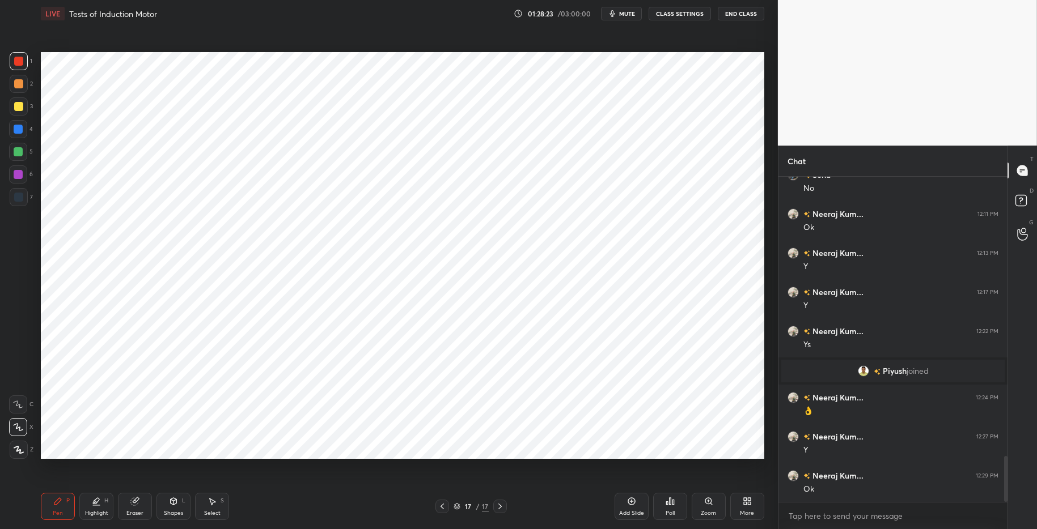
click at [19, 57] on div at bounding box center [18, 61] width 9 height 9
click at [100, 509] on div "Highlight H" at bounding box center [96, 506] width 34 height 27
click at [71, 500] on div "Pen P" at bounding box center [58, 506] width 34 height 27
click at [282, 515] on div "Pen P Highlight H Eraser Shapes L Select S" at bounding box center [184, 506] width 287 height 27
click at [17, 203] on div at bounding box center [19, 197] width 18 height 18
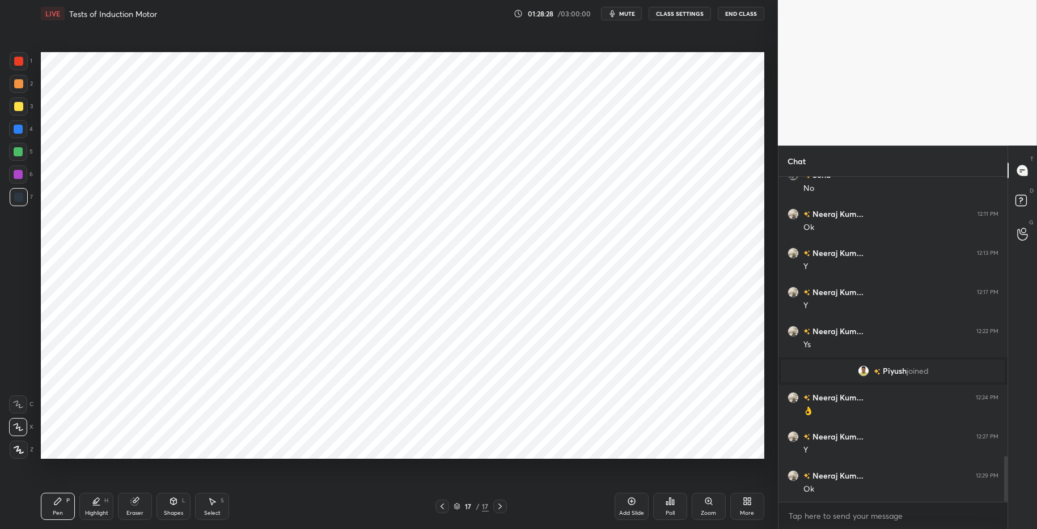
click at [20, 57] on div at bounding box center [18, 61] width 9 height 9
drag, startPoint x: 220, startPoint y: 508, endPoint x: 219, endPoint y: 501, distance: 6.9
click at [220, 508] on div "Select S" at bounding box center [212, 506] width 34 height 27
drag, startPoint x: 205, startPoint y: 61, endPoint x: 290, endPoint y: 108, distance: 96.7
click at [290, 109] on div "0 ° Undo Copy Paste here Duplicate Duplicate to new slide Delete" at bounding box center [402, 255] width 723 height 407
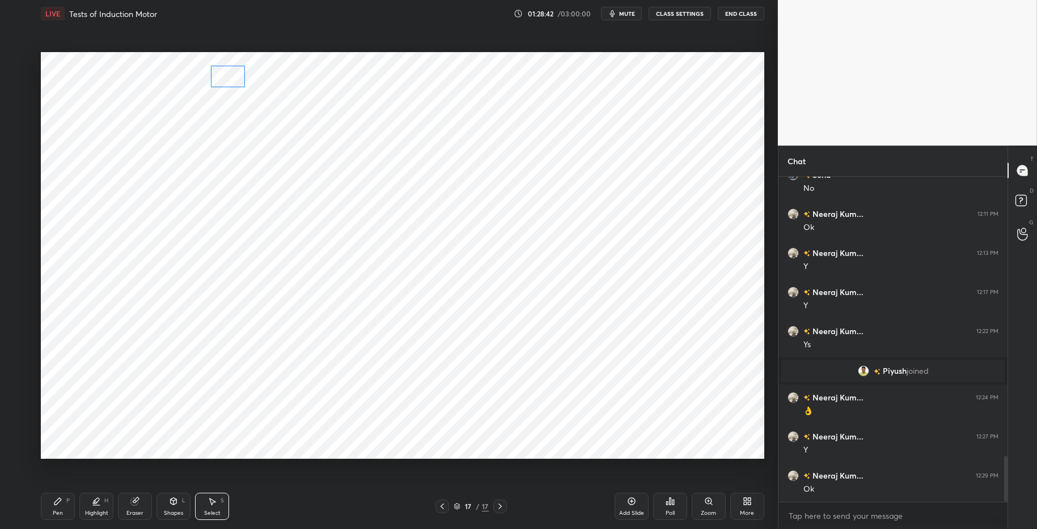
drag, startPoint x: 223, startPoint y: 79, endPoint x: 229, endPoint y: 77, distance: 6.1
click at [228, 78] on div "0 ° Undo Copy Paste here Duplicate Duplicate to new slide Delete" at bounding box center [402, 255] width 723 height 407
click at [204, 125] on div "0 ° Undo Copy Paste here Duplicate Duplicate to new slide Delete" at bounding box center [402, 255] width 723 height 407
drag, startPoint x: 241, startPoint y: 83, endPoint x: 269, endPoint y: 101, distance: 33.7
click at [286, 114] on div "0 ° Undo Copy Paste here Duplicate Duplicate to new slide Delete" at bounding box center [402, 255] width 723 height 407
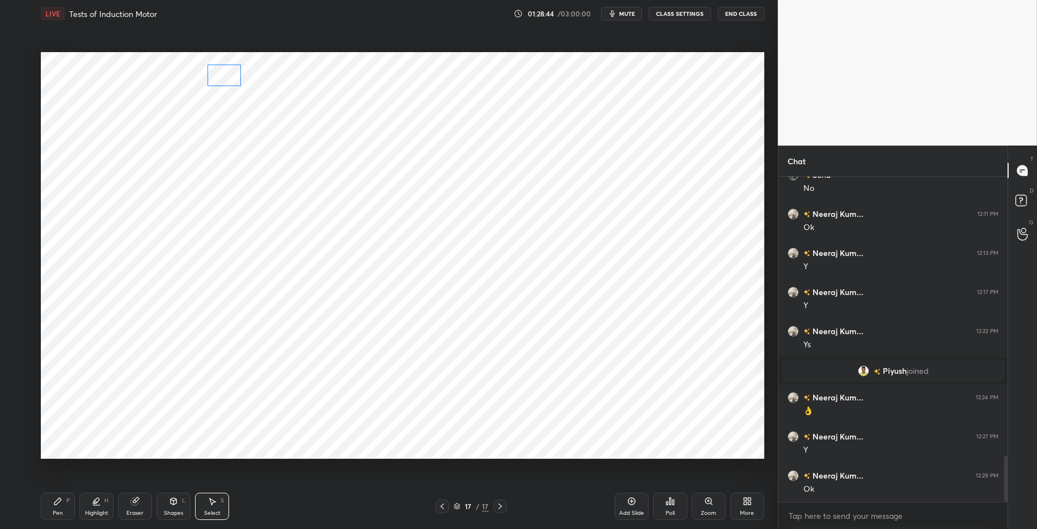
click at [221, 80] on div "0 ° Undo Copy Paste here Duplicate Duplicate to new slide Delete" at bounding box center [402, 255] width 723 height 407
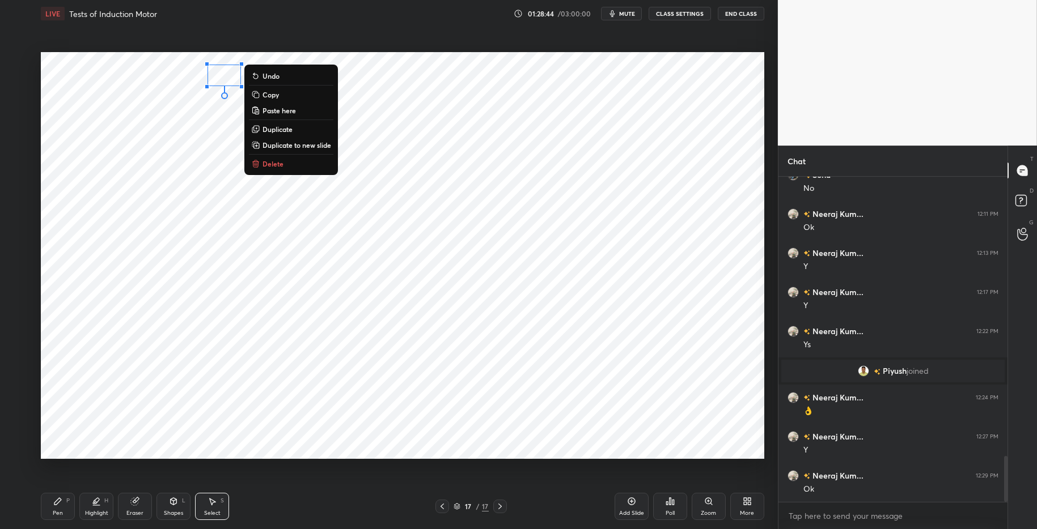
click at [198, 137] on div "0 ° Undo Copy Paste here Duplicate Duplicate to new slide Delete" at bounding box center [402, 255] width 723 height 407
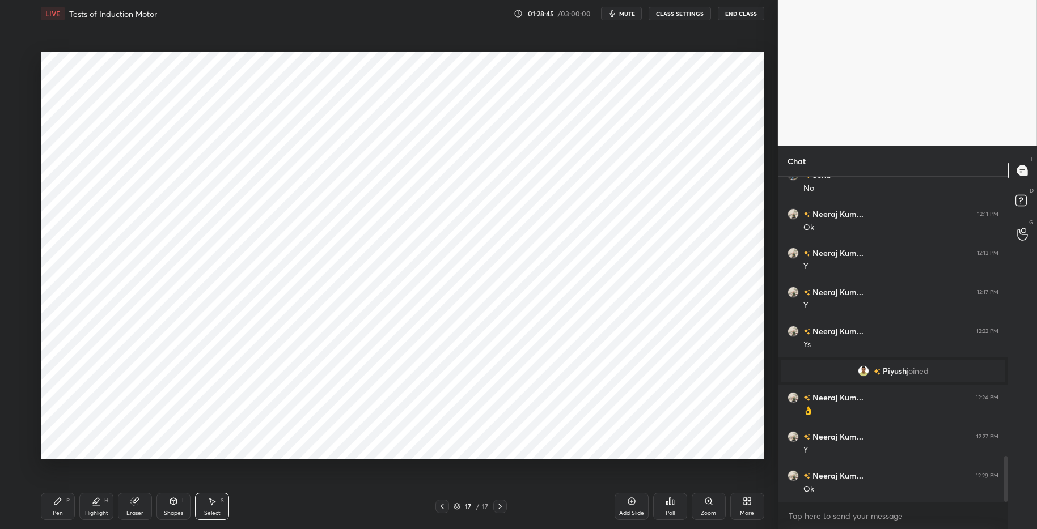
click at [179, 509] on div "Shapes L" at bounding box center [173, 506] width 34 height 27
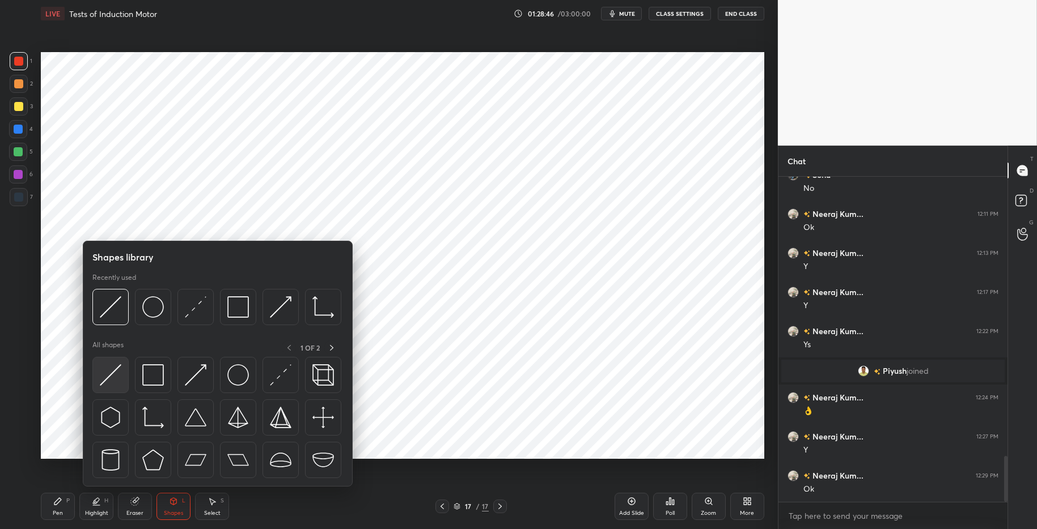
click at [115, 383] on img at bounding box center [111, 376] width 22 height 22
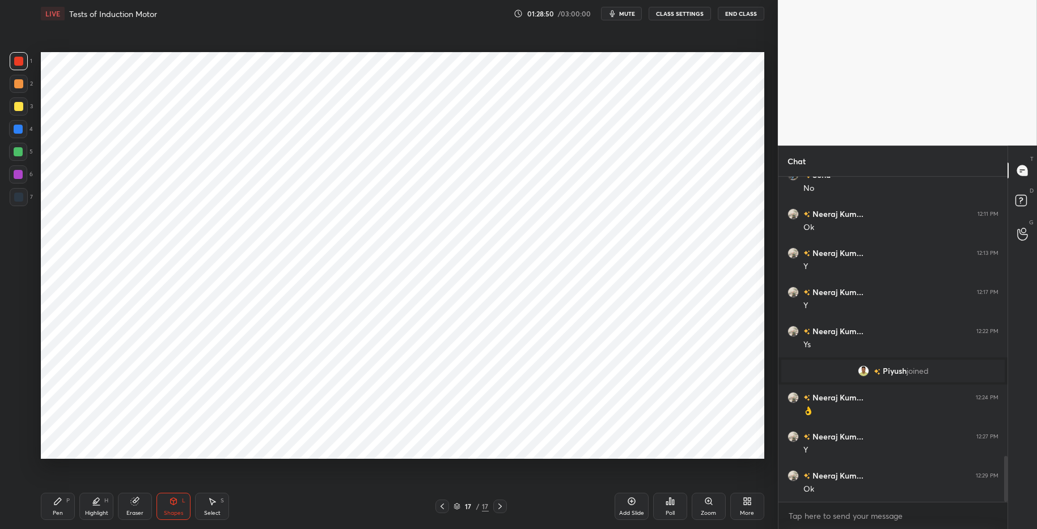
drag, startPoint x: 215, startPoint y: 507, endPoint x: 215, endPoint y: 493, distance: 13.6
click at [215, 507] on div "Select S" at bounding box center [212, 506] width 34 height 27
drag, startPoint x: 205, startPoint y: 60, endPoint x: 238, endPoint y: 80, distance: 38.4
click at [252, 83] on div "0 ° Undo Copy Paste here Duplicate Duplicate to new slide Delete" at bounding box center [402, 255] width 723 height 407
drag, startPoint x: 220, startPoint y: 77, endPoint x: 214, endPoint y: 82, distance: 7.6
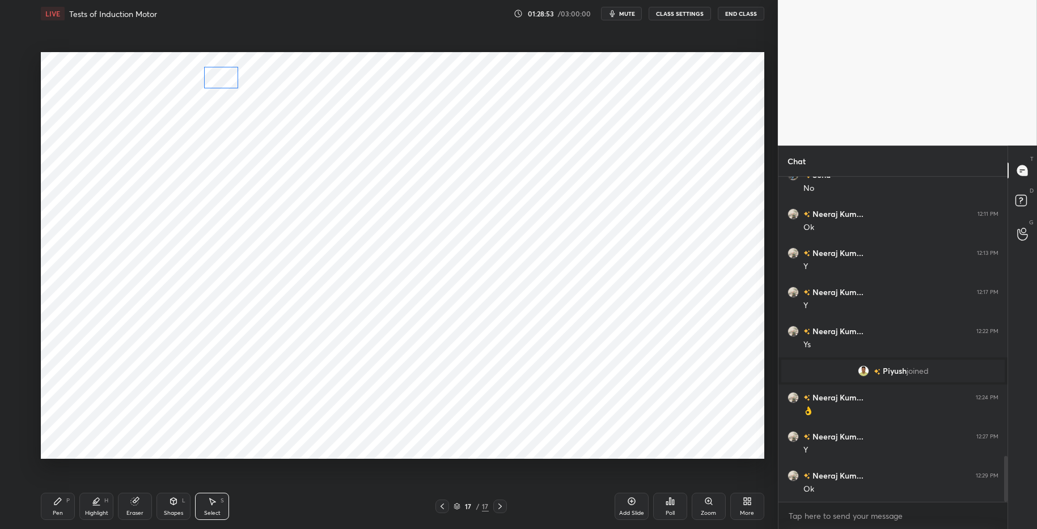
click at [217, 79] on div "0 ° Undo Copy Paste here Duplicate Duplicate to new slide Delete" at bounding box center [402, 255] width 723 height 407
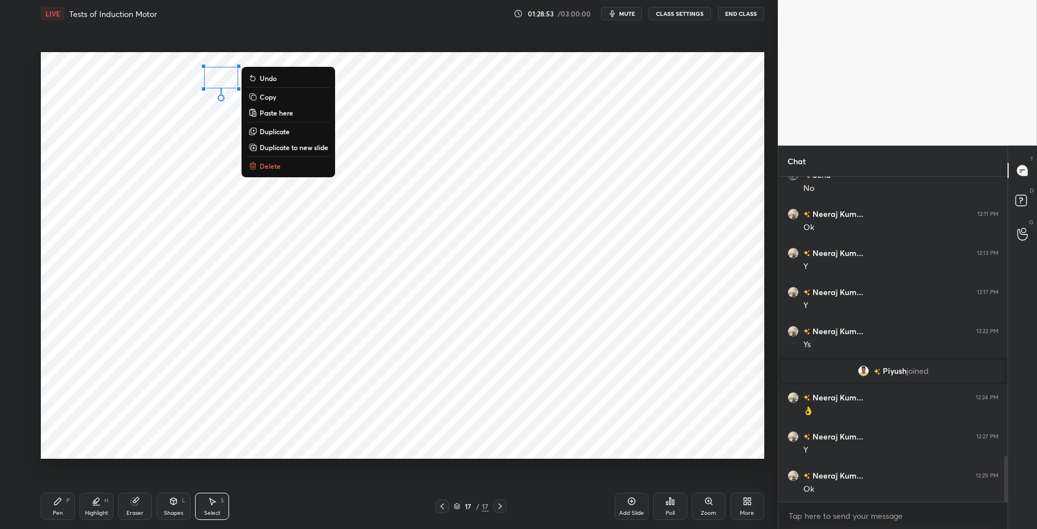
click at [172, 145] on div "0 ° Undo Copy Paste here Duplicate Duplicate to new slide Delete" at bounding box center [402, 255] width 723 height 407
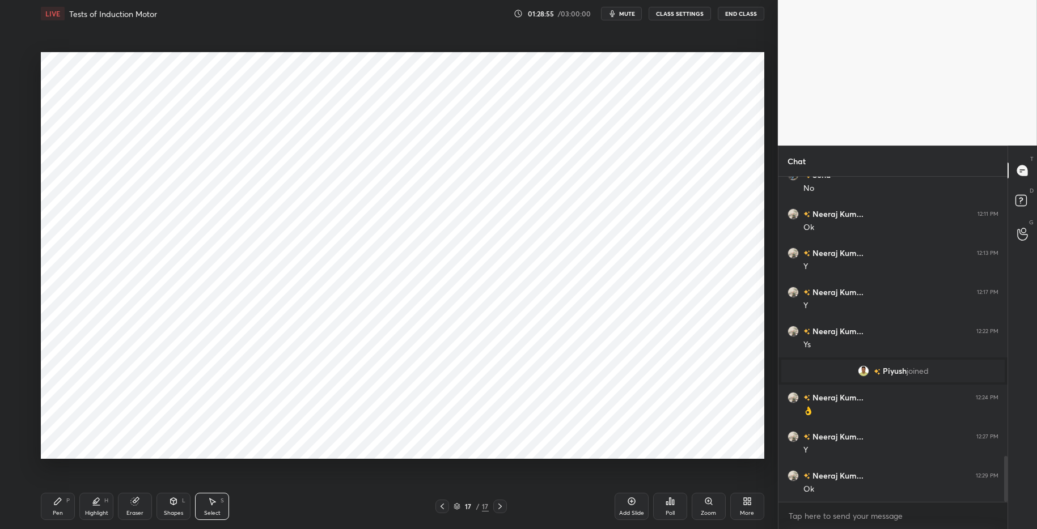
click at [92, 511] on div "Highlight" at bounding box center [96, 514] width 23 height 6
drag, startPoint x: 63, startPoint y: 504, endPoint x: 80, endPoint y: 501, distance: 17.3
click at [63, 503] on div "Pen P" at bounding box center [58, 506] width 34 height 27
drag, startPoint x: 314, startPoint y: 525, endPoint x: 311, endPoint y: 502, distance: 22.9
click at [314, 515] on div "Pen P Highlight H Eraser Shapes L Select S 17 / 17 Add Slide Poll Zoom More" at bounding box center [402, 506] width 723 height 45
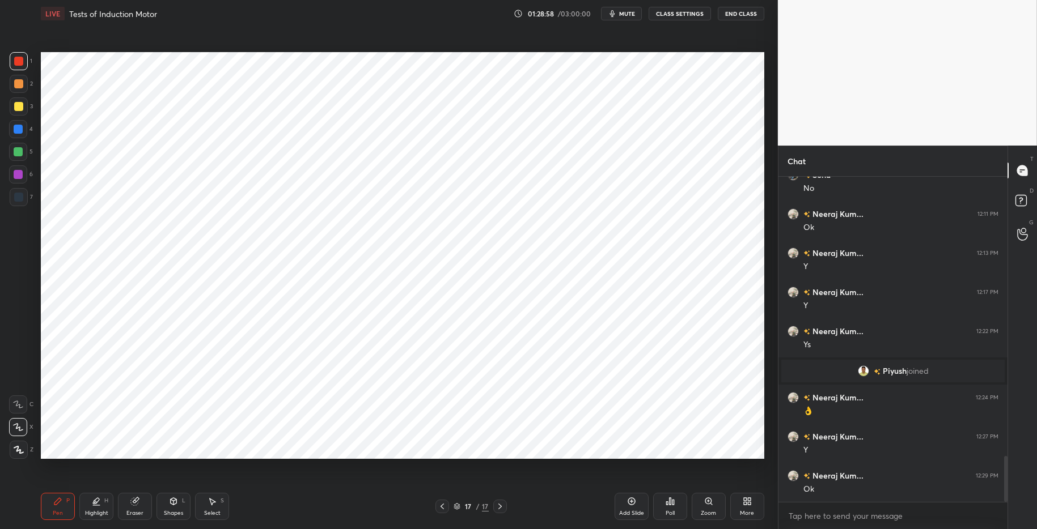
click at [20, 127] on div at bounding box center [18, 129] width 9 height 9
click at [87, 511] on div "Highlight" at bounding box center [96, 514] width 23 height 6
click at [57, 502] on icon at bounding box center [57, 501] width 7 height 7
drag, startPoint x: 308, startPoint y: 517, endPoint x: 243, endPoint y: 465, distance: 83.5
click at [308, 515] on div "Pen P Highlight H Eraser Shapes L Select S" at bounding box center [184, 506] width 287 height 27
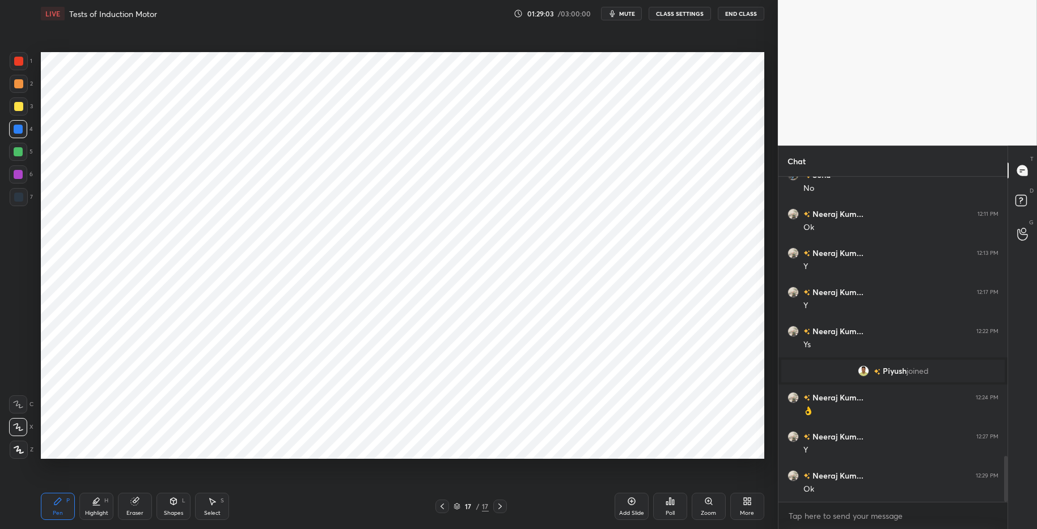
click at [17, 153] on div at bounding box center [18, 151] width 9 height 9
drag, startPoint x: 94, startPoint y: 505, endPoint x: 70, endPoint y: 500, distance: 24.2
click at [94, 505] on icon at bounding box center [96, 501] width 9 height 9
click at [62, 497] on div "Pen P" at bounding box center [58, 506] width 34 height 27
click at [297, 515] on div "Pen P Highlight H Eraser Shapes L Select S 17 / 17 Add Slide Poll Zoom More" at bounding box center [402, 506] width 723 height 45
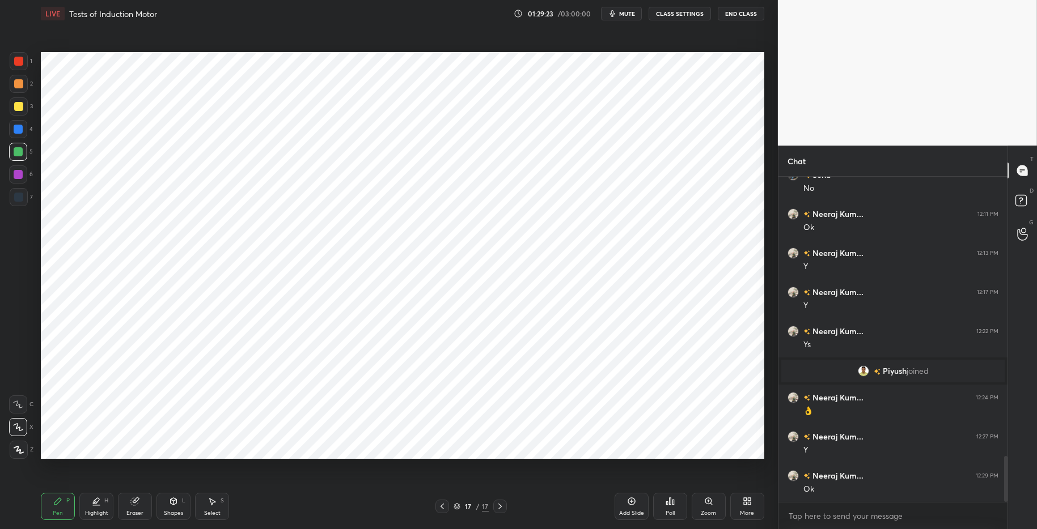
click at [23, 131] on div at bounding box center [18, 129] width 18 height 18
click at [97, 511] on div "Highlight" at bounding box center [96, 514] width 23 height 6
click at [58, 499] on icon at bounding box center [57, 501] width 7 height 7
drag, startPoint x: 16, startPoint y: 179, endPoint x: 35, endPoint y: 178, distance: 18.7
click at [16, 179] on div at bounding box center [18, 174] width 9 height 9
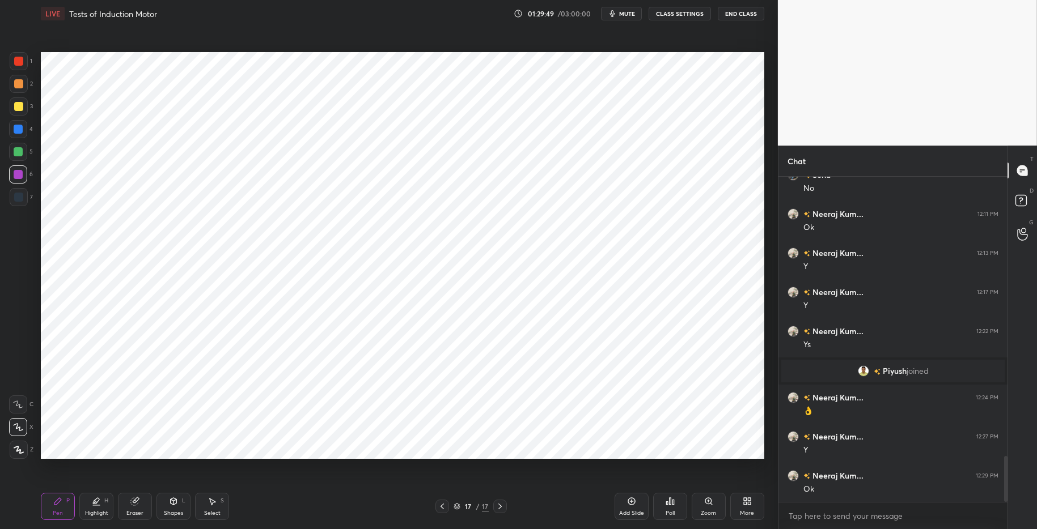
click at [99, 508] on div "Highlight H" at bounding box center [96, 506] width 34 height 27
click at [60, 503] on icon at bounding box center [57, 501] width 9 height 9
click at [98, 503] on icon at bounding box center [96, 501] width 9 height 9
drag, startPoint x: 61, startPoint y: 502, endPoint x: 71, endPoint y: 501, distance: 10.9
click at [61, 502] on icon at bounding box center [57, 501] width 9 height 9
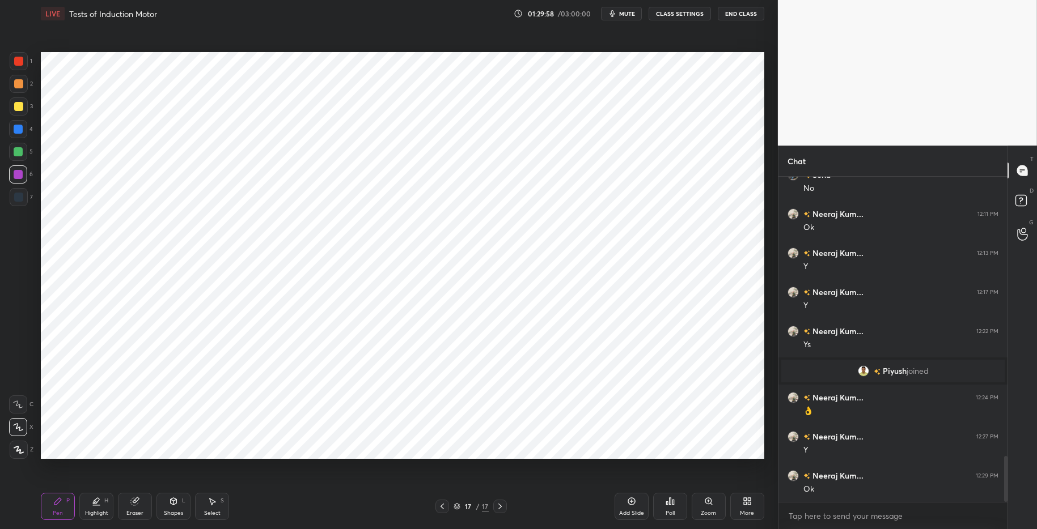
drag, startPoint x: 20, startPoint y: 129, endPoint x: 23, endPoint y: 118, distance: 10.6
click at [21, 129] on div at bounding box center [18, 129] width 9 height 9
click at [217, 509] on div "Select S" at bounding box center [212, 506] width 34 height 27
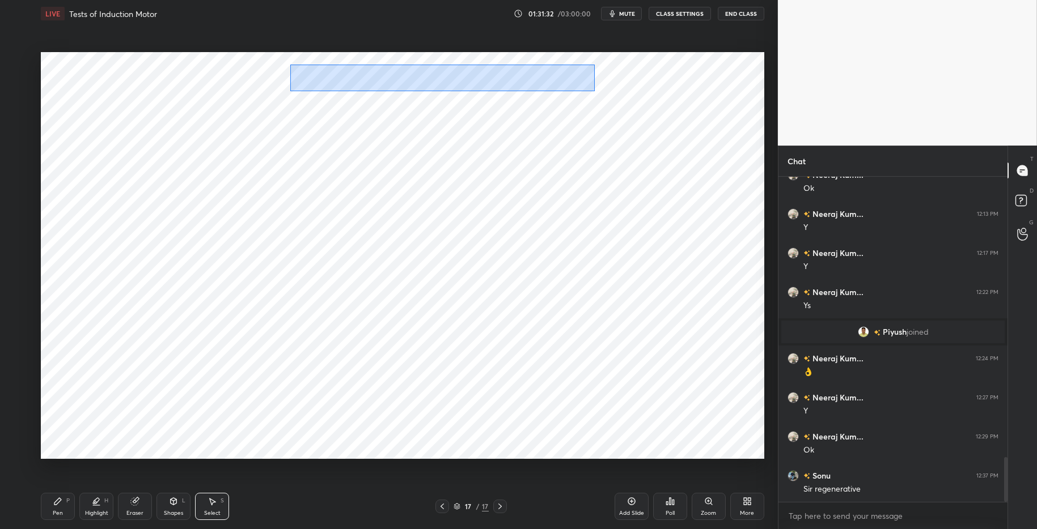
drag, startPoint x: 339, startPoint y: 71, endPoint x: 591, endPoint y: 88, distance: 252.9
click at [595, 90] on div "0 ° Undo Copy Paste here Duplicate Duplicate to new slide Delete" at bounding box center [402, 255] width 723 height 407
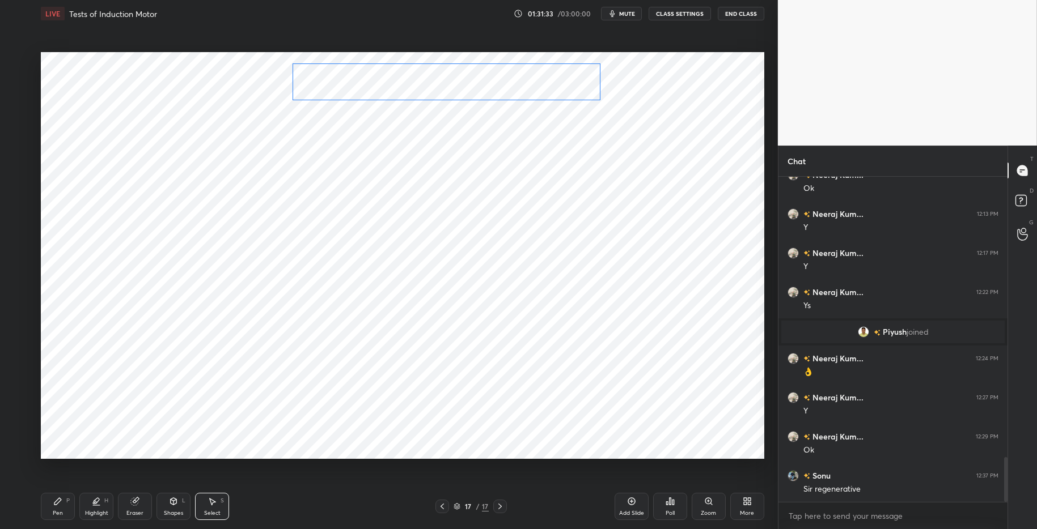
drag, startPoint x: 544, startPoint y: 86, endPoint x: 494, endPoint y: 83, distance: 50.0
click at [558, 86] on div "0 ° Undo Copy Paste here Duplicate Duplicate to new slide Delete" at bounding box center [402, 255] width 723 height 407
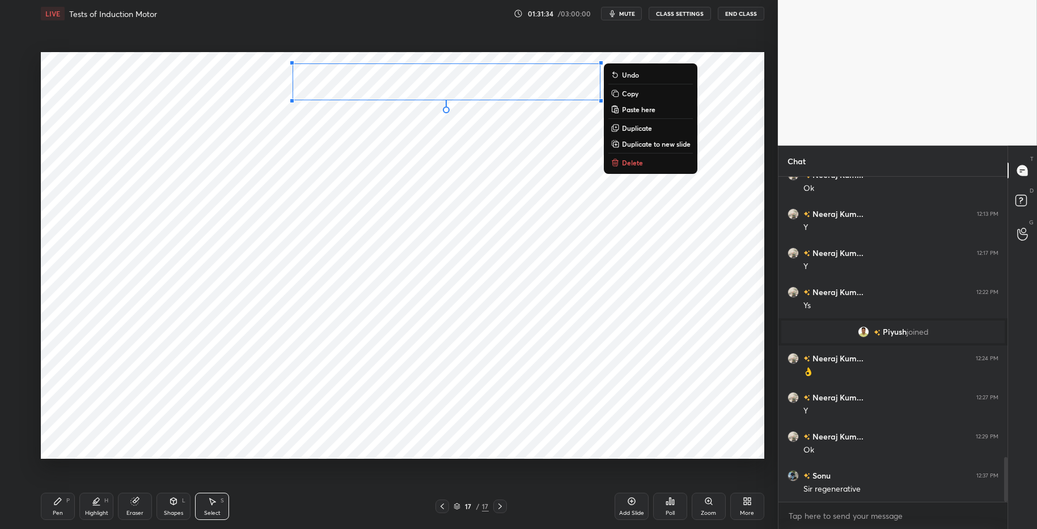
click at [277, 71] on div "0 ° Undo Copy Paste here Duplicate Duplicate to new slide Delete" at bounding box center [402, 255] width 723 height 407
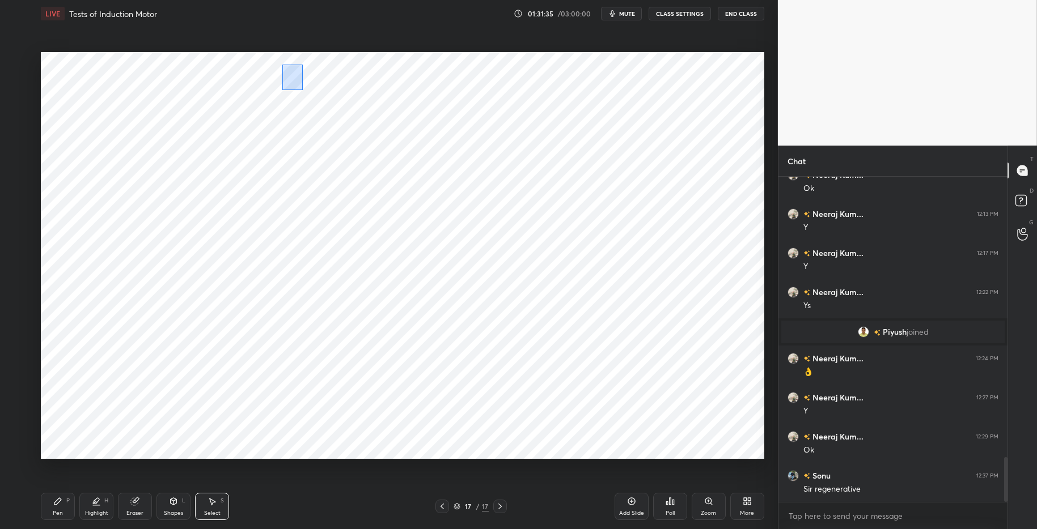
drag, startPoint x: 287, startPoint y: 70, endPoint x: 303, endPoint y: 88, distance: 23.7
click at [305, 91] on div "0 ° Undo Copy Paste here Duplicate Duplicate to new slide Delete" at bounding box center [402, 255] width 723 height 407
drag, startPoint x: 296, startPoint y: 80, endPoint x: 280, endPoint y: 82, distance: 16.5
click at [281, 82] on div "0 ° Undo Copy Paste here Duplicate Duplicate to new slide Delete" at bounding box center [402, 255] width 723 height 407
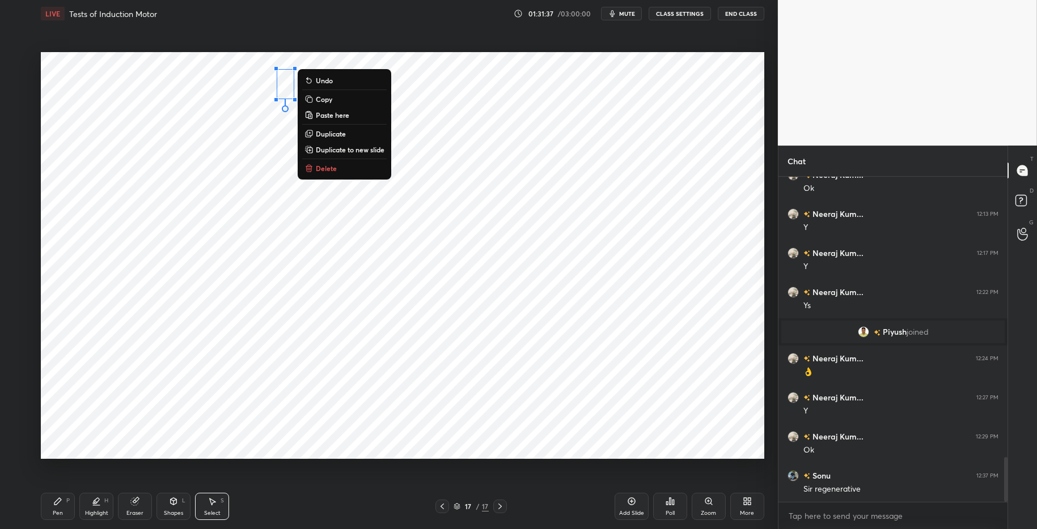
click at [94, 515] on div "Highlight" at bounding box center [96, 514] width 23 height 6
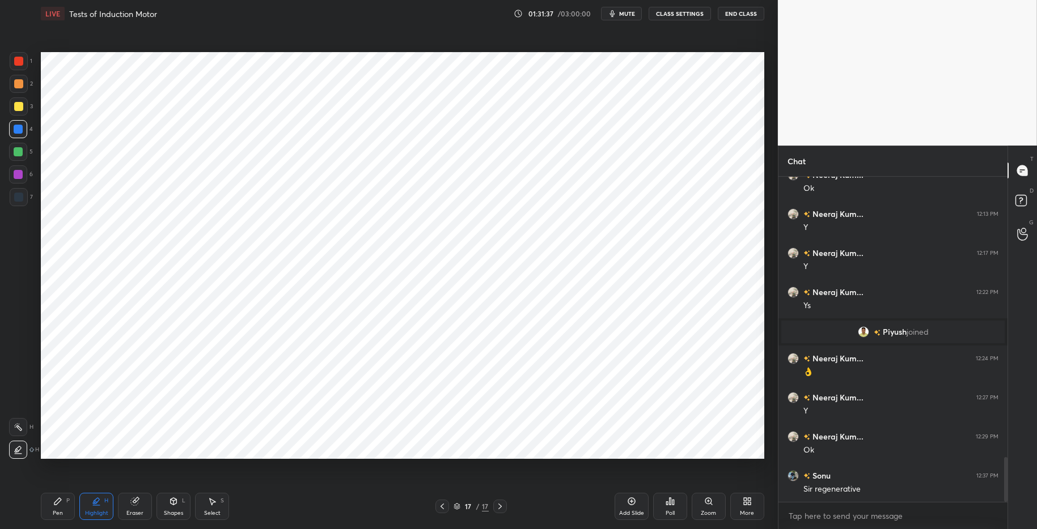
click at [57, 507] on div "Pen P" at bounding box center [58, 506] width 34 height 27
drag, startPoint x: 294, startPoint y: 514, endPoint x: 289, endPoint y: 510, distance: 6.0
click at [294, 514] on div "Pen P Highlight H Eraser Shapes L Select S" at bounding box center [184, 506] width 287 height 27
click at [23, 149] on div at bounding box center [18, 152] width 18 height 18
drag, startPoint x: 88, startPoint y: 508, endPoint x: 76, endPoint y: 503, distance: 13.5
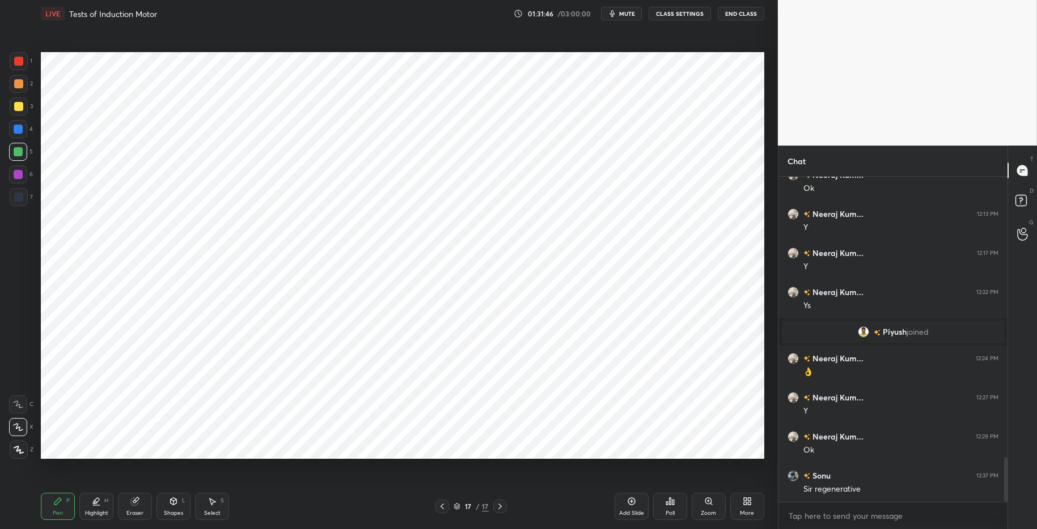
click at [89, 507] on div "Highlight H" at bounding box center [96, 506] width 34 height 27
click at [68, 504] on div "Pen P" at bounding box center [58, 506] width 34 height 27
click at [305, 506] on div "Pen P Highlight H Eraser Shapes L Select S" at bounding box center [184, 506] width 287 height 27
drag, startPoint x: 17, startPoint y: 170, endPoint x: 18, endPoint y: 149, distance: 21.0
click at [17, 170] on div at bounding box center [18, 174] width 9 height 9
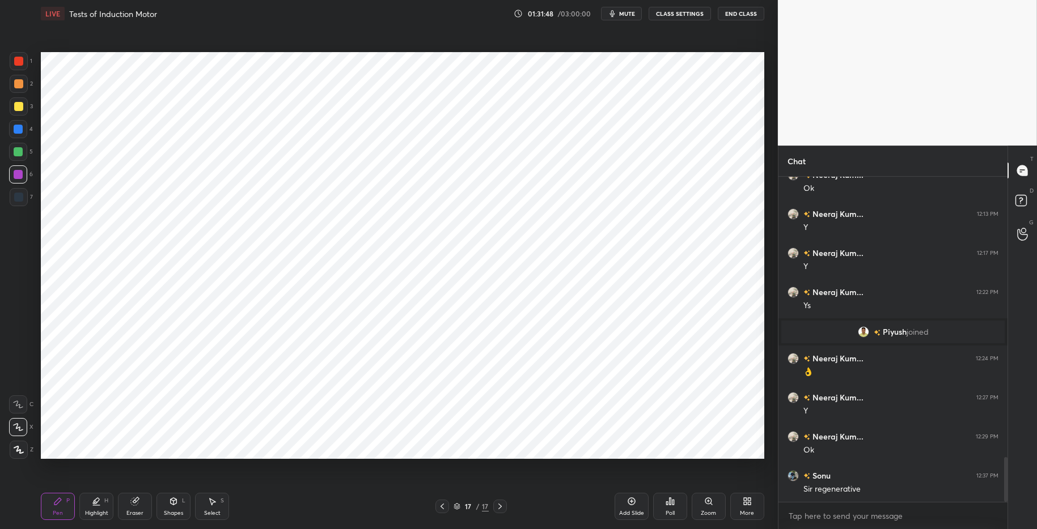
click at [20, 151] on div at bounding box center [18, 151] width 9 height 9
drag, startPoint x: 19, startPoint y: 121, endPoint x: 22, endPoint y: 126, distance: 6.1
click at [19, 121] on div at bounding box center [18, 129] width 18 height 18
drag, startPoint x: 91, startPoint y: 508, endPoint x: 72, endPoint y: 502, distance: 19.7
click at [91, 508] on div "Highlight H" at bounding box center [96, 506] width 34 height 27
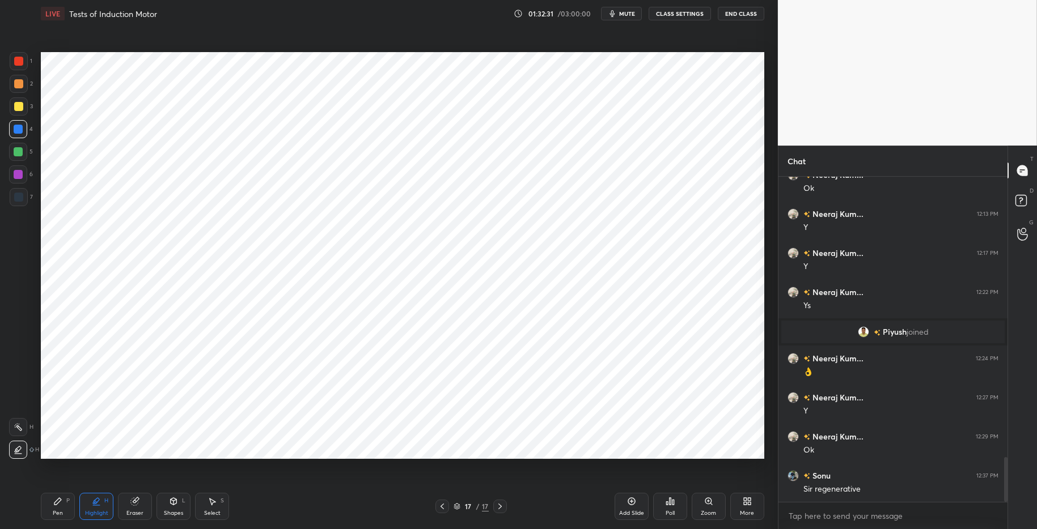
click at [63, 501] on div "Pen P" at bounding box center [58, 506] width 34 height 27
click at [95, 508] on div "Highlight H" at bounding box center [96, 506] width 34 height 27
click at [66, 501] on div "Pen P" at bounding box center [58, 506] width 34 height 27
click at [313, 515] on div "Pen P Highlight H Eraser Shapes L Select S" at bounding box center [184, 506] width 287 height 27
drag, startPoint x: 213, startPoint y: 510, endPoint x: 209, endPoint y: 491, distance: 19.2
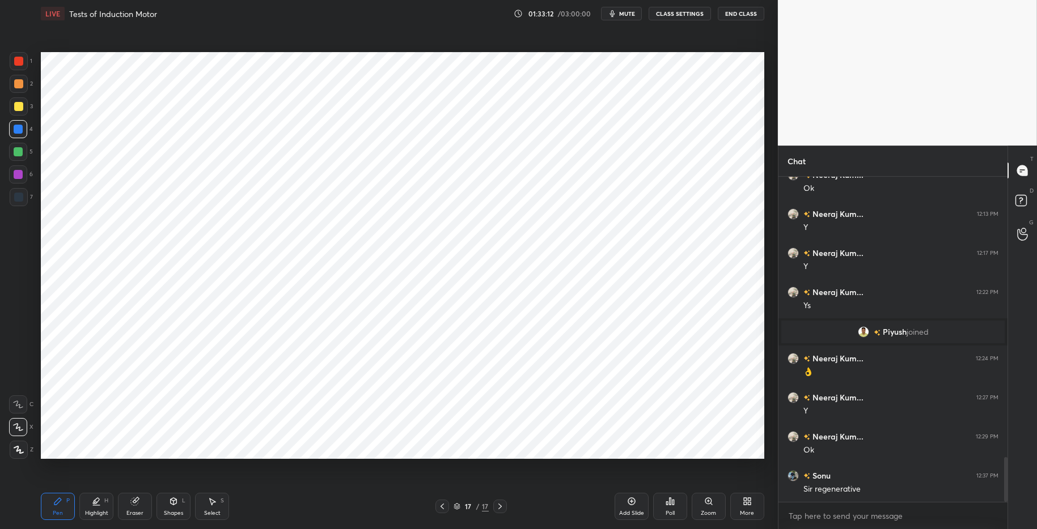
click at [214, 511] on div "Select" at bounding box center [212, 514] width 16 height 6
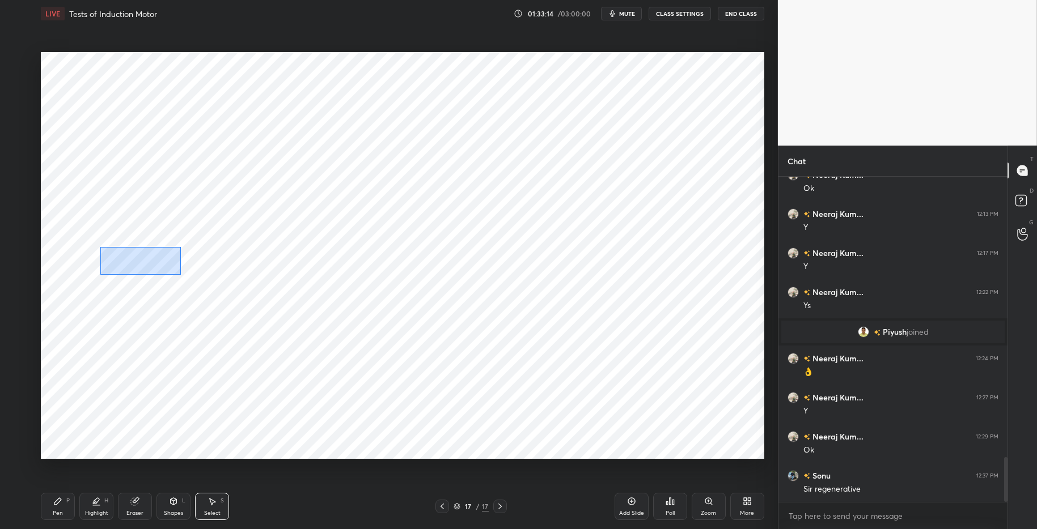
drag, startPoint x: 102, startPoint y: 248, endPoint x: 173, endPoint y: 272, distance: 75.1
click at [181, 275] on div "0 ° Undo Copy Paste here Duplicate Duplicate to new slide Delete" at bounding box center [402, 255] width 723 height 407
click at [147, 294] on div "0 ° Undo Copy Paste here Duplicate Duplicate to new slide Delete" at bounding box center [402, 255] width 723 height 407
drag, startPoint x: 126, startPoint y: 257, endPoint x: 181, endPoint y: 273, distance: 57.8
click at [184, 274] on div "0 ° Undo Copy Paste here Duplicate Duplicate to new slide Delete" at bounding box center [402, 255] width 723 height 407
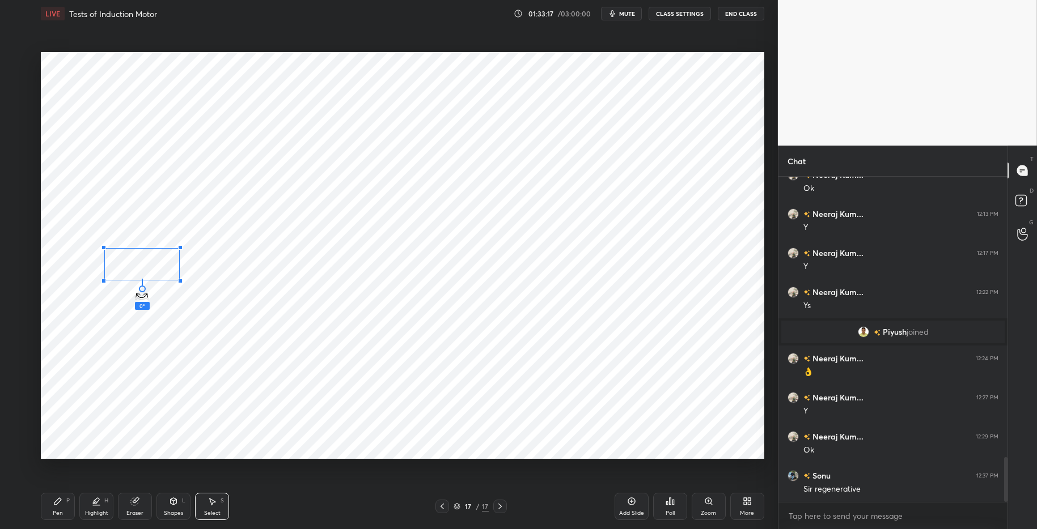
drag, startPoint x: 142, startPoint y: 287, endPoint x: 140, endPoint y: 276, distance: 12.1
click at [145, 289] on div at bounding box center [142, 289] width 7 height 7
drag, startPoint x: 143, startPoint y: 269, endPoint x: 132, endPoint y: 277, distance: 13.8
click at [141, 272] on div "0 ° Undo Copy Paste here Duplicate Duplicate to new slide Delete" at bounding box center [402, 255] width 723 height 407
drag, startPoint x: 103, startPoint y: 332, endPoint x: 117, endPoint y: 315, distance: 22.1
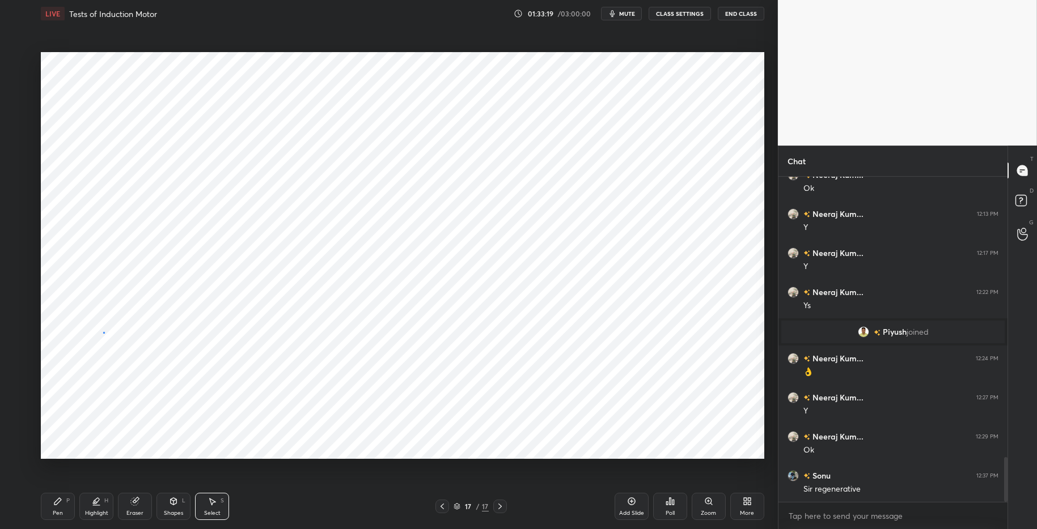
click at [103, 332] on div "0 ° Undo Copy Paste here Duplicate Duplicate to new slide Delete" at bounding box center [402, 255] width 723 height 407
drag, startPoint x: 181, startPoint y: 253, endPoint x: 495, endPoint y: 286, distance: 315.7
click at [505, 290] on div "0 ° Undo Copy Paste here Duplicate Duplicate to new slide Delete" at bounding box center [402, 255] width 723 height 407
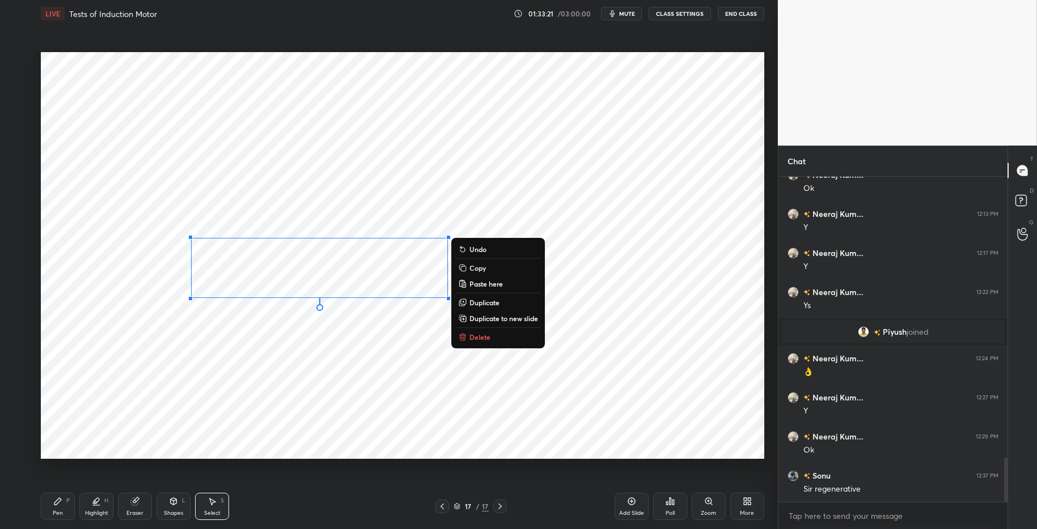
scroll to position [2064, 0]
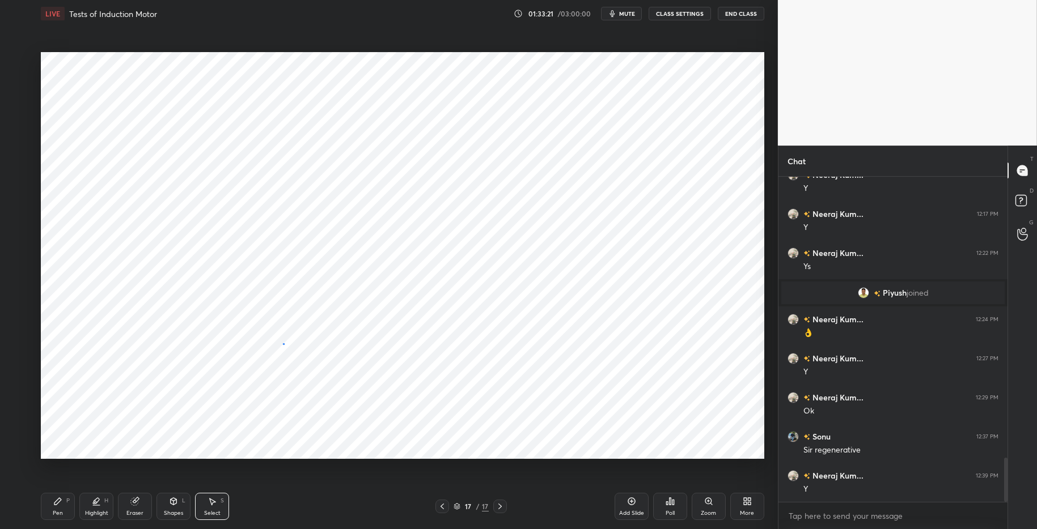
drag, startPoint x: 283, startPoint y: 344, endPoint x: 256, endPoint y: 312, distance: 41.8
click at [283, 344] on div "0 ° Undo Copy Paste here Duplicate Duplicate to new slide Delete" at bounding box center [402, 255] width 723 height 407
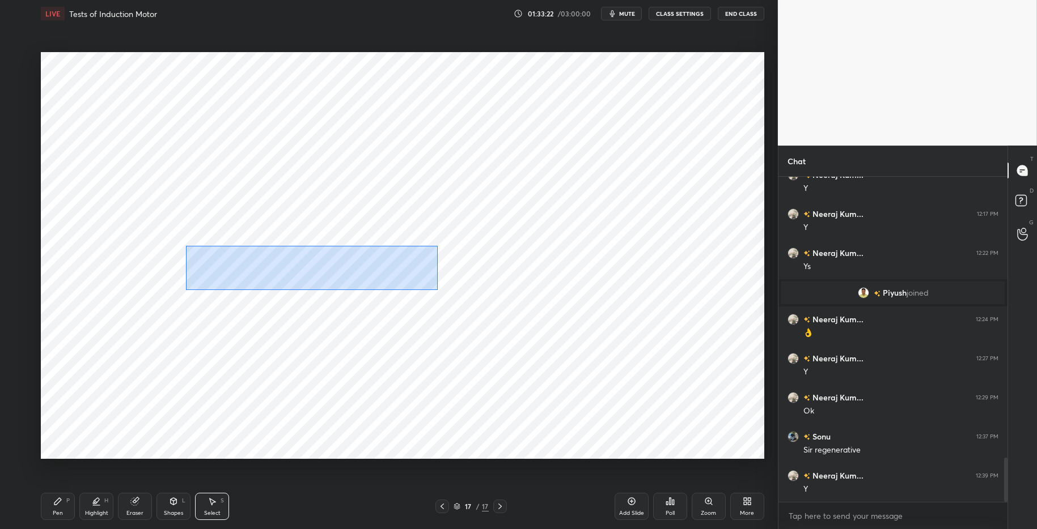
drag, startPoint x: 199, startPoint y: 249, endPoint x: 514, endPoint y: 298, distance: 319.0
click at [529, 308] on div "0 ° Undo Copy Paste here Duplicate Duplicate to new slide Delete" at bounding box center [402, 255] width 723 height 407
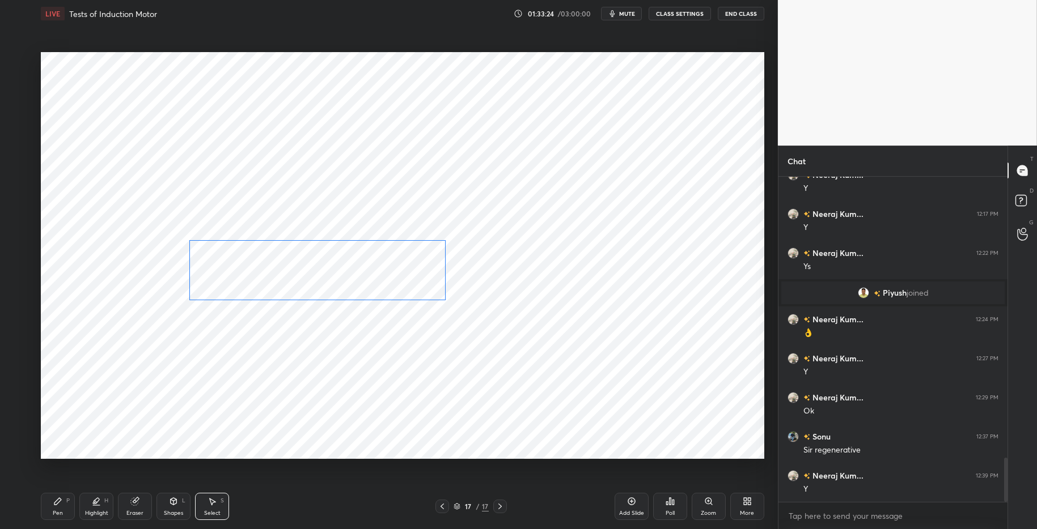
drag, startPoint x: 320, startPoint y: 271, endPoint x: 309, endPoint y: 285, distance: 17.7
click at [321, 271] on div "0 ° Undo Copy Paste here Duplicate Duplicate to new slide Delete" at bounding box center [402, 255] width 723 height 407
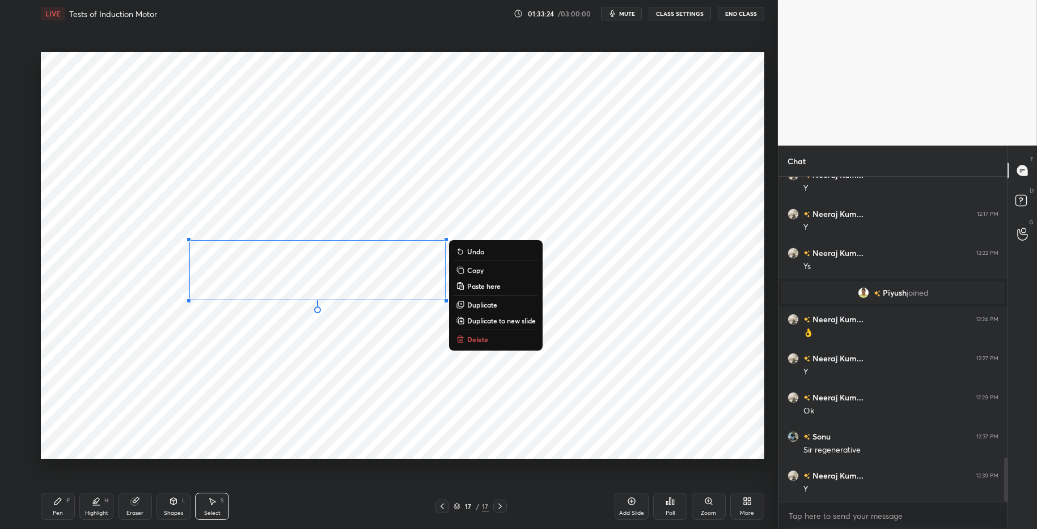
click at [277, 365] on div "0 ° Undo Copy Paste here Duplicate Duplicate to new slide Delete" at bounding box center [402, 255] width 723 height 407
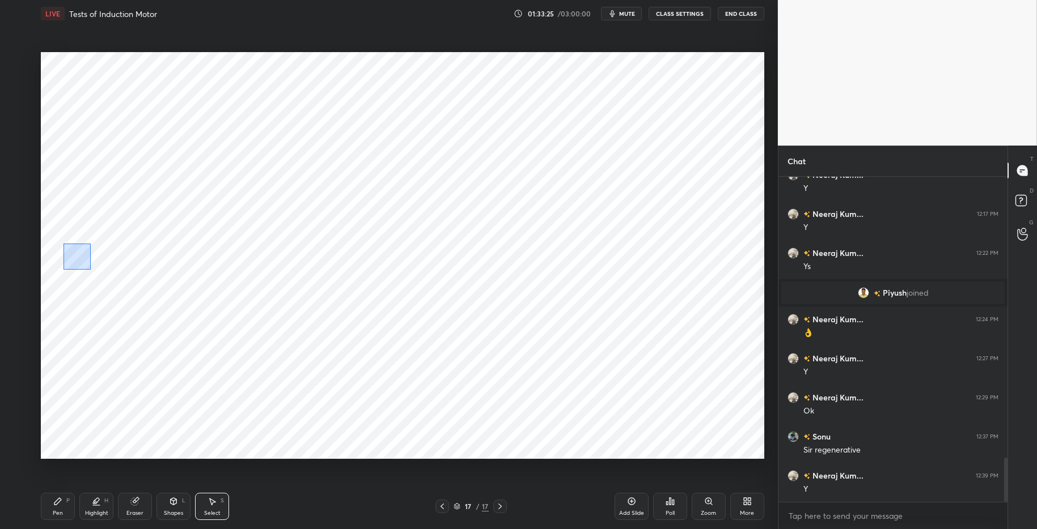
drag, startPoint x: 63, startPoint y: 243, endPoint x: 89, endPoint y: 266, distance: 34.6
click at [92, 270] on div "0 ° Undo Copy Paste here Duplicate Duplicate to new slide Delete" at bounding box center [402, 255] width 723 height 407
drag, startPoint x: 80, startPoint y: 256, endPoint x: 77, endPoint y: 260, distance: 6.0
click at [78, 261] on div "0 ° Undo Copy Paste here Duplicate Duplicate to new slide Delete" at bounding box center [402, 255] width 723 height 407
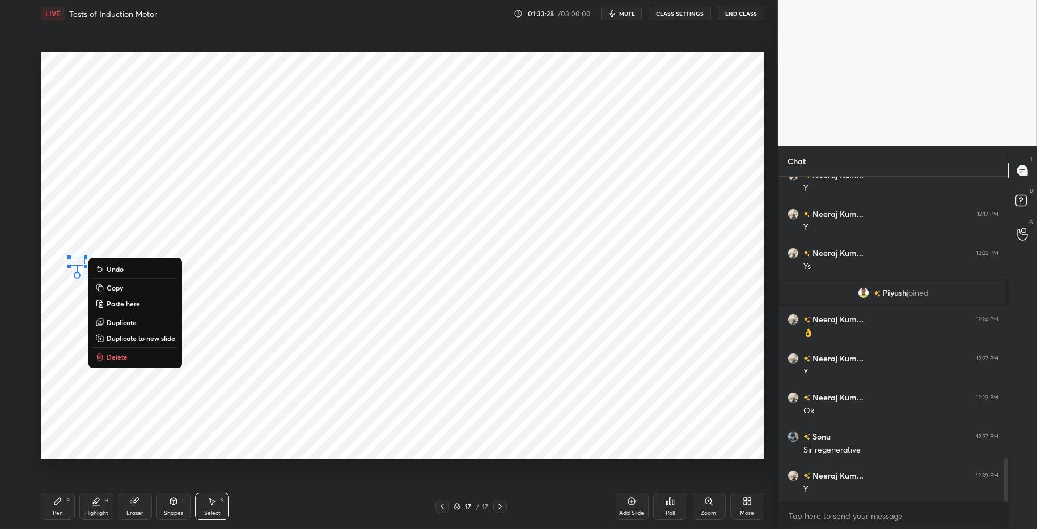
click at [55, 315] on div "0 ° Undo Copy Paste here Duplicate Duplicate to new slide Delete" at bounding box center [402, 255] width 723 height 407
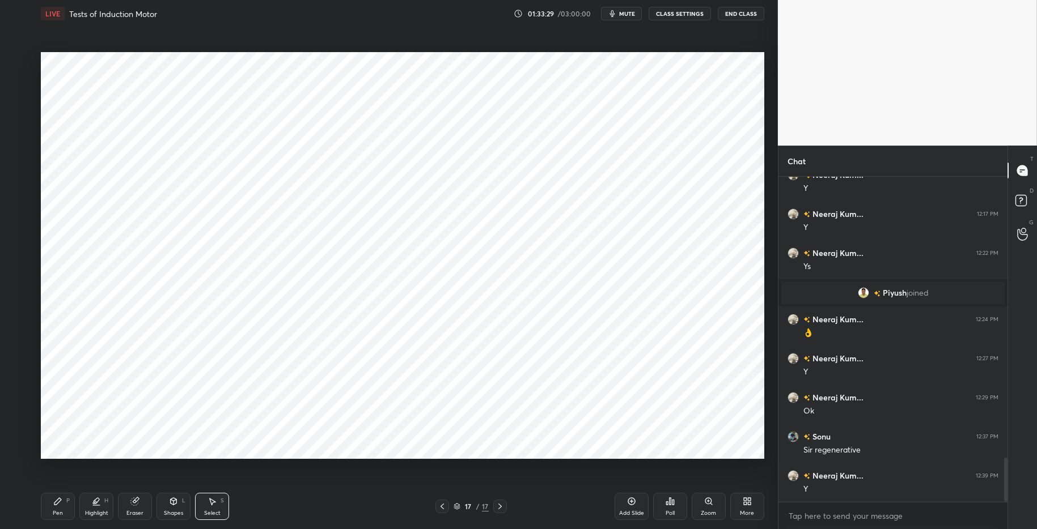
click at [92, 511] on div "Highlight" at bounding box center [96, 514] width 23 height 6
click at [57, 507] on div "Pen P" at bounding box center [58, 506] width 34 height 27
drag, startPoint x: 294, startPoint y: 519, endPoint x: 290, endPoint y: 514, distance: 6.8
click at [294, 515] on div "Pen P Highlight H Eraser Shapes L Select S" at bounding box center [184, 506] width 287 height 27
drag, startPoint x: 17, startPoint y: 128, endPoint x: 33, endPoint y: 136, distance: 17.7
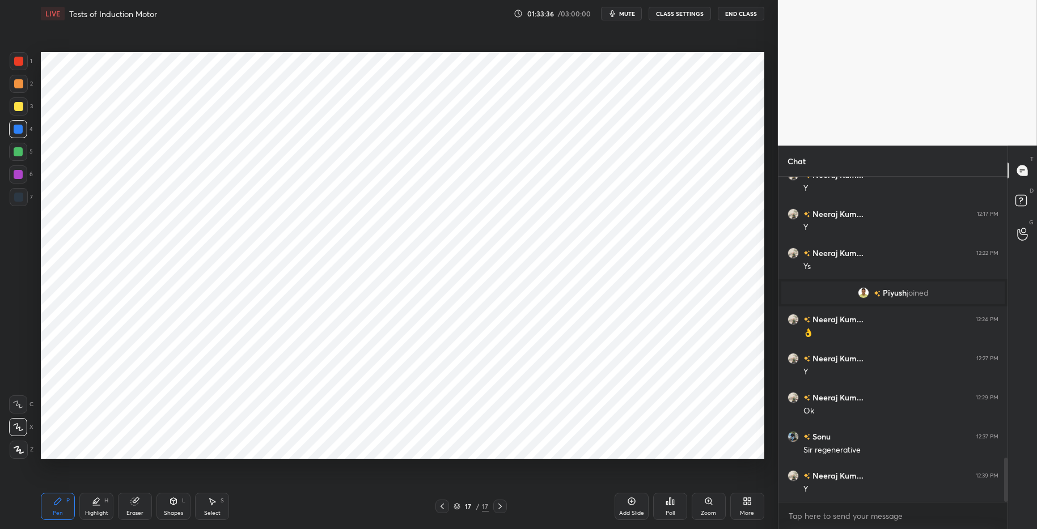
click at [17, 128] on div at bounding box center [18, 129] width 9 height 9
click at [101, 507] on div "Highlight H" at bounding box center [96, 506] width 34 height 27
click at [63, 502] on div "Pen P" at bounding box center [58, 506] width 34 height 27
click at [308, 515] on div "Pen P Highlight H Eraser Shapes L Select S" at bounding box center [184, 506] width 287 height 27
click at [178, 506] on div "Shapes L" at bounding box center [173, 506] width 34 height 27
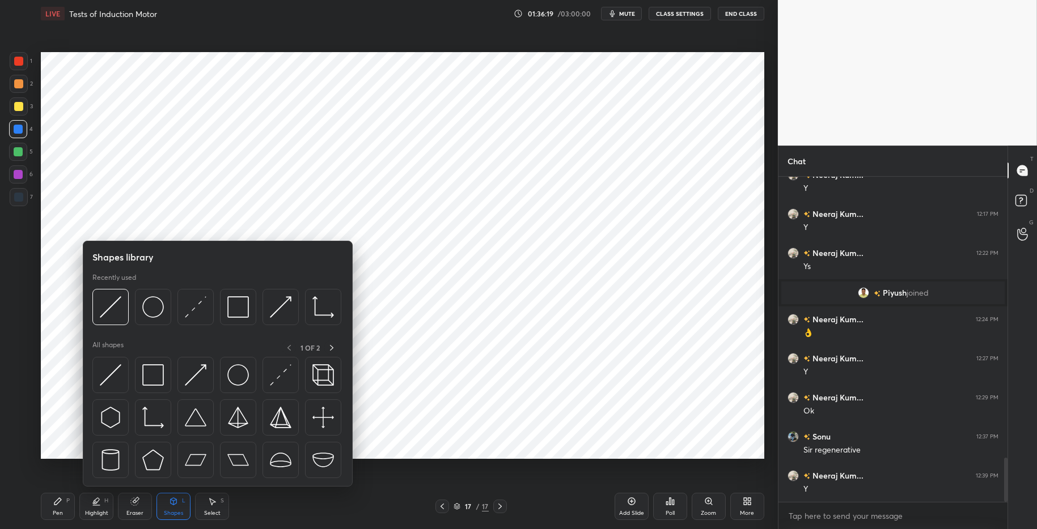
click at [336, 515] on div "Pen P Highlight H Eraser Shapes L Select S 17 / 17 Add Slide Poll Zoom More" at bounding box center [402, 506] width 723 height 45
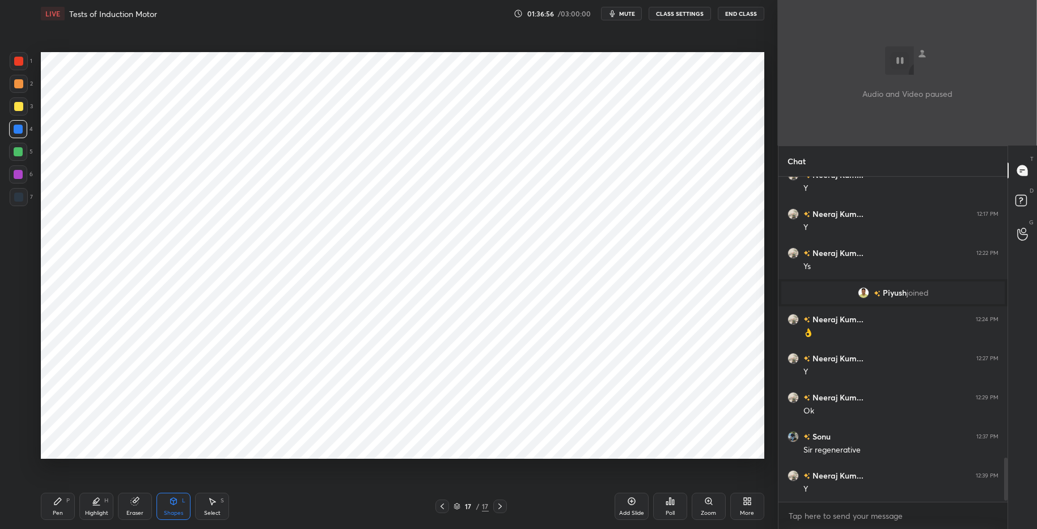
scroll to position [2142, 0]
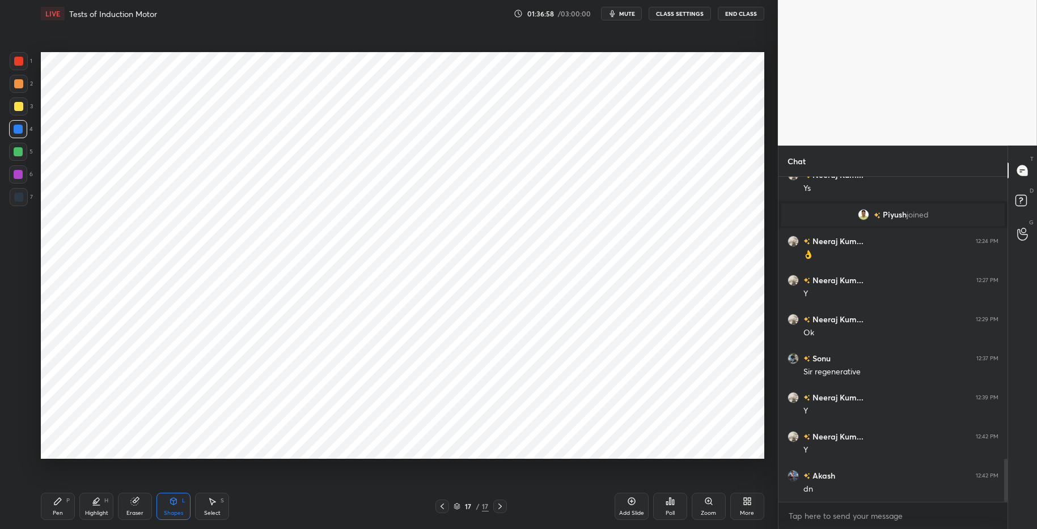
drag, startPoint x: 100, startPoint y: 509, endPoint x: 90, endPoint y: 504, distance: 11.2
click at [100, 508] on div "Highlight H" at bounding box center [96, 506] width 34 height 27
click at [63, 499] on div "Pen P" at bounding box center [58, 506] width 34 height 27
click at [342, 515] on div "Pen P Highlight H Eraser Shapes L Select S 17 / 17 Add Slide Poll Zoom More" at bounding box center [402, 506] width 723 height 45
click at [636, 498] on div "Add Slide" at bounding box center [632, 506] width 34 height 27
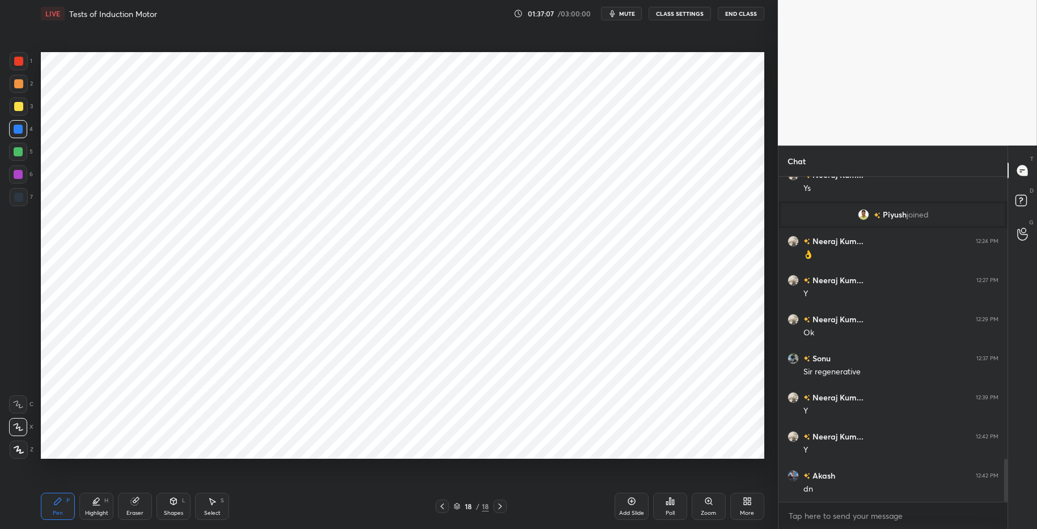
drag, startPoint x: 171, startPoint y: 506, endPoint x: 170, endPoint y: 495, distance: 10.9
click at [171, 506] on icon at bounding box center [173, 501] width 9 height 9
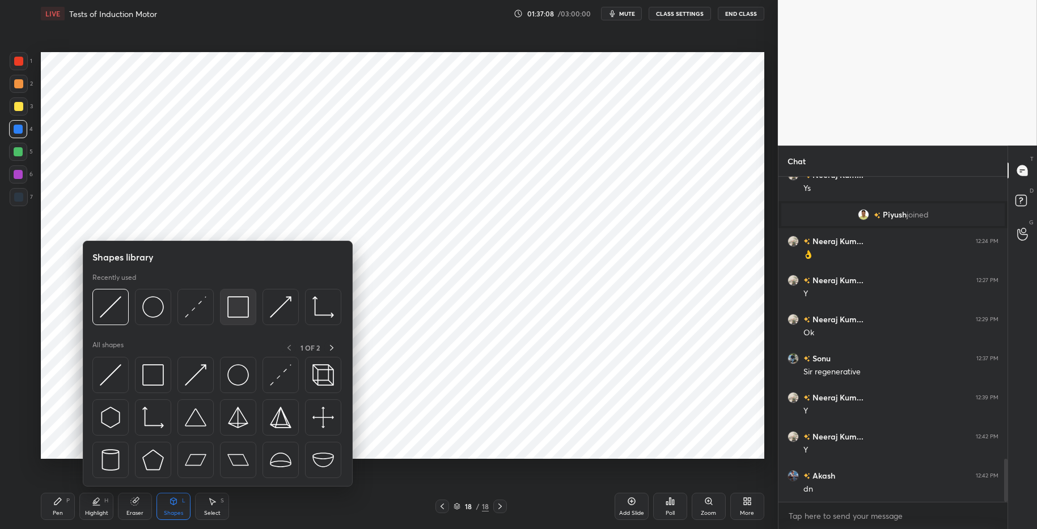
click at [244, 308] on img at bounding box center [238, 307] width 22 height 22
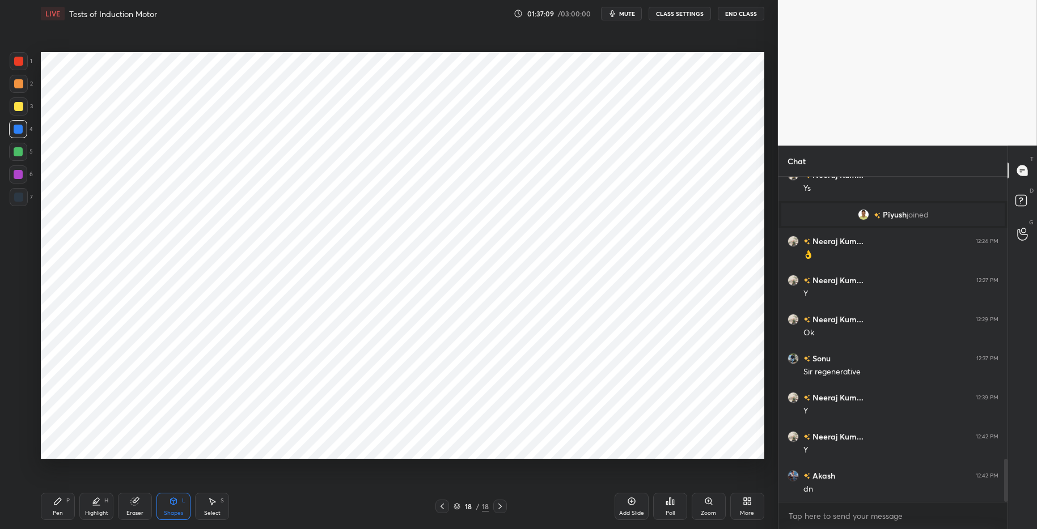
drag, startPoint x: 162, startPoint y: 504, endPoint x: 162, endPoint y: 491, distance: 13.0
click at [163, 502] on div "Shapes L" at bounding box center [173, 506] width 34 height 27
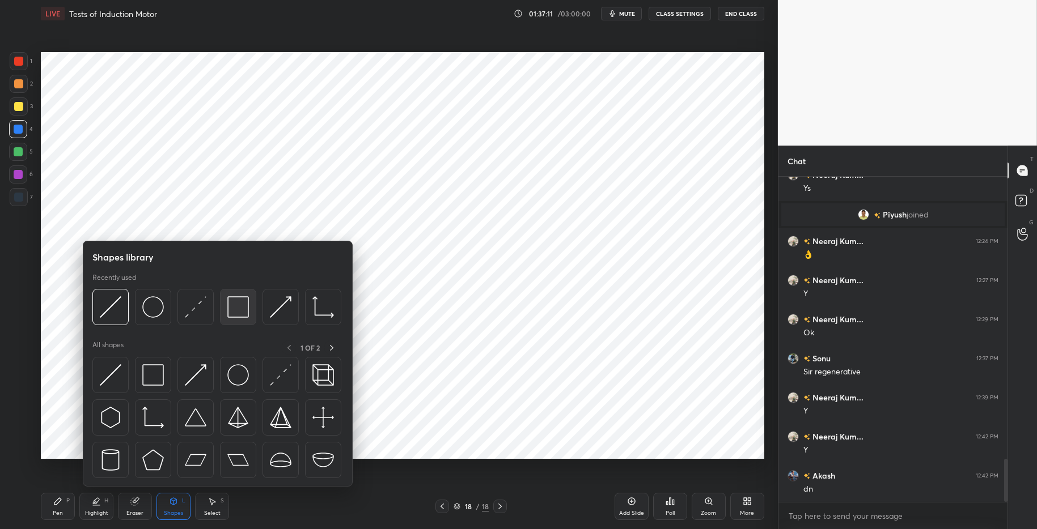
click at [233, 312] on img at bounding box center [238, 307] width 22 height 22
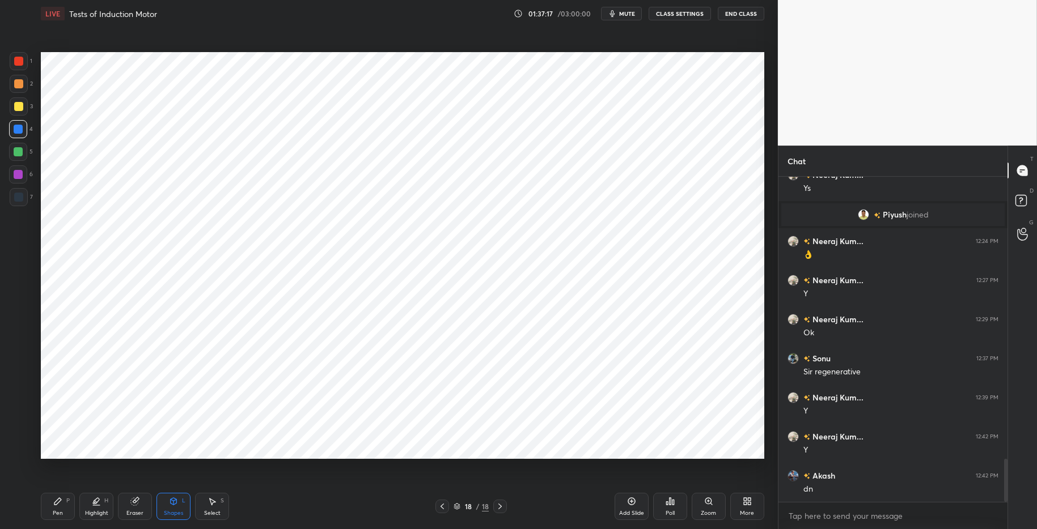
click at [145, 505] on div "Eraser" at bounding box center [135, 506] width 34 height 27
click at [175, 511] on div "Shapes" at bounding box center [173, 514] width 19 height 6
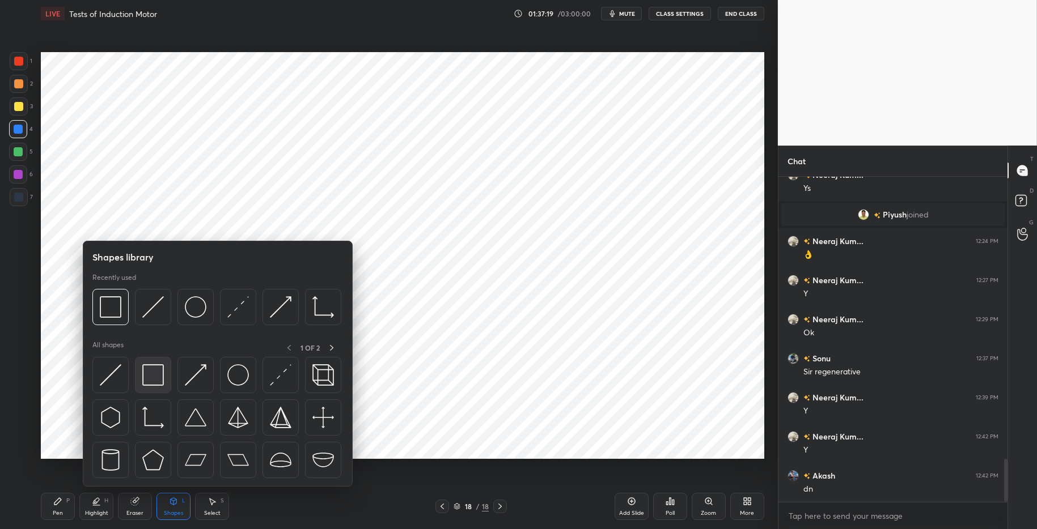
click at [155, 375] on img at bounding box center [153, 376] width 22 height 22
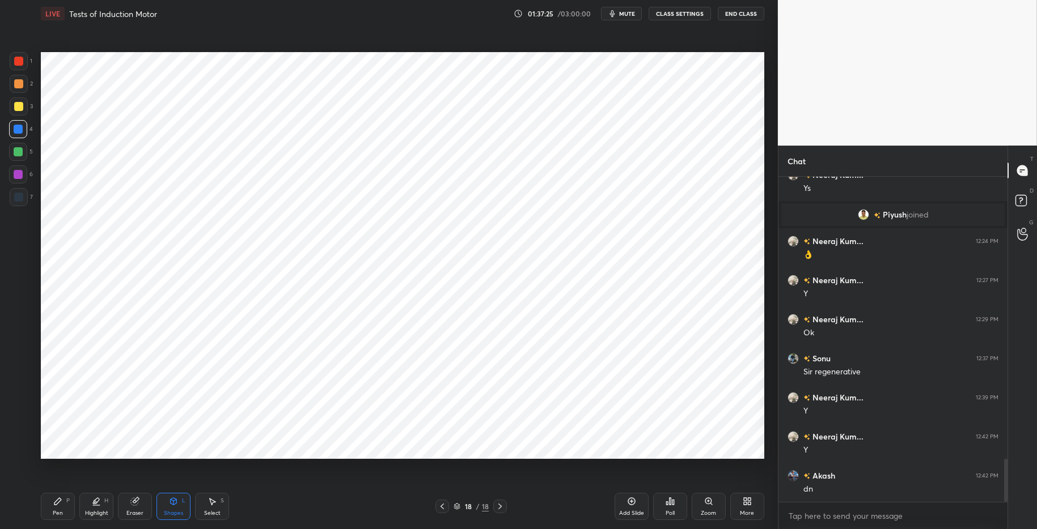
click at [181, 506] on div "Shapes L" at bounding box center [173, 506] width 34 height 27
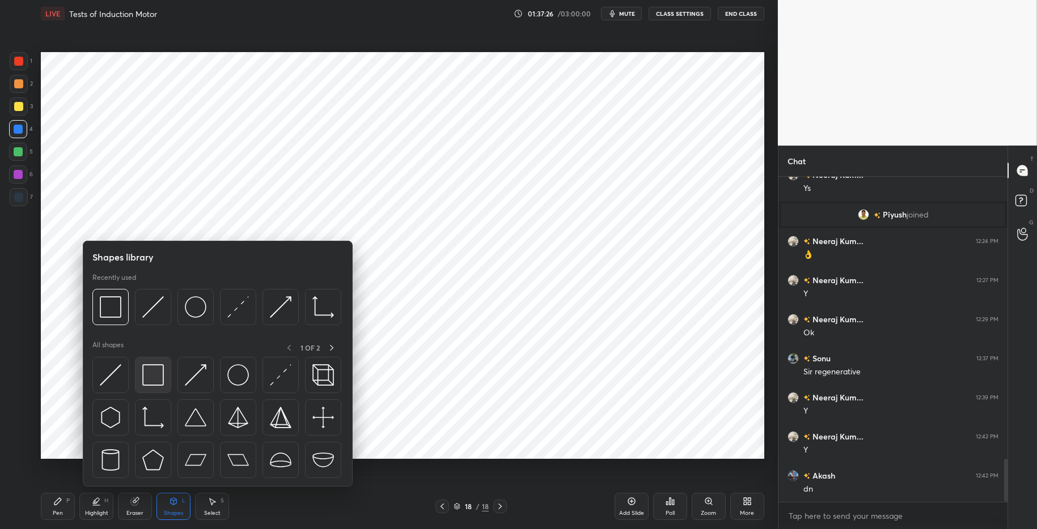
click at [159, 370] on img at bounding box center [153, 376] width 22 height 22
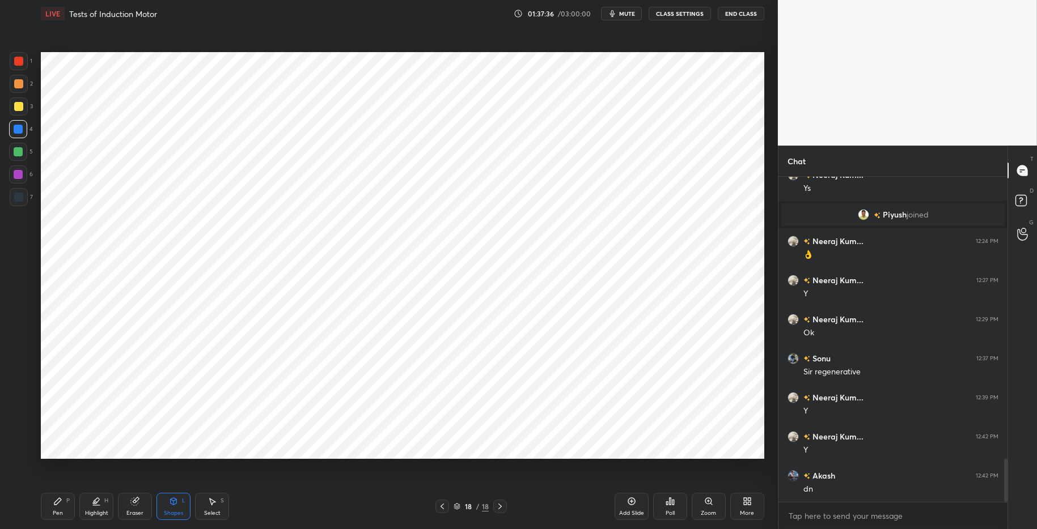
click at [172, 514] on div "Shapes" at bounding box center [173, 514] width 19 height 6
click at [207, 512] on div "Select" at bounding box center [212, 514] width 16 height 6
drag, startPoint x: 113, startPoint y: 336, endPoint x: 130, endPoint y: 351, distance: 22.9
click at [134, 354] on div "0 ° Undo Copy Paste here Duplicate Duplicate to new slide Delete" at bounding box center [402, 255] width 723 height 407
drag, startPoint x: 119, startPoint y: 344, endPoint x: 86, endPoint y: 345, distance: 33.5
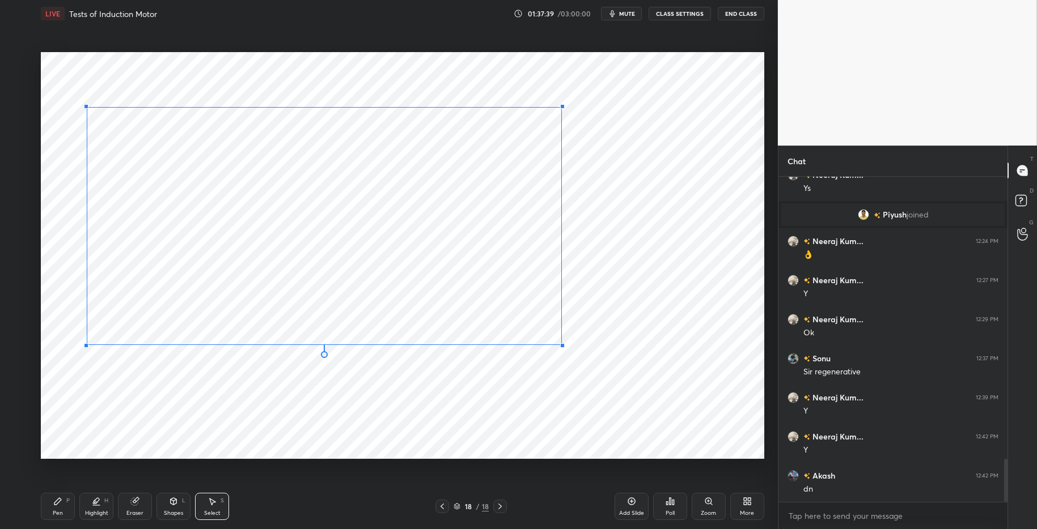
click at [86, 345] on div at bounding box center [86, 346] width 5 height 5
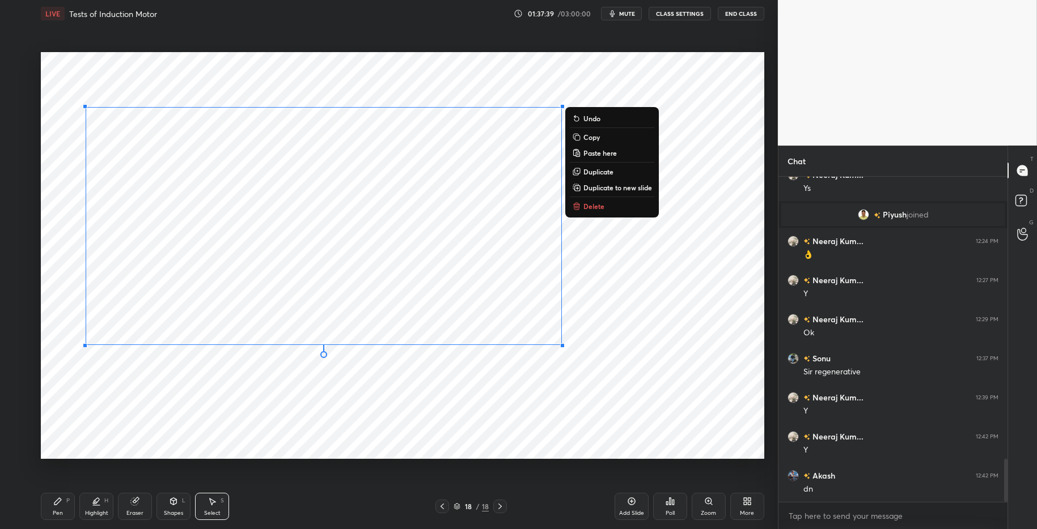
click at [95, 405] on div "0 ° Undo Copy Paste here Duplicate Duplicate to new slide Delete" at bounding box center [402, 255] width 723 height 407
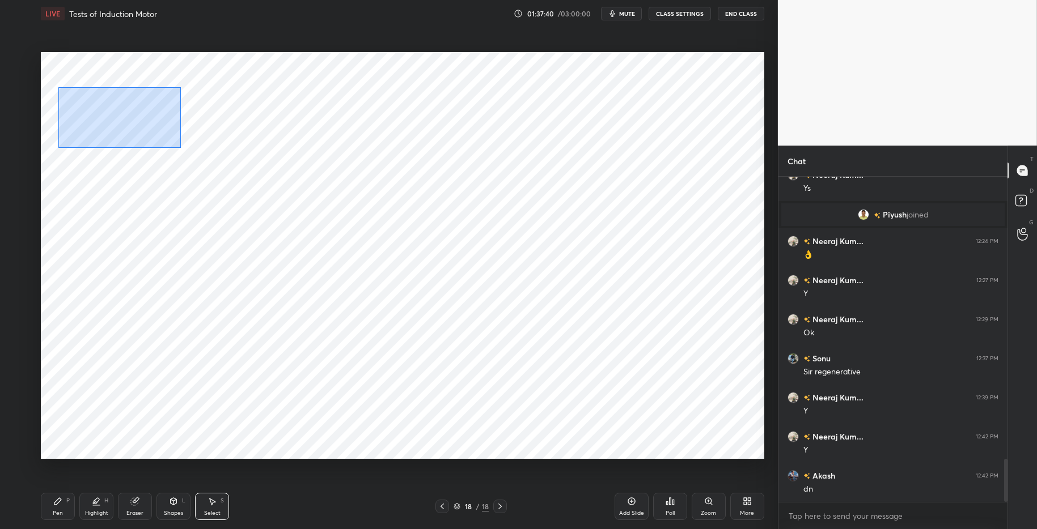
drag, startPoint x: 78, startPoint y: 103, endPoint x: 659, endPoint y: 424, distance: 663.6
click at [655, 420] on div "0 ° Undo Copy Paste here Duplicate Duplicate to new slide Delete" at bounding box center [402, 255] width 723 height 407
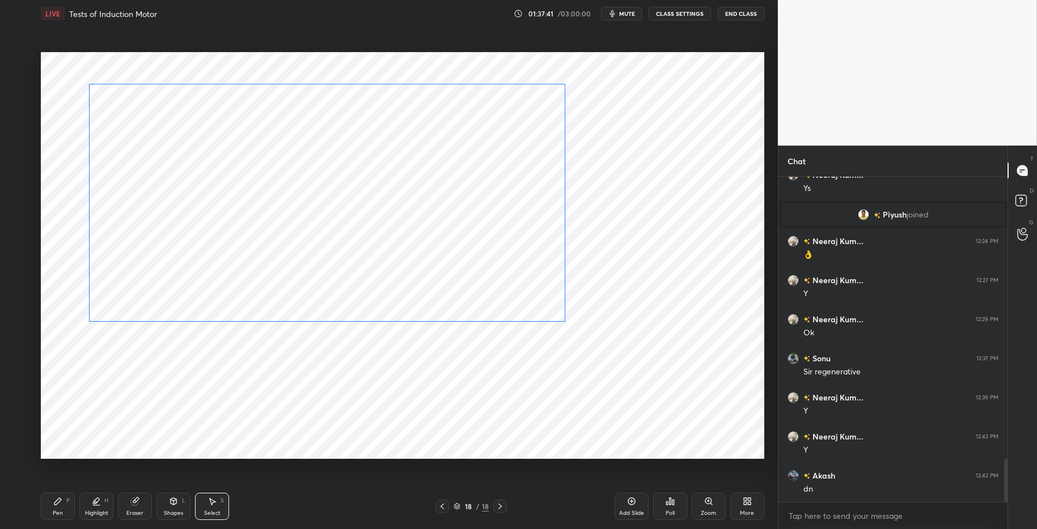
drag, startPoint x: 406, startPoint y: 311, endPoint x: 410, endPoint y: 290, distance: 21.3
click at [410, 290] on div "0 ° Undo Copy Paste here Duplicate Duplicate to new slide Delete" at bounding box center [402, 255] width 723 height 407
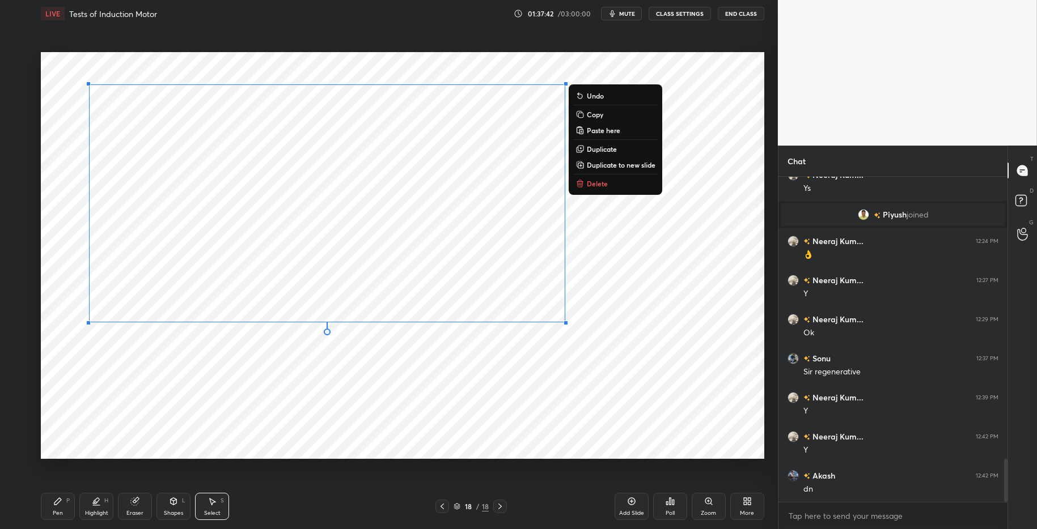
click at [395, 362] on div "0 ° Undo Copy Paste here Duplicate Duplicate to new slide Delete" at bounding box center [402, 255] width 723 height 407
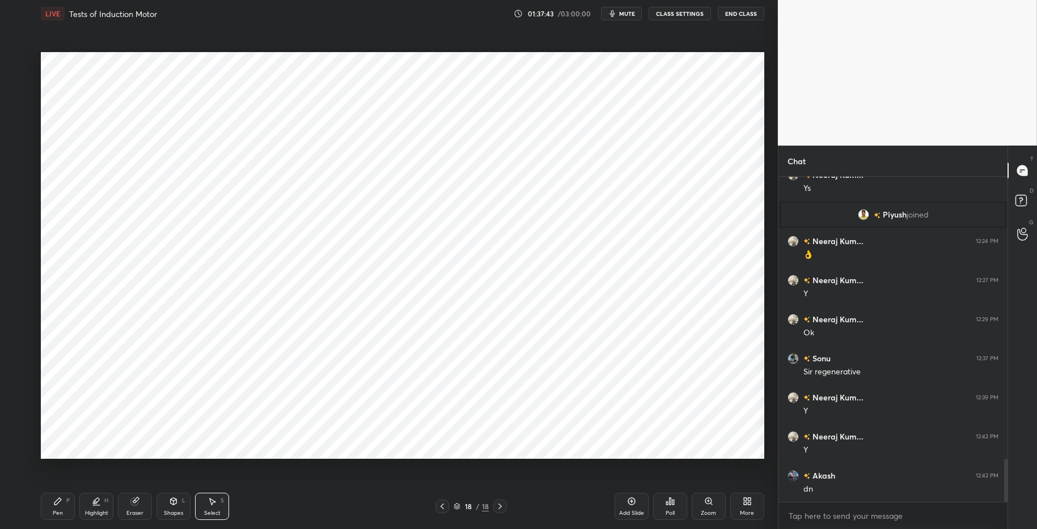
click at [180, 505] on div "Shapes L" at bounding box center [173, 506] width 34 height 27
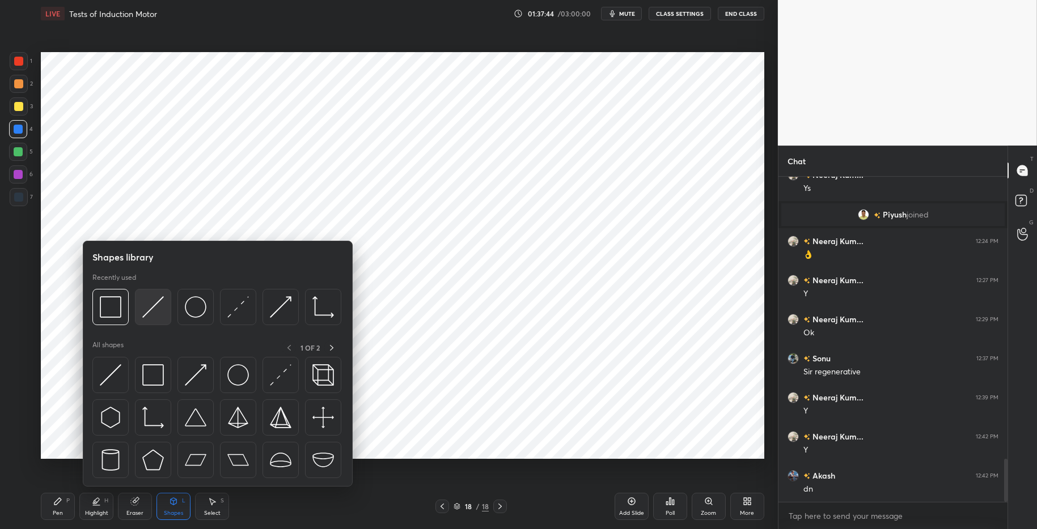
click at [150, 312] on img at bounding box center [153, 307] width 22 height 22
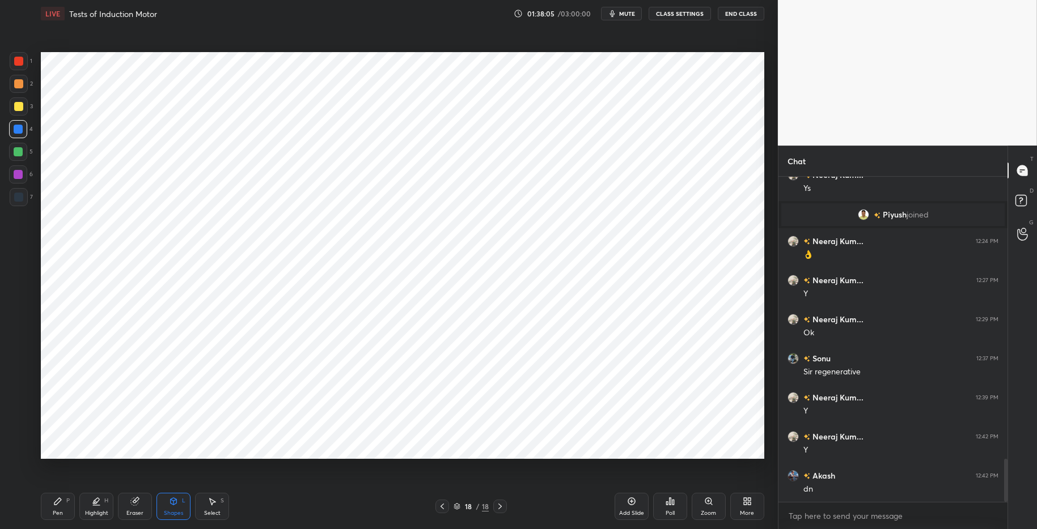
drag, startPoint x: 217, startPoint y: 511, endPoint x: 247, endPoint y: 468, distance: 52.4
click at [217, 511] on div "Select" at bounding box center [212, 514] width 16 height 6
drag, startPoint x: 321, startPoint y: 228, endPoint x: 340, endPoint y: 248, distance: 27.3
click at [340, 248] on div "0 ° Undo Copy Paste here Duplicate Duplicate to new slide Delete" at bounding box center [402, 255] width 723 height 407
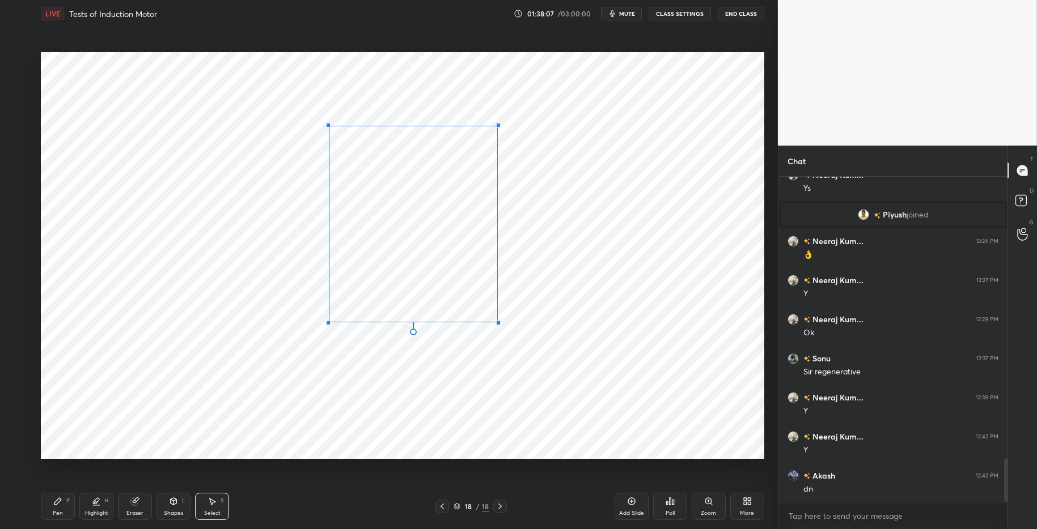
click at [497, 321] on div at bounding box center [498, 323] width 5 height 5
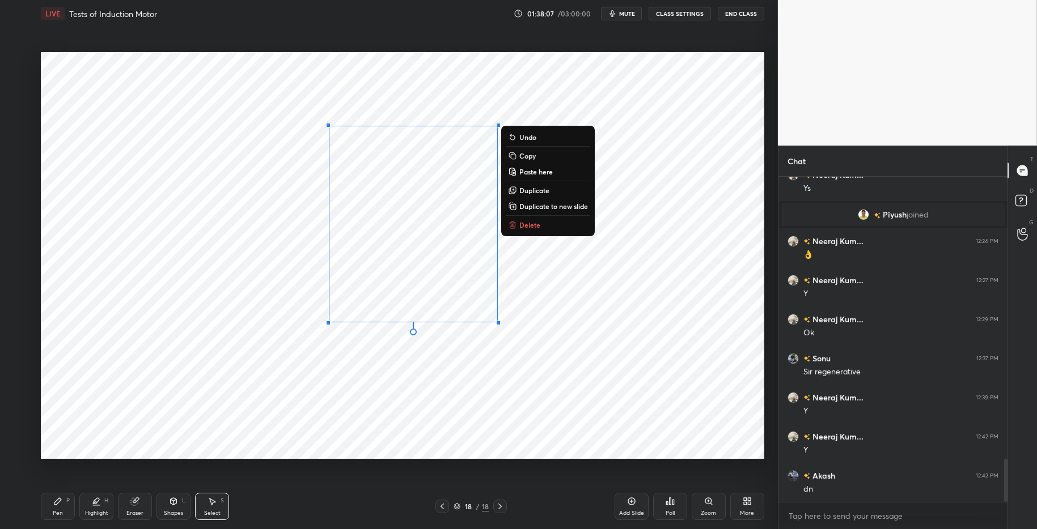
drag, startPoint x: 472, startPoint y: 373, endPoint x: 478, endPoint y: 367, distance: 8.8
click at [472, 373] on div "0 ° Undo Copy Paste here Duplicate Duplicate to new slide Delete" at bounding box center [402, 255] width 723 height 407
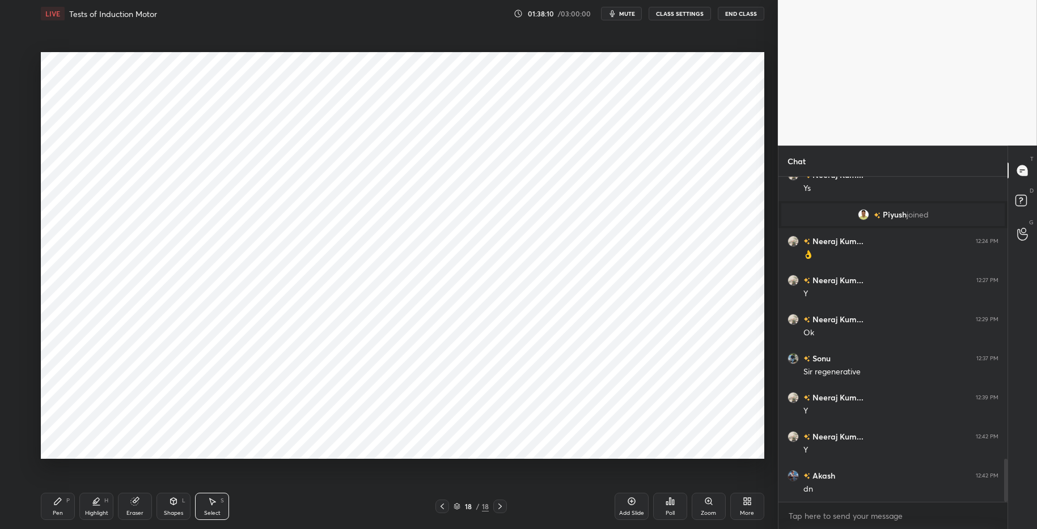
click at [135, 508] on div "Eraser" at bounding box center [135, 506] width 34 height 27
click at [187, 509] on div "Shapes L" at bounding box center [173, 506] width 34 height 27
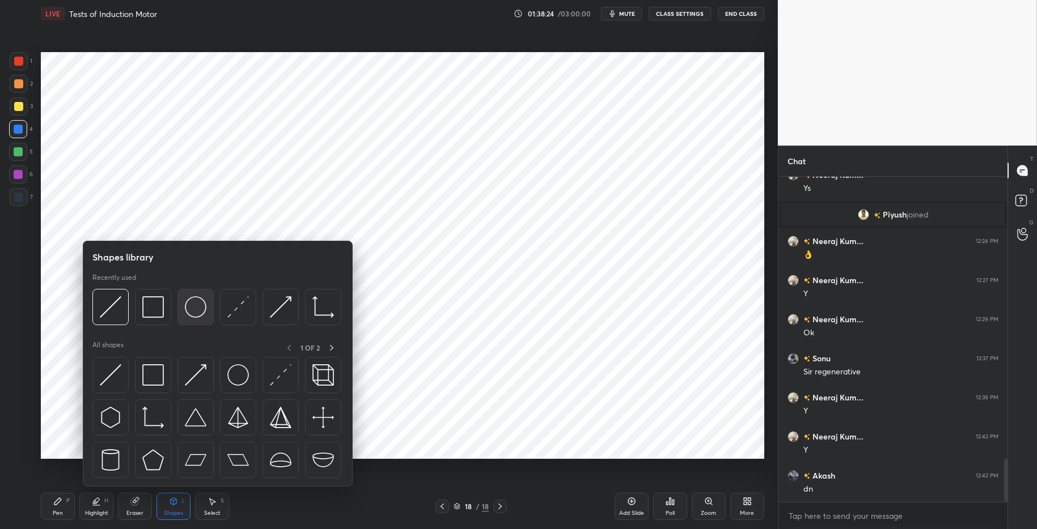
click at [197, 303] on img at bounding box center [196, 307] width 22 height 22
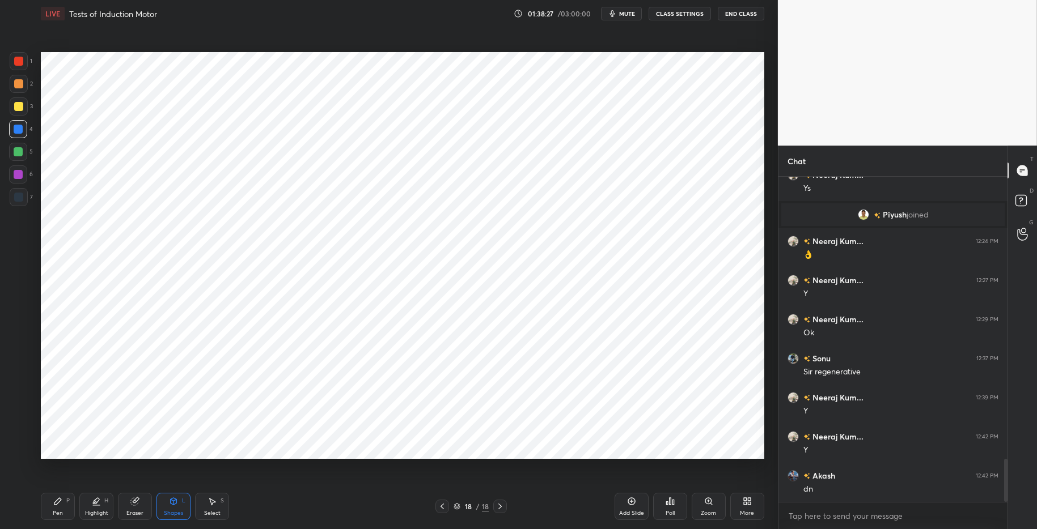
click at [62, 505] on div "Pen P" at bounding box center [58, 506] width 34 height 27
click at [307, 515] on div "Pen P Highlight H Eraser Shapes L Select S" at bounding box center [184, 506] width 287 height 27
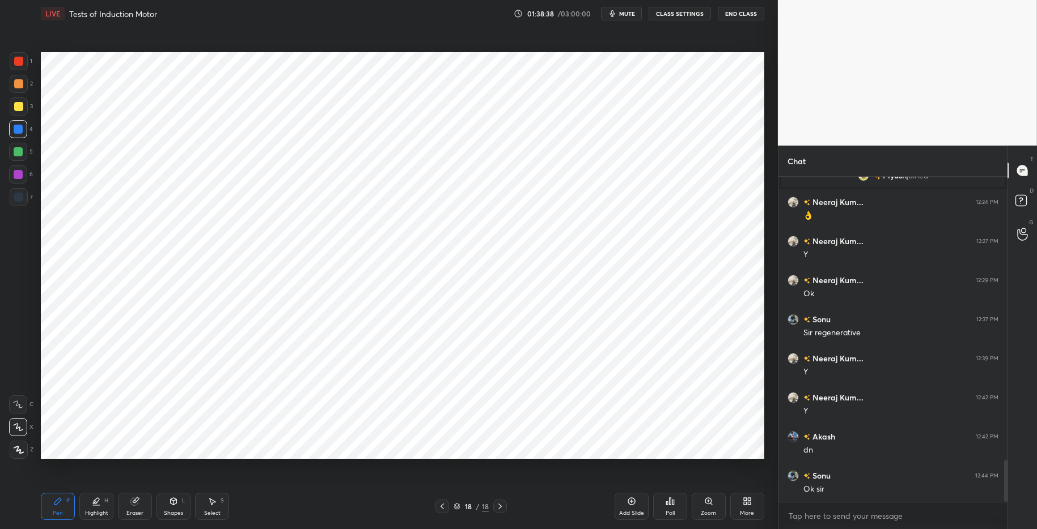
click at [175, 507] on div "Shapes L" at bounding box center [173, 506] width 34 height 27
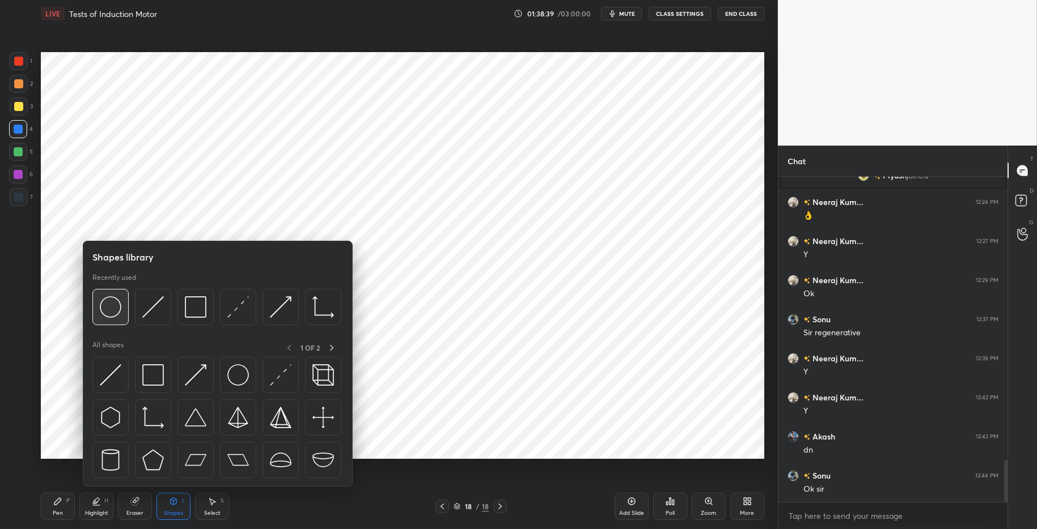
click at [111, 303] on img at bounding box center [111, 307] width 22 height 22
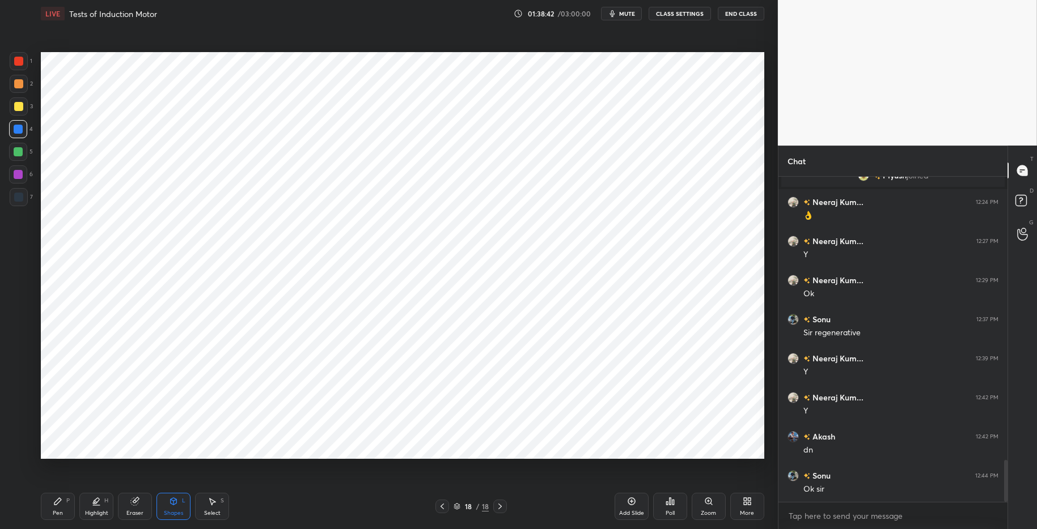
click at [59, 507] on div "Pen P" at bounding box center [58, 506] width 34 height 27
drag, startPoint x: 211, startPoint y: 508, endPoint x: 217, endPoint y: 495, distance: 14.2
click at [211, 508] on div "Select S" at bounding box center [212, 506] width 34 height 27
click at [519, 257] on div "0 ° Undo Copy Paste here Duplicate Duplicate to new slide Delete" at bounding box center [402, 255] width 723 height 407
drag, startPoint x: 505, startPoint y: 249, endPoint x: 494, endPoint y: 256, distance: 13.1
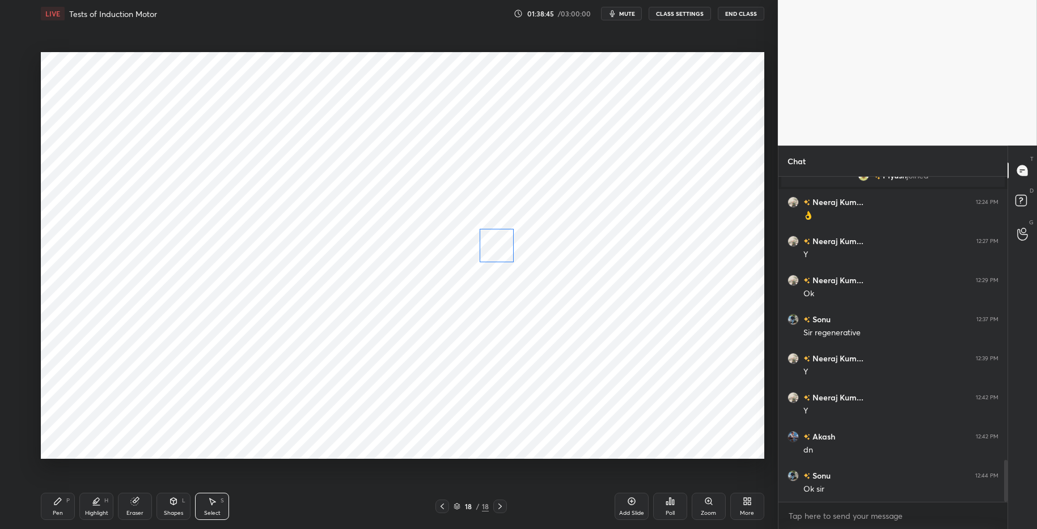
click at [504, 249] on div "0 ° Undo Copy Paste here Duplicate Duplicate to new slide Delete" at bounding box center [402, 255] width 723 height 407
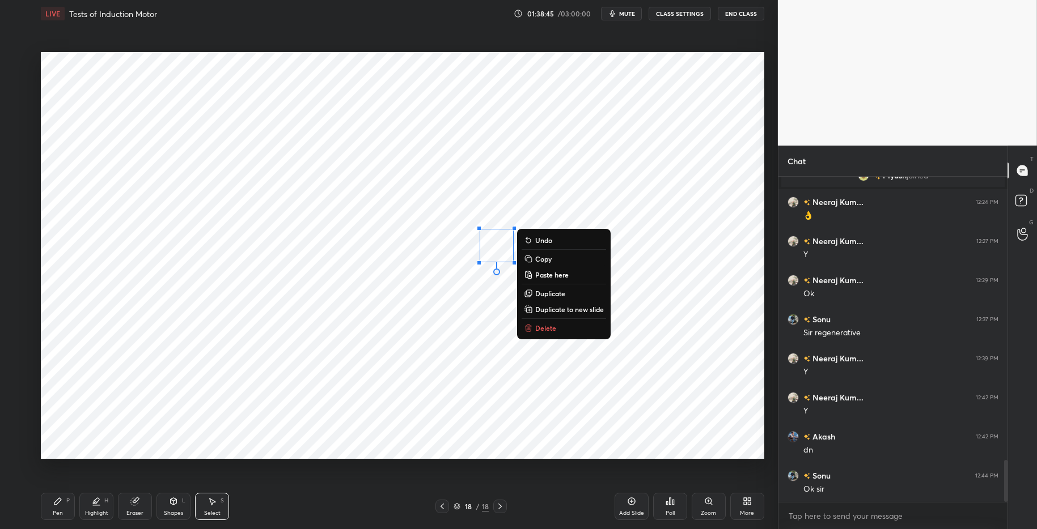
click at [461, 282] on div "0 ° Undo Copy Paste here Duplicate Duplicate to new slide Delete" at bounding box center [402, 255] width 723 height 407
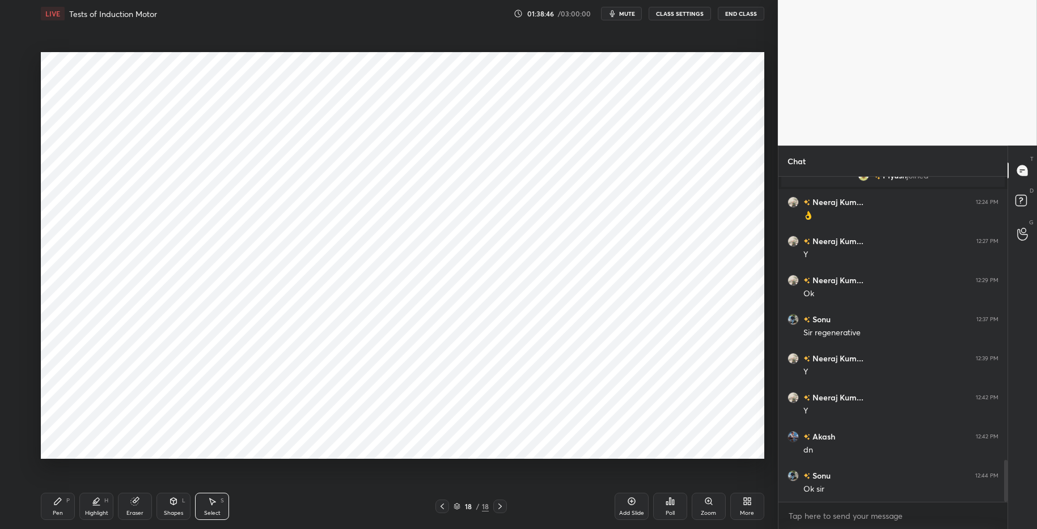
click at [56, 503] on icon at bounding box center [57, 501] width 7 height 7
click at [308, 515] on div "Pen P Highlight H Eraser Shapes L Select S 18 / 18 Add Slide Poll Zoom More" at bounding box center [402, 506] width 723 height 45
drag, startPoint x: 175, startPoint y: 511, endPoint x: 174, endPoint y: 504, distance: 6.9
click at [175, 511] on div "Shapes" at bounding box center [173, 514] width 19 height 6
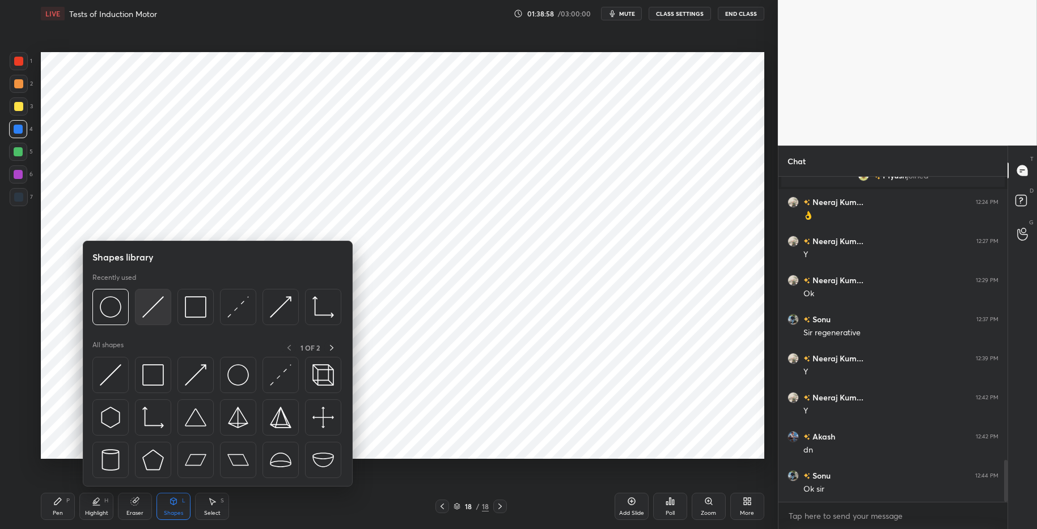
click at [151, 311] on img at bounding box center [153, 307] width 22 height 22
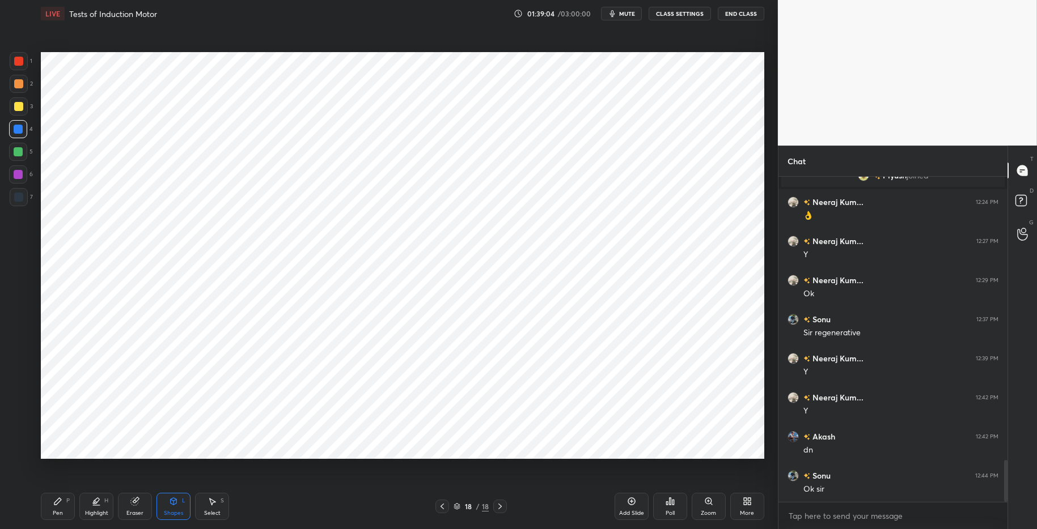
click at [18, 195] on div at bounding box center [18, 197] width 9 height 9
drag, startPoint x: 179, startPoint y: 512, endPoint x: 167, endPoint y: 491, distance: 23.6
click at [179, 512] on div "Shapes" at bounding box center [173, 514] width 19 height 6
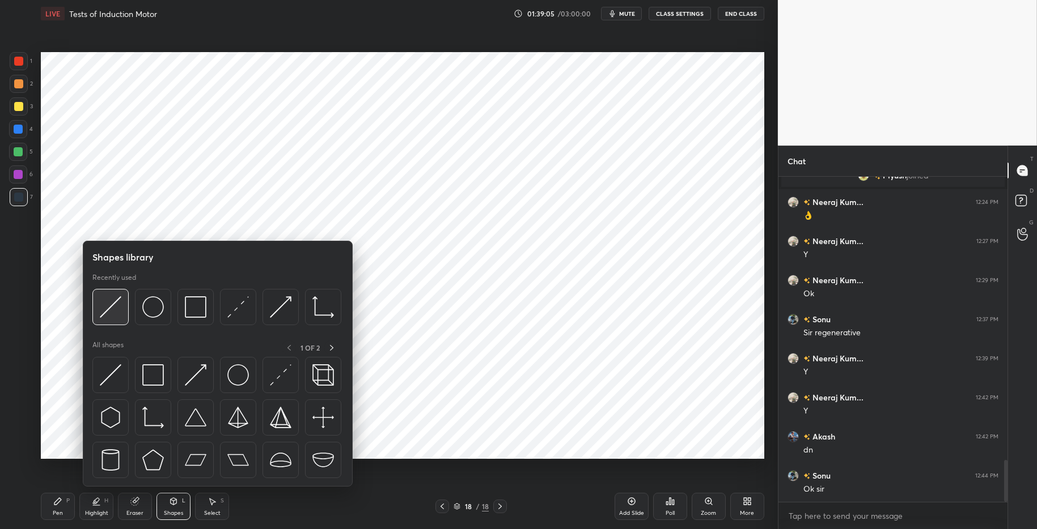
click at [109, 310] on img at bounding box center [111, 307] width 22 height 22
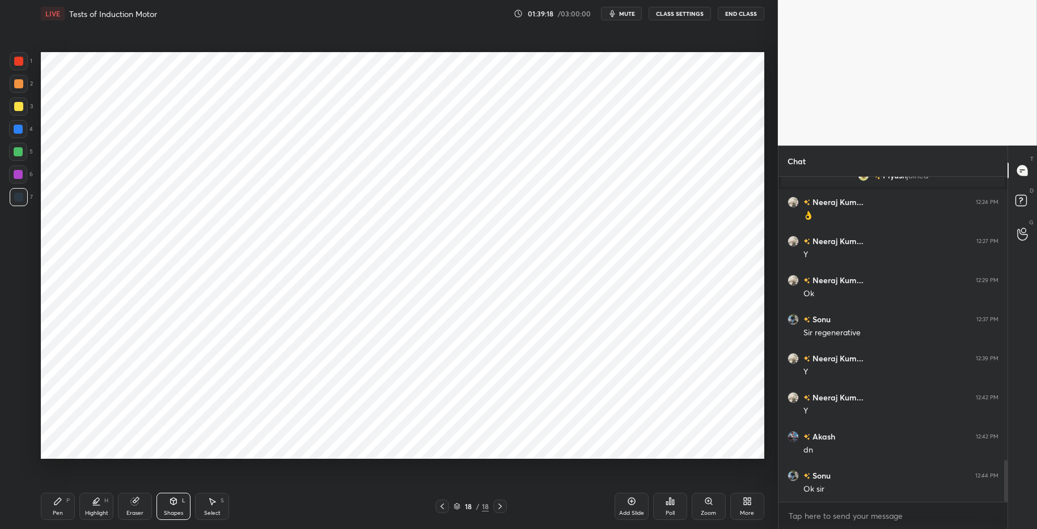
drag, startPoint x: 138, startPoint y: 504, endPoint x: 144, endPoint y: 496, distance: 10.1
click at [138, 504] on icon at bounding box center [134, 501] width 9 height 9
drag, startPoint x: 176, startPoint y: 503, endPoint x: 176, endPoint y: 491, distance: 12.5
click at [176, 502] on icon at bounding box center [174, 501] width 6 height 7
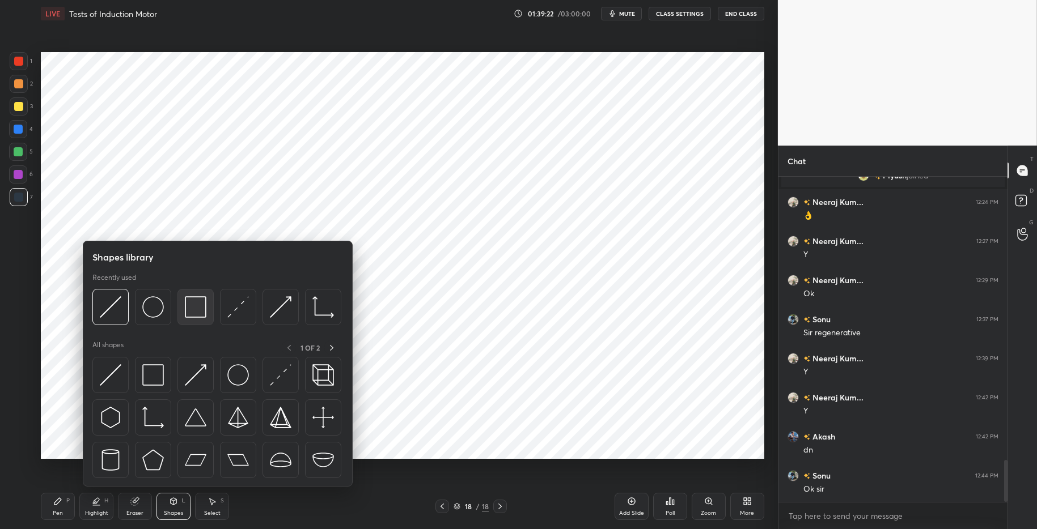
click at [190, 311] on img at bounding box center [196, 307] width 22 height 22
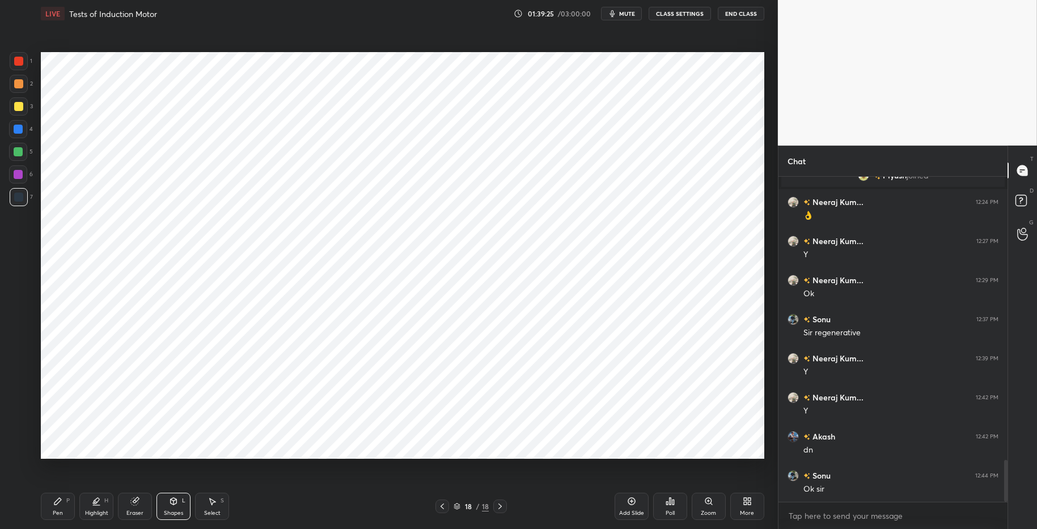
click at [176, 511] on div "Shapes" at bounding box center [173, 514] width 19 height 6
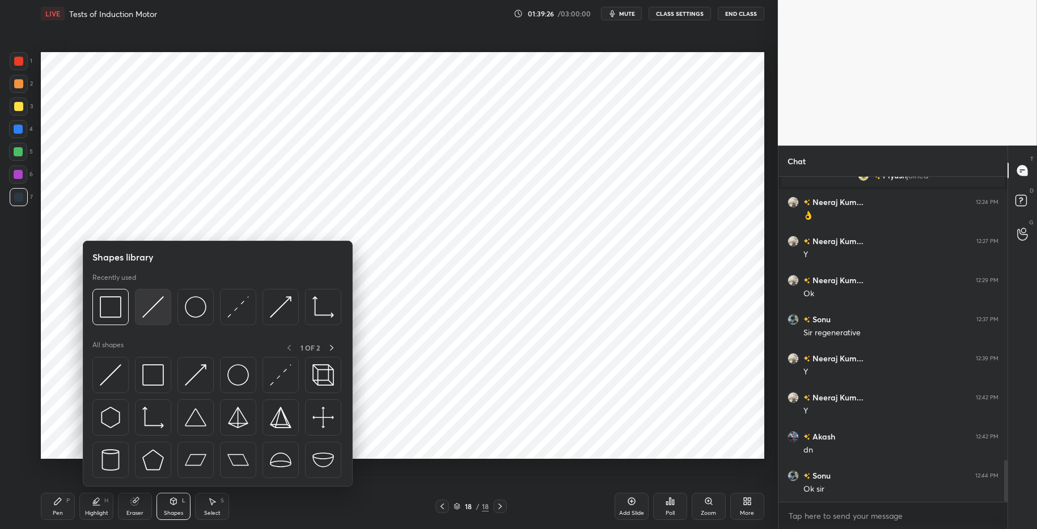
click at [163, 304] on img at bounding box center [153, 307] width 22 height 22
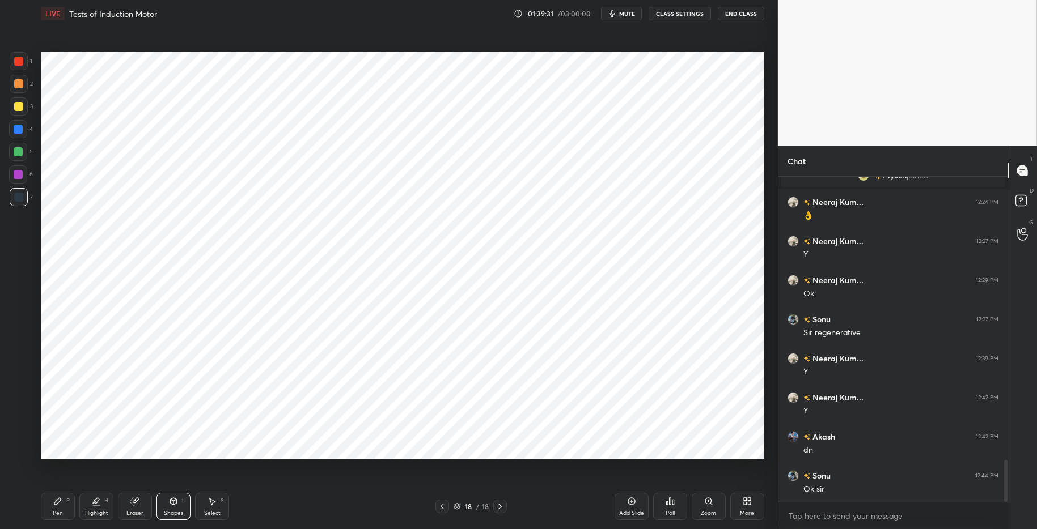
click at [219, 507] on div "Select S" at bounding box center [212, 506] width 34 height 27
drag, startPoint x: 304, startPoint y: 241, endPoint x: 318, endPoint y: 257, distance: 20.9
click at [319, 261] on div "0 ° Undo Copy Paste here Duplicate Duplicate to new slide Delete" at bounding box center [402, 255] width 723 height 407
drag, startPoint x: 321, startPoint y: 253, endPoint x: 327, endPoint y: 226, distance: 27.8
click at [380, 205] on div "0 ° Undo Copy Paste here Duplicate Duplicate to new slide Delete" at bounding box center [402, 255] width 723 height 407
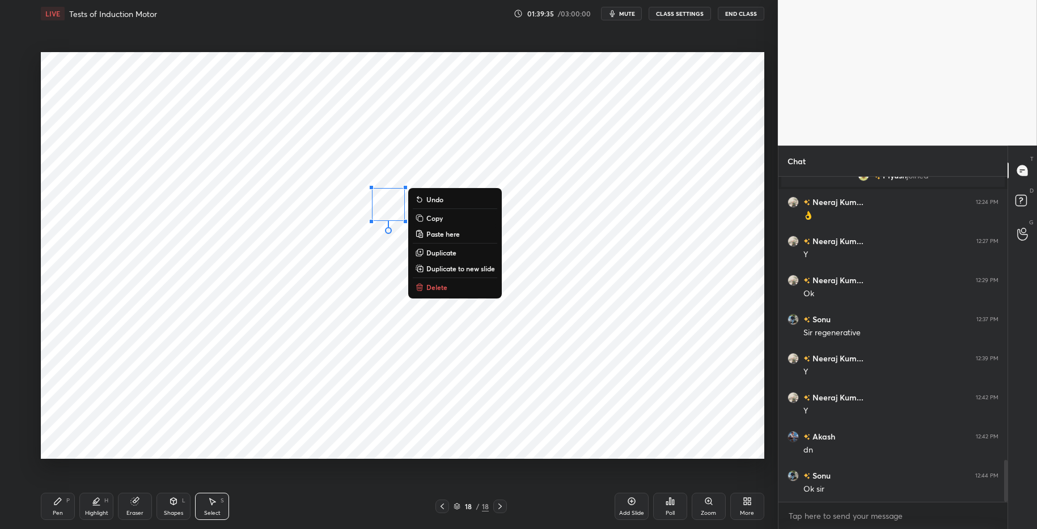
drag, startPoint x: 145, startPoint y: 507, endPoint x: 142, endPoint y: 500, distance: 7.7
click at [145, 507] on div "Eraser" at bounding box center [135, 506] width 34 height 27
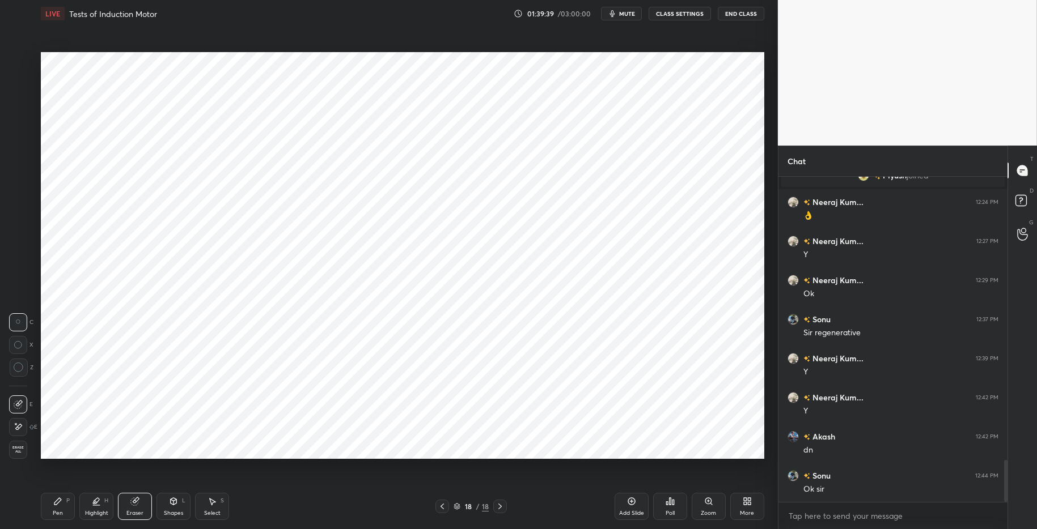
drag, startPoint x: 216, startPoint y: 510, endPoint x: 216, endPoint y: 503, distance: 6.8
click at [217, 511] on div "Select" at bounding box center [212, 514] width 16 height 6
drag, startPoint x: 384, startPoint y: 196, endPoint x: 392, endPoint y: 202, distance: 9.7
click at [392, 202] on div "0 ° Undo Copy Paste here Duplicate Duplicate to new slide Delete" at bounding box center [402, 255] width 723 height 407
drag, startPoint x: 366, startPoint y: 215, endPoint x: 328, endPoint y: 245, distance: 48.4
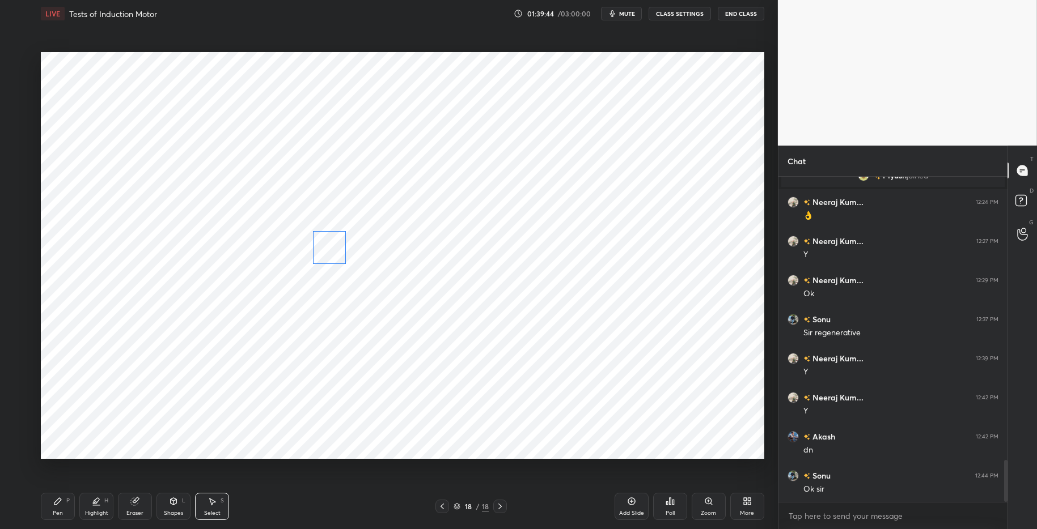
click at [327, 247] on div "0 ° Undo Copy Paste here Duplicate Duplicate to new slide Delete" at bounding box center [402, 255] width 723 height 407
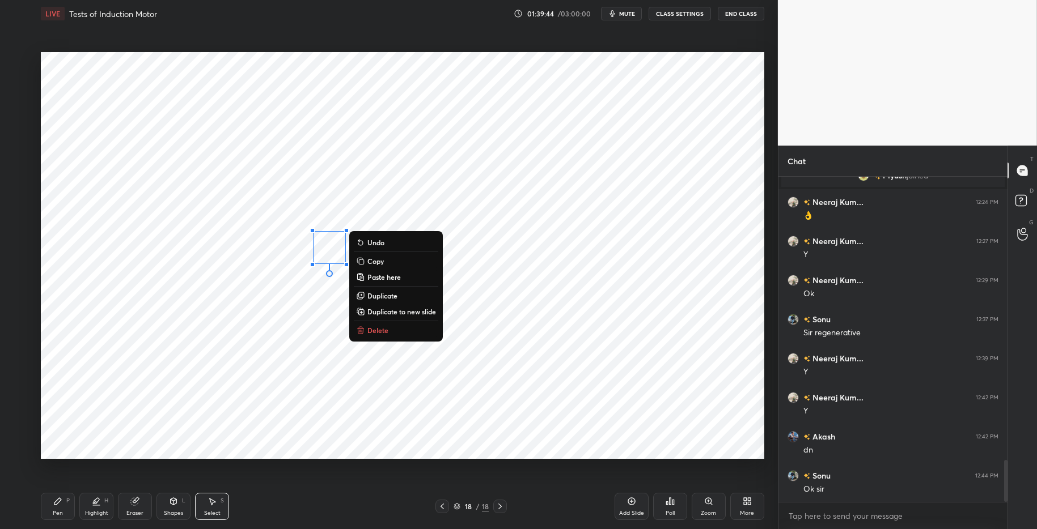
click at [299, 388] on div "0 ° Undo Copy Paste here Duplicate Duplicate to new slide Delete" at bounding box center [402, 255] width 723 height 407
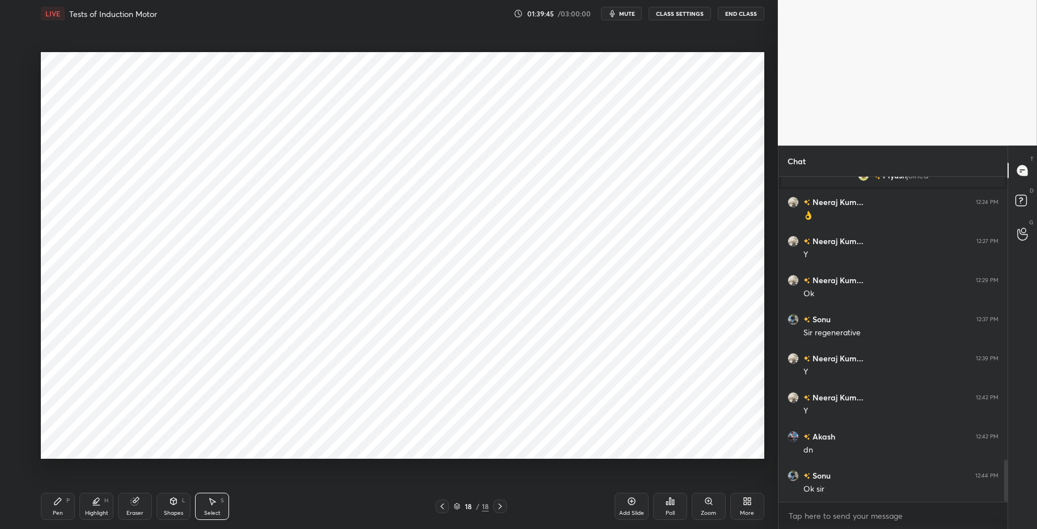
click at [49, 510] on div "Pen P" at bounding box center [58, 506] width 34 height 27
click at [319, 515] on div "Pen P Highlight H Eraser Shapes L Select S 18 / 18 Add Slide Poll Zoom More" at bounding box center [402, 506] width 723 height 45
click at [19, 200] on div at bounding box center [18, 197] width 9 height 9
click at [138, 507] on div "Eraser" at bounding box center [135, 506] width 34 height 27
drag, startPoint x: 61, startPoint y: 491, endPoint x: 118, endPoint y: 506, distance: 59.7
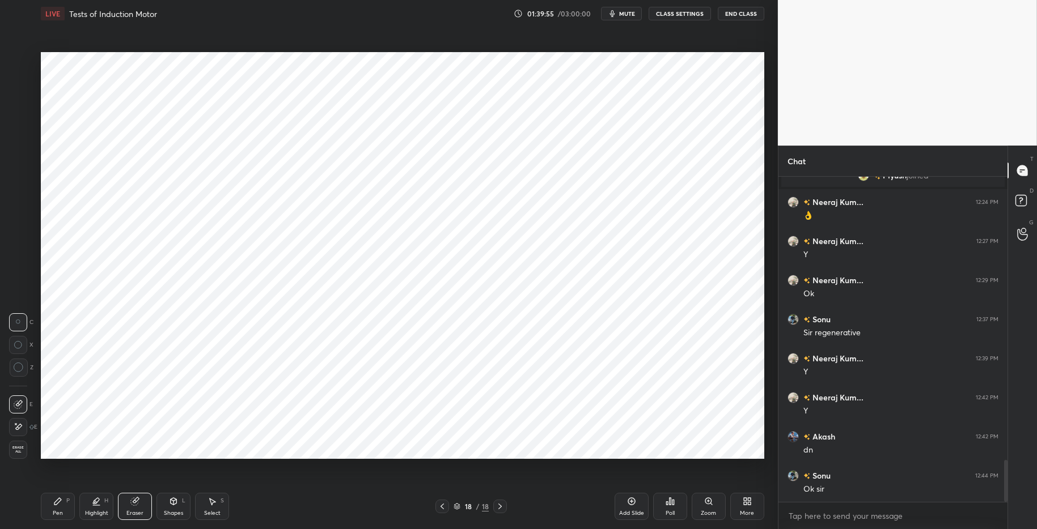
click at [61, 491] on div "Pen P Highlight H Eraser Shapes L Select S 18 / 18 Add Slide Poll Zoom More" at bounding box center [402, 506] width 723 height 45
click at [270, 514] on div "Pen P Highlight H Eraser Shapes L Select S" at bounding box center [184, 506] width 287 height 27
click at [51, 515] on div "Pen P" at bounding box center [58, 506] width 34 height 27
click at [20, 132] on div at bounding box center [18, 129] width 9 height 9
click at [172, 511] on div "Shapes" at bounding box center [173, 514] width 19 height 6
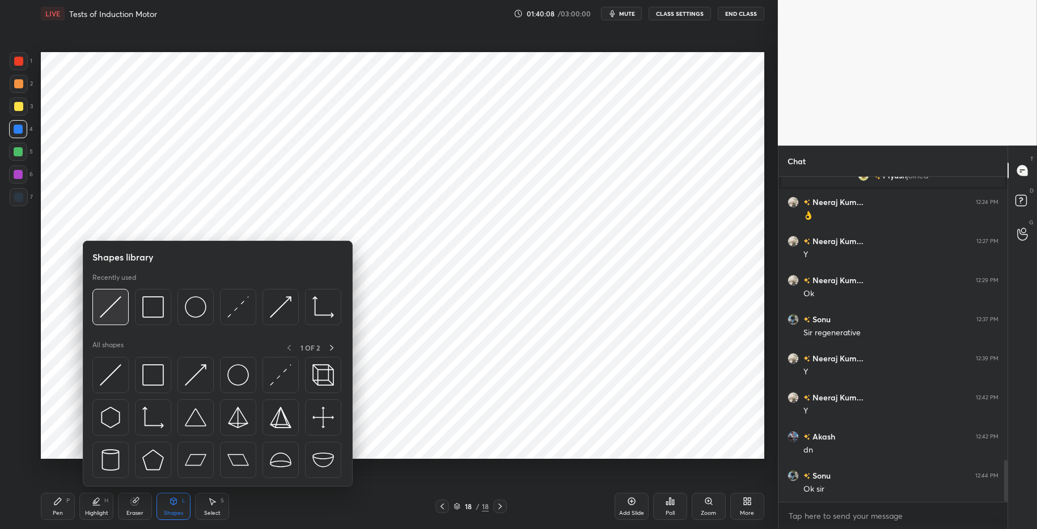
click at [111, 316] on img at bounding box center [111, 307] width 22 height 22
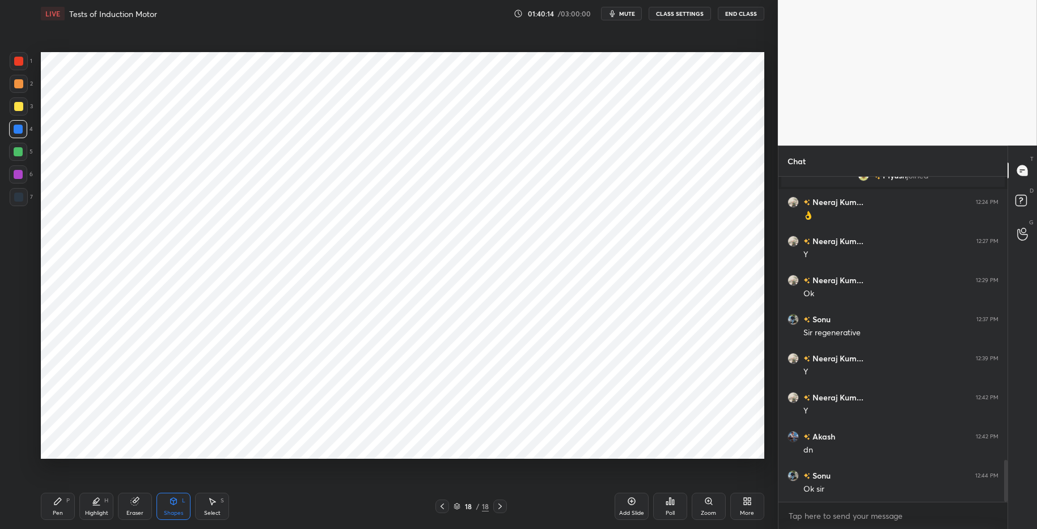
click at [57, 504] on icon at bounding box center [57, 501] width 9 height 9
click at [319, 512] on div "Pen P Highlight H Eraser Shapes L Select S" at bounding box center [184, 506] width 287 height 27
click at [20, 201] on div at bounding box center [18, 197] width 9 height 9
drag, startPoint x: 57, startPoint y: 500, endPoint x: 167, endPoint y: 506, distance: 110.1
click at [59, 500] on icon at bounding box center [57, 501] width 7 height 7
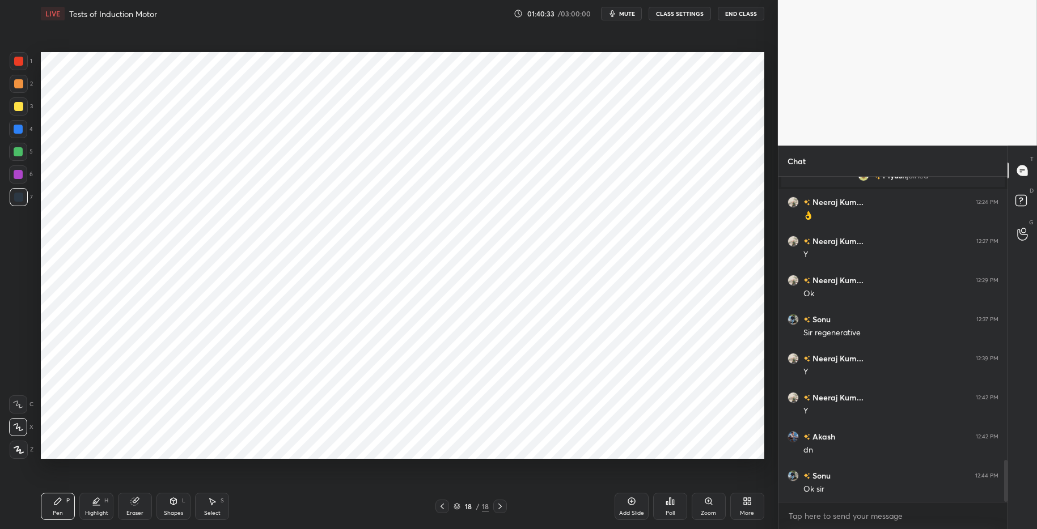
click at [179, 509] on div "Shapes L" at bounding box center [173, 506] width 34 height 27
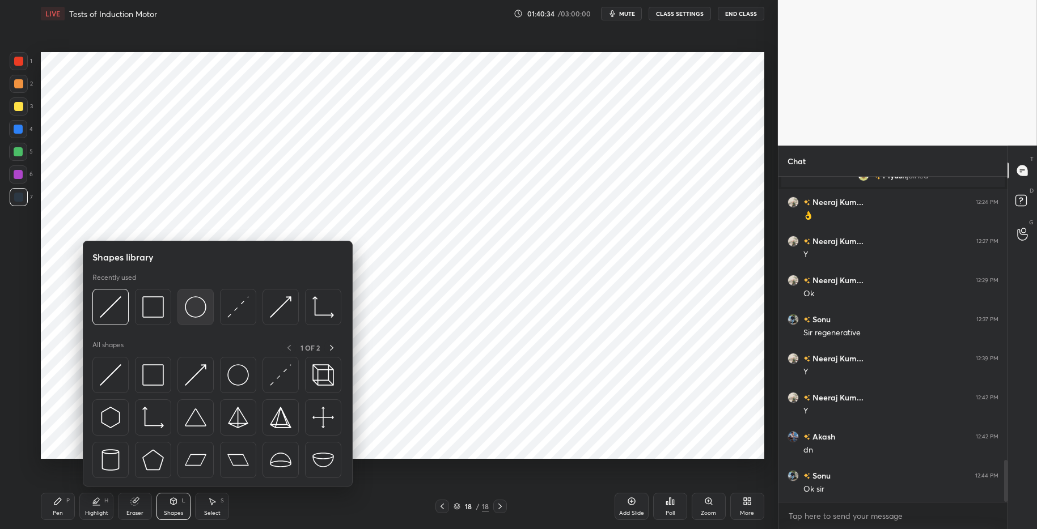
click at [193, 309] on img at bounding box center [196, 307] width 22 height 22
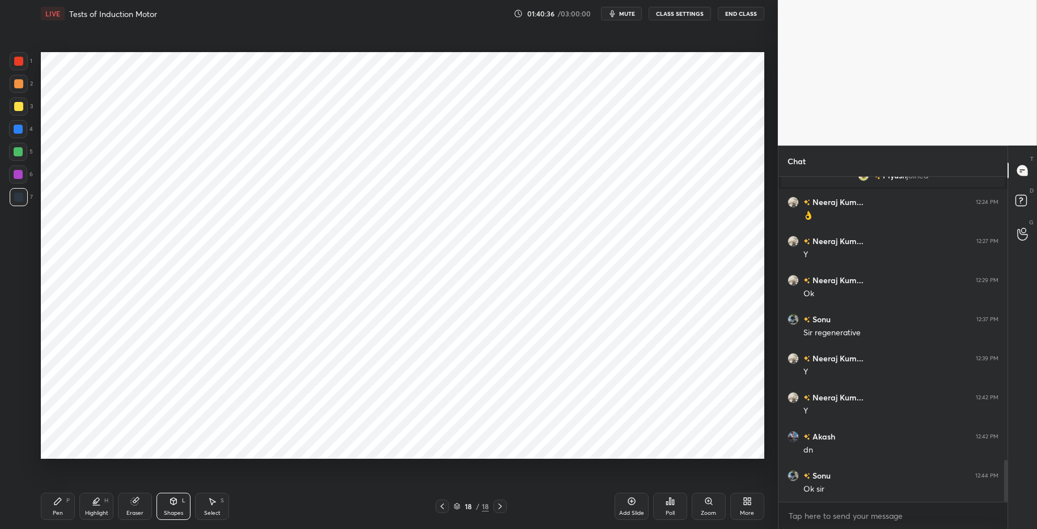
click at [22, 61] on div at bounding box center [18, 61] width 9 height 9
click at [56, 511] on div "Pen" at bounding box center [58, 514] width 10 height 6
click at [317, 515] on div "Pen P Highlight H Eraser Shapes L Select S 18 / 18 Add Slide Poll Zoom More" at bounding box center [402, 506] width 723 height 45
click at [133, 505] on icon at bounding box center [134, 501] width 9 height 9
click at [165, 507] on div "Shapes L" at bounding box center [173, 506] width 34 height 27
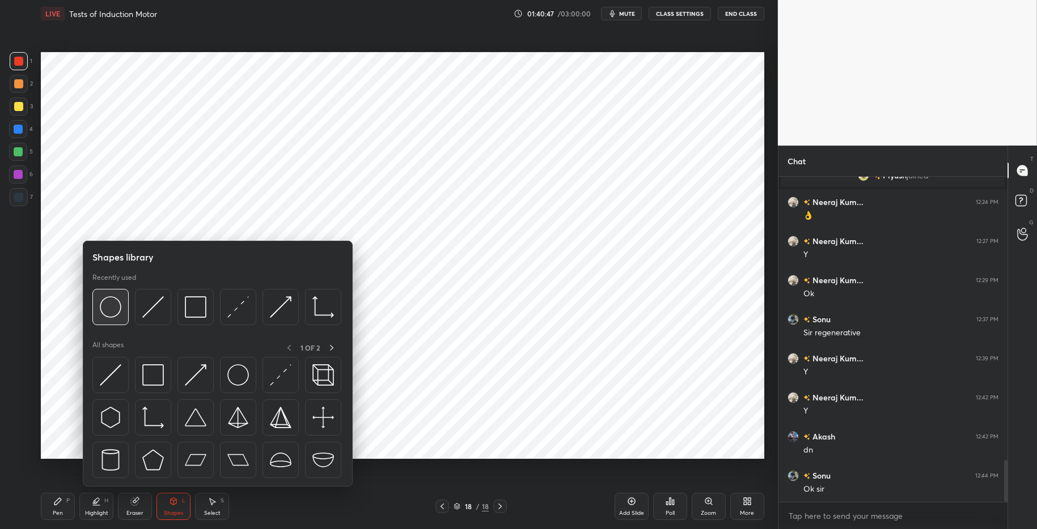
click at [112, 304] on img at bounding box center [111, 307] width 22 height 22
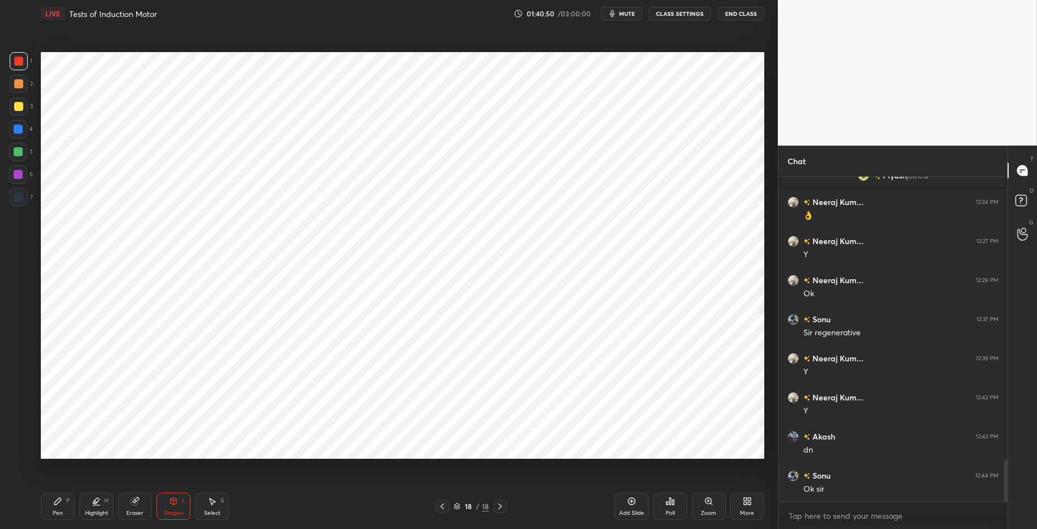
drag, startPoint x: 62, startPoint y: 511, endPoint x: 168, endPoint y: 509, distance: 106.6
click at [62, 511] on div "Pen" at bounding box center [58, 514] width 10 height 6
click at [345, 515] on div "Pen P Highlight H Eraser Shapes L Select S 18 / 18 Add Slide Poll Zoom More" at bounding box center [402, 506] width 723 height 45
click at [137, 511] on div "Eraser" at bounding box center [134, 514] width 17 height 6
click at [58, 501] on icon at bounding box center [57, 501] width 7 height 7
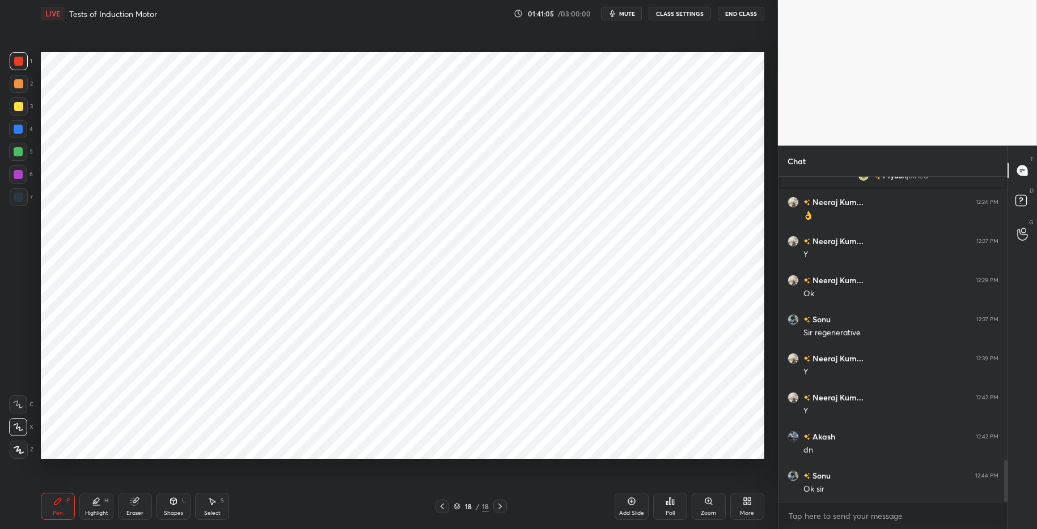
drag, startPoint x: 20, startPoint y: 128, endPoint x: 28, endPoint y: 128, distance: 7.4
click at [20, 128] on div at bounding box center [18, 129] width 9 height 9
click at [12, 151] on div at bounding box center [18, 152] width 18 height 18
drag, startPoint x: 135, startPoint y: 508, endPoint x: 134, endPoint y: 498, distance: 10.2
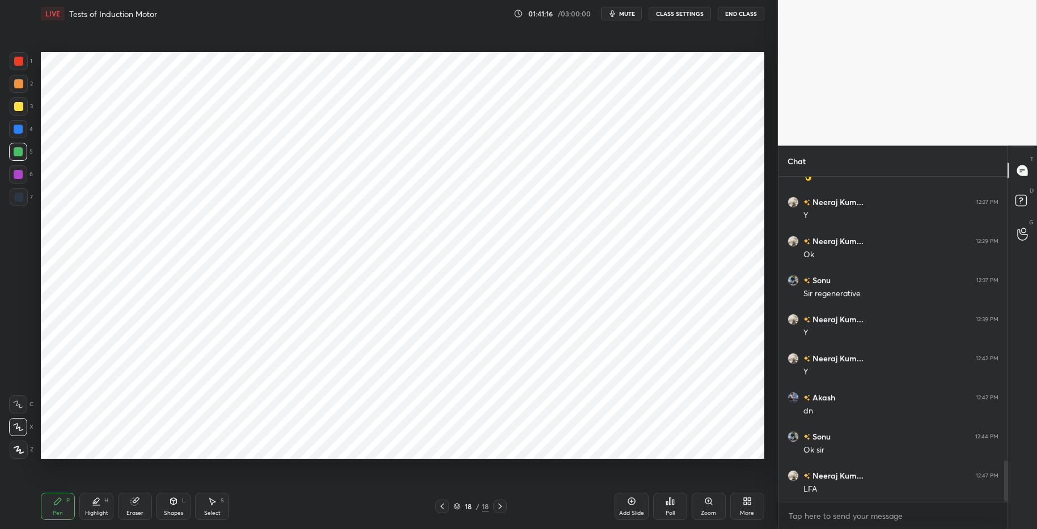
click at [136, 507] on div "Eraser" at bounding box center [135, 506] width 34 height 27
click at [171, 508] on div "Shapes L" at bounding box center [173, 506] width 34 height 27
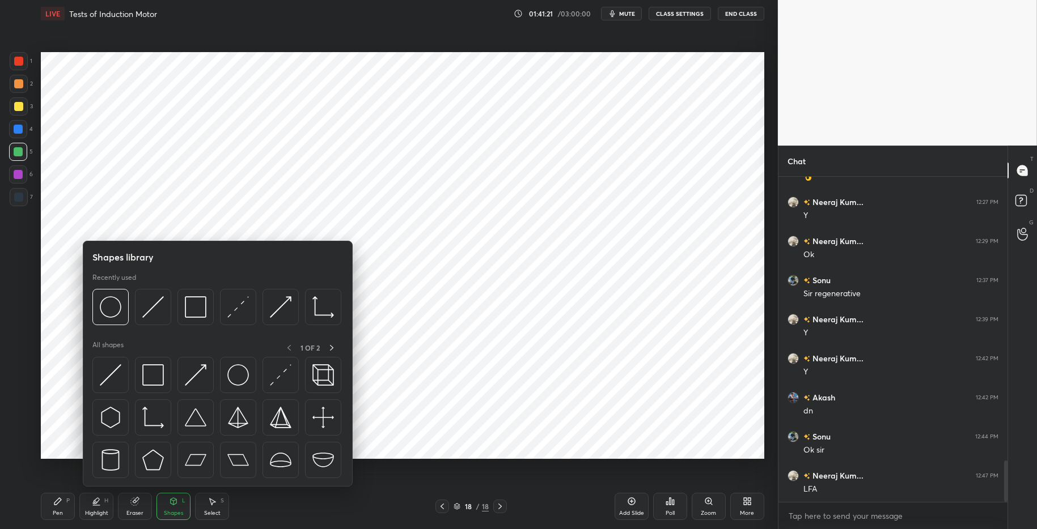
click at [19, 133] on div at bounding box center [18, 129] width 9 height 9
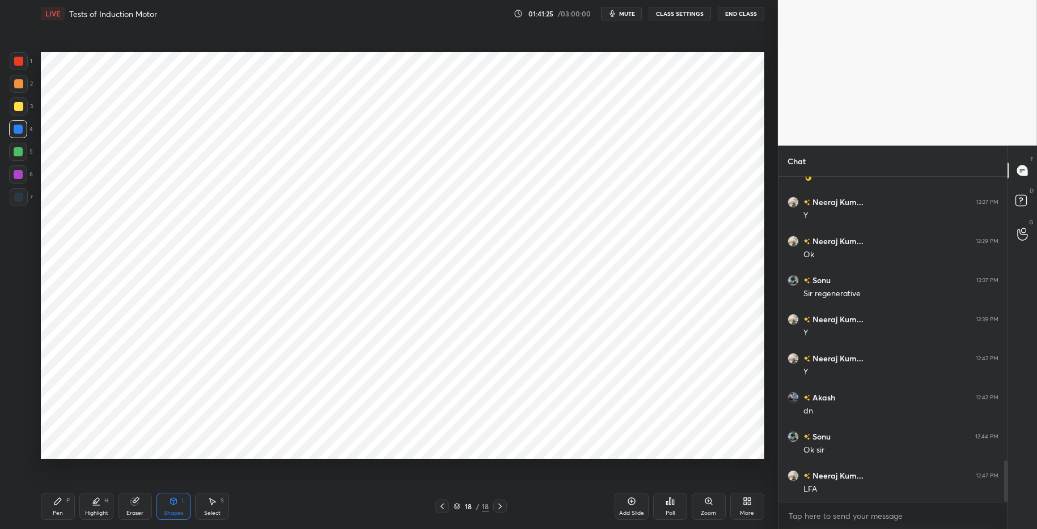
click at [19, 63] on div at bounding box center [18, 61] width 9 height 9
click at [62, 504] on div "Pen P" at bounding box center [58, 506] width 34 height 27
click at [310, 515] on div "Pen P Highlight H Eraser Shapes L Select S 18 / 18 Add Slide Poll Zoom More" at bounding box center [402, 506] width 723 height 45
click at [136, 507] on div "Eraser" at bounding box center [135, 506] width 34 height 27
click at [63, 506] on div "Pen P" at bounding box center [58, 506] width 34 height 27
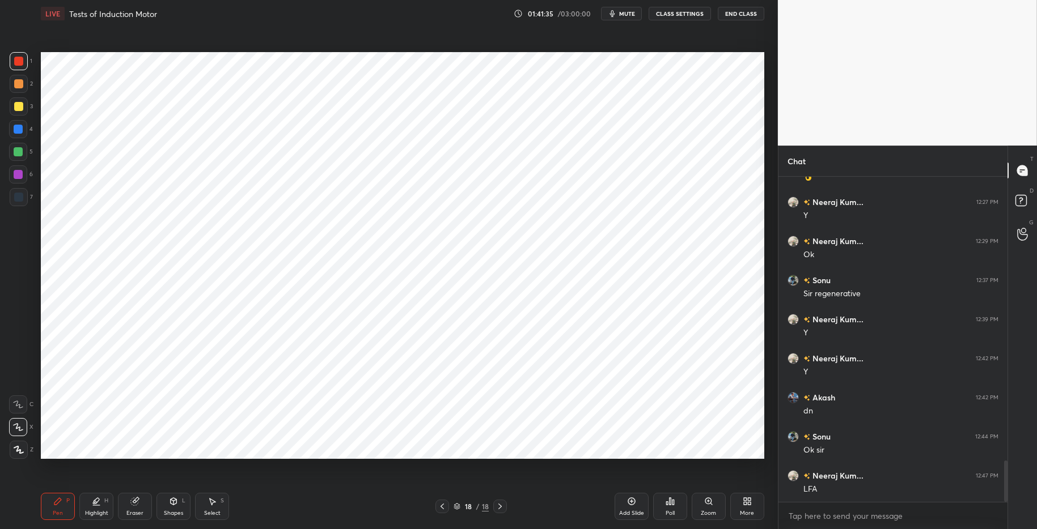
click at [316, 515] on div "Pen P Highlight H Eraser Shapes L Select S 18 / 18 Add Slide Poll Zoom More" at bounding box center [402, 506] width 723 height 45
click at [18, 129] on div at bounding box center [18, 129] width 9 height 9
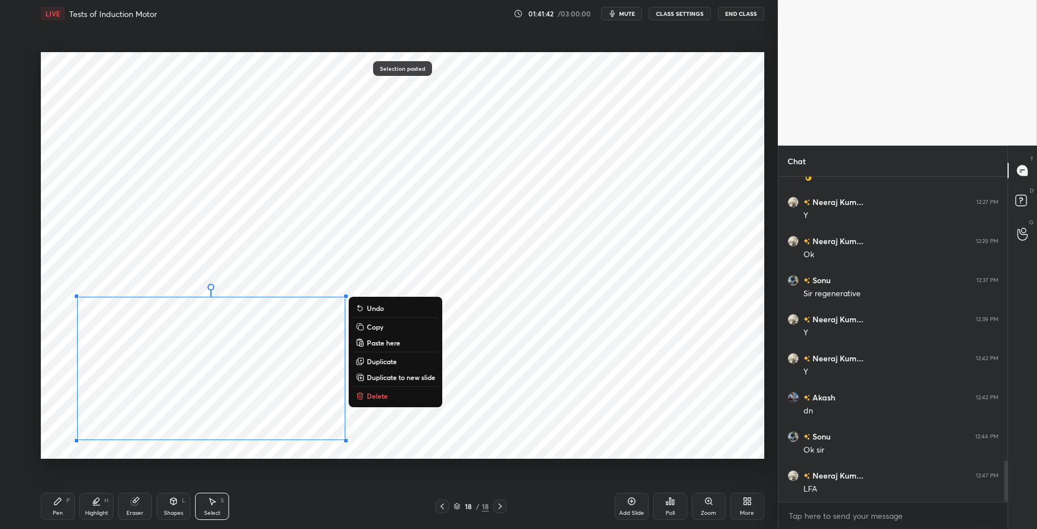
click at [192, 218] on div "0 ° Undo Copy Paste here Duplicate Duplicate to new slide Delete Selection past…" at bounding box center [402, 255] width 723 height 407
drag, startPoint x: 374, startPoint y: 395, endPoint x: 363, endPoint y: 387, distance: 13.5
click at [374, 395] on p "Delete" at bounding box center [377, 396] width 21 height 9
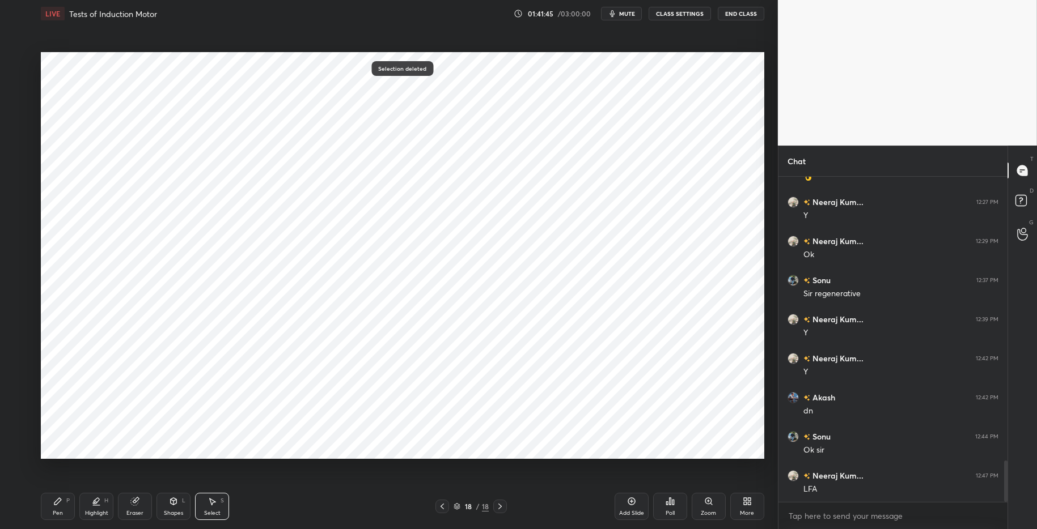
click at [132, 506] on icon at bounding box center [134, 501] width 9 height 9
click at [18, 420] on div at bounding box center [18, 427] width 18 height 18
click at [53, 509] on div "Pen P" at bounding box center [58, 506] width 34 height 27
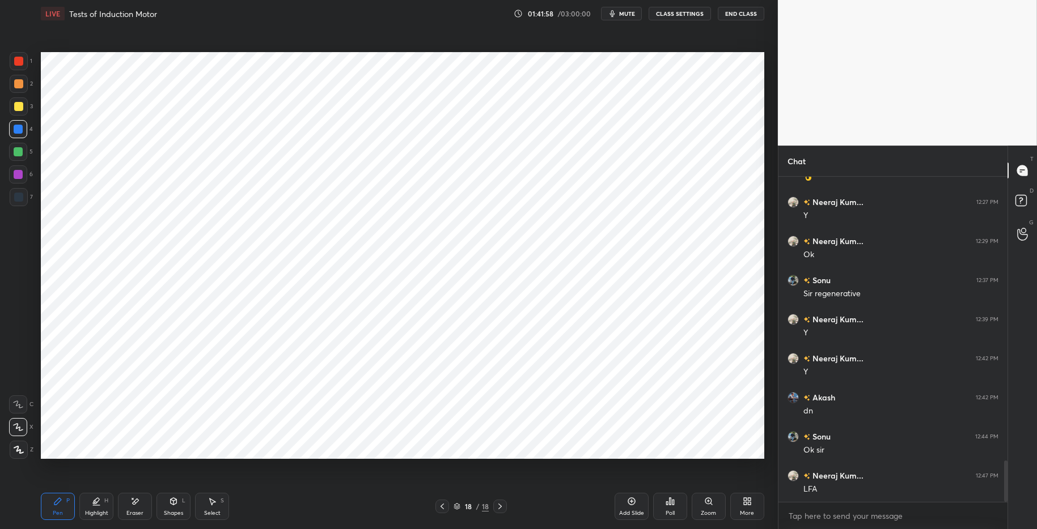
click at [3, 135] on div "1 2 3 4 5 6 7 C X Z E E Erase all H H" at bounding box center [18, 255] width 36 height 407
click at [137, 511] on div "Eraser" at bounding box center [134, 514] width 17 height 6
click at [20, 407] on icon at bounding box center [18, 404] width 9 height 9
click at [172, 511] on div "Shapes" at bounding box center [173, 514] width 19 height 6
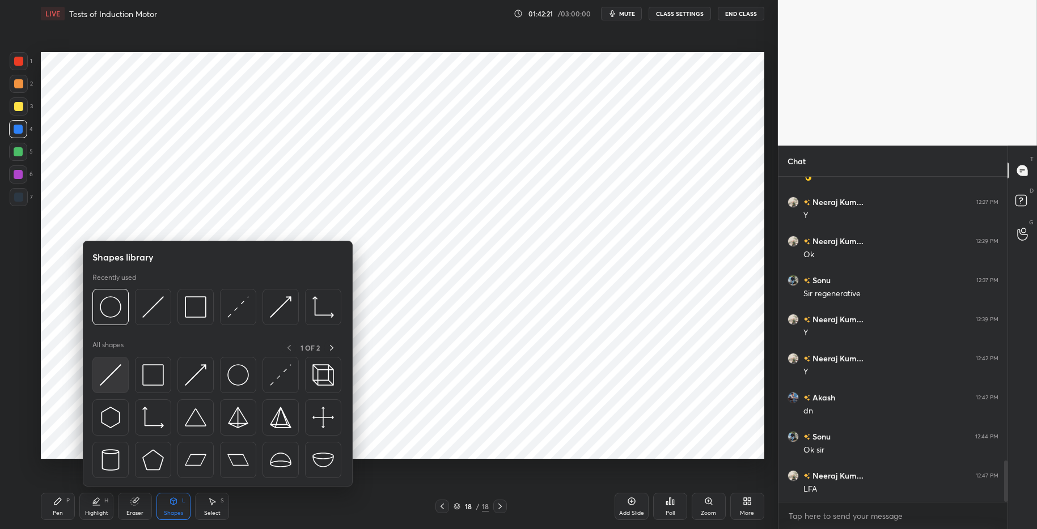
click at [124, 370] on div at bounding box center [110, 375] width 36 height 36
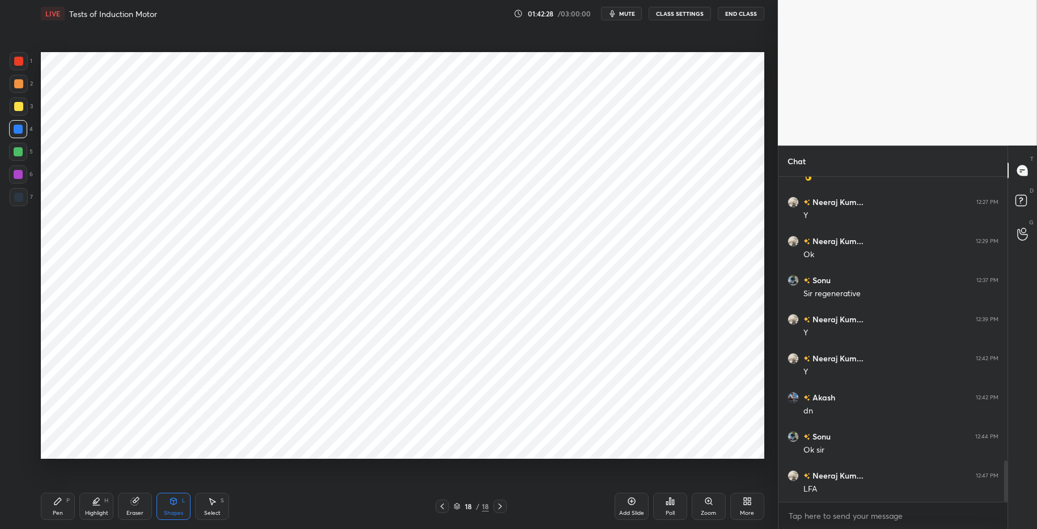
click at [135, 505] on icon at bounding box center [134, 501] width 7 height 7
drag, startPoint x: 52, startPoint y: 504, endPoint x: 144, endPoint y: 502, distance: 92.4
click at [52, 504] on div "Pen P" at bounding box center [58, 506] width 34 height 27
drag, startPoint x: 295, startPoint y: 525, endPoint x: 240, endPoint y: 459, distance: 86.1
click at [294, 515] on div "Pen P Highlight H Eraser Shapes L Select S 18 / 18 Add Slide Poll Zoom More" at bounding box center [402, 506] width 723 height 45
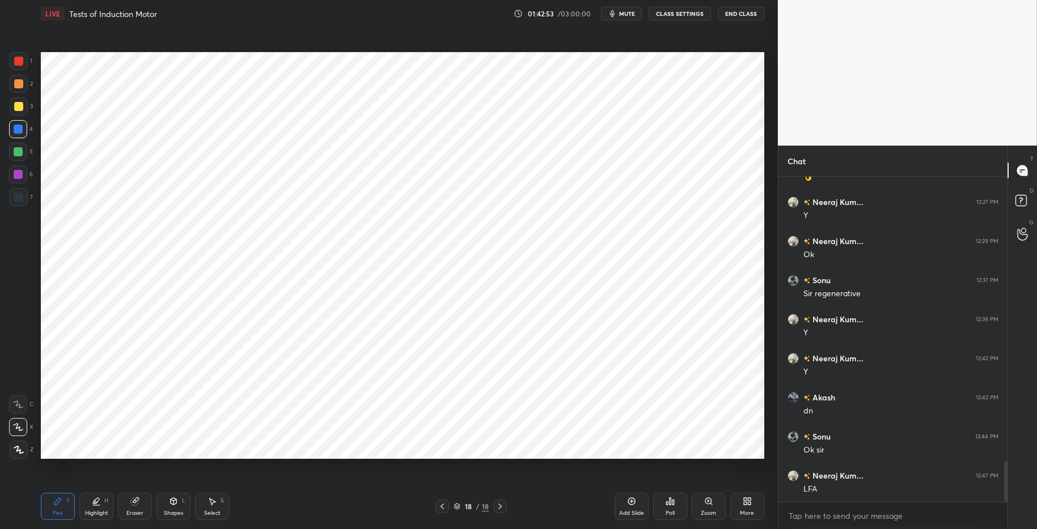
scroll to position [2260, 0]
drag, startPoint x: 142, startPoint y: 508, endPoint x: 141, endPoint y: 498, distance: 9.7
click at [143, 507] on div "Eraser" at bounding box center [135, 506] width 34 height 27
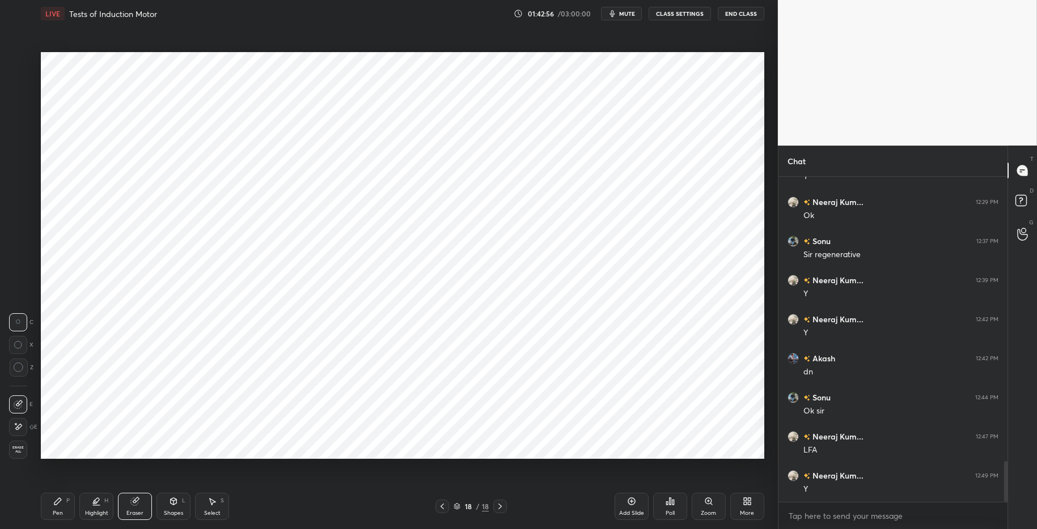
click at [175, 502] on icon at bounding box center [174, 501] width 6 height 7
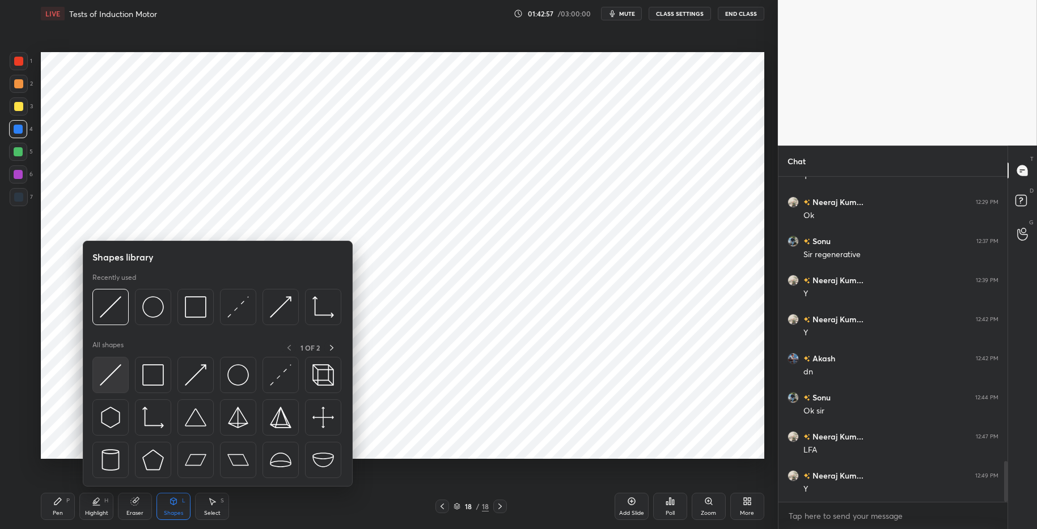
click at [120, 373] on img at bounding box center [111, 376] width 22 height 22
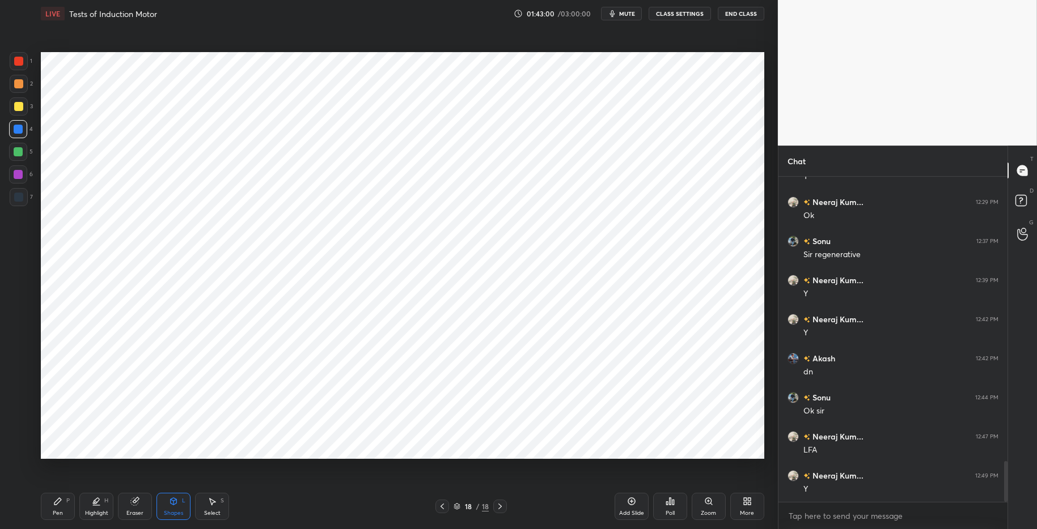
click at [137, 506] on icon at bounding box center [134, 501] width 9 height 9
drag, startPoint x: 66, startPoint y: 510, endPoint x: 92, endPoint y: 505, distance: 26.6
click at [66, 510] on div "Pen P" at bounding box center [58, 506] width 34 height 27
click at [283, 515] on div "Pen P Highlight H Eraser Shapes L Select S 18 / 18 Add Slide Poll Zoom More" at bounding box center [402, 506] width 723 height 45
drag, startPoint x: 26, startPoint y: 193, endPoint x: 31, endPoint y: 176, distance: 18.3
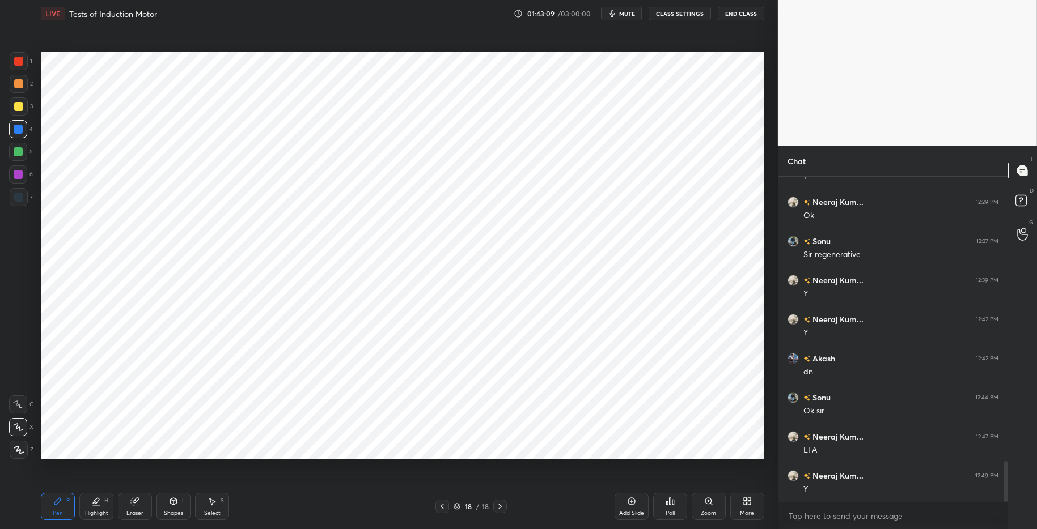
click at [26, 193] on div at bounding box center [19, 197] width 18 height 18
click at [19, 152] on div at bounding box center [18, 151] width 9 height 9
click at [133, 511] on div "Eraser" at bounding box center [134, 514] width 17 height 6
click at [54, 506] on div "Pen P" at bounding box center [58, 506] width 34 height 27
click at [16, 198] on div at bounding box center [18, 197] width 9 height 9
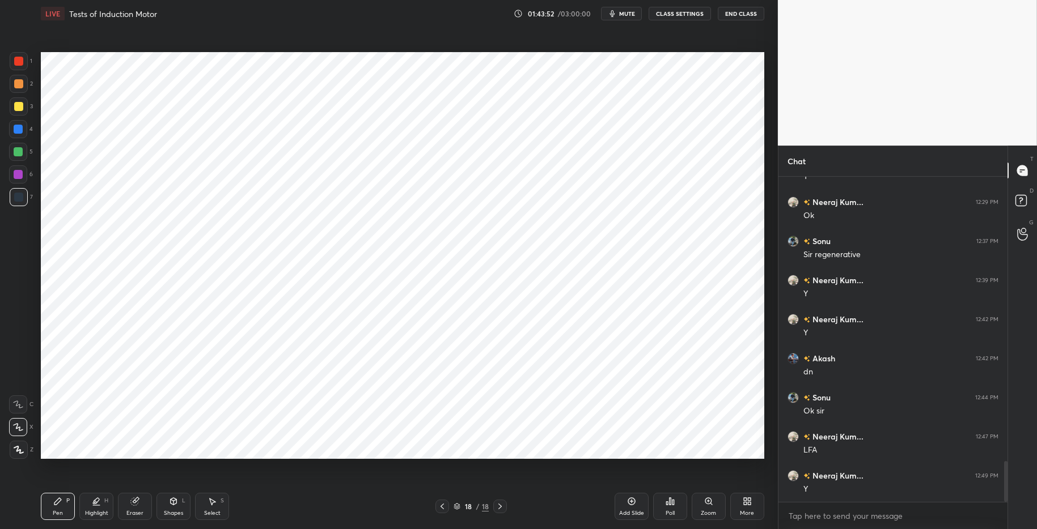
click at [73, 506] on div "Pen P" at bounding box center [58, 506] width 34 height 27
click at [111, 509] on div "Highlight H" at bounding box center [96, 506] width 34 height 27
click at [132, 511] on div "Eraser" at bounding box center [134, 514] width 17 height 6
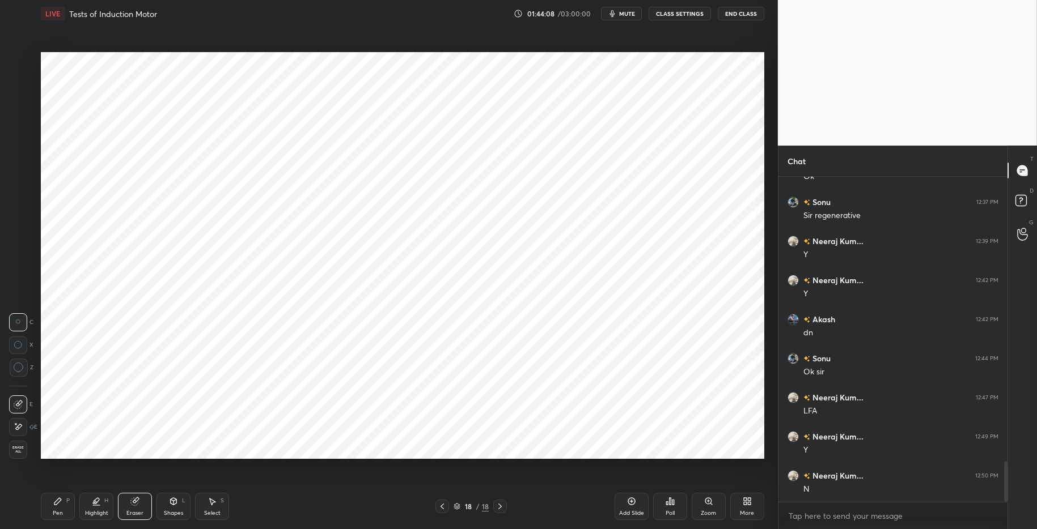
click at [173, 511] on div "Shapes" at bounding box center [173, 514] width 19 height 6
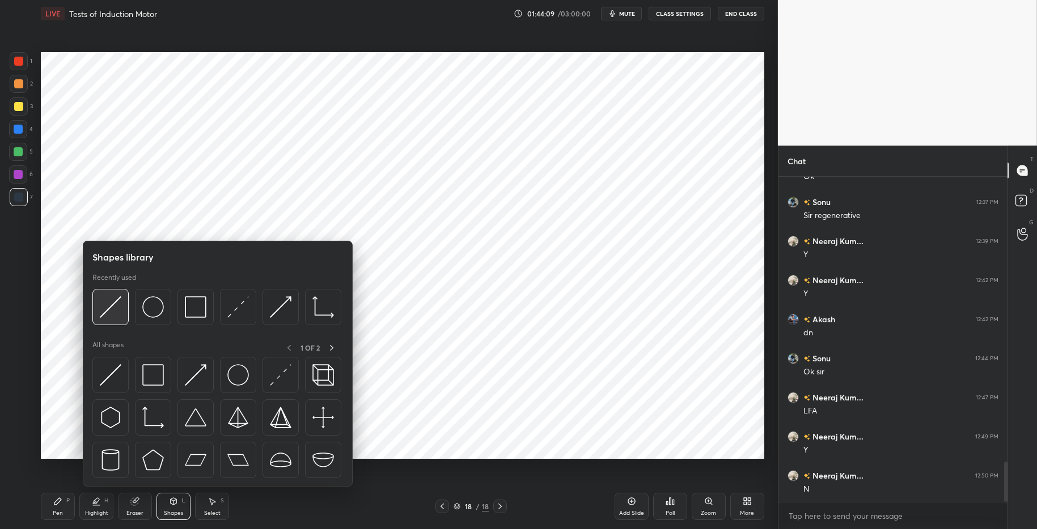
click at [111, 311] on img at bounding box center [111, 307] width 22 height 22
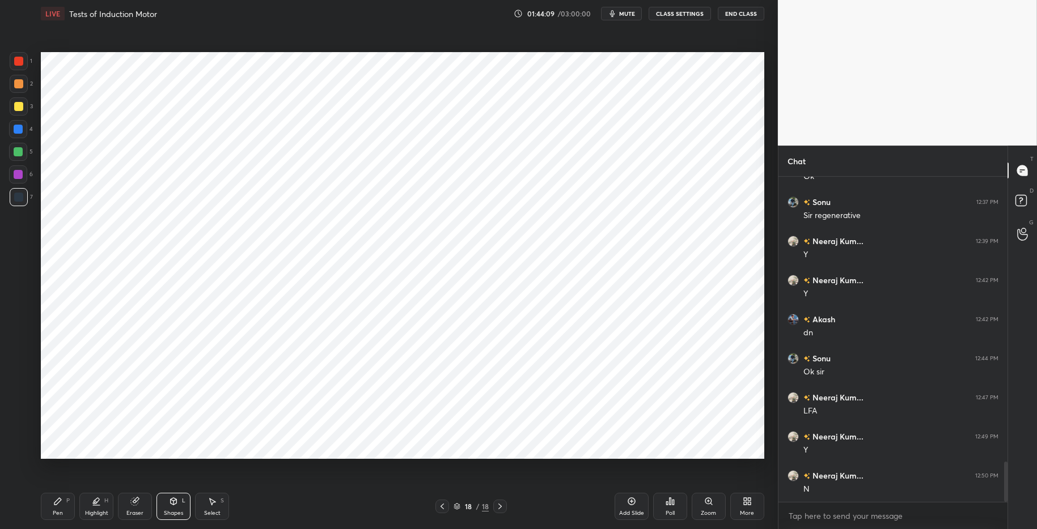
click at [19, 132] on div at bounding box center [18, 129] width 9 height 9
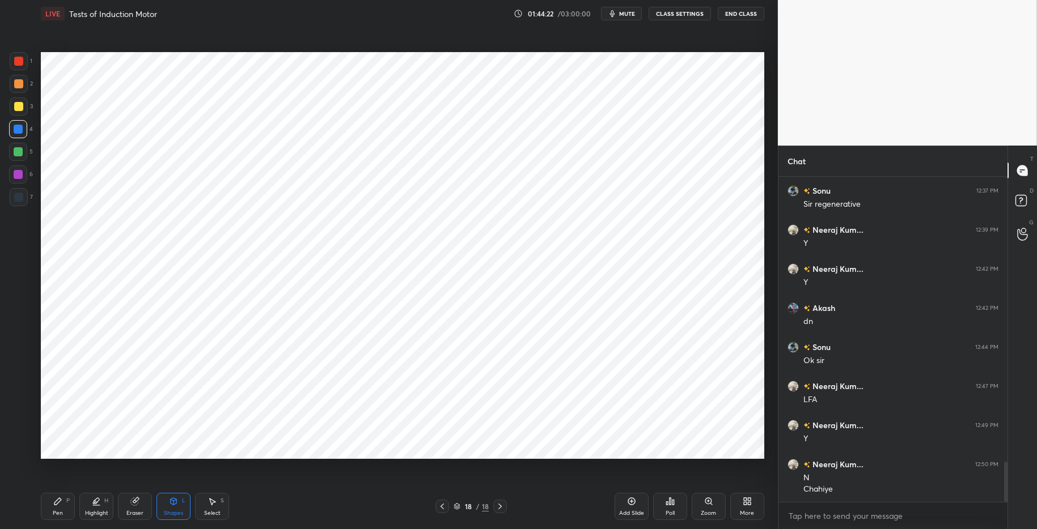
click at [134, 504] on icon at bounding box center [134, 501] width 7 height 7
drag, startPoint x: 61, startPoint y: 508, endPoint x: 120, endPoint y: 498, distance: 60.3
click at [61, 508] on div "Pen P" at bounding box center [58, 506] width 34 height 27
click at [326, 512] on div "Pen P Highlight H Eraser Shapes L Select S" at bounding box center [184, 506] width 287 height 27
click at [135, 506] on div "Eraser" at bounding box center [135, 506] width 34 height 27
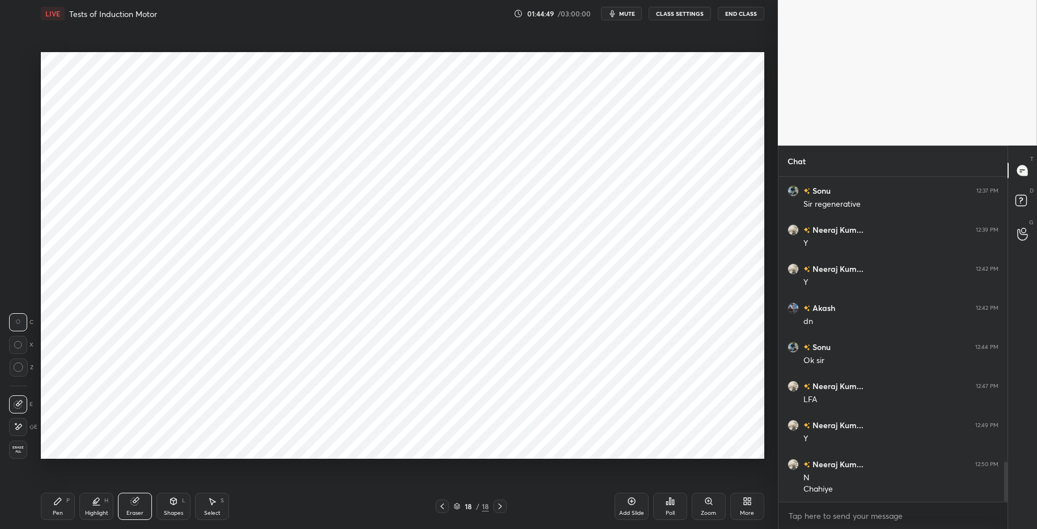
click at [55, 511] on div "Pen" at bounding box center [58, 514] width 10 height 6
click at [318, 515] on div "Pen P Highlight H Eraser Shapes L Select S 18 / 18 Add Slide Poll Zoom More" at bounding box center [402, 506] width 723 height 45
click at [176, 509] on div "Shapes L" at bounding box center [173, 506] width 34 height 27
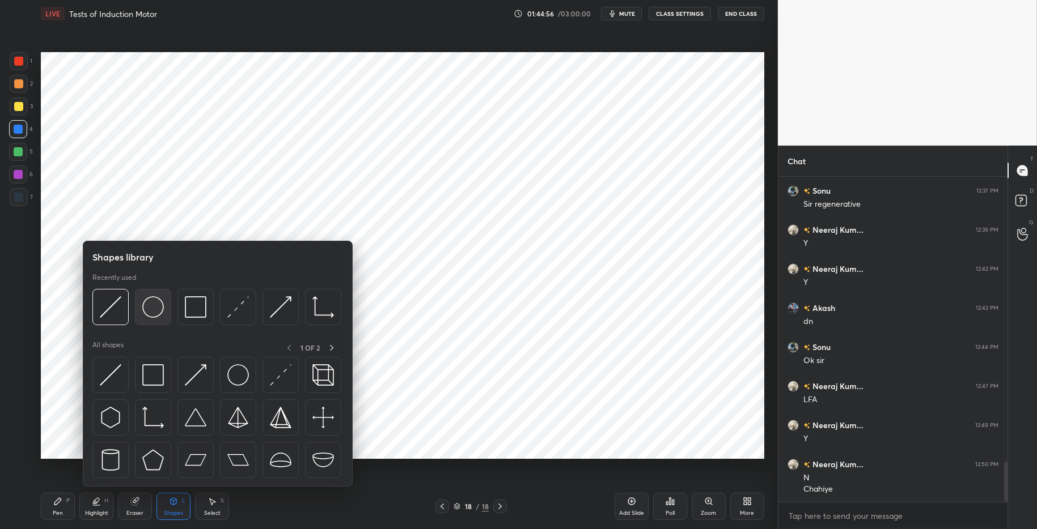
click at [153, 310] on img at bounding box center [153, 307] width 22 height 22
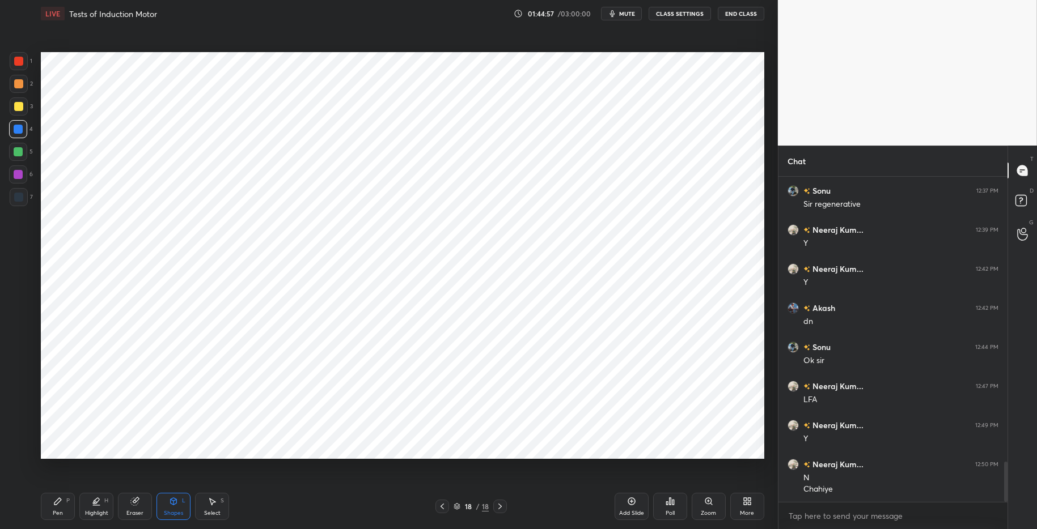
click at [19, 62] on div at bounding box center [18, 61] width 9 height 9
drag, startPoint x: 53, startPoint y: 516, endPoint x: 102, endPoint y: 510, distance: 49.2
click at [53, 515] on div "Pen" at bounding box center [58, 514] width 10 height 6
click at [330, 515] on div "Pen P Highlight H Eraser Shapes L Select S 18 / 18 Add Slide Poll Zoom More" at bounding box center [402, 506] width 723 height 45
click at [96, 507] on div "Highlight H" at bounding box center [96, 506] width 34 height 27
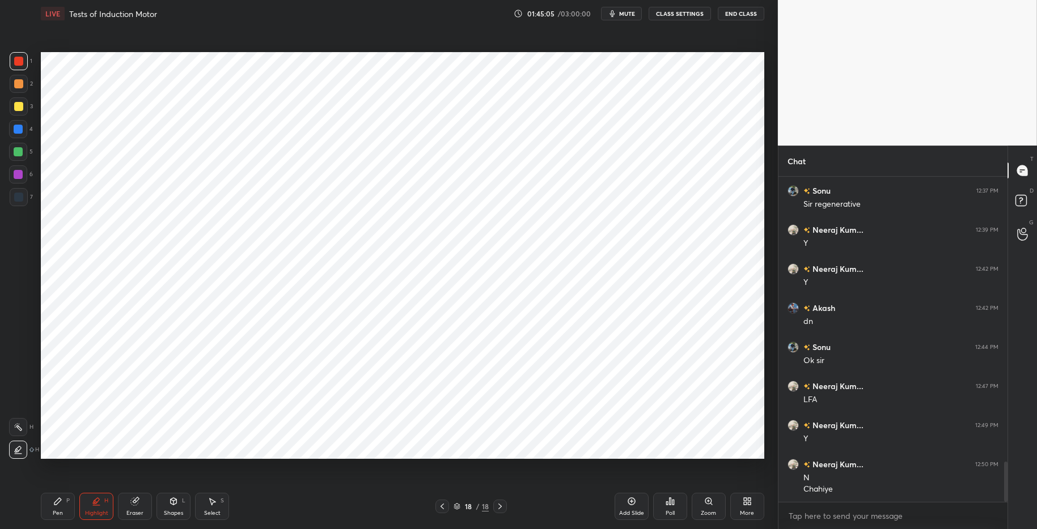
drag, startPoint x: 60, startPoint y: 503, endPoint x: 92, endPoint y: 500, distance: 32.5
click at [61, 502] on icon at bounding box center [57, 501] width 9 height 9
click at [100, 507] on div "Highlight H" at bounding box center [96, 506] width 34 height 27
drag, startPoint x: 54, startPoint y: 497, endPoint x: 114, endPoint y: 497, distance: 59.5
click at [57, 496] on div "Pen P" at bounding box center [58, 506] width 34 height 27
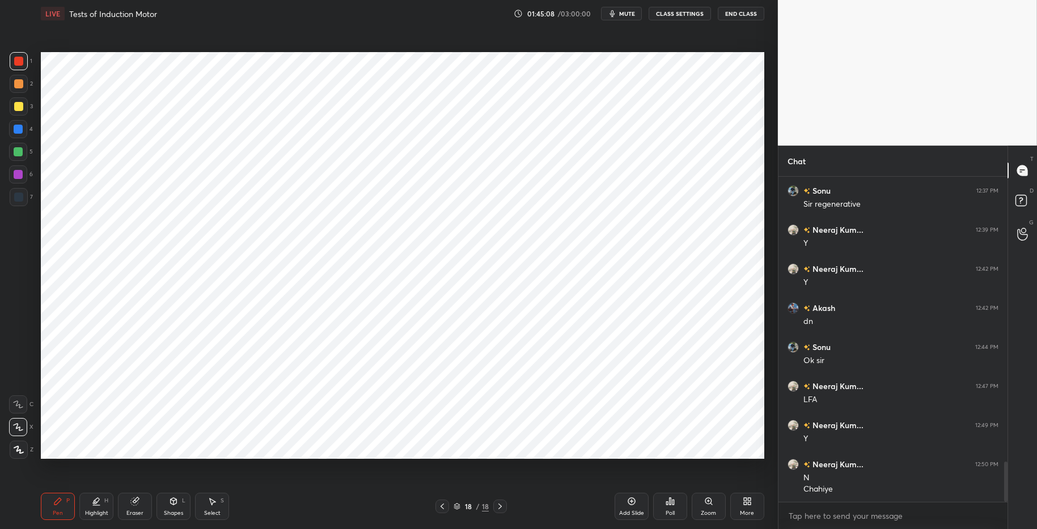
click at [53, 507] on div "Pen P" at bounding box center [58, 506] width 34 height 27
click at [104, 511] on div "Highlight" at bounding box center [96, 514] width 23 height 6
drag, startPoint x: 23, startPoint y: 428, endPoint x: 25, endPoint y: 418, distance: 10.5
click at [23, 426] on div at bounding box center [18, 427] width 18 height 18
drag, startPoint x: 67, startPoint y: 506, endPoint x: 112, endPoint y: 503, distance: 45.4
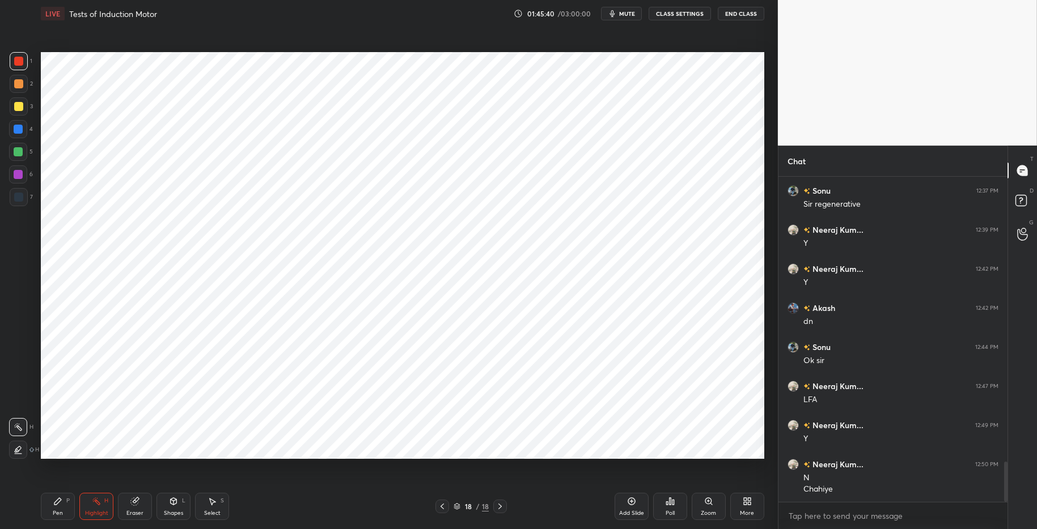
click at [67, 506] on div "Pen P" at bounding box center [58, 506] width 34 height 27
click at [21, 159] on div at bounding box center [18, 152] width 18 height 18
drag, startPoint x: 181, startPoint y: 511, endPoint x: 138, endPoint y: 506, distance: 43.5
click at [181, 511] on div "Shapes" at bounding box center [173, 514] width 19 height 6
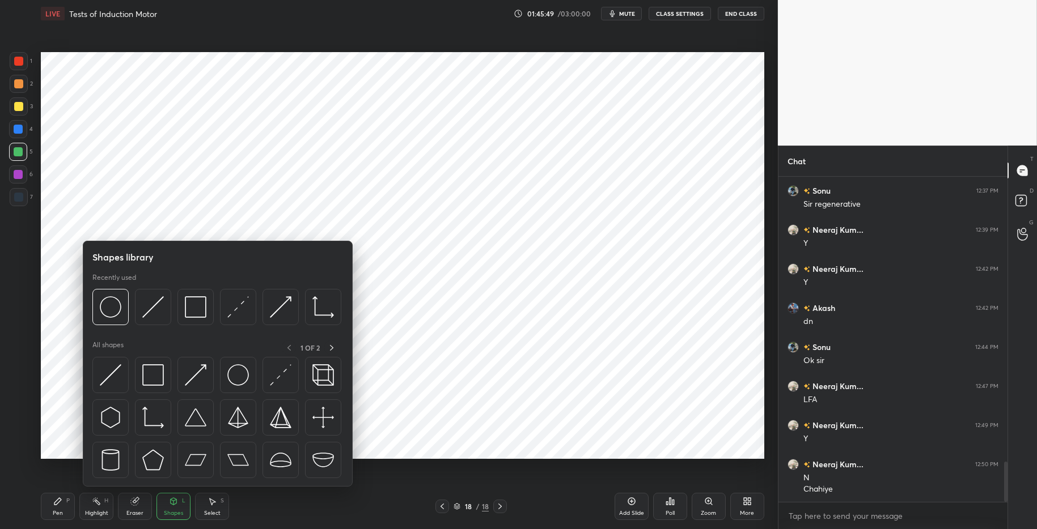
drag, startPoint x: 134, startPoint y: 508, endPoint x: 138, endPoint y: 504, distance: 6.0
click at [134, 508] on div "Eraser" at bounding box center [135, 506] width 34 height 27
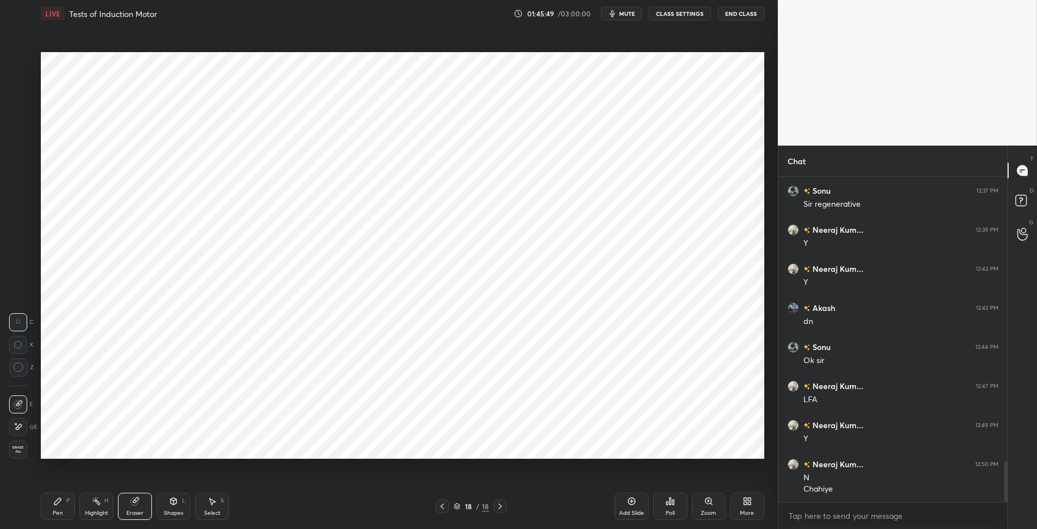
click at [171, 508] on div "Shapes L" at bounding box center [173, 506] width 34 height 27
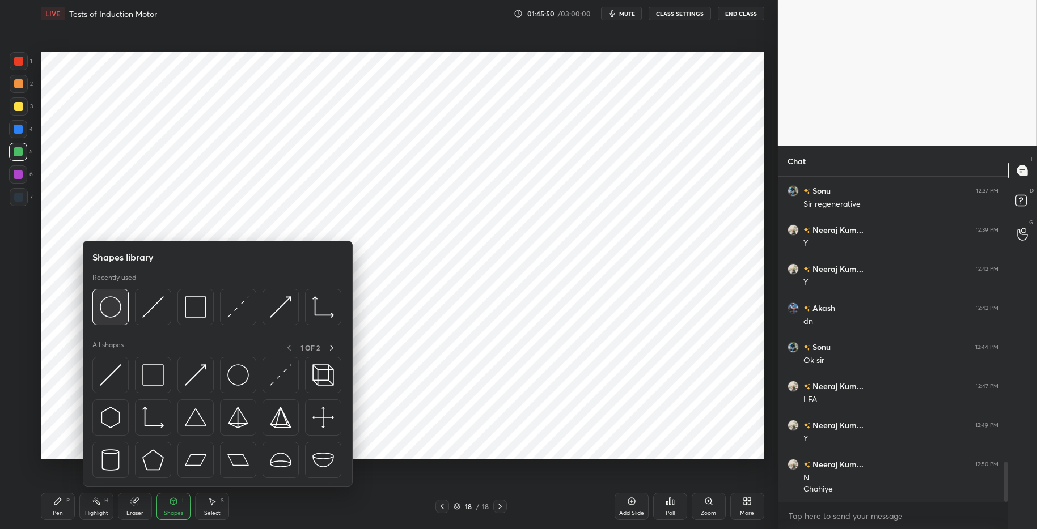
click at [103, 308] on img at bounding box center [111, 307] width 22 height 22
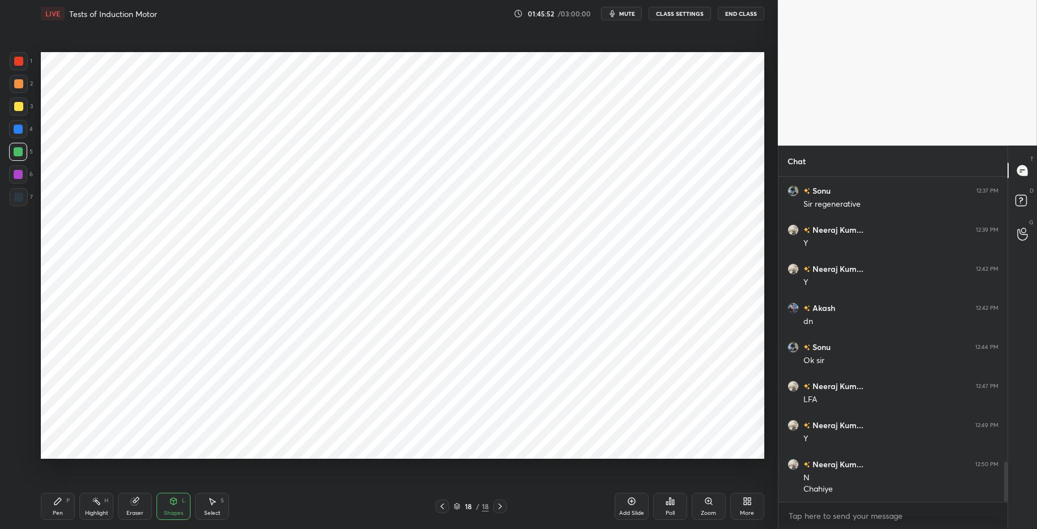
click at [21, 66] on div at bounding box center [19, 61] width 18 height 18
click at [101, 507] on div "Highlight H" at bounding box center [96, 506] width 34 height 27
click at [62, 504] on div "Pen P" at bounding box center [58, 506] width 34 height 27
click at [137, 506] on div "Eraser" at bounding box center [135, 506] width 34 height 27
click at [69, 501] on div "Pen P" at bounding box center [58, 506] width 34 height 27
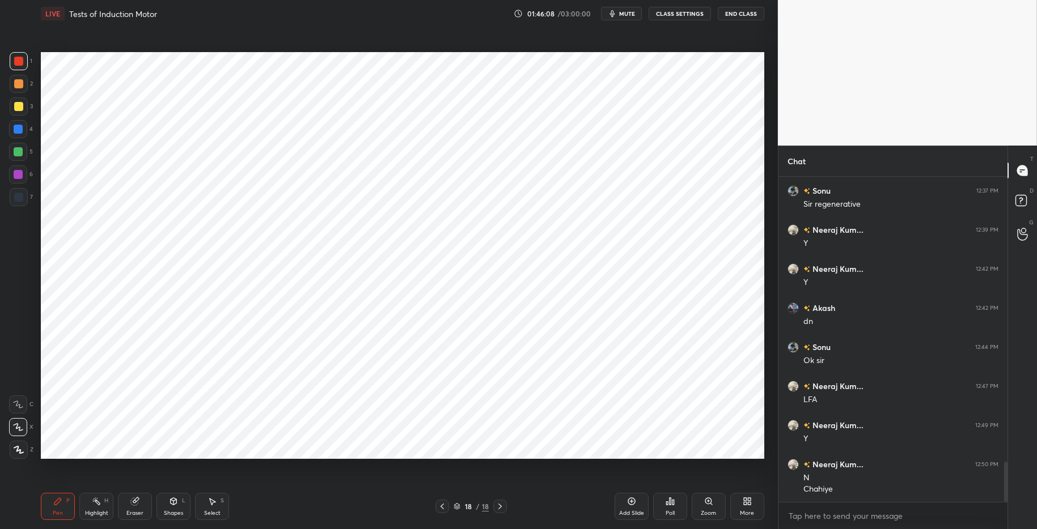
drag, startPoint x: 105, startPoint y: 509, endPoint x: 142, endPoint y: 491, distance: 41.1
click at [105, 511] on div "Highlight" at bounding box center [96, 514] width 23 height 6
click at [70, 502] on div "Pen P" at bounding box center [58, 506] width 34 height 27
drag, startPoint x: 101, startPoint y: 506, endPoint x: 104, endPoint y: 473, distance: 33.0
click at [101, 503] on div "Highlight H" at bounding box center [96, 506] width 34 height 27
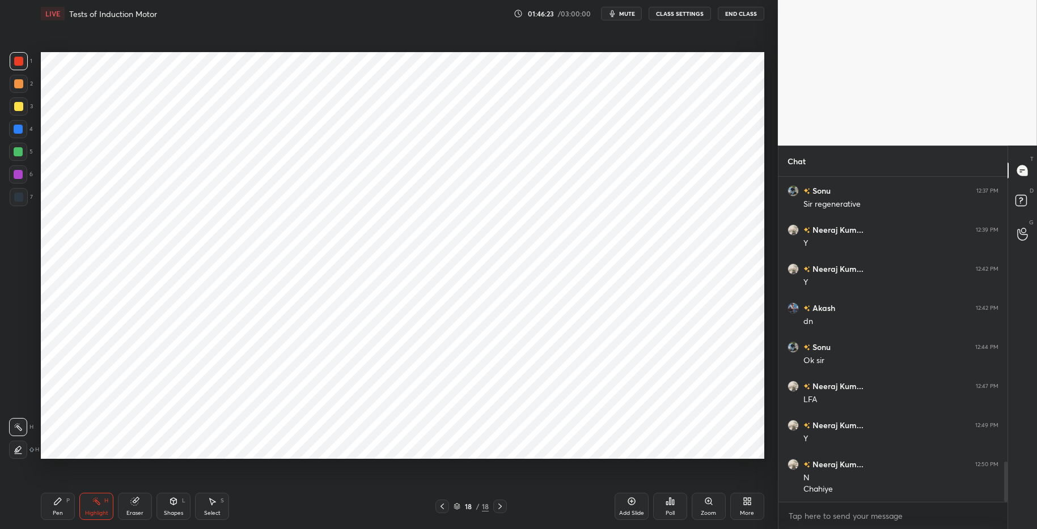
drag, startPoint x: 19, startPoint y: 132, endPoint x: 32, endPoint y: 140, distance: 16.0
click at [19, 132] on div at bounding box center [18, 129] width 9 height 9
click at [24, 200] on div at bounding box center [19, 197] width 18 height 18
click at [59, 504] on icon at bounding box center [57, 501] width 9 height 9
click at [101, 508] on div "Highlight H" at bounding box center [96, 506] width 34 height 27
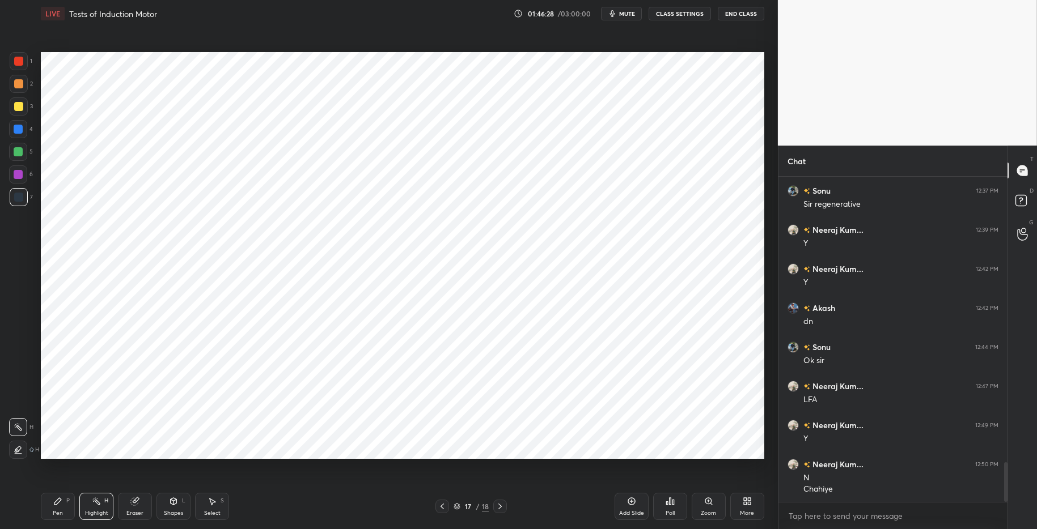
scroll to position [2349, 0]
click at [22, 128] on div at bounding box center [18, 129] width 9 height 9
click at [22, 451] on icon at bounding box center [18, 450] width 9 height 9
click at [23, 426] on div at bounding box center [18, 427] width 18 height 18
click at [177, 507] on div "Shapes L" at bounding box center [173, 506] width 34 height 27
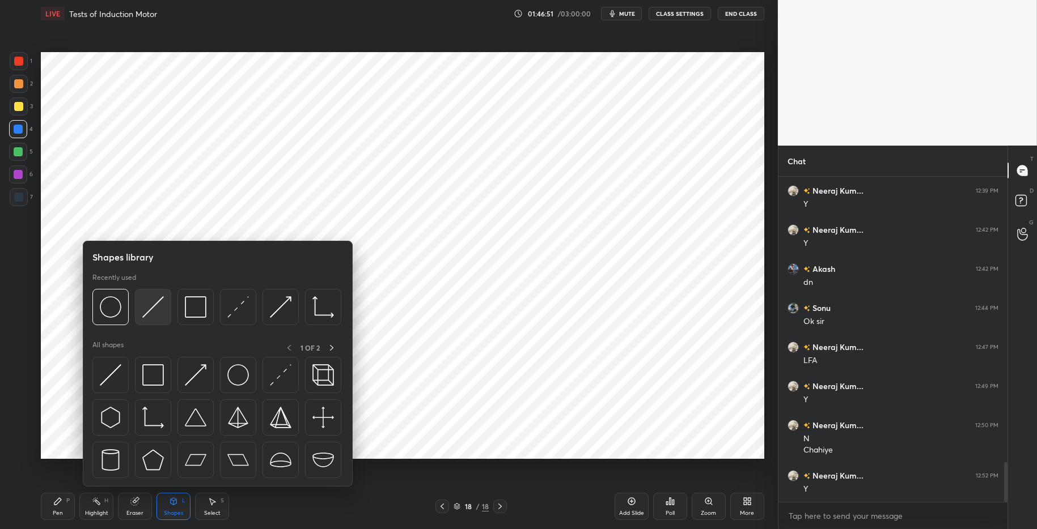
click at [150, 312] on img at bounding box center [153, 307] width 22 height 22
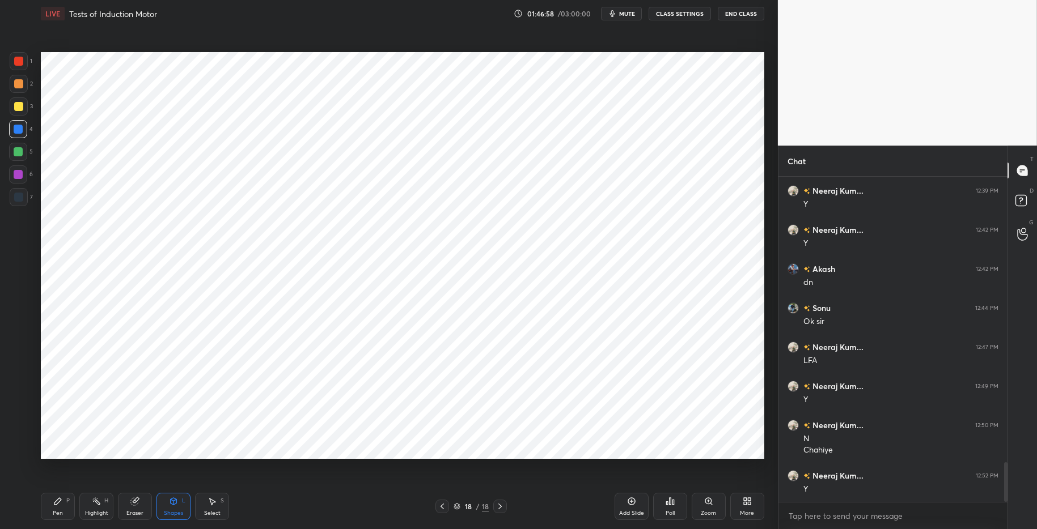
click at [135, 506] on div "Eraser" at bounding box center [135, 506] width 34 height 27
click at [166, 515] on div "Shapes L" at bounding box center [173, 506] width 34 height 27
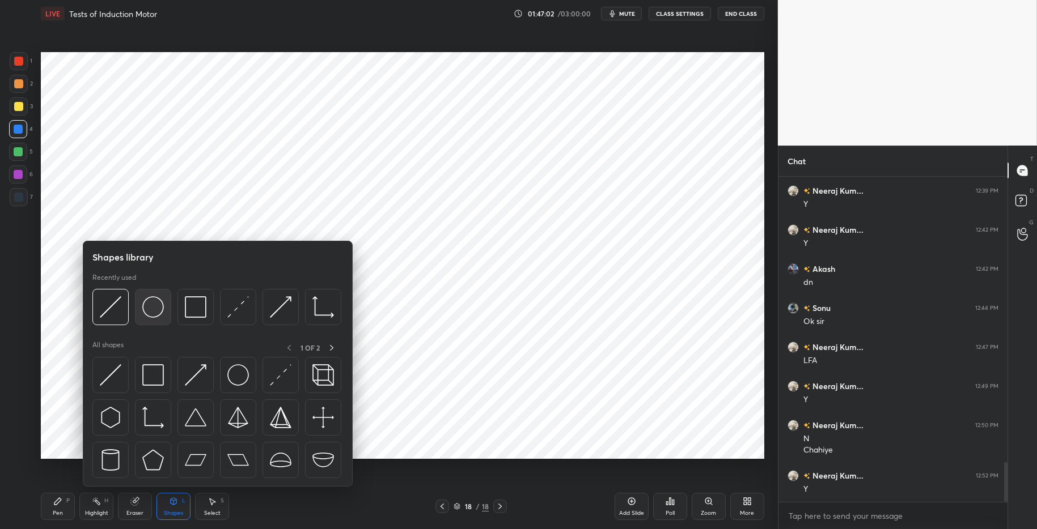
click at [158, 313] on img at bounding box center [153, 307] width 22 height 22
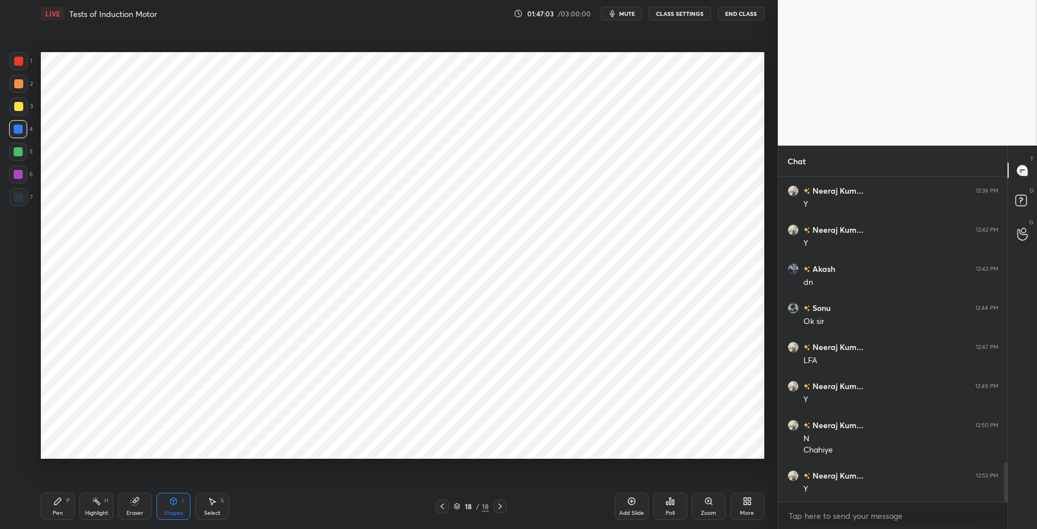
click at [17, 153] on div at bounding box center [18, 151] width 9 height 9
click at [16, 132] on div at bounding box center [18, 129] width 9 height 9
click at [53, 498] on icon at bounding box center [57, 501] width 9 height 9
drag, startPoint x: 298, startPoint y: 519, endPoint x: 293, endPoint y: 512, distance: 8.1
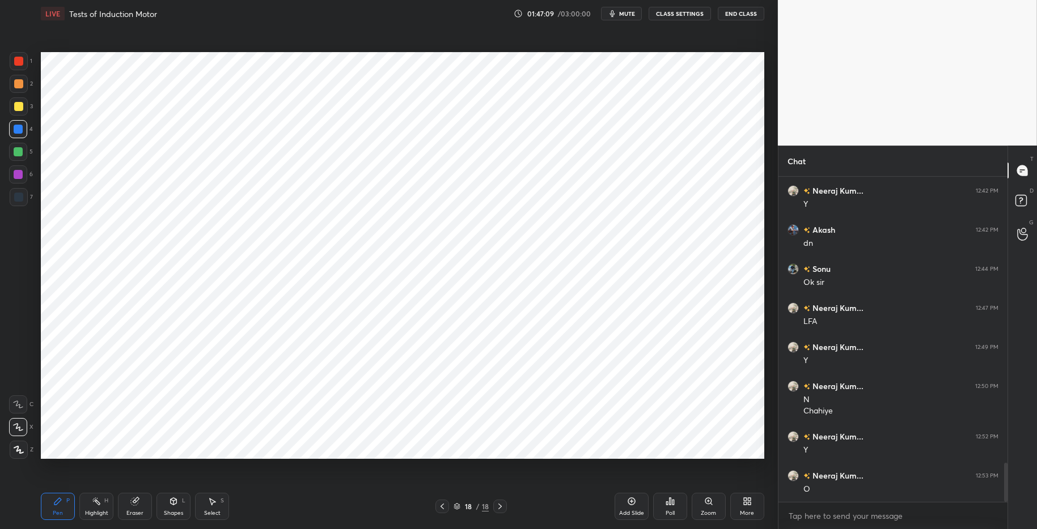
click at [298, 515] on div "Pen P Highlight H Eraser Shapes L Select S" at bounding box center [184, 506] width 287 height 27
drag, startPoint x: 16, startPoint y: 150, endPoint x: 20, endPoint y: 136, distance: 14.7
click at [18, 149] on div at bounding box center [18, 151] width 9 height 9
drag, startPoint x: 20, startPoint y: 125, endPoint x: 19, endPoint y: 136, distance: 10.9
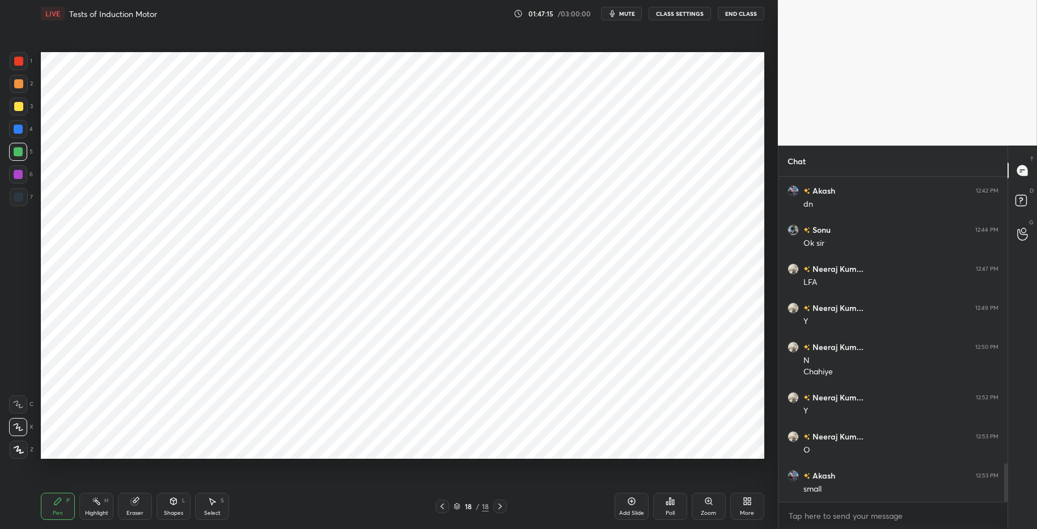
click at [20, 125] on div at bounding box center [18, 129] width 9 height 9
click at [179, 509] on div "Shapes L" at bounding box center [173, 506] width 34 height 27
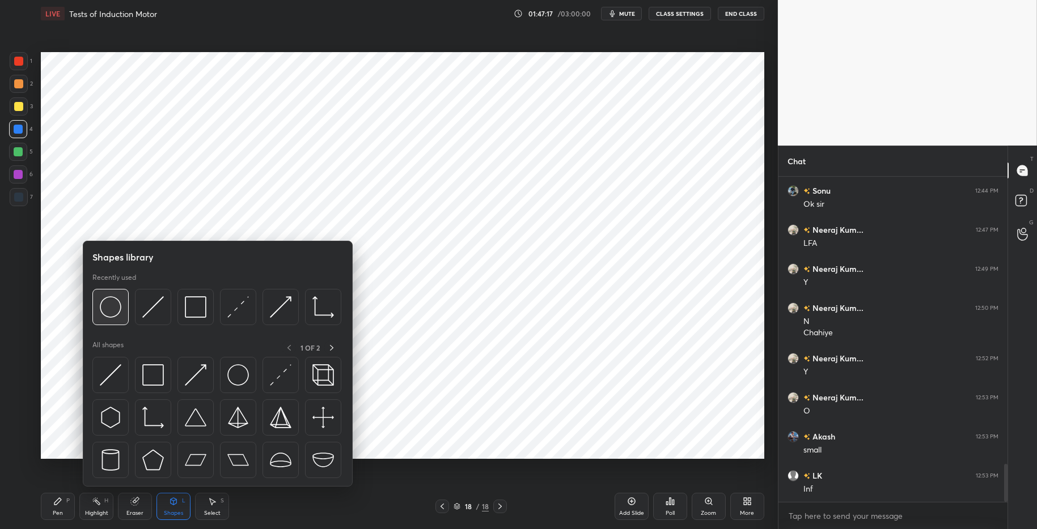
click at [111, 306] on img at bounding box center [111, 307] width 22 height 22
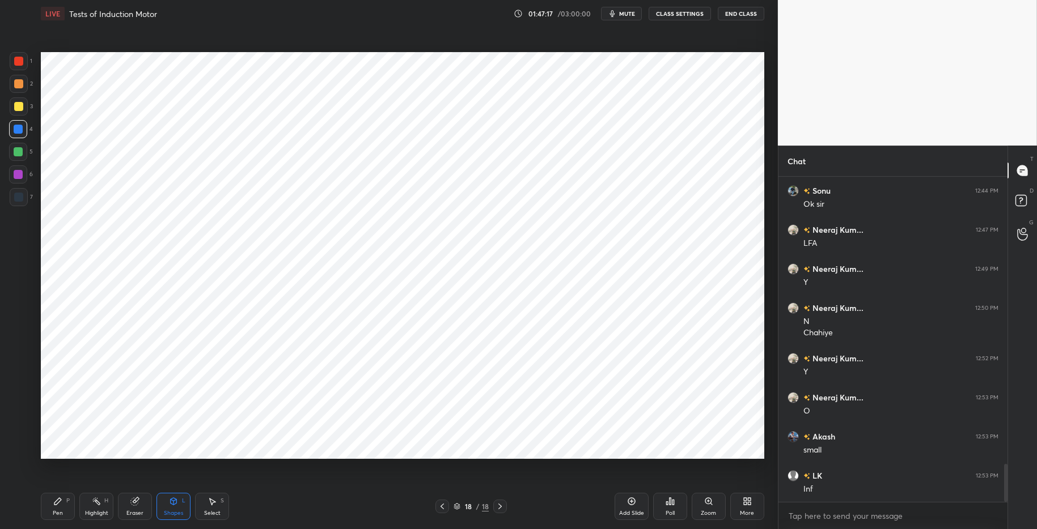
click at [18, 60] on div at bounding box center [18, 61] width 9 height 9
click at [60, 509] on div "Pen P" at bounding box center [58, 506] width 34 height 27
click at [349, 515] on div "Pen P Highlight H Eraser Shapes L Select S 18 / 18 Add Slide Poll Zoom More" at bounding box center [402, 506] width 723 height 45
drag, startPoint x: 23, startPoint y: 129, endPoint x: 26, endPoint y: 156, distance: 27.9
click at [23, 130] on div at bounding box center [18, 129] width 18 height 18
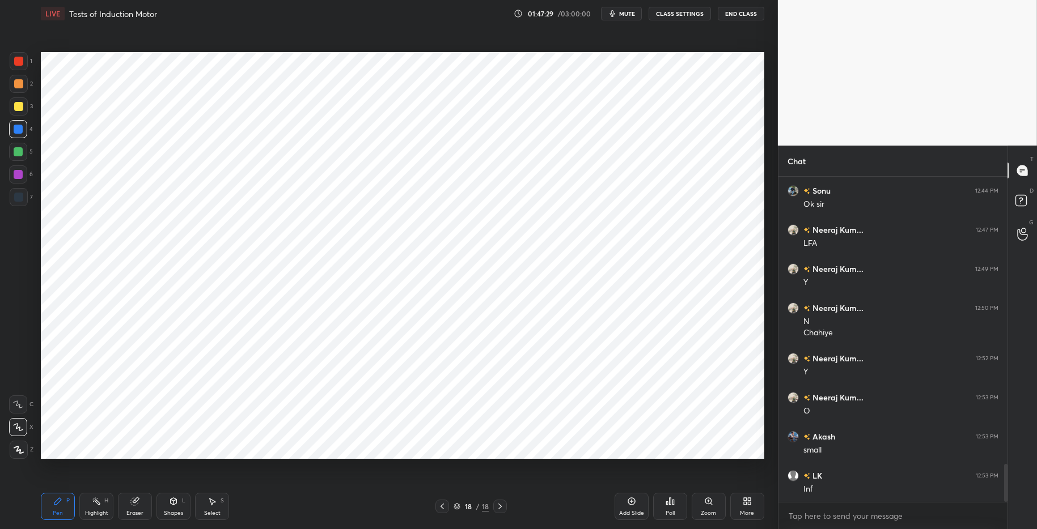
drag, startPoint x: 133, startPoint y: 503, endPoint x: 171, endPoint y: 503, distance: 38.0
click at [134, 503] on icon at bounding box center [134, 501] width 7 height 7
click at [183, 511] on div "Shapes" at bounding box center [173, 514] width 19 height 6
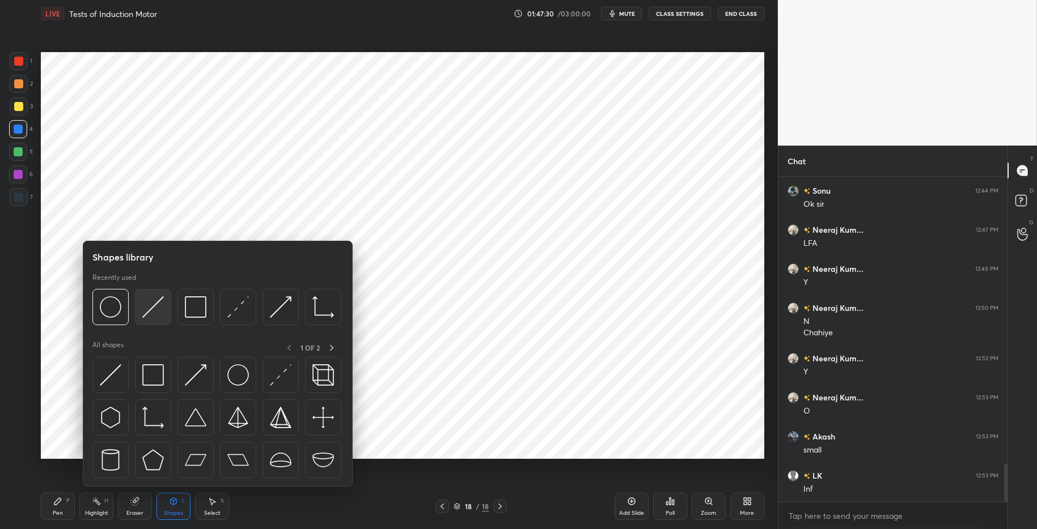
click at [156, 314] on img at bounding box center [153, 307] width 22 height 22
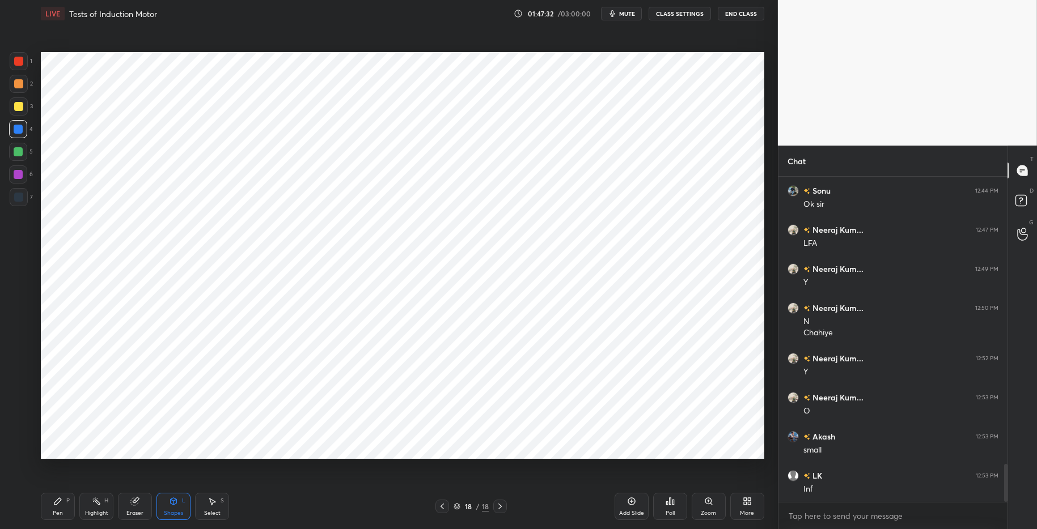
click at [142, 497] on div "Eraser" at bounding box center [135, 506] width 34 height 27
drag, startPoint x: 58, startPoint y: 506, endPoint x: 79, endPoint y: 505, distance: 21.0
click at [61, 506] on icon at bounding box center [57, 501] width 9 height 9
click at [109, 510] on div "Highlight H" at bounding box center [96, 506] width 34 height 27
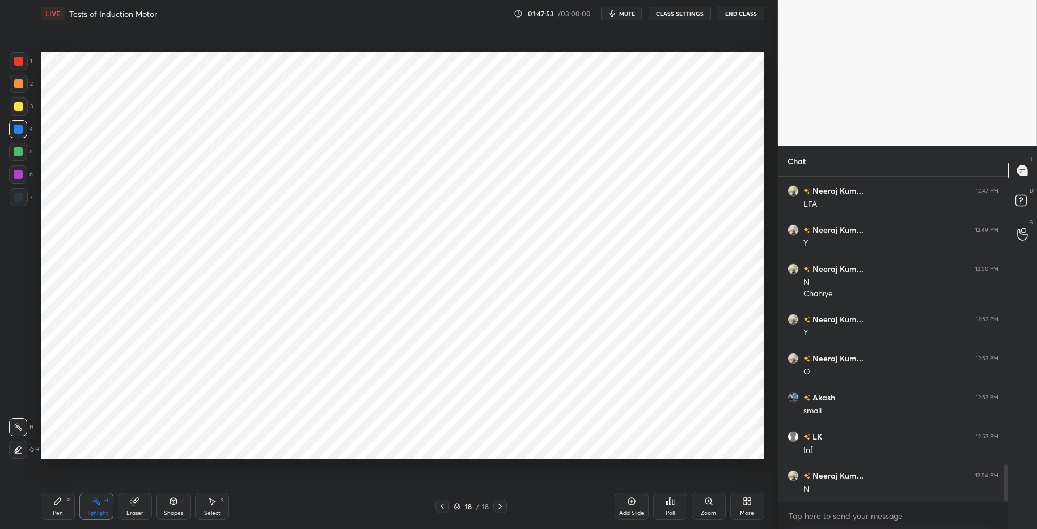
click at [56, 505] on icon at bounding box center [57, 501] width 7 height 7
click at [97, 511] on div "Highlight" at bounding box center [96, 514] width 23 height 6
drag, startPoint x: 20, startPoint y: 425, endPoint x: 26, endPoint y: 428, distance: 6.8
click at [20, 425] on icon at bounding box center [18, 427] width 9 height 9
click at [57, 506] on div "Pen P" at bounding box center [58, 506] width 34 height 27
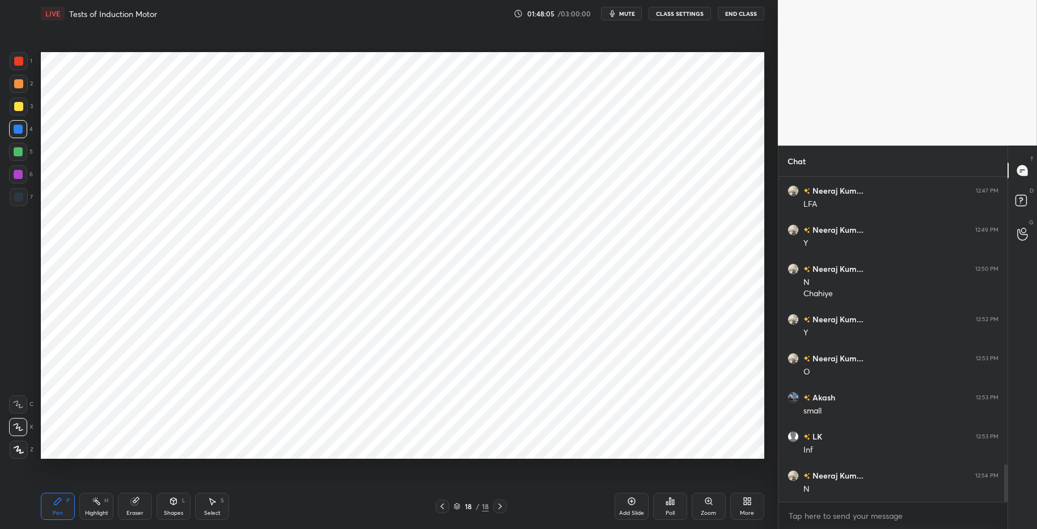
drag, startPoint x: 103, startPoint y: 511, endPoint x: 103, endPoint y: 496, distance: 14.7
click at [103, 511] on div "Highlight" at bounding box center [96, 514] width 23 height 6
click at [58, 511] on div "Pen" at bounding box center [58, 514] width 10 height 6
drag, startPoint x: 21, startPoint y: 126, endPoint x: 31, endPoint y: 121, distance: 11.4
click at [26, 124] on div at bounding box center [18, 129] width 18 height 18
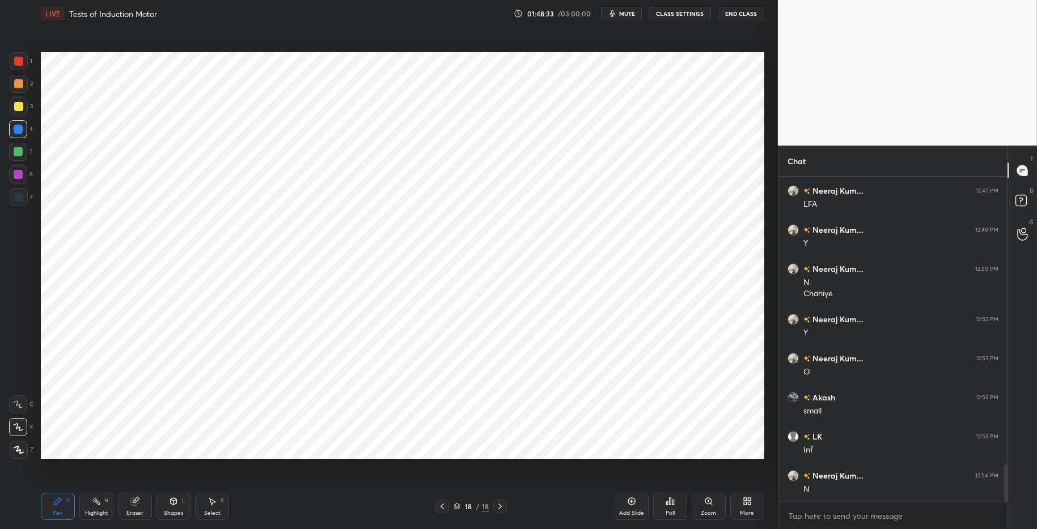
click at [21, 152] on div at bounding box center [18, 151] width 9 height 9
click at [46, 512] on div "Pen P" at bounding box center [58, 506] width 34 height 27
click at [102, 514] on div "Highlight" at bounding box center [96, 514] width 23 height 6
click at [59, 502] on icon at bounding box center [57, 501] width 9 height 9
drag, startPoint x: 105, startPoint y: 507, endPoint x: 106, endPoint y: 496, distance: 11.4
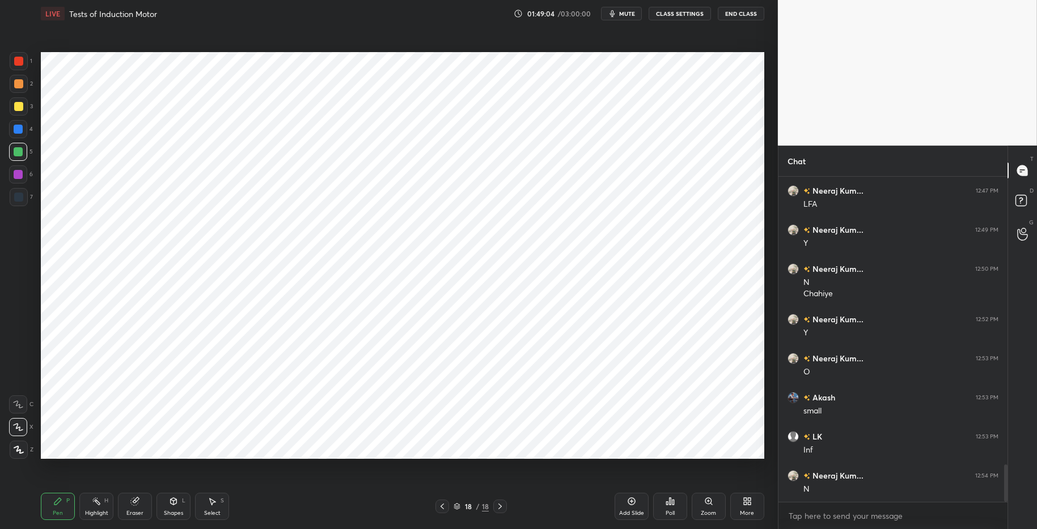
click at [105, 507] on div "Highlight H" at bounding box center [96, 506] width 34 height 27
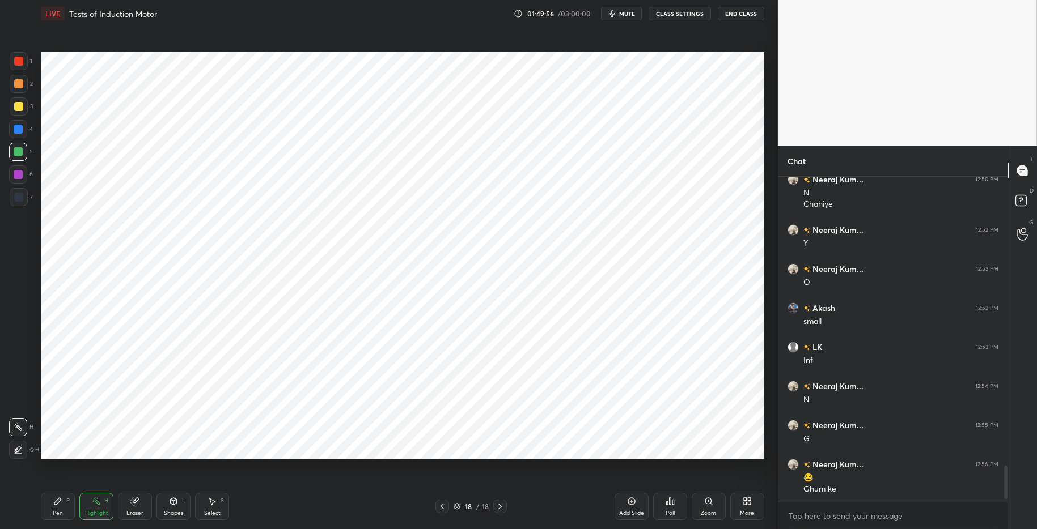
scroll to position [2595, 0]
drag, startPoint x: 67, startPoint y: 511, endPoint x: 87, endPoint y: 512, distance: 19.3
click at [67, 511] on div "Pen P" at bounding box center [58, 506] width 34 height 27
click at [94, 514] on div "Highlight" at bounding box center [96, 514] width 23 height 6
click at [20, 451] on icon at bounding box center [18, 450] width 9 height 9
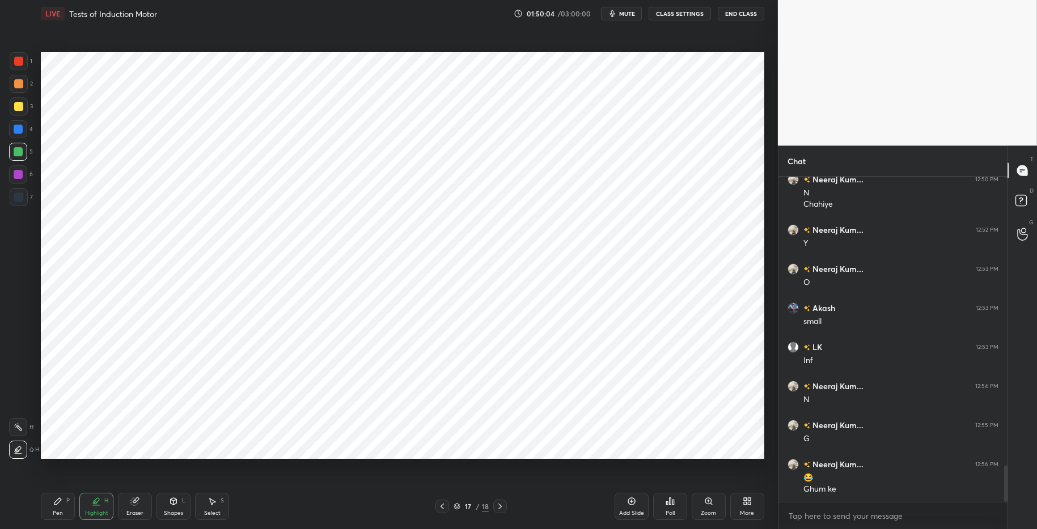
click at [23, 426] on div at bounding box center [18, 427] width 18 height 18
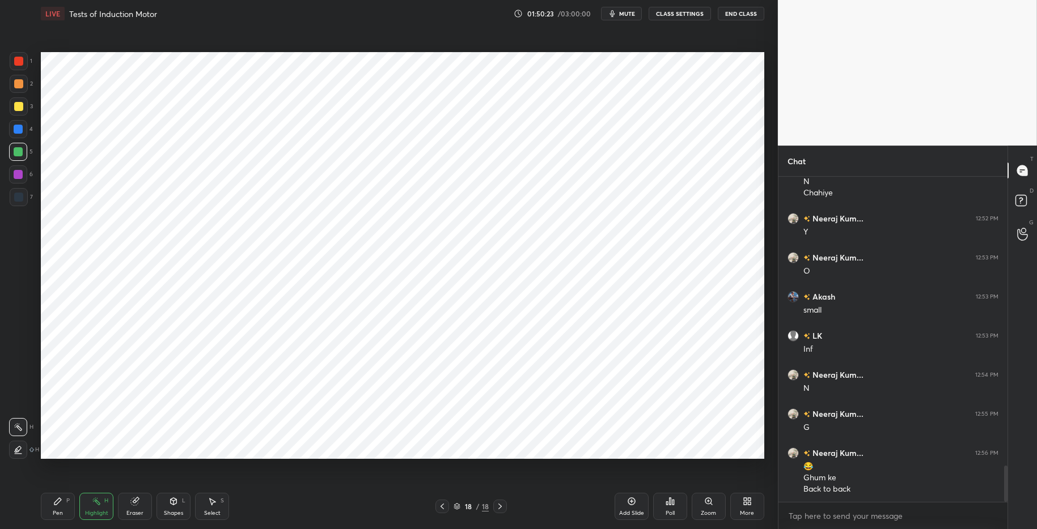
drag, startPoint x: 54, startPoint y: 506, endPoint x: 87, endPoint y: 505, distance: 32.3
click at [57, 505] on div "Pen P" at bounding box center [58, 506] width 34 height 27
click at [98, 511] on div "Highlight" at bounding box center [96, 514] width 23 height 6
click at [20, 449] on icon at bounding box center [18, 450] width 9 height 9
drag, startPoint x: 19, startPoint y: 426, endPoint x: 32, endPoint y: 427, distance: 13.7
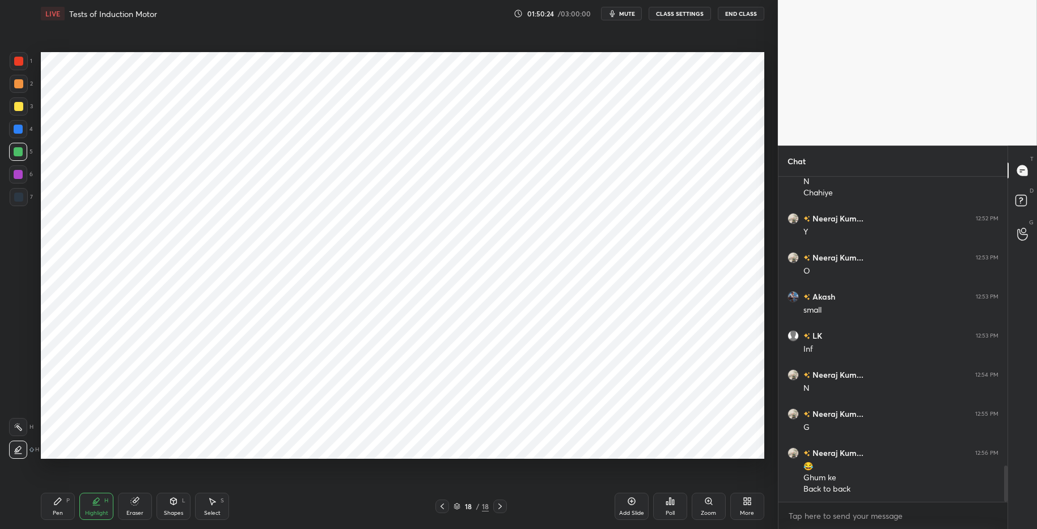
click at [19, 426] on icon at bounding box center [18, 427] width 9 height 9
drag, startPoint x: 18, startPoint y: 450, endPoint x: 18, endPoint y: 440, distance: 9.6
click at [18, 448] on icon at bounding box center [18, 450] width 9 height 9
click at [20, 427] on icon at bounding box center [18, 427] width 9 height 9
click at [61, 513] on div "Pen" at bounding box center [58, 514] width 10 height 6
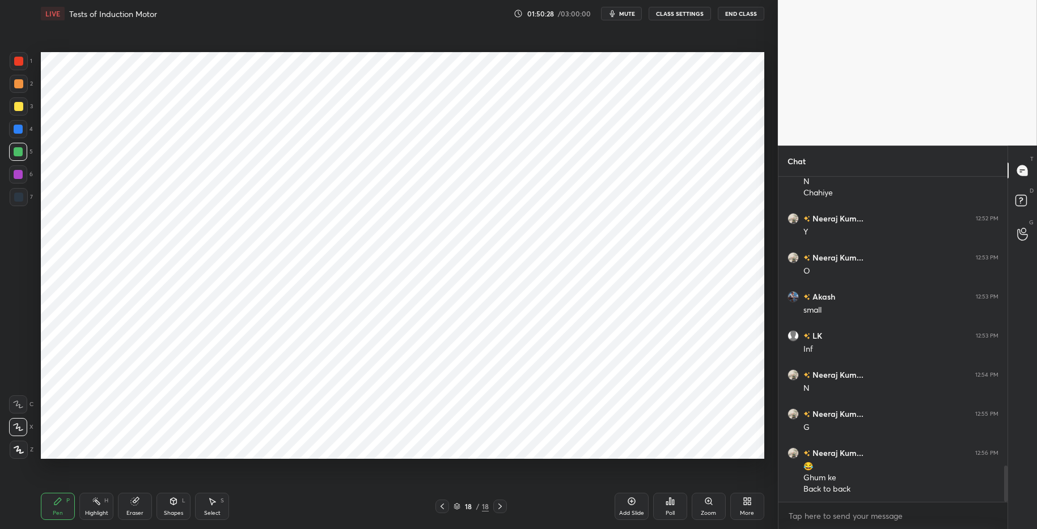
click at [104, 515] on div "Highlight" at bounding box center [96, 514] width 23 height 6
click at [27, 448] on div "H" at bounding box center [24, 450] width 30 height 18
click at [24, 425] on div at bounding box center [18, 427] width 18 height 18
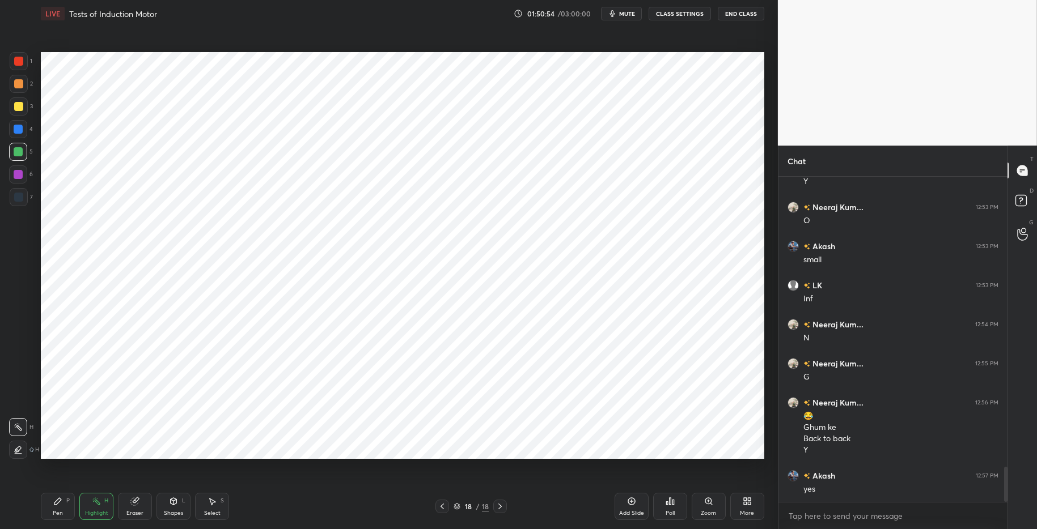
scroll to position [2696, 0]
drag, startPoint x: 57, startPoint y: 502, endPoint x: 94, endPoint y: 503, distance: 36.9
click at [60, 501] on icon at bounding box center [57, 501] width 7 height 7
drag, startPoint x: 99, startPoint y: 506, endPoint x: 109, endPoint y: 489, distance: 19.5
click at [99, 506] on icon at bounding box center [96, 501] width 9 height 9
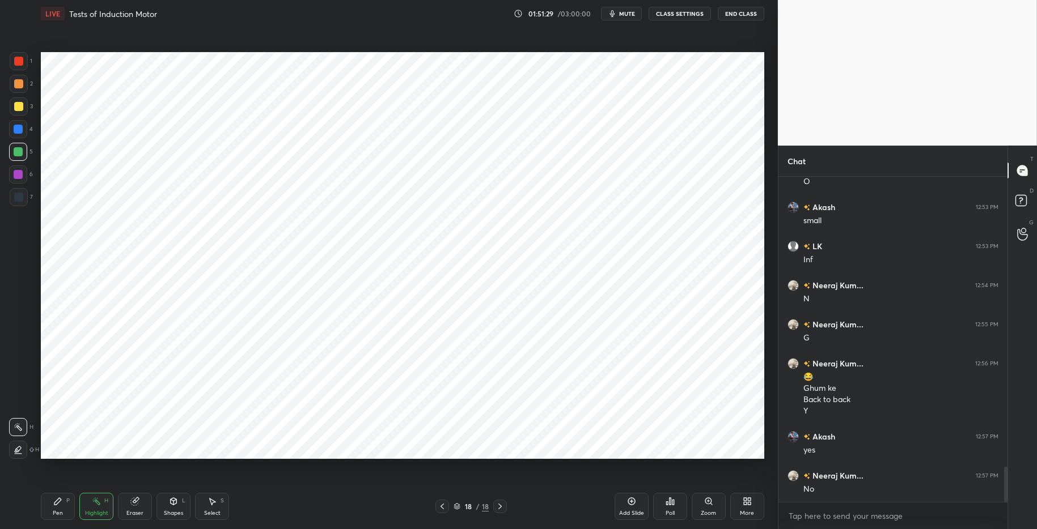
click at [444, 510] on icon at bounding box center [442, 506] width 9 height 9
click at [501, 510] on icon at bounding box center [499, 506] width 9 height 9
drag, startPoint x: 436, startPoint y: 502, endPoint x: 436, endPoint y: 485, distance: 17.6
click at [436, 502] on div at bounding box center [442, 507] width 14 height 14
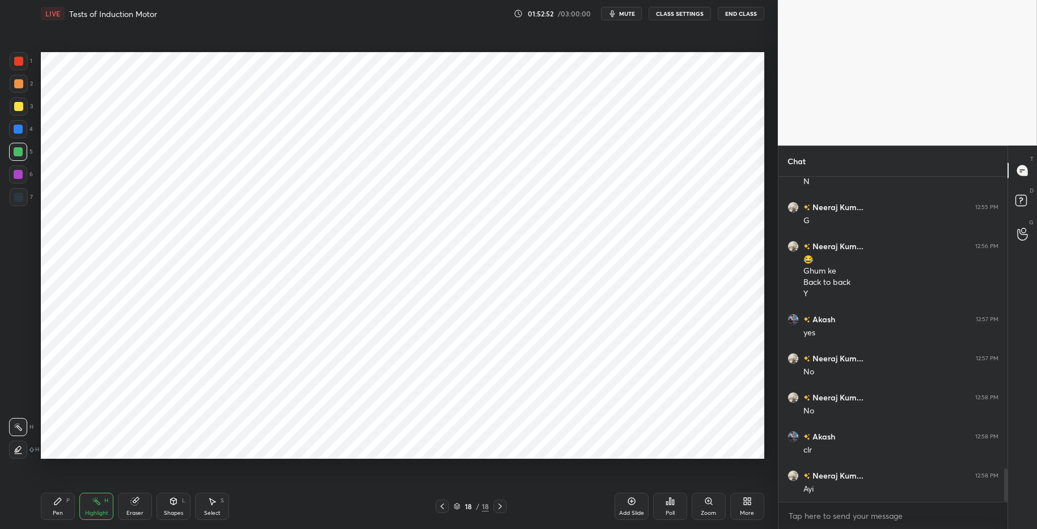
drag, startPoint x: 74, startPoint y: 503, endPoint x: 118, endPoint y: 508, distance: 45.1
click at [74, 503] on div "Pen P" at bounding box center [58, 506] width 34 height 27
click at [346, 515] on div "Pen P Highlight H Eraser Shapes L Select S 18 / 18 Add Slide Poll Zoom More" at bounding box center [402, 506] width 723 height 45
drag, startPoint x: 624, startPoint y: 15, endPoint x: 638, endPoint y: 44, distance: 31.4
click at [624, 15] on span "mute" at bounding box center [627, 14] width 16 height 8
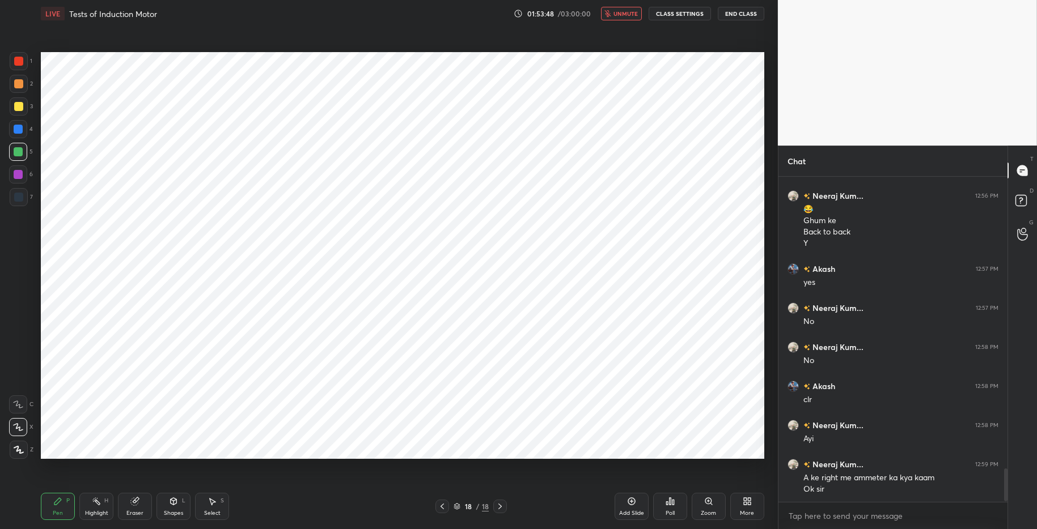
scroll to position [2903, 0]
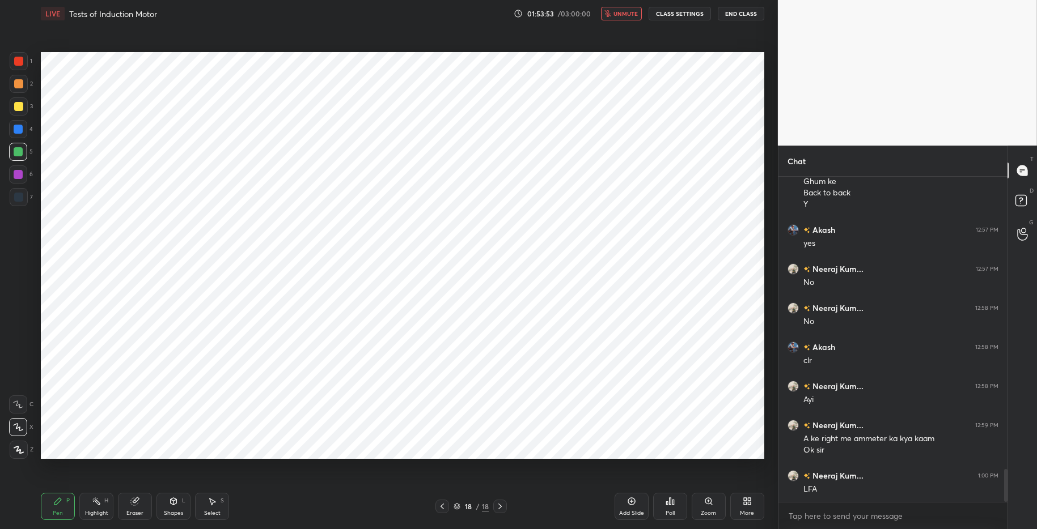
click at [616, 16] on span "unmute" at bounding box center [625, 14] width 24 height 8
click at [621, 19] on button "unmute" at bounding box center [621, 14] width 41 height 14
click at [615, 32] on div "Setting up your live class Poll for secs No correct answer Start poll" at bounding box center [402, 255] width 732 height 457
click at [614, 32] on div "Setting up your live class Poll for secs No correct answer Start poll" at bounding box center [402, 255] width 732 height 457
click at [15, 30] on div "1 2 3 4 5 6 7 C X Z C X Z E E Erase all H H LIVE Tests of Induction Motor 01:53…" at bounding box center [384, 264] width 769 height 529
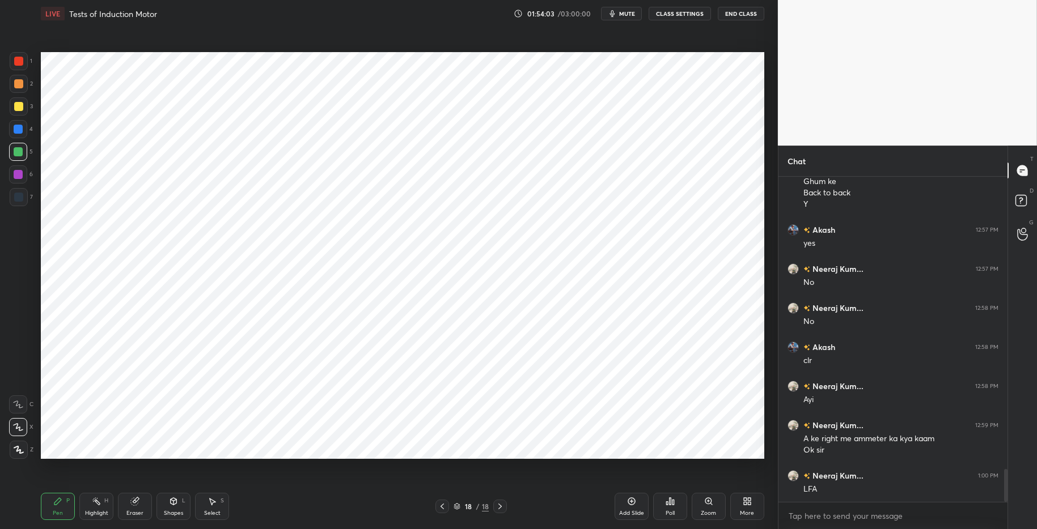
click at [71, 503] on div "Pen P" at bounding box center [58, 506] width 34 height 27
click at [98, 512] on div "Highlight" at bounding box center [96, 514] width 23 height 6
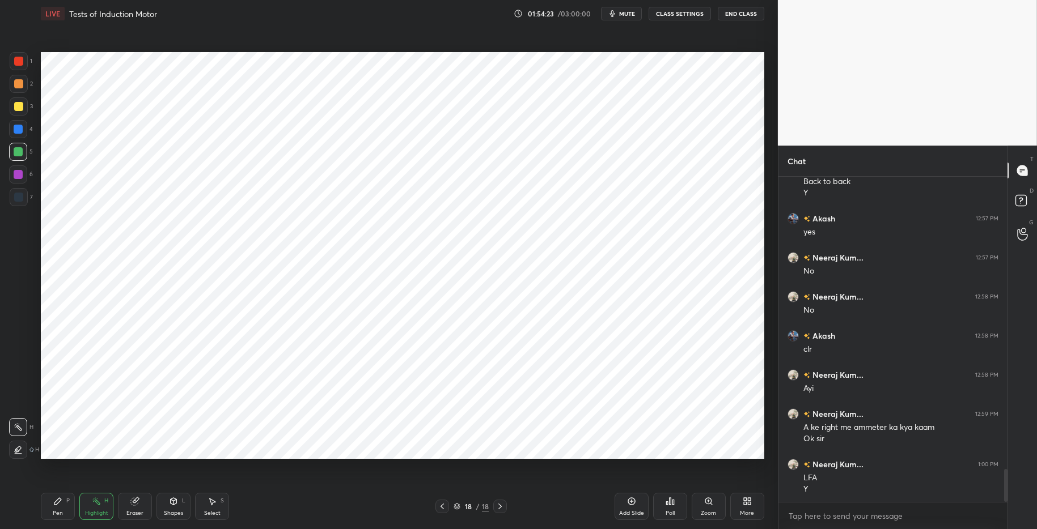
click at [613, 26] on div "LIVE Tests of Induction Motor 01:54:23 / 03:00:00 mute CLASS SETTINGS End Class" at bounding box center [402, 13] width 723 height 27
click at [627, 15] on span "mute" at bounding box center [627, 14] width 16 height 8
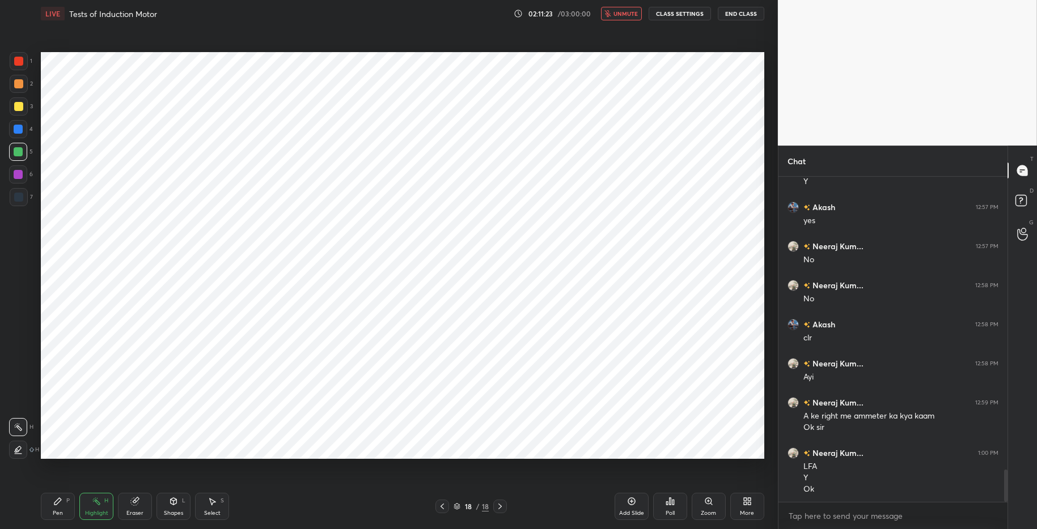
click at [217, 507] on div "Select S" at bounding box center [212, 506] width 34 height 27
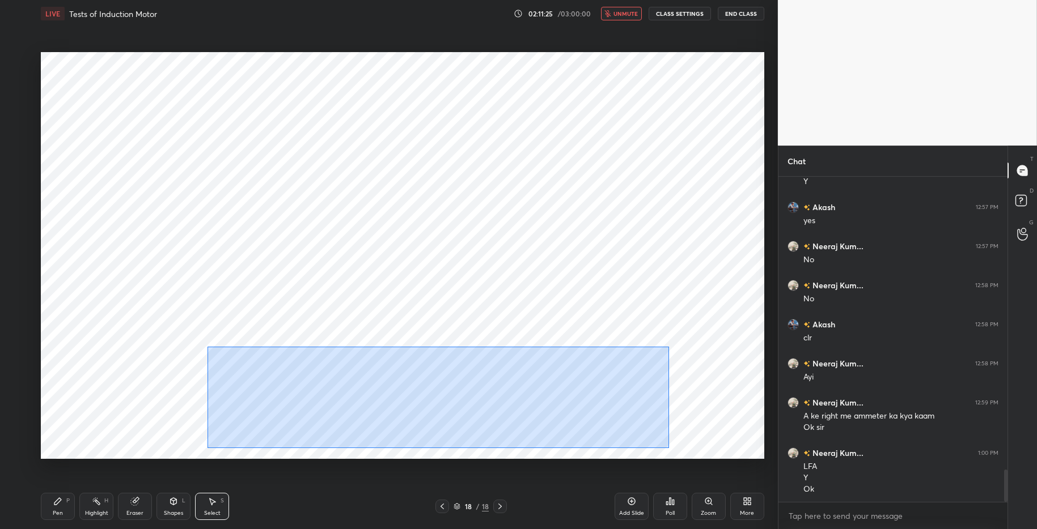
drag, startPoint x: 265, startPoint y: 358, endPoint x: 673, endPoint y: 448, distance: 418.0
click at [671, 450] on div "0 ° Undo Copy Paste here Duplicate Duplicate to new slide Delete" at bounding box center [402, 255] width 723 height 407
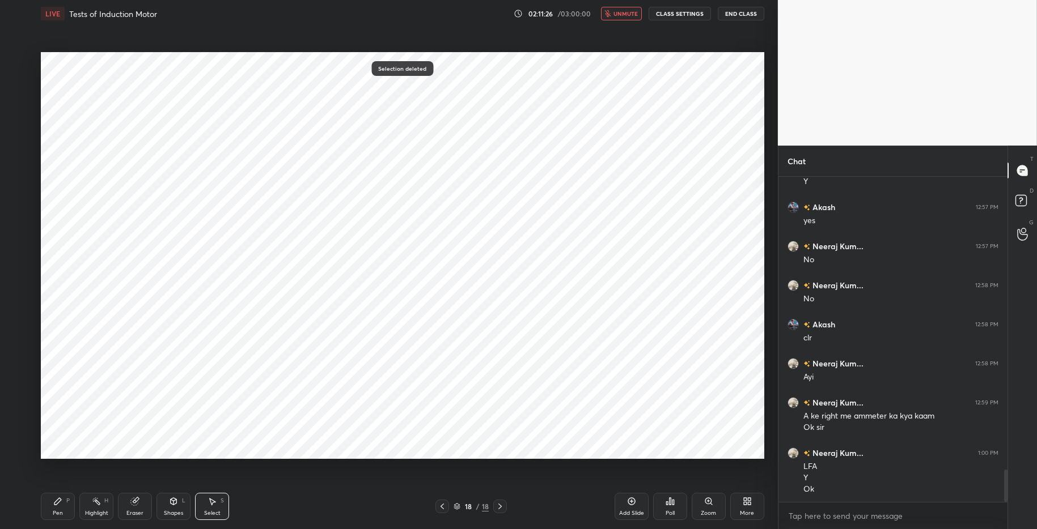
click at [623, 18] on button "unmute" at bounding box center [621, 14] width 41 height 14
click at [93, 511] on div "Highlight" at bounding box center [96, 514] width 23 height 6
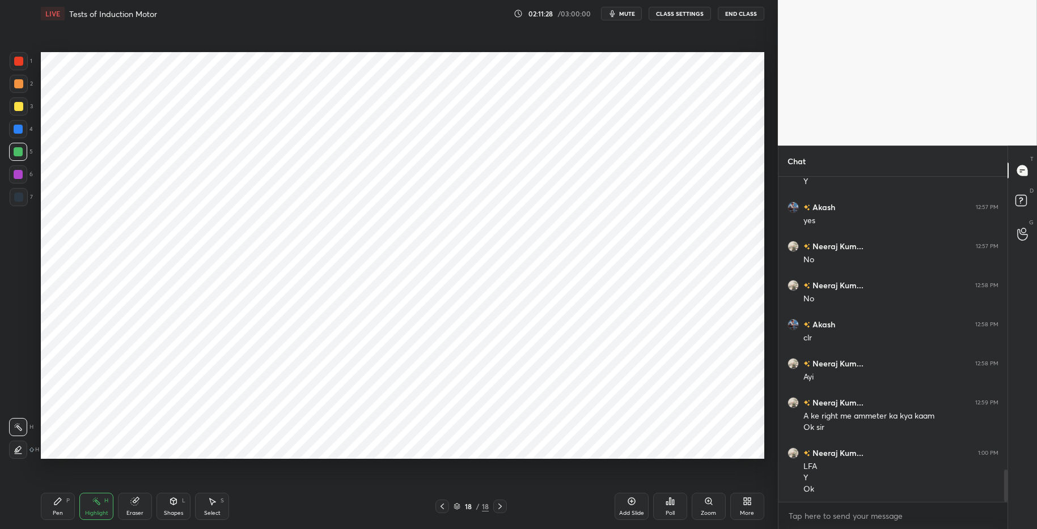
drag, startPoint x: 63, startPoint y: 504, endPoint x: 116, endPoint y: 494, distance: 53.6
click at [63, 503] on div "Pen P" at bounding box center [58, 506] width 34 height 27
click at [329, 515] on div "Pen P Highlight H Eraser Shapes L Select S 18 / 18 Add Slide Poll Zoom More" at bounding box center [402, 506] width 723 height 45
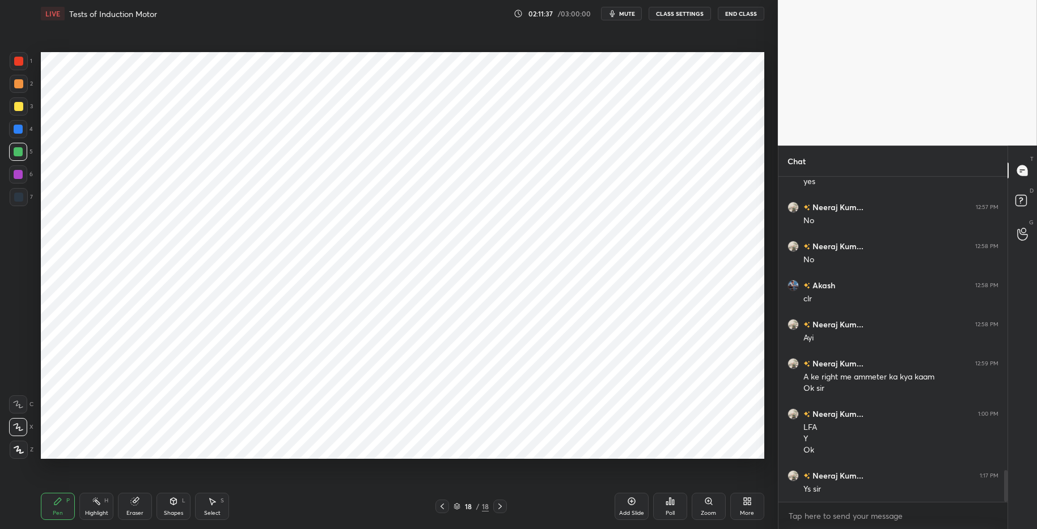
scroll to position [3004, 0]
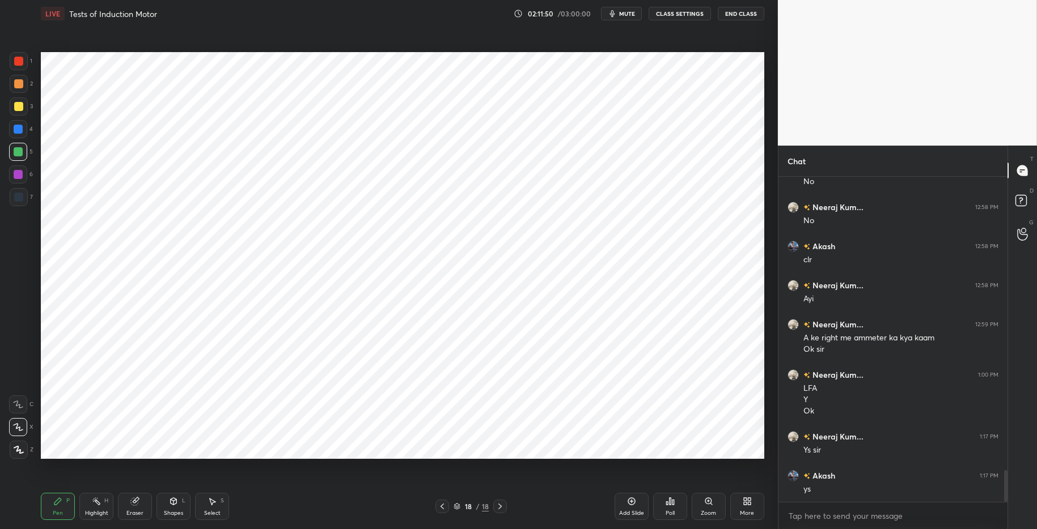
drag, startPoint x: 94, startPoint y: 507, endPoint x: 84, endPoint y: 505, distance: 10.5
click at [93, 507] on div "Highlight H" at bounding box center [96, 506] width 34 height 27
drag, startPoint x: 58, startPoint y: 501, endPoint x: 134, endPoint y: 497, distance: 75.5
click at [58, 501] on icon at bounding box center [57, 501] width 7 height 7
drag, startPoint x: 344, startPoint y: 523, endPoint x: 336, endPoint y: 514, distance: 11.7
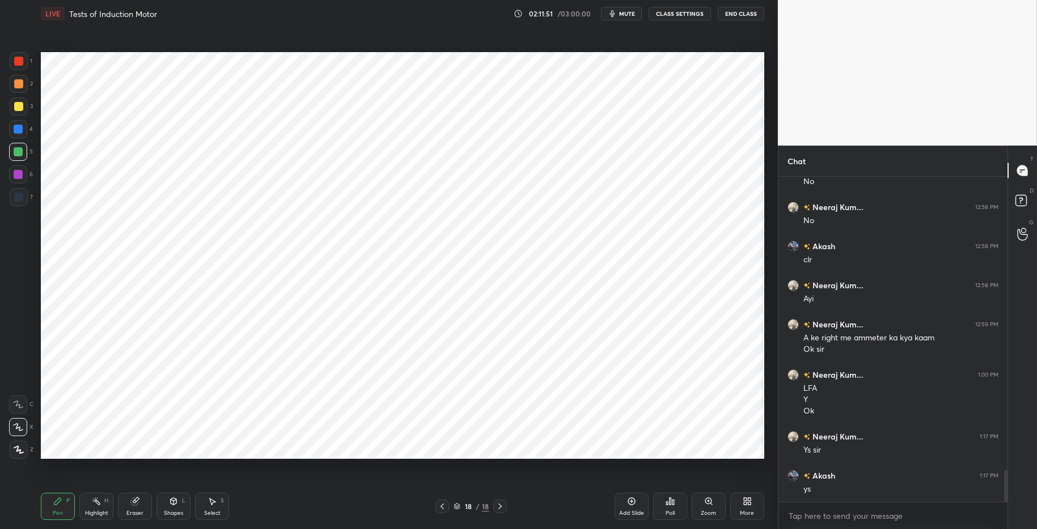
click at [344, 515] on div "Pen P Highlight H Eraser Shapes L Select S 18 / 18 Add Slide Poll Zoom More" at bounding box center [402, 506] width 723 height 45
click at [62, 503] on div "Pen P" at bounding box center [58, 506] width 34 height 27
click at [104, 511] on div "Highlight" at bounding box center [96, 514] width 23 height 6
drag, startPoint x: 19, startPoint y: 443, endPoint x: 20, endPoint y: 434, distance: 9.1
click at [19, 443] on div at bounding box center [18, 450] width 18 height 18
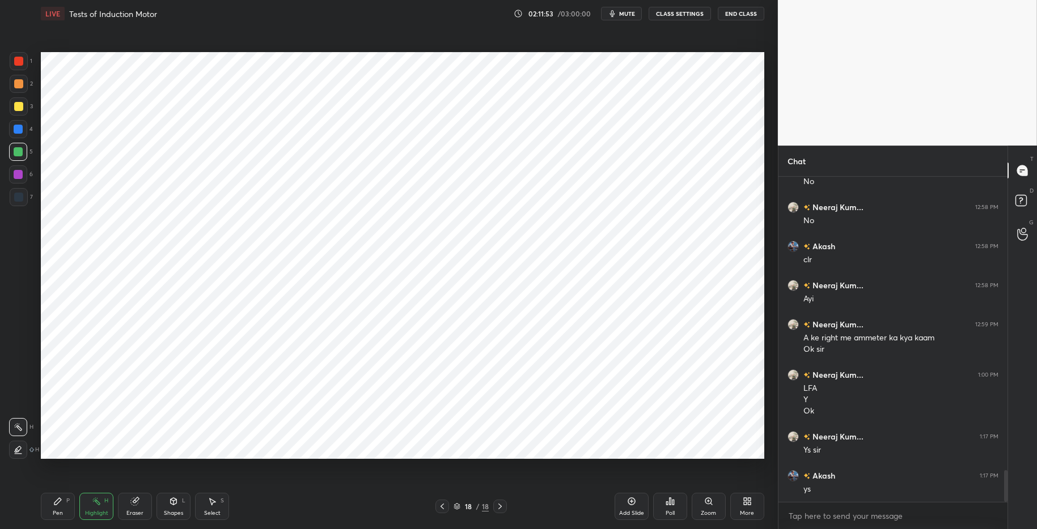
click at [23, 420] on div at bounding box center [18, 427] width 18 height 18
drag, startPoint x: 48, startPoint y: 511, endPoint x: 116, endPoint y: 504, distance: 67.9
click at [49, 511] on div "Pen P" at bounding box center [58, 506] width 34 height 27
drag, startPoint x: 300, startPoint y: 522, endPoint x: 295, endPoint y: 516, distance: 6.8
click at [300, 515] on div "Pen P Highlight H Eraser Shapes L Select S 18 / 18 Add Slide Poll Zoom More" at bounding box center [402, 506] width 723 height 45
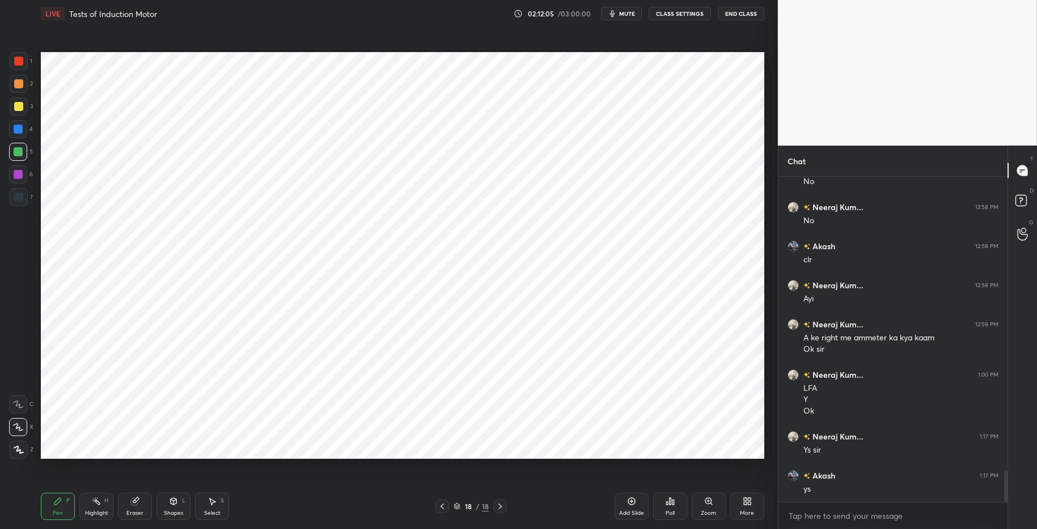
drag, startPoint x: 62, startPoint y: 503, endPoint x: 94, endPoint y: 502, distance: 32.3
click at [63, 503] on div "Pen P" at bounding box center [58, 506] width 34 height 27
click at [101, 508] on div "Highlight H" at bounding box center [96, 506] width 34 height 27
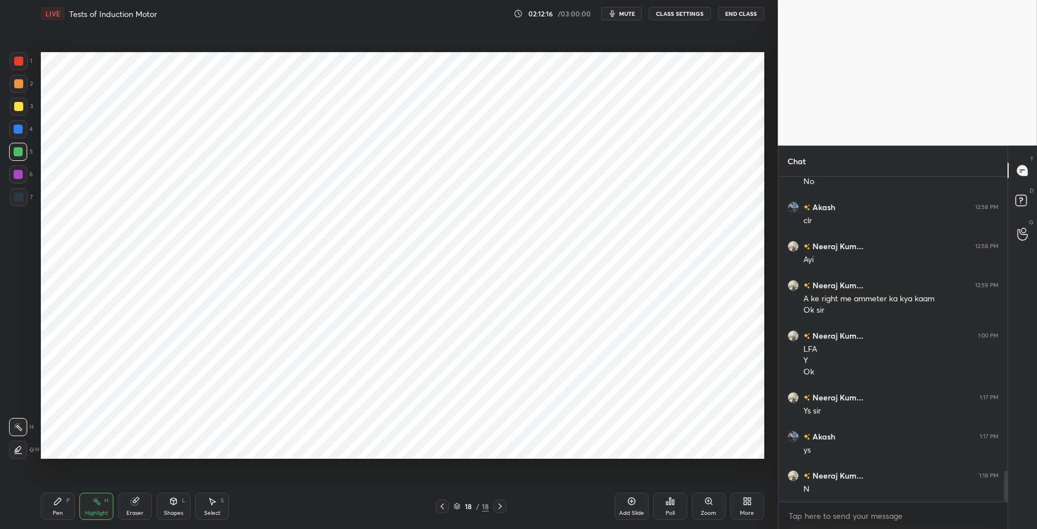
drag, startPoint x: 90, startPoint y: 511, endPoint x: 79, endPoint y: 505, distance: 12.7
click at [90, 511] on div "Highlight" at bounding box center [96, 514] width 23 height 6
click at [62, 502] on icon at bounding box center [57, 501] width 9 height 9
click at [258, 508] on div "Pen P Highlight H Eraser Shapes L Select S" at bounding box center [184, 506] width 287 height 27
click at [20, 131] on div at bounding box center [18, 129] width 9 height 9
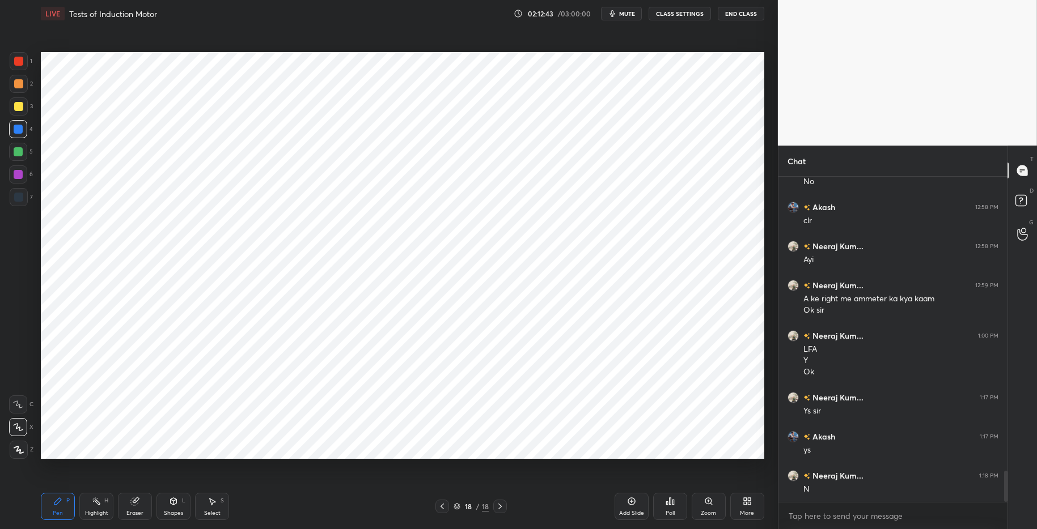
click at [14, 133] on div at bounding box center [18, 129] width 9 height 9
click at [20, 62] on div at bounding box center [18, 61] width 9 height 9
click at [94, 508] on div "Highlight H" at bounding box center [96, 506] width 34 height 27
drag, startPoint x: 49, startPoint y: 502, endPoint x: 93, endPoint y: 501, distance: 44.2
click at [50, 502] on div "Pen P" at bounding box center [58, 506] width 34 height 27
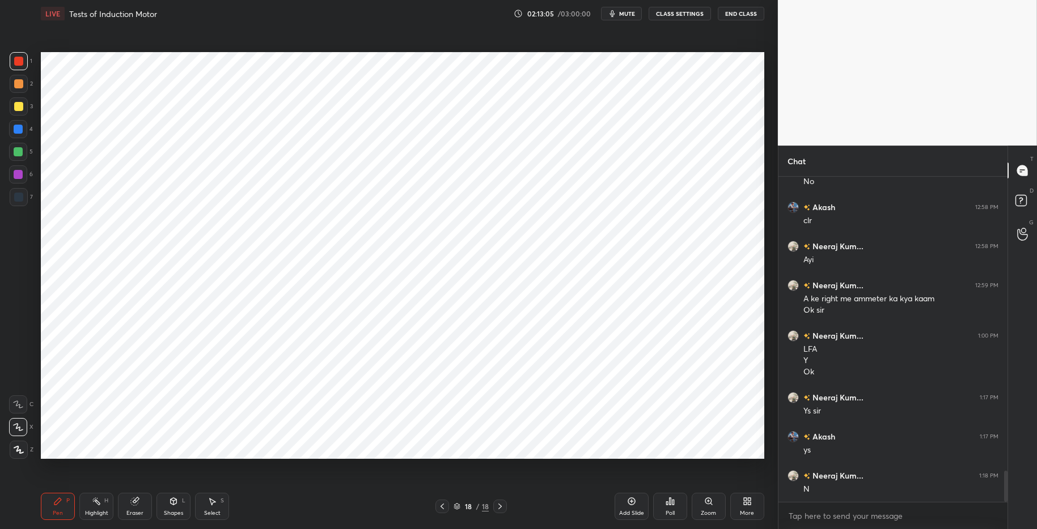
drag, startPoint x: 263, startPoint y: 502, endPoint x: 241, endPoint y: 488, distance: 26.1
click at [260, 501] on div "Pen P Highlight H Eraser Shapes L Select S" at bounding box center [184, 506] width 287 height 27
drag, startPoint x: 24, startPoint y: 135, endPoint x: 33, endPoint y: 141, distance: 11.2
click at [23, 135] on div at bounding box center [18, 129] width 18 height 18
drag, startPoint x: 50, startPoint y: 514, endPoint x: 98, endPoint y: 506, distance: 48.3
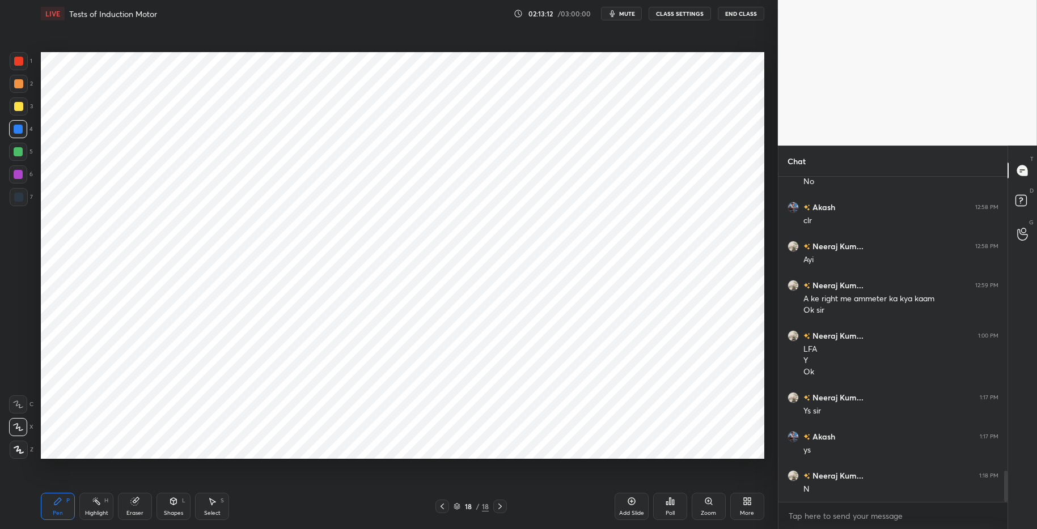
click at [52, 512] on div "Pen P" at bounding box center [58, 506] width 34 height 27
click at [101, 511] on div "Highlight" at bounding box center [96, 514] width 23 height 6
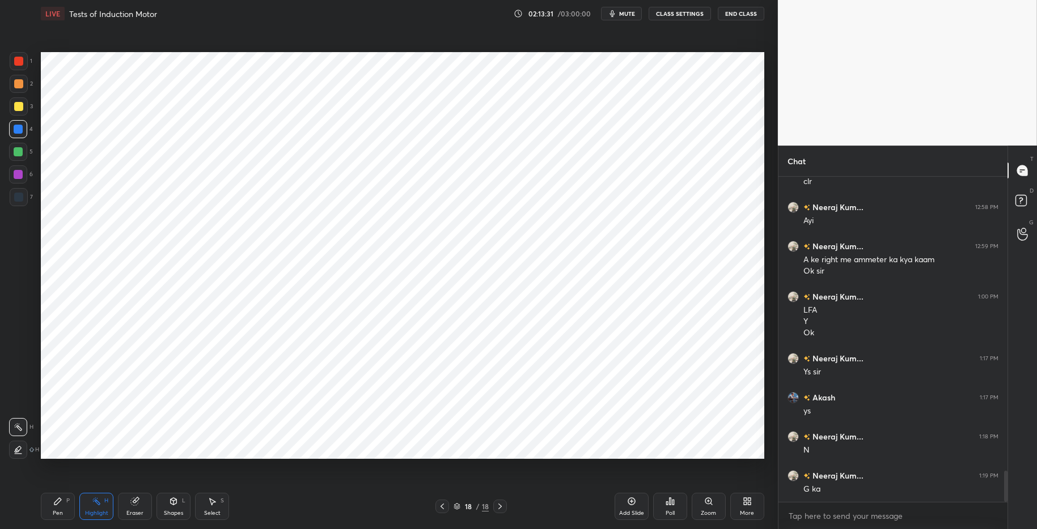
click at [96, 511] on div "Highlight" at bounding box center [96, 514] width 23 height 6
click at [56, 506] on icon at bounding box center [57, 501] width 9 height 9
drag, startPoint x: 98, startPoint y: 499, endPoint x: 59, endPoint y: 498, distance: 39.1
click at [97, 499] on icon at bounding box center [96, 501] width 9 height 9
click at [61, 497] on icon at bounding box center [57, 501] width 9 height 9
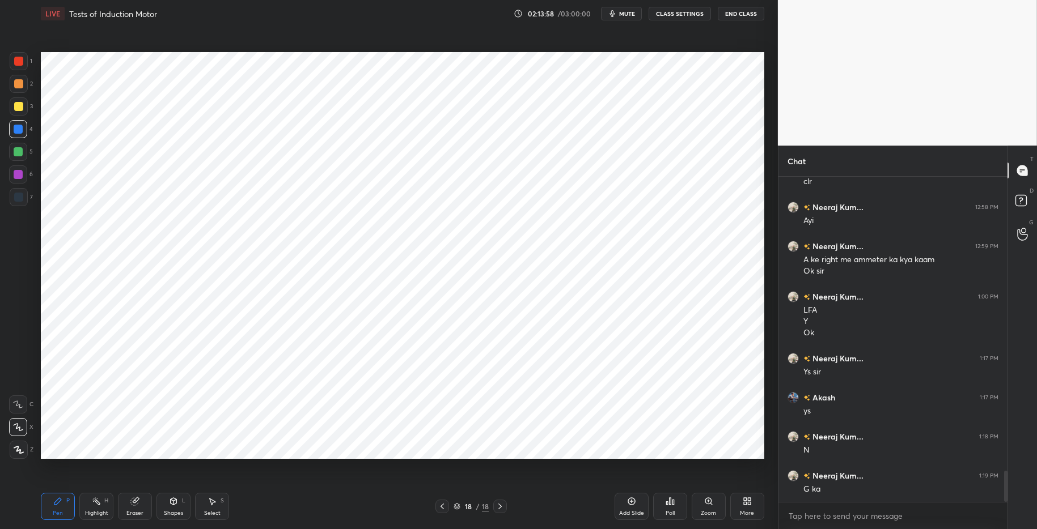
click at [92, 511] on div "Highlight" at bounding box center [96, 514] width 23 height 6
click at [51, 502] on div "Pen P" at bounding box center [58, 506] width 34 height 27
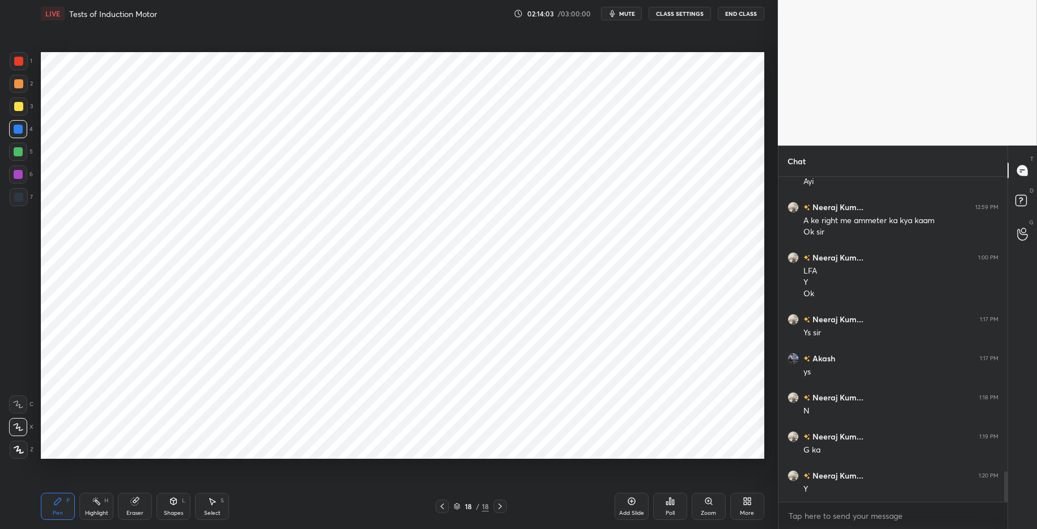
click at [18, 197] on div at bounding box center [18, 197] width 9 height 9
click at [87, 507] on div "Highlight H" at bounding box center [96, 506] width 34 height 27
drag, startPoint x: 54, startPoint y: 502, endPoint x: 171, endPoint y: 498, distance: 116.8
click at [54, 502] on icon at bounding box center [57, 501] width 9 height 9
drag, startPoint x: 272, startPoint y: 512, endPoint x: 222, endPoint y: 463, distance: 70.2
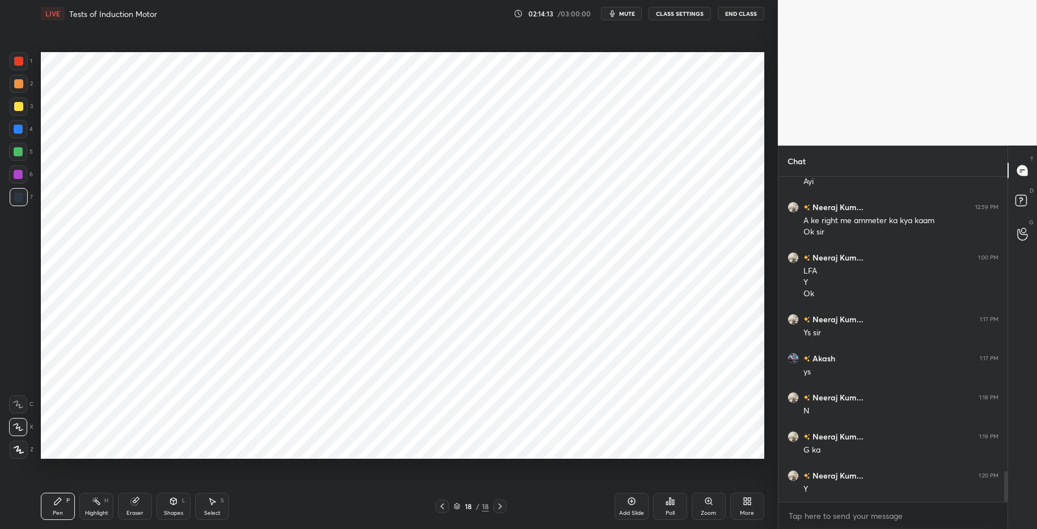
click at [273, 511] on div "Pen P Highlight H Eraser Shapes L Select S" at bounding box center [184, 506] width 287 height 27
click at [14, 130] on div at bounding box center [18, 129] width 9 height 9
drag, startPoint x: 5, startPoint y: 201, endPoint x: 14, endPoint y: 197, distance: 10.4
click at [5, 201] on div "1 2 3 4 5 6 7 C X Z C X Z E E Erase all H H" at bounding box center [18, 255] width 36 height 407
click at [20, 201] on div at bounding box center [18, 197] width 9 height 9
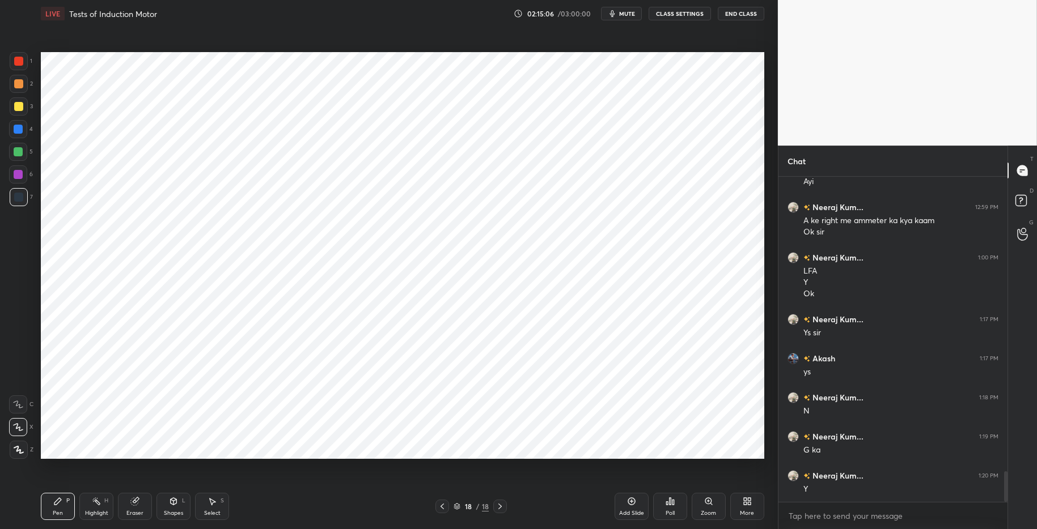
click at [69, 505] on div "Pen P" at bounding box center [58, 506] width 34 height 27
click at [112, 507] on div "Highlight H" at bounding box center [96, 506] width 34 height 27
drag, startPoint x: 50, startPoint y: 503, endPoint x: 95, endPoint y: 502, distance: 44.3
click at [52, 503] on div "Pen P" at bounding box center [58, 506] width 34 height 27
drag, startPoint x: 103, startPoint y: 507, endPoint x: 98, endPoint y: 504, distance: 6.1
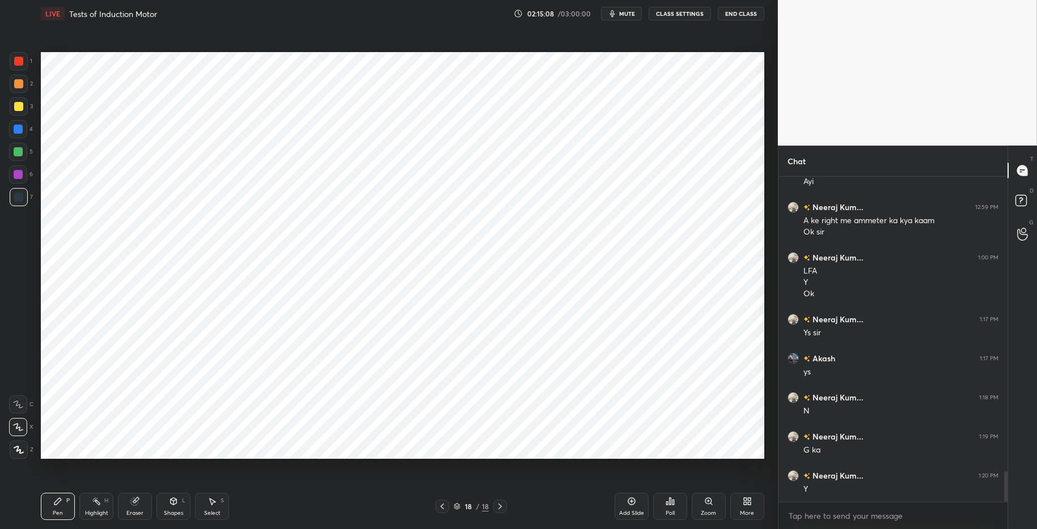
click at [103, 507] on div "Highlight H" at bounding box center [96, 506] width 34 height 27
drag, startPoint x: 18, startPoint y: 451, endPoint x: 20, endPoint y: 438, distance: 13.7
click at [20, 450] on icon at bounding box center [18, 450] width 9 height 9
click at [19, 425] on icon at bounding box center [18, 427] width 9 height 9
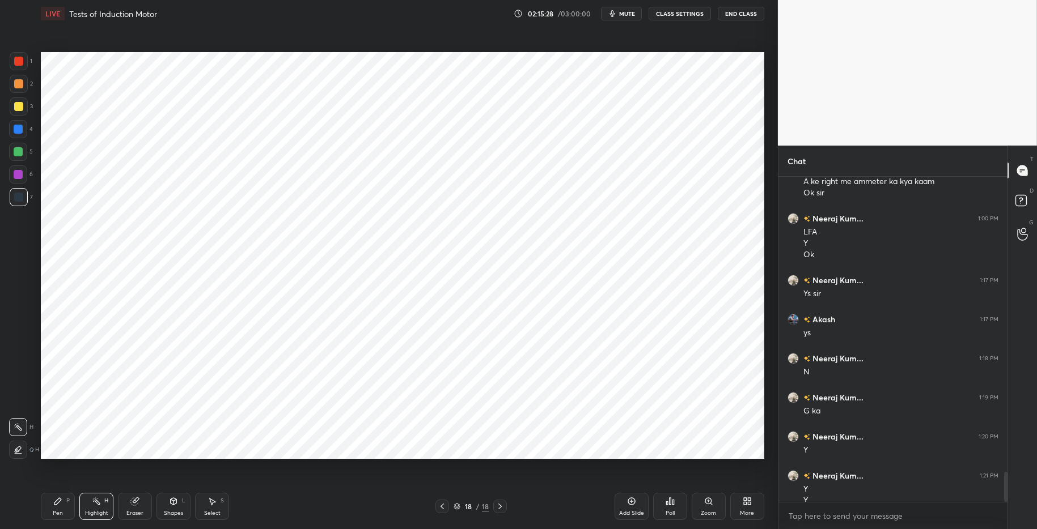
scroll to position [3172, 0]
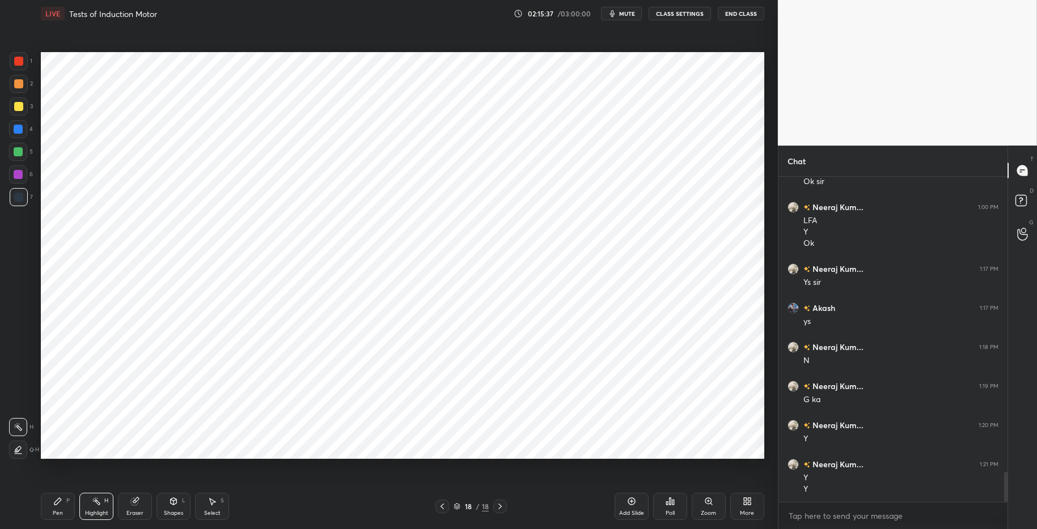
drag, startPoint x: 90, startPoint y: 514, endPoint x: 67, endPoint y: 503, distance: 25.1
click at [90, 514] on div "Highlight" at bounding box center [96, 514] width 23 height 6
click at [62, 503] on div "Pen P" at bounding box center [58, 506] width 34 height 27
click at [635, 499] on icon at bounding box center [631, 501] width 9 height 9
click at [22, 133] on div at bounding box center [18, 129] width 9 height 9
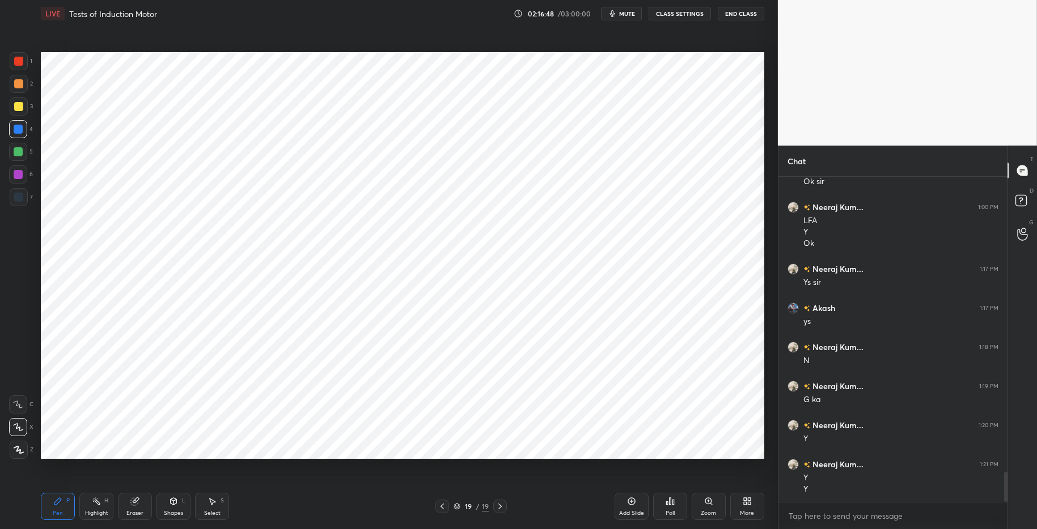
drag, startPoint x: 179, startPoint y: 513, endPoint x: 167, endPoint y: 491, distance: 24.6
click at [178, 513] on div "Shapes" at bounding box center [173, 514] width 19 height 6
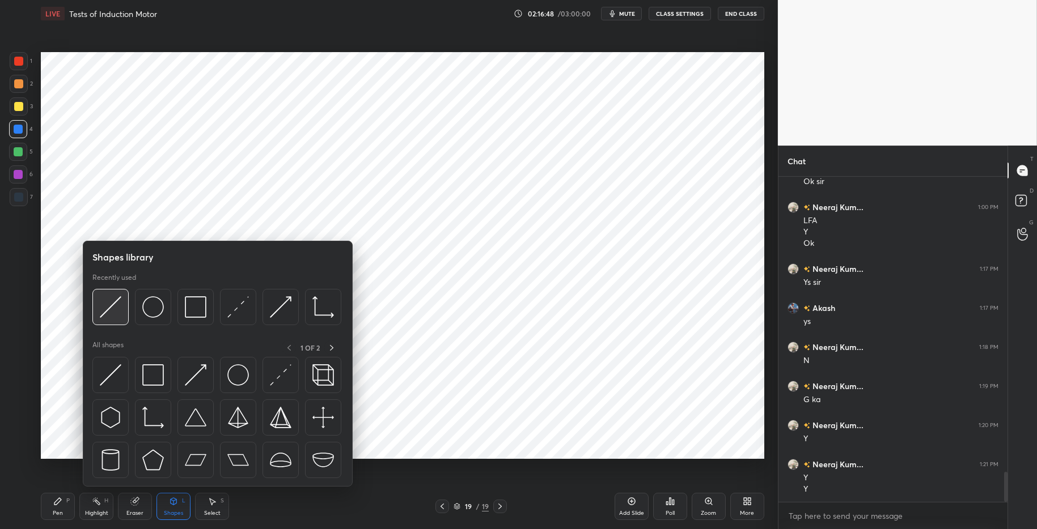
click at [110, 303] on img at bounding box center [111, 307] width 22 height 22
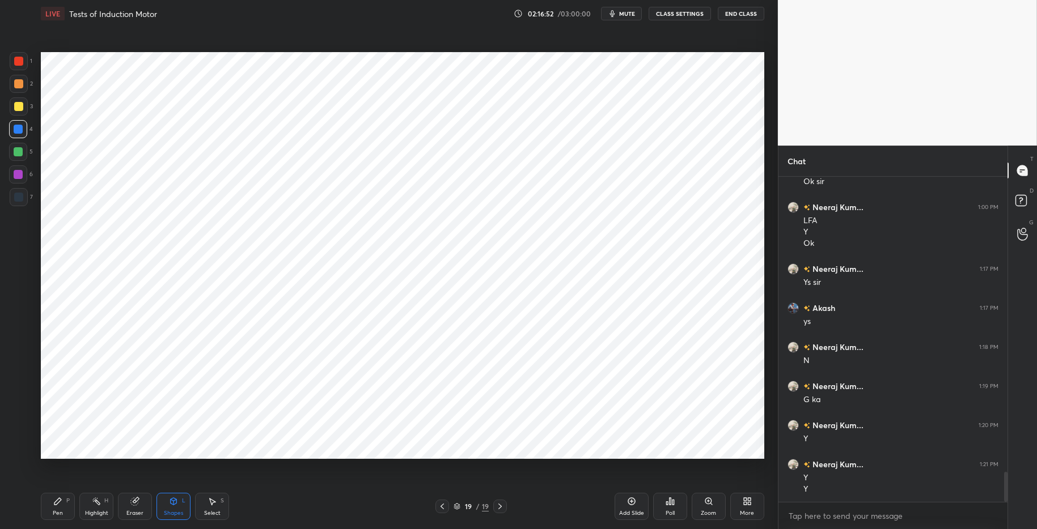
click at [90, 511] on div "Highlight" at bounding box center [96, 514] width 23 height 6
drag, startPoint x: 56, startPoint y: 504, endPoint x: 94, endPoint y: 500, distance: 38.2
click at [58, 503] on icon at bounding box center [57, 501] width 7 height 7
click at [91, 504] on div "Highlight H" at bounding box center [96, 506] width 34 height 27
click at [61, 501] on icon at bounding box center [57, 501] width 9 height 9
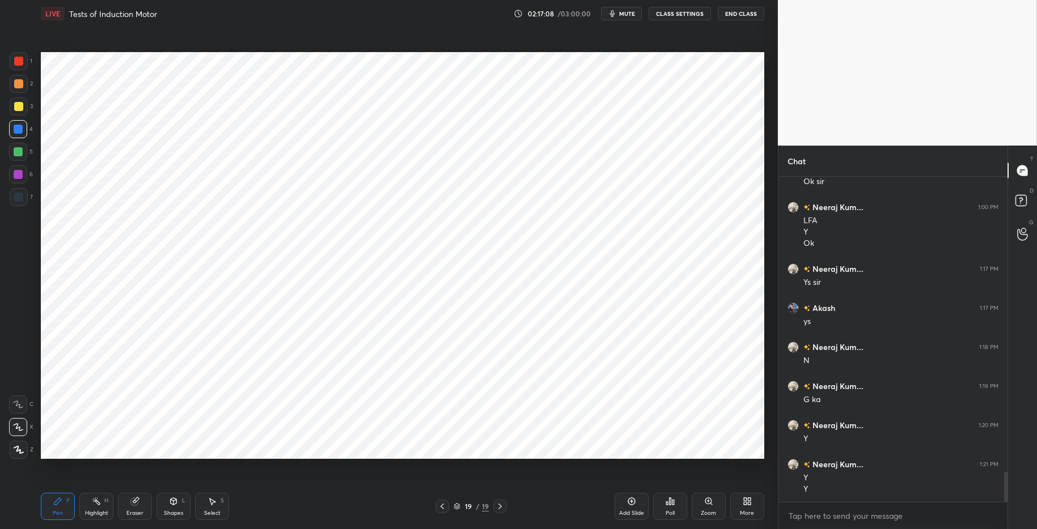
click at [303, 515] on div "Pen P Highlight H Eraser Shapes L Select S 19 / 19 Add Slide Poll Zoom More" at bounding box center [402, 506] width 723 height 45
drag, startPoint x: 19, startPoint y: 176, endPoint x: 6, endPoint y: 171, distance: 14.2
click at [19, 176] on div at bounding box center [18, 174] width 9 height 9
click at [63, 505] on div "Pen P" at bounding box center [58, 506] width 34 height 27
click at [98, 511] on div "Highlight" at bounding box center [96, 514] width 23 height 6
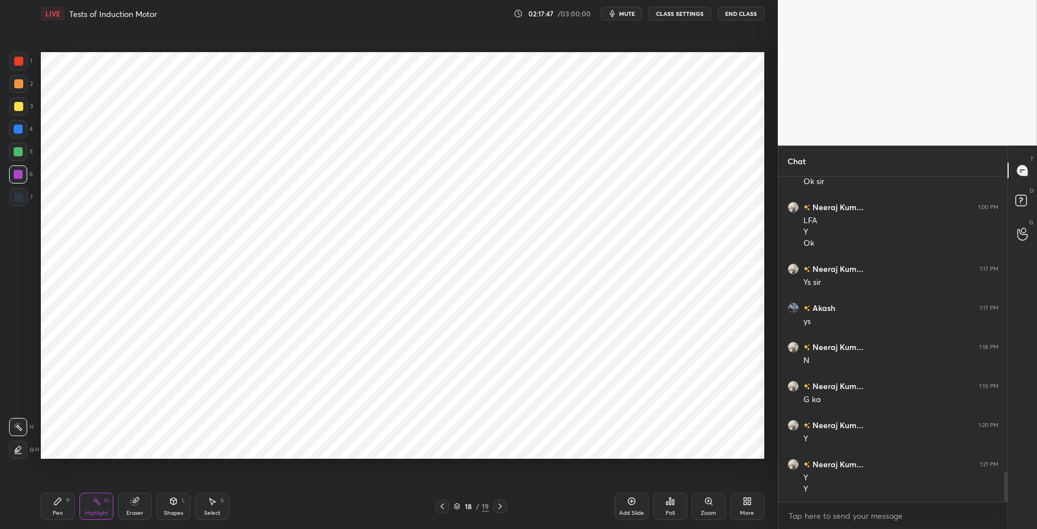
drag, startPoint x: 73, startPoint y: 506, endPoint x: 77, endPoint y: 500, distance: 7.7
click at [74, 504] on div "Pen P" at bounding box center [58, 506] width 34 height 27
click at [56, 506] on div "Pen P" at bounding box center [58, 506] width 34 height 27
click at [114, 513] on div "Pen P Highlight H Eraser Shapes L Select S" at bounding box center [184, 506] width 287 height 27
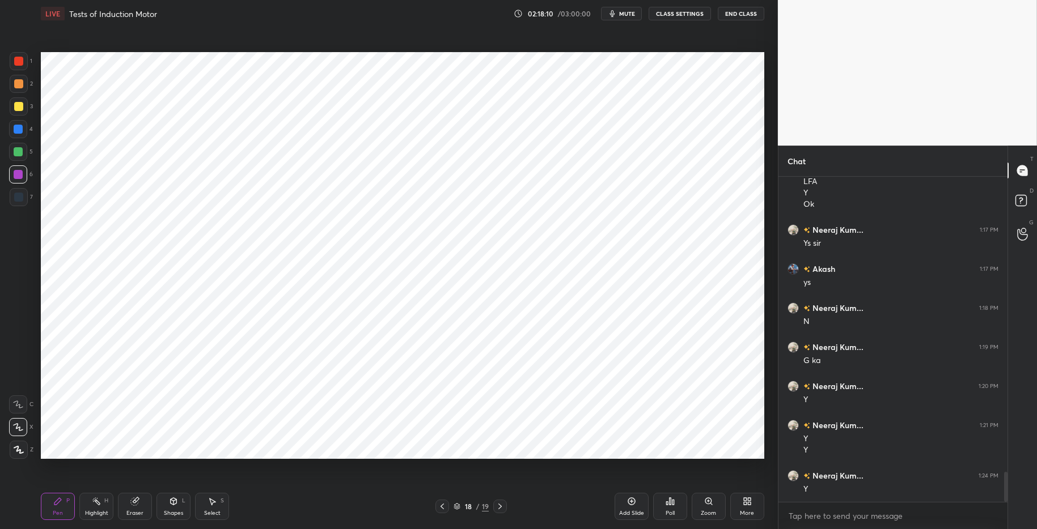
click at [63, 506] on div "Pen P" at bounding box center [58, 506] width 34 height 27
click at [98, 507] on div "Highlight H" at bounding box center [96, 506] width 34 height 27
click at [94, 515] on div "Highlight" at bounding box center [96, 514] width 23 height 6
drag, startPoint x: 57, startPoint y: 510, endPoint x: 129, endPoint y: 508, distance: 72.0
click at [60, 511] on div "Pen" at bounding box center [58, 514] width 10 height 6
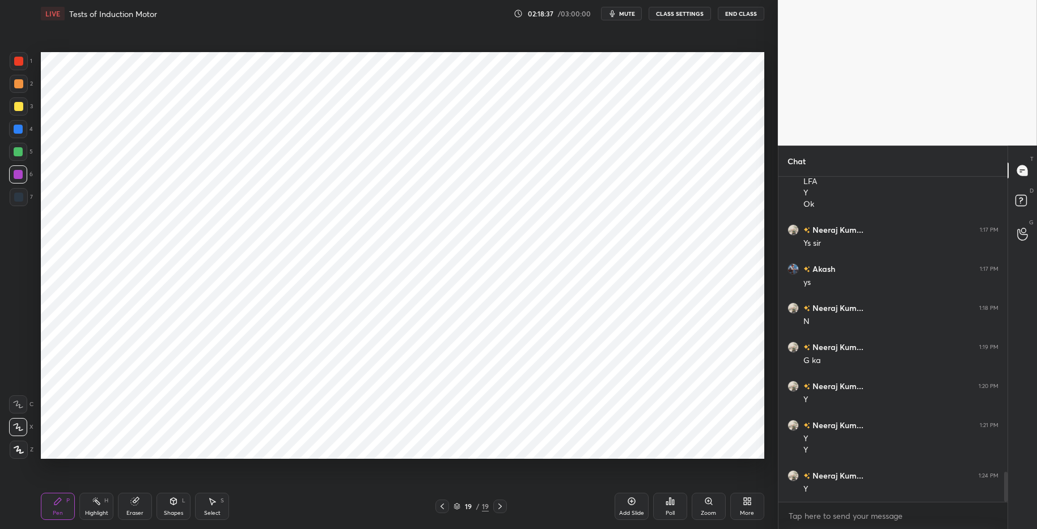
click at [299, 515] on div "Pen P Highlight H Eraser Shapes L Select S" at bounding box center [184, 506] width 287 height 27
click at [20, 133] on div at bounding box center [18, 129] width 9 height 9
click at [20, 60] on div at bounding box center [18, 61] width 9 height 9
click at [170, 508] on div "Shapes L" at bounding box center [173, 506] width 34 height 27
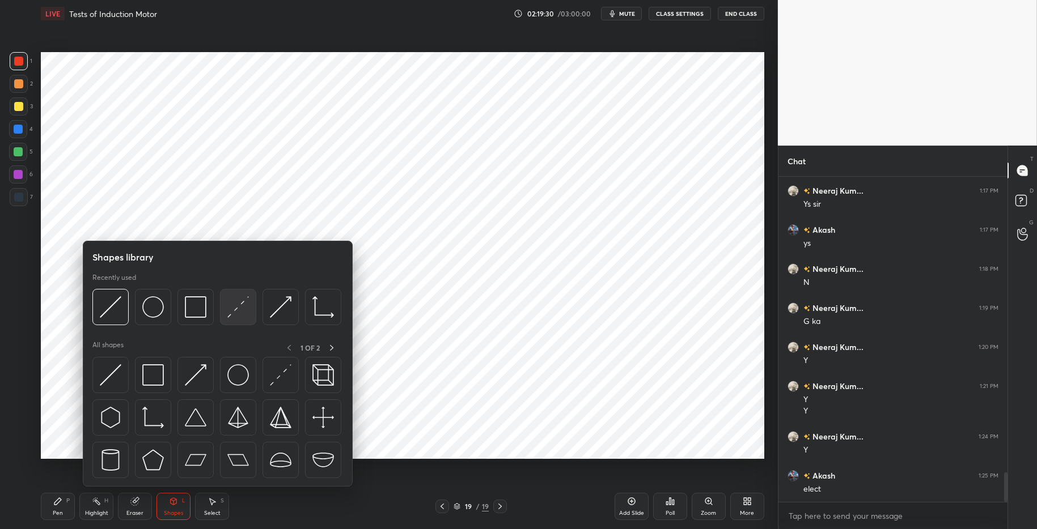
click at [240, 308] on img at bounding box center [238, 307] width 22 height 22
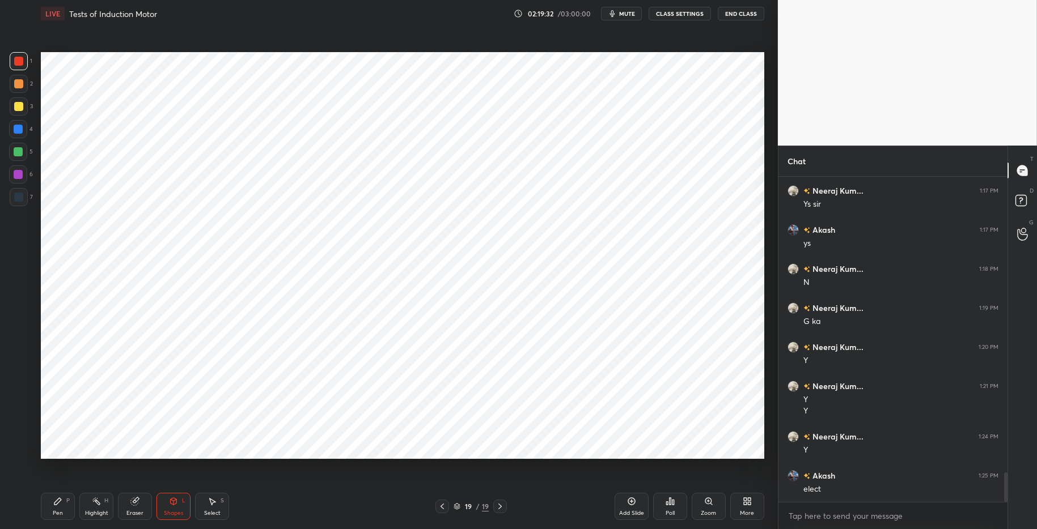
drag, startPoint x: 59, startPoint y: 505, endPoint x: 97, endPoint y: 503, distance: 38.0
click at [59, 505] on icon at bounding box center [57, 501] width 9 height 9
click at [320, 515] on div "Pen P Highlight H Eraser Shapes L Select S 19 / 19 Add Slide Poll Zoom More" at bounding box center [402, 506] width 723 height 45
click at [22, 125] on div at bounding box center [18, 129] width 18 height 18
drag, startPoint x: 16, startPoint y: 151, endPoint x: 15, endPoint y: 135, distance: 16.5
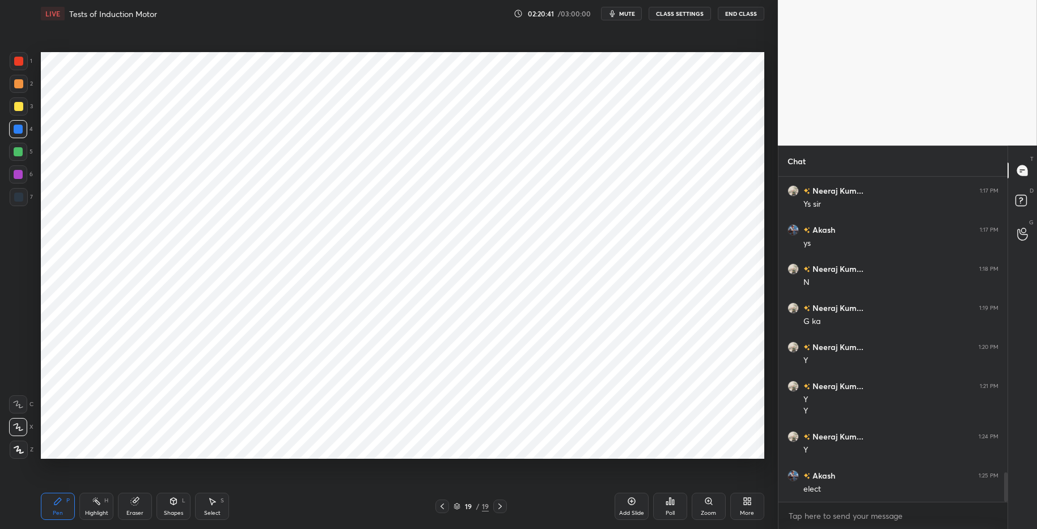
click at [16, 151] on div at bounding box center [18, 151] width 9 height 9
click at [19, 126] on div at bounding box center [18, 129] width 9 height 9
click at [17, 155] on div at bounding box center [18, 151] width 9 height 9
click at [14, 125] on div at bounding box center [18, 129] width 9 height 9
click at [18, 148] on div at bounding box center [18, 151] width 9 height 9
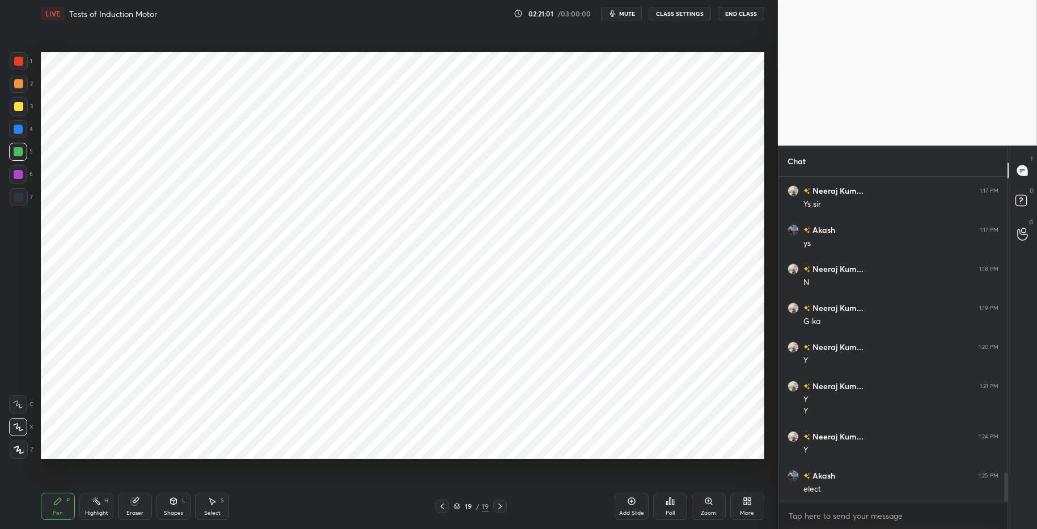
click at [18, 130] on div at bounding box center [18, 129] width 9 height 9
click at [175, 513] on div "Shapes" at bounding box center [173, 514] width 19 height 6
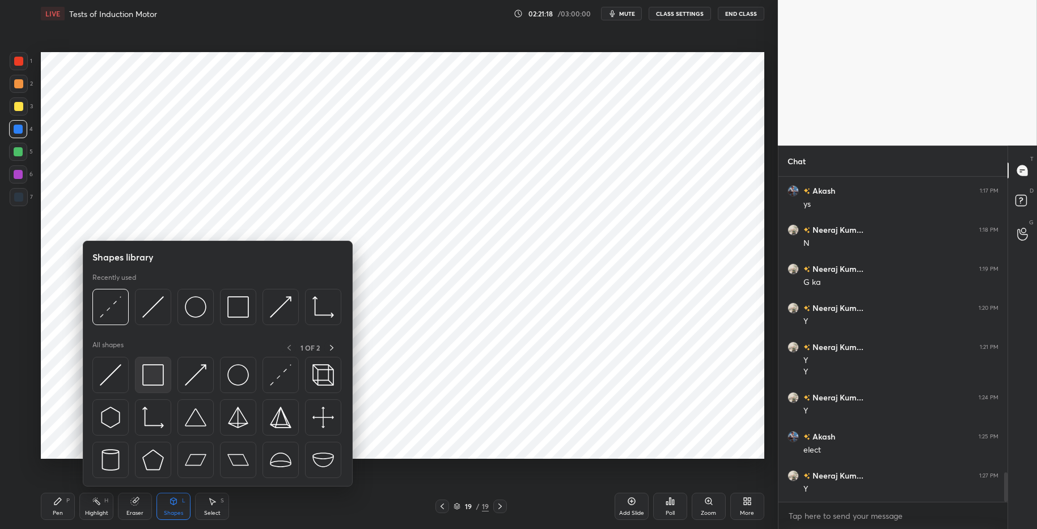
click at [156, 370] on img at bounding box center [153, 376] width 22 height 22
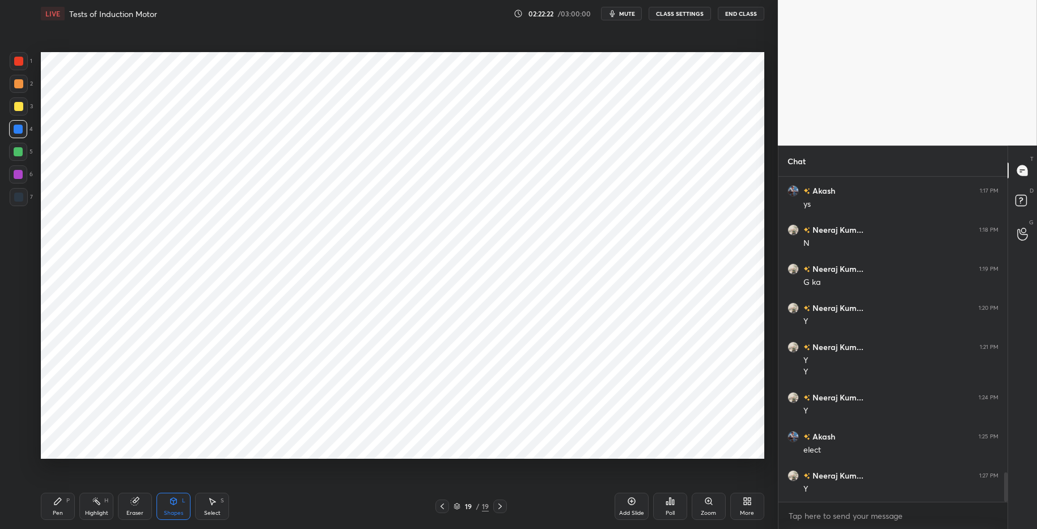
click at [92, 512] on div "Highlight" at bounding box center [96, 514] width 23 height 6
drag, startPoint x: 60, startPoint y: 503, endPoint x: 67, endPoint y: 501, distance: 7.7
click at [61, 502] on icon at bounding box center [57, 501] width 9 height 9
click at [279, 515] on div "Pen P Highlight H Eraser Shapes L Select S" at bounding box center [184, 506] width 287 height 27
click at [633, 497] on icon at bounding box center [631, 501] width 9 height 9
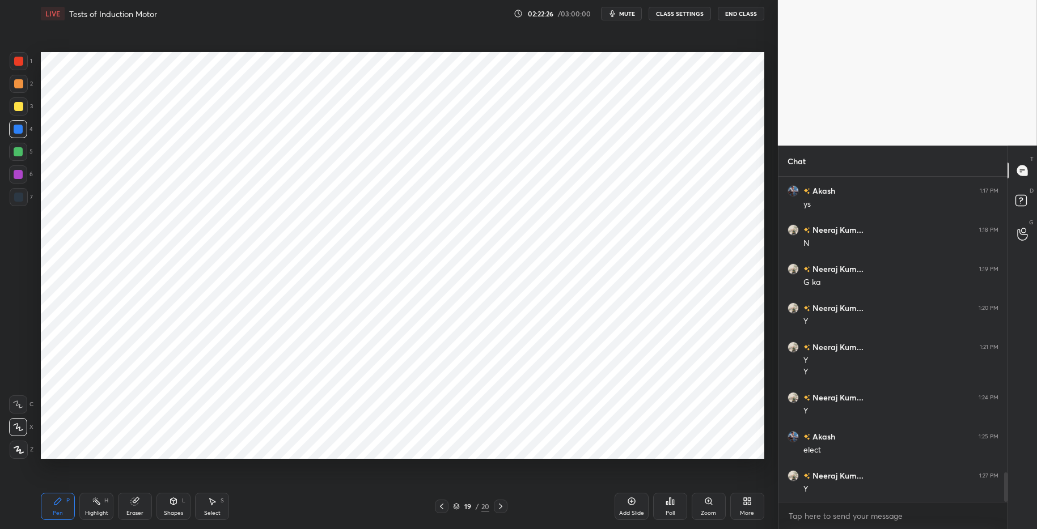
click at [87, 507] on div "Highlight H" at bounding box center [96, 506] width 34 height 27
drag, startPoint x: 53, startPoint y: 499, endPoint x: 209, endPoint y: 498, distance: 156.5
click at [56, 499] on div "Pen P" at bounding box center [58, 506] width 34 height 27
click at [342, 515] on div "Pen P Highlight H Eraser Shapes L Select S 19 / 20 Add Slide Poll Zoom More" at bounding box center [402, 506] width 723 height 45
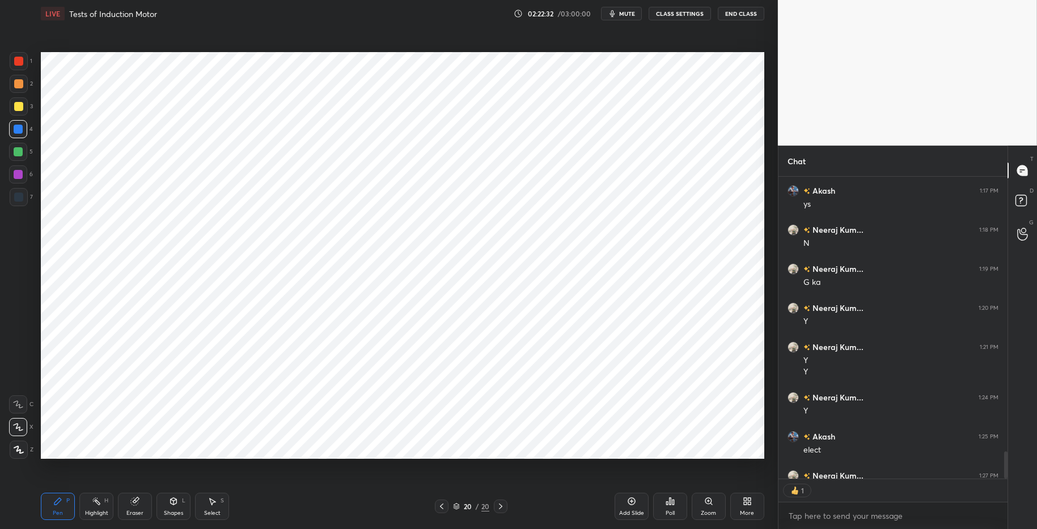
drag, startPoint x: 23, startPoint y: 59, endPoint x: 22, endPoint y: 78, distance: 19.3
click at [23, 59] on div at bounding box center [18, 61] width 9 height 9
drag, startPoint x: 24, startPoint y: 129, endPoint x: 35, endPoint y: 129, distance: 11.3
click at [24, 129] on div at bounding box center [18, 129] width 18 height 18
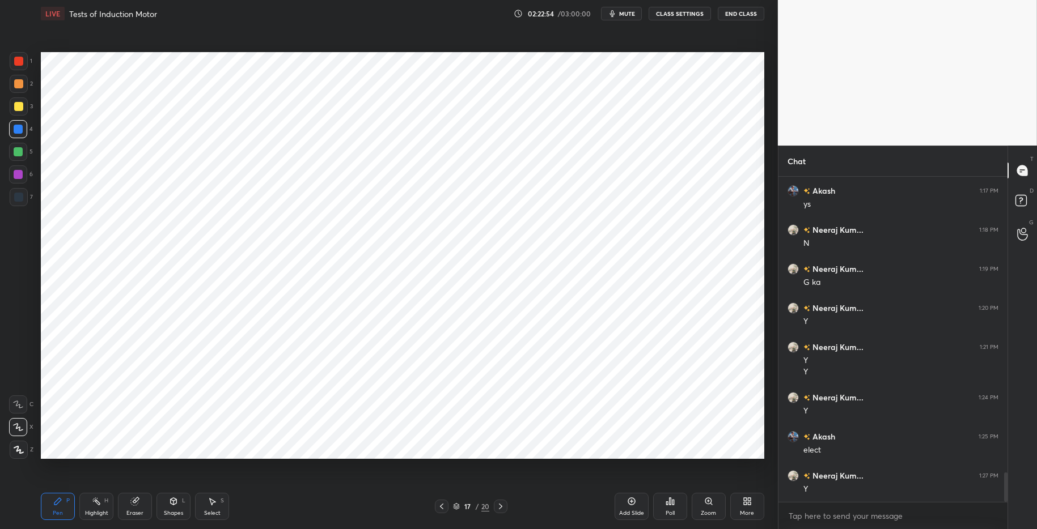
click at [56, 507] on div "Pen P" at bounding box center [58, 506] width 34 height 27
click at [101, 512] on div "Highlight" at bounding box center [96, 514] width 23 height 6
click at [50, 503] on div "Pen P" at bounding box center [58, 506] width 34 height 27
drag, startPoint x: 98, startPoint y: 507, endPoint x: 65, endPoint y: 486, distance: 38.5
click at [95, 505] on div "Highlight H" at bounding box center [96, 506] width 34 height 27
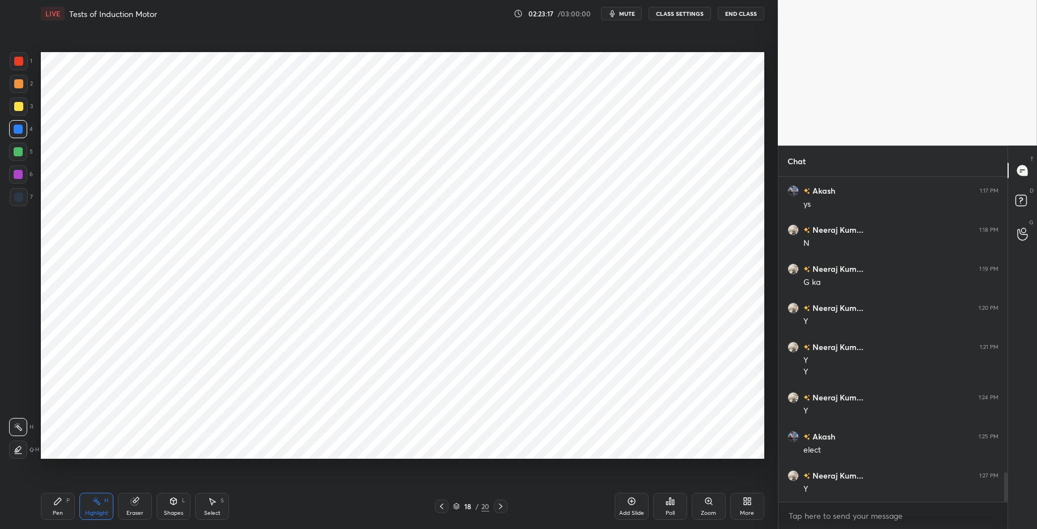
drag, startPoint x: 16, startPoint y: 449, endPoint x: 16, endPoint y: 443, distance: 5.7
click at [16, 447] on icon at bounding box center [18, 450] width 9 height 9
click at [19, 421] on div at bounding box center [18, 427] width 18 height 18
click at [108, 356] on div "Setting up your live class Poll for secs No correct answer Start poll" at bounding box center [402, 255] width 732 height 457
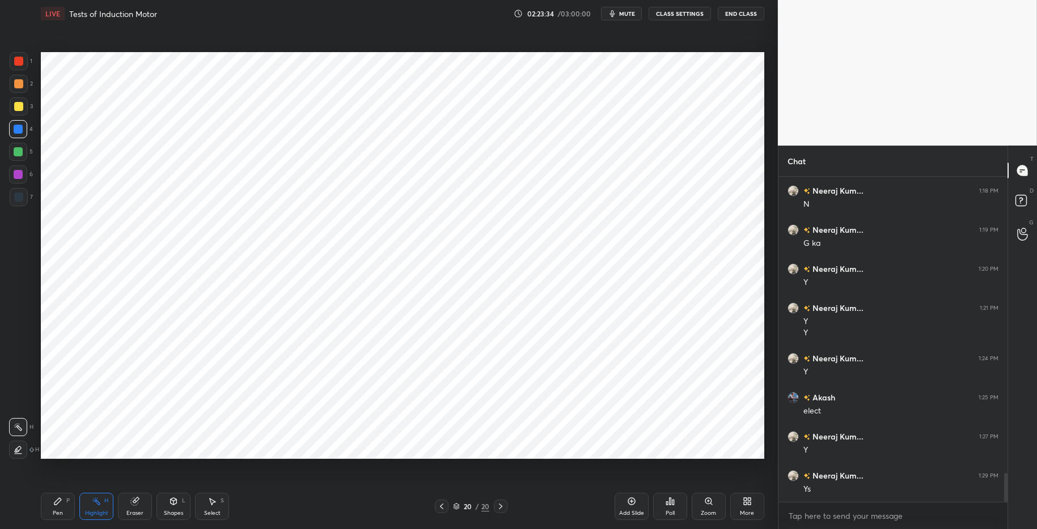
click at [93, 515] on div "Highlight" at bounding box center [96, 514] width 23 height 6
drag, startPoint x: 54, startPoint y: 501, endPoint x: 140, endPoint y: 502, distance: 85.6
click at [54, 501] on icon at bounding box center [57, 501] width 9 height 9
drag, startPoint x: 311, startPoint y: 523, endPoint x: 249, endPoint y: 502, distance: 65.3
click at [311, 515] on div "Pen P Highlight H Eraser Shapes L Select S 20 / 20 Add Slide Poll Zoom More" at bounding box center [402, 506] width 723 height 45
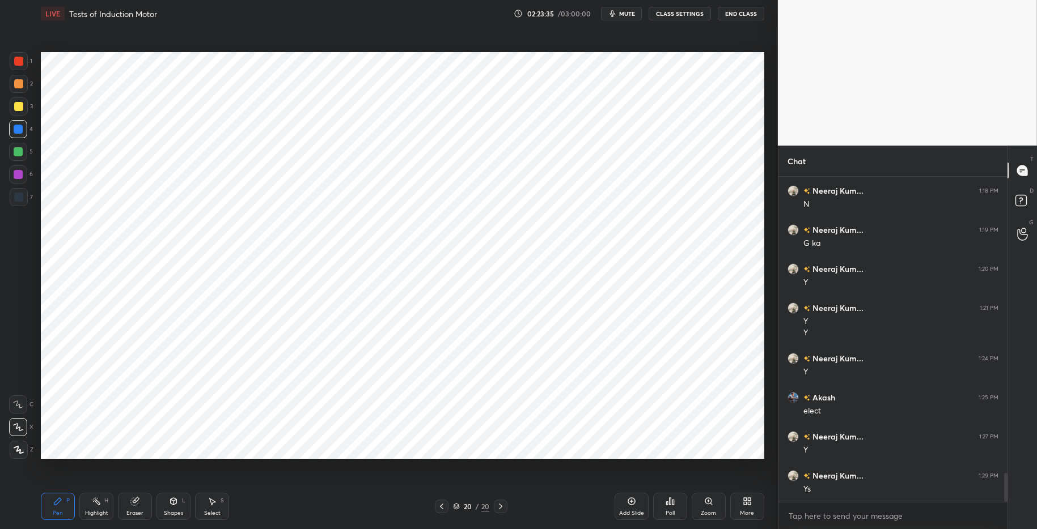
click at [94, 507] on div "Highlight H" at bounding box center [96, 506] width 34 height 27
drag, startPoint x: 56, startPoint y: 502, endPoint x: 170, endPoint y: 503, distance: 114.0
click at [59, 501] on icon at bounding box center [57, 501] width 7 height 7
drag, startPoint x: 346, startPoint y: 527, endPoint x: 325, endPoint y: 506, distance: 29.3
click at [348, 515] on div "Pen P Highlight H Eraser Shapes L Select S 20 / 20 Add Slide Poll Zoom More" at bounding box center [402, 506] width 723 height 45
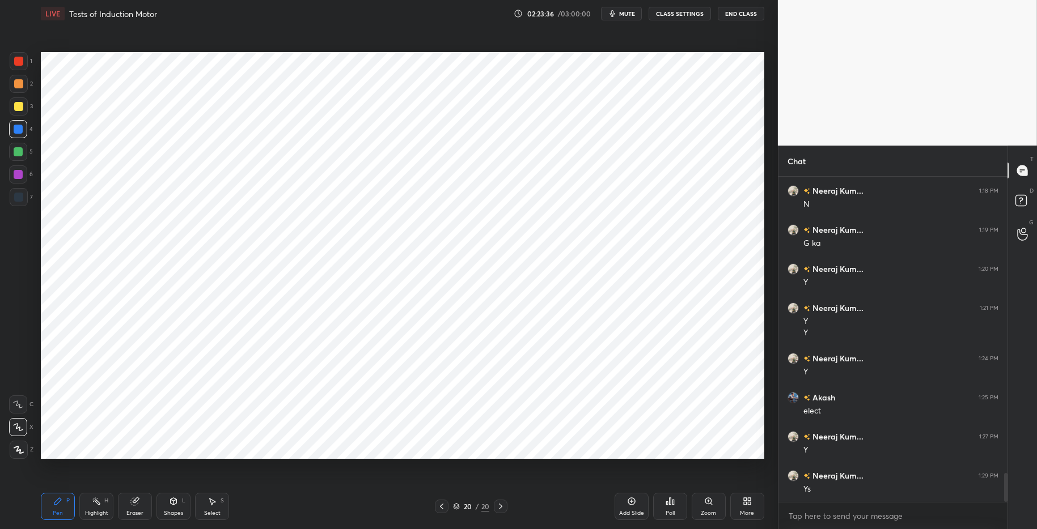
scroll to position [3340, 0]
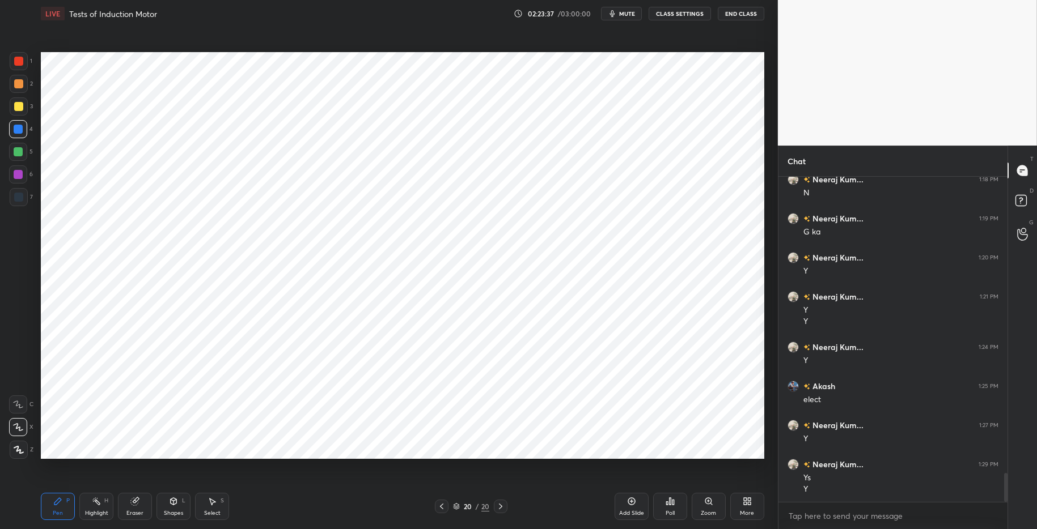
click at [14, 137] on div at bounding box center [18, 129] width 18 height 18
click at [16, 163] on div "5" at bounding box center [21, 154] width 24 height 23
click at [20, 133] on div at bounding box center [18, 129] width 9 height 9
click at [19, 58] on div at bounding box center [18, 61] width 9 height 9
click at [20, 128] on div at bounding box center [18, 129] width 9 height 9
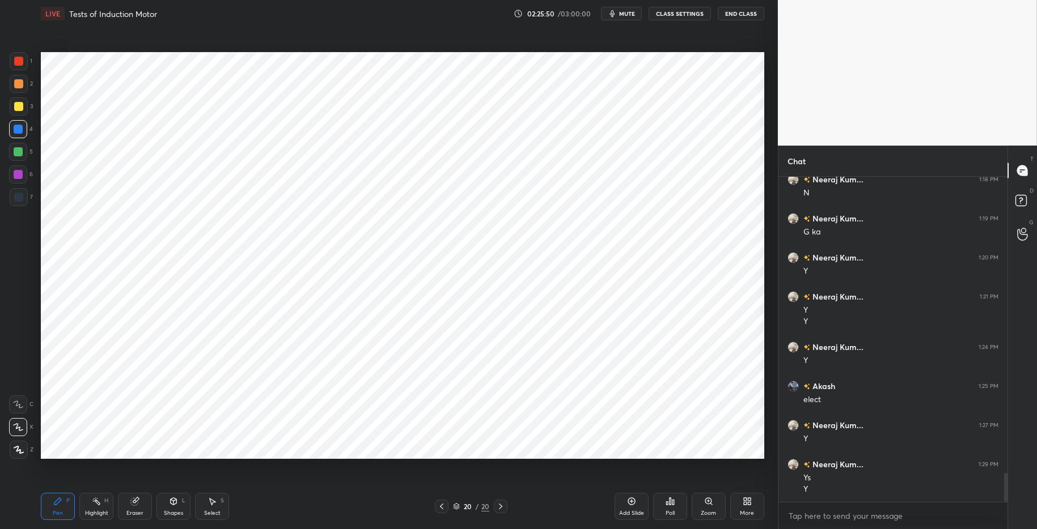
click at [221, 508] on div "Select S" at bounding box center [212, 506] width 34 height 27
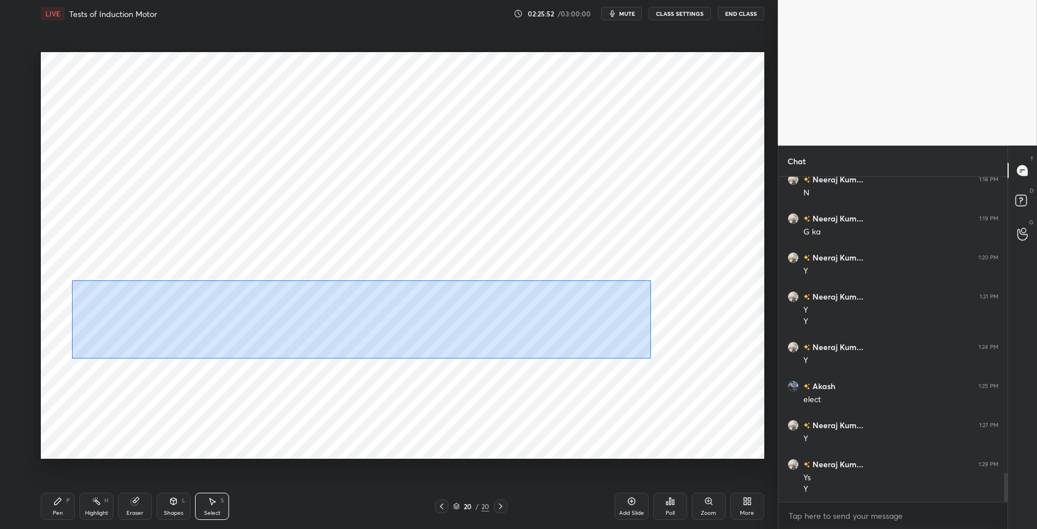
drag, startPoint x: 74, startPoint y: 281, endPoint x: 536, endPoint y: 339, distance: 465.6
click at [650, 358] on div "0 ° Undo Copy Paste here Duplicate Duplicate to new slide Delete" at bounding box center [402, 255] width 723 height 407
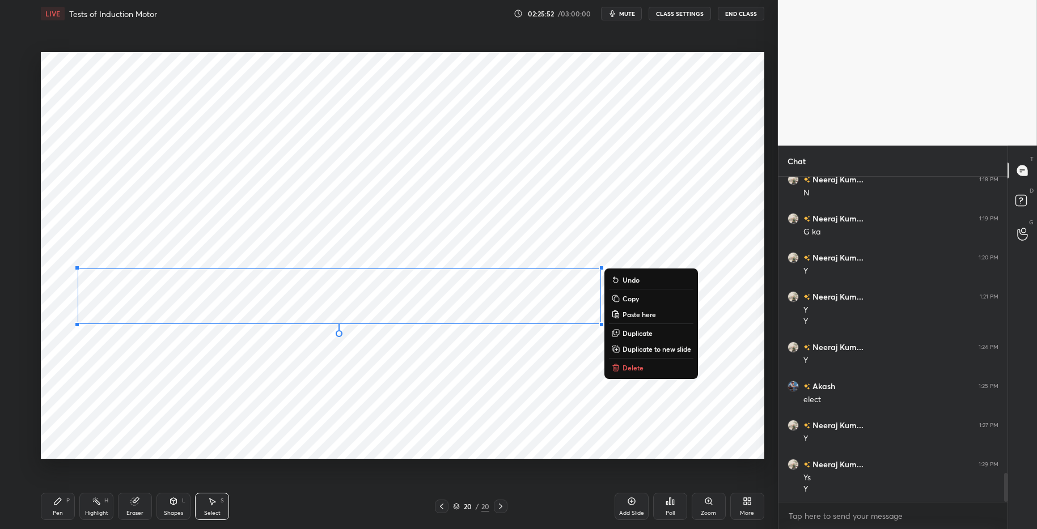
click at [353, 402] on div "0 ° Undo Copy Paste here Duplicate Duplicate to new slide Delete" at bounding box center [402, 255] width 723 height 407
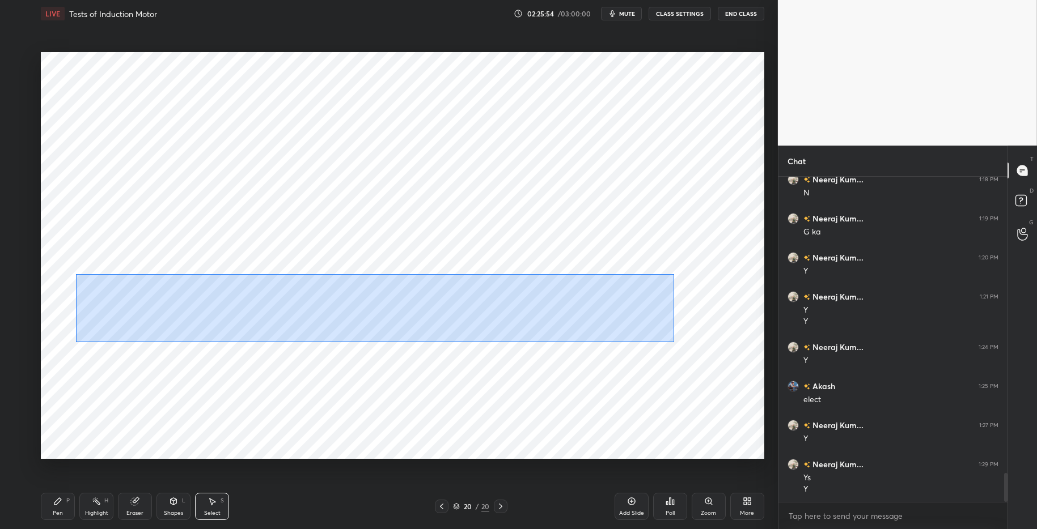
drag, startPoint x: 75, startPoint y: 274, endPoint x: 625, endPoint y: 325, distance: 552.3
click at [673, 342] on div "0 ° Undo Copy Paste here Duplicate Duplicate to new slide Delete" at bounding box center [402, 255] width 723 height 407
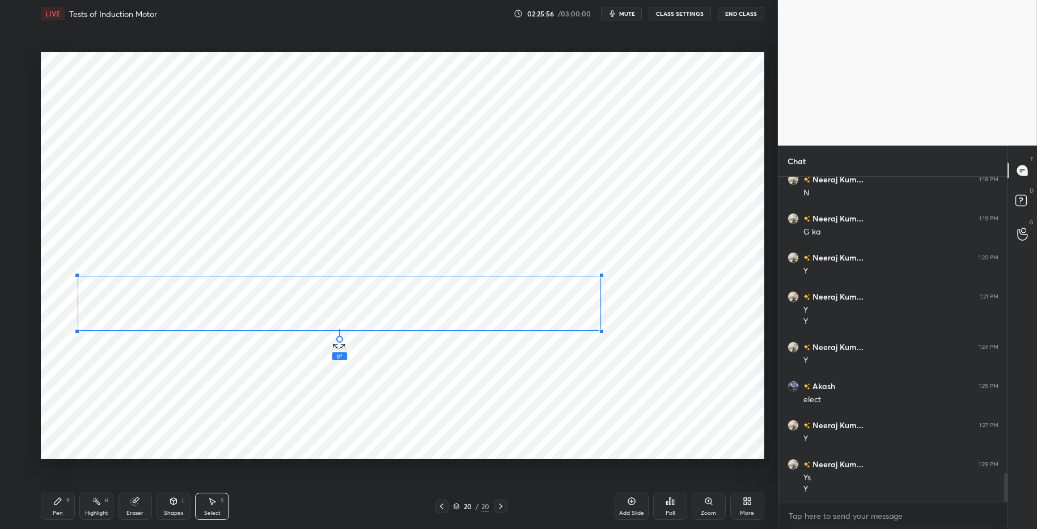
click at [337, 337] on div at bounding box center [339, 339] width 7 height 7
click at [341, 345] on div "0 ° Undo Copy Paste here Duplicate Duplicate to new slide Delete" at bounding box center [402, 255] width 723 height 407
drag, startPoint x: 359, startPoint y: 303, endPoint x: 355, endPoint y: 311, distance: 8.9
click at [361, 310] on div "0 ° Undo Copy Paste here Duplicate Duplicate to new slide Delete" at bounding box center [402, 255] width 723 height 407
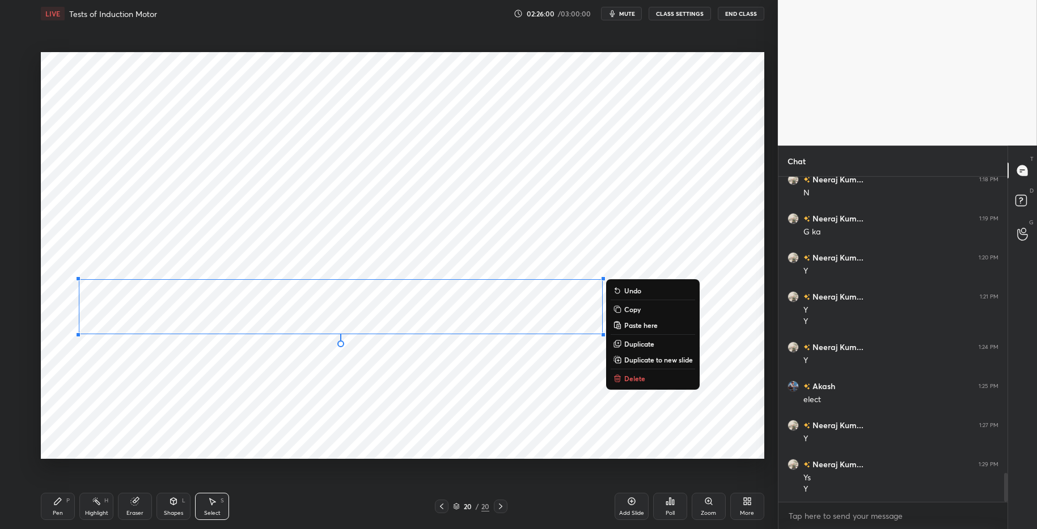
click at [345, 378] on div "0 ° Undo Copy Paste here Duplicate Duplicate to new slide Delete" at bounding box center [402, 255] width 723 height 407
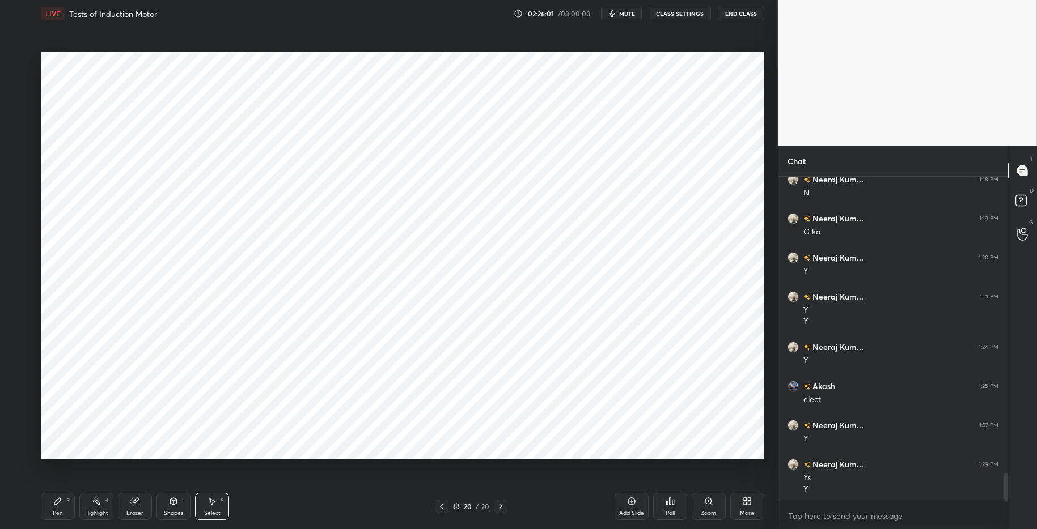
drag, startPoint x: 138, startPoint y: 504, endPoint x: 179, endPoint y: 474, distance: 50.3
click at [138, 503] on icon at bounding box center [134, 501] width 9 height 9
click at [63, 511] on div "Pen P" at bounding box center [58, 506] width 34 height 27
click at [328, 515] on div "Pen P Highlight H Eraser Shapes L Select S 20 / 20 Add Slide Poll Zoom More" at bounding box center [402, 506] width 723 height 45
click at [103, 512] on div "Highlight" at bounding box center [96, 514] width 23 height 6
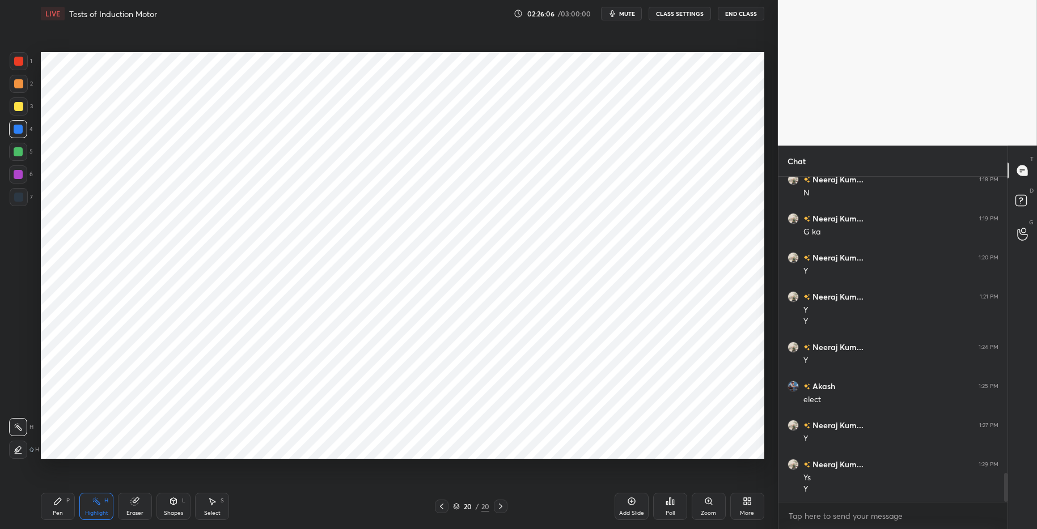
click at [67, 505] on div "Pen P" at bounding box center [58, 506] width 34 height 27
click at [274, 511] on div "Pen P Highlight H Eraser Shapes L Select S" at bounding box center [184, 506] width 287 height 27
drag, startPoint x: 91, startPoint y: 517, endPoint x: 75, endPoint y: 510, distance: 16.7
click at [91, 515] on div "Highlight H" at bounding box center [96, 506] width 34 height 27
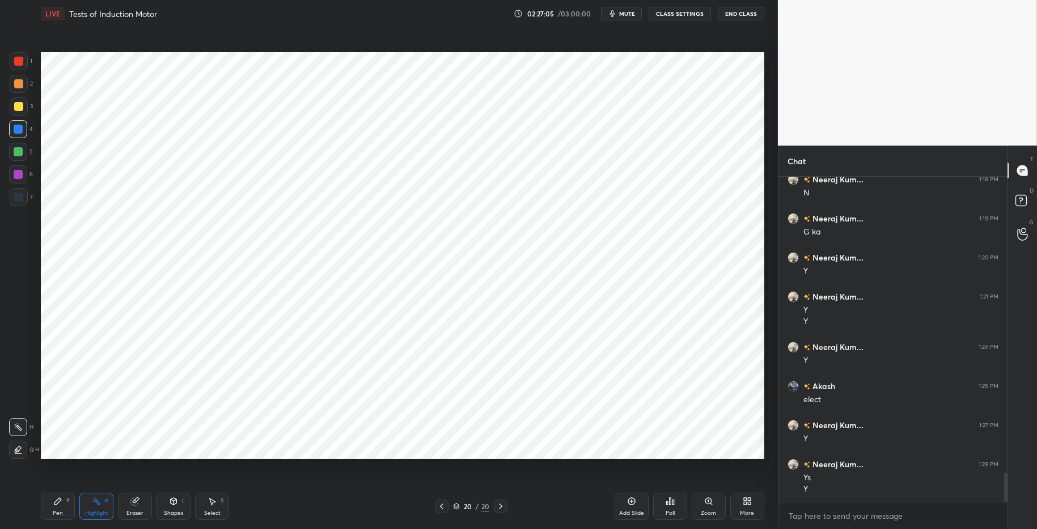
drag, startPoint x: 60, startPoint y: 509, endPoint x: 71, endPoint y: 503, distance: 13.2
click at [60, 509] on div "Pen P" at bounding box center [58, 506] width 34 height 27
click at [284, 512] on div "Pen P Highlight H Eraser Shapes L Select S" at bounding box center [184, 506] width 287 height 27
click at [745, 507] on div "More" at bounding box center [747, 506] width 34 height 27
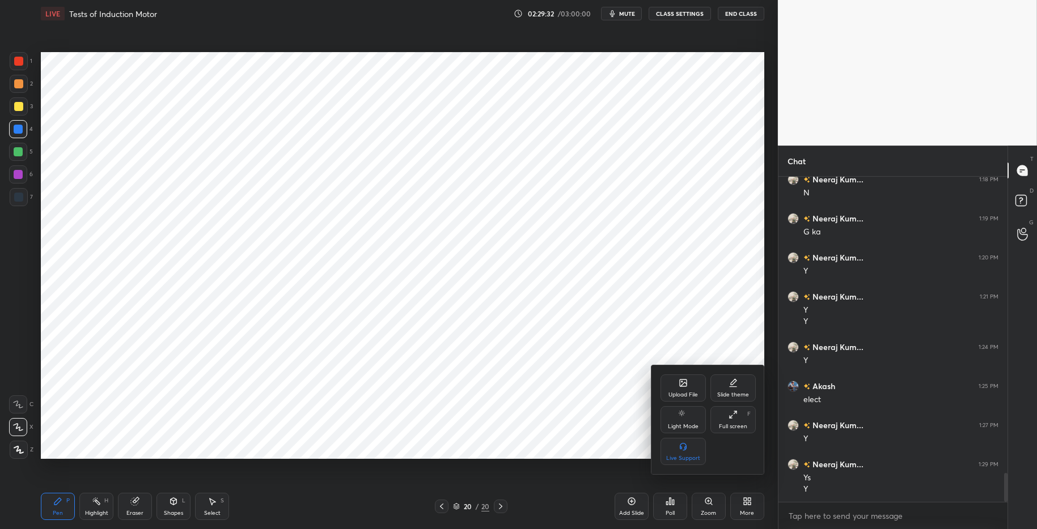
click at [682, 385] on icon at bounding box center [683, 385] width 6 height 4
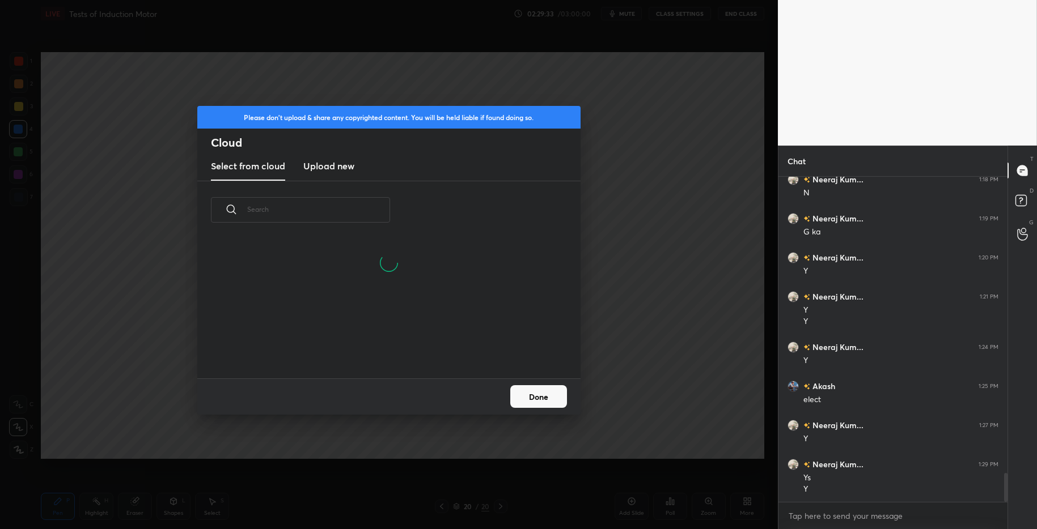
click at [324, 165] on h3 "Upload new" at bounding box center [328, 166] width 51 height 14
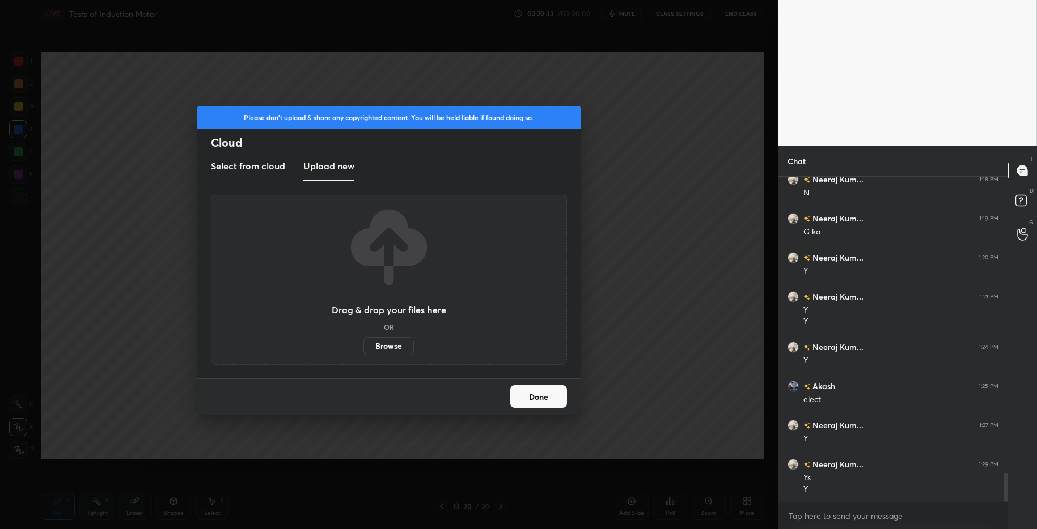
click at [395, 342] on label "Browse" at bounding box center [388, 346] width 50 height 18
click at [363, 342] on input "Browse" at bounding box center [363, 346] width 0 height 18
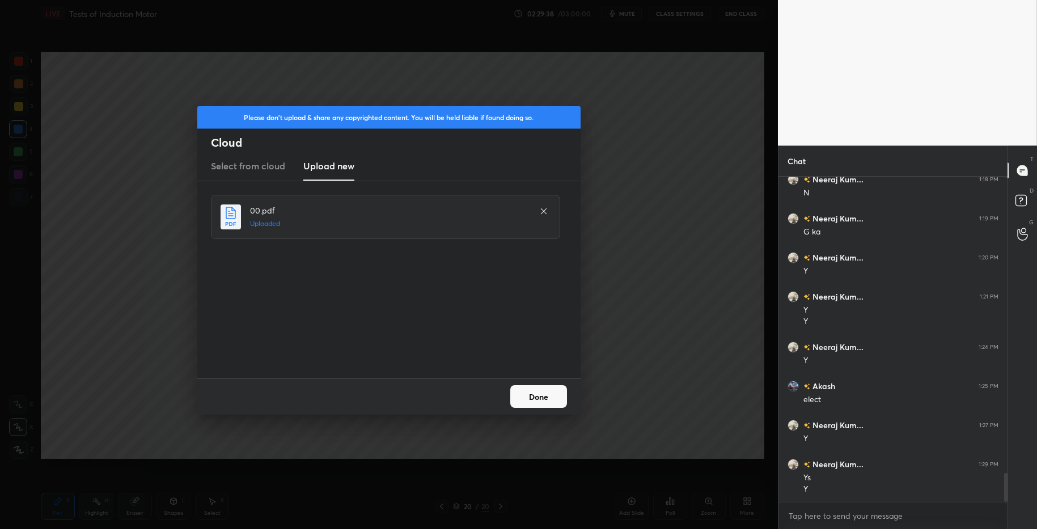
drag, startPoint x: 536, startPoint y: 395, endPoint x: 544, endPoint y: 393, distance: 7.6
click at [539, 396] on button "Done" at bounding box center [538, 396] width 57 height 23
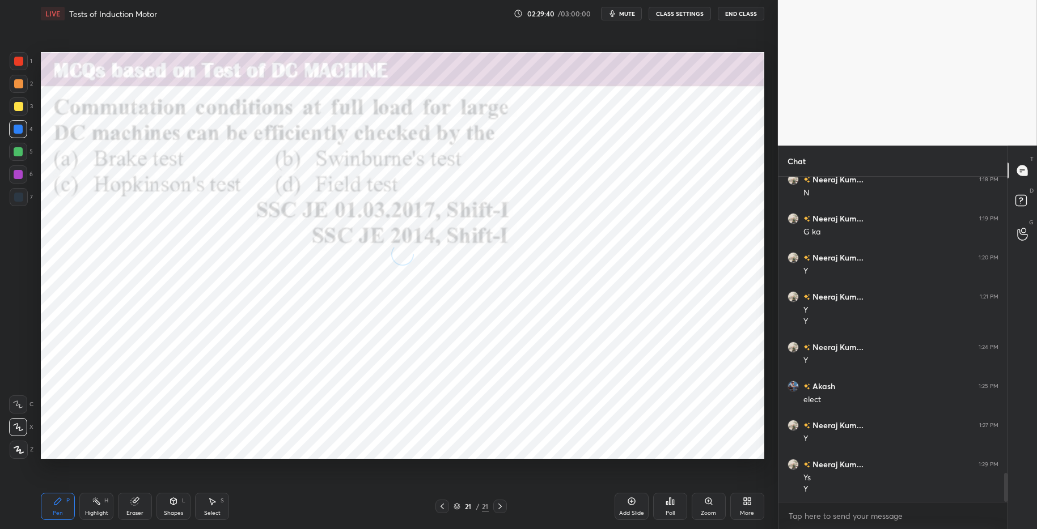
click at [674, 500] on icon at bounding box center [670, 501] width 9 height 9
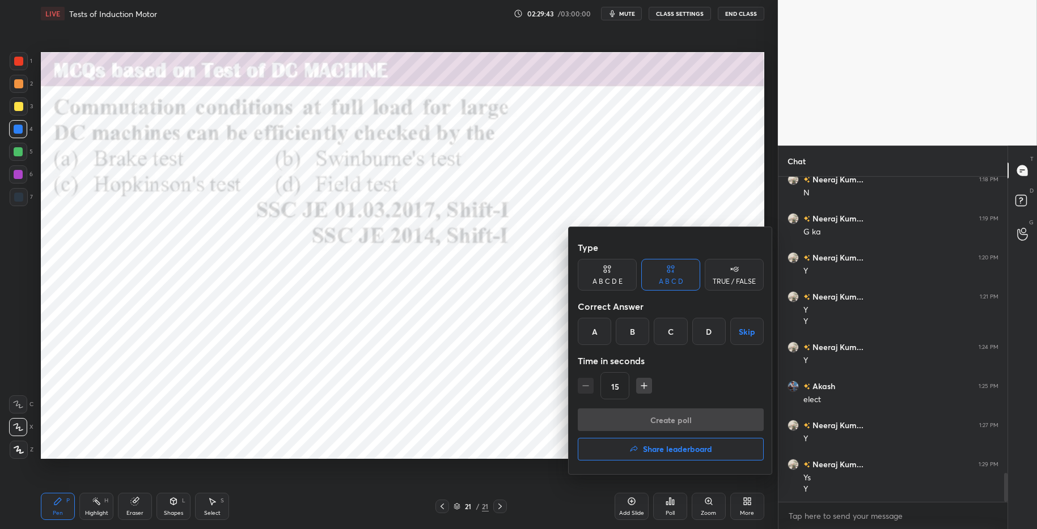
drag, startPoint x: 670, startPoint y: 332, endPoint x: 669, endPoint y: 338, distance: 6.3
click at [670, 332] on div "C" at bounding box center [670, 331] width 33 height 27
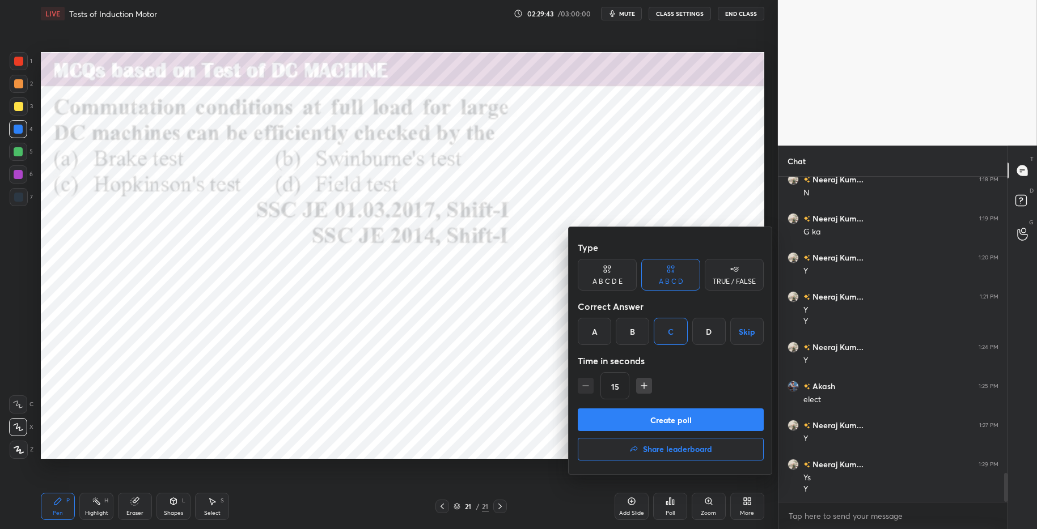
click at [670, 413] on button "Create poll" at bounding box center [671, 420] width 186 height 23
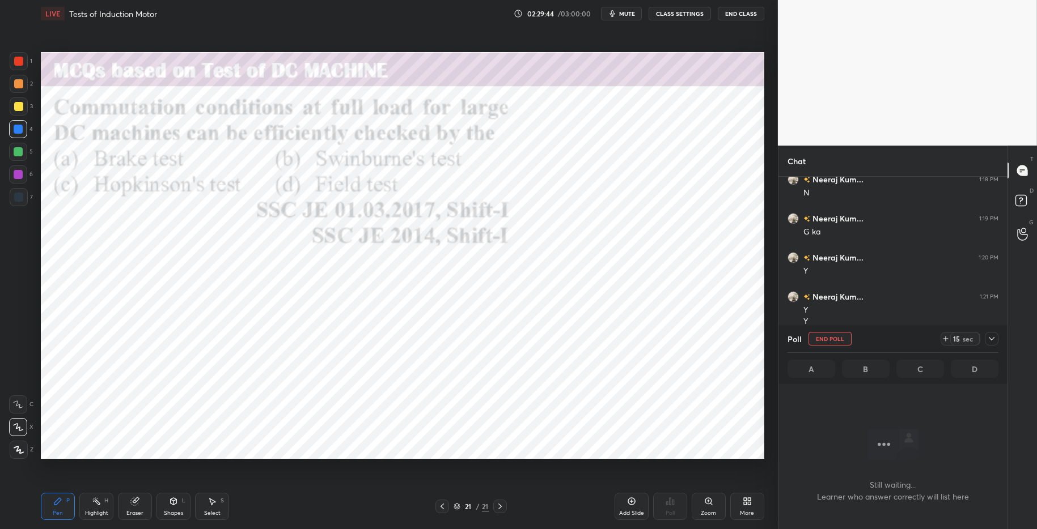
scroll to position [180, 226]
click at [944, 337] on icon at bounding box center [945, 338] width 9 height 9
click at [943, 339] on icon at bounding box center [945, 339] width 5 height 0
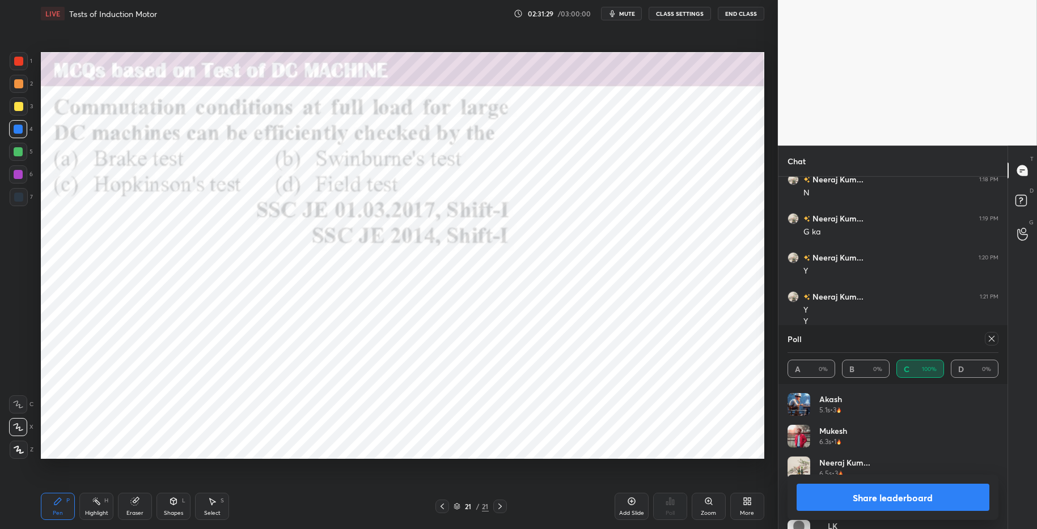
click at [849, 491] on button "Share leaderboard" at bounding box center [892, 497] width 193 height 27
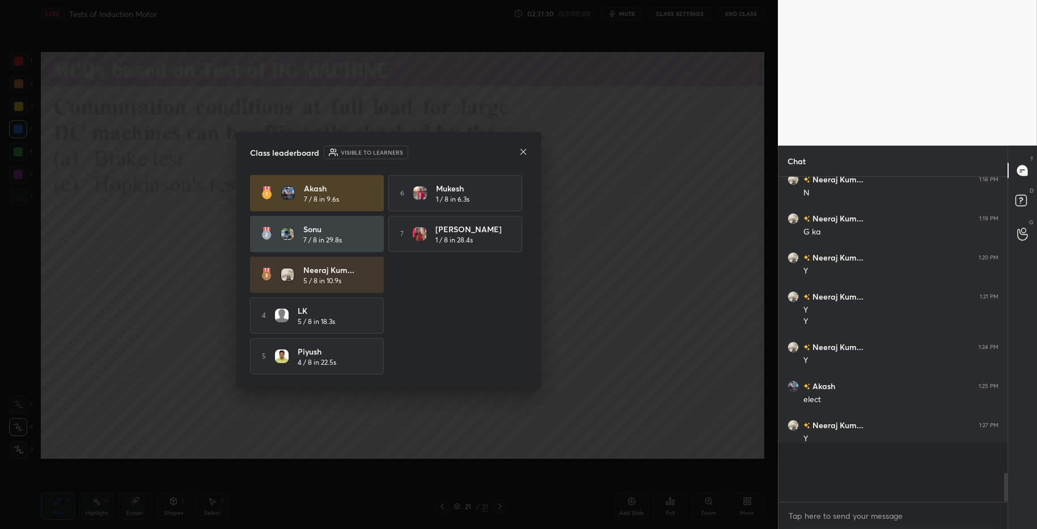
scroll to position [235, 226]
click at [521, 149] on icon at bounding box center [523, 151] width 9 height 9
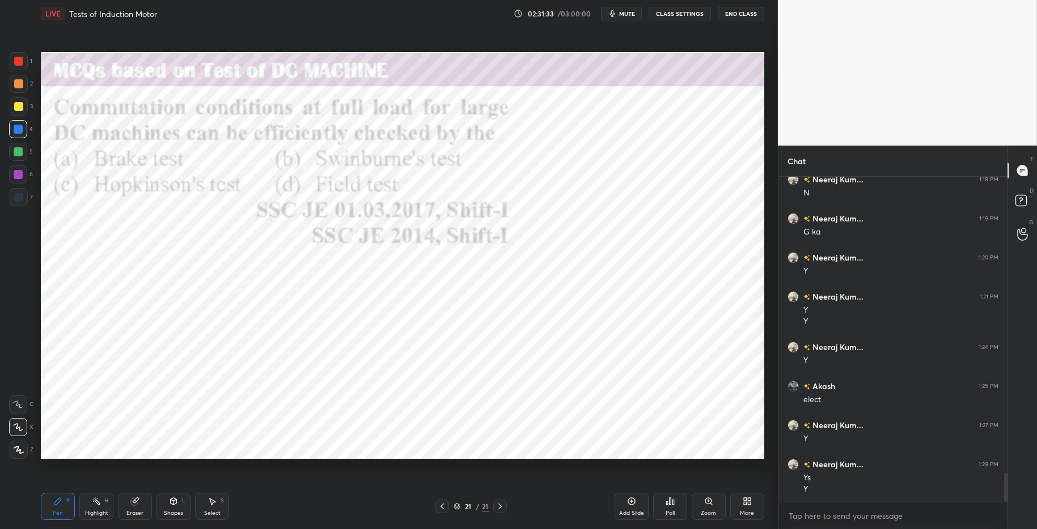
click at [19, 65] on div at bounding box center [18, 61] width 9 height 9
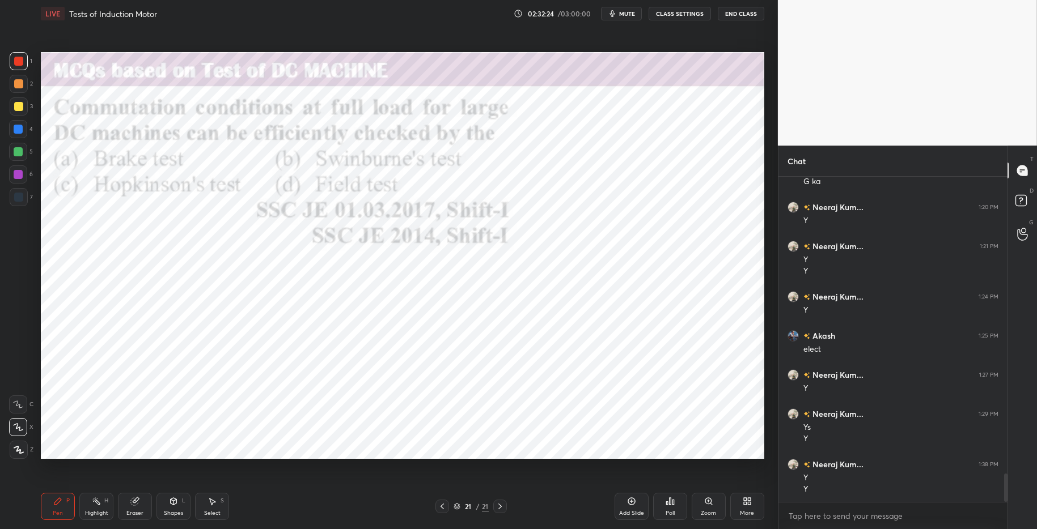
click at [15, 130] on div at bounding box center [18, 129] width 9 height 9
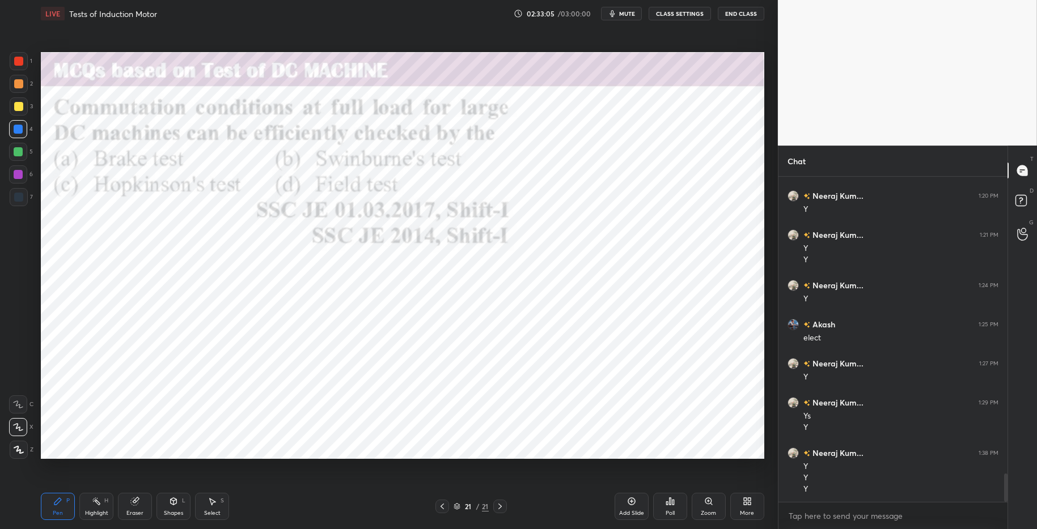
click at [20, 152] on div at bounding box center [18, 151] width 9 height 9
drag, startPoint x: 18, startPoint y: 129, endPoint x: 38, endPoint y: 131, distance: 19.9
click at [18, 129] on div at bounding box center [18, 129] width 9 height 9
click at [27, 155] on div "5" at bounding box center [21, 152] width 24 height 18
click at [760, 510] on div "More" at bounding box center [747, 506] width 34 height 27
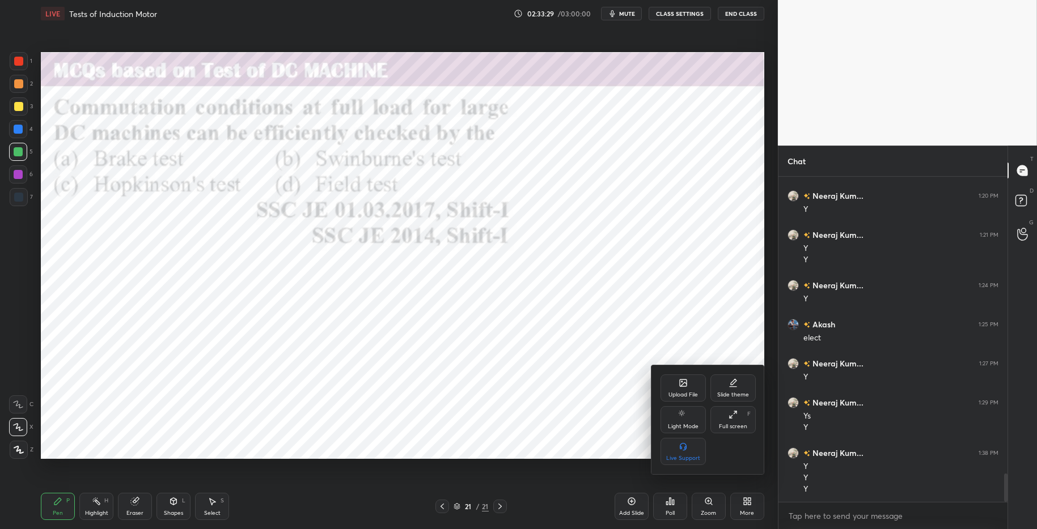
click at [689, 387] on div "Upload File" at bounding box center [682, 388] width 45 height 27
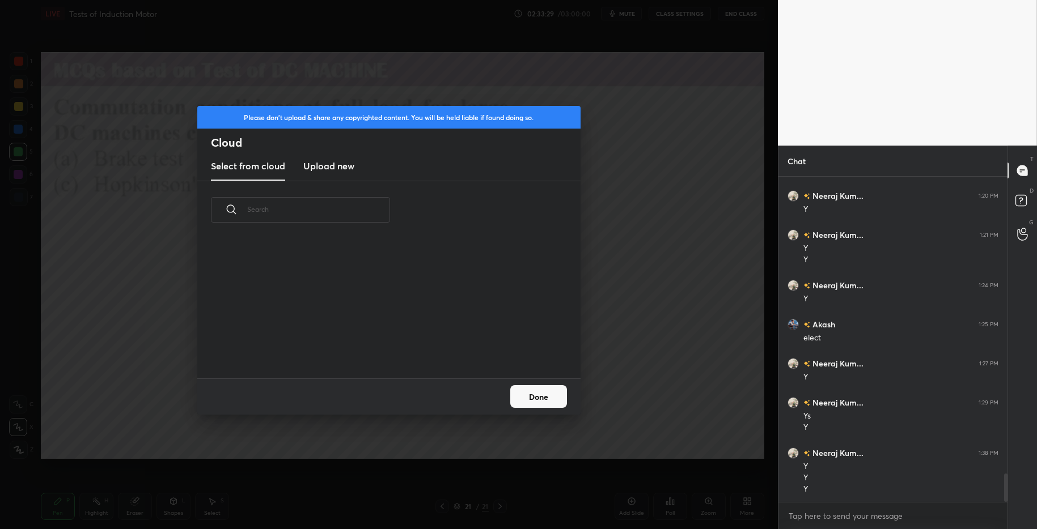
click at [339, 171] on h3 "Upload new" at bounding box center [328, 166] width 51 height 14
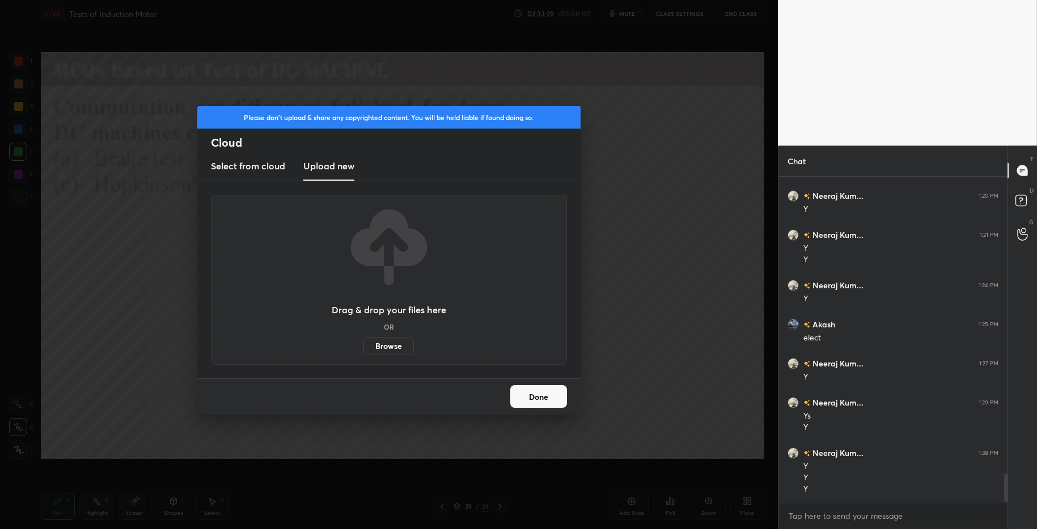
drag, startPoint x: 336, startPoint y: 170, endPoint x: 331, endPoint y: 203, distance: 33.3
click at [336, 170] on h3 "Upload new" at bounding box center [328, 166] width 51 height 14
click at [398, 354] on div "Drag & drop your files here OR Browse" at bounding box center [389, 280] width 356 height 170
click at [381, 351] on label "Browse" at bounding box center [388, 346] width 50 height 18
click at [363, 351] on input "Browse" at bounding box center [363, 346] width 0 height 18
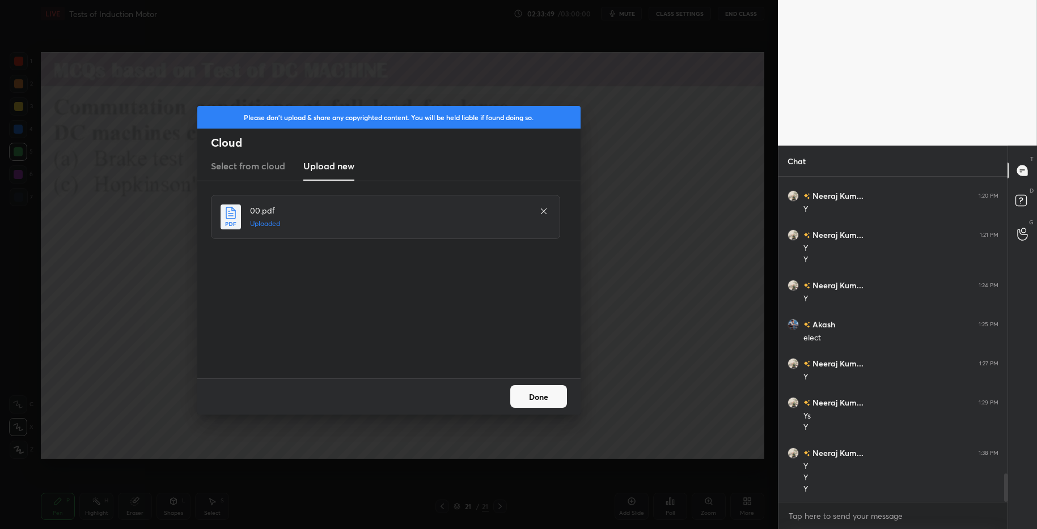
click at [537, 397] on button "Done" at bounding box center [538, 396] width 57 height 23
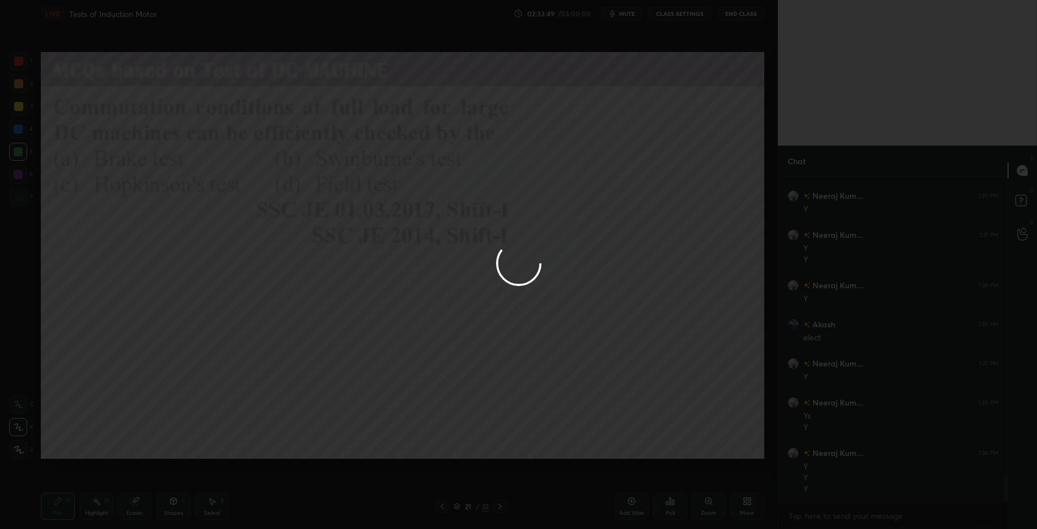
scroll to position [3440, 0]
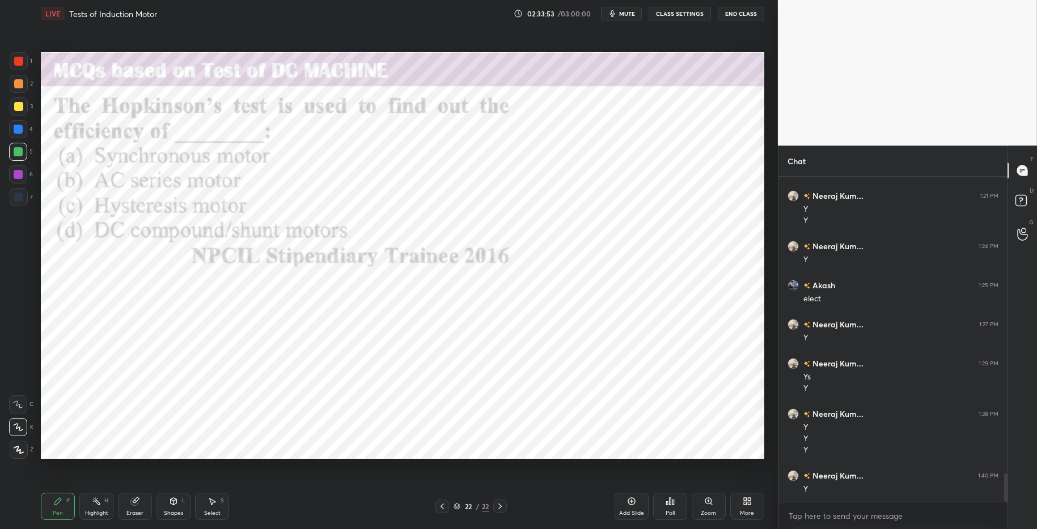
click at [675, 508] on div "Poll" at bounding box center [670, 506] width 34 height 27
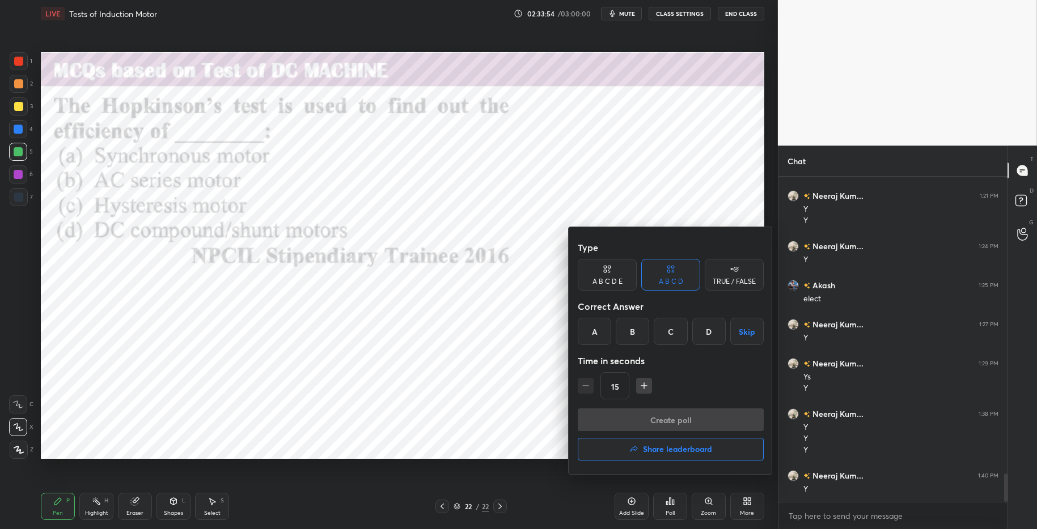
click at [703, 334] on div "D" at bounding box center [708, 331] width 33 height 27
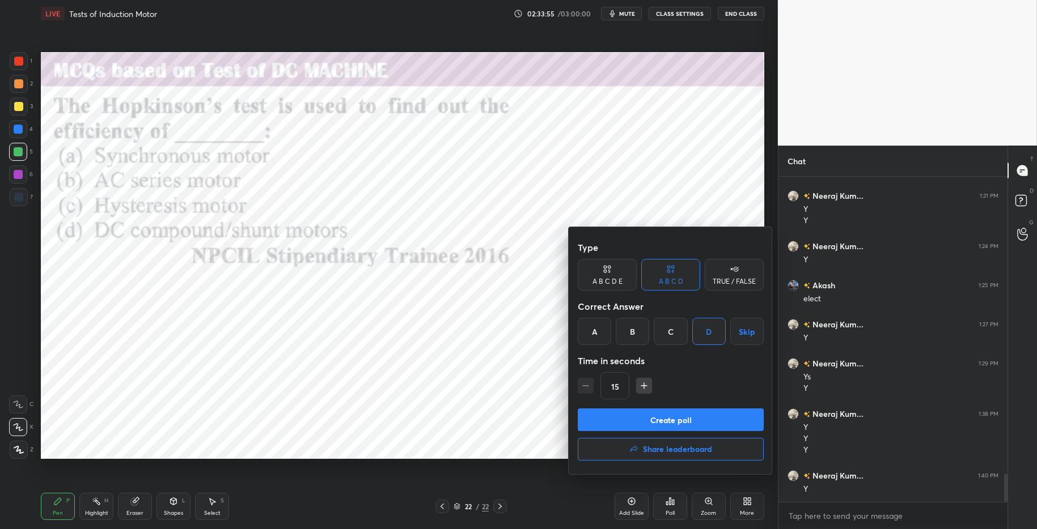
drag, startPoint x: 701, startPoint y: 412, endPoint x: 720, endPoint y: 416, distance: 19.7
click at [703, 413] on button "Create poll" at bounding box center [671, 420] width 186 height 23
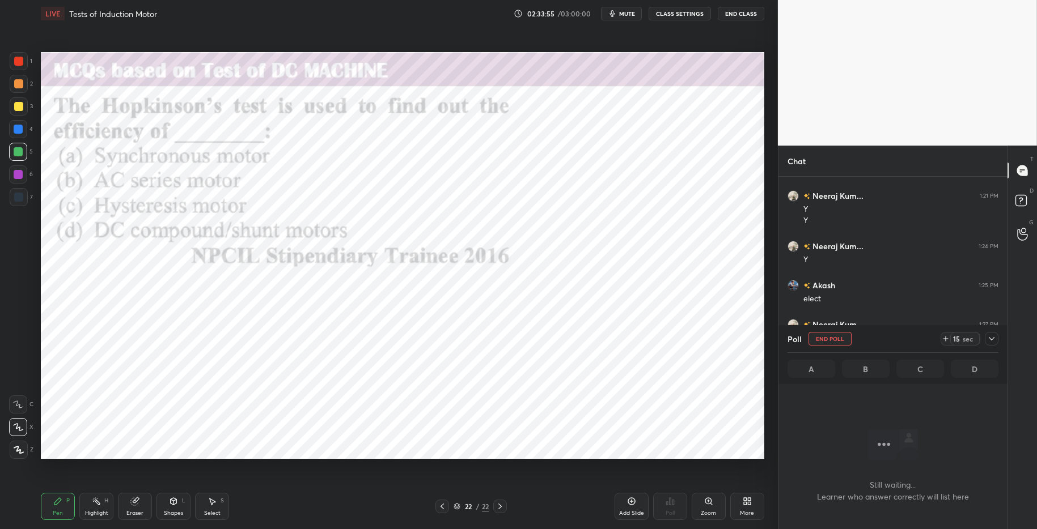
scroll to position [180, 226]
click at [945, 337] on div "Poll End Poll 14 sec" at bounding box center [892, 338] width 211 height 27
click at [941, 338] on icon at bounding box center [945, 338] width 9 height 9
click at [942, 342] on div "28 sec" at bounding box center [960, 339] width 40 height 14
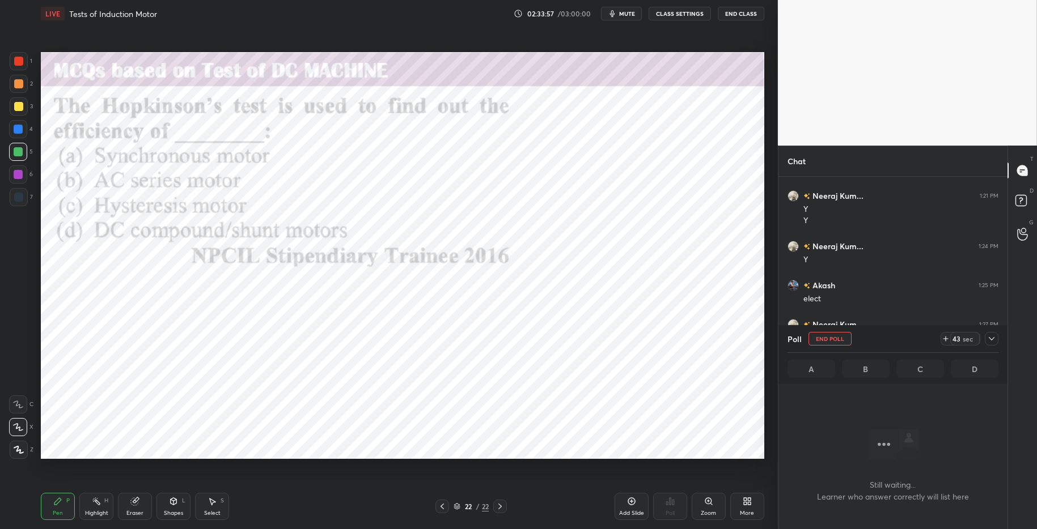
drag, startPoint x: 940, startPoint y: 342, endPoint x: 931, endPoint y: 337, distance: 11.2
click at [941, 342] on icon at bounding box center [945, 338] width 9 height 9
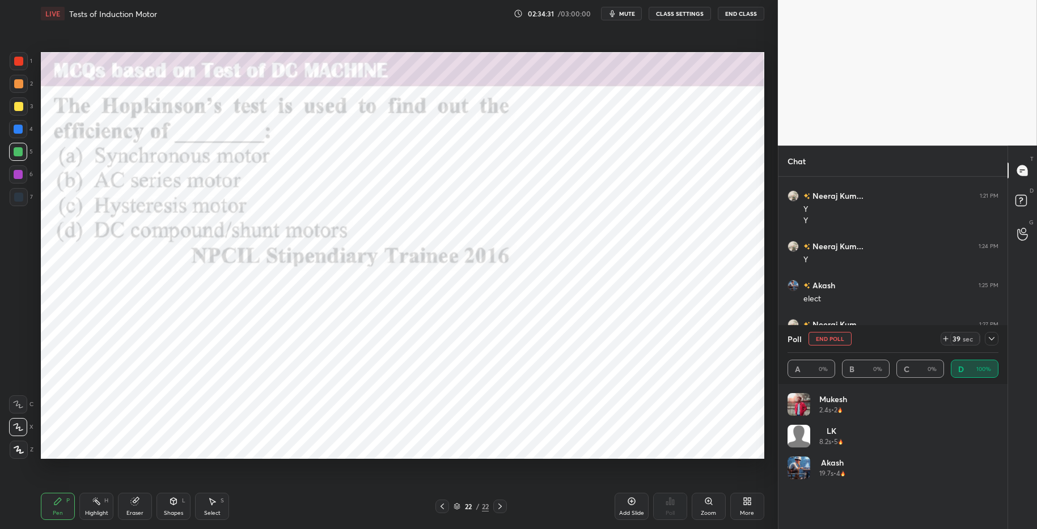
click at [83, 514] on div "Highlight H" at bounding box center [96, 506] width 34 height 27
drag, startPoint x: 58, startPoint y: 501, endPoint x: 95, endPoint y: 499, distance: 36.9
click at [59, 501] on icon at bounding box center [57, 501] width 7 height 7
click at [304, 515] on div "Pen P Highlight H Eraser Shapes L Select S" at bounding box center [184, 506] width 287 height 27
drag, startPoint x: 16, startPoint y: 58, endPoint x: 27, endPoint y: 70, distance: 15.3
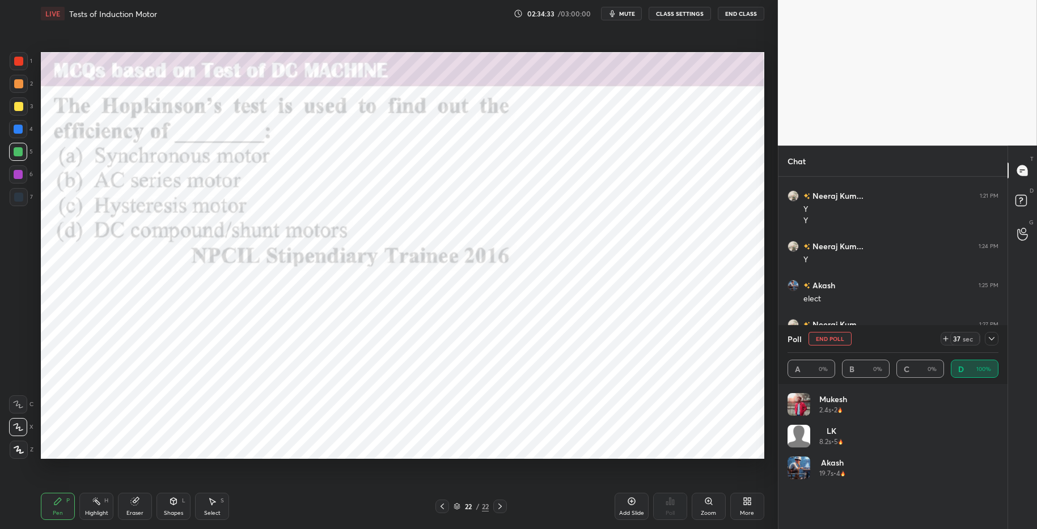
click at [16, 58] on div at bounding box center [18, 61] width 9 height 9
drag, startPoint x: 999, startPoint y: 339, endPoint x: 993, endPoint y: 345, distance: 8.4
click at [963, 339] on div "Poll End Poll 27 sec A 0% B 0% C 0% D 100%" at bounding box center [892, 354] width 229 height 59
drag, startPoint x: 989, startPoint y: 337, endPoint x: 996, endPoint y: 344, distance: 9.6
click at [963, 337] on icon at bounding box center [991, 338] width 9 height 9
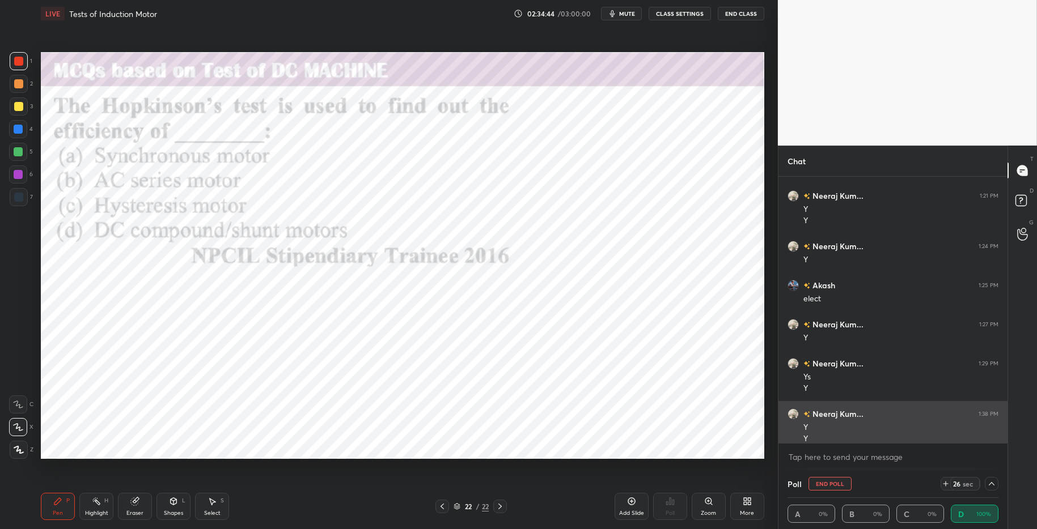
scroll to position [1, 4]
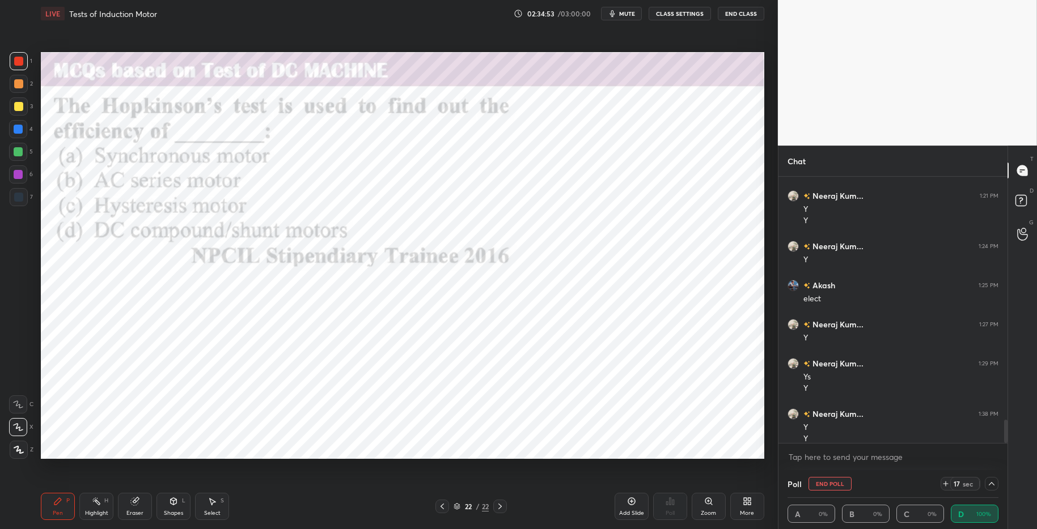
click at [963, 485] on icon at bounding box center [991, 484] width 9 height 9
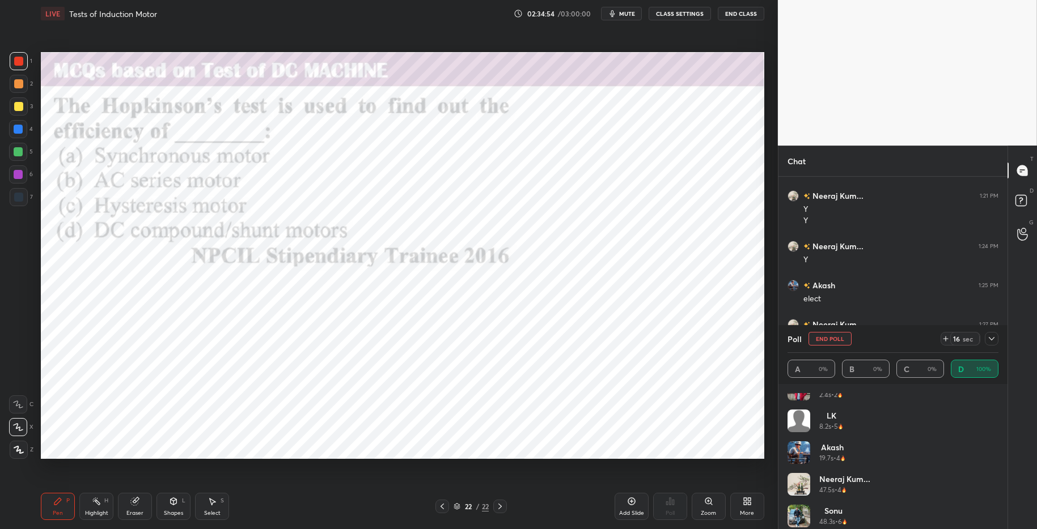
scroll to position [23, 0]
click at [963, 338] on icon at bounding box center [992, 338] width 6 height 3
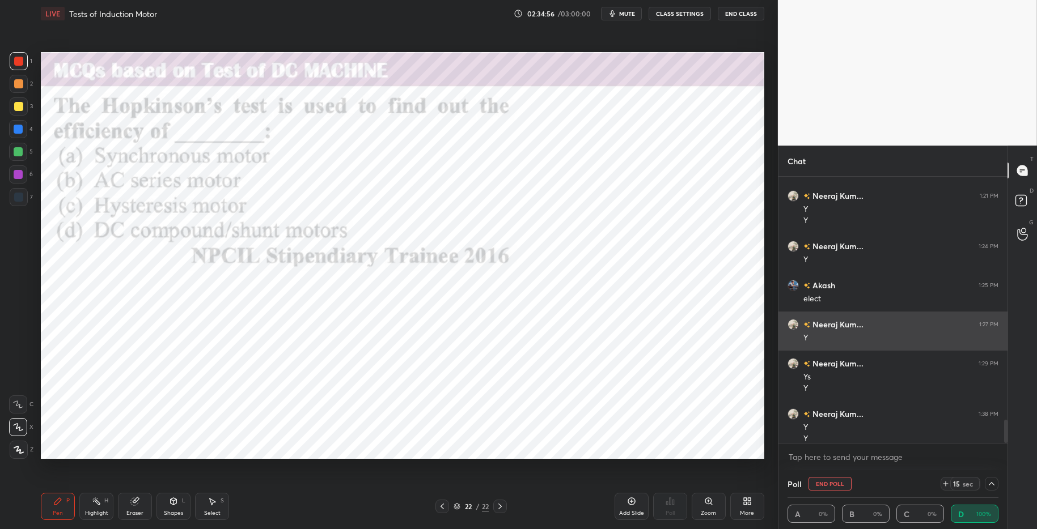
scroll to position [0, 0]
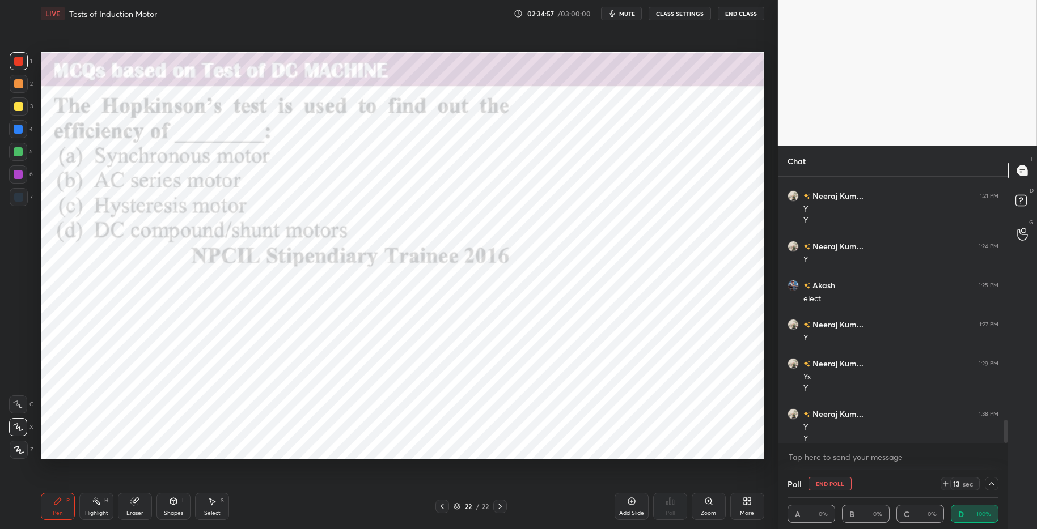
drag, startPoint x: 106, startPoint y: 505, endPoint x: 73, endPoint y: 501, distance: 33.1
click at [105, 505] on div "Highlight H" at bounding box center [96, 506] width 34 height 27
click at [62, 502] on icon at bounding box center [57, 501] width 9 height 9
click at [319, 510] on div "Pen P Highlight H Eraser Shapes L Select S" at bounding box center [184, 506] width 287 height 27
click at [741, 511] on div "More" at bounding box center [747, 506] width 34 height 27
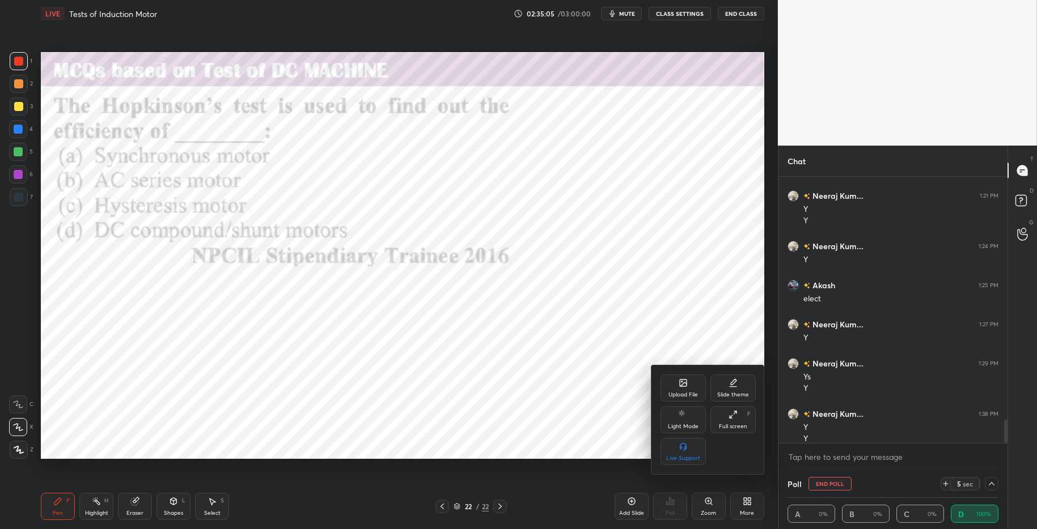
click at [690, 382] on div "Upload File" at bounding box center [682, 388] width 45 height 27
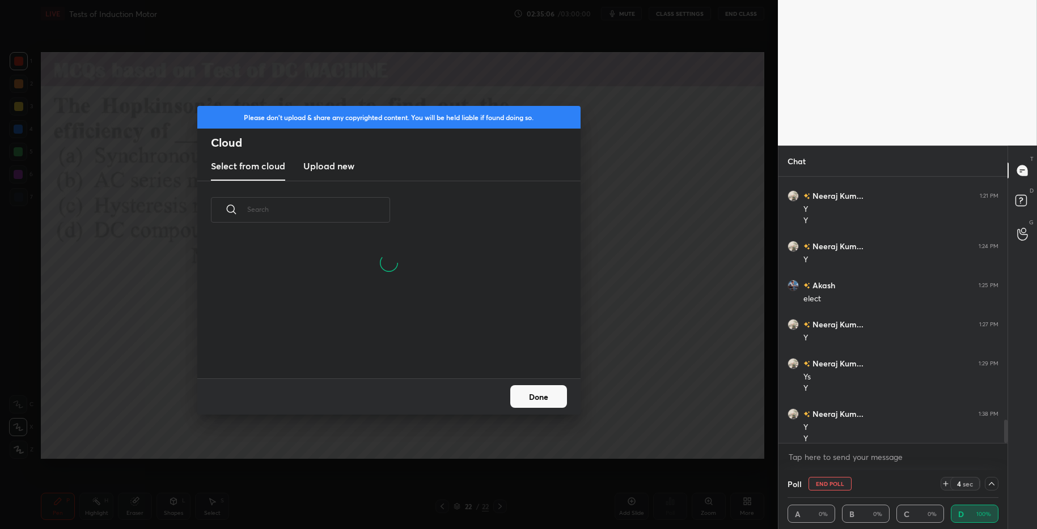
click at [321, 170] on h3 "Upload new" at bounding box center [328, 166] width 51 height 14
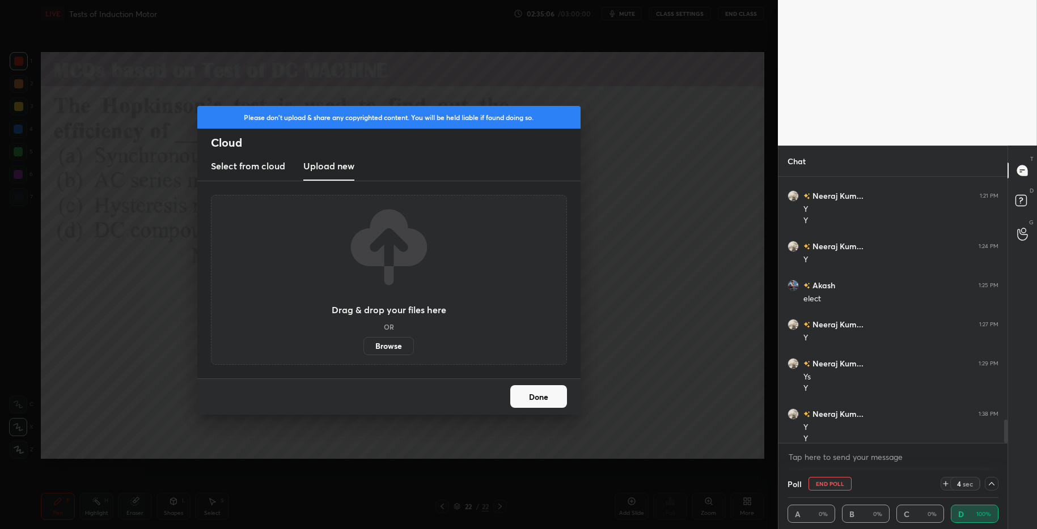
click at [397, 350] on label "Browse" at bounding box center [388, 346] width 50 height 18
click at [363, 350] on input "Browse" at bounding box center [363, 346] width 0 height 18
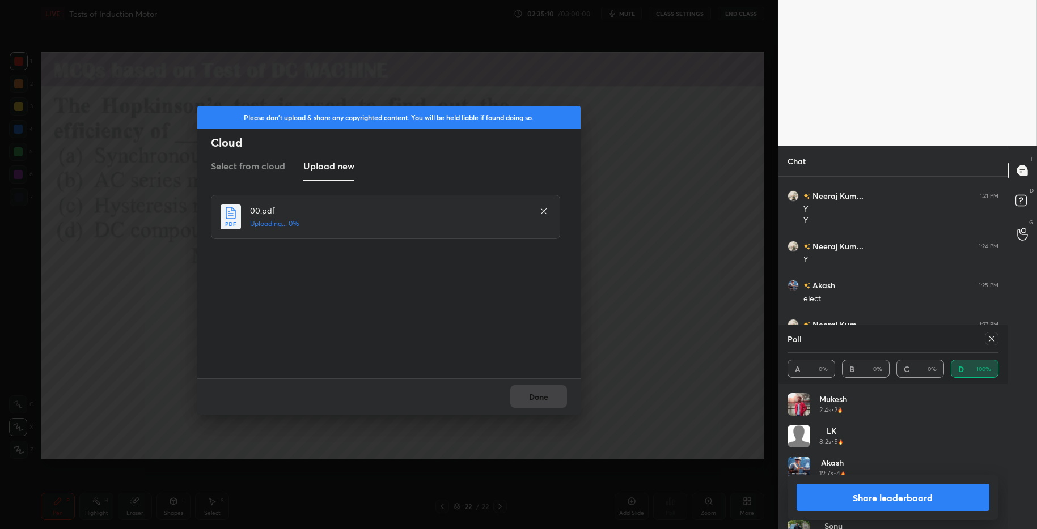
scroll to position [133, 208]
click at [824, 499] on button "Share leaderboard" at bounding box center [892, 497] width 193 height 27
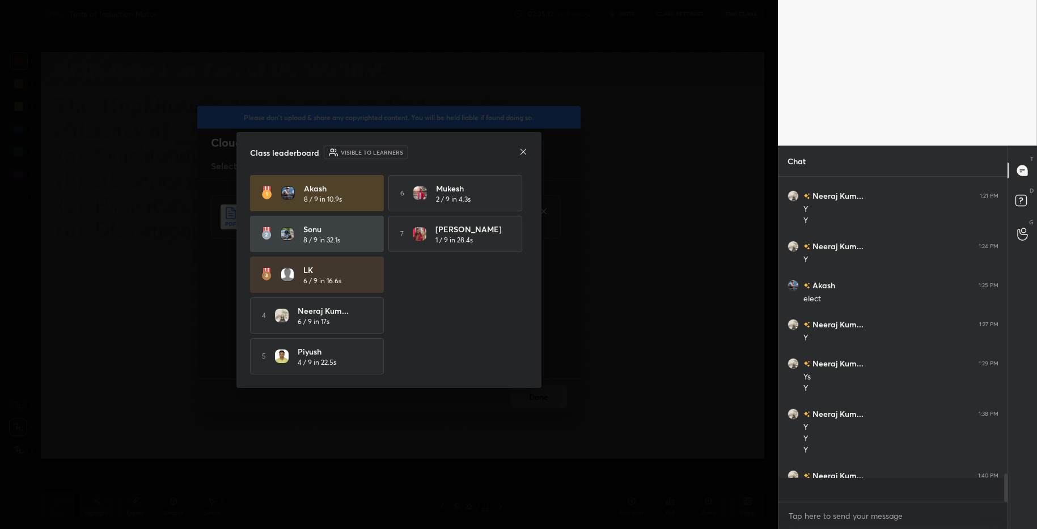
scroll to position [311, 226]
click at [523, 148] on icon at bounding box center [523, 151] width 9 height 9
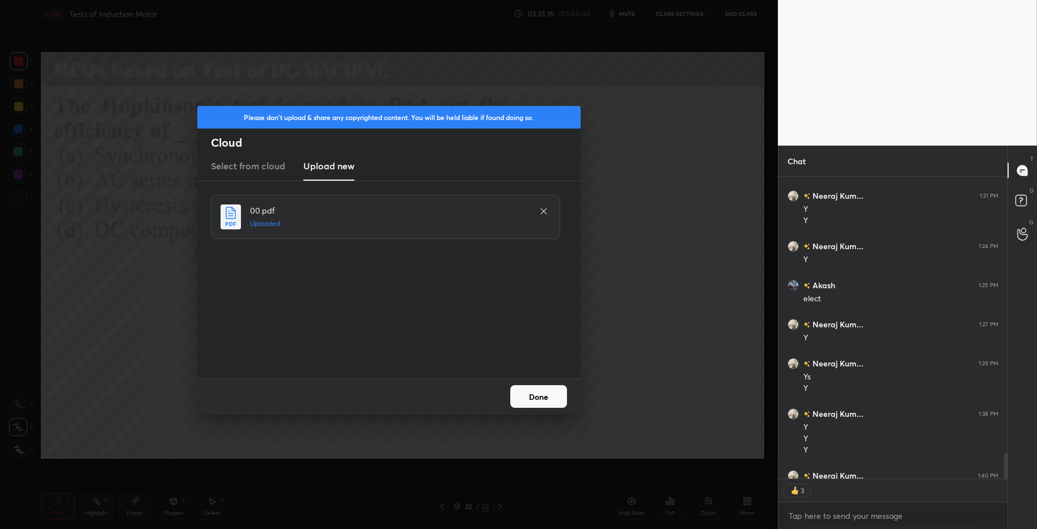
click at [557, 395] on button "Done" at bounding box center [538, 396] width 57 height 23
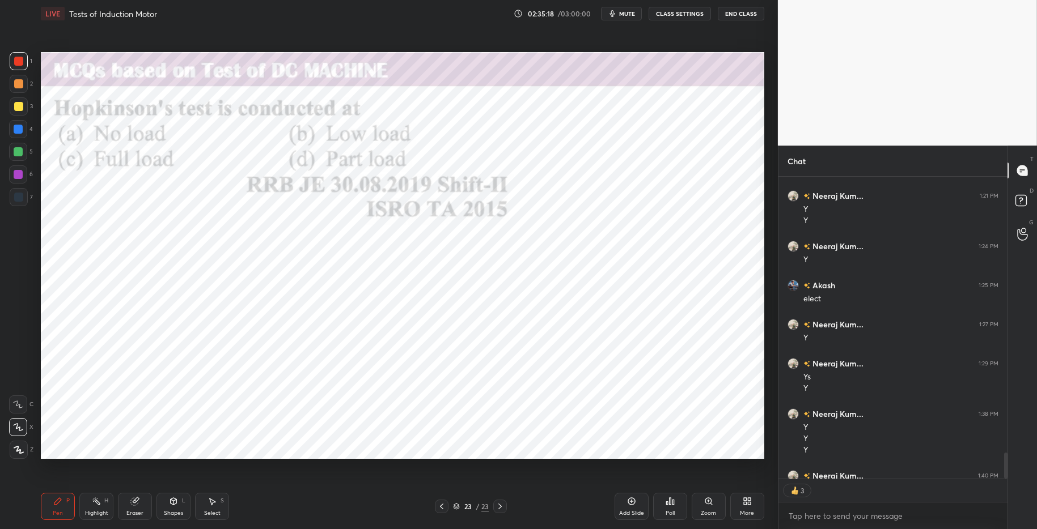
click at [672, 513] on div "Poll" at bounding box center [670, 514] width 9 height 6
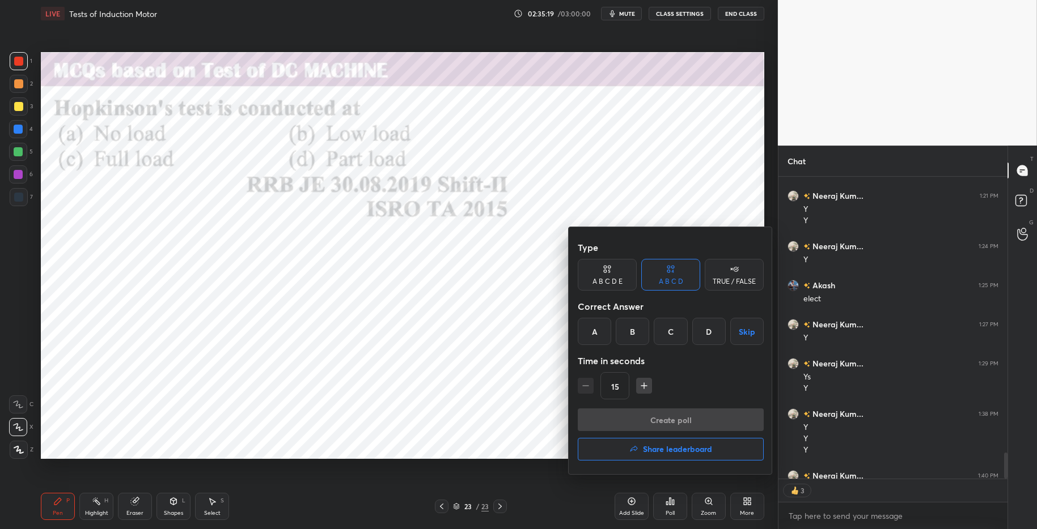
click at [672, 328] on div "C" at bounding box center [670, 331] width 33 height 27
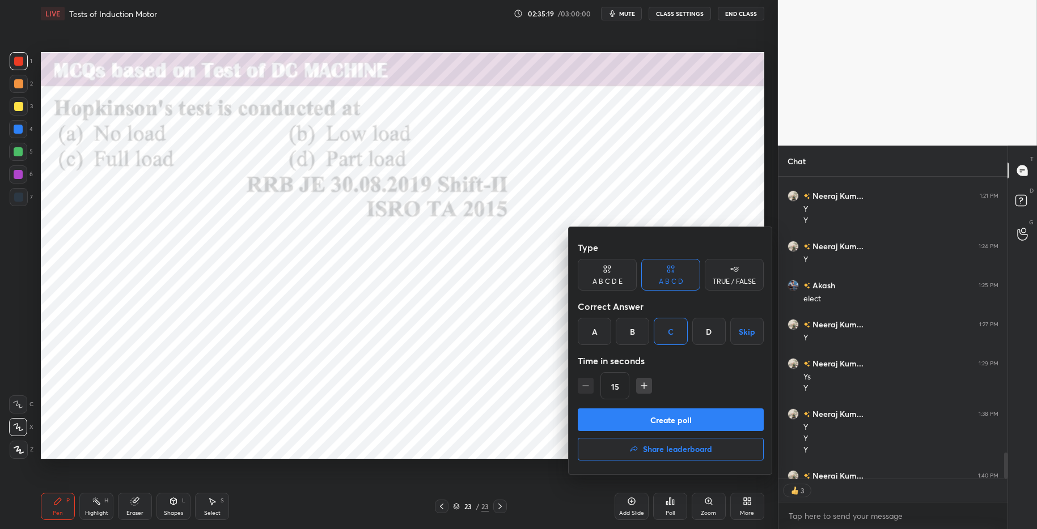
click at [685, 418] on button "Create poll" at bounding box center [671, 420] width 186 height 23
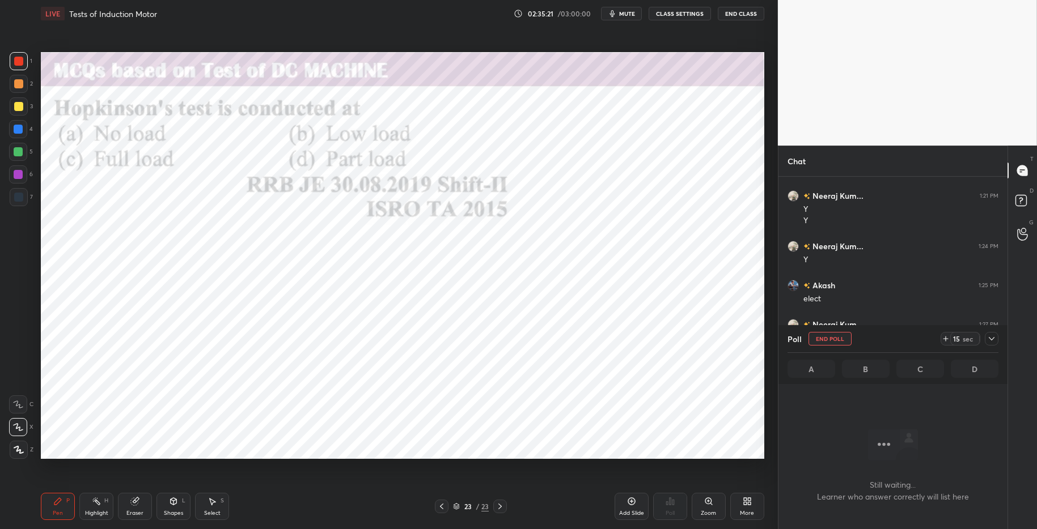
click at [959, 332] on div "15 sec" at bounding box center [964, 339] width 29 height 14
click at [927, 334] on div "Poll End Poll 14 sec" at bounding box center [892, 338] width 211 height 27
drag, startPoint x: 932, startPoint y: 339, endPoint x: 944, endPoint y: 340, distance: 12.5
click at [944, 340] on div "Poll End Poll 29 sec" at bounding box center [892, 338] width 211 height 27
click at [944, 338] on icon at bounding box center [945, 338] width 9 height 9
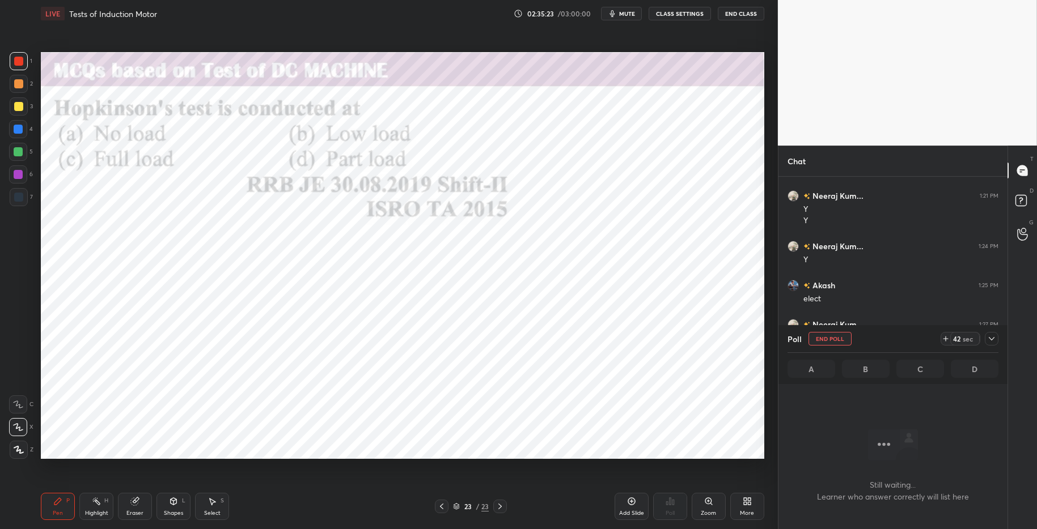
click at [943, 340] on icon at bounding box center [945, 338] width 9 height 9
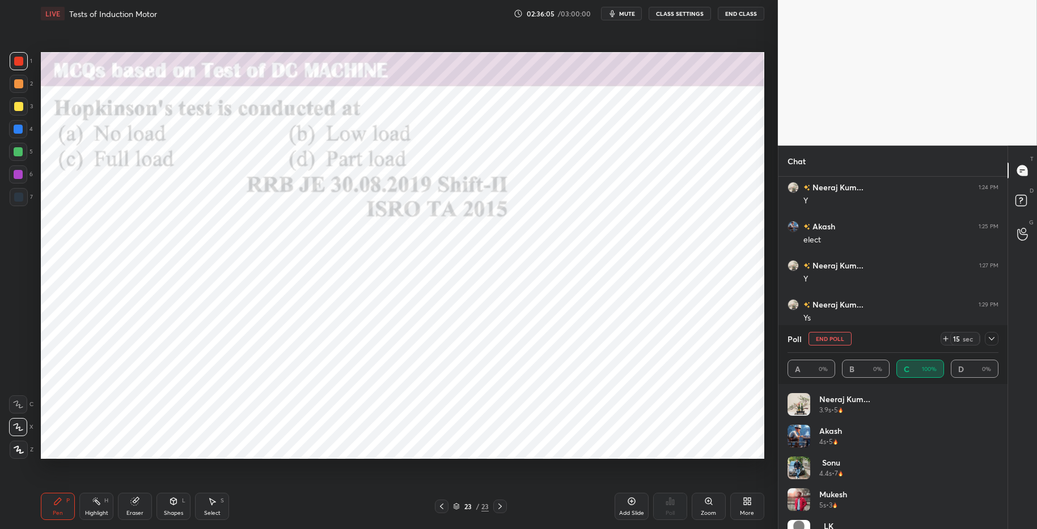
click at [92, 507] on div "Highlight H" at bounding box center [96, 506] width 34 height 27
click at [61, 502] on icon at bounding box center [57, 501] width 9 height 9
click at [273, 501] on div "Pen P Highlight H Eraser Shapes L Select S" at bounding box center [184, 506] width 287 height 27
click at [18, 63] on div at bounding box center [18, 61] width 9 height 9
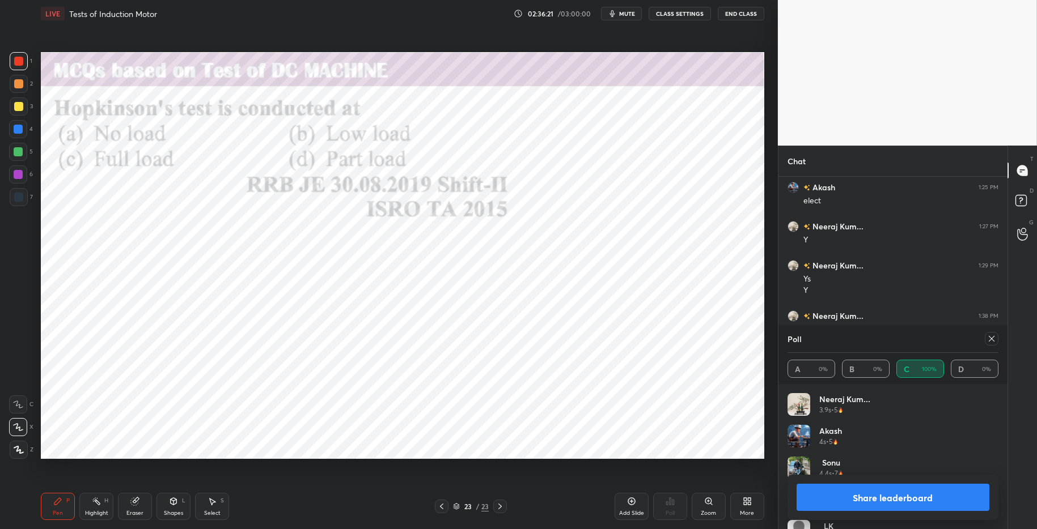
click at [843, 502] on button "Share leaderboard" at bounding box center [892, 497] width 193 height 27
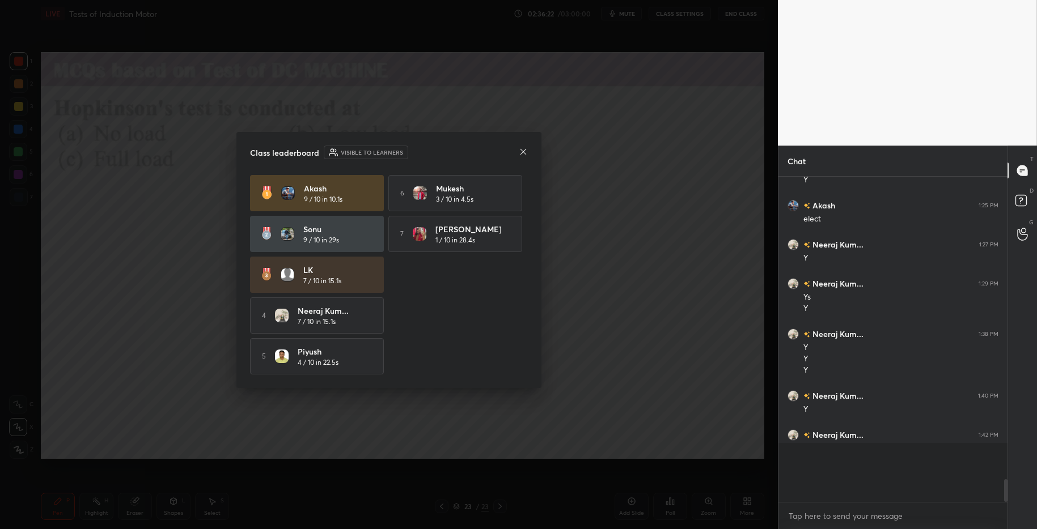
scroll to position [3485, 0]
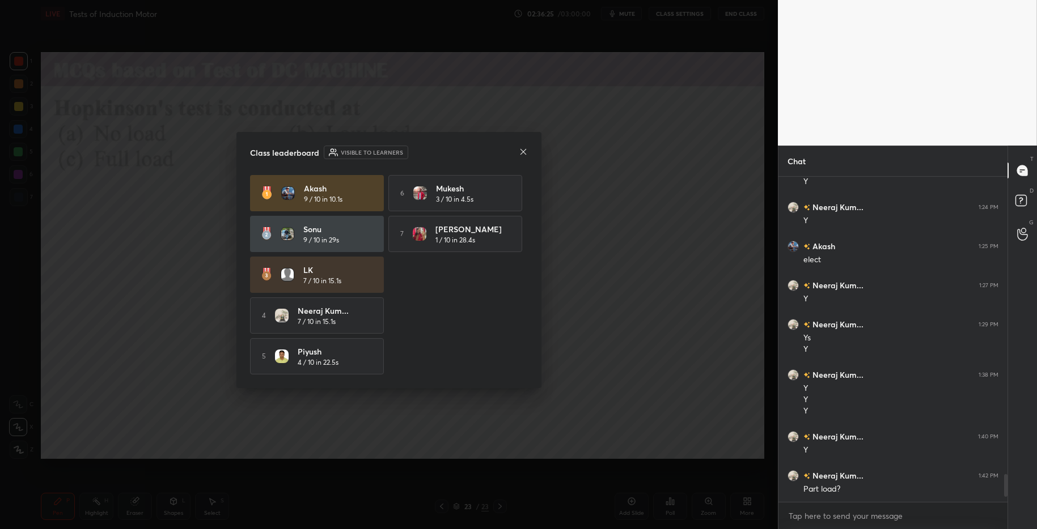
click at [526, 151] on icon at bounding box center [523, 151] width 9 height 9
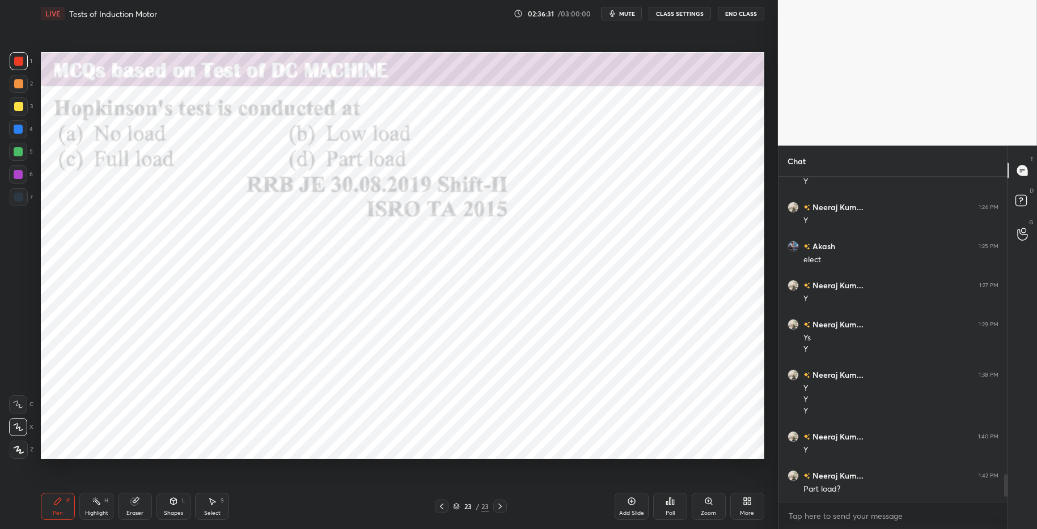
scroll to position [3491, 0]
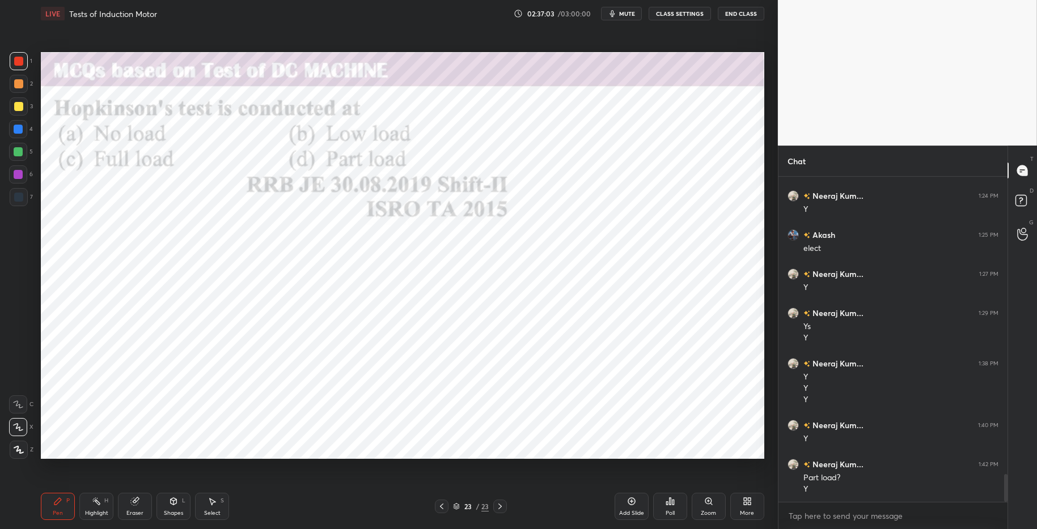
click at [23, 147] on div at bounding box center [18, 152] width 18 height 18
click at [20, 122] on div at bounding box center [18, 129] width 18 height 18
click at [17, 147] on div at bounding box center [18, 151] width 9 height 9
click at [20, 129] on div at bounding box center [18, 129] width 9 height 9
click at [18, 152] on div at bounding box center [18, 151] width 9 height 9
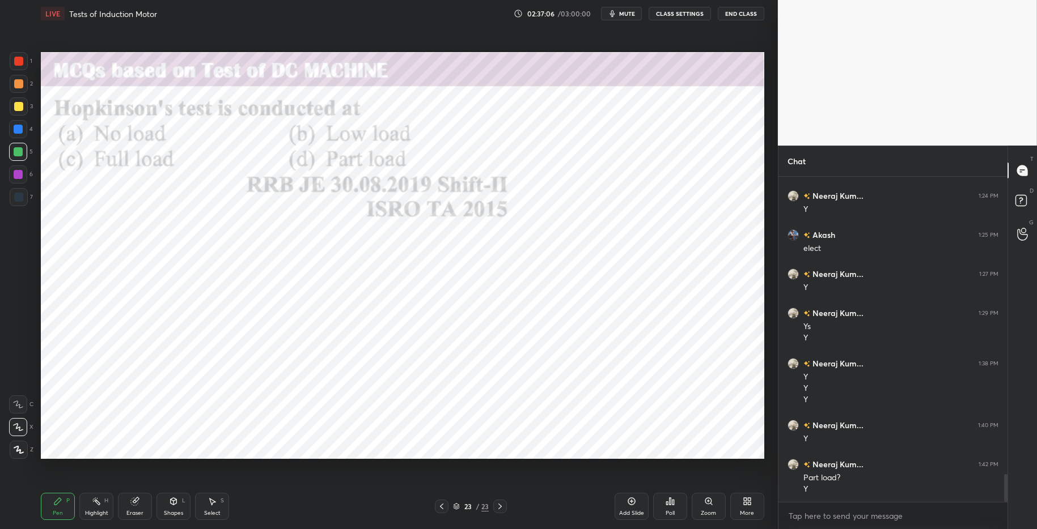
click at [17, 131] on div at bounding box center [18, 129] width 9 height 9
click at [95, 507] on div "Highlight H" at bounding box center [96, 506] width 34 height 27
drag, startPoint x: 61, startPoint y: 503, endPoint x: 135, endPoint y: 498, distance: 75.0
click at [64, 503] on div "Pen P" at bounding box center [58, 506] width 34 height 27
click at [320, 515] on div "Pen P Highlight H Eraser Shapes L Select S" at bounding box center [184, 506] width 287 height 27
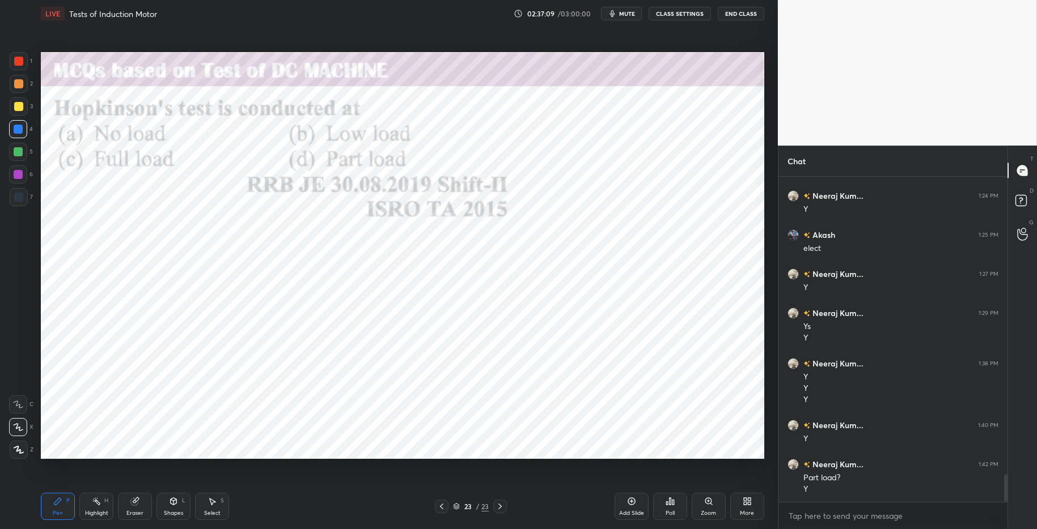
click at [317, 514] on div "Pen P Highlight H Eraser Shapes L Select S" at bounding box center [184, 506] width 287 height 27
drag, startPoint x: 105, startPoint y: 509, endPoint x: 68, endPoint y: 501, distance: 37.6
click at [105, 509] on div "Highlight H" at bounding box center [96, 506] width 34 height 27
click at [66, 501] on div "Pen P" at bounding box center [58, 506] width 34 height 27
click at [349, 515] on div "Pen P Highlight H Eraser Shapes L Select S 23 / 23 Add Slide Poll Zoom More" at bounding box center [402, 506] width 723 height 45
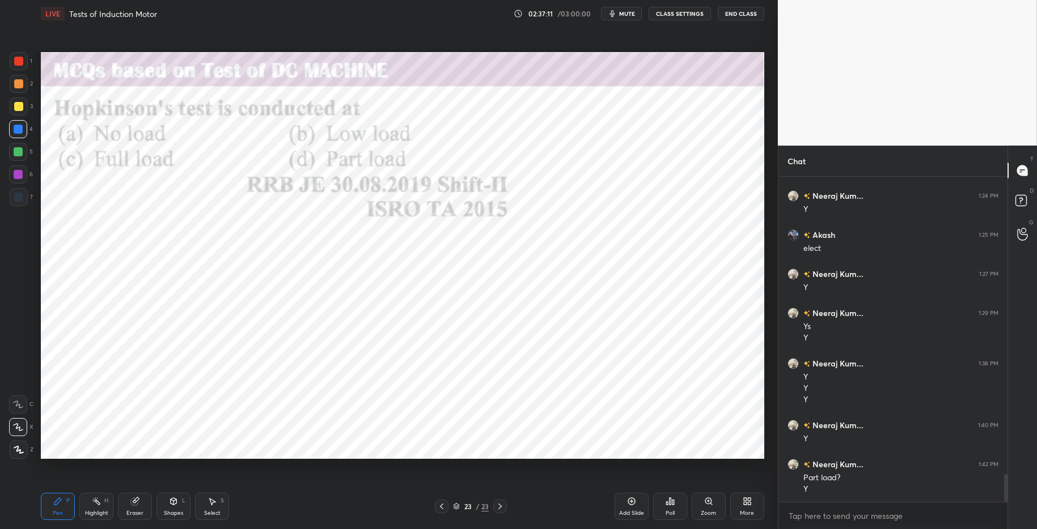
click at [751, 511] on div "More" at bounding box center [747, 514] width 14 height 6
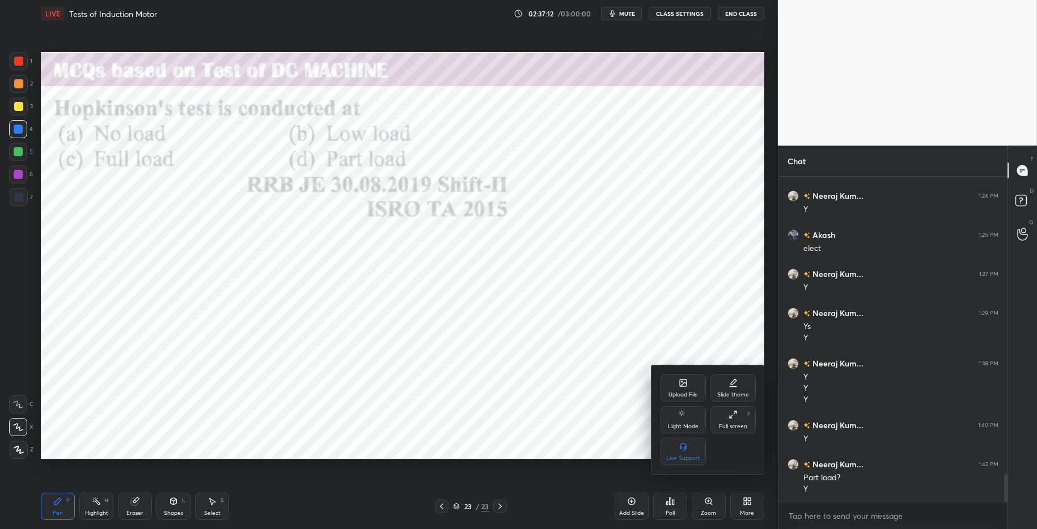
click at [671, 385] on div "Upload File" at bounding box center [682, 388] width 45 height 27
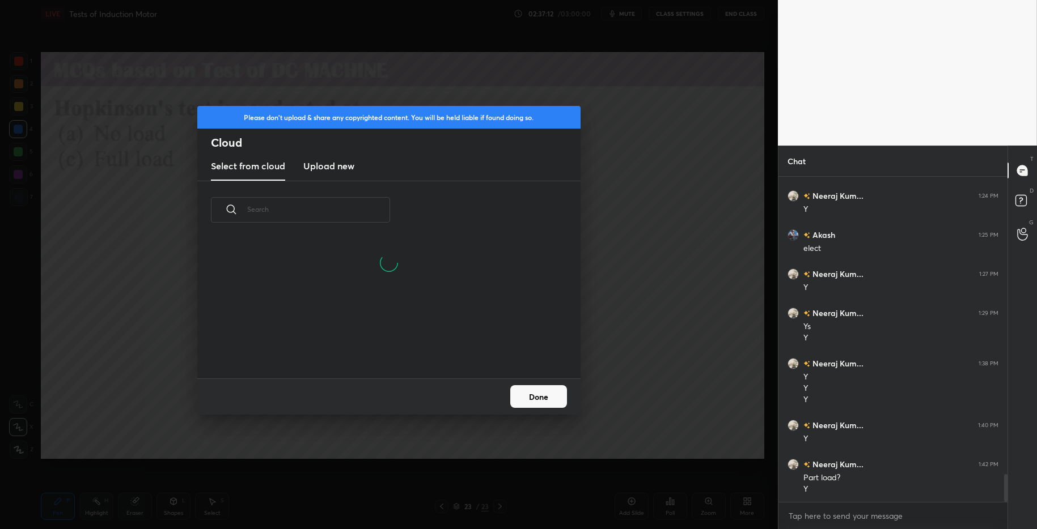
click at [329, 166] on h3 "Upload new" at bounding box center [328, 166] width 51 height 14
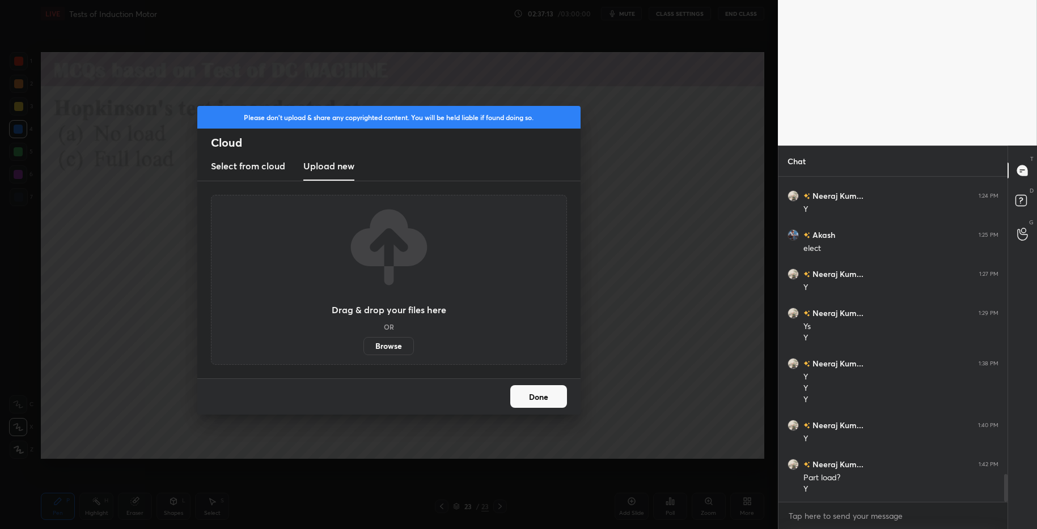
click at [391, 346] on label "Browse" at bounding box center [388, 346] width 50 height 18
click at [363, 346] on input "Browse" at bounding box center [363, 346] width 0 height 18
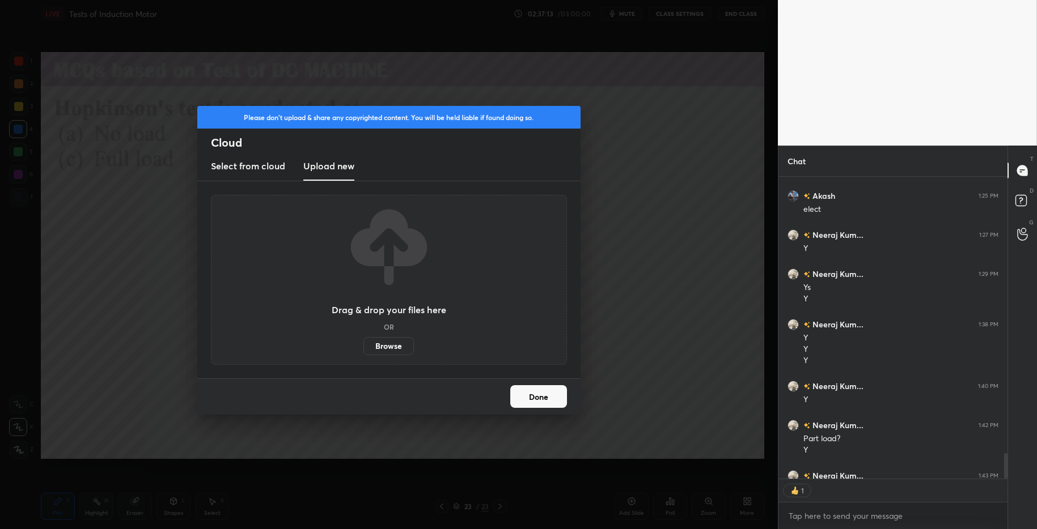
scroll to position [299, 226]
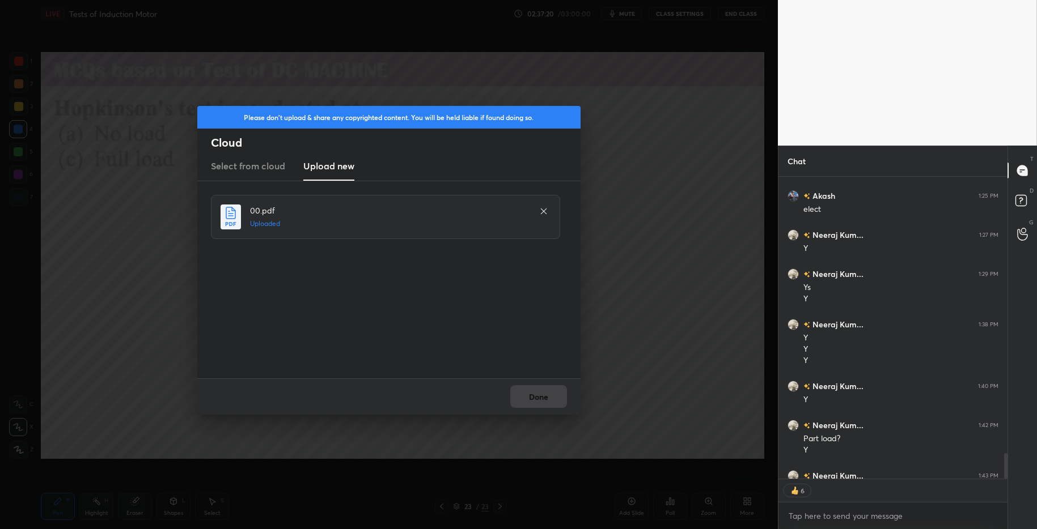
click at [539, 395] on div "Done" at bounding box center [388, 397] width 383 height 36
drag, startPoint x: 553, startPoint y: 404, endPoint x: 577, endPoint y: 425, distance: 31.4
click at [553, 404] on button "Done" at bounding box center [538, 396] width 57 height 23
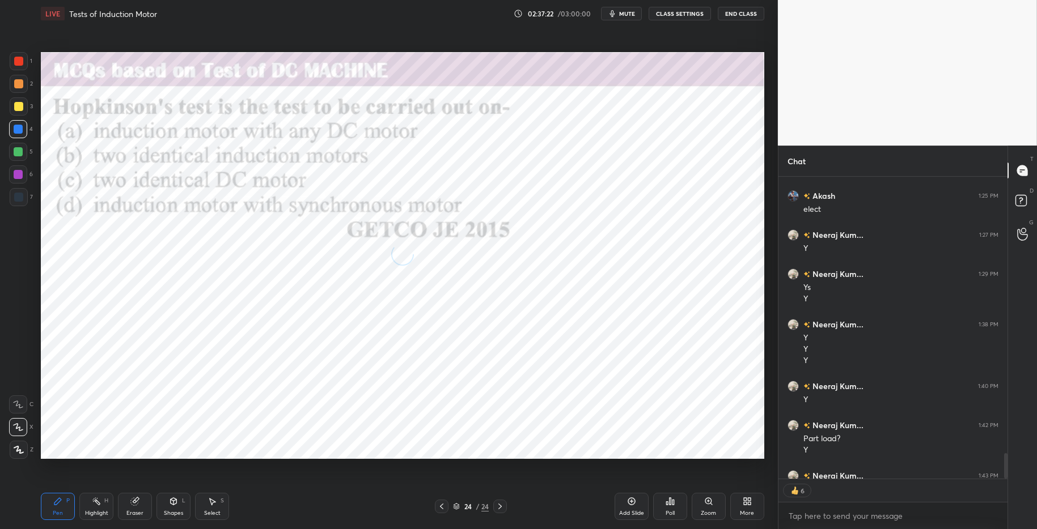
click at [667, 507] on div "Poll" at bounding box center [670, 506] width 34 height 27
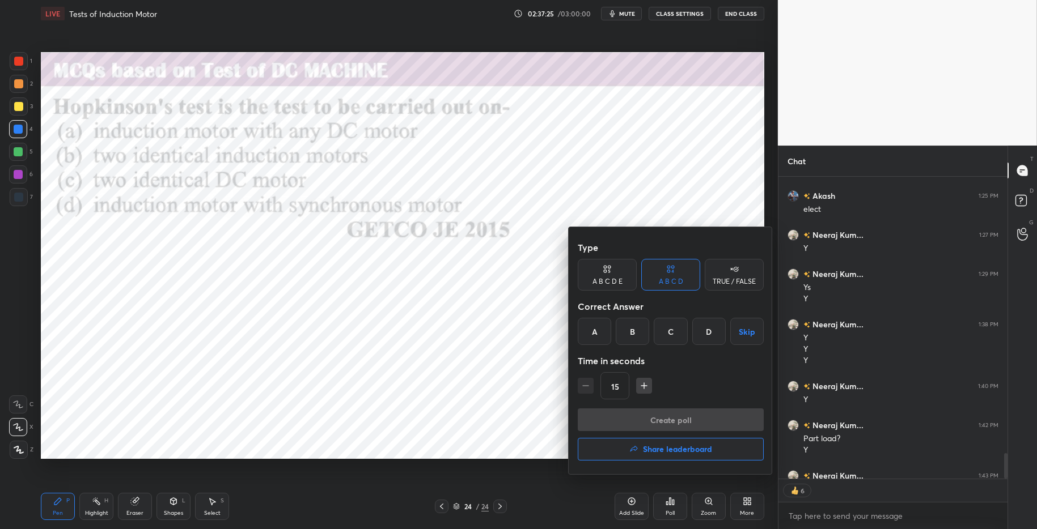
click at [668, 337] on div "C" at bounding box center [670, 331] width 33 height 27
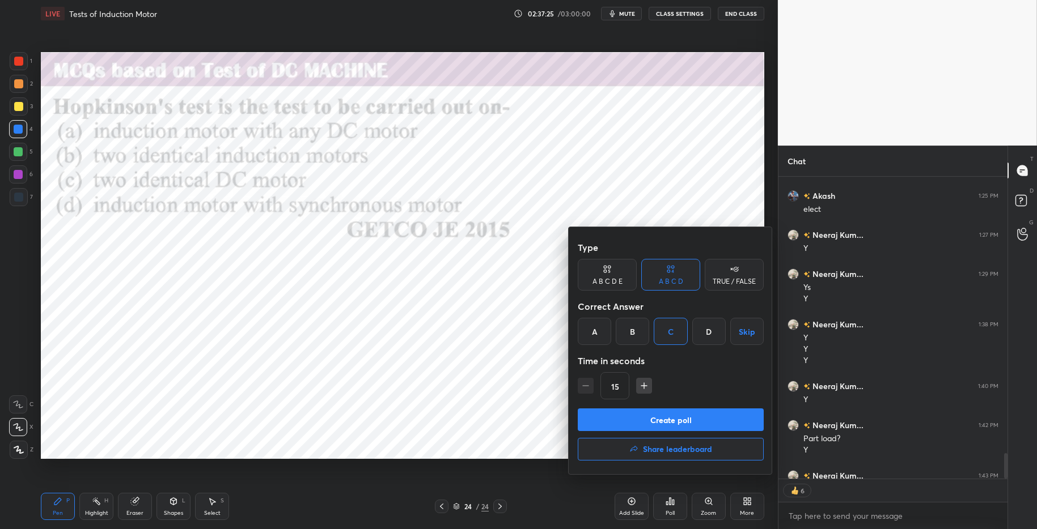
click at [675, 425] on button "Create poll" at bounding box center [671, 420] width 186 height 23
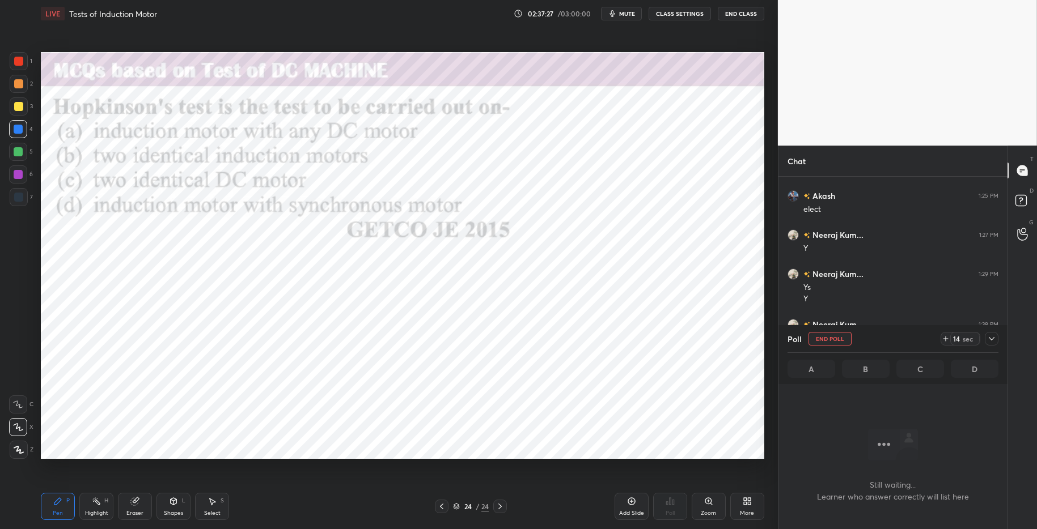
scroll to position [3589, 0]
click at [946, 336] on icon at bounding box center [945, 338] width 9 height 9
click at [948, 338] on icon at bounding box center [945, 338] width 9 height 9
click at [947, 337] on icon at bounding box center [945, 338] width 9 height 9
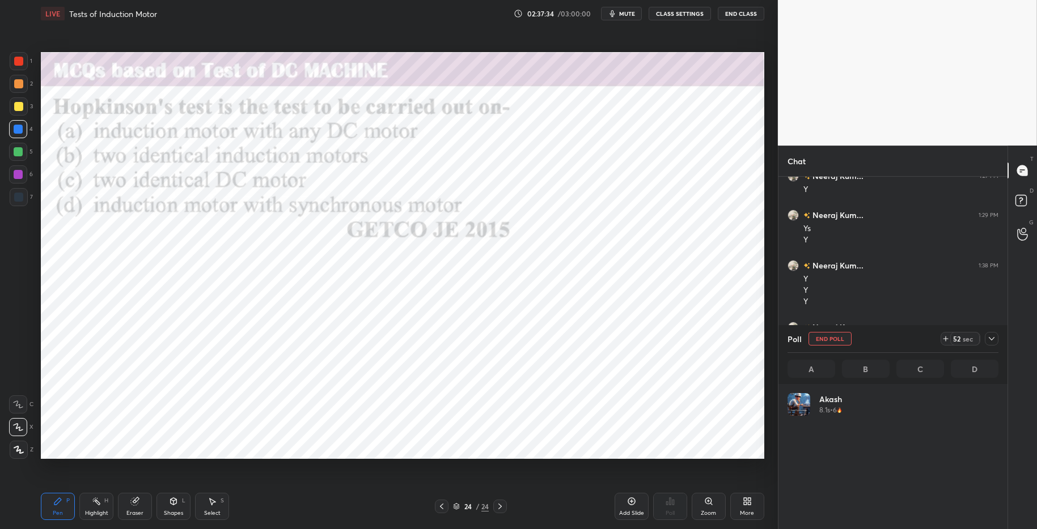
scroll to position [4, 4]
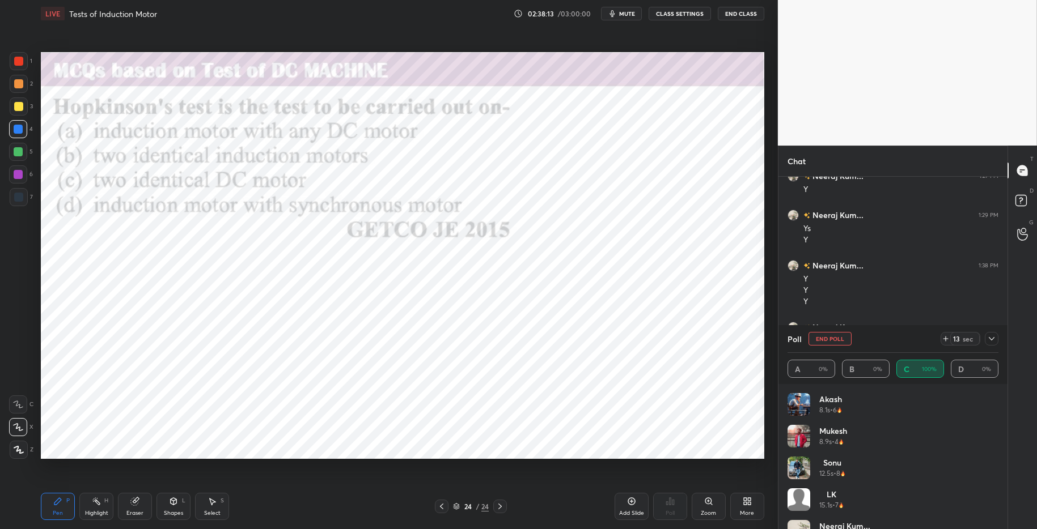
drag, startPoint x: 99, startPoint y: 511, endPoint x: 89, endPoint y: 509, distance: 9.9
click at [98, 511] on div "Highlight" at bounding box center [96, 514] width 23 height 6
click at [65, 507] on div "Pen P" at bounding box center [58, 506] width 34 height 27
click at [293, 512] on div "Pen P Highlight H Eraser Shapes L Select S" at bounding box center [184, 506] width 287 height 27
click at [23, 152] on div at bounding box center [18, 152] width 18 height 18
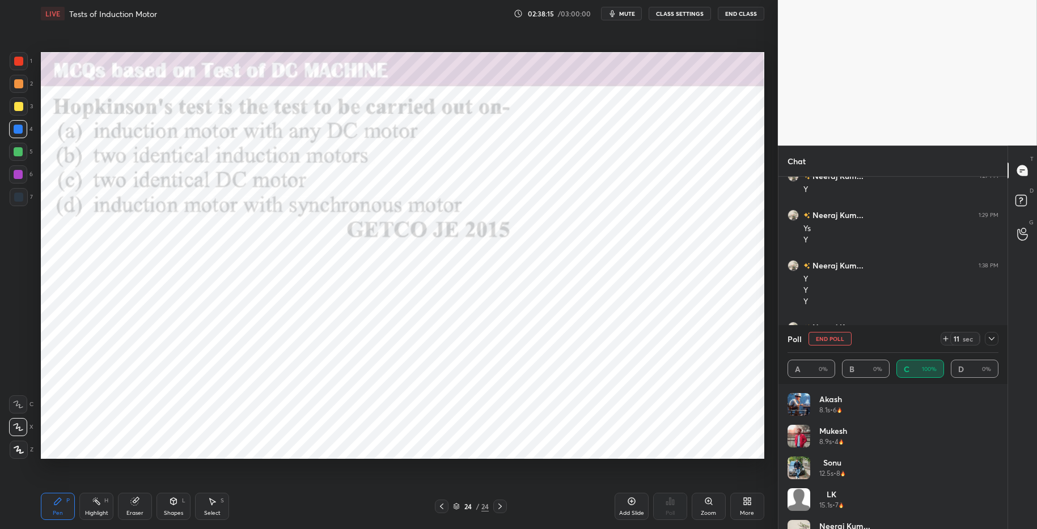
click at [20, 133] on div at bounding box center [18, 129] width 9 height 9
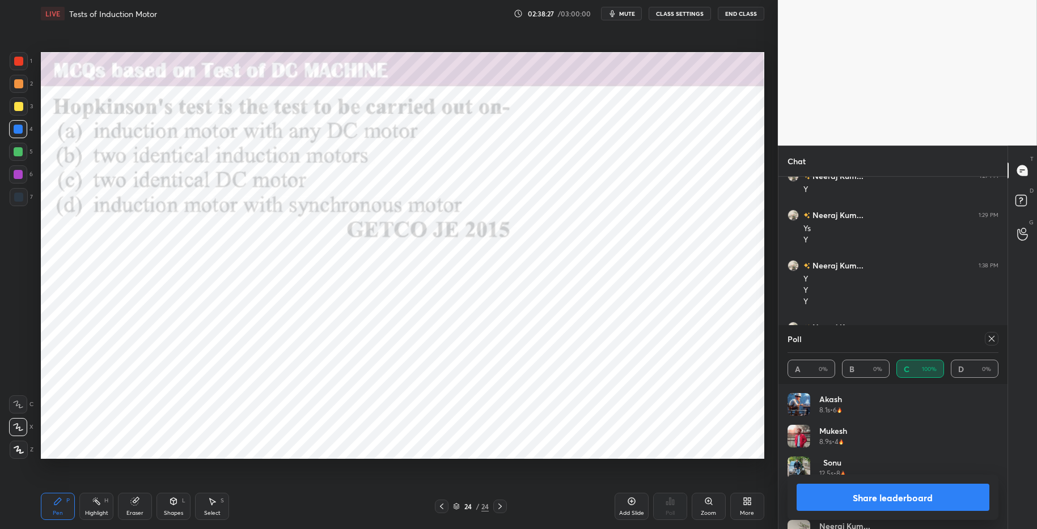
drag, startPoint x: 865, startPoint y: 502, endPoint x: 846, endPoint y: 481, distance: 28.1
click at [867, 502] on button "Share leaderboard" at bounding box center [892, 497] width 193 height 27
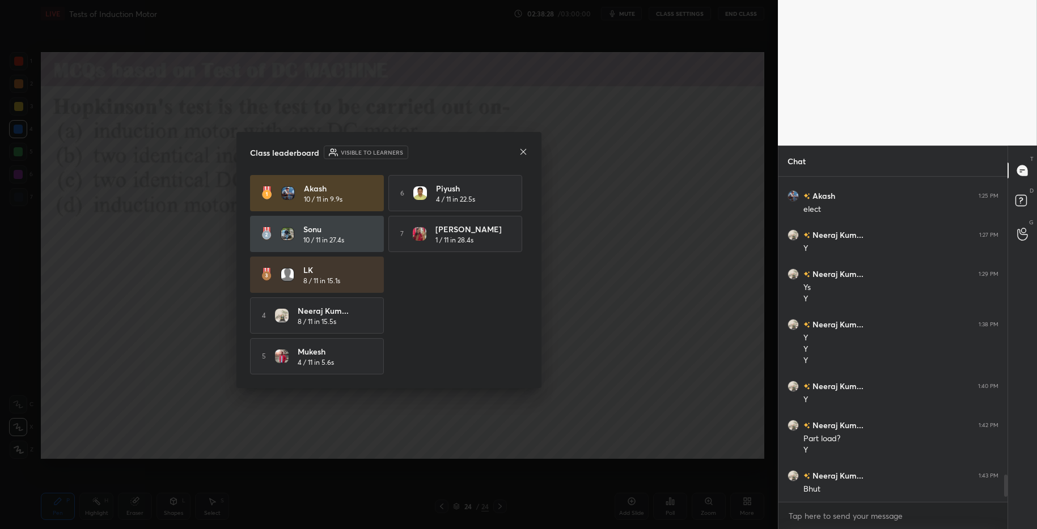
click at [522, 149] on icon at bounding box center [523, 151] width 9 height 9
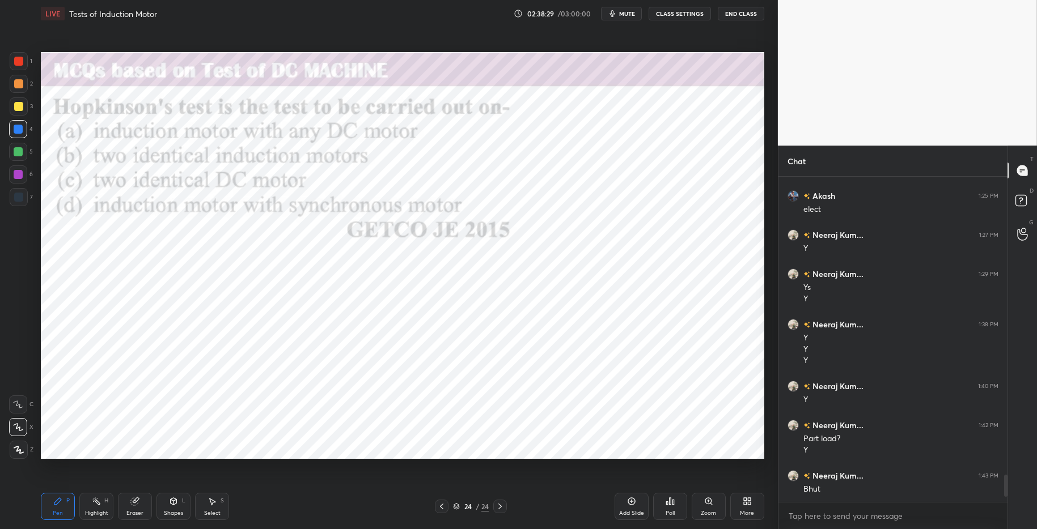
click at [682, 514] on div "Poll" at bounding box center [670, 506] width 34 height 27
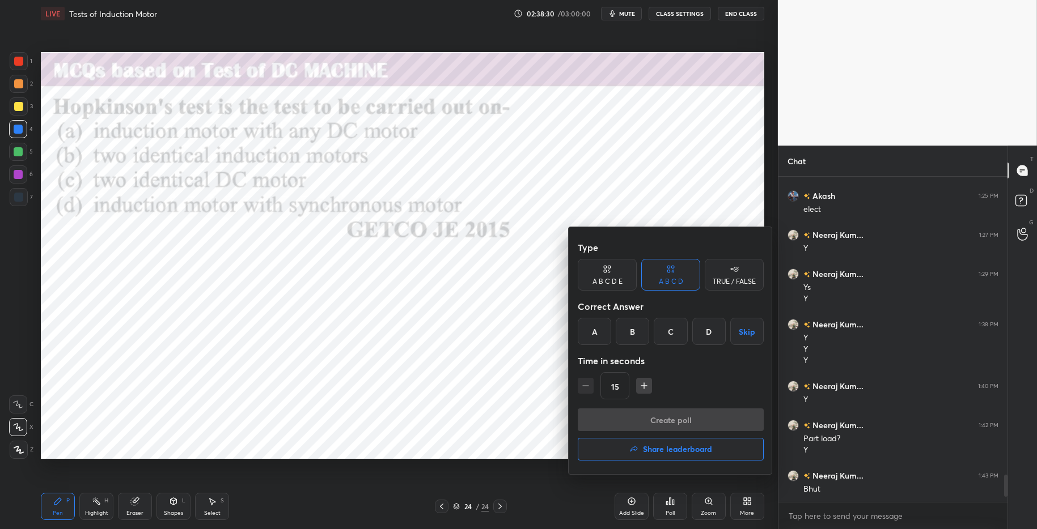
click at [594, 503] on div at bounding box center [518, 264] width 1037 height 529
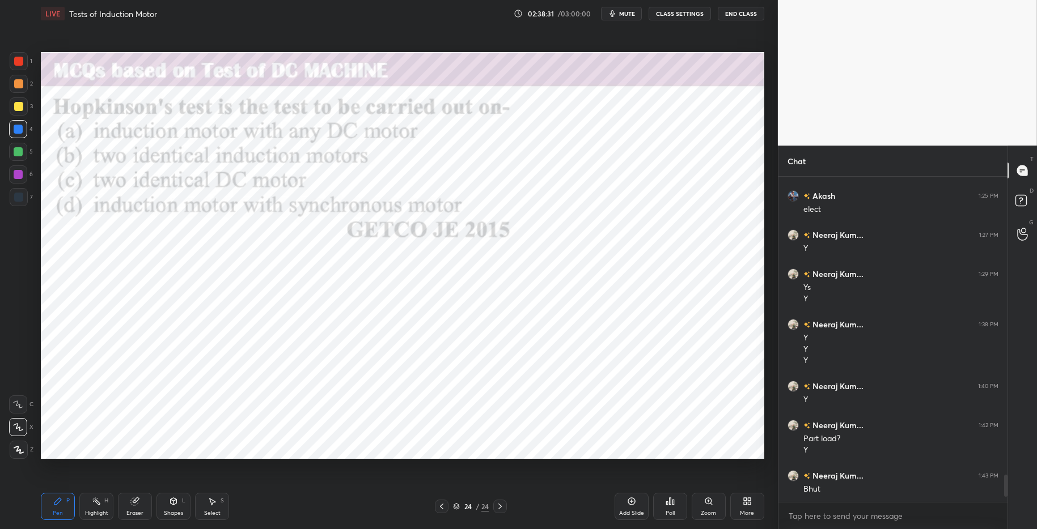
click at [767, 505] on div "LIVE Tests of Induction Motor 02:38:31 / 03:00:00 mute CLASS SETTINGS End Class…" at bounding box center [402, 264] width 732 height 529
click at [754, 505] on div "More" at bounding box center [747, 506] width 34 height 27
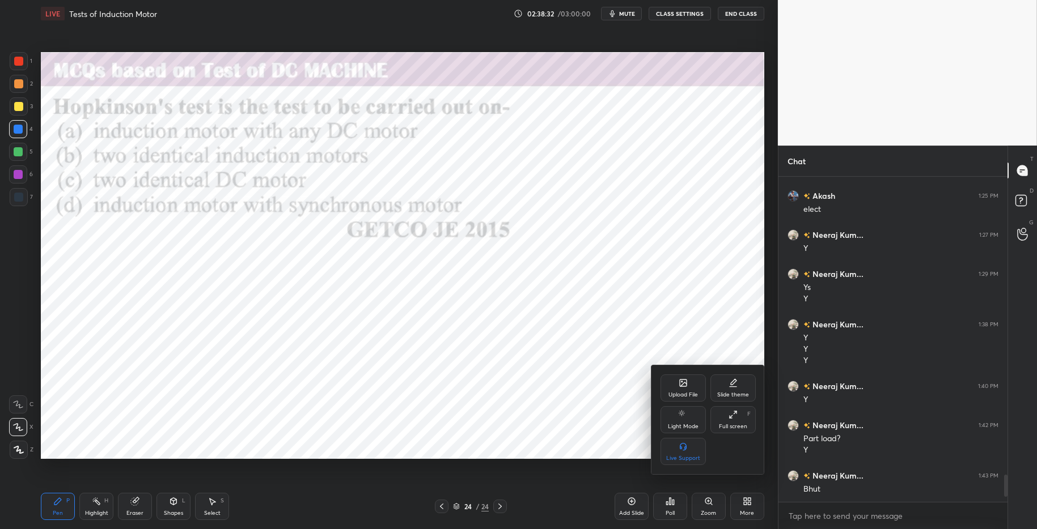
click at [688, 384] on div "Upload File" at bounding box center [682, 388] width 45 height 27
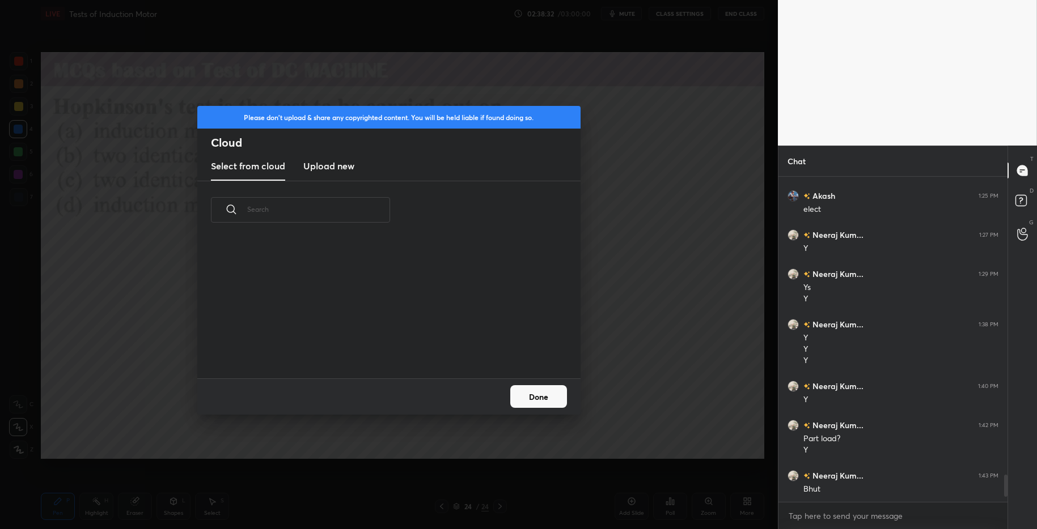
click at [337, 172] on new "Upload new" at bounding box center [328, 166] width 51 height 28
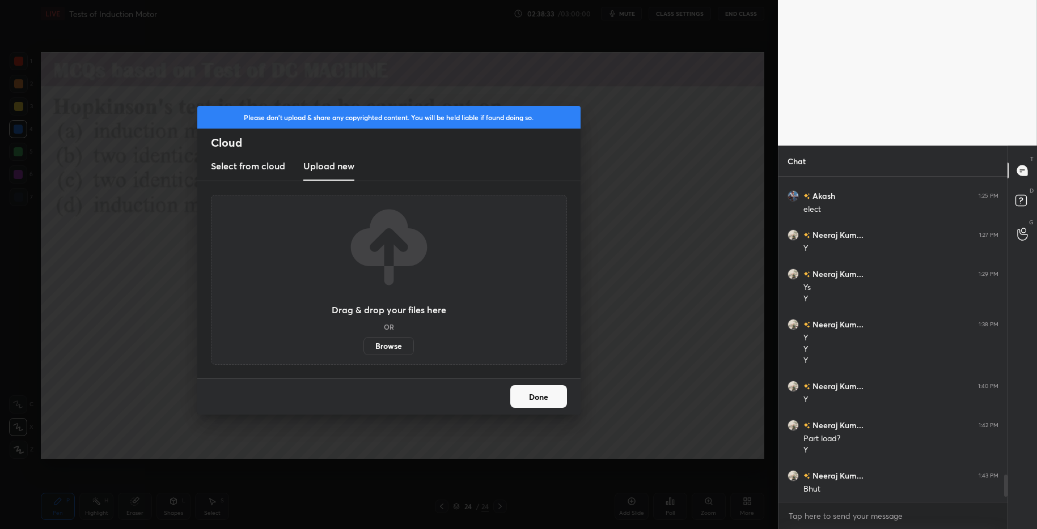
click at [400, 350] on label "Browse" at bounding box center [388, 346] width 50 height 18
click at [363, 350] on input "Browse" at bounding box center [363, 346] width 0 height 18
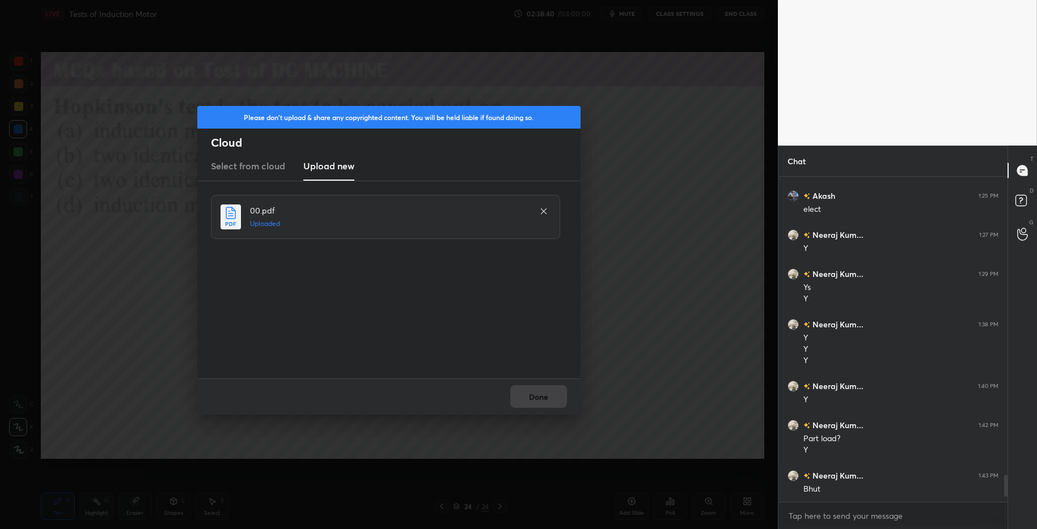
click at [533, 390] on div "Done" at bounding box center [388, 397] width 383 height 36
click at [540, 395] on button "Done" at bounding box center [538, 396] width 57 height 23
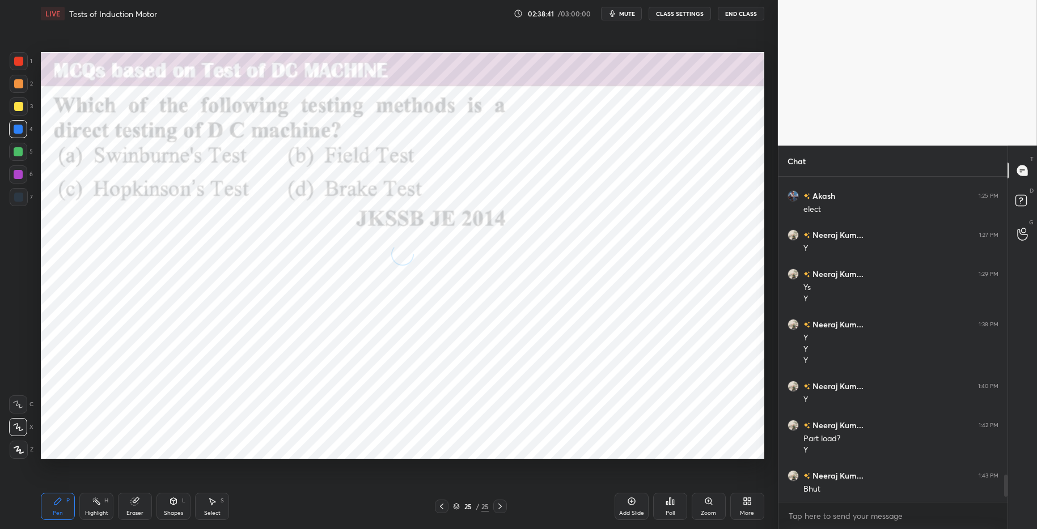
click at [675, 514] on div "Poll" at bounding box center [670, 506] width 34 height 27
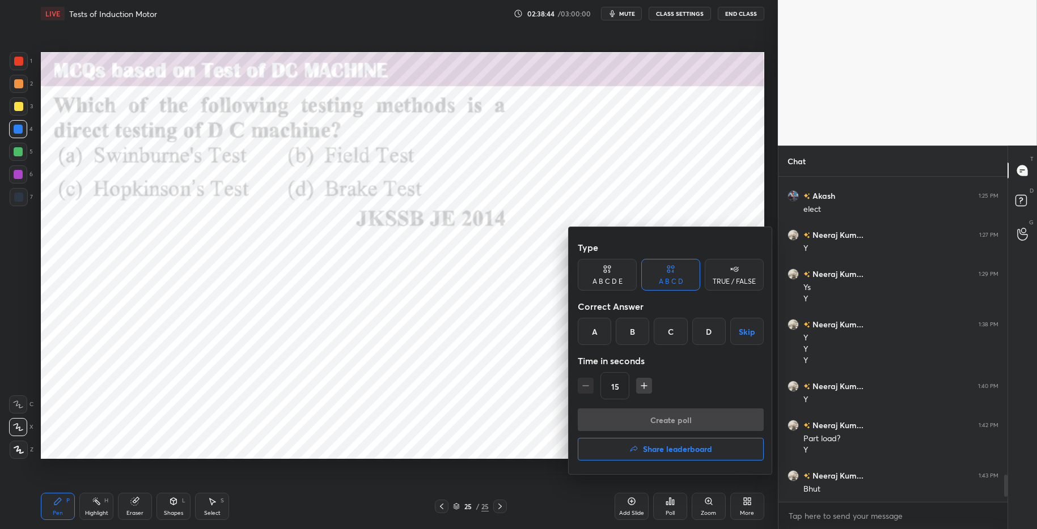
click at [705, 337] on div "D" at bounding box center [708, 331] width 33 height 27
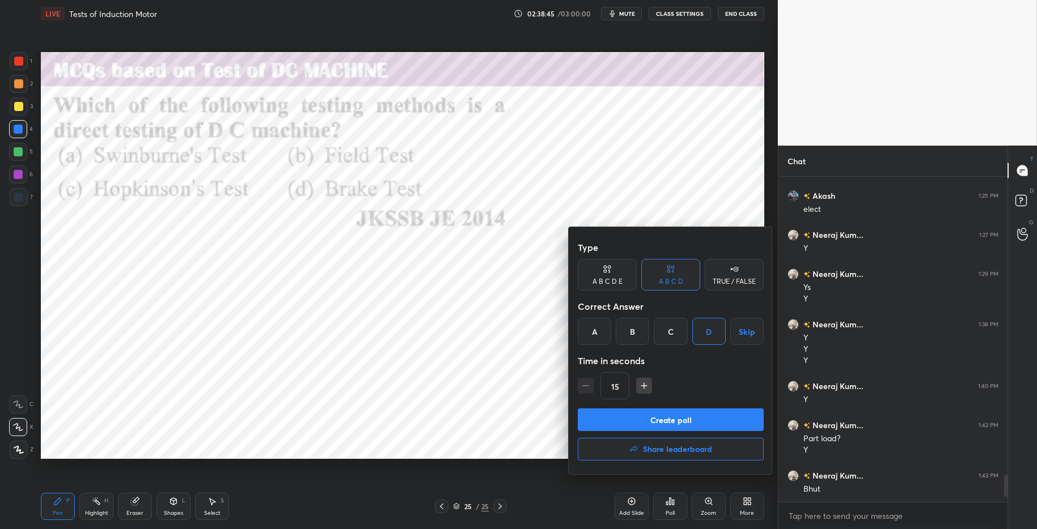
click at [705, 425] on button "Create poll" at bounding box center [671, 420] width 186 height 23
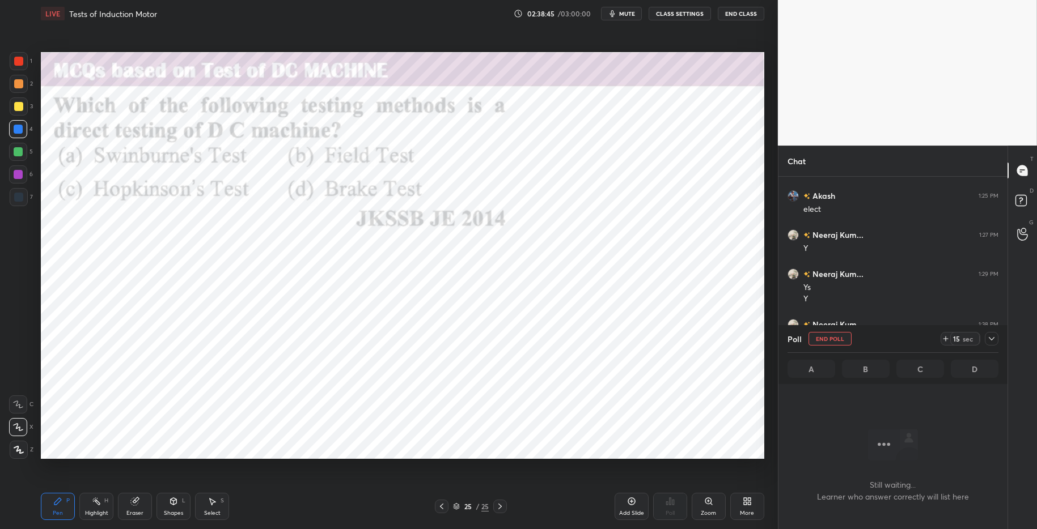
scroll to position [180, 226]
click at [947, 336] on icon at bounding box center [945, 338] width 9 height 9
click at [944, 339] on icon at bounding box center [945, 339] width 5 height 0
click at [945, 338] on icon at bounding box center [945, 338] width 9 height 9
click at [944, 338] on icon at bounding box center [945, 338] width 9 height 9
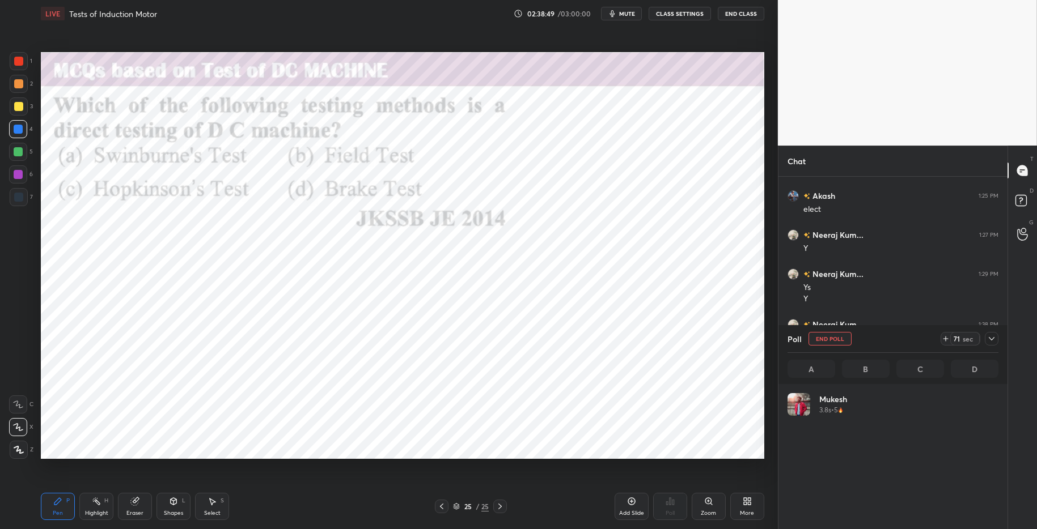
scroll to position [133, 208]
click at [101, 511] on div "Highlight" at bounding box center [96, 514] width 23 height 6
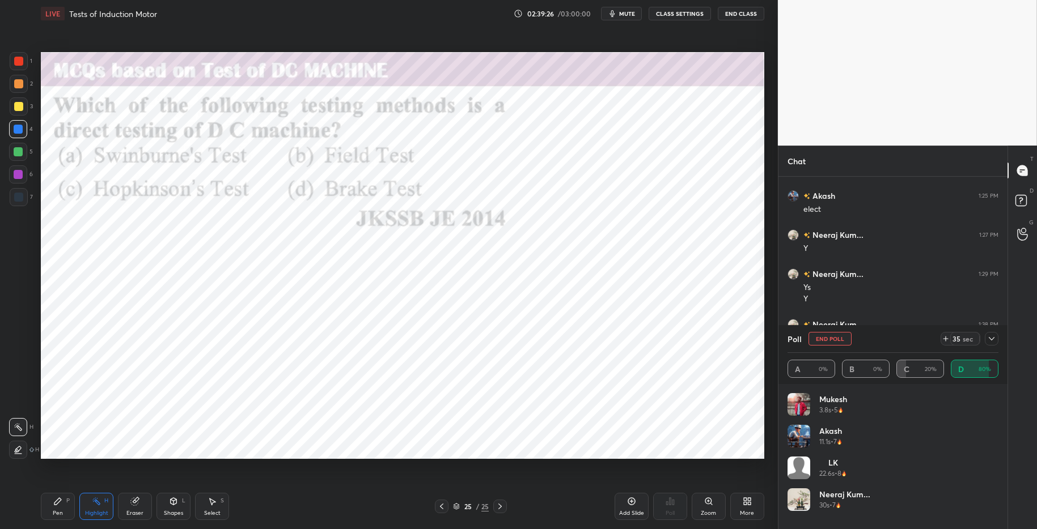
drag, startPoint x: 66, startPoint y: 502, endPoint x: 142, endPoint y: 491, distance: 76.7
click at [69, 501] on div "P" at bounding box center [67, 501] width 3 height 6
click at [346, 515] on div "Pen P Highlight H Eraser Shapes L Select S 25 / 25 Add Slide Poll Zoom More" at bounding box center [402, 506] width 723 height 45
click at [21, 54] on div at bounding box center [19, 61] width 18 height 18
drag, startPoint x: 989, startPoint y: 341, endPoint x: 992, endPoint y: 350, distance: 9.5
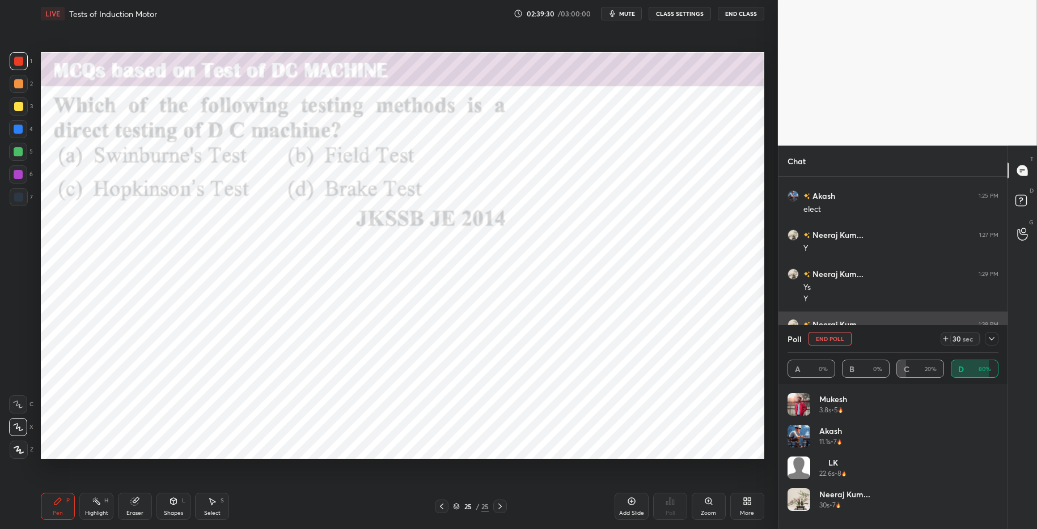
click at [963, 341] on icon at bounding box center [991, 338] width 9 height 9
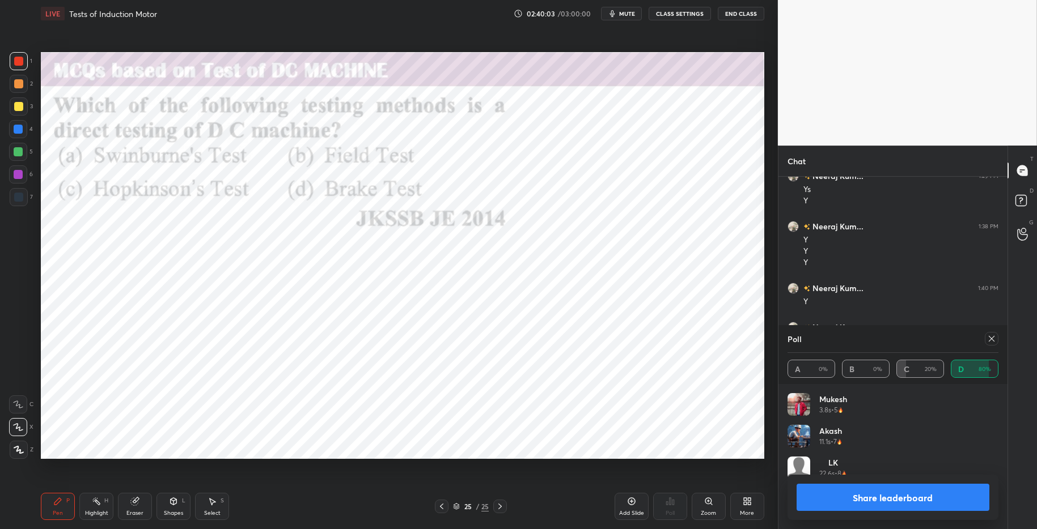
click at [838, 503] on button "Share leaderboard" at bounding box center [892, 497] width 193 height 27
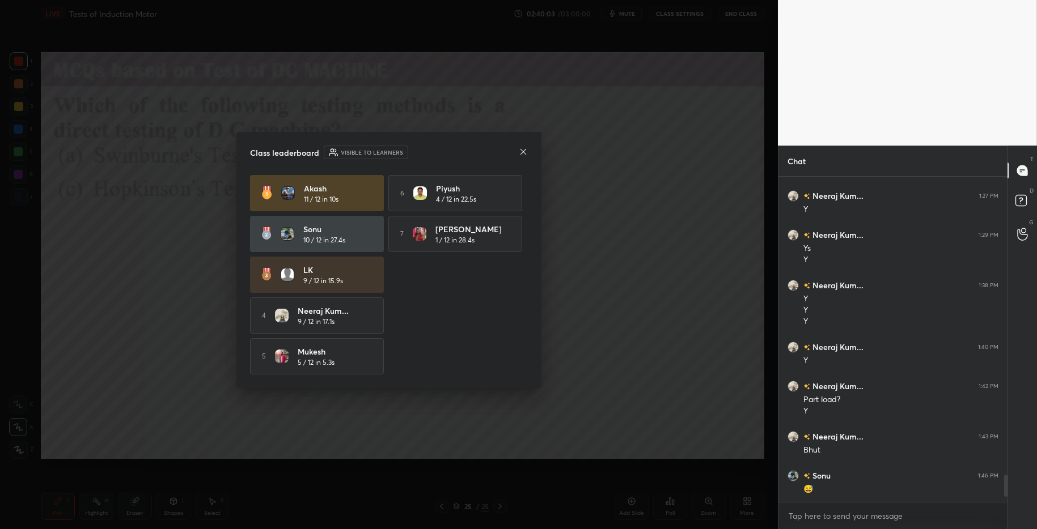
scroll to position [322, 226]
click at [528, 151] on div "Class leaderboard Visible to learners Akash 11 / 12 in 10s 6 Piyush 4 / 12 in 2…" at bounding box center [388, 260] width 305 height 256
click at [524, 152] on icon at bounding box center [523, 151] width 9 height 9
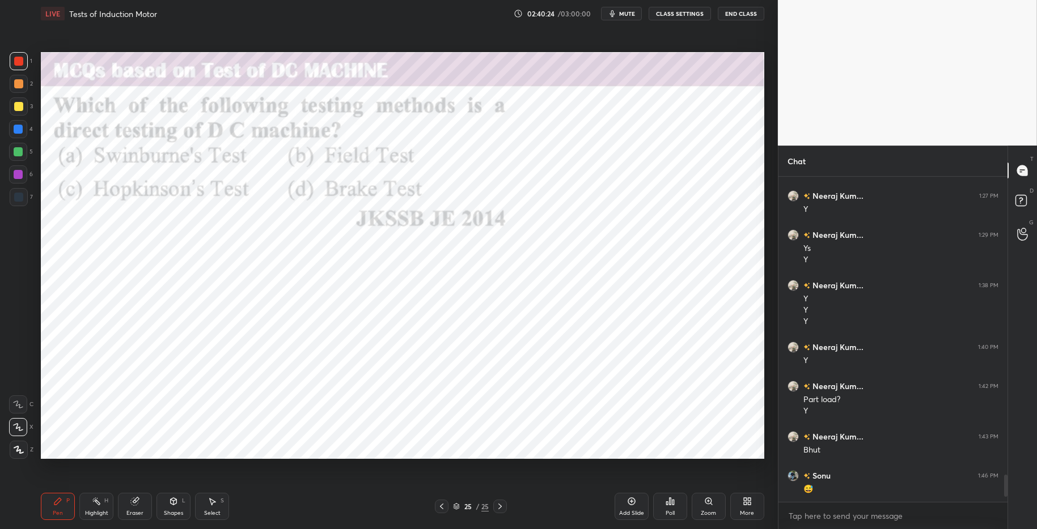
click at [751, 505] on icon at bounding box center [747, 501] width 9 height 9
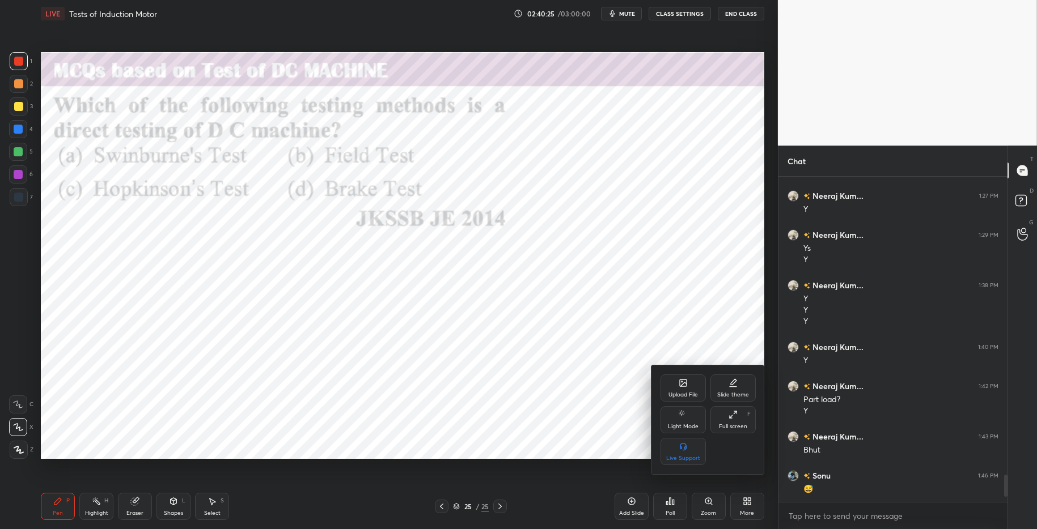
click at [679, 383] on icon at bounding box center [683, 383] width 9 height 9
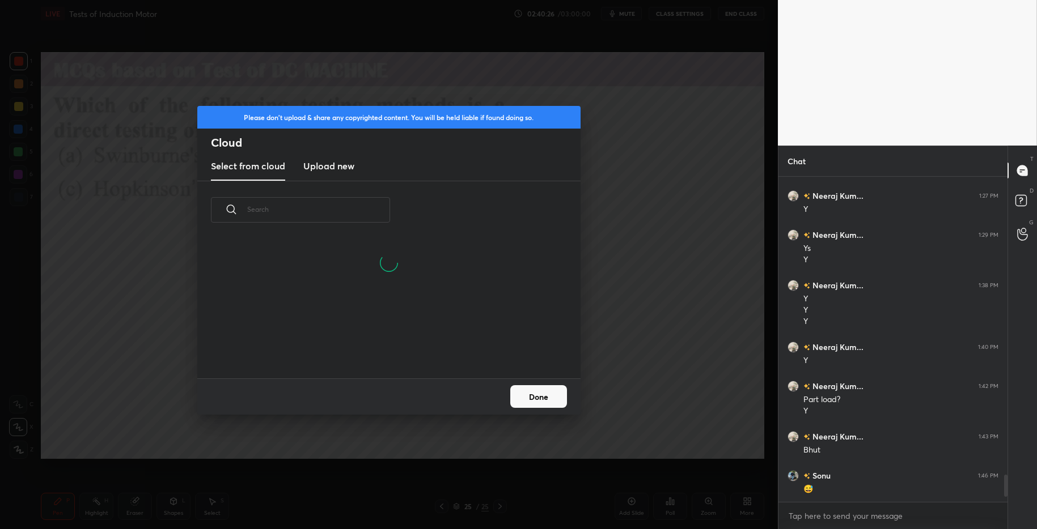
click at [337, 167] on h3 "Upload new" at bounding box center [328, 166] width 51 height 14
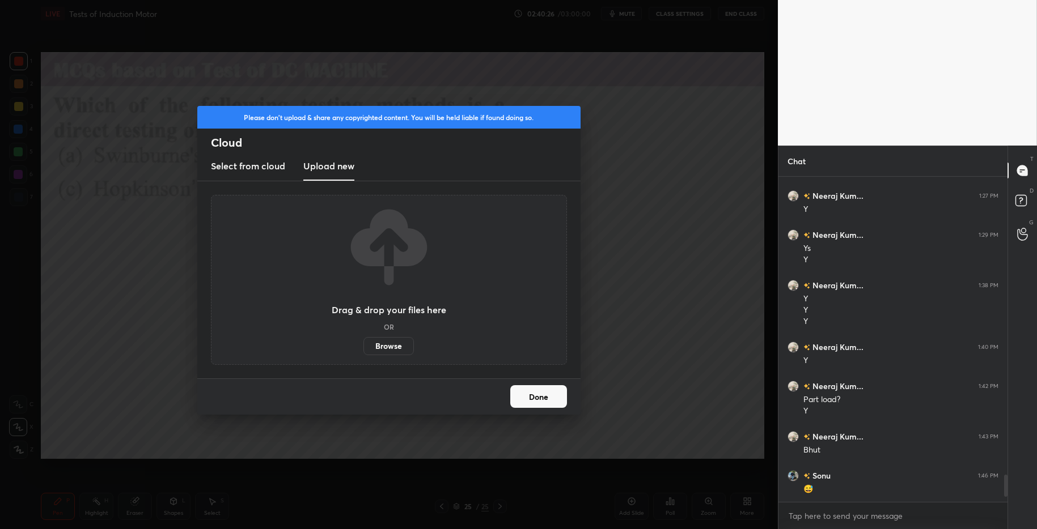
click at [397, 348] on label "Browse" at bounding box center [388, 346] width 50 height 18
click at [363, 348] on input "Browse" at bounding box center [363, 346] width 0 height 18
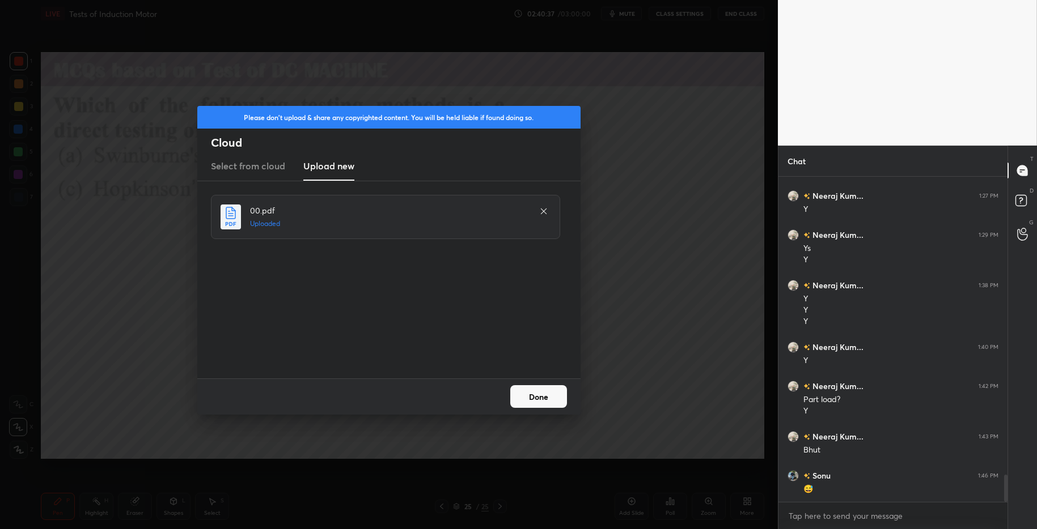
scroll to position [3608, 0]
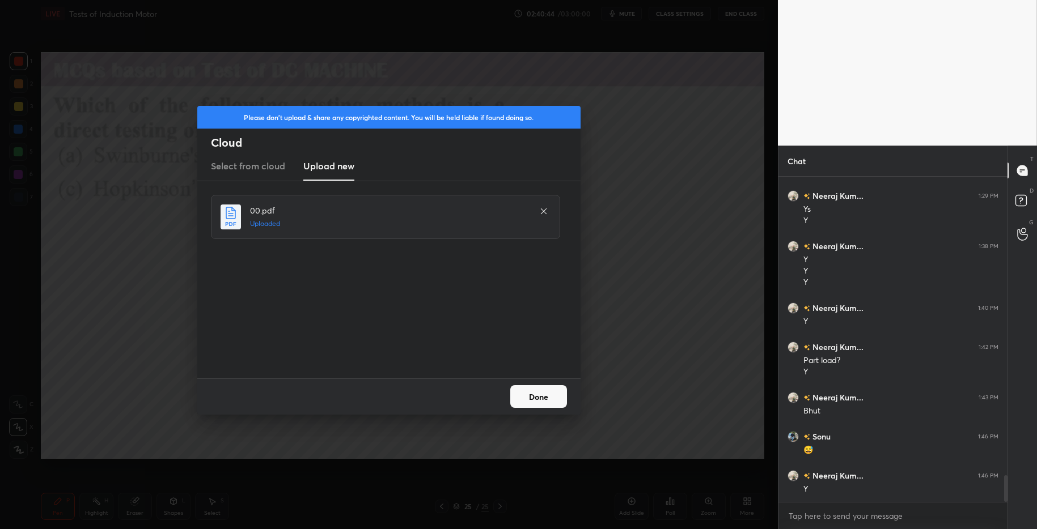
click at [553, 397] on button "Done" at bounding box center [538, 396] width 57 height 23
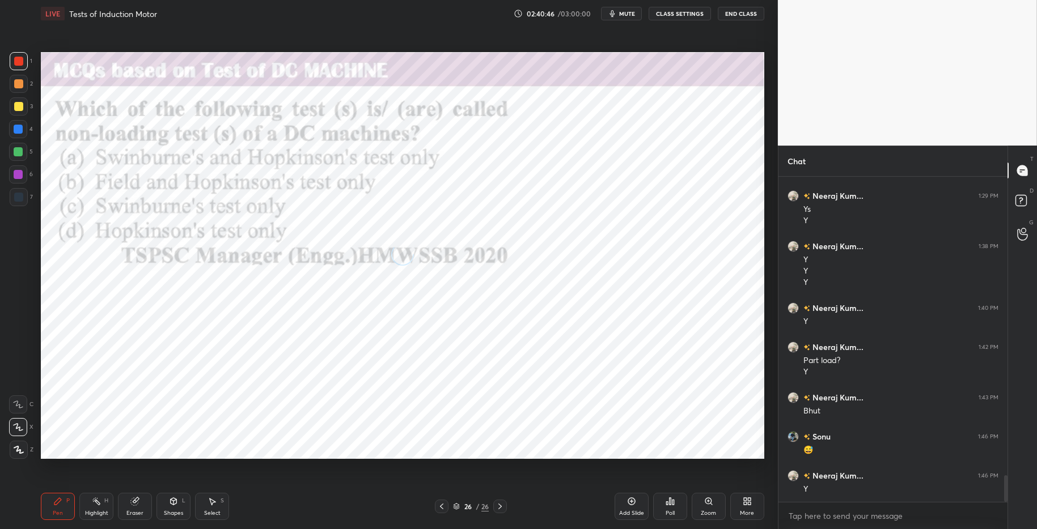
click at [673, 509] on div "Poll" at bounding box center [670, 506] width 34 height 27
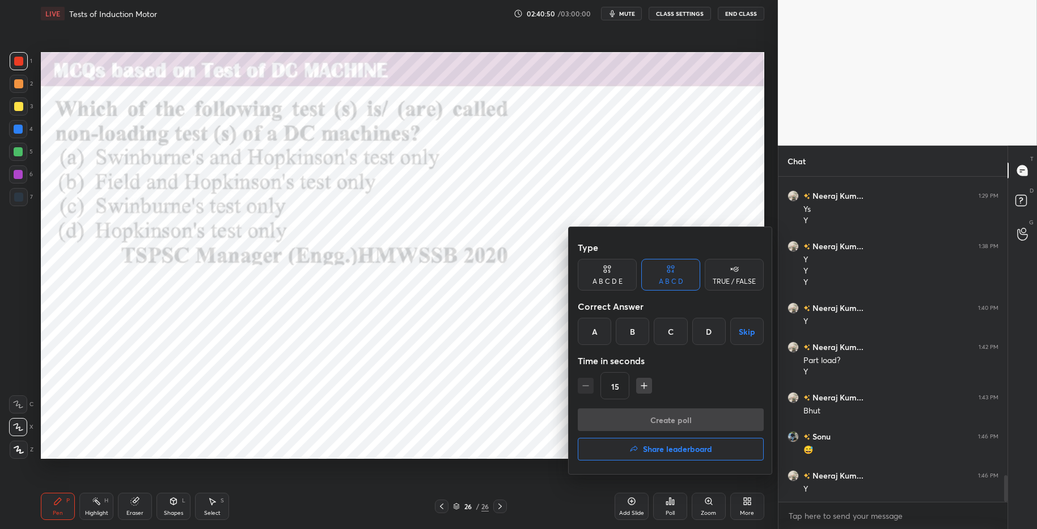
click at [675, 335] on div "C" at bounding box center [670, 331] width 33 height 27
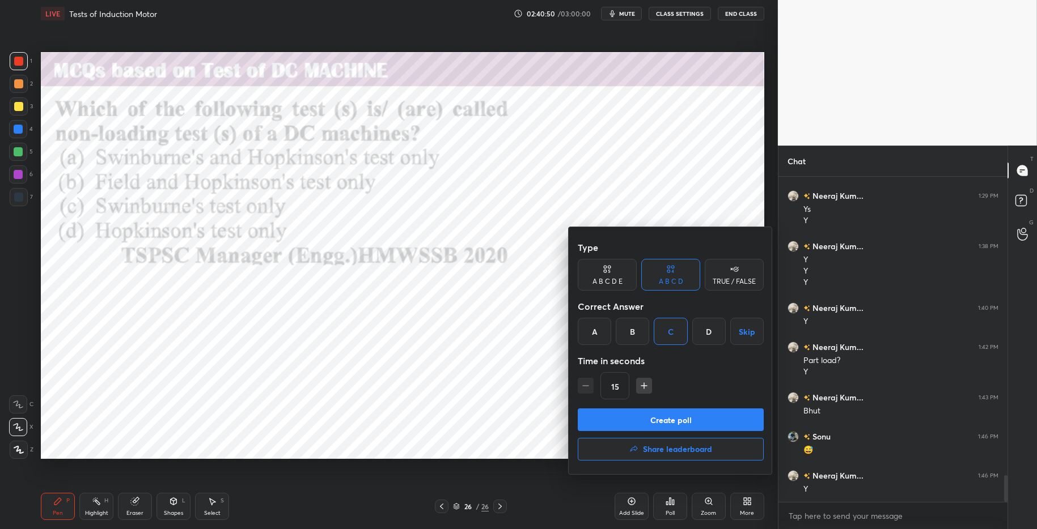
click at [685, 419] on button "Create poll" at bounding box center [671, 420] width 186 height 23
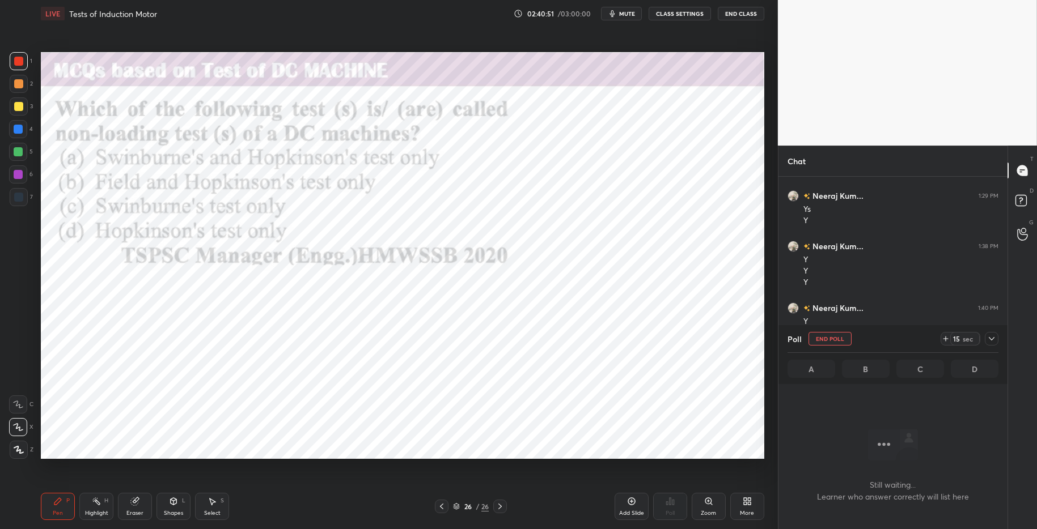
scroll to position [180, 226]
click at [948, 340] on icon at bounding box center [945, 338] width 9 height 9
click at [944, 338] on icon at bounding box center [945, 338] width 9 height 9
click at [944, 337] on icon at bounding box center [945, 338] width 9 height 9
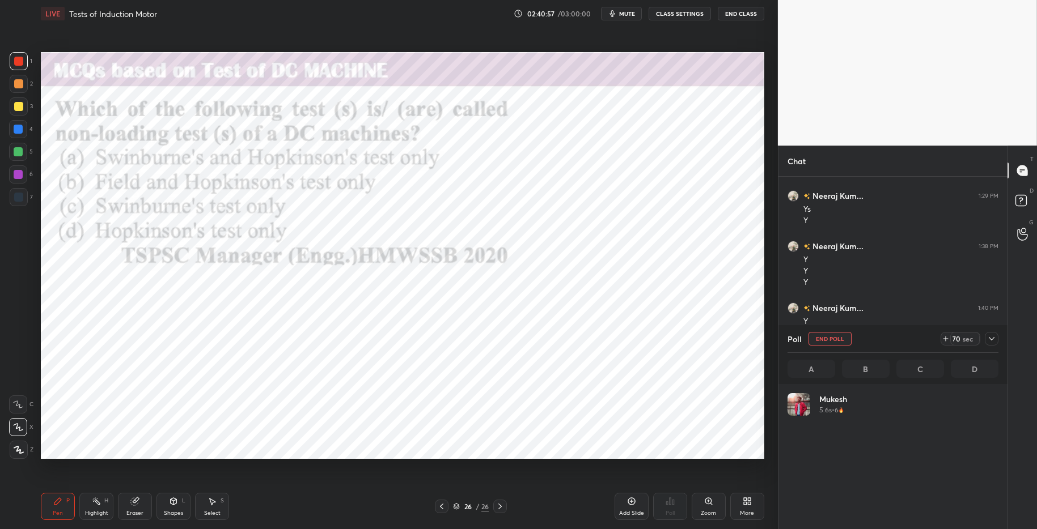
scroll to position [133, 208]
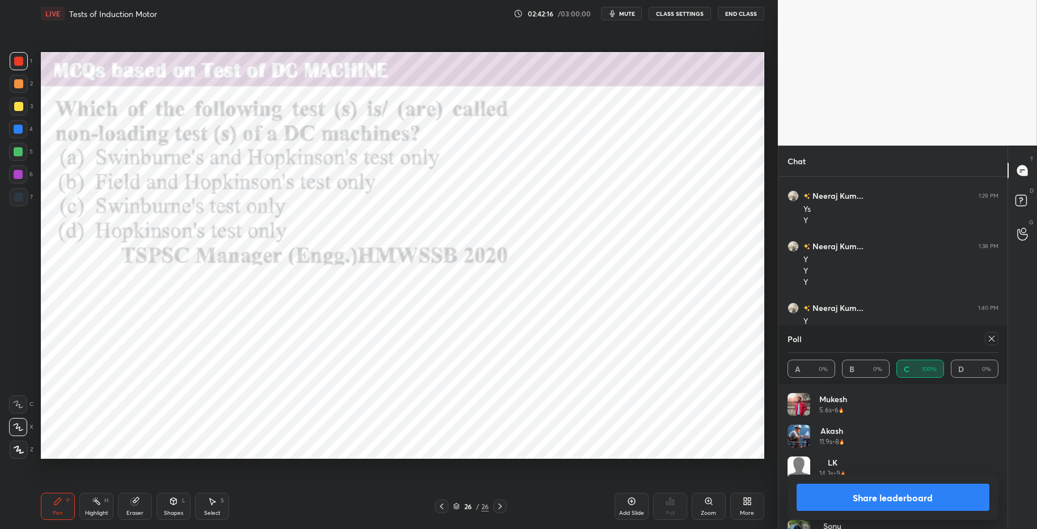
click at [863, 509] on button "Share leaderboard" at bounding box center [892, 497] width 193 height 27
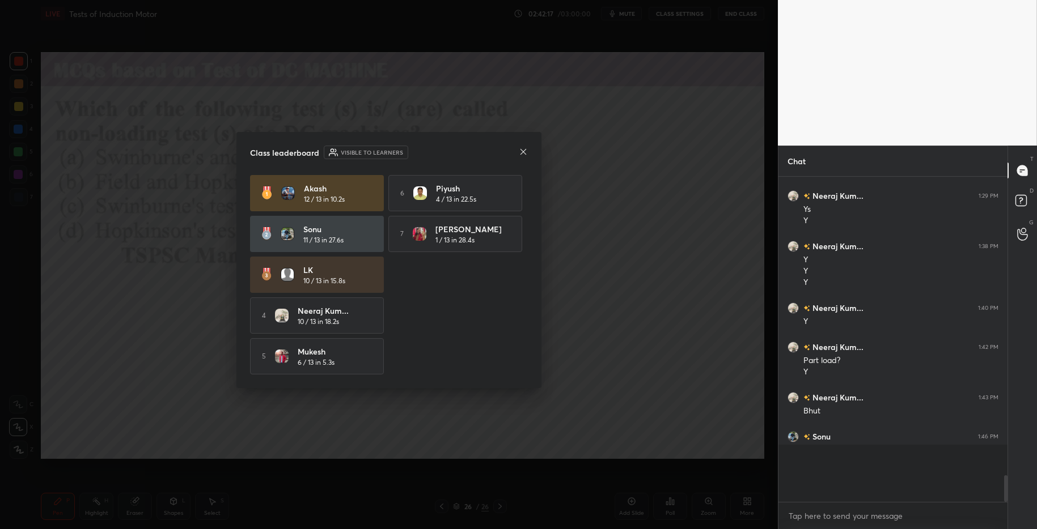
scroll to position [4, 4]
click at [523, 151] on icon at bounding box center [523, 151] width 9 height 9
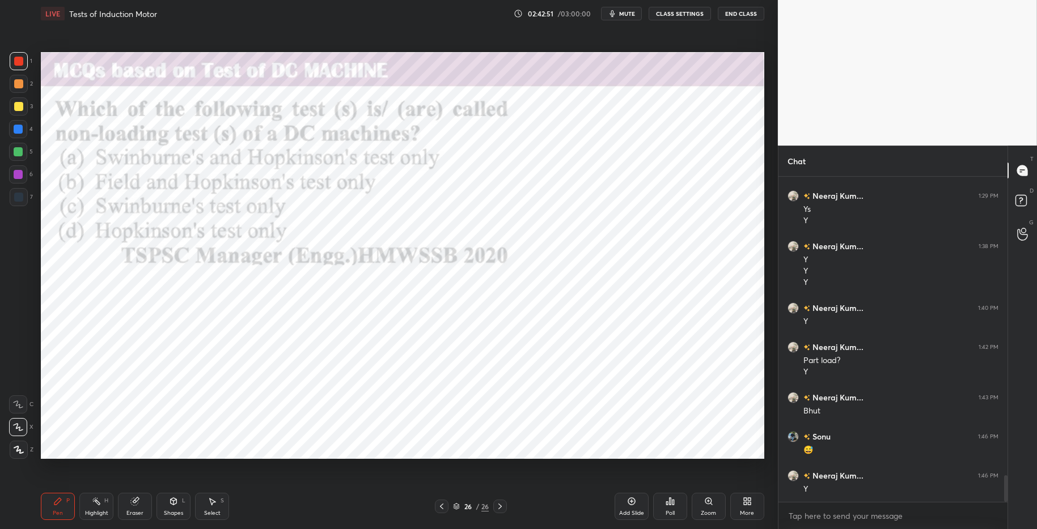
click at [751, 507] on div "More" at bounding box center [747, 506] width 34 height 27
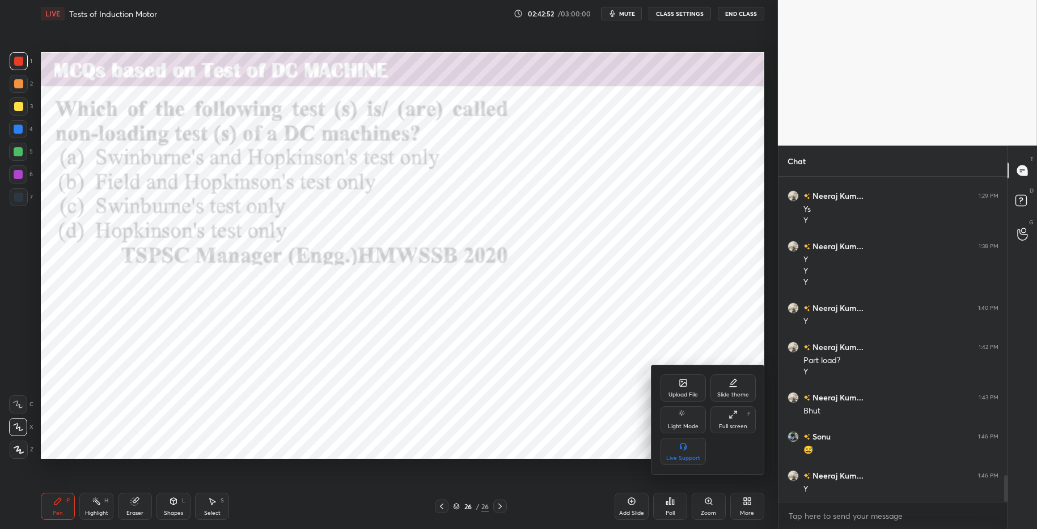
click at [675, 393] on div "Upload File" at bounding box center [682, 395] width 29 height 6
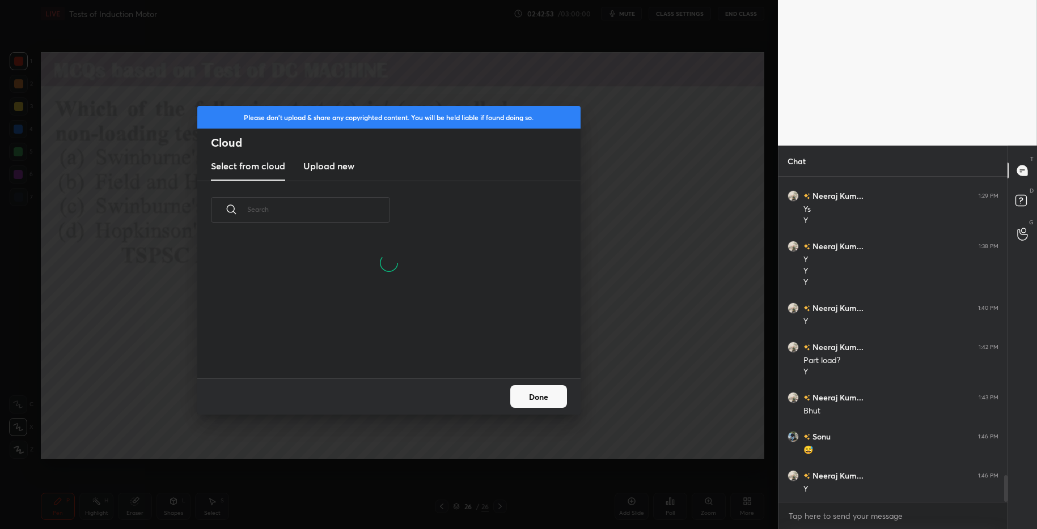
click at [321, 176] on new "Upload new" at bounding box center [328, 166] width 51 height 28
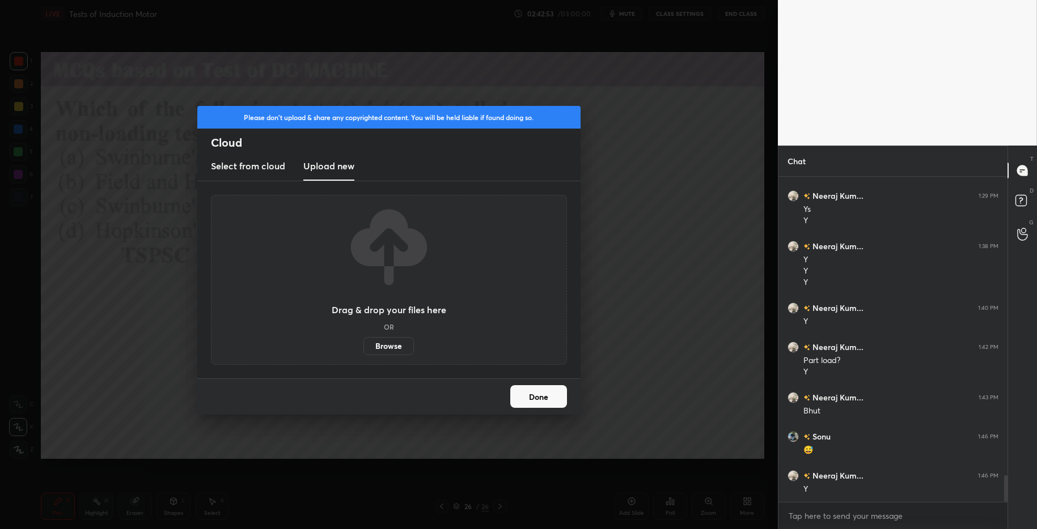
click at [395, 347] on label "Browse" at bounding box center [388, 346] width 50 height 18
click at [363, 347] on input "Browse" at bounding box center [363, 346] width 0 height 18
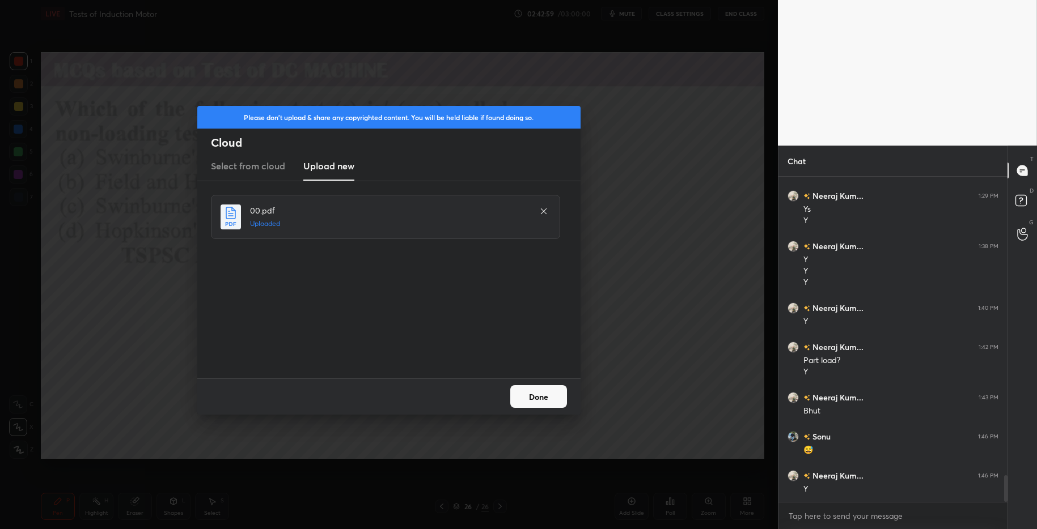
click at [553, 409] on div "Done" at bounding box center [388, 397] width 383 height 36
click at [549, 401] on button "Done" at bounding box center [538, 396] width 57 height 23
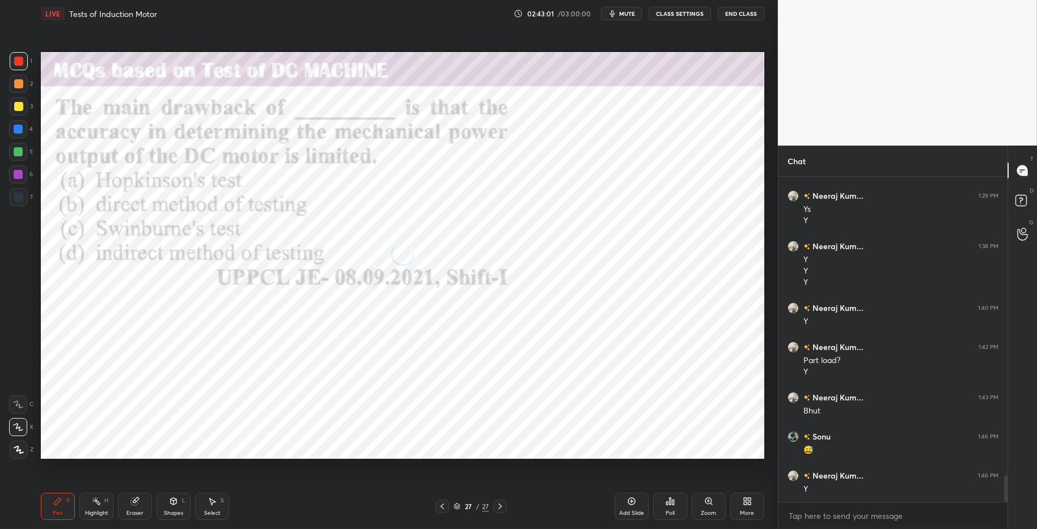
click at [668, 508] on div "Poll" at bounding box center [670, 506] width 34 height 27
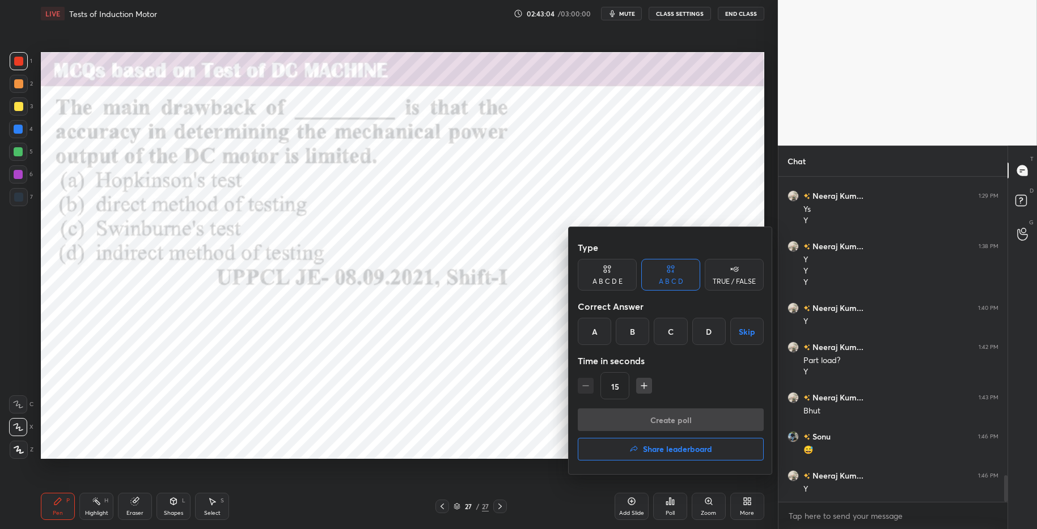
drag, startPoint x: 633, startPoint y: 329, endPoint x: 659, endPoint y: 379, distance: 55.8
click at [632, 329] on div "B" at bounding box center [632, 331] width 33 height 27
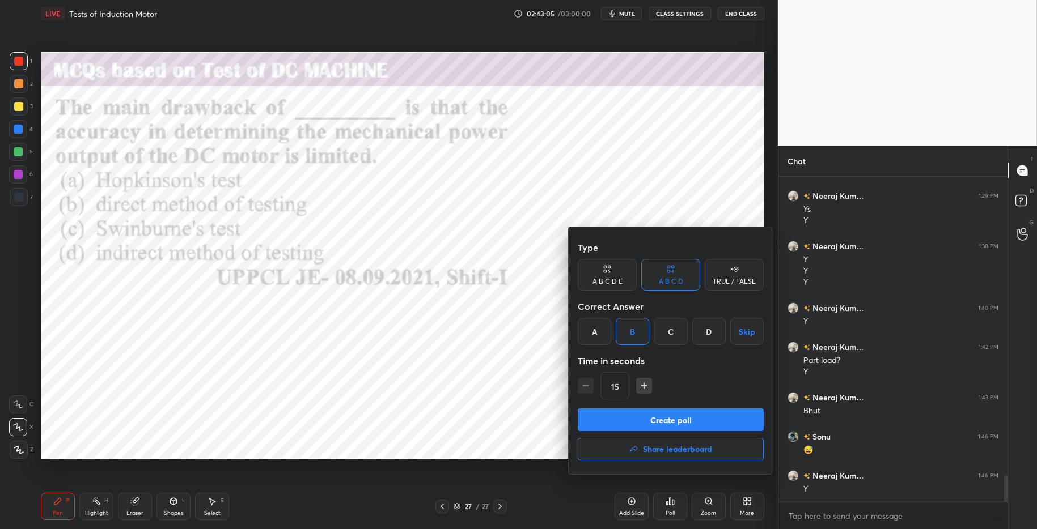
drag, startPoint x: 673, startPoint y: 416, endPoint x: 690, endPoint y: 421, distance: 17.1
click at [675, 419] on button "Create poll" at bounding box center [671, 420] width 186 height 23
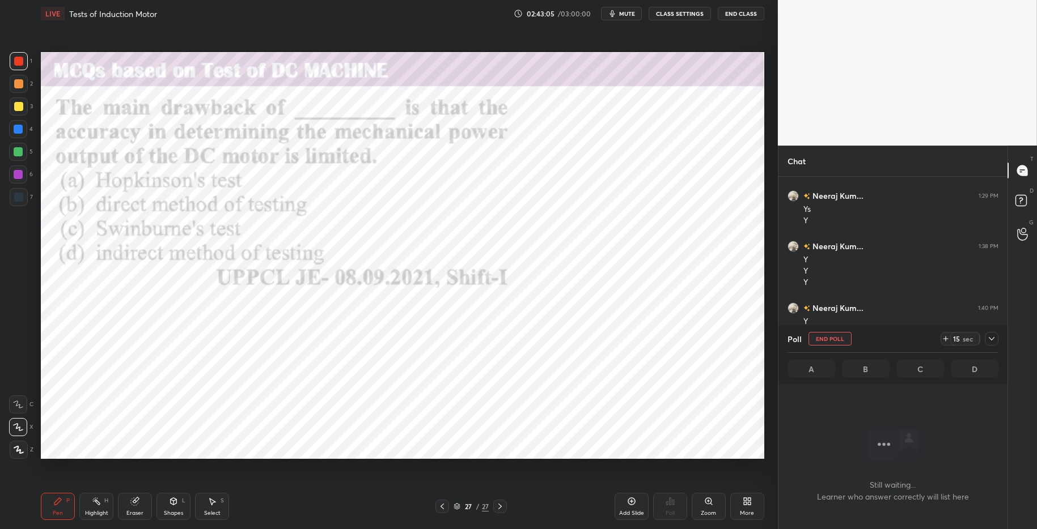
scroll to position [180, 226]
click at [944, 340] on icon at bounding box center [945, 338] width 9 height 9
click at [946, 338] on icon at bounding box center [945, 338] width 9 height 9
click at [944, 341] on icon at bounding box center [945, 338] width 9 height 9
click at [948, 338] on icon at bounding box center [945, 338] width 9 height 9
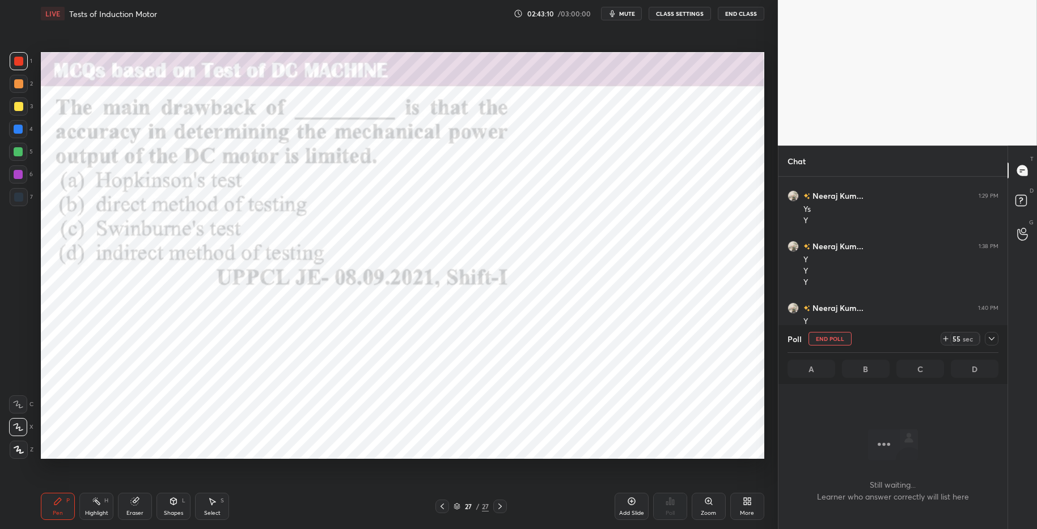
drag, startPoint x: 951, startPoint y: 338, endPoint x: 918, endPoint y: 331, distance: 33.3
click at [949, 338] on div "55 sec" at bounding box center [960, 339] width 40 height 14
click at [963, 336] on icon at bounding box center [991, 338] width 9 height 9
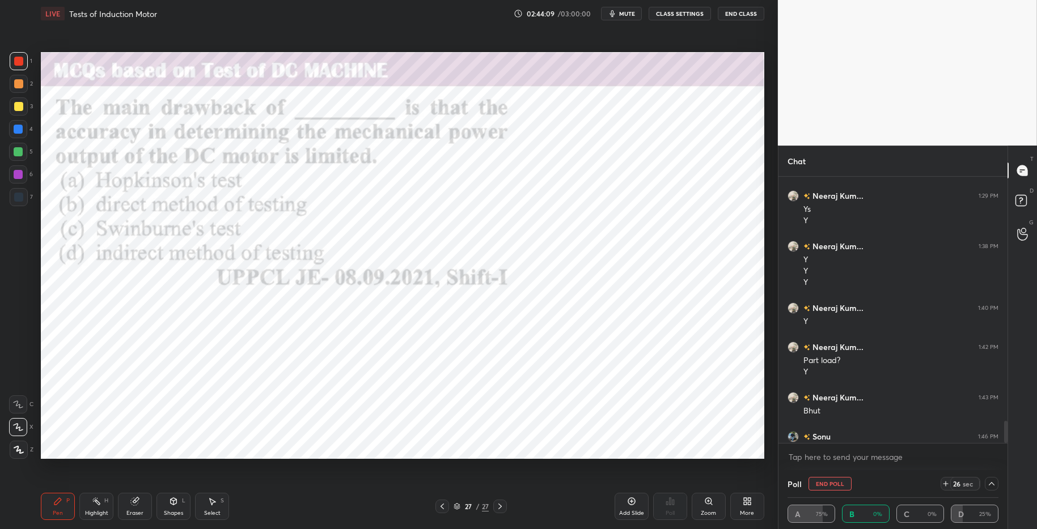
drag, startPoint x: 108, startPoint y: 503, endPoint x: 85, endPoint y: 498, distance: 23.8
click at [108, 503] on div "Highlight H" at bounding box center [96, 506] width 34 height 27
click at [75, 498] on div "Pen P Highlight H Eraser Shapes L Select S" at bounding box center [184, 506] width 287 height 27
click at [288, 512] on div "Pen P Highlight H Eraser Shapes L Select S" at bounding box center [184, 506] width 287 height 27
click at [19, 133] on div at bounding box center [18, 129] width 9 height 9
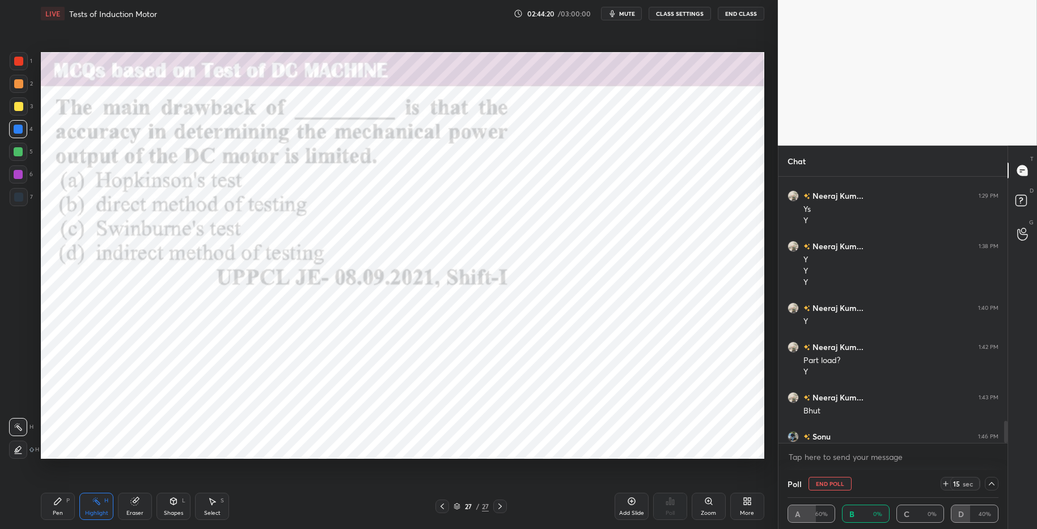
drag, startPoint x: 54, startPoint y: 506, endPoint x: 202, endPoint y: 499, distance: 148.1
click at [57, 506] on div "Pen P" at bounding box center [58, 506] width 34 height 27
drag, startPoint x: 291, startPoint y: 516, endPoint x: 275, endPoint y: 471, distance: 48.6
click at [291, 515] on div "Pen P Highlight H Eraser Shapes L Select S" at bounding box center [184, 506] width 287 height 27
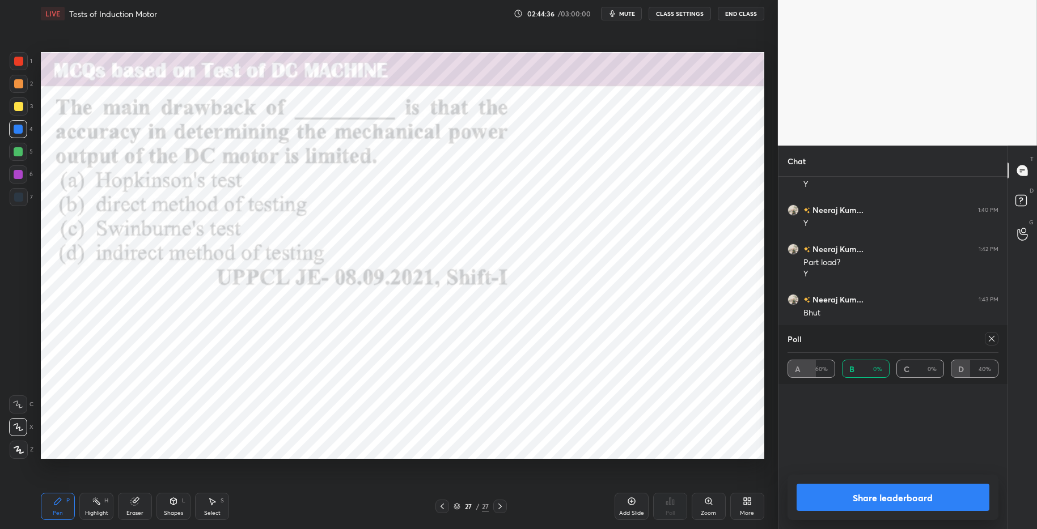
scroll to position [3745, 0]
click at [833, 501] on button "Share leaderboard" at bounding box center [892, 497] width 193 height 27
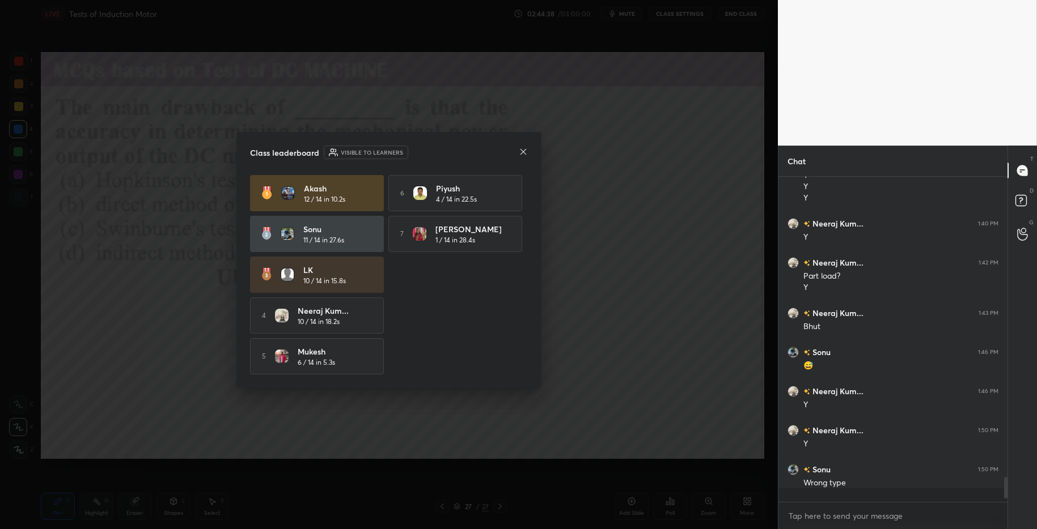
scroll to position [4, 4]
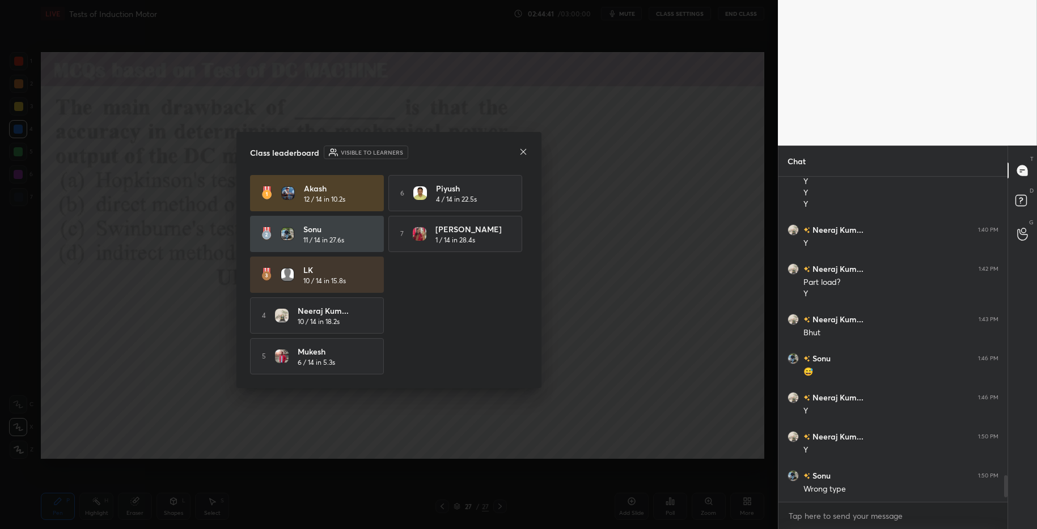
click at [524, 150] on icon at bounding box center [523, 151] width 9 height 9
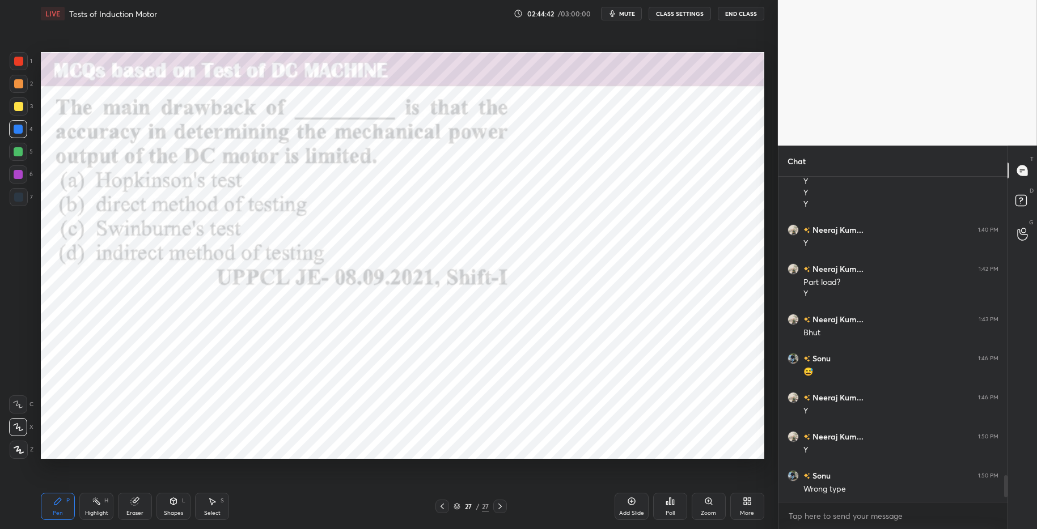
click at [759, 505] on div "More" at bounding box center [747, 506] width 34 height 27
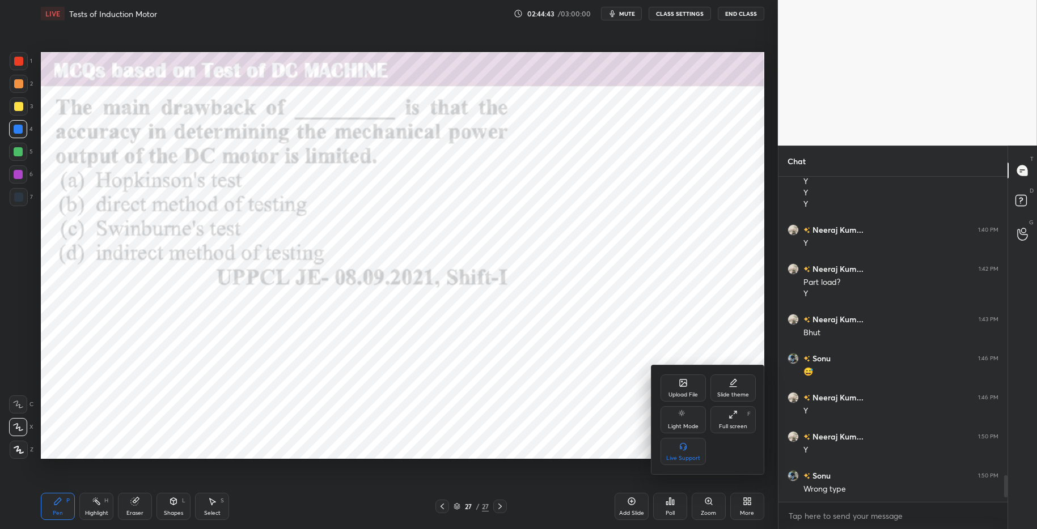
click at [677, 383] on div "Upload File" at bounding box center [682, 388] width 45 height 27
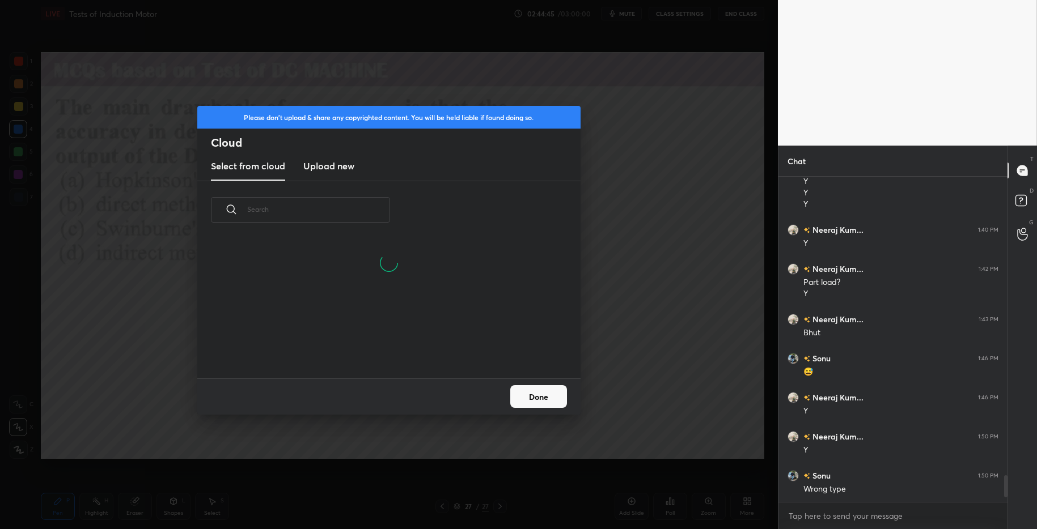
click at [320, 170] on h3 "Upload new" at bounding box center [328, 166] width 51 height 14
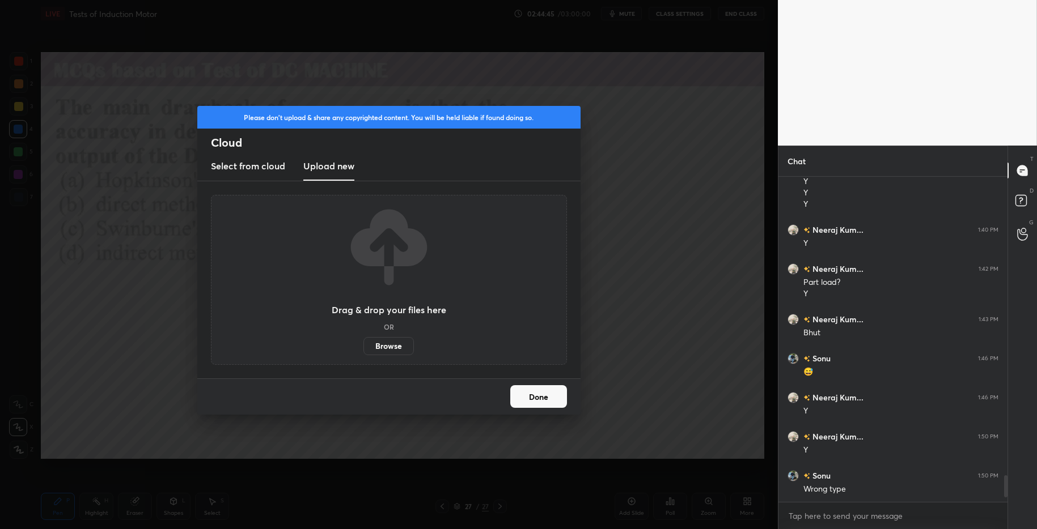
click at [396, 354] on div "Drag & drop your files here OR Browse" at bounding box center [389, 280] width 356 height 170
click at [393, 347] on label "Browse" at bounding box center [388, 346] width 50 height 18
click at [363, 347] on input "Browse" at bounding box center [363, 346] width 0 height 18
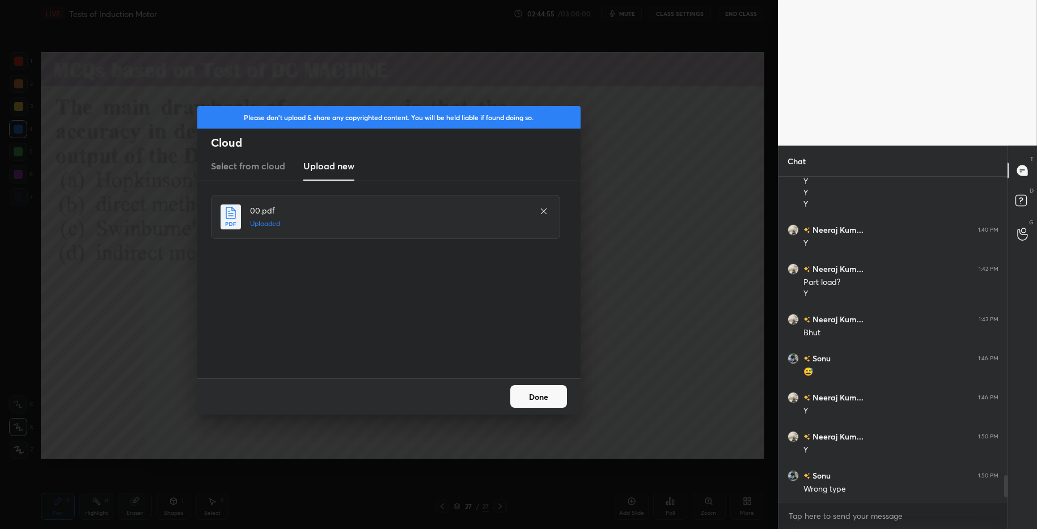
drag, startPoint x: 543, startPoint y: 393, endPoint x: 546, endPoint y: 404, distance: 11.5
click at [543, 396] on button "Done" at bounding box center [538, 396] width 57 height 23
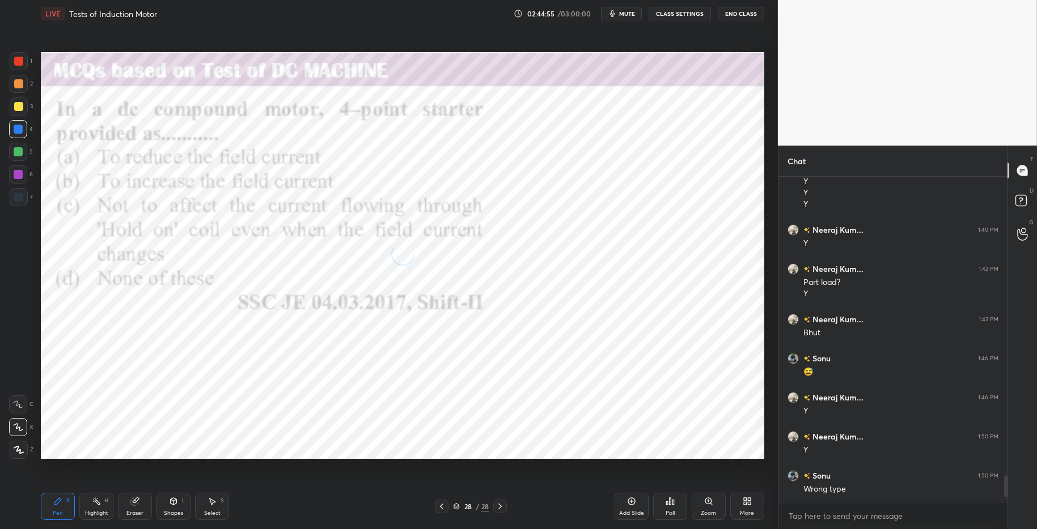
click at [664, 502] on div "Poll" at bounding box center [670, 506] width 34 height 27
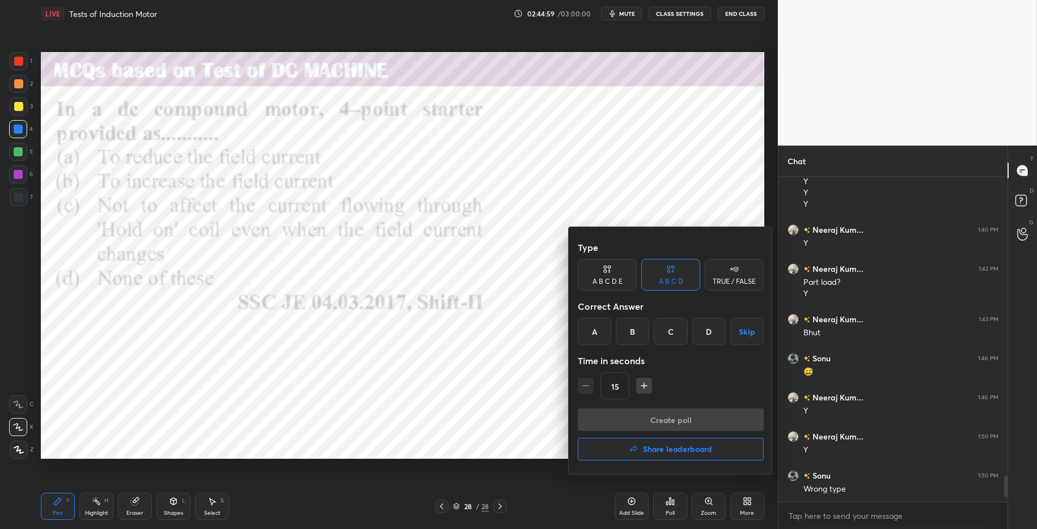
drag, startPoint x: 673, startPoint y: 332, endPoint x: 679, endPoint y: 333, distance: 5.9
click at [675, 332] on div "C" at bounding box center [670, 331] width 33 height 27
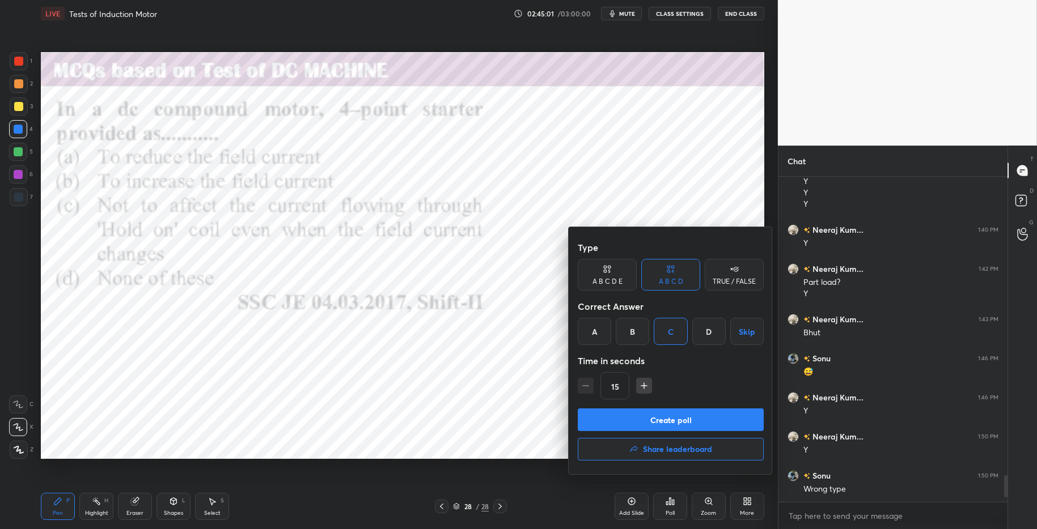
click at [674, 409] on button "Create poll" at bounding box center [671, 420] width 186 height 23
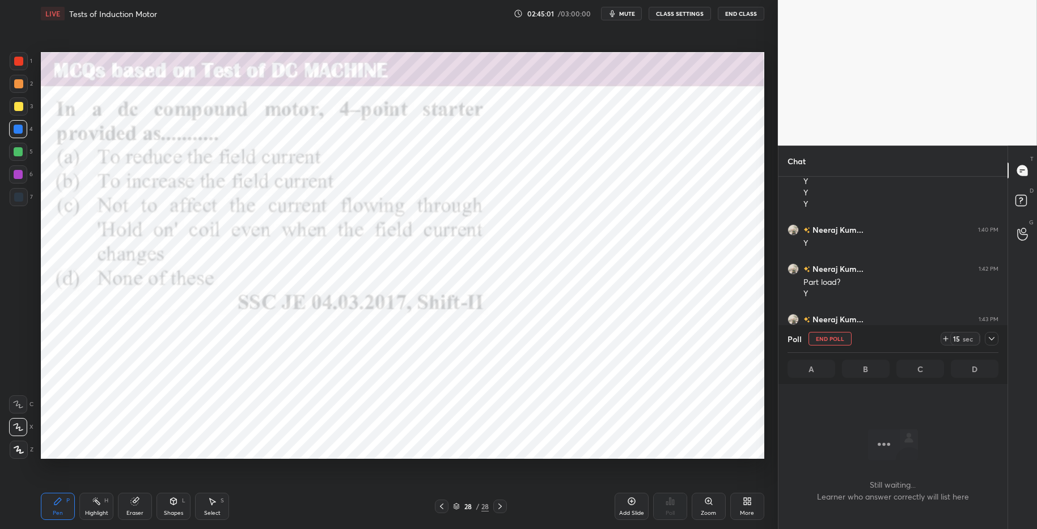
scroll to position [180, 226]
click at [944, 339] on icon at bounding box center [945, 339] width 5 height 0
click at [947, 342] on icon at bounding box center [945, 338] width 9 height 9
click at [947, 341] on icon at bounding box center [945, 338] width 9 height 9
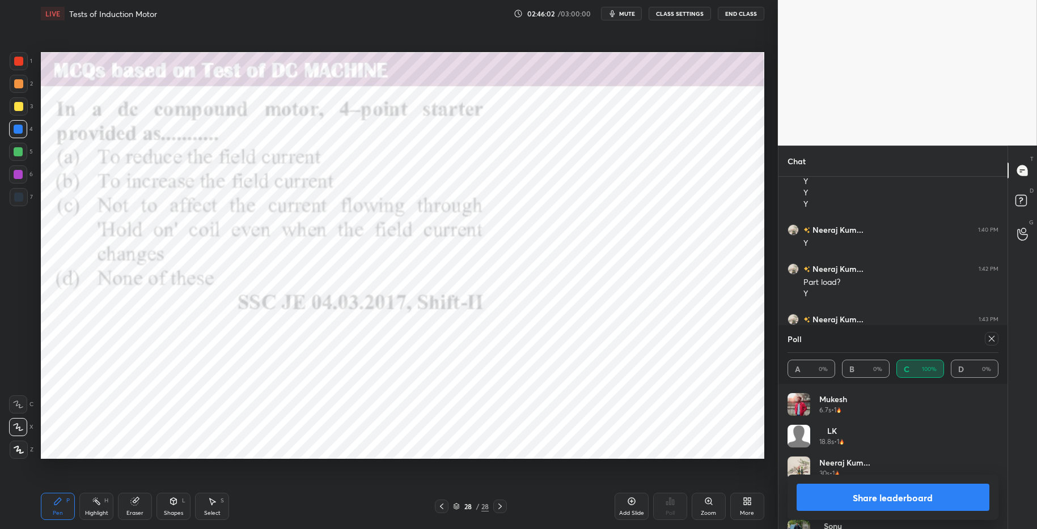
click at [847, 502] on button "Share leaderboard" at bounding box center [892, 497] width 193 height 27
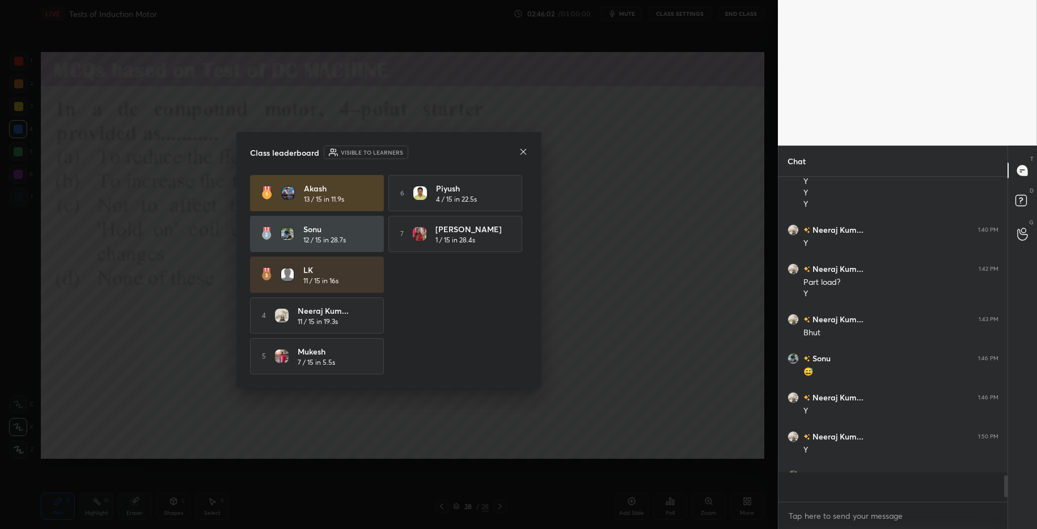
scroll to position [4, 4]
click at [520, 150] on icon at bounding box center [523, 151] width 9 height 9
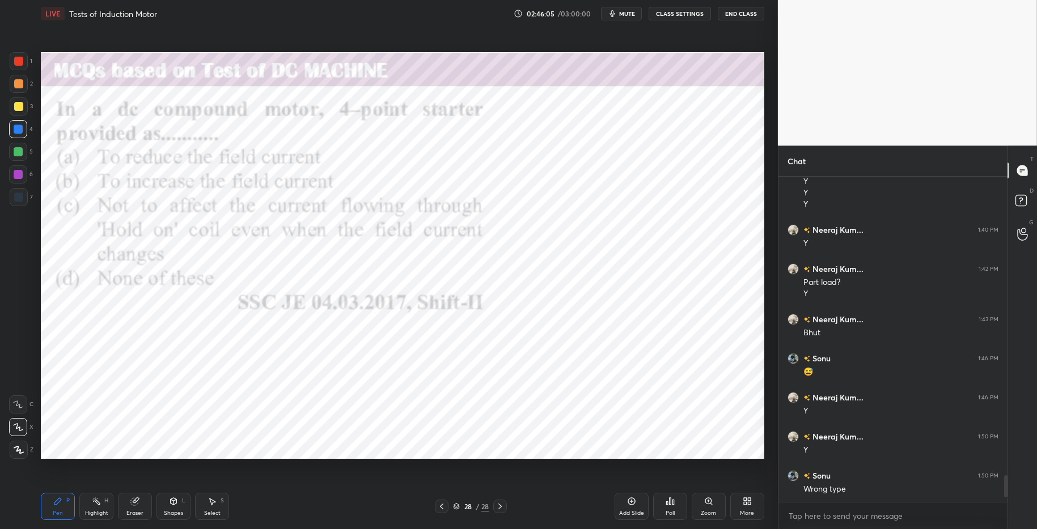
click at [97, 511] on div "Highlight" at bounding box center [96, 514] width 23 height 6
drag, startPoint x: 67, startPoint y: 505, endPoint x: 136, endPoint y: 503, distance: 68.6
click at [69, 504] on div "Pen P" at bounding box center [58, 506] width 34 height 27
click at [264, 509] on div "Pen P Highlight H Eraser Shapes L Select S" at bounding box center [184, 506] width 287 height 27
drag, startPoint x: 18, startPoint y: 58, endPoint x: 33, endPoint y: 61, distance: 15.5
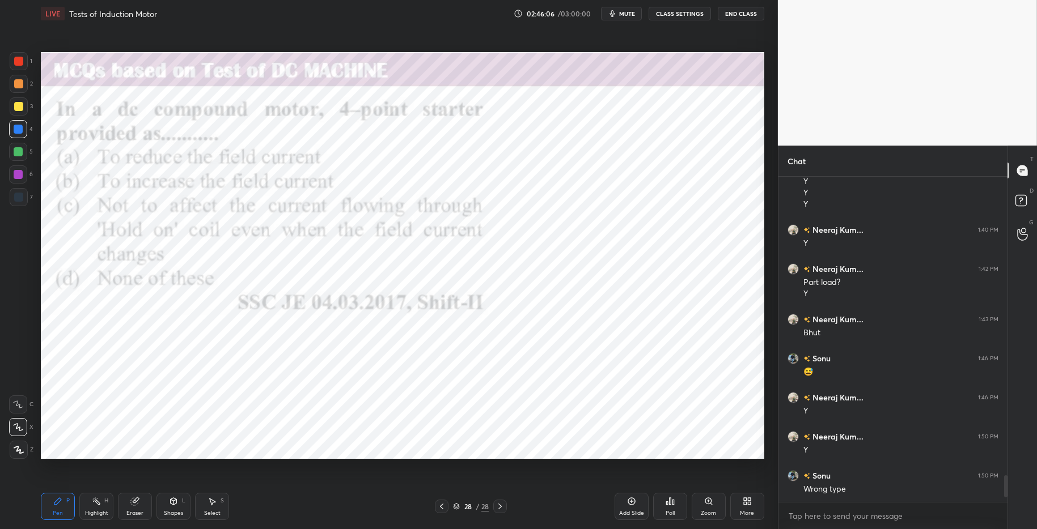
click at [20, 58] on div at bounding box center [18, 61] width 9 height 9
click at [749, 507] on div "More" at bounding box center [747, 506] width 34 height 27
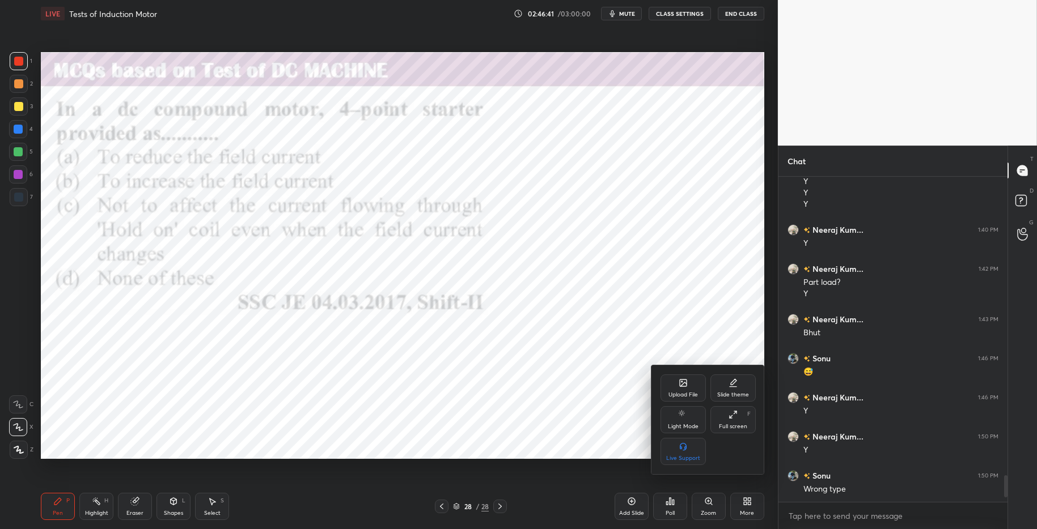
click at [677, 388] on div "Upload File" at bounding box center [682, 388] width 45 height 27
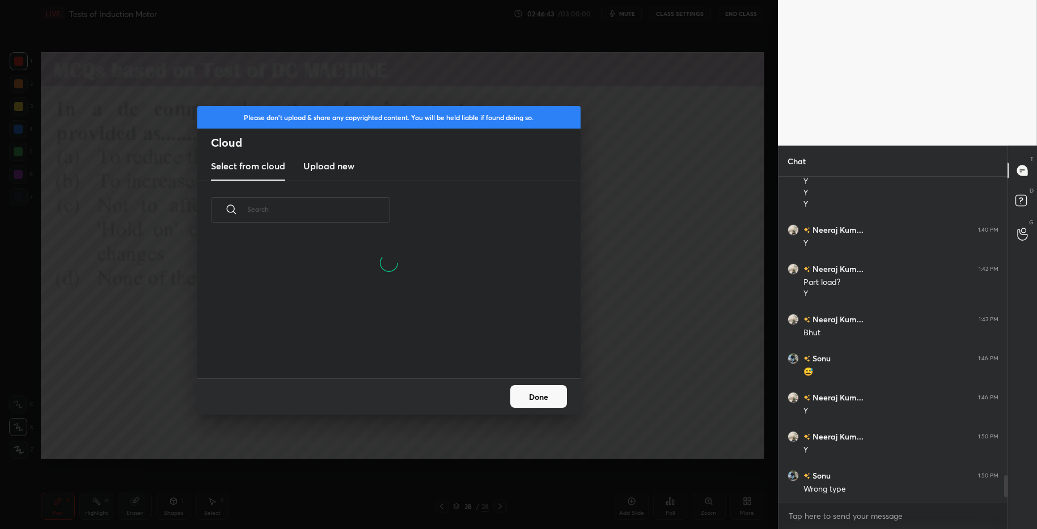
click at [338, 170] on h3 "Upload new" at bounding box center [328, 166] width 51 height 14
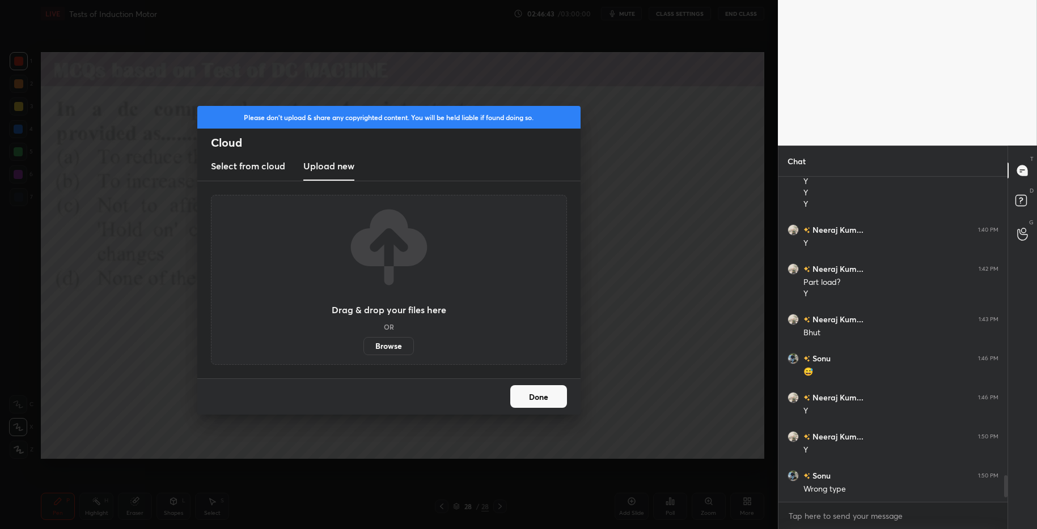
click at [409, 356] on div "Drag & drop your files here OR Browse" at bounding box center [389, 280] width 356 height 170
click at [397, 349] on label "Browse" at bounding box center [388, 346] width 50 height 18
click at [363, 349] on input "Browse" at bounding box center [363, 346] width 0 height 18
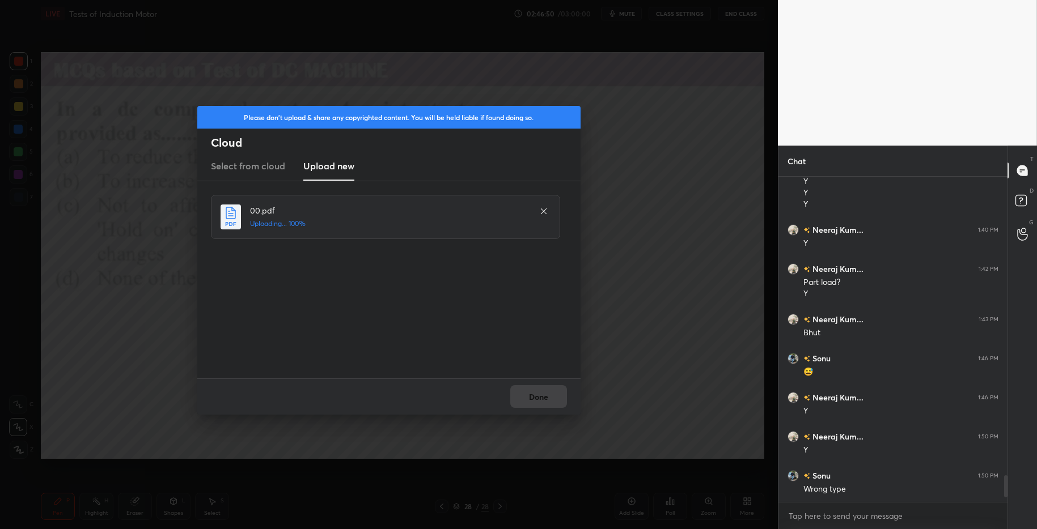
click at [548, 401] on div "Done" at bounding box center [388, 397] width 383 height 36
click at [545, 400] on button "Done" at bounding box center [538, 396] width 57 height 23
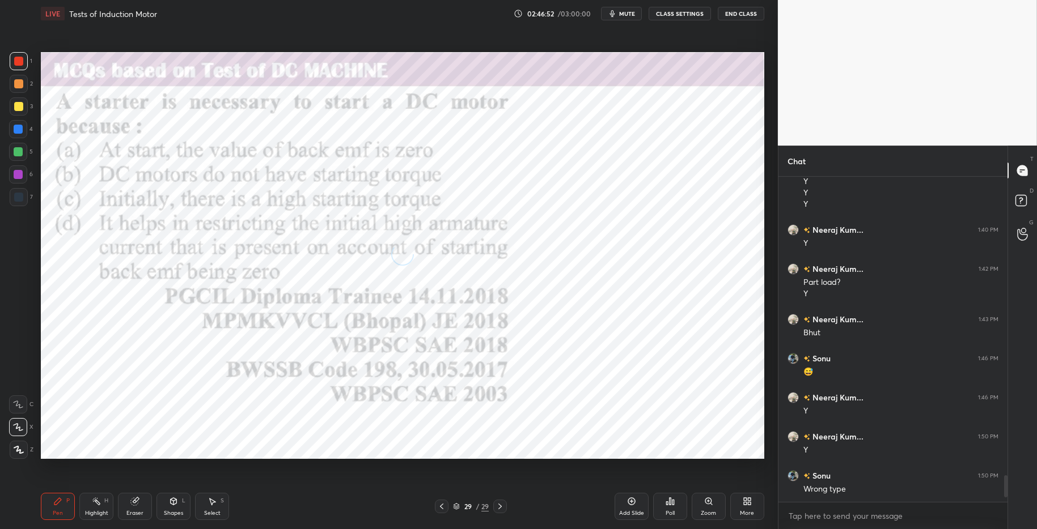
click at [670, 511] on div "Poll" at bounding box center [670, 514] width 9 height 6
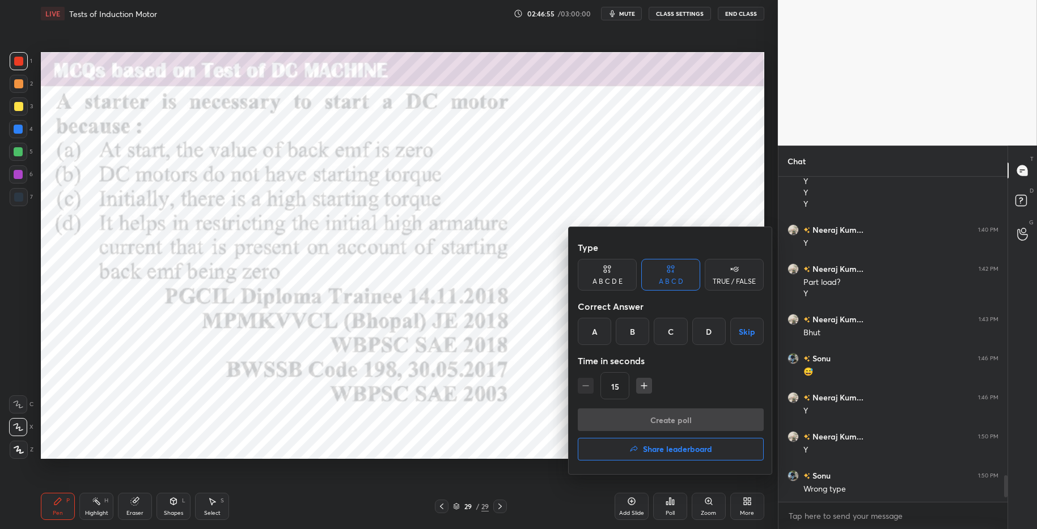
click at [710, 334] on div "D" at bounding box center [708, 331] width 33 height 27
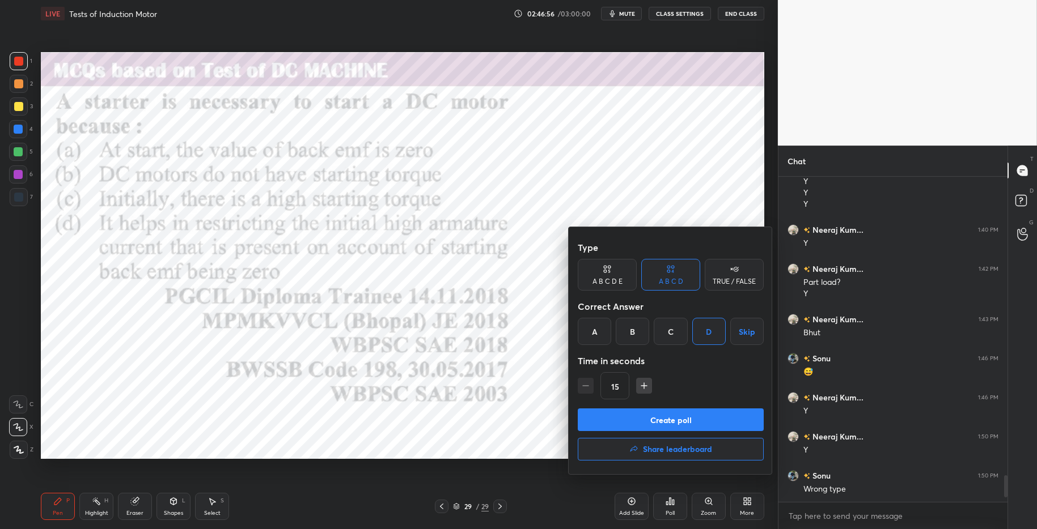
click at [717, 425] on button "Create poll" at bounding box center [671, 420] width 186 height 23
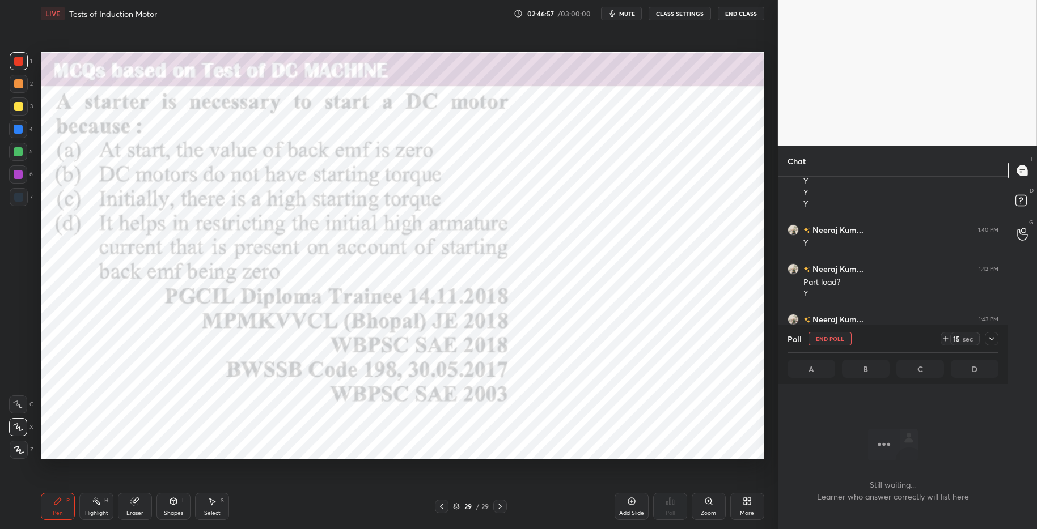
scroll to position [180, 226]
click at [948, 342] on icon at bounding box center [945, 338] width 9 height 9
click at [948, 338] on icon at bounding box center [945, 338] width 9 height 9
click at [947, 335] on icon at bounding box center [945, 338] width 9 height 9
click at [946, 334] on icon at bounding box center [945, 338] width 9 height 9
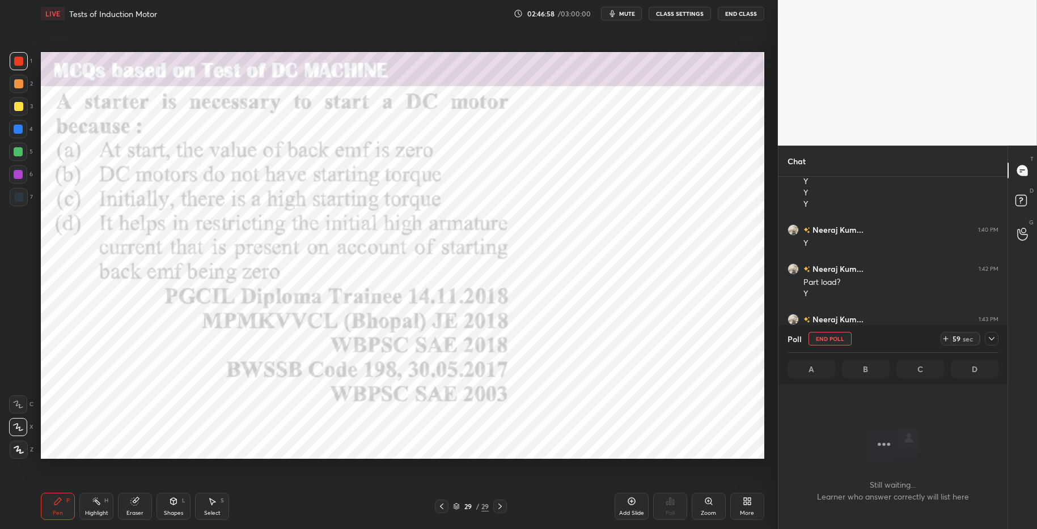
drag, startPoint x: 947, startPoint y: 332, endPoint x: 940, endPoint y: 328, distance: 7.1
click at [947, 332] on div "Poll End Poll 59 sec" at bounding box center [892, 338] width 211 height 27
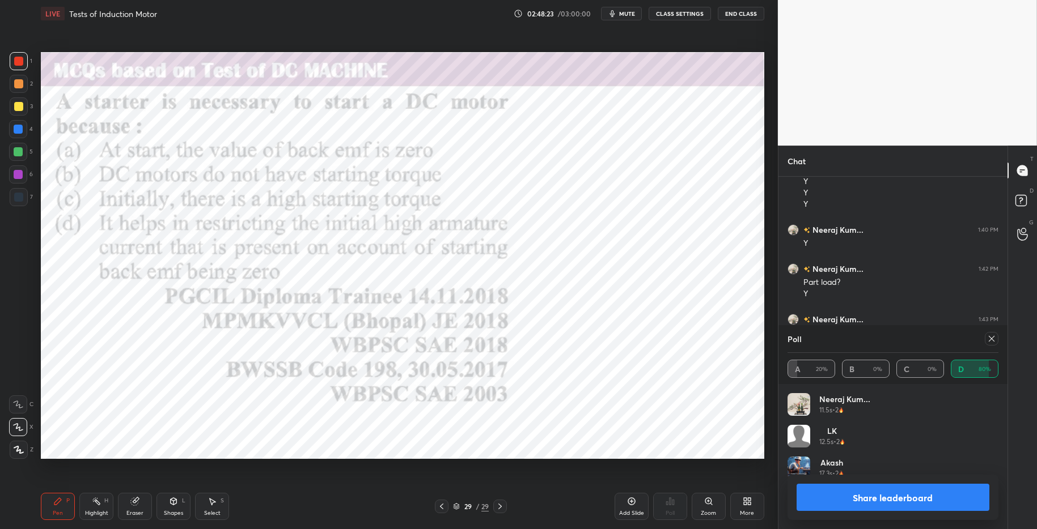
click at [849, 490] on button "Share leaderboard" at bounding box center [892, 497] width 193 height 27
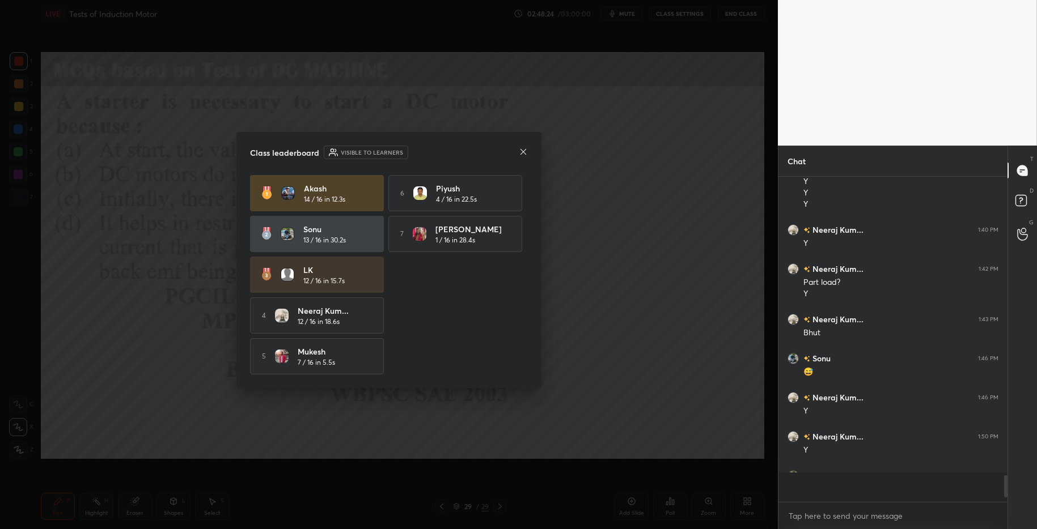
scroll to position [235, 226]
click at [523, 150] on icon at bounding box center [523, 152] width 6 height 6
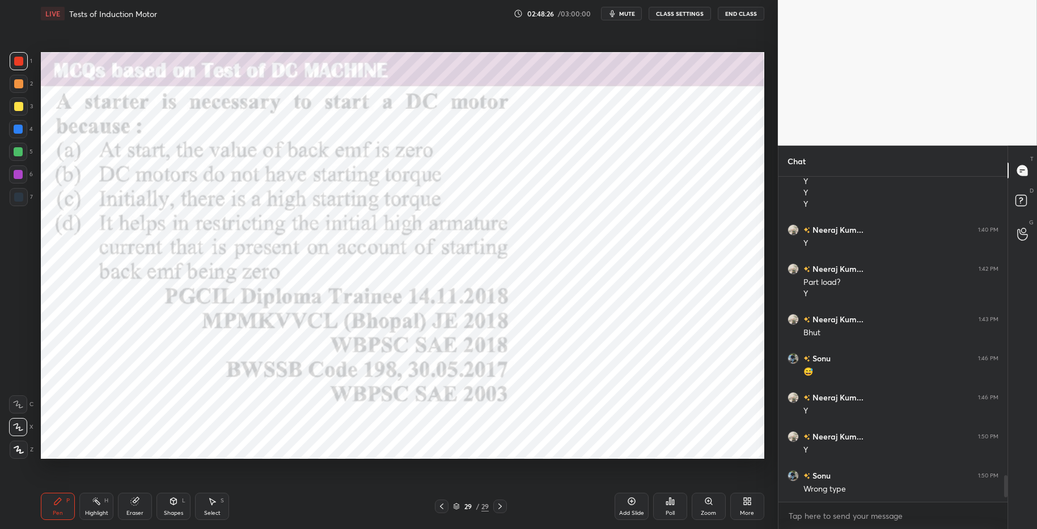
drag, startPoint x: 15, startPoint y: 62, endPoint x: 29, endPoint y: 65, distance: 14.4
click at [18, 62] on div at bounding box center [18, 61] width 9 height 9
click at [18, 126] on div at bounding box center [18, 129] width 9 height 9
click at [16, 57] on div at bounding box center [18, 61] width 9 height 9
click at [16, 152] on div at bounding box center [18, 151] width 9 height 9
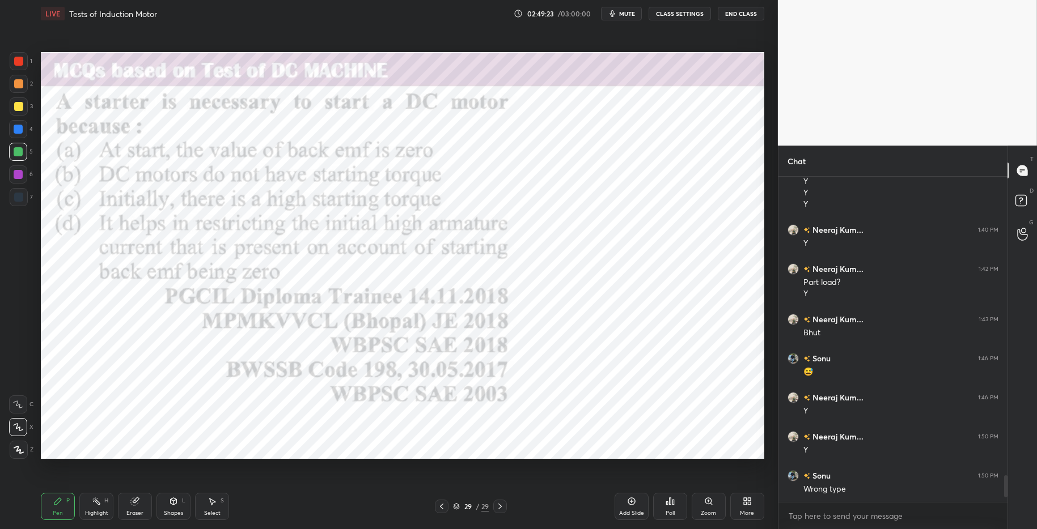
click at [749, 508] on div "More" at bounding box center [747, 506] width 34 height 27
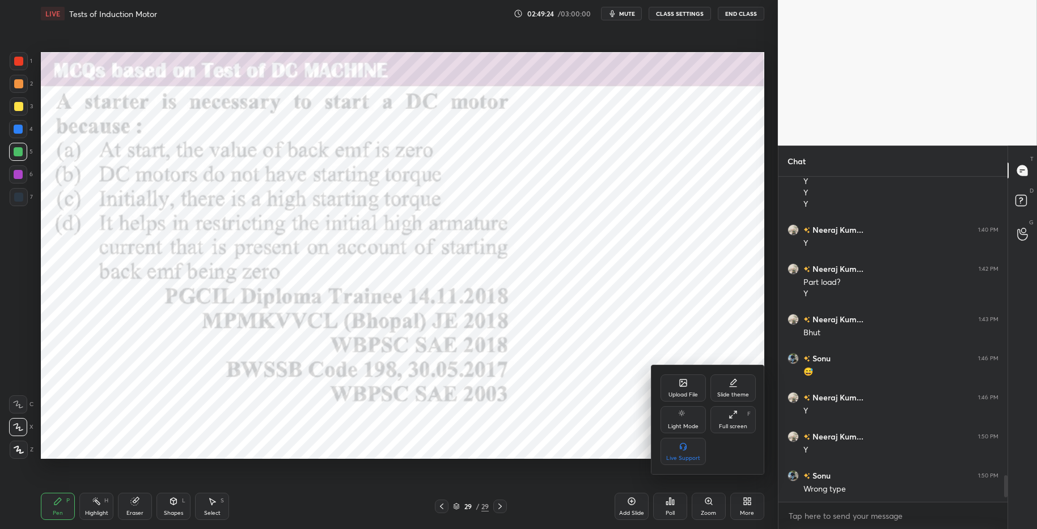
drag, startPoint x: 527, startPoint y: 297, endPoint x: 515, endPoint y: 295, distance: 11.5
click at [527, 302] on div at bounding box center [518, 264] width 1037 height 529
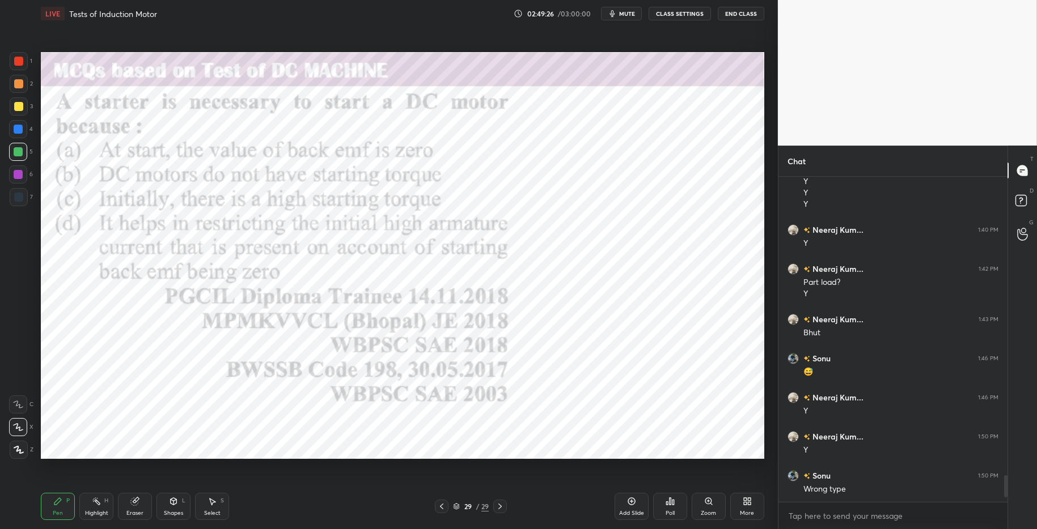
click at [745, 515] on div "More" at bounding box center [747, 514] width 14 height 6
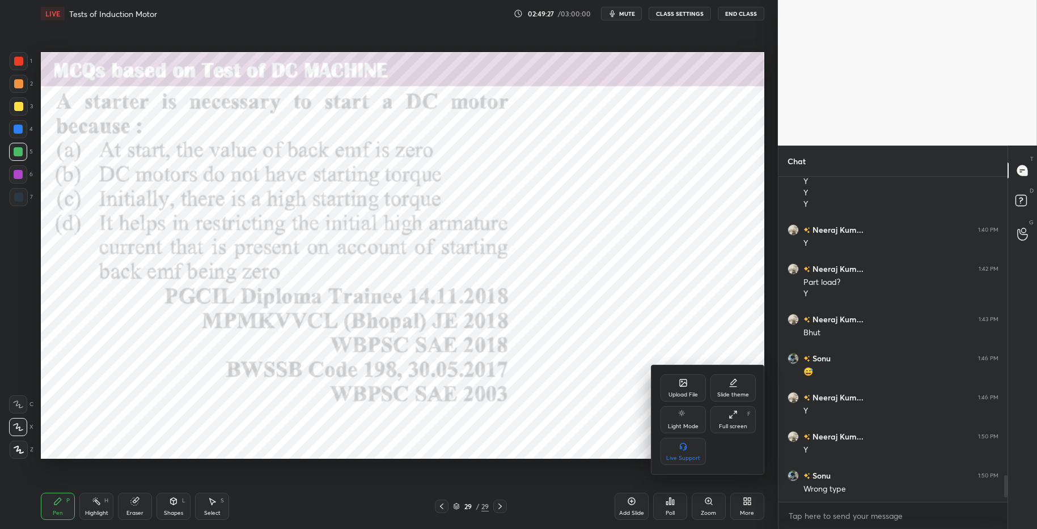
click at [690, 380] on div "Upload File" at bounding box center [682, 388] width 45 height 27
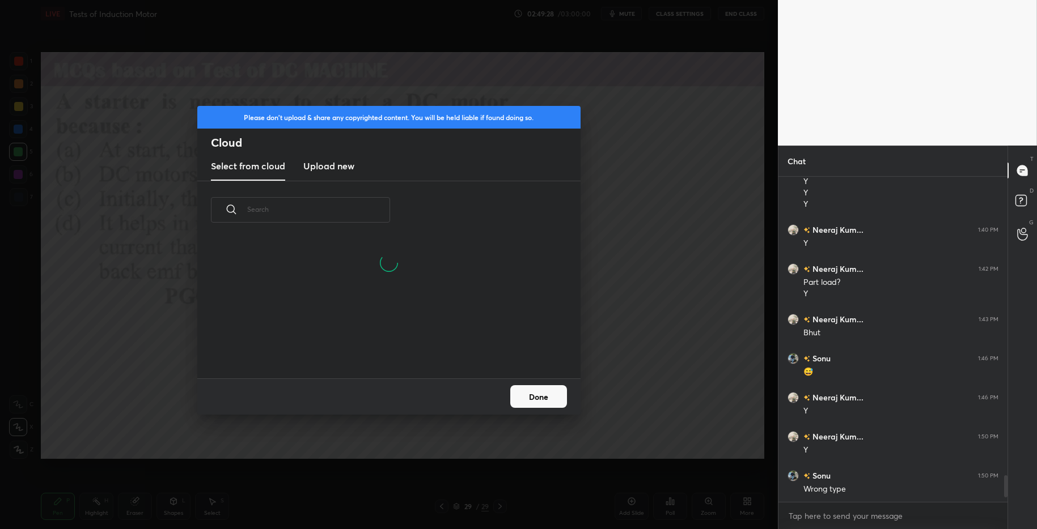
drag, startPoint x: 336, startPoint y: 168, endPoint x: 336, endPoint y: 176, distance: 7.4
click at [336, 168] on h3 "Upload new" at bounding box center [328, 166] width 51 height 14
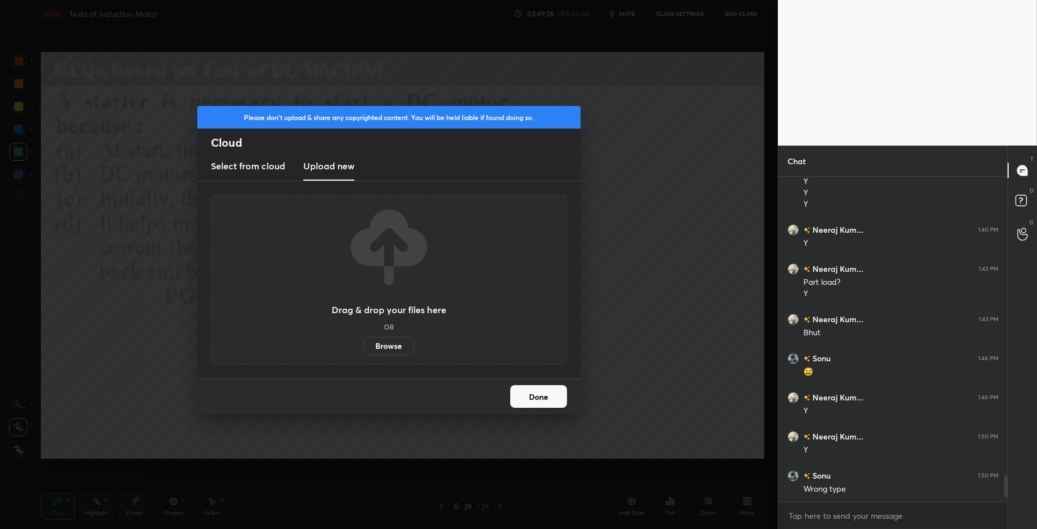
click at [390, 346] on label "Browse" at bounding box center [388, 346] width 50 height 18
click at [363, 346] on input "Browse" at bounding box center [363, 346] width 0 height 18
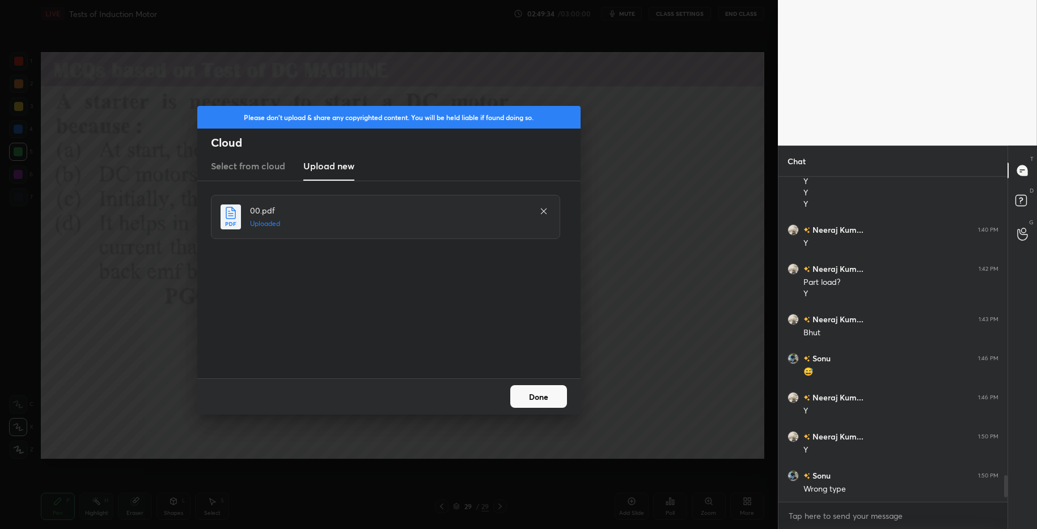
click at [540, 398] on button "Done" at bounding box center [538, 396] width 57 height 23
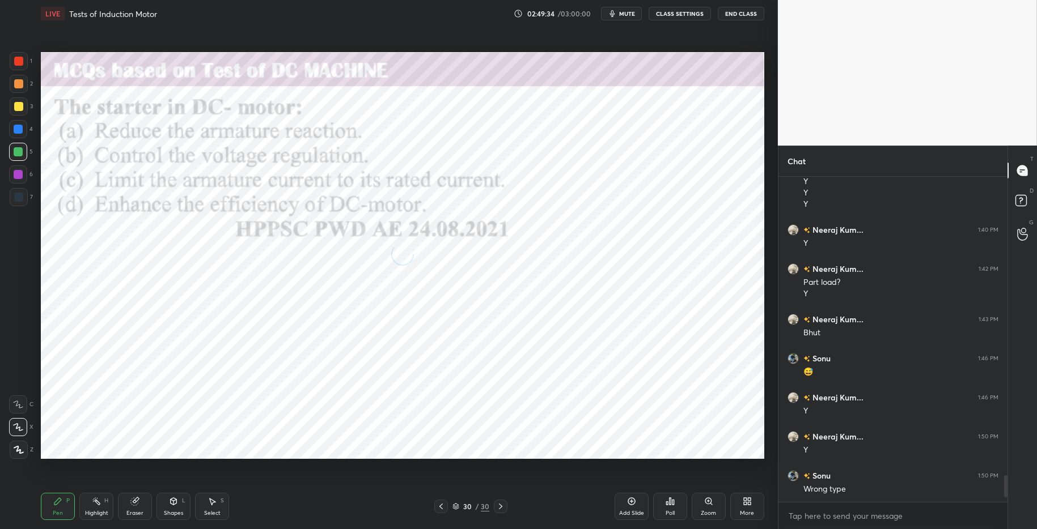
click at [660, 502] on div "Poll" at bounding box center [670, 506] width 34 height 27
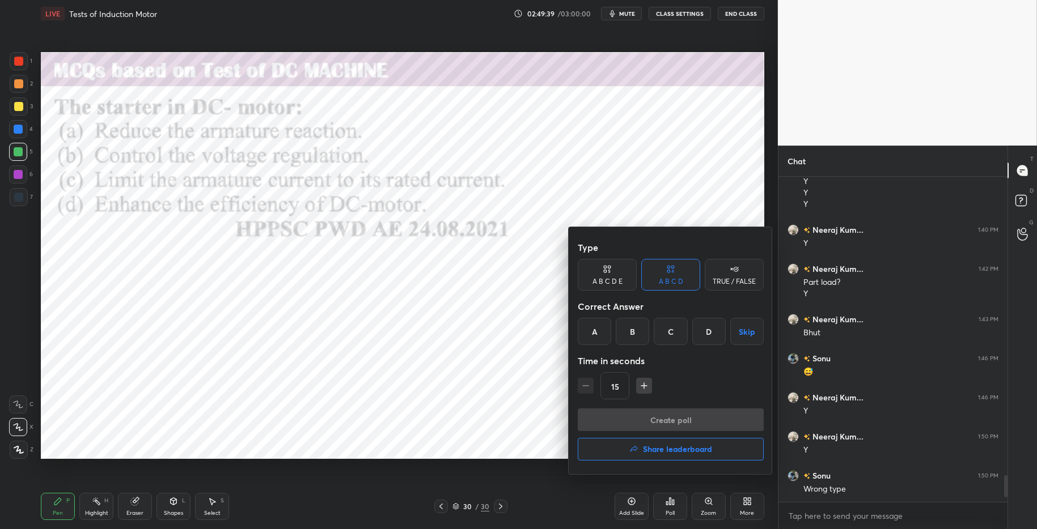
drag, startPoint x: 660, startPoint y: 336, endPoint x: 673, endPoint y: 380, distance: 46.6
click at [660, 337] on div "C" at bounding box center [670, 331] width 33 height 27
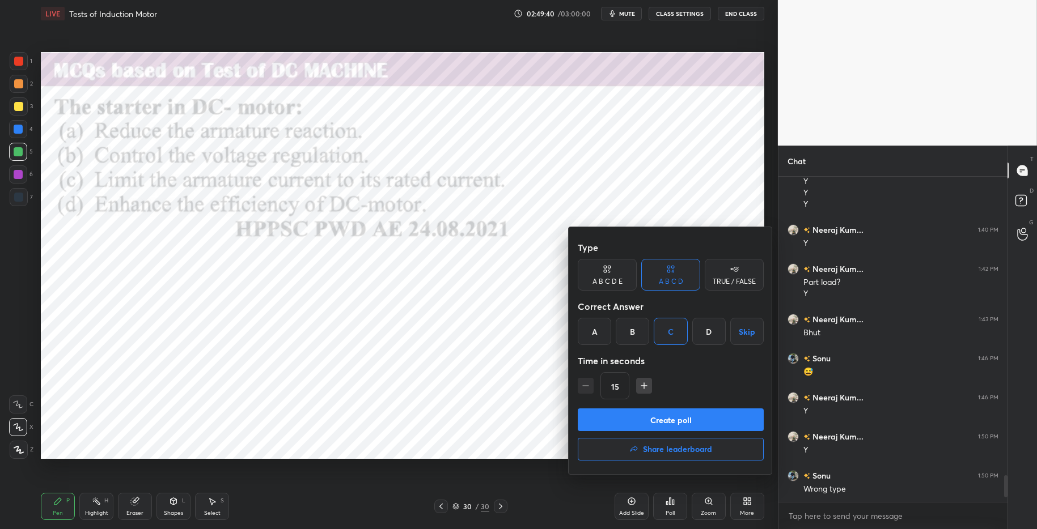
click at [676, 426] on button "Create poll" at bounding box center [671, 420] width 186 height 23
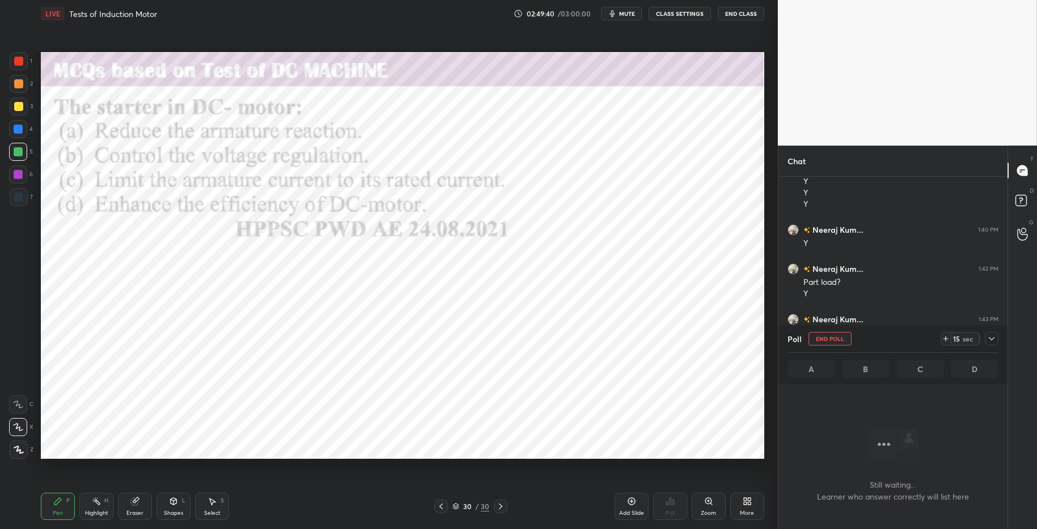
scroll to position [180, 226]
click at [948, 342] on icon at bounding box center [945, 338] width 9 height 9
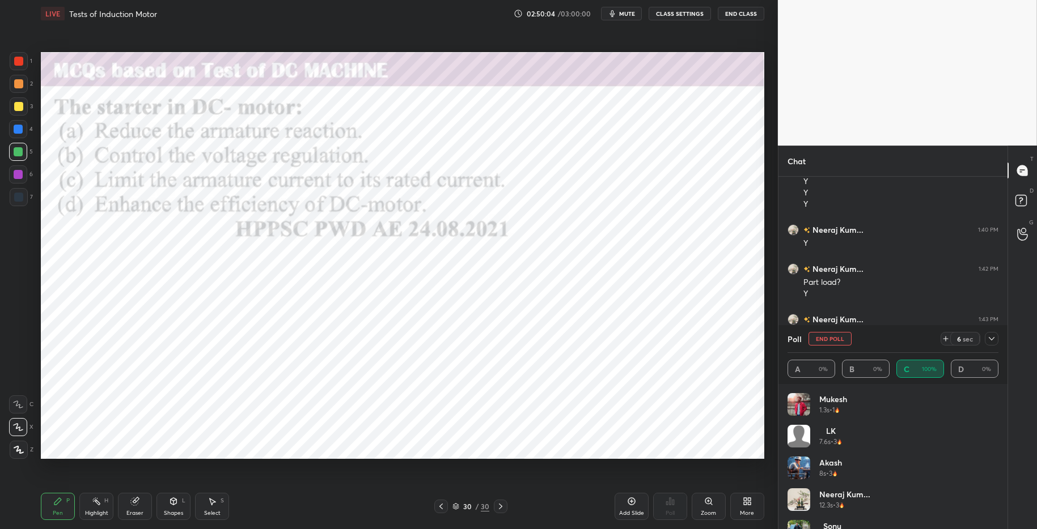
click at [90, 505] on div "Highlight H" at bounding box center [96, 506] width 34 height 27
drag, startPoint x: 53, startPoint y: 502, endPoint x: 143, endPoint y: 498, distance: 89.7
click at [54, 502] on icon at bounding box center [57, 501] width 9 height 9
click at [337, 515] on div "Pen P Highlight H Eraser Shapes L Select S 30 / 30 Add Slide Poll Zoom More" at bounding box center [402, 506] width 723 height 45
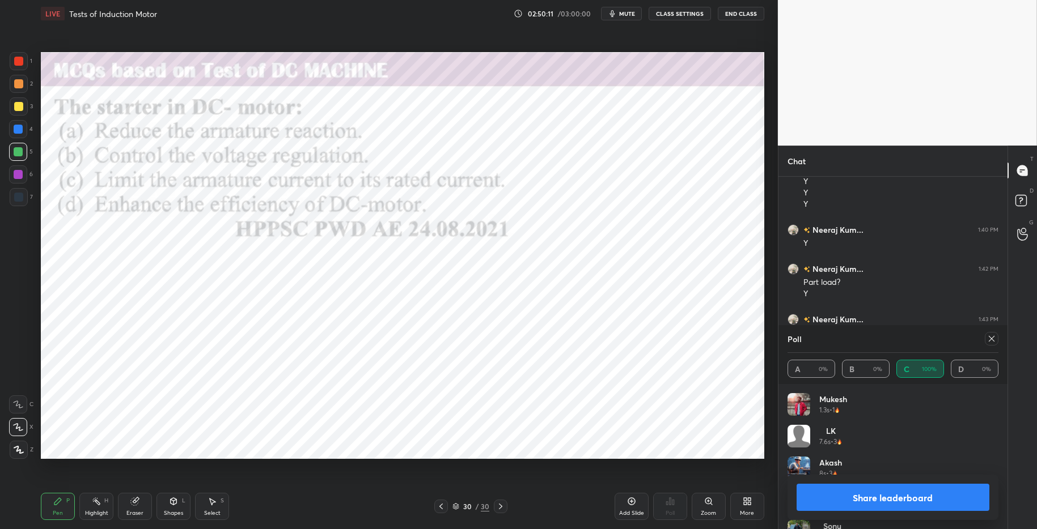
click at [893, 491] on button "Share leaderboard" at bounding box center [892, 497] width 193 height 27
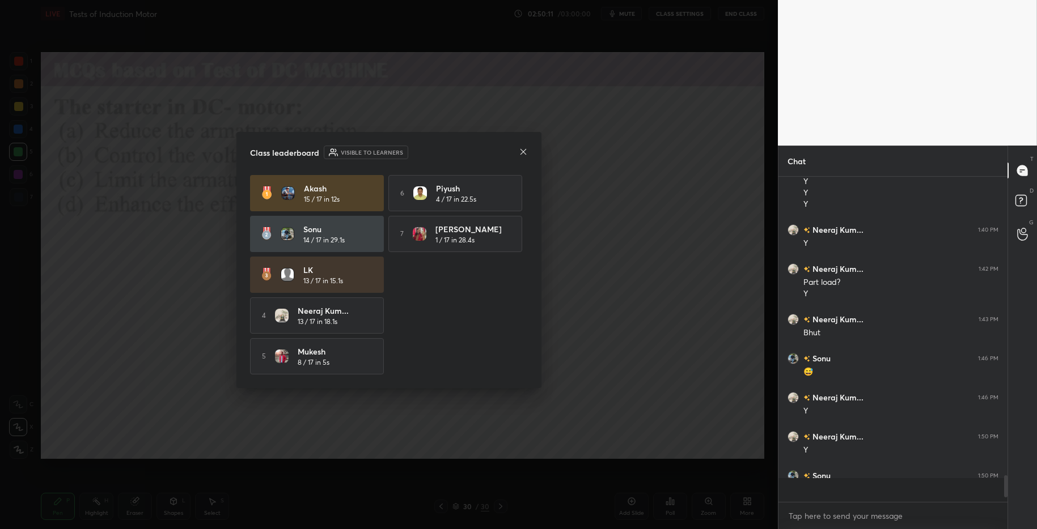
scroll to position [239, 226]
click at [523, 151] on icon at bounding box center [523, 151] width 9 height 9
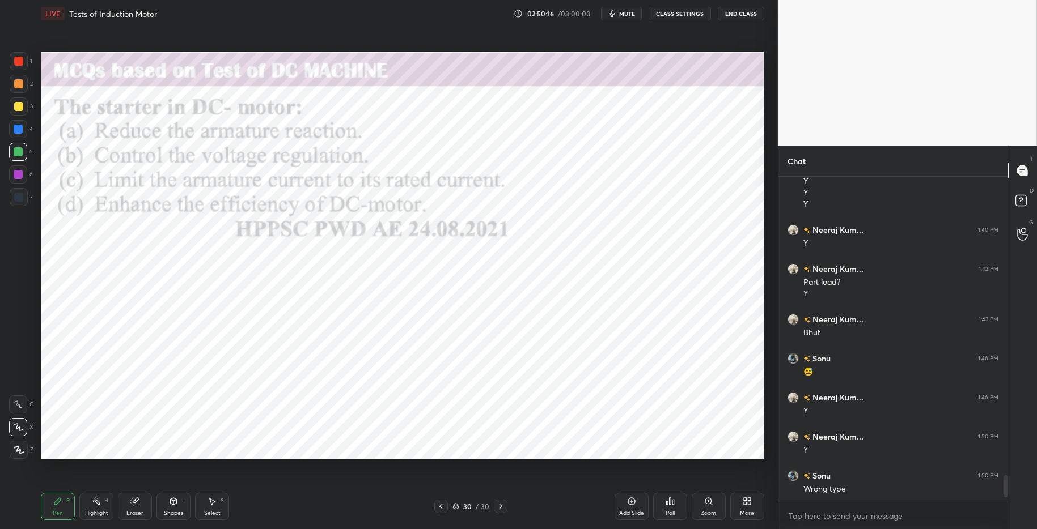
click at [22, 64] on div at bounding box center [18, 61] width 9 height 9
click at [748, 504] on icon at bounding box center [747, 501] width 9 height 9
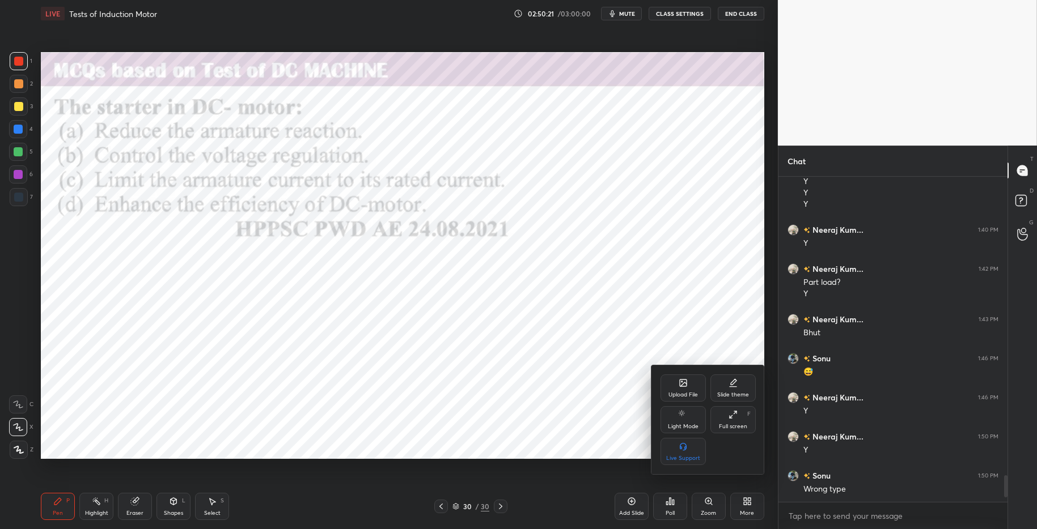
click at [676, 388] on div "Upload File" at bounding box center [682, 388] width 45 height 27
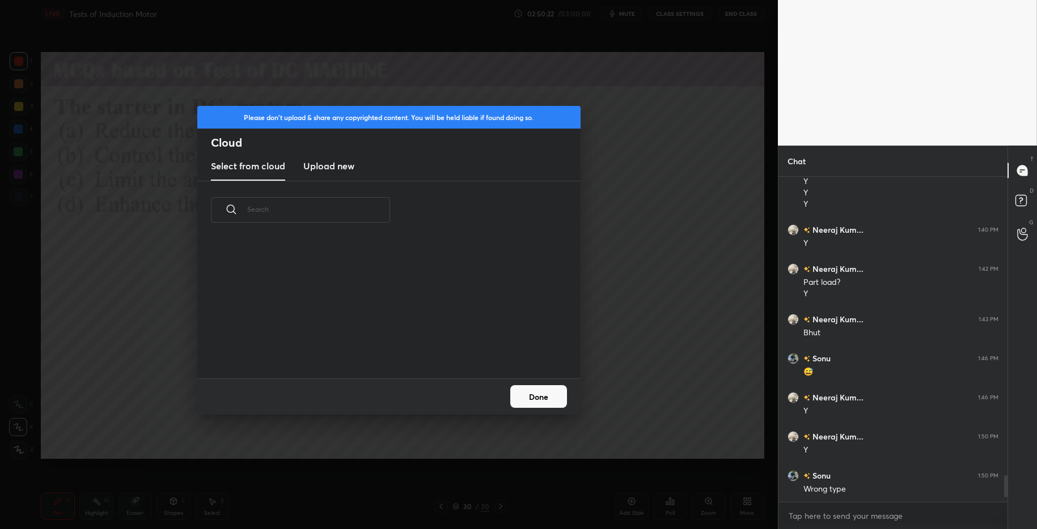
scroll to position [139, 364]
click at [348, 164] on h3 "Upload new" at bounding box center [328, 166] width 51 height 14
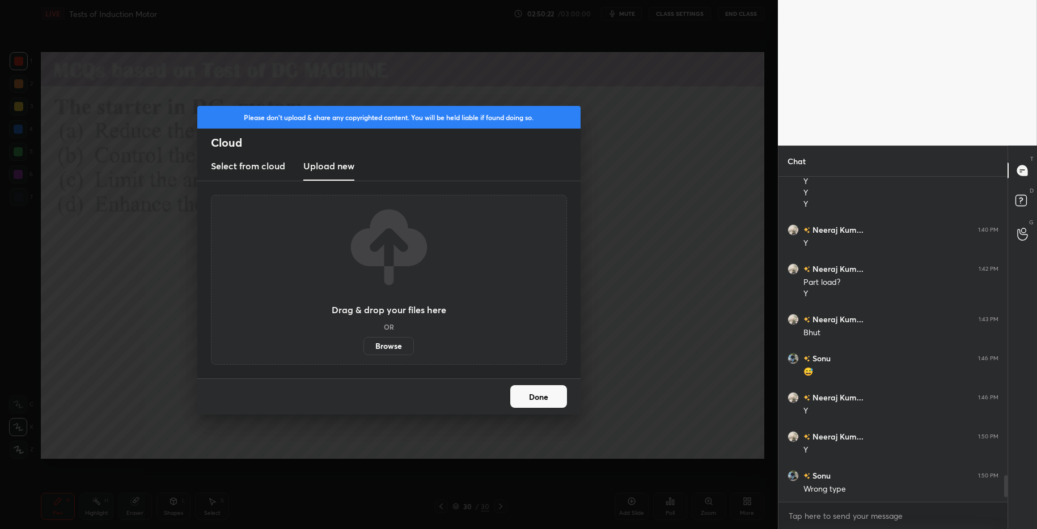
click at [383, 341] on label "Browse" at bounding box center [388, 346] width 50 height 18
click at [363, 341] on input "Browse" at bounding box center [363, 346] width 0 height 18
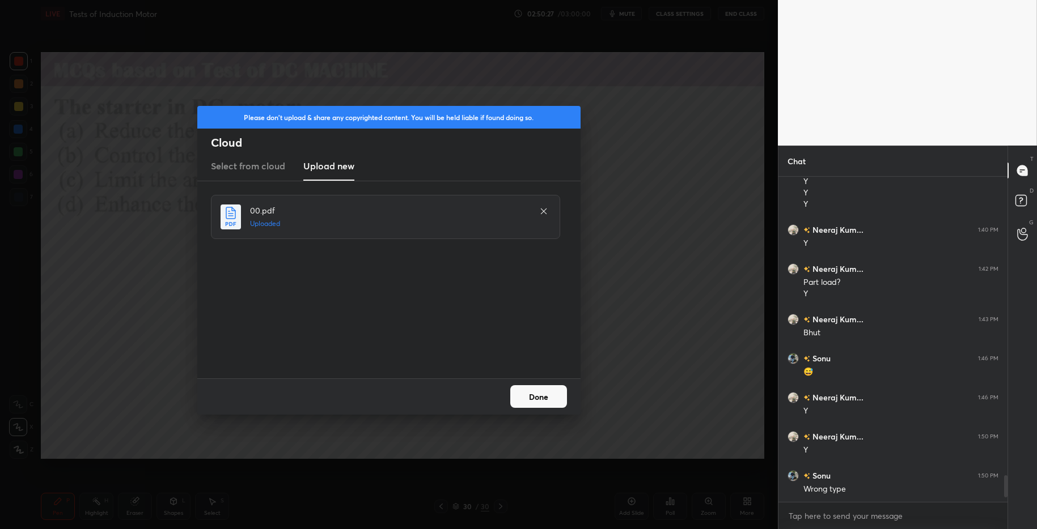
click at [540, 397] on button "Done" at bounding box center [538, 396] width 57 height 23
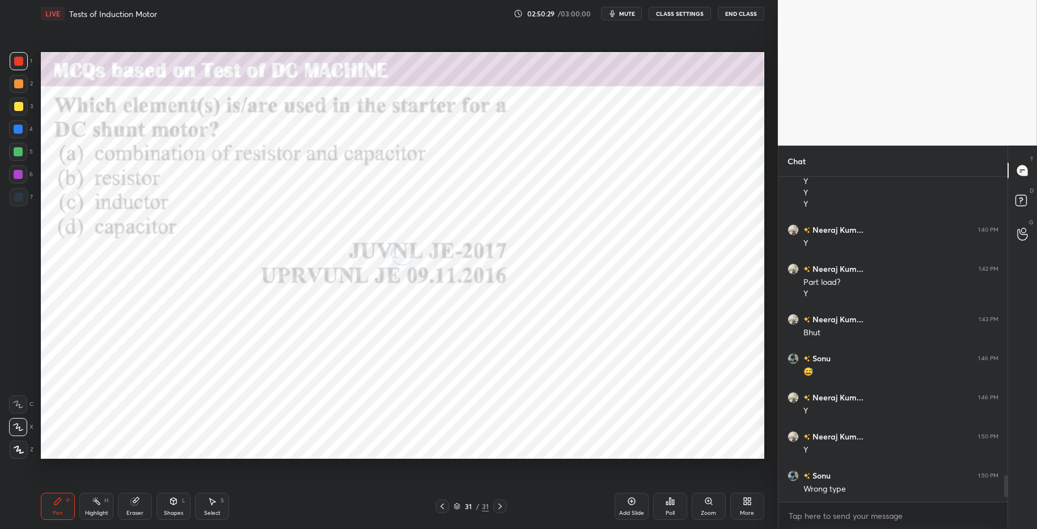
click at [663, 501] on div "Poll" at bounding box center [670, 506] width 34 height 27
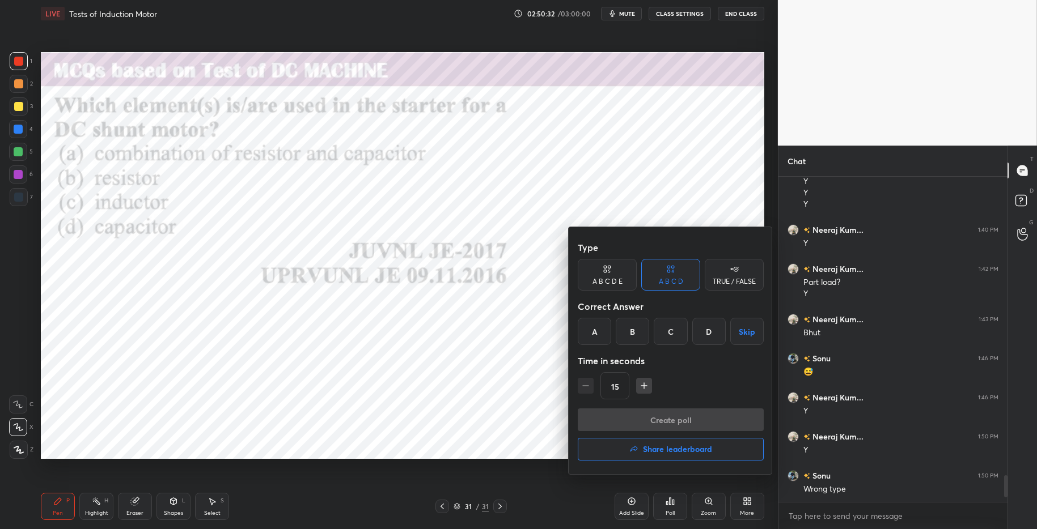
click at [634, 332] on div "B" at bounding box center [632, 331] width 33 height 27
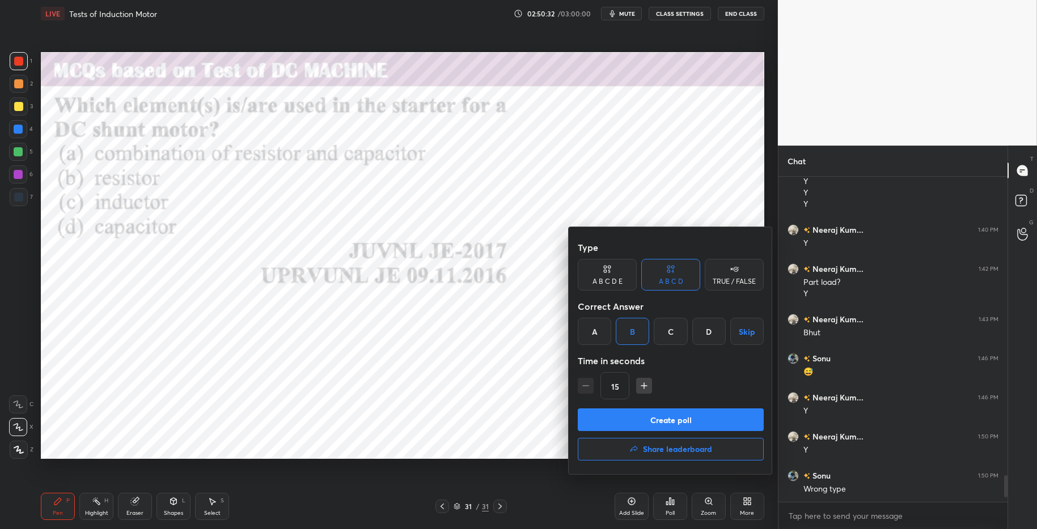
drag, startPoint x: 671, startPoint y: 409, endPoint x: 685, endPoint y: 426, distance: 21.7
click at [672, 411] on button "Create poll" at bounding box center [671, 420] width 186 height 23
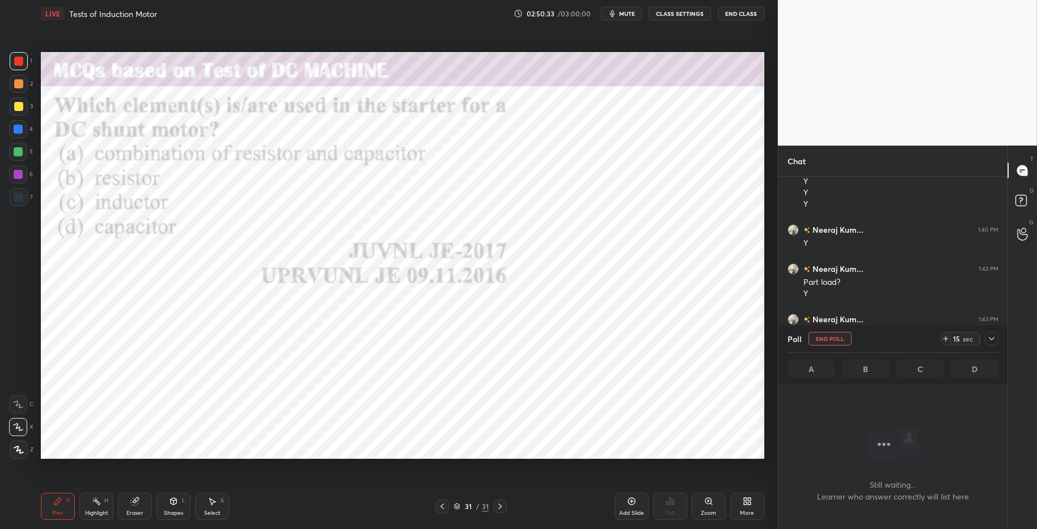
scroll to position [263, 226]
click at [949, 337] on icon at bounding box center [945, 338] width 9 height 9
click at [948, 339] on icon at bounding box center [945, 338] width 9 height 9
click at [947, 339] on icon at bounding box center [945, 339] width 5 height 0
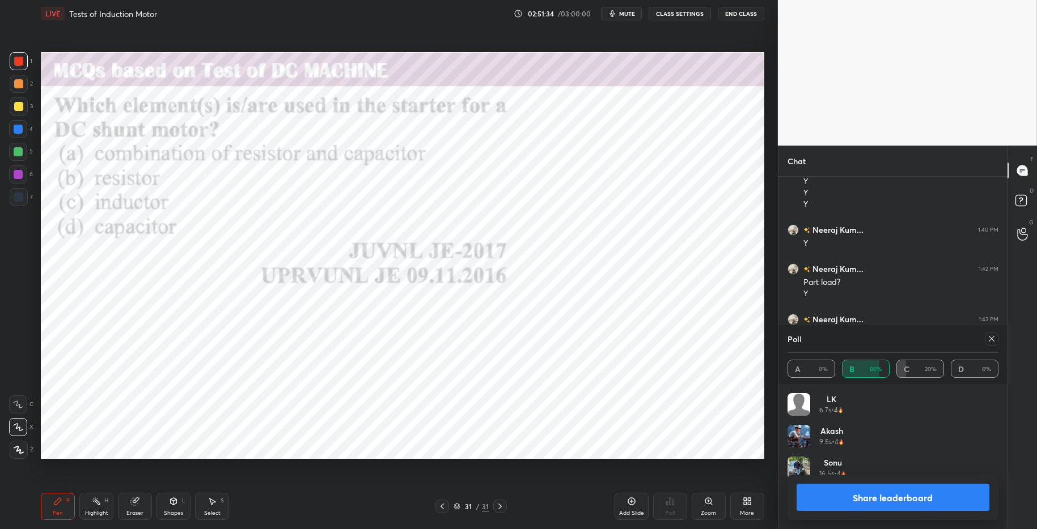
drag, startPoint x: 873, startPoint y: 494, endPoint x: 871, endPoint y: 488, distance: 7.2
click at [874, 494] on button "Share leaderboard" at bounding box center [892, 497] width 193 height 27
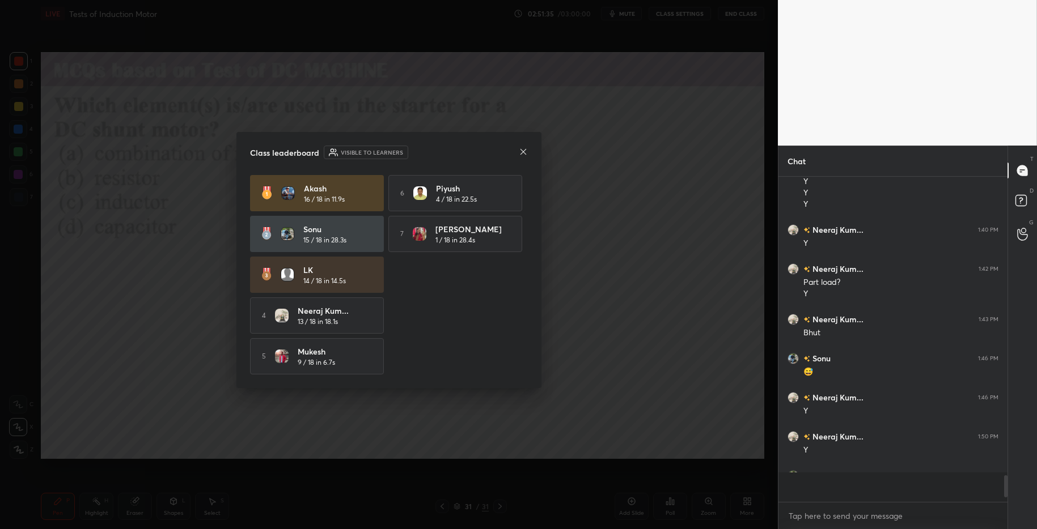
scroll to position [4, 4]
click at [523, 149] on icon at bounding box center [523, 152] width 6 height 6
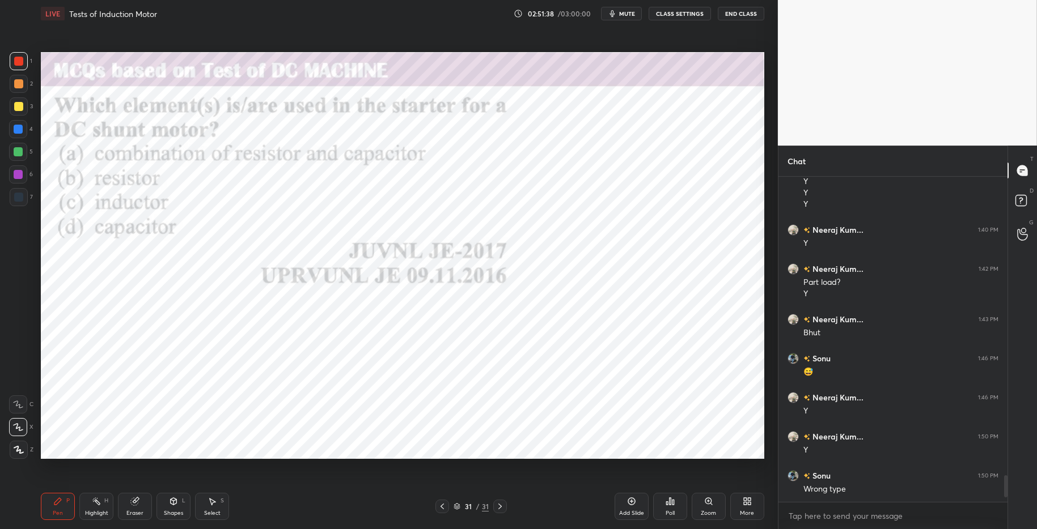
drag, startPoint x: 19, startPoint y: 125, endPoint x: 35, endPoint y: 122, distance: 16.1
click at [19, 125] on div at bounding box center [18, 129] width 9 height 9
click at [18, 60] on div at bounding box center [18, 61] width 9 height 9
click at [747, 514] on div "More" at bounding box center [747, 514] width 14 height 6
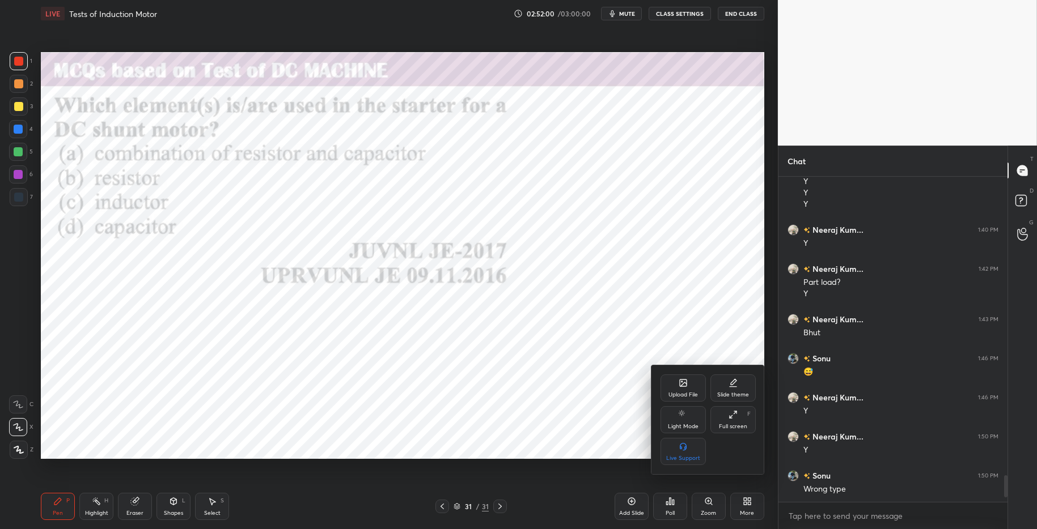
click at [675, 386] on div "Upload File" at bounding box center [682, 388] width 45 height 27
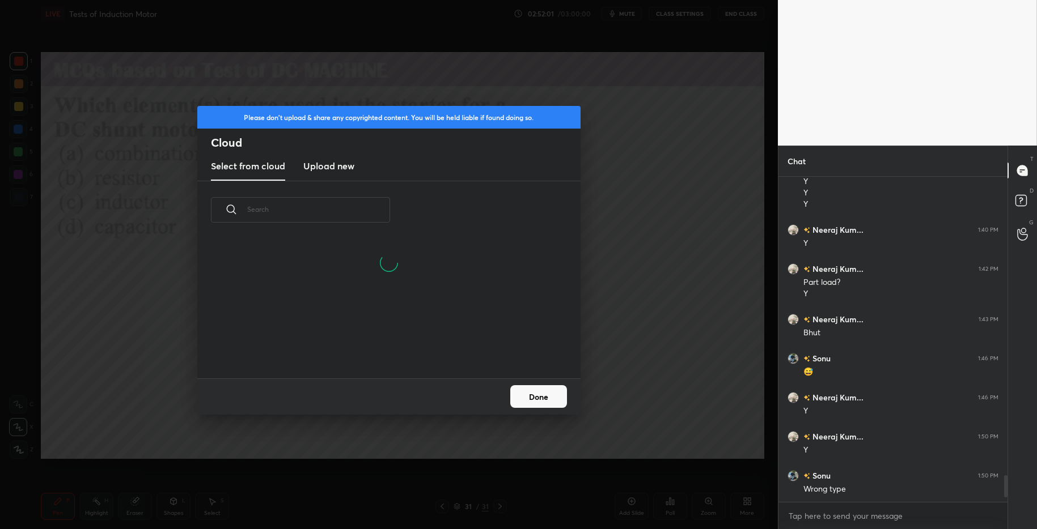
click at [328, 160] on h3 "Upload new" at bounding box center [328, 166] width 51 height 14
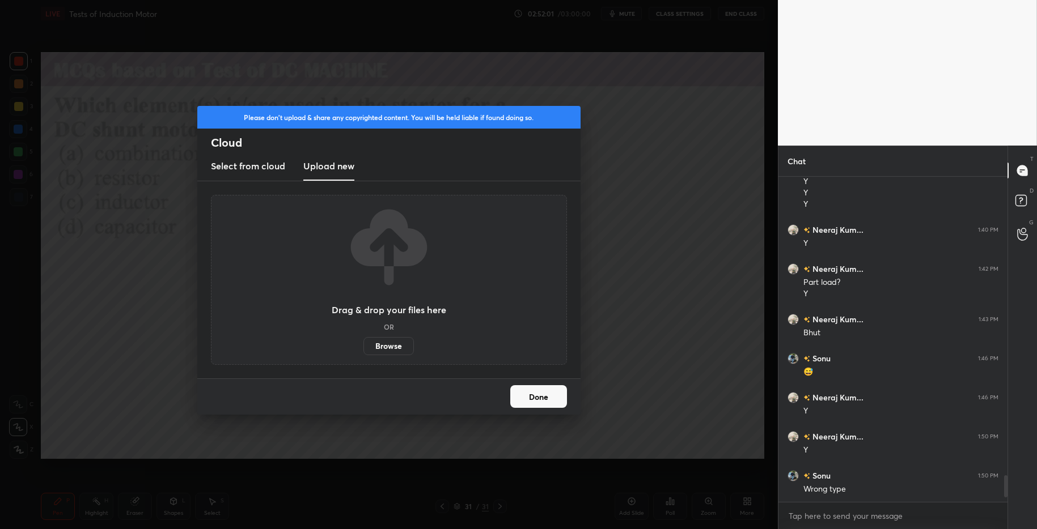
click at [389, 342] on label "Browse" at bounding box center [388, 346] width 50 height 18
click at [363, 342] on input "Browse" at bounding box center [363, 346] width 0 height 18
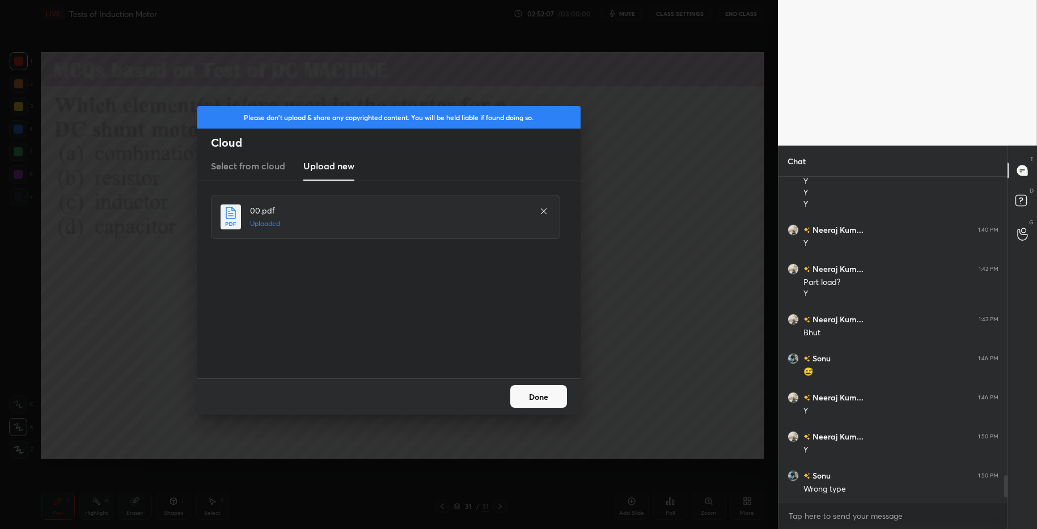
click at [550, 400] on button "Done" at bounding box center [538, 396] width 57 height 23
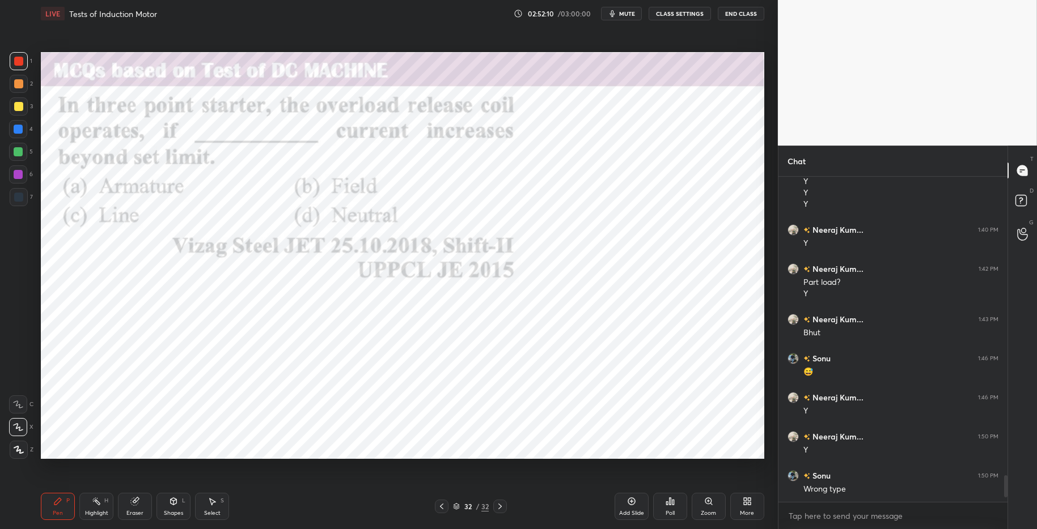
click at [671, 503] on icon at bounding box center [670, 501] width 9 height 9
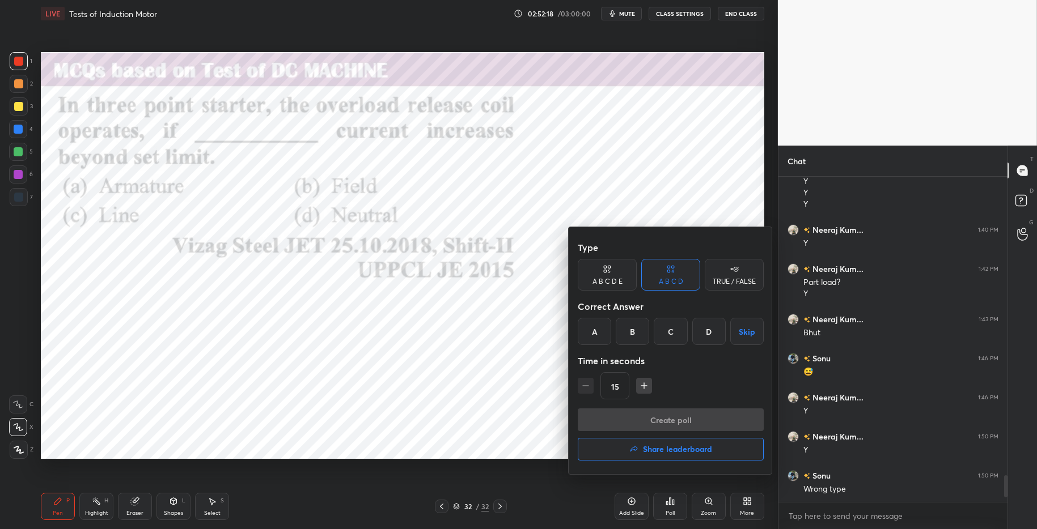
click at [674, 340] on div "C" at bounding box center [670, 331] width 33 height 27
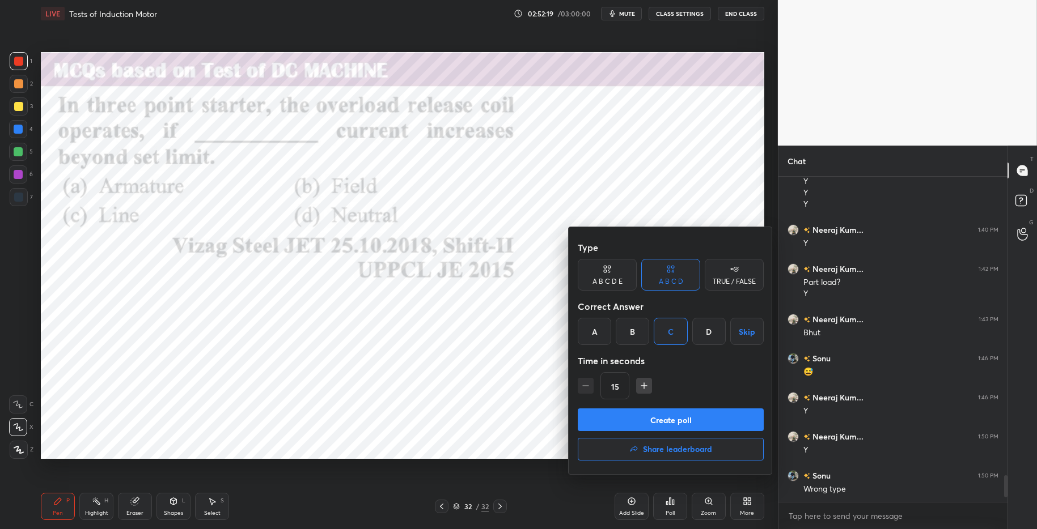
click at [681, 418] on button "Create poll" at bounding box center [671, 420] width 186 height 23
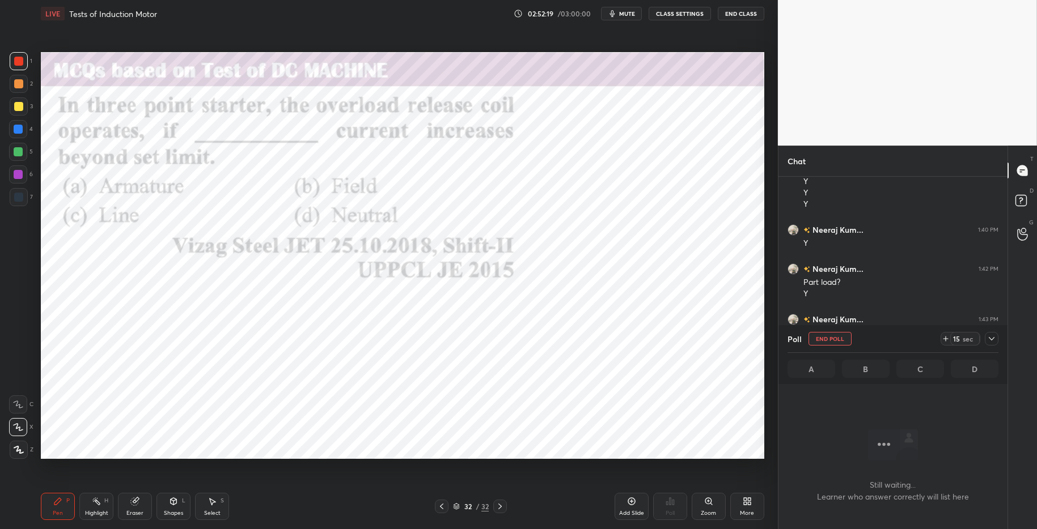
scroll to position [180, 226]
click at [943, 334] on icon at bounding box center [945, 338] width 9 height 9
click at [946, 337] on icon at bounding box center [945, 338] width 9 height 9
click at [947, 338] on icon at bounding box center [945, 338] width 9 height 9
drag, startPoint x: 946, startPoint y: 338, endPoint x: 938, endPoint y: 339, distance: 7.5
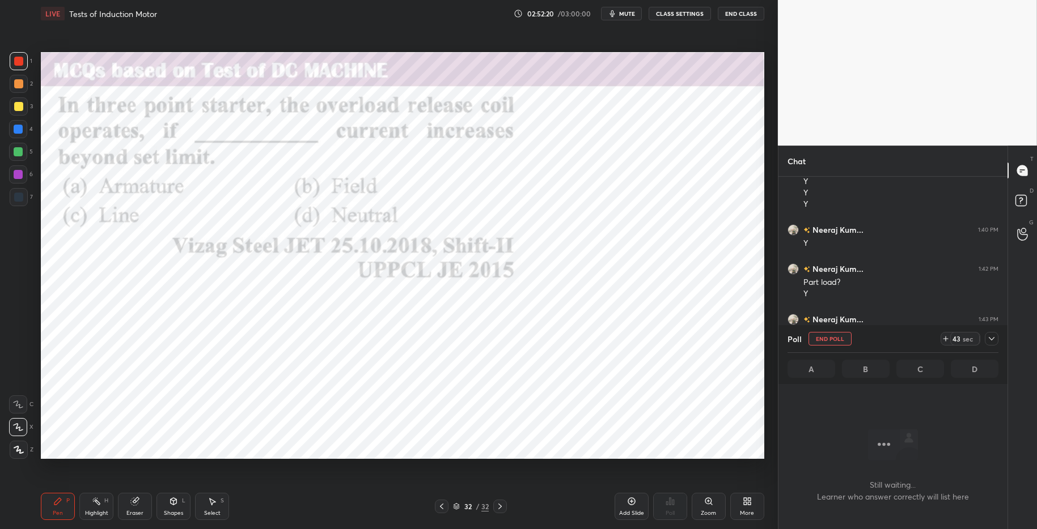
click at [946, 338] on icon at bounding box center [945, 338] width 9 height 9
drag, startPoint x: 946, startPoint y: 337, endPoint x: 937, endPoint y: 334, distance: 8.8
click at [944, 336] on icon at bounding box center [945, 338] width 9 height 9
drag, startPoint x: 83, startPoint y: 517, endPoint x: 75, endPoint y: 507, distance: 12.5
click at [83, 515] on div "Highlight H" at bounding box center [96, 506] width 34 height 27
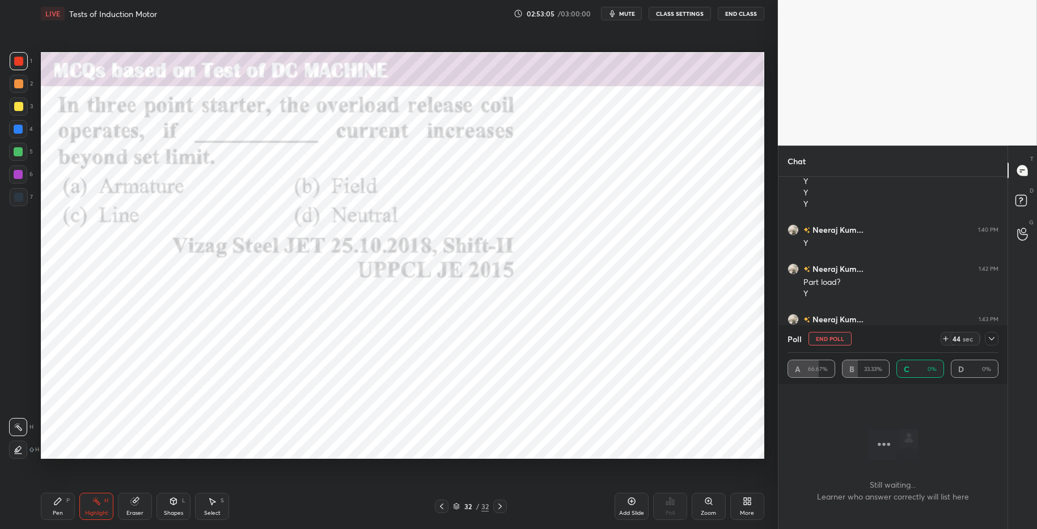
click at [61, 500] on icon at bounding box center [57, 501] width 7 height 7
click at [354, 515] on div "Pen P Highlight H Eraser Shapes L Select S 32 / 32 Add Slide Poll Zoom More" at bounding box center [402, 506] width 723 height 45
drag, startPoint x: 96, startPoint y: 511, endPoint x: 71, endPoint y: 499, distance: 27.1
click at [95, 511] on div "Highlight" at bounding box center [96, 514] width 23 height 6
drag, startPoint x: 55, startPoint y: 502, endPoint x: 98, endPoint y: 495, distance: 43.0
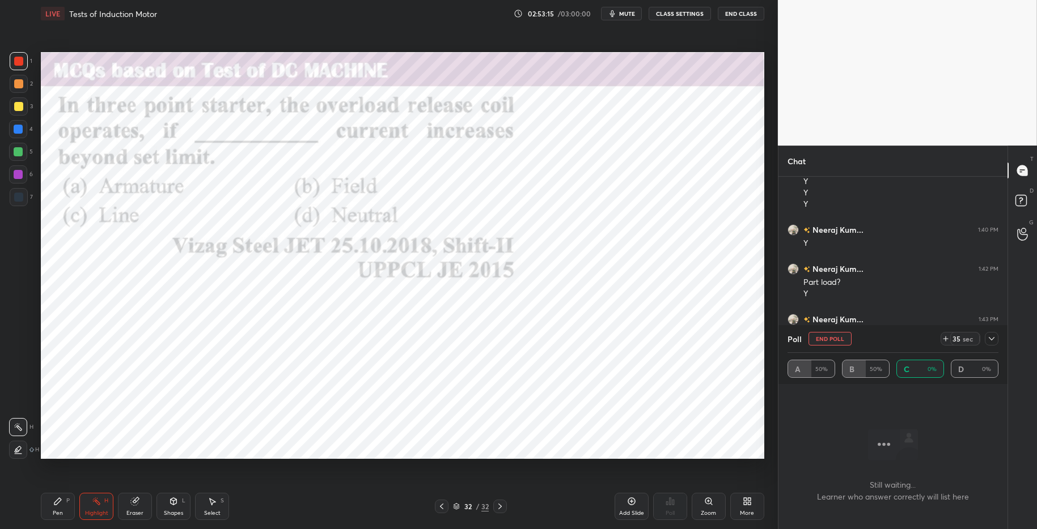
click at [57, 501] on icon at bounding box center [57, 501] width 7 height 7
click at [260, 515] on div "Pen P Highlight H Eraser Shapes L Select S" at bounding box center [184, 506] width 287 height 27
click at [16, 150] on div at bounding box center [18, 151] width 9 height 9
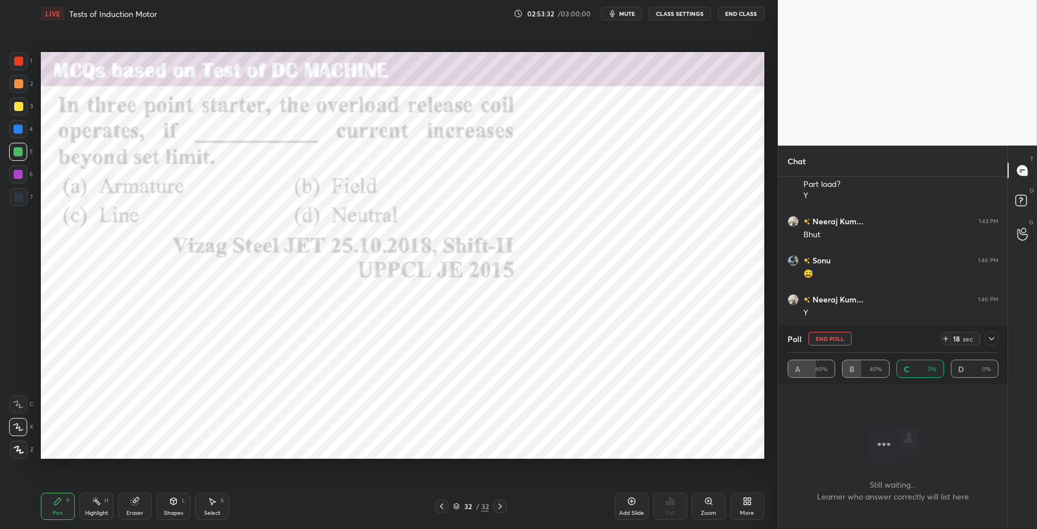
click at [22, 130] on div at bounding box center [18, 129] width 18 height 18
click at [16, 134] on div at bounding box center [18, 129] width 18 height 18
click at [16, 197] on div at bounding box center [18, 197] width 9 height 9
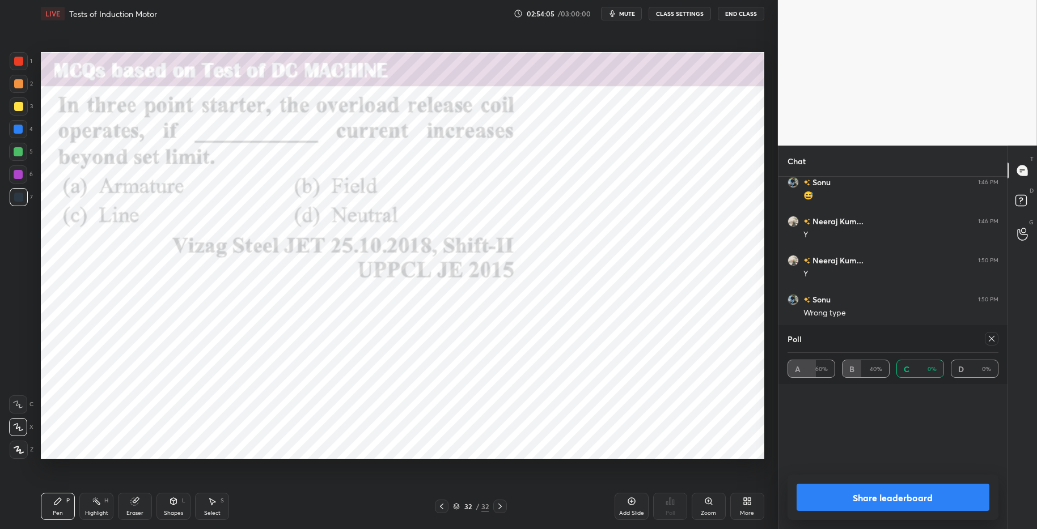
scroll to position [3902, 0]
click at [834, 498] on button "Share leaderboard" at bounding box center [892, 497] width 193 height 27
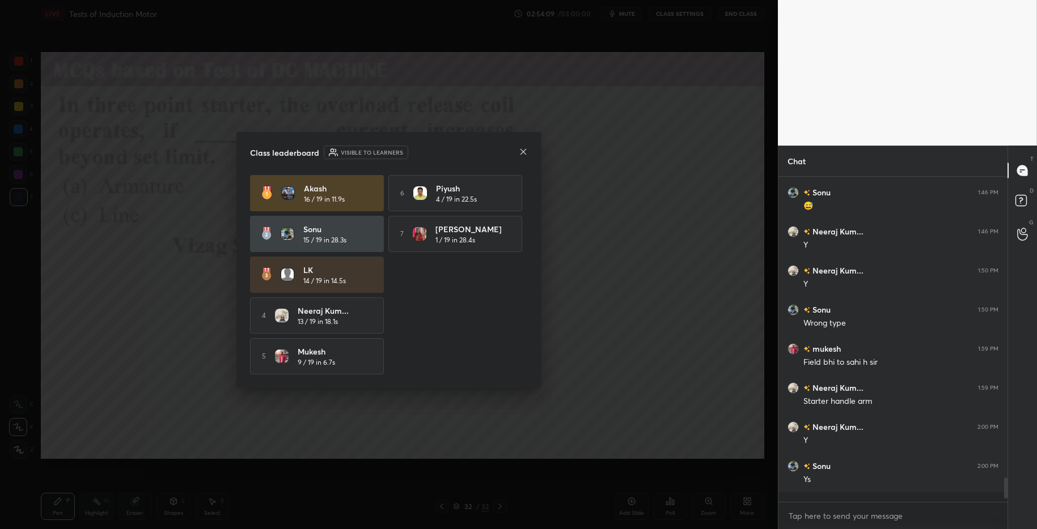
scroll to position [4, 4]
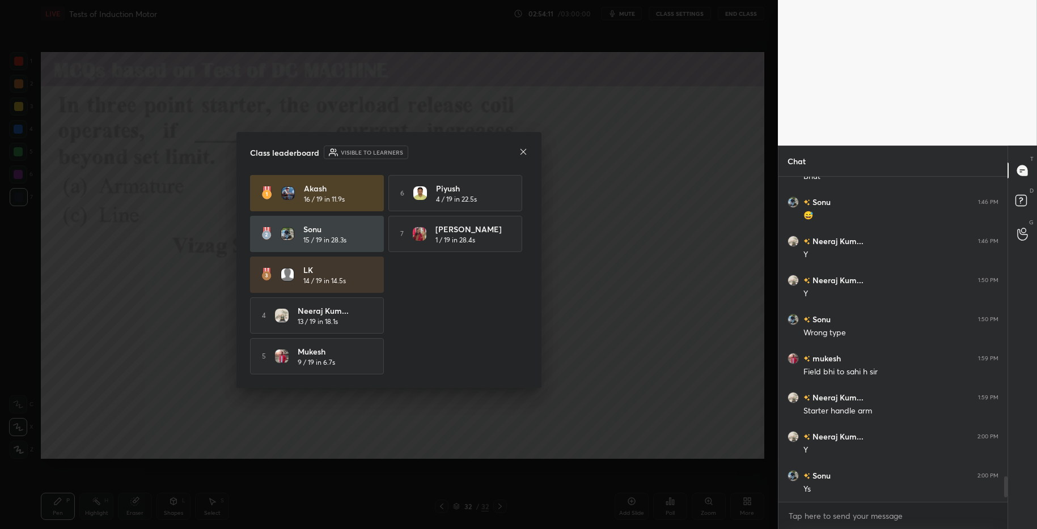
click at [521, 150] on icon at bounding box center [523, 151] width 9 height 9
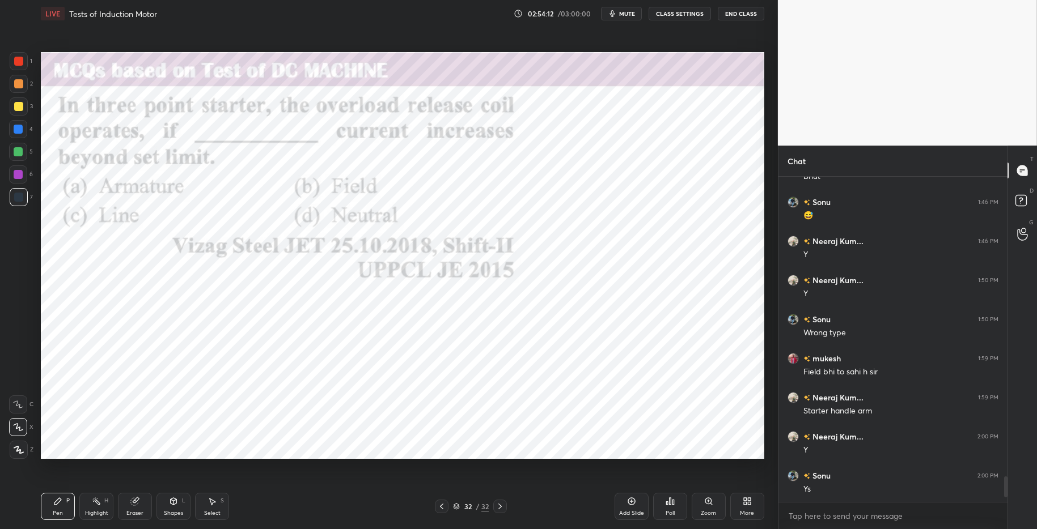
drag, startPoint x: 16, startPoint y: 156, endPoint x: 38, endPoint y: 167, distance: 23.8
click at [19, 156] on div at bounding box center [18, 152] width 18 height 18
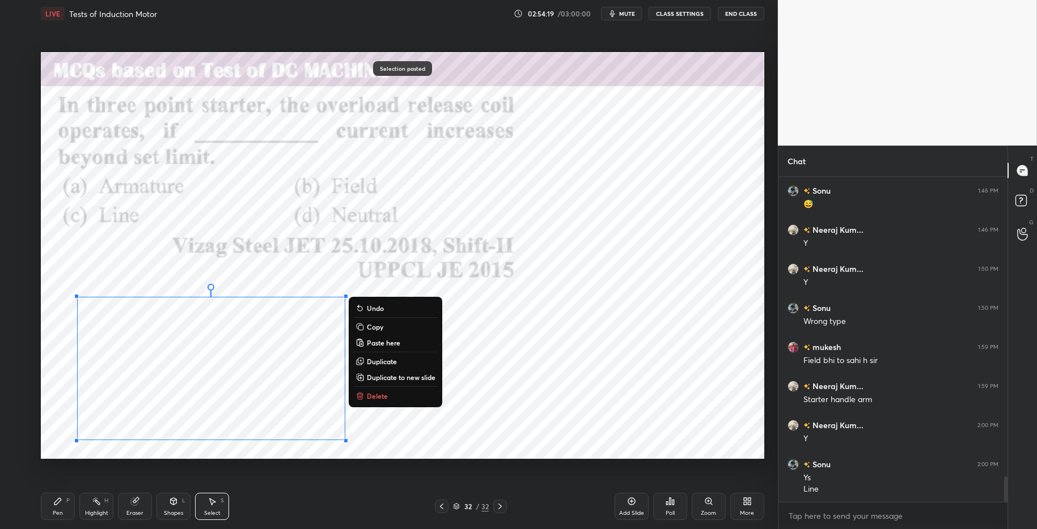
click at [499, 433] on div "0 ° Undo Copy Paste here Duplicate Duplicate to new slide Delete Selection past…" at bounding box center [402, 255] width 723 height 407
click at [375, 397] on p "Delete" at bounding box center [377, 396] width 21 height 9
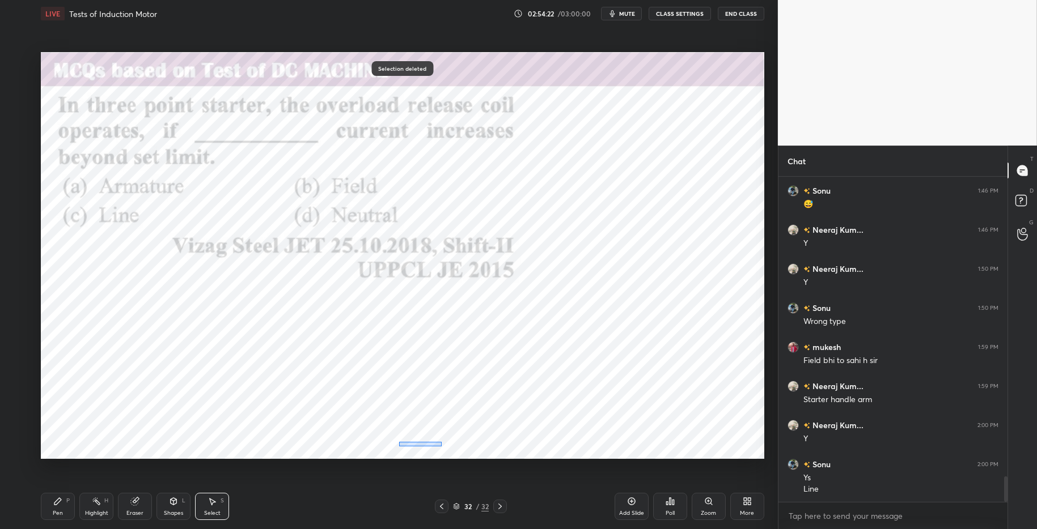
drag, startPoint x: 400, startPoint y: 447, endPoint x: 507, endPoint y: 434, distance: 107.9
click at [512, 433] on div "0 ° Undo Copy Paste here Duplicate Duplicate to new slide Delete" at bounding box center [402, 255] width 723 height 407
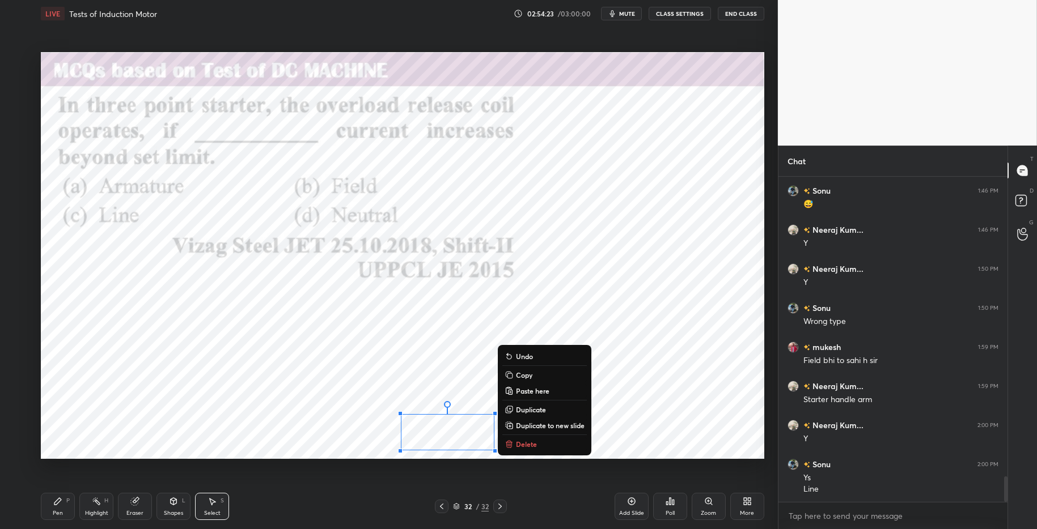
click at [375, 451] on div "0 ° Undo Copy Paste here Duplicate Duplicate to new slide Delete" at bounding box center [402, 255] width 723 height 407
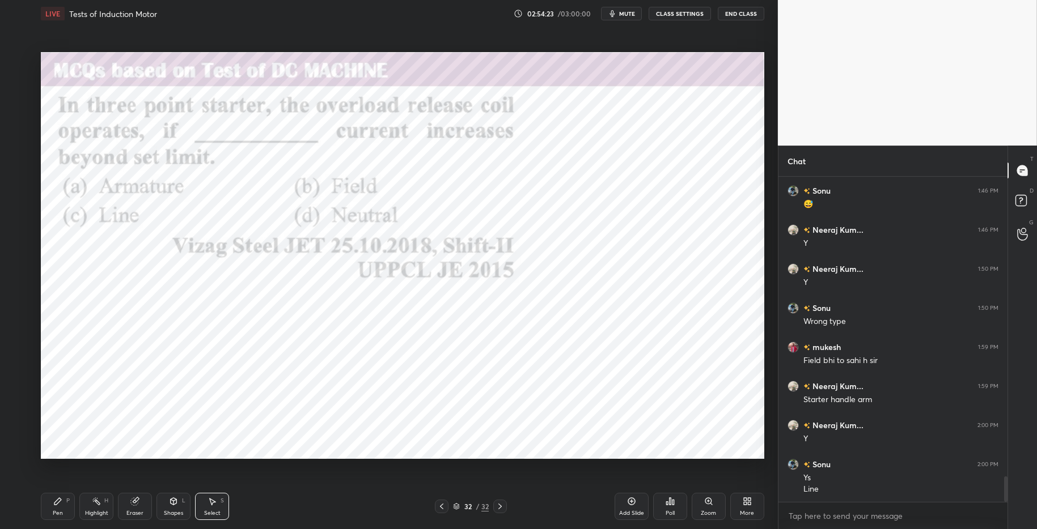
drag, startPoint x: 56, startPoint y: 512, endPoint x: 111, endPoint y: 507, distance: 54.7
click at [58, 511] on div "Pen" at bounding box center [58, 514] width 10 height 6
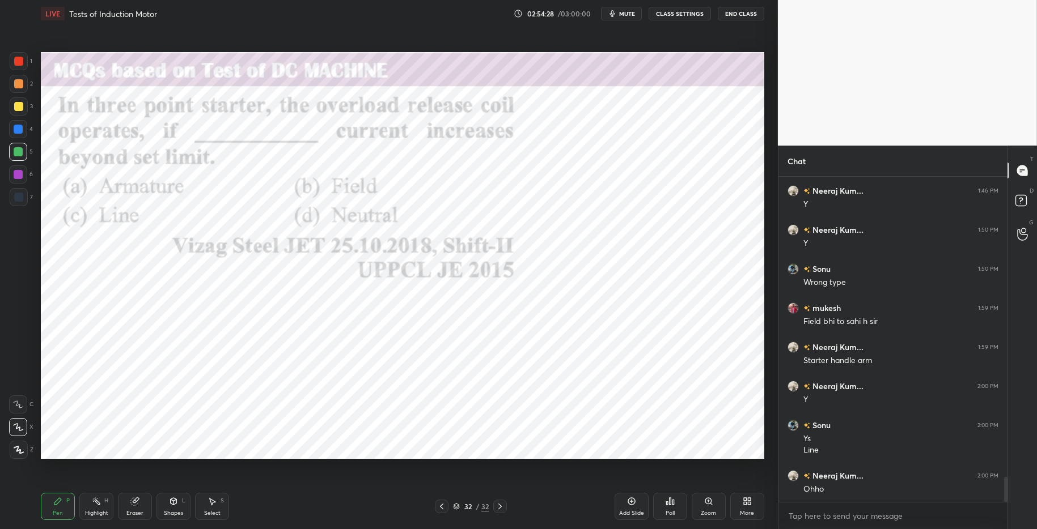
click at [18, 130] on div at bounding box center [18, 129] width 9 height 9
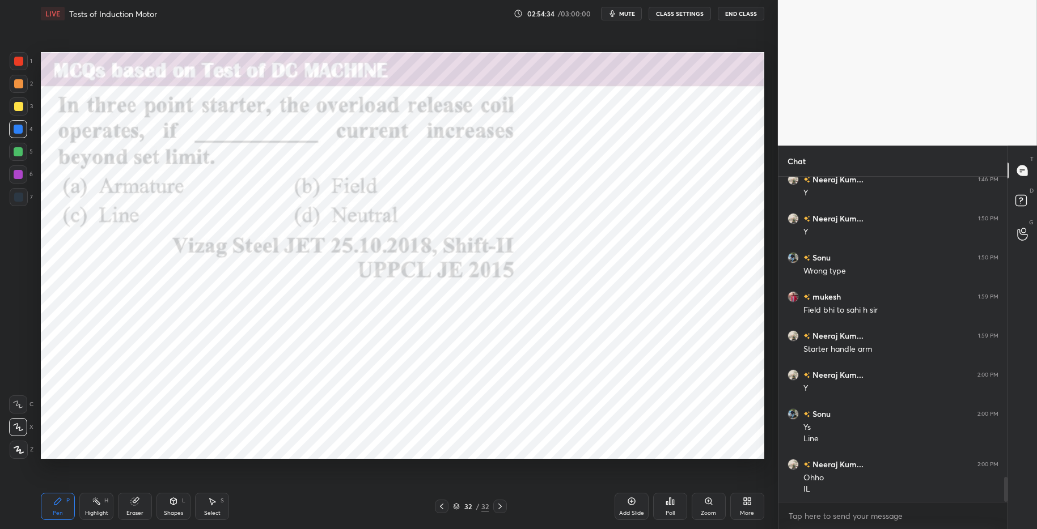
click at [748, 511] on div "More" at bounding box center [747, 514] width 14 height 6
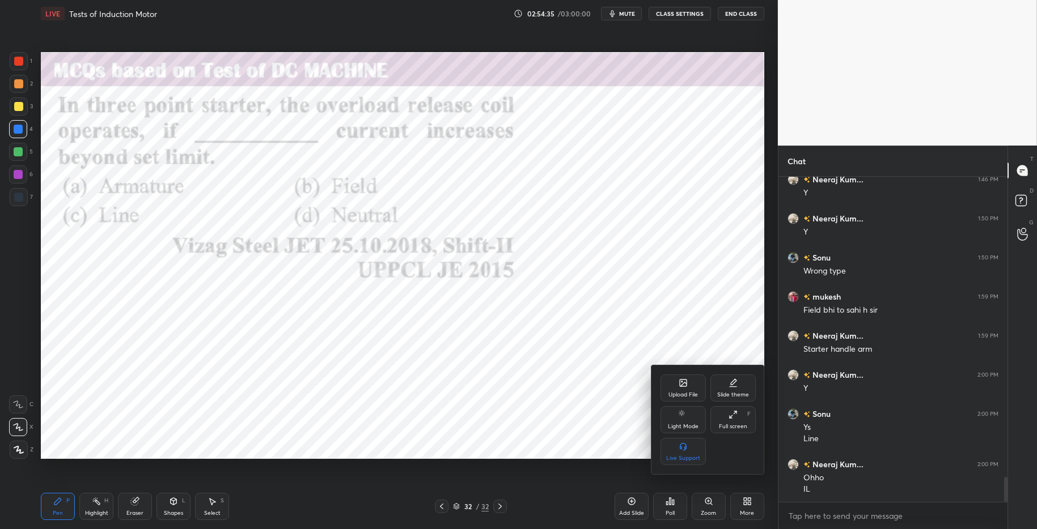
click at [682, 382] on icon at bounding box center [683, 383] width 9 height 9
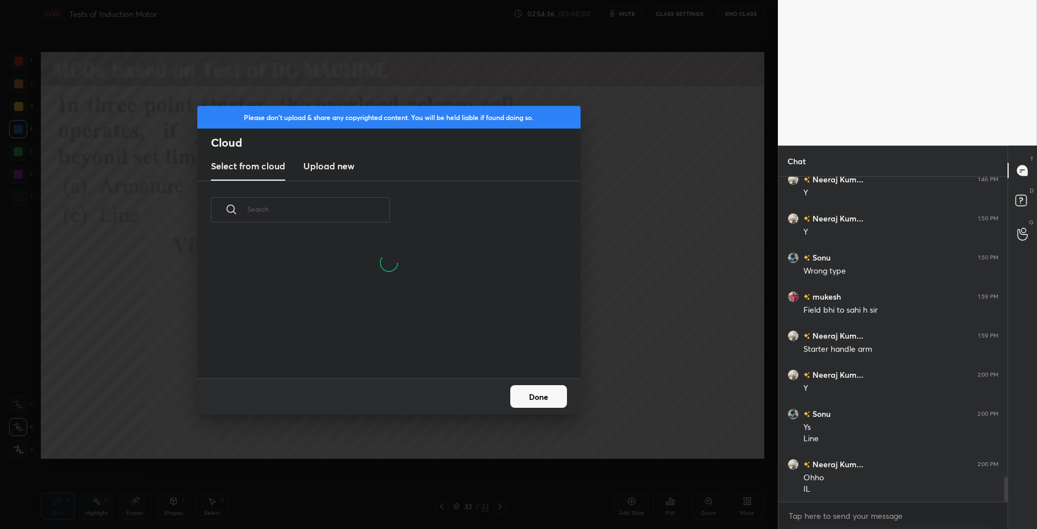
drag, startPoint x: 338, startPoint y: 172, endPoint x: 342, endPoint y: 177, distance: 6.1
click at [340, 174] on new "Upload new" at bounding box center [328, 166] width 51 height 28
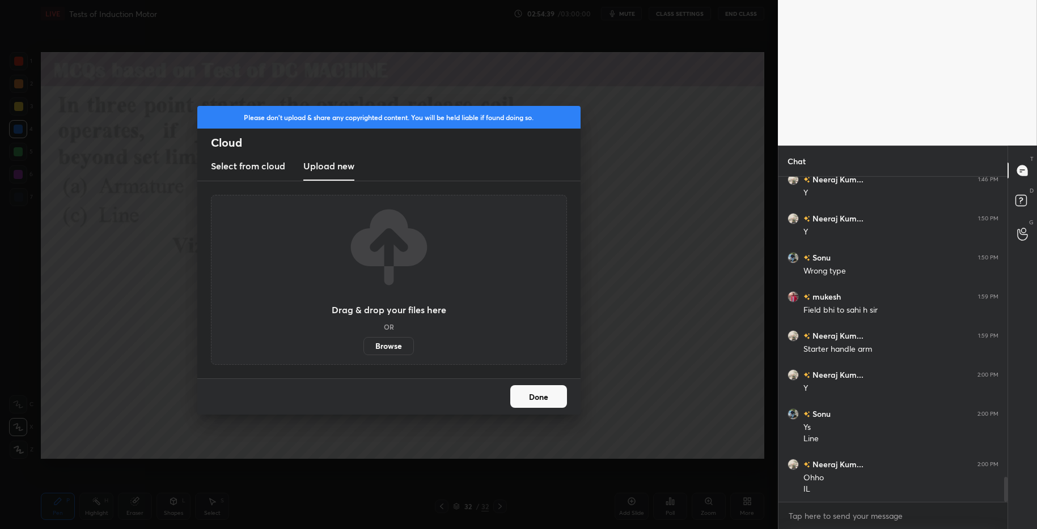
click at [393, 351] on label "Browse" at bounding box center [388, 346] width 50 height 18
click at [363, 351] on input "Browse" at bounding box center [363, 346] width 0 height 18
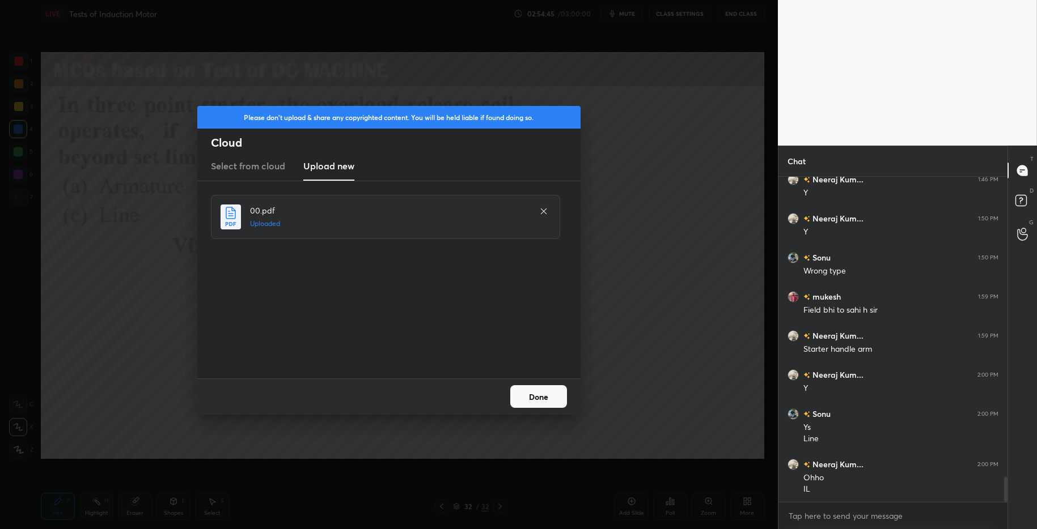
click at [537, 395] on button "Done" at bounding box center [538, 396] width 57 height 23
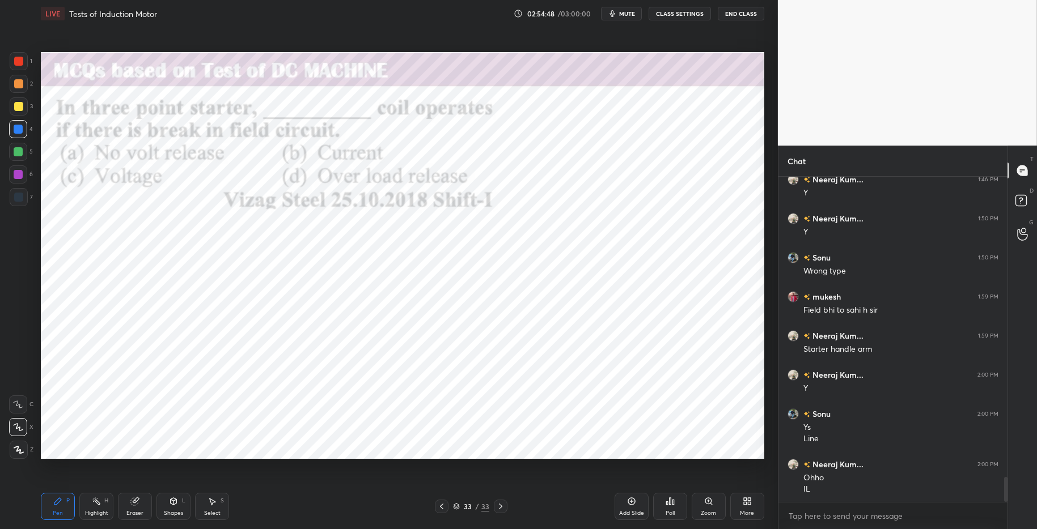
click at [671, 503] on icon at bounding box center [670, 501] width 9 height 9
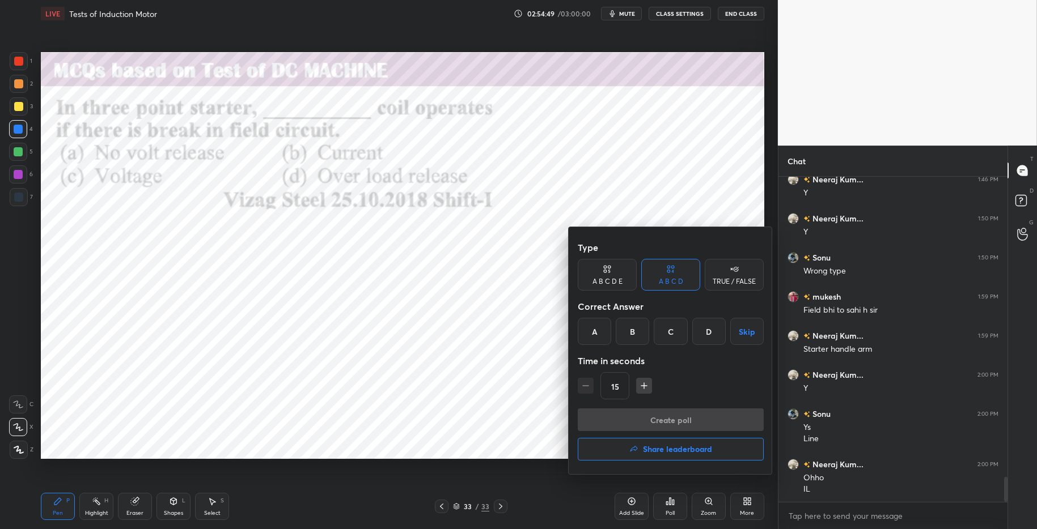
drag, startPoint x: 594, startPoint y: 332, endPoint x: 615, endPoint y: 347, distance: 25.2
click at [595, 333] on div "A" at bounding box center [594, 331] width 33 height 27
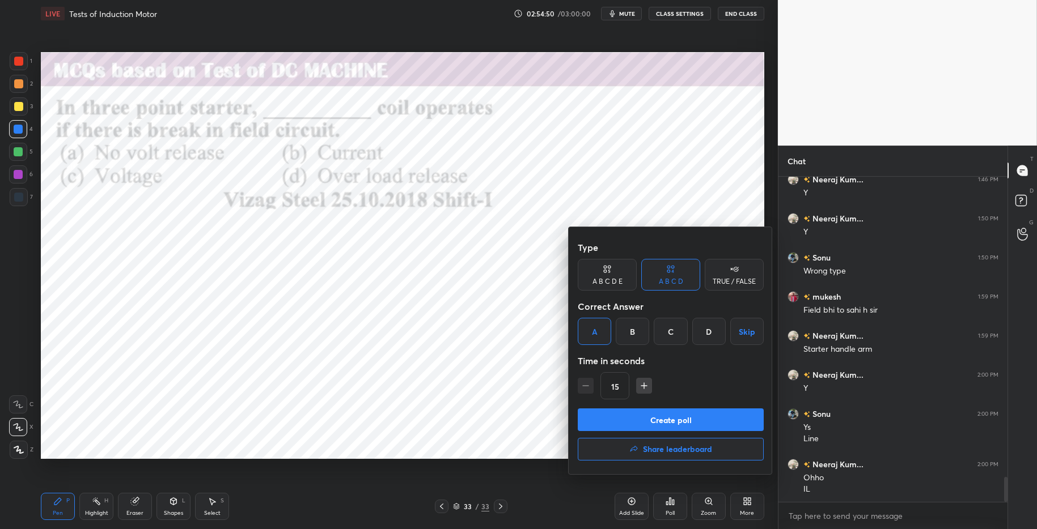
drag, startPoint x: 681, startPoint y: 421, endPoint x: 701, endPoint y: 422, distance: 19.3
click at [681, 421] on button "Create poll" at bounding box center [671, 420] width 186 height 23
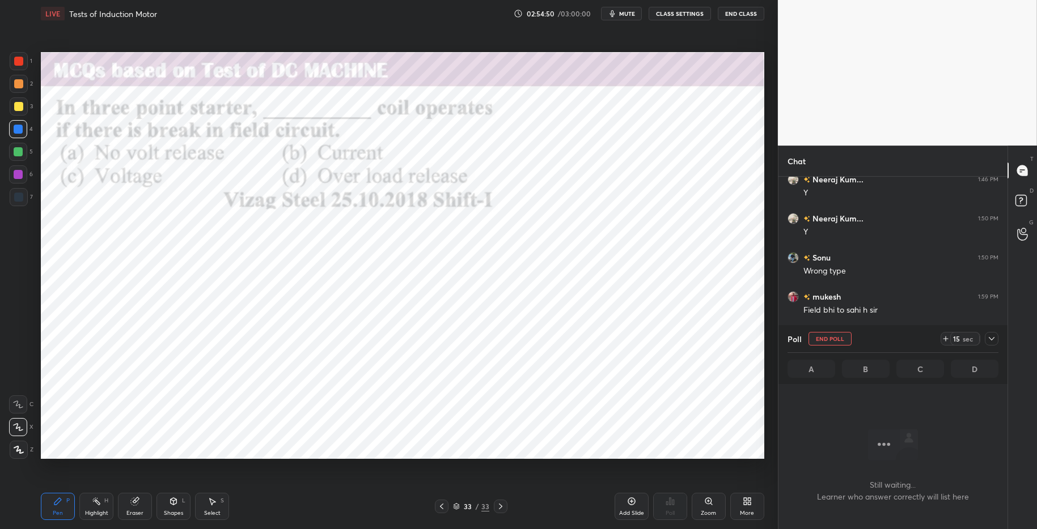
scroll to position [180, 226]
click at [949, 339] on icon at bounding box center [945, 338] width 9 height 9
click at [946, 341] on icon at bounding box center [945, 338] width 9 height 9
drag, startPoint x: 947, startPoint y: 340, endPoint x: 942, endPoint y: 337, distance: 6.3
click at [947, 340] on icon at bounding box center [945, 338] width 9 height 9
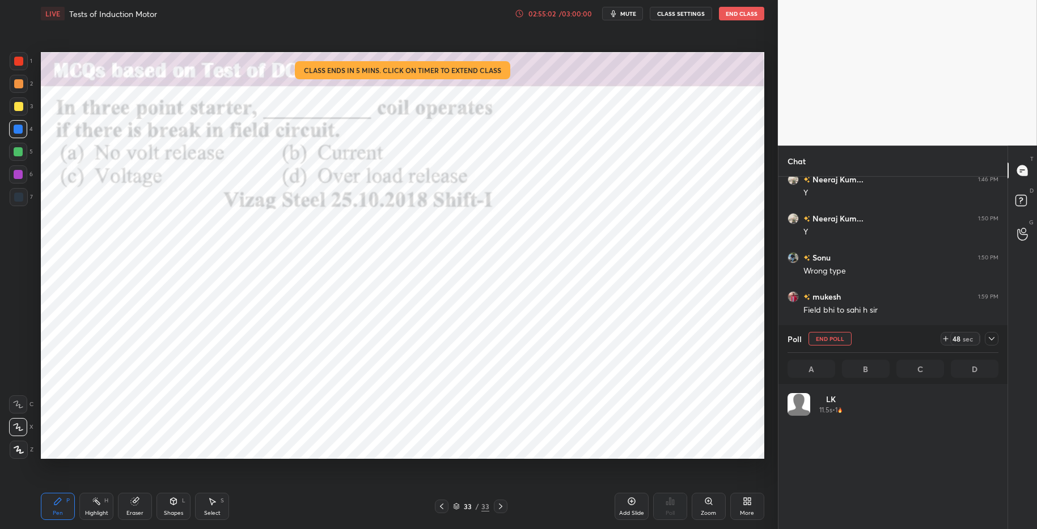
scroll to position [133, 208]
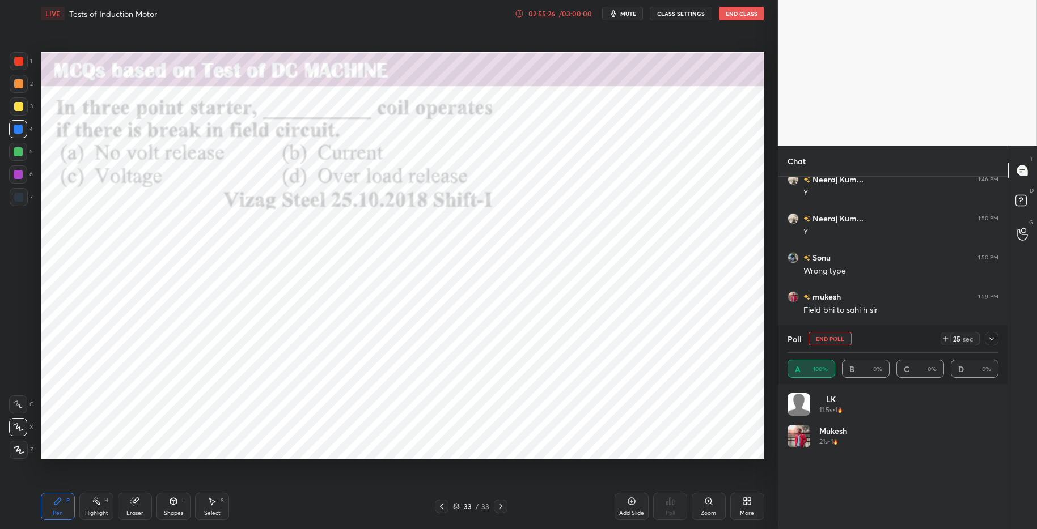
drag, startPoint x: 100, startPoint y: 506, endPoint x: 75, endPoint y: 499, distance: 25.5
click at [100, 506] on div "Highlight H" at bounding box center [96, 506] width 34 height 27
click at [64, 498] on div "Pen P" at bounding box center [58, 506] width 34 height 27
click at [323, 507] on div "Pen P Highlight H Eraser Shapes L Select S" at bounding box center [184, 506] width 287 height 27
drag, startPoint x: 14, startPoint y: 61, endPoint x: 20, endPoint y: 66, distance: 8.1
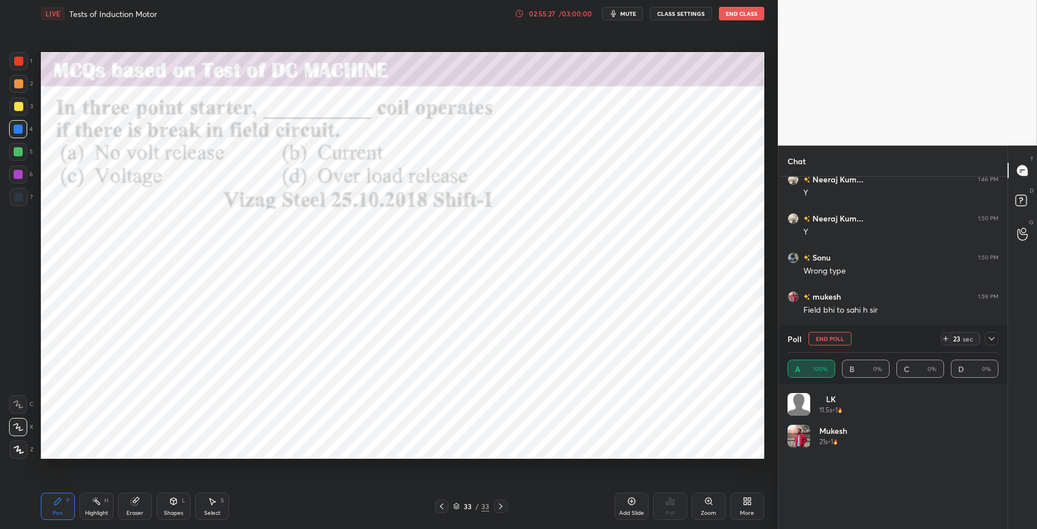
click at [16, 61] on div at bounding box center [18, 61] width 9 height 9
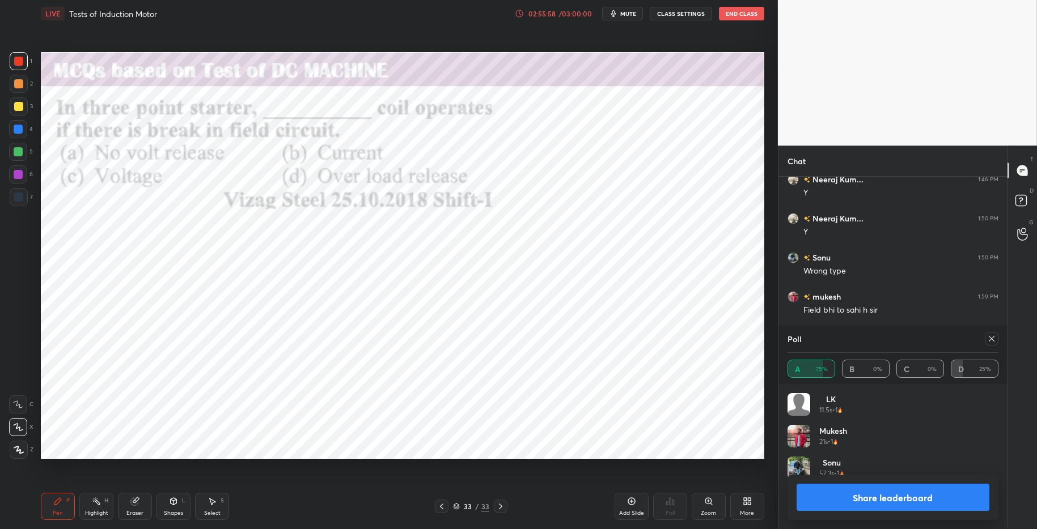
click at [146, 502] on div "Eraser" at bounding box center [135, 506] width 34 height 27
click at [92, 506] on icon at bounding box center [96, 501] width 9 height 9
drag, startPoint x: 55, startPoint y: 501, endPoint x: 91, endPoint y: 503, distance: 35.8
click at [63, 502] on div "Pen P" at bounding box center [58, 506] width 34 height 27
drag, startPoint x: 265, startPoint y: 509, endPoint x: 287, endPoint y: 471, distance: 43.7
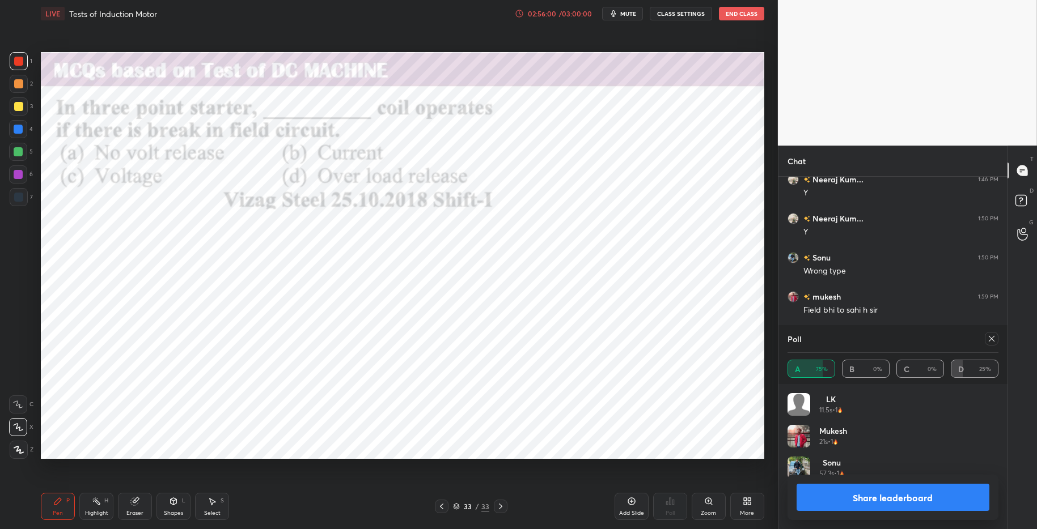
click at [265, 509] on div "Pen P Highlight H Eraser Shapes L Select S" at bounding box center [184, 506] width 287 height 27
click at [832, 493] on button "Share leaderboard" at bounding box center [892, 497] width 193 height 27
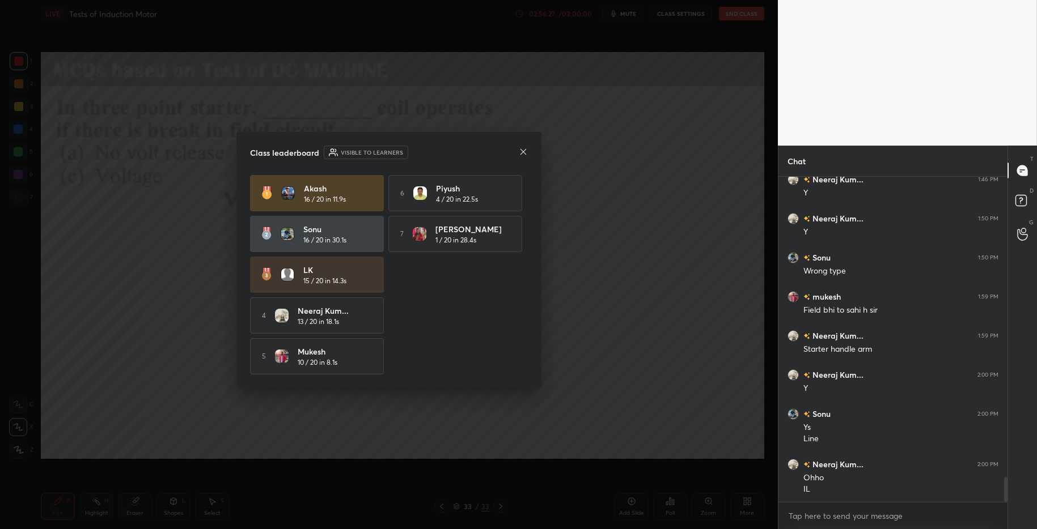
scroll to position [239, 226]
click at [525, 149] on icon at bounding box center [523, 151] width 9 height 9
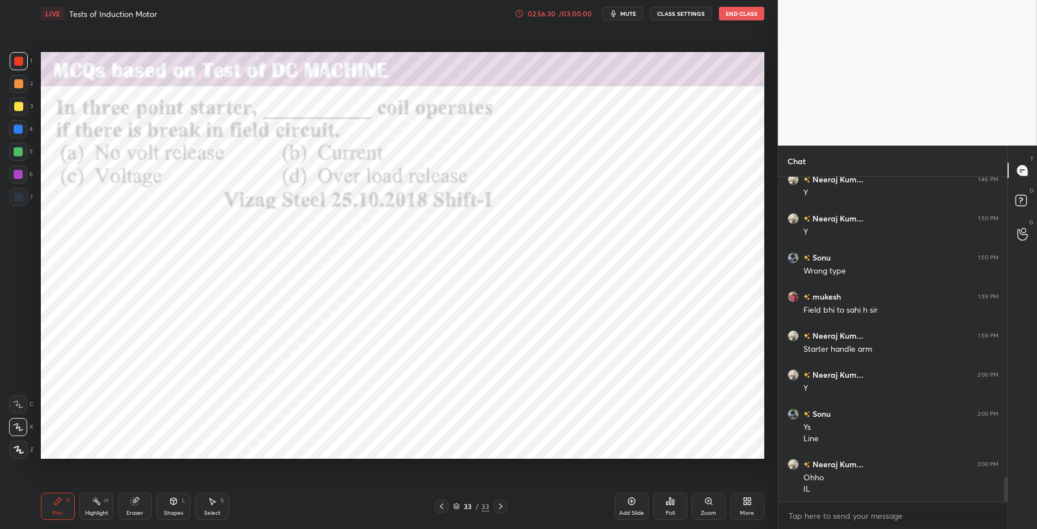
click at [740, 504] on div "More" at bounding box center [747, 506] width 34 height 27
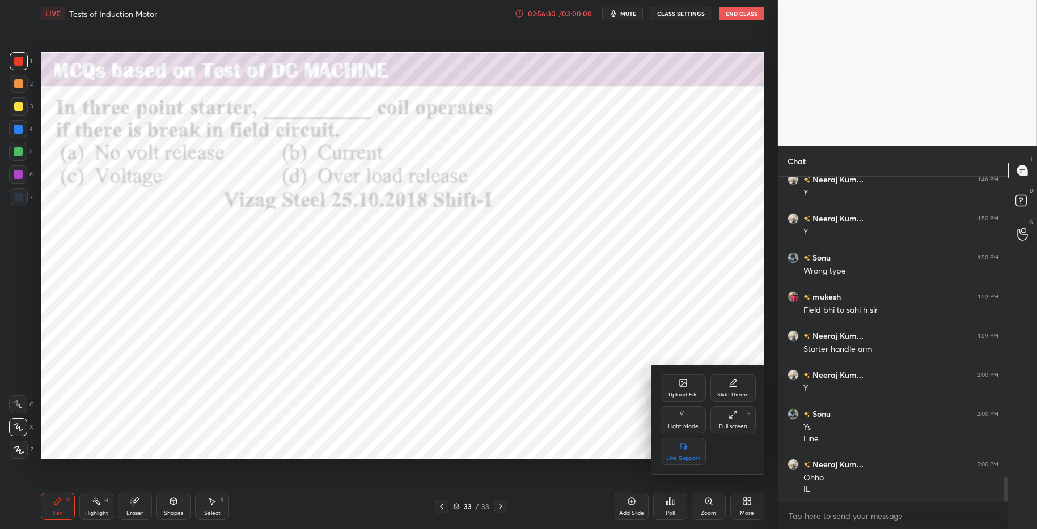
click at [676, 384] on div "Upload File" at bounding box center [682, 388] width 45 height 27
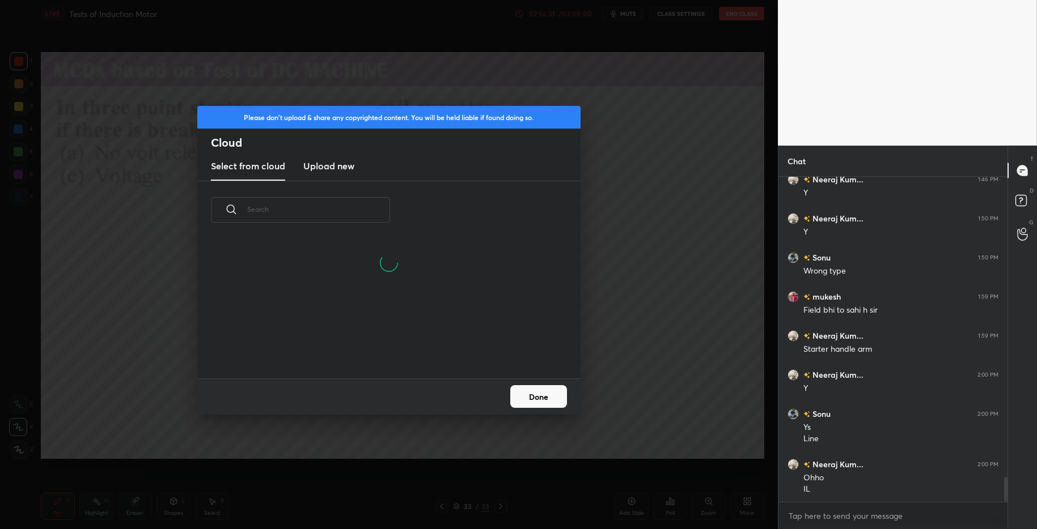
click at [345, 177] on new "Upload new" at bounding box center [328, 166] width 51 height 28
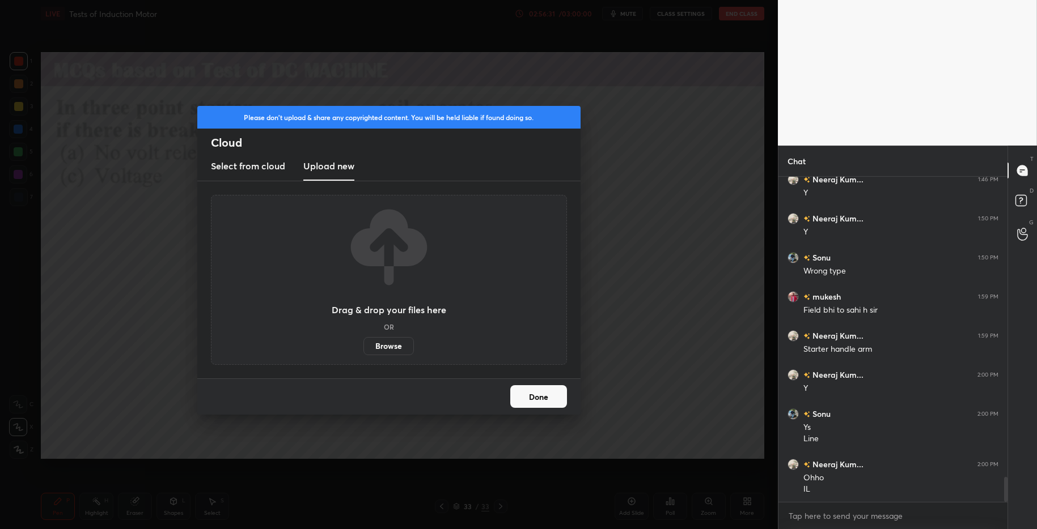
scroll to position [3932, 0]
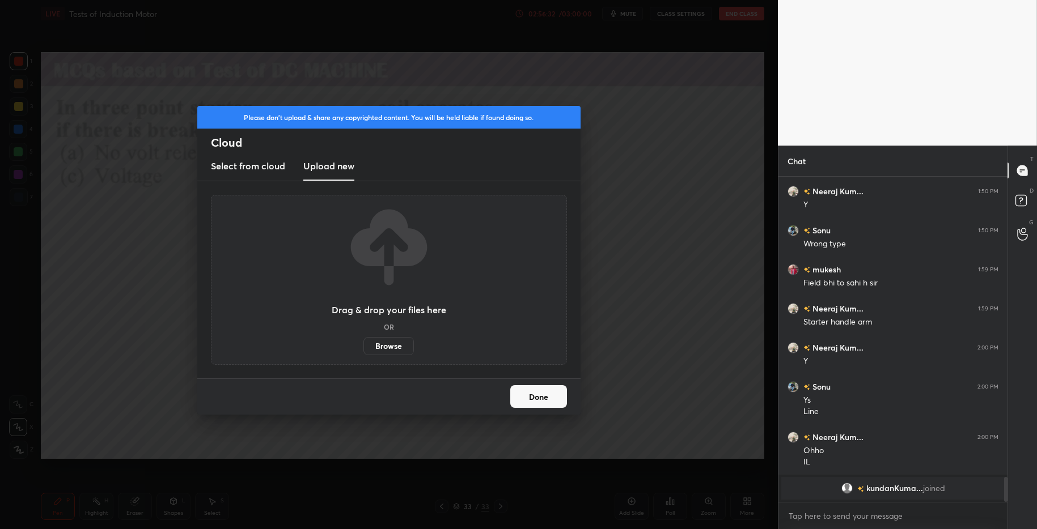
click at [395, 355] on div "Drag & drop your files here OR Browse" at bounding box center [389, 280] width 356 height 170
click at [397, 345] on label "Browse" at bounding box center [388, 346] width 50 height 18
click at [363, 345] on input "Browse" at bounding box center [363, 346] width 0 height 18
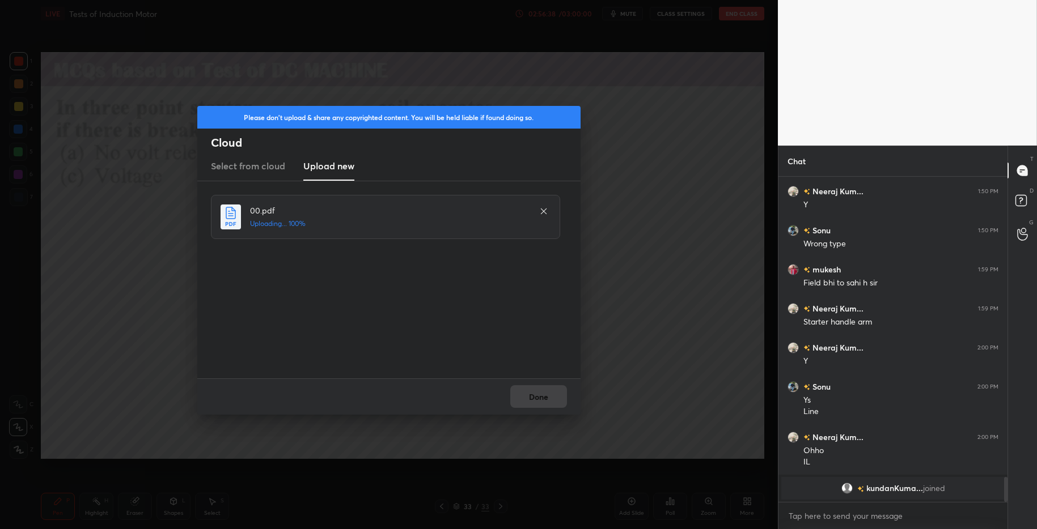
click at [548, 399] on div "Done" at bounding box center [388, 397] width 383 height 36
drag, startPoint x: 533, startPoint y: 400, endPoint x: 539, endPoint y: 404, distance: 7.1
click at [535, 401] on button "Done" at bounding box center [538, 396] width 57 height 23
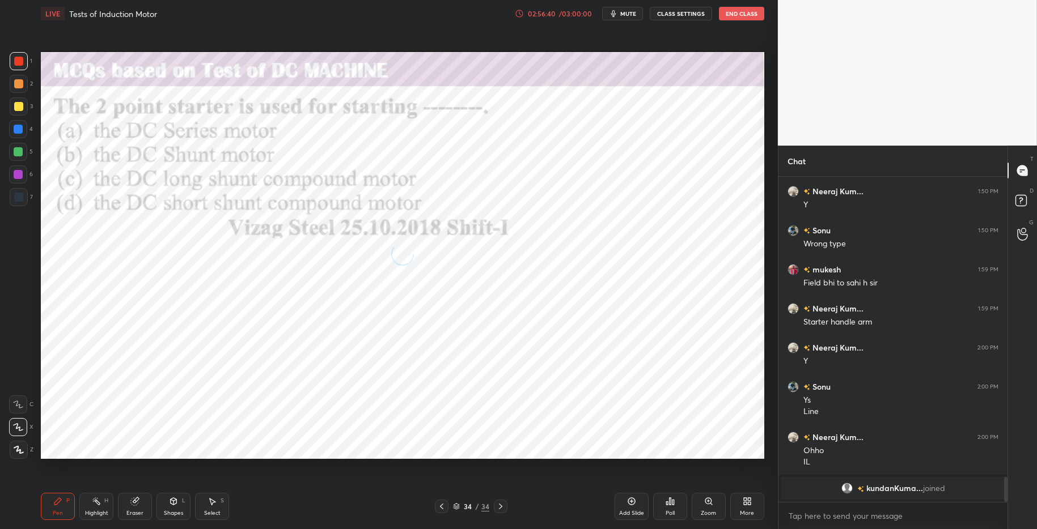
click at [667, 499] on icon at bounding box center [670, 501] width 9 height 9
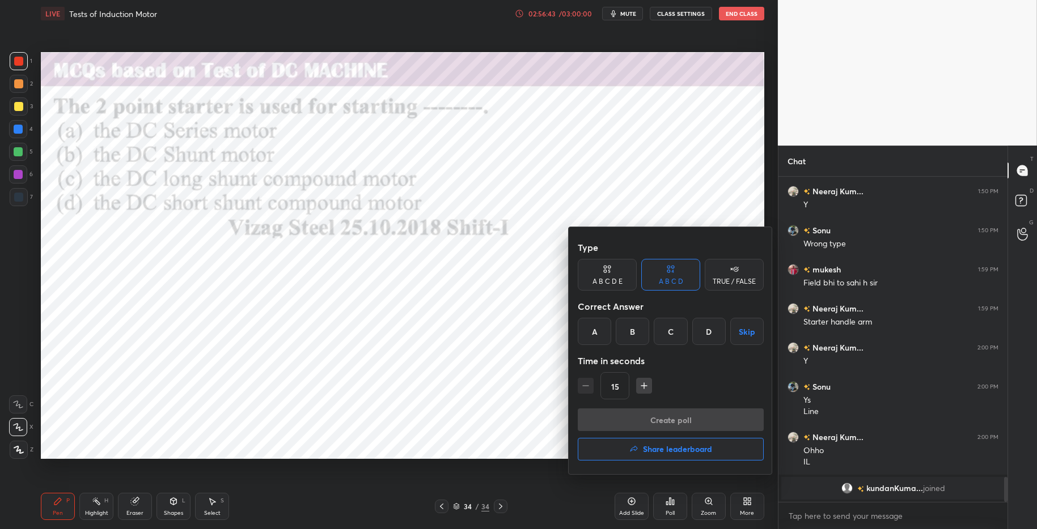
click at [631, 327] on div "B" at bounding box center [632, 331] width 33 height 27
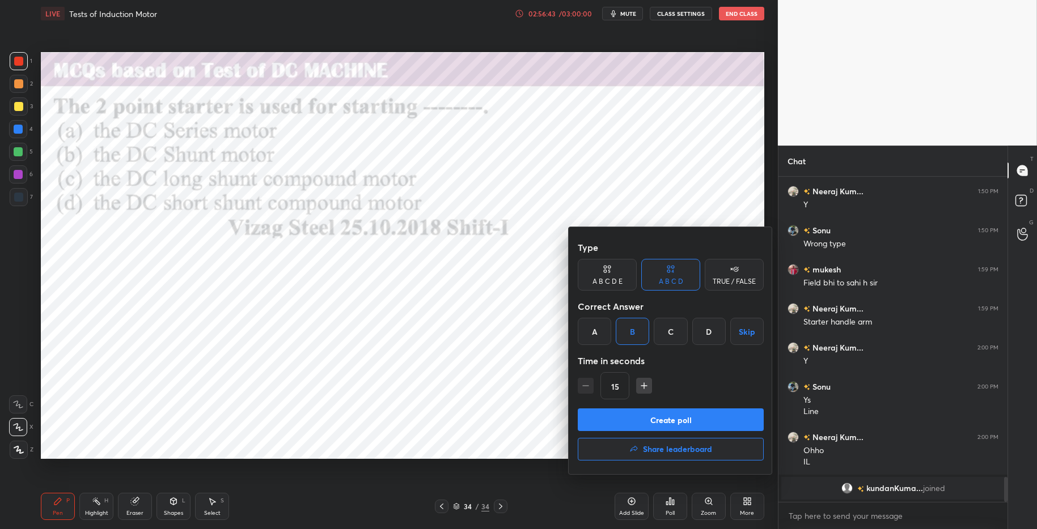
drag, startPoint x: 599, startPoint y: 331, endPoint x: 612, endPoint y: 337, distance: 15.0
click at [599, 331] on div "A" at bounding box center [594, 331] width 33 height 27
click at [663, 421] on button "Create poll" at bounding box center [671, 420] width 186 height 23
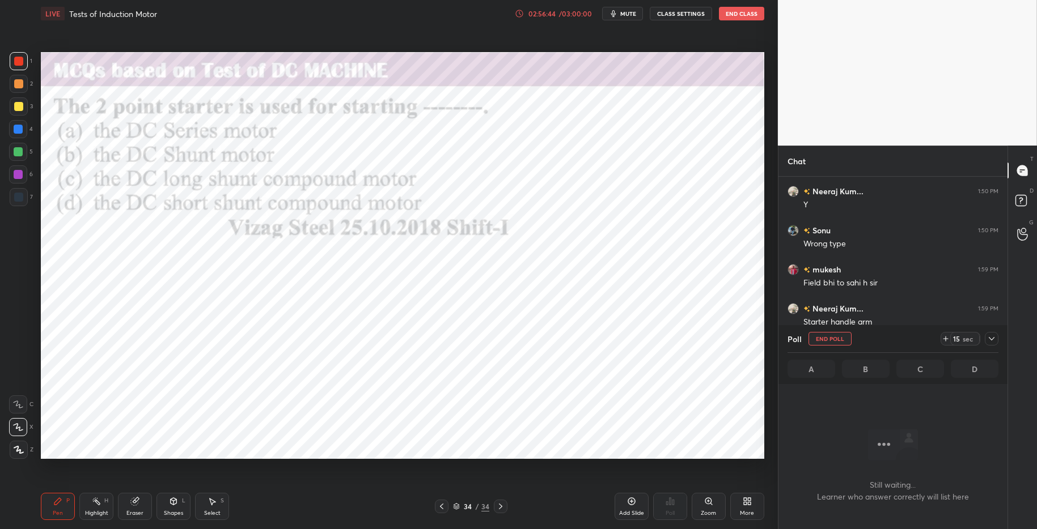
scroll to position [180, 226]
click at [944, 336] on icon at bounding box center [945, 338] width 9 height 9
click at [943, 338] on icon at bounding box center [945, 338] width 9 height 9
click at [942, 340] on icon at bounding box center [945, 338] width 9 height 9
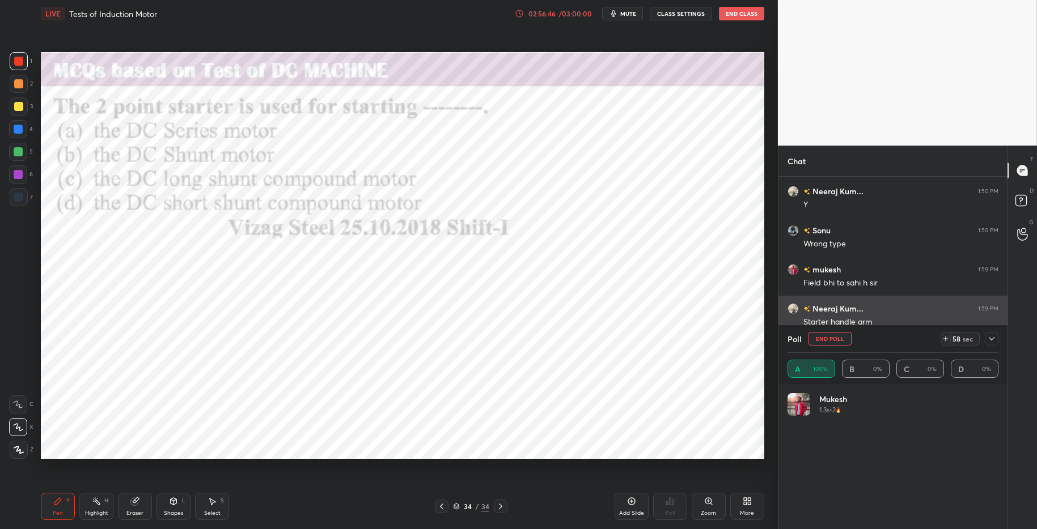
scroll to position [133, 208]
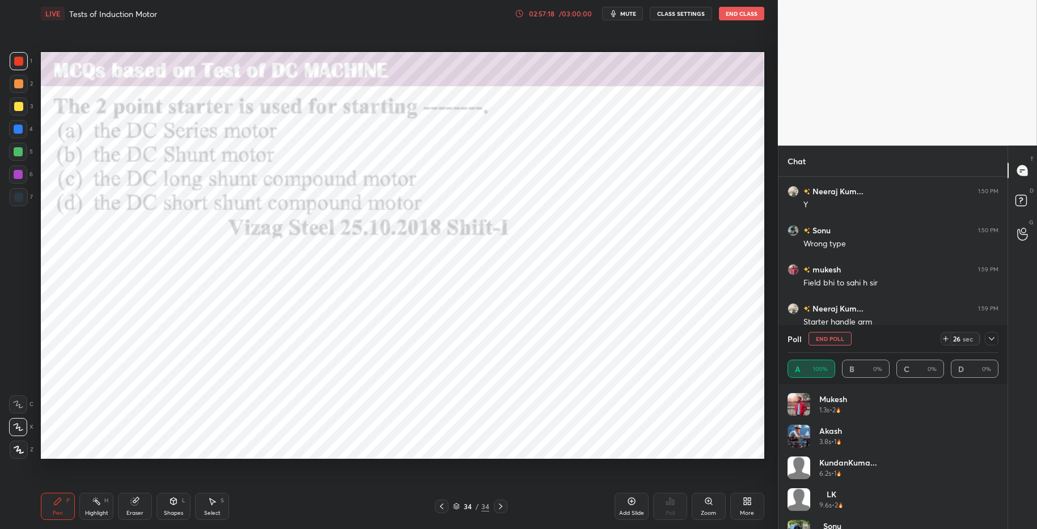
drag, startPoint x: 96, startPoint y: 511, endPoint x: 65, endPoint y: 501, distance: 32.8
click at [95, 511] on div "Highlight" at bounding box center [96, 514] width 23 height 6
click at [62, 500] on icon at bounding box center [57, 501] width 9 height 9
drag, startPoint x: 361, startPoint y: 505, endPoint x: 363, endPoint y: 496, distance: 9.3
click at [362, 506] on div "34 / 34" at bounding box center [471, 507] width 287 height 14
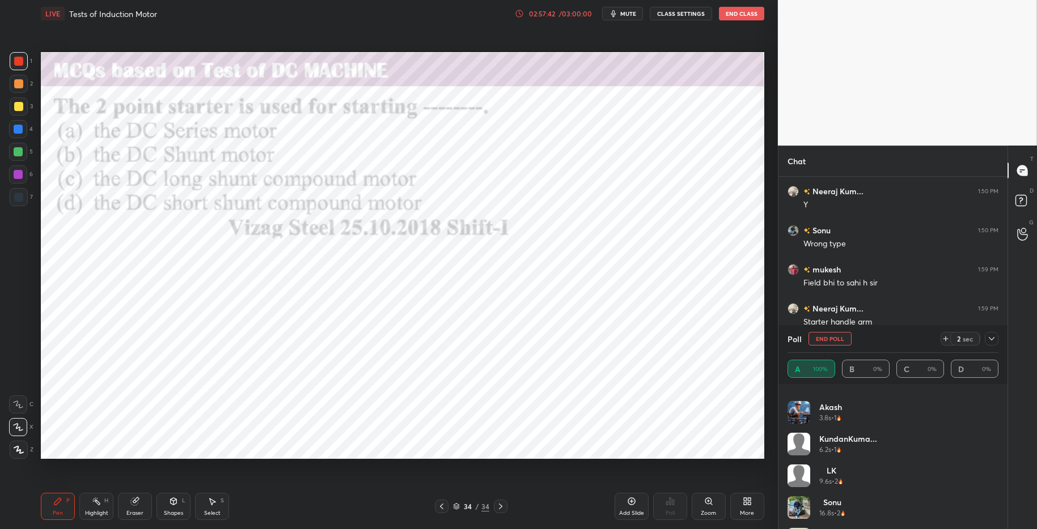
scroll to position [54, 0]
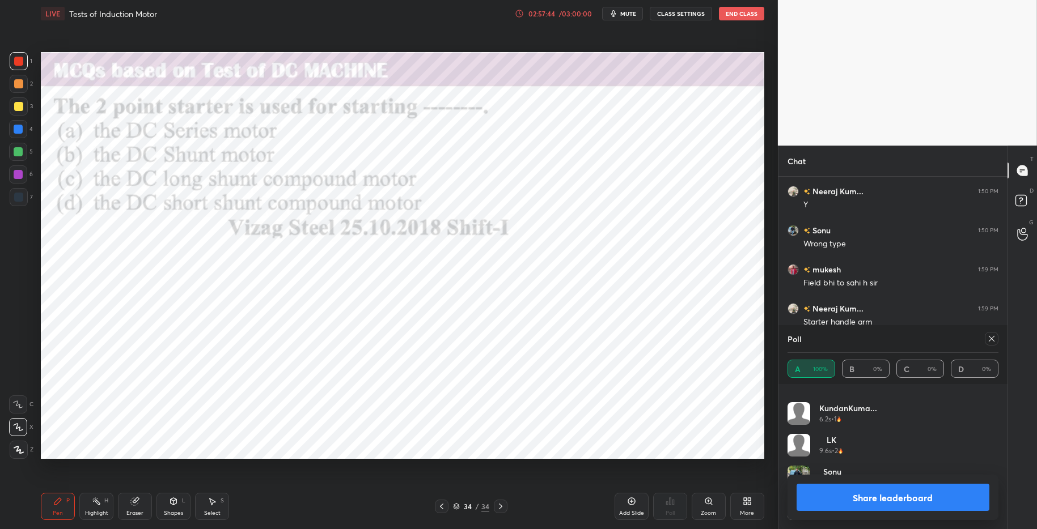
drag, startPoint x: 850, startPoint y: 501, endPoint x: 828, endPoint y: 486, distance: 26.9
click at [850, 501] on button "Share leaderboard" at bounding box center [892, 497] width 193 height 27
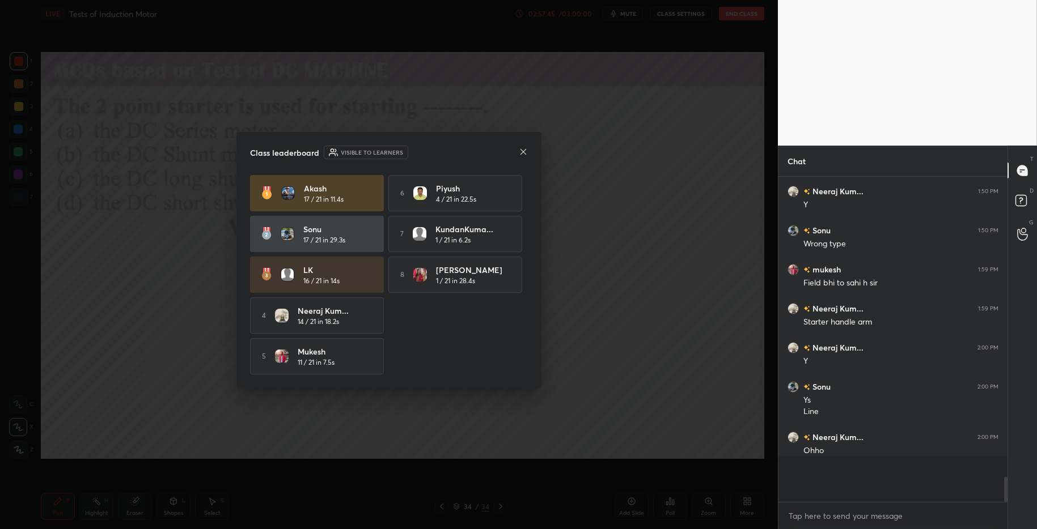
scroll to position [235, 226]
click at [522, 150] on icon at bounding box center [523, 151] width 9 height 9
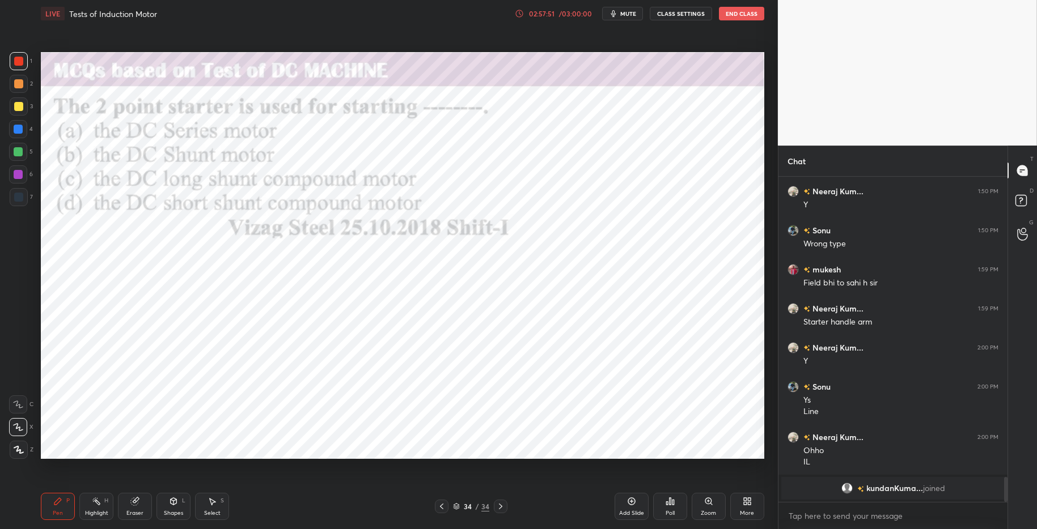
click at [743, 498] on icon at bounding box center [747, 501] width 9 height 9
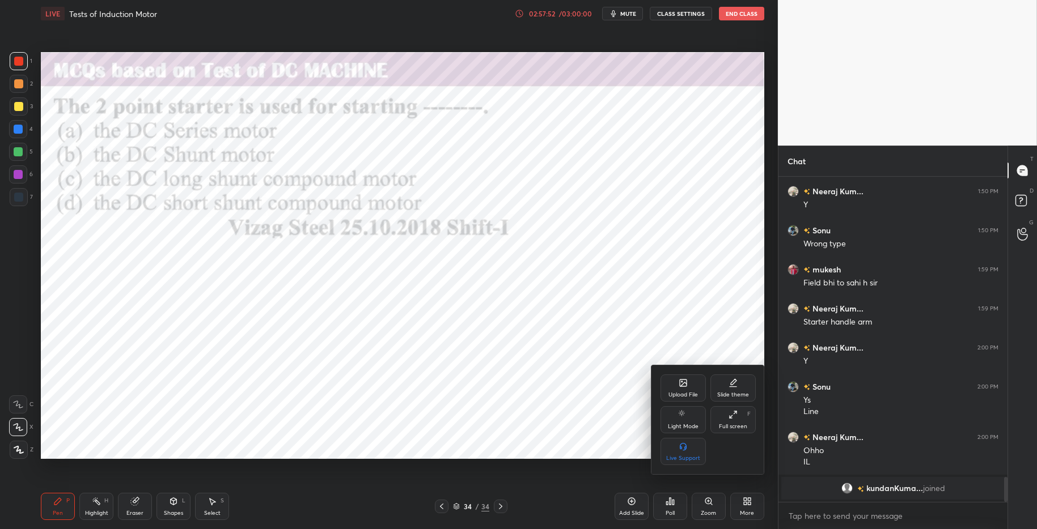
click at [687, 394] on div "Upload File" at bounding box center [682, 395] width 29 height 6
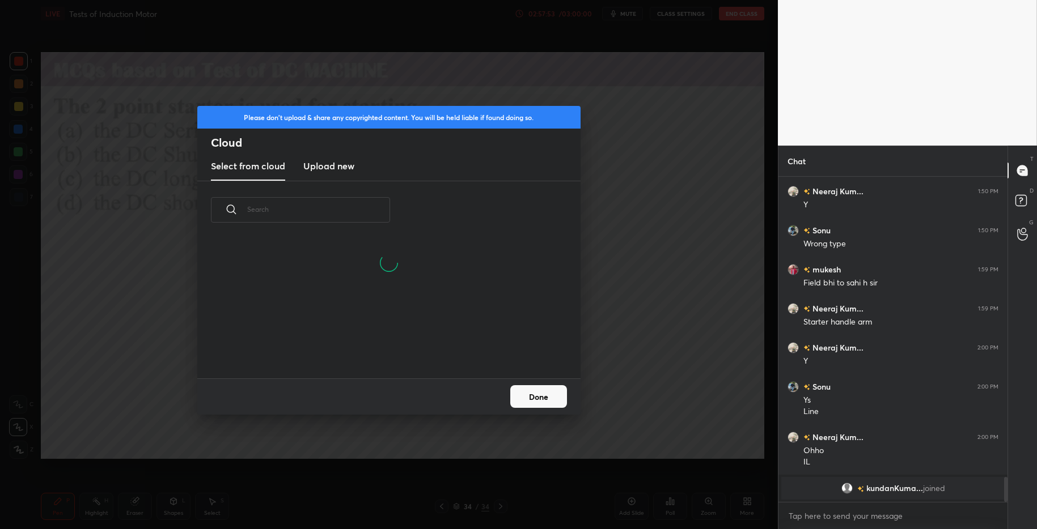
click at [329, 180] on div "Please don't upload & share any copyrighted content. You will be held liable if…" at bounding box center [388, 143] width 383 height 75
click at [334, 169] on h3 "Upload new" at bounding box center [328, 166] width 51 height 14
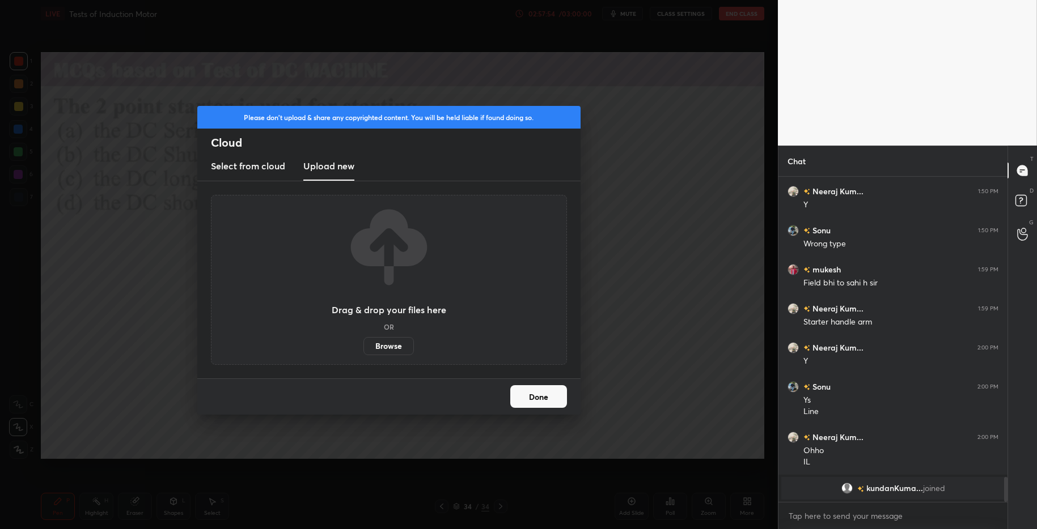
click at [387, 346] on label "Browse" at bounding box center [388, 346] width 50 height 18
click at [363, 346] on input "Browse" at bounding box center [363, 346] width 0 height 18
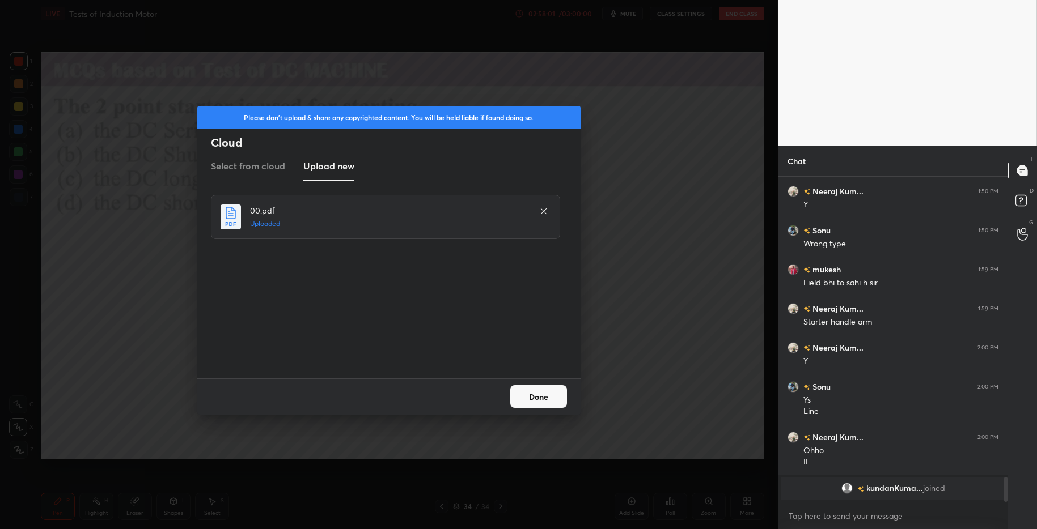
drag, startPoint x: 543, startPoint y: 392, endPoint x: 546, endPoint y: 399, distance: 7.9
click at [545, 395] on button "Done" at bounding box center [538, 396] width 57 height 23
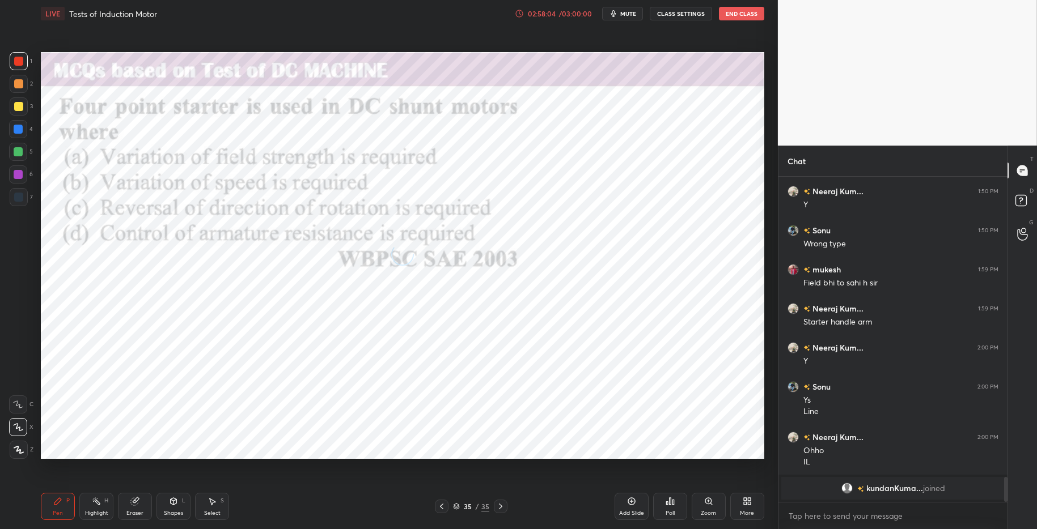
click at [671, 503] on icon at bounding box center [670, 501] width 2 height 7
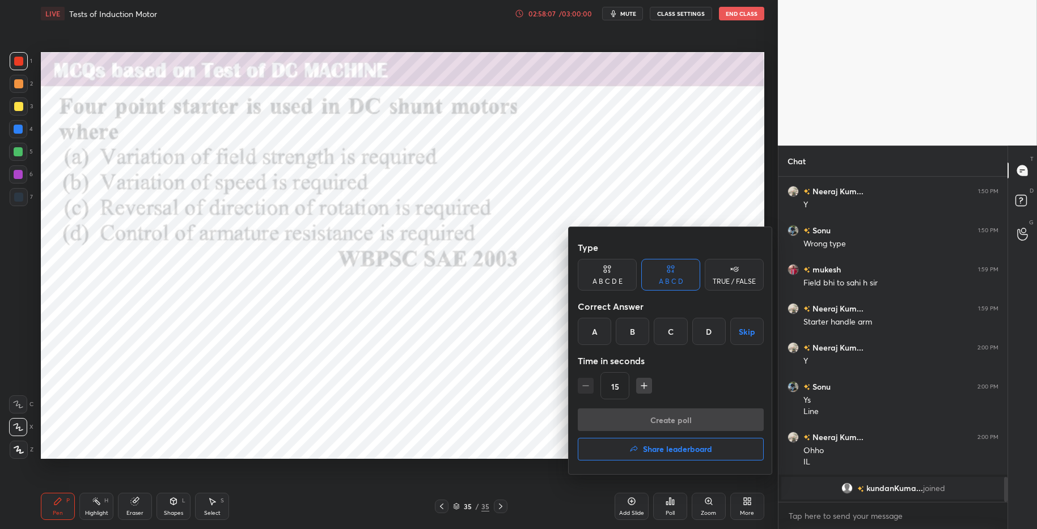
click at [635, 336] on div "B" at bounding box center [632, 331] width 33 height 27
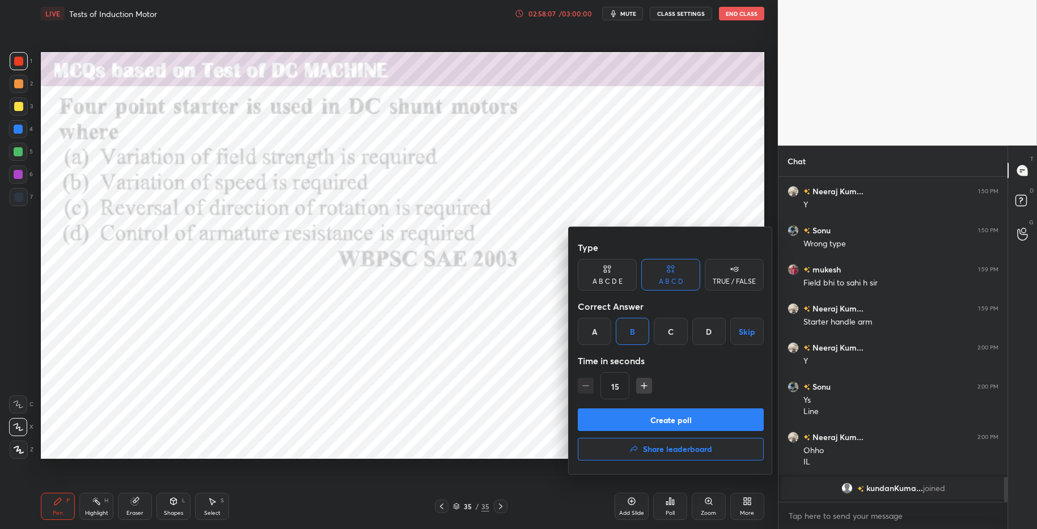
click at [688, 422] on button "Create poll" at bounding box center [671, 420] width 186 height 23
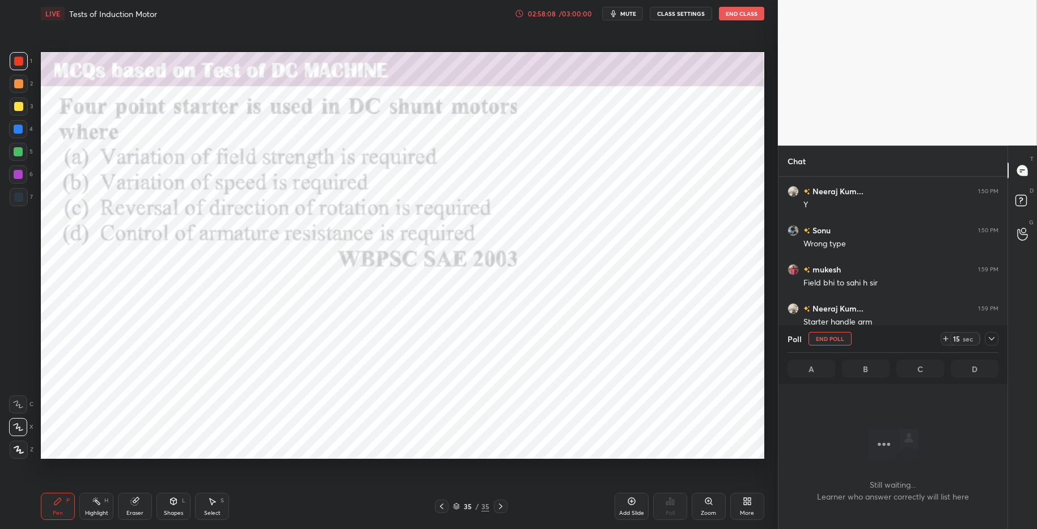
scroll to position [263, 226]
click at [942, 336] on icon at bounding box center [945, 338] width 9 height 9
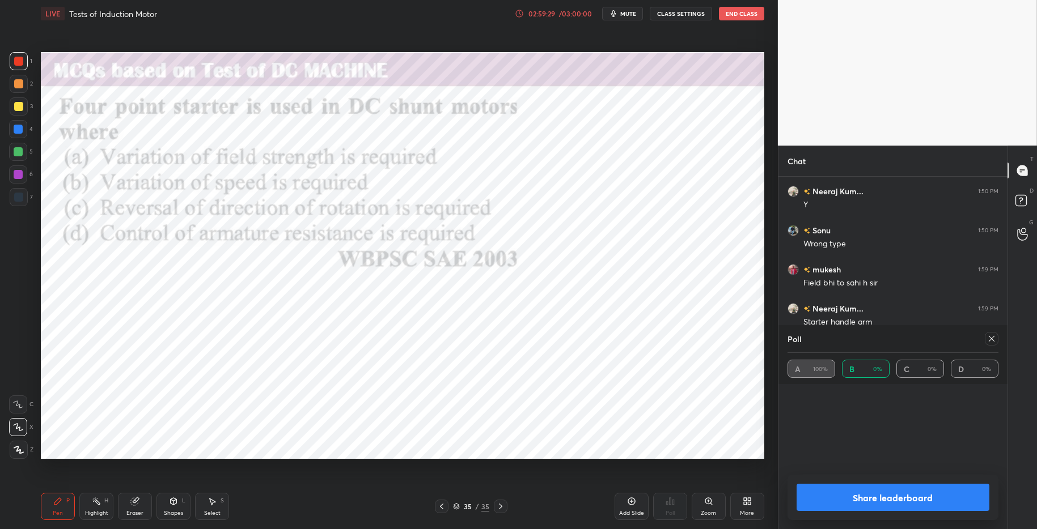
click at [908, 506] on button "Share leaderboard" at bounding box center [892, 497] width 193 height 27
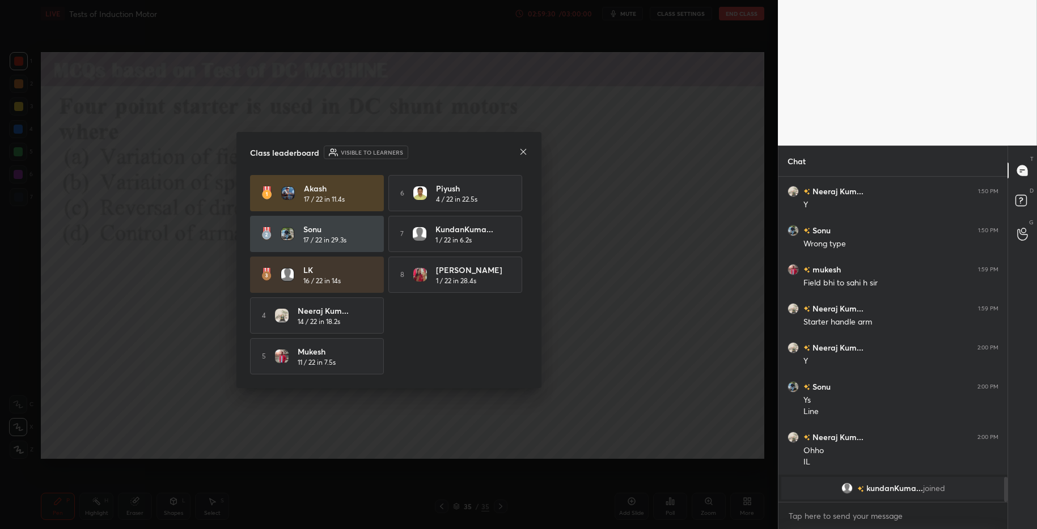
scroll to position [239, 226]
click at [524, 150] on icon at bounding box center [523, 151] width 9 height 9
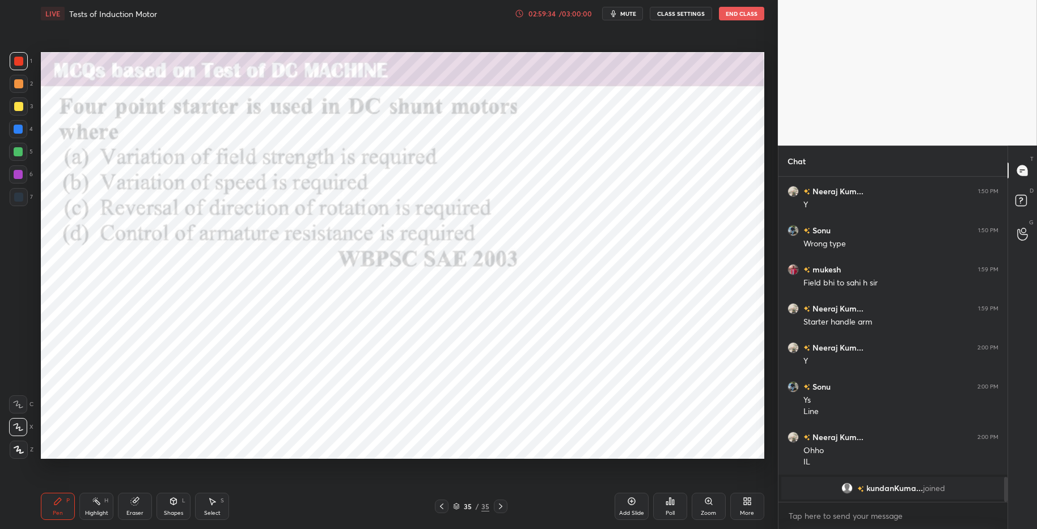
drag, startPoint x: 12, startPoint y: 49, endPoint x: 39, endPoint y: 70, distance: 33.5
click at [13, 50] on div "1 2 3 4 5 6 7 C X Z C X Z E E Erase all H H LIVE Tests of Induction Motor 02:59…" at bounding box center [384, 264] width 769 height 529
click at [20, 128] on div at bounding box center [18, 129] width 9 height 9
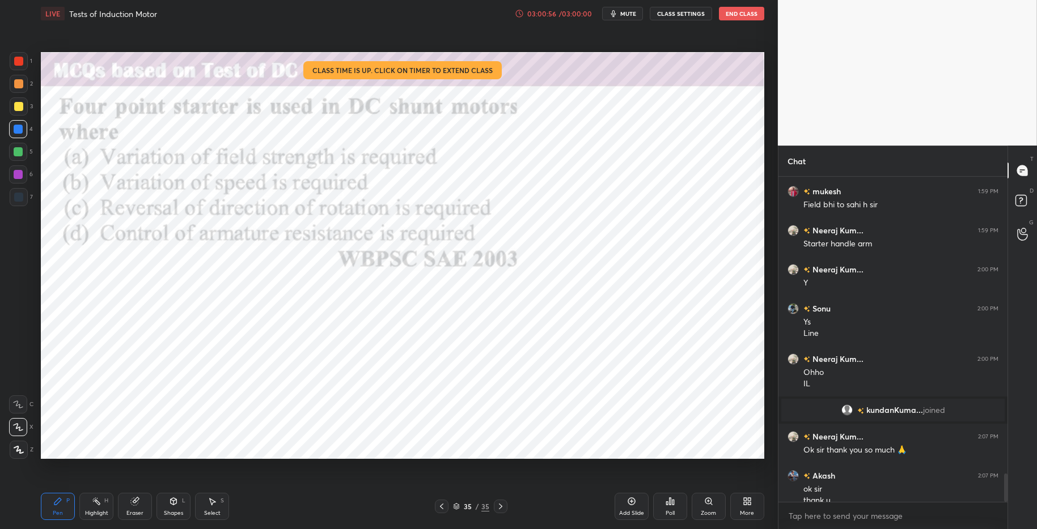
scroll to position [3413, 0]
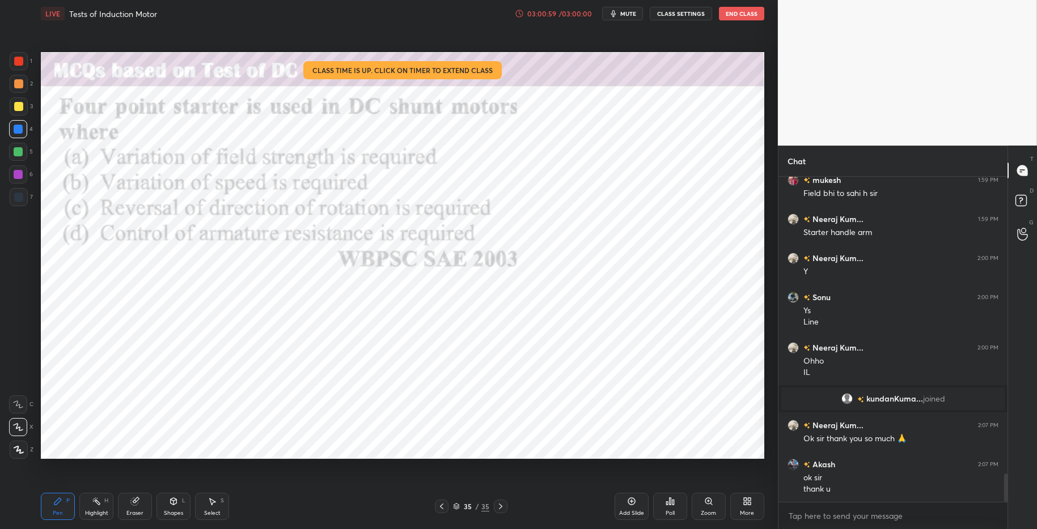
click at [732, 14] on button "End Class" at bounding box center [741, 14] width 45 height 14
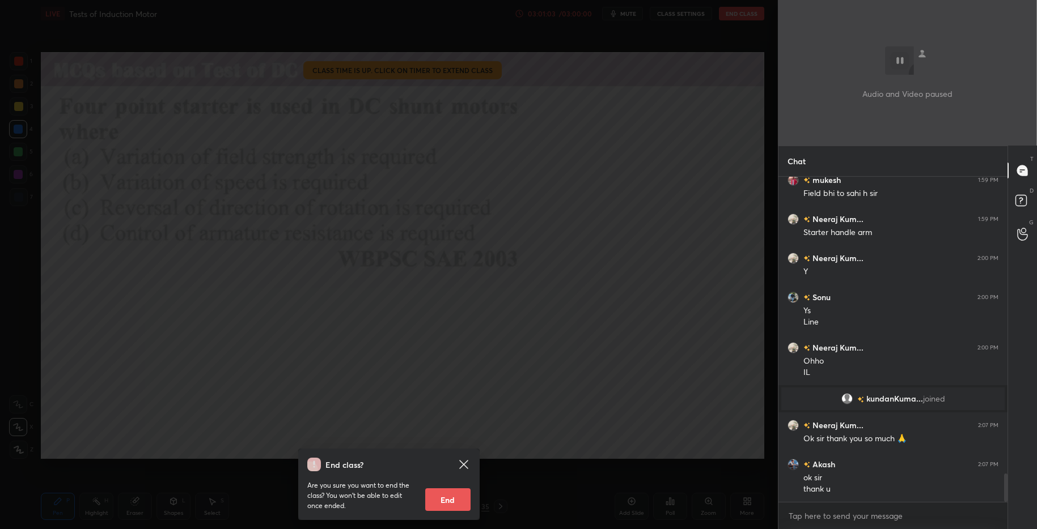
click at [464, 464] on icon at bounding box center [463, 464] width 9 height 9
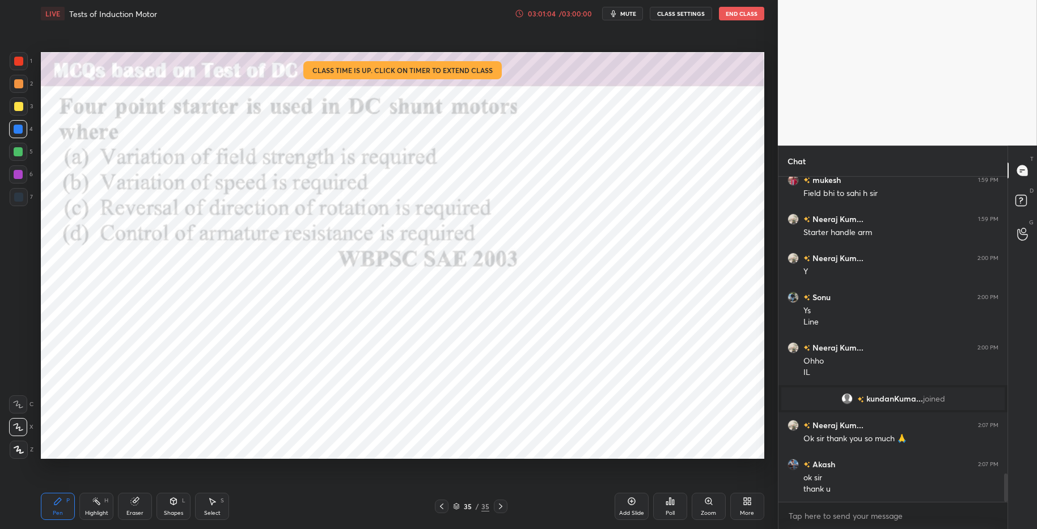
click at [735, 17] on button "End Class" at bounding box center [741, 14] width 45 height 14
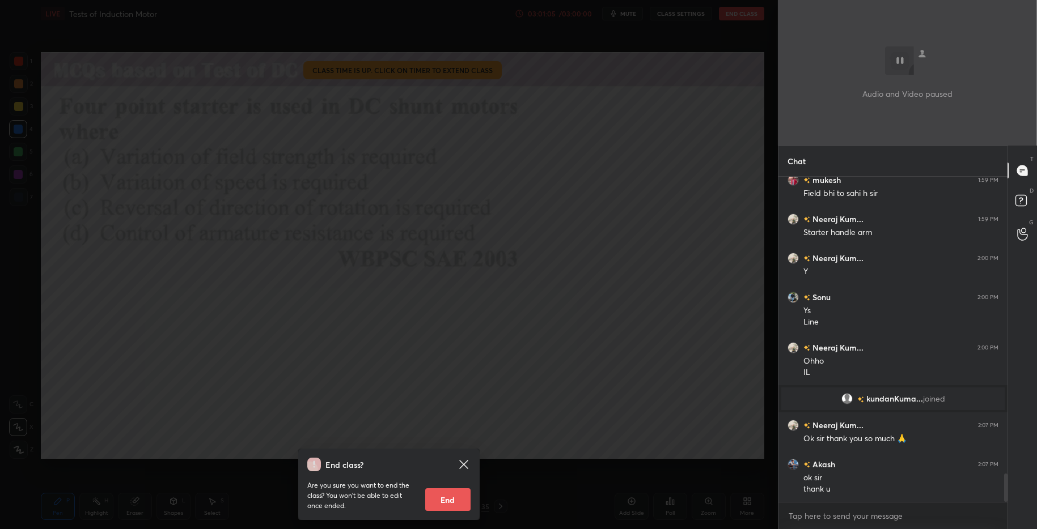
click at [442, 510] on button "End" at bounding box center [447, 500] width 45 height 23
type textarea "x"
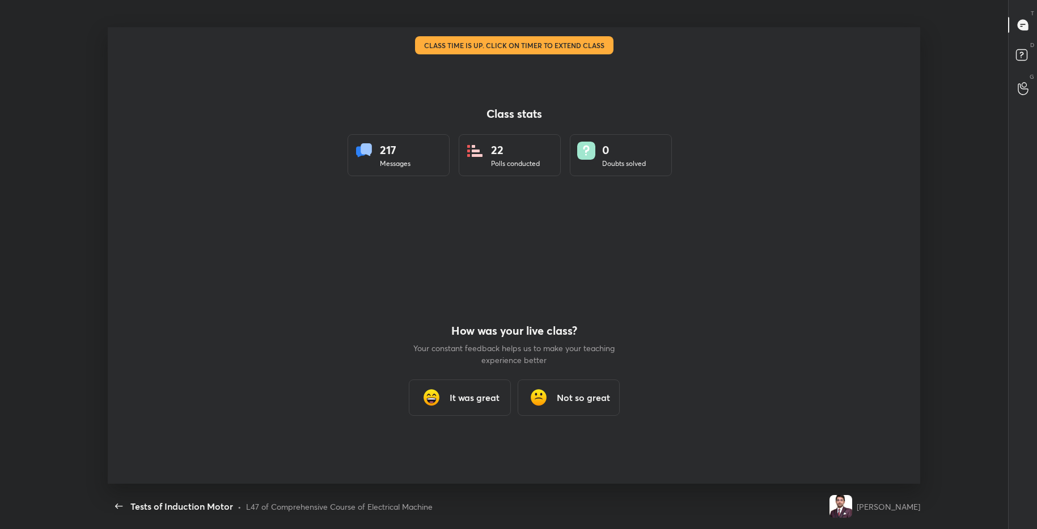
scroll to position [56233, 55671]
